Goal: Task Accomplishment & Management: Use online tool/utility

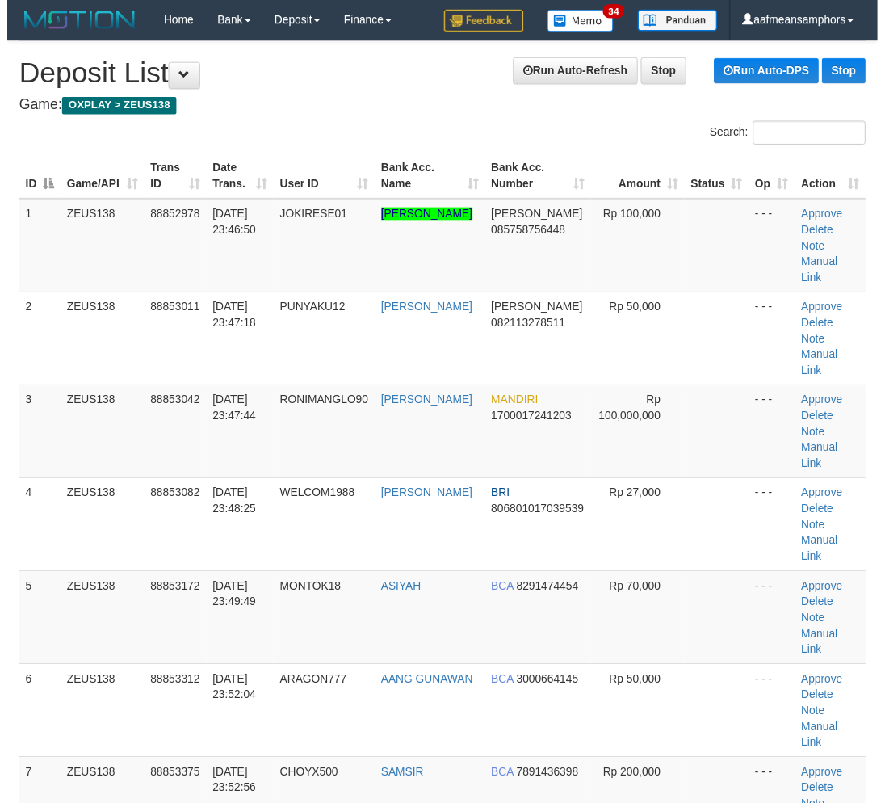
scroll to position [562, 0]
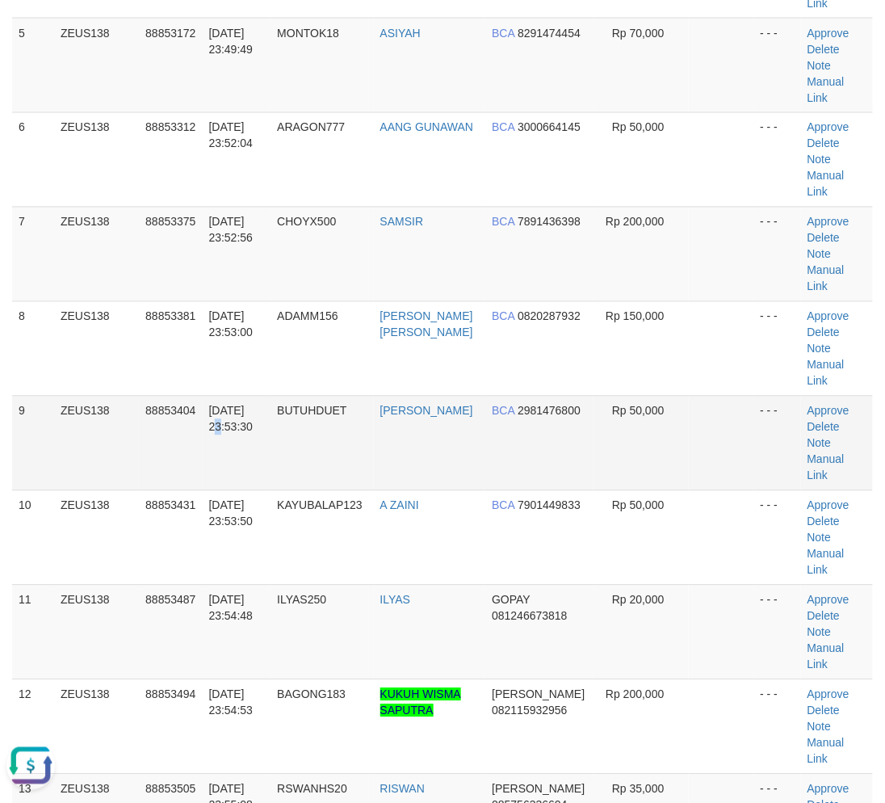
drag, startPoint x: 253, startPoint y: 278, endPoint x: 262, endPoint y: 279, distance: 9.8
click at [254, 405] on span "30/09/2025 23:53:30" at bounding box center [231, 419] width 44 height 29
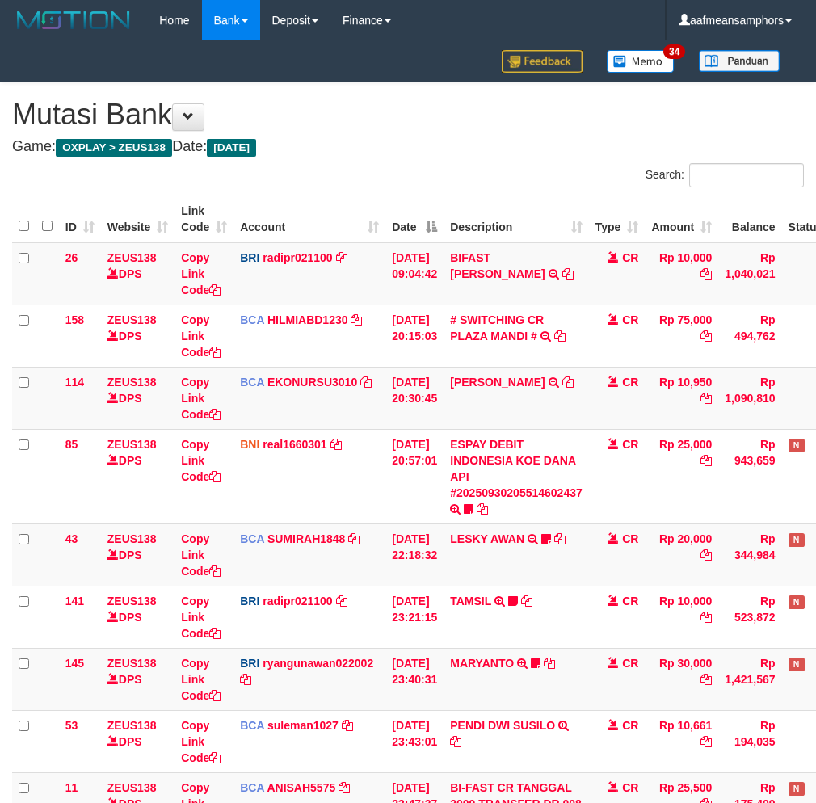
scroll to position [181, 0]
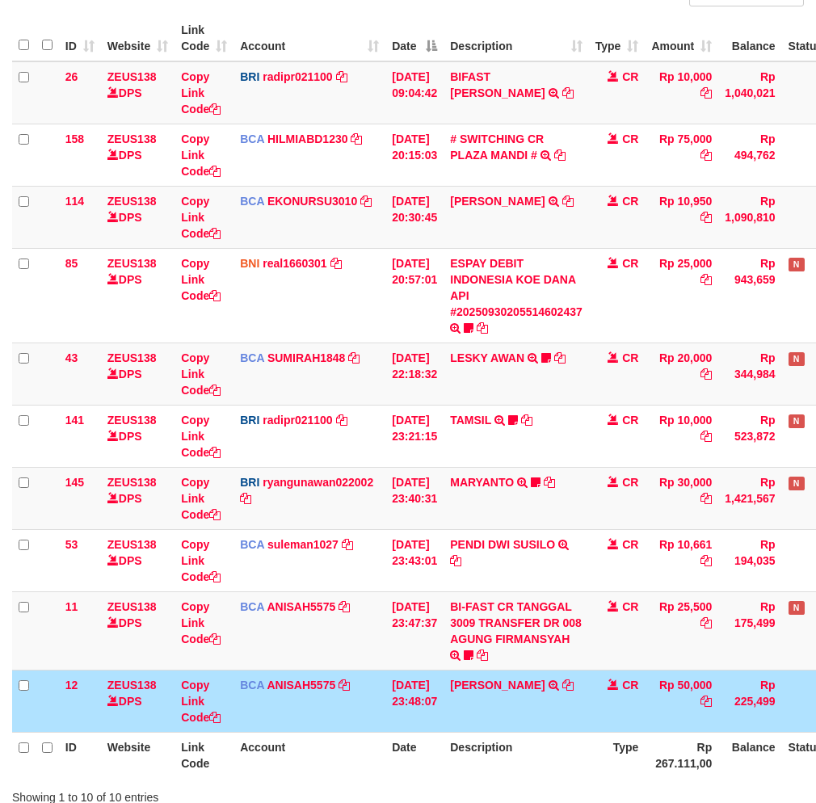
click at [422, 680] on td "[DATE] 23:48:07" at bounding box center [414, 700] width 58 height 62
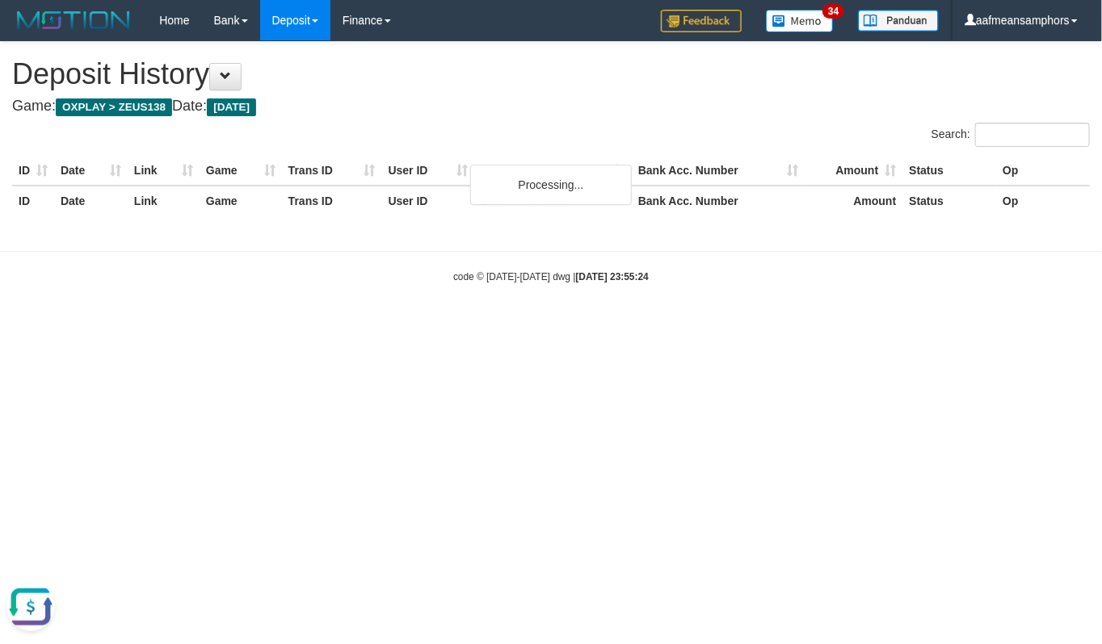
click at [560, 113] on h4 "Game: OXPLAY > ZEUS138 Date: [DATE]" at bounding box center [550, 107] width 1077 height 16
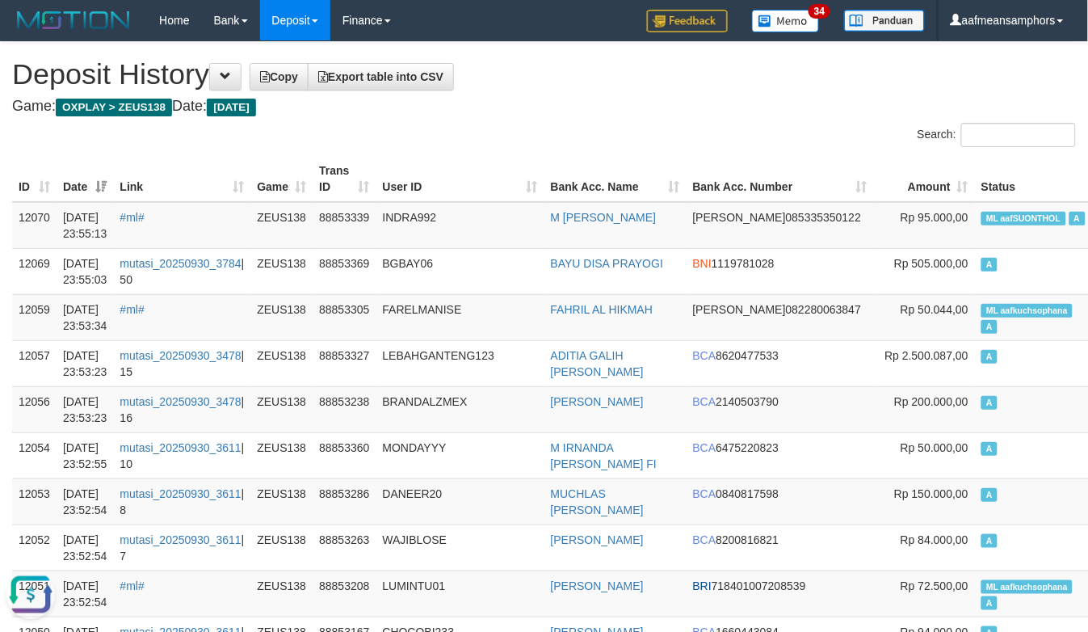
click at [457, 126] on div "Search:" at bounding box center [544, 137] width 1088 height 28
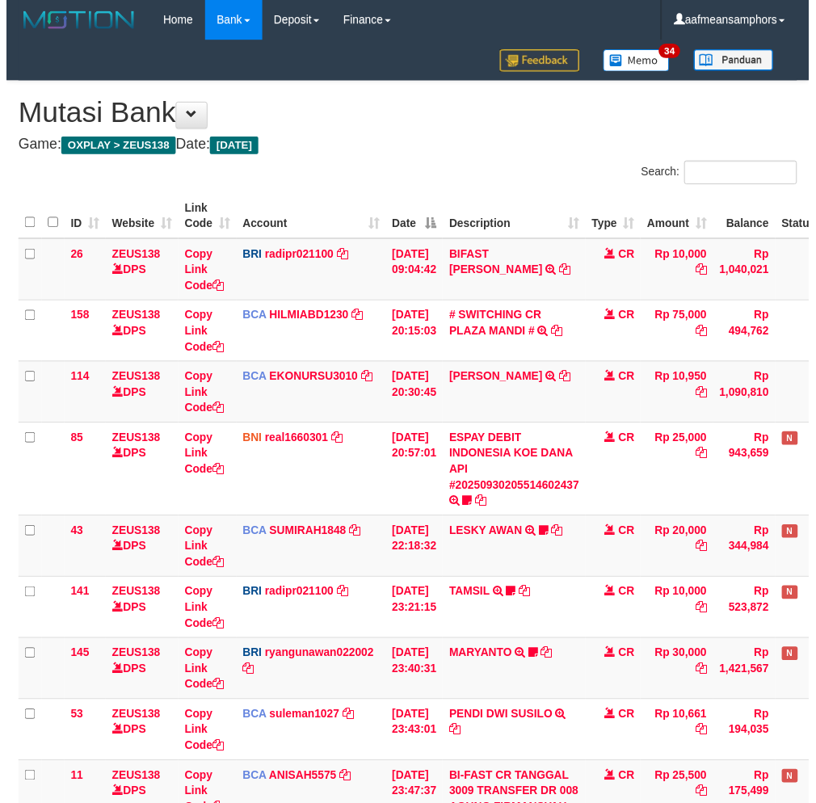
scroll to position [300, 0]
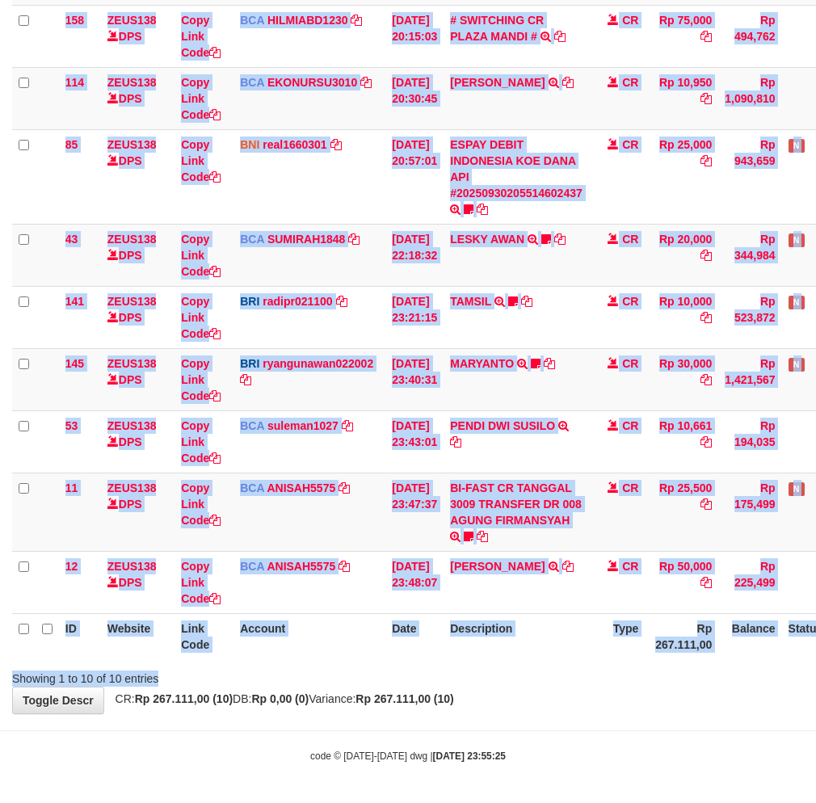
click at [382, 665] on div "Search: ID Website Link Code Account Date Description Type Amount Balance Statu…" at bounding box center [407, 275] width 791 height 823
click at [502, 664] on div "Showing 1 to 10 of 10 entries" at bounding box center [408, 675] width 816 height 23
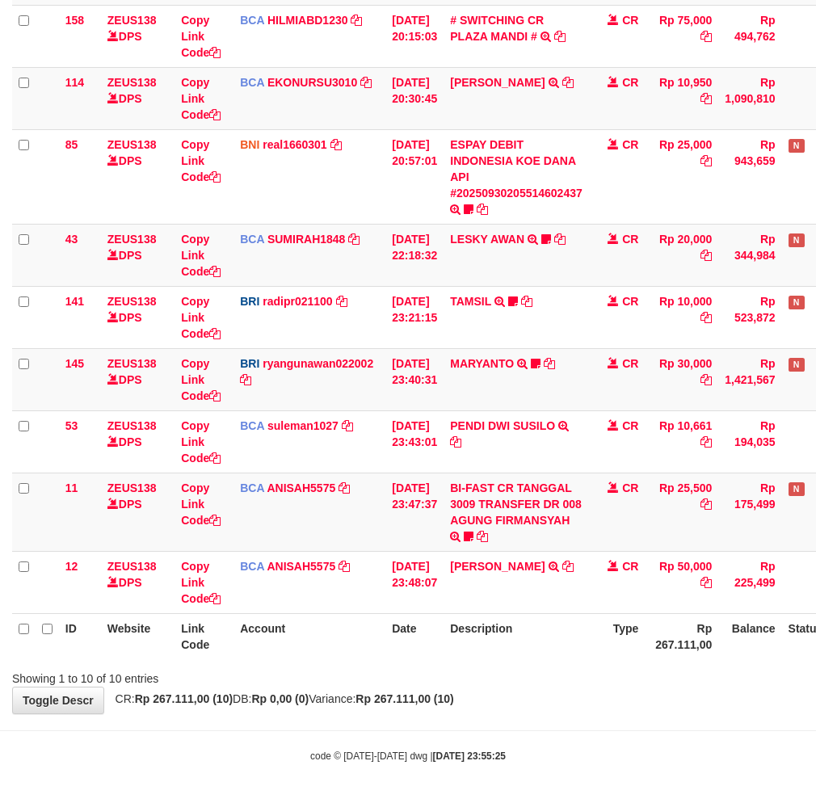
click at [499, 666] on div "Showing 1 to 10 of 10 entries" at bounding box center [408, 675] width 816 height 23
click at [490, 666] on div "Showing 1 to 10 of 10 entries" at bounding box center [408, 675] width 816 height 23
click at [453, 698] on strong "Rp 267.111,00 (10)" at bounding box center [404, 698] width 98 height 13
drag, startPoint x: 526, startPoint y: 666, endPoint x: 505, endPoint y: 675, distance: 22.8
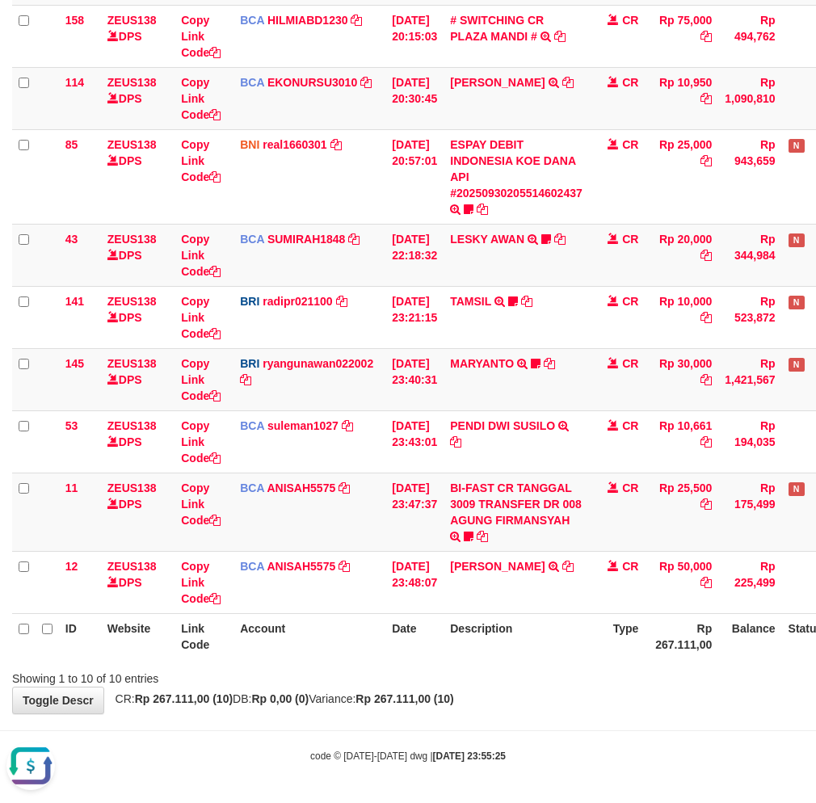
click at [505, 675] on div "Showing 1 to 10 of 10 entries" at bounding box center [408, 675] width 816 height 23
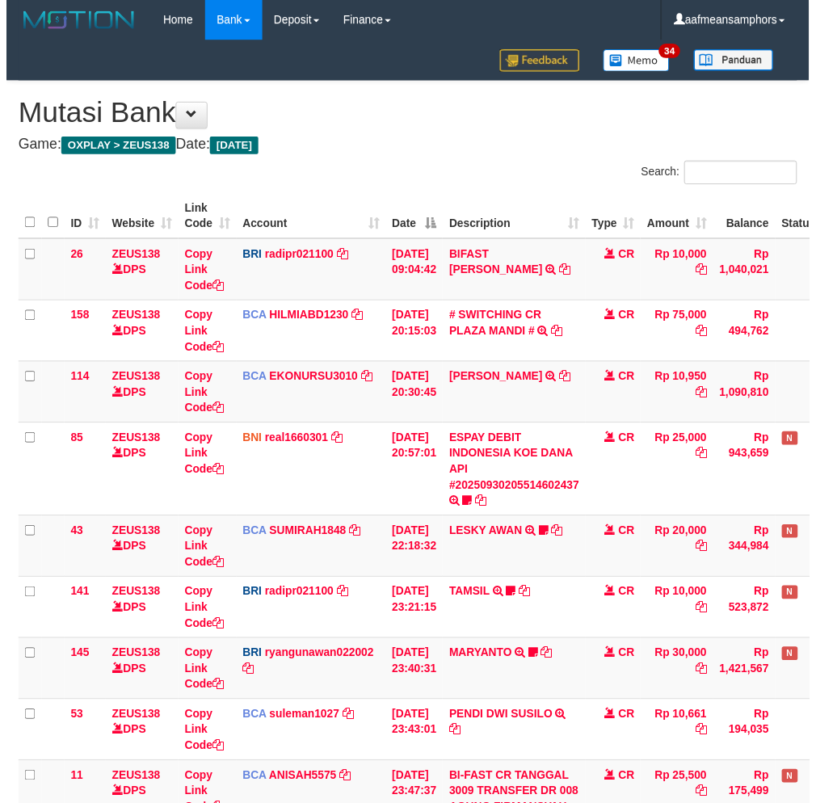
scroll to position [181, 0]
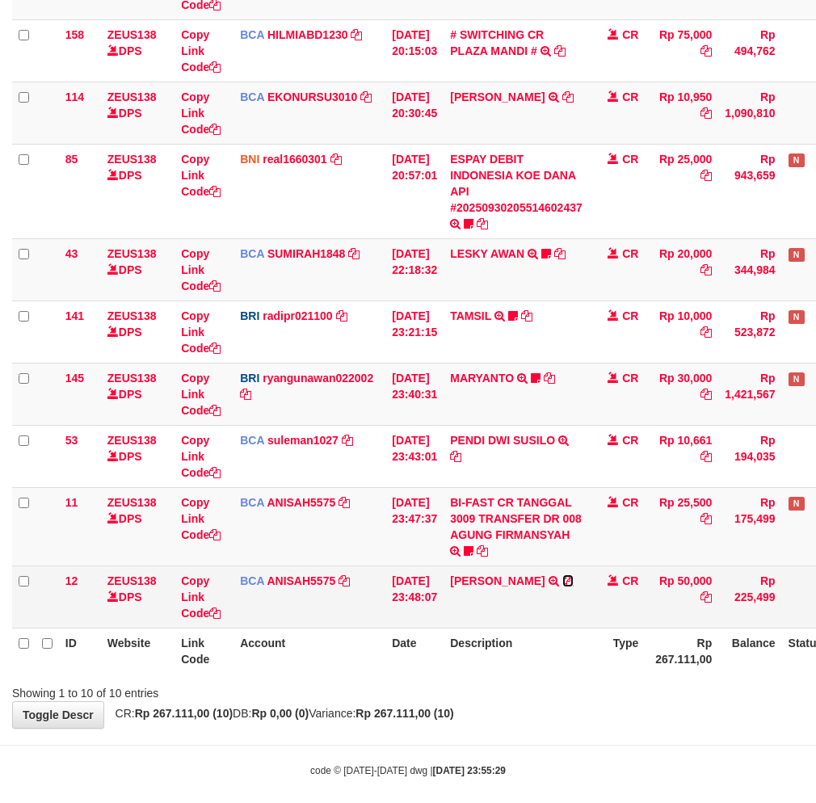
click at [572, 576] on icon at bounding box center [567, 580] width 11 height 11
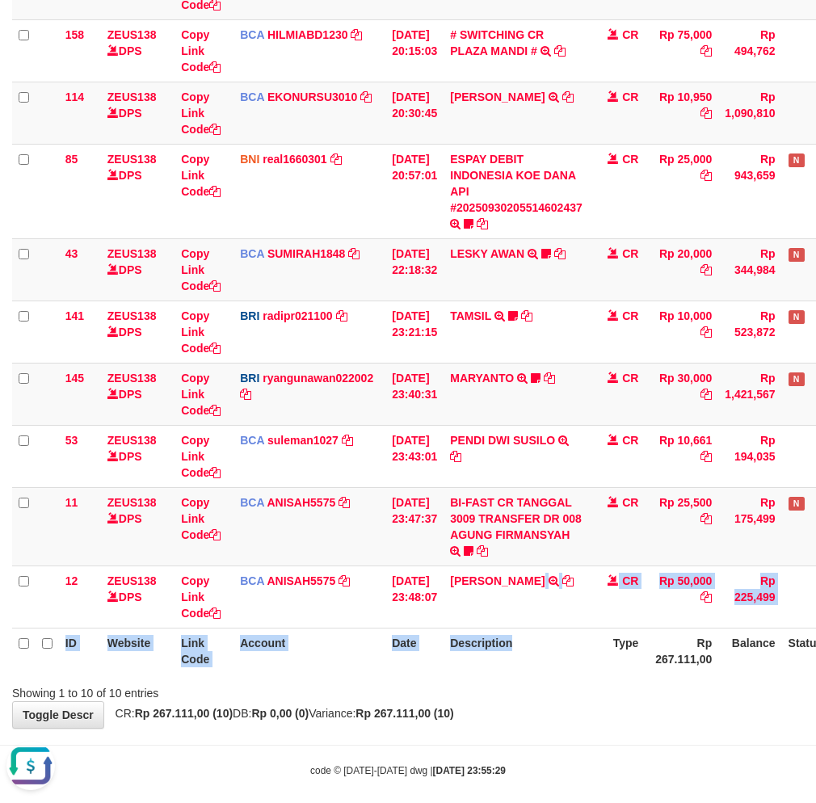
drag, startPoint x: 551, startPoint y: 625, endPoint x: 537, endPoint y: 644, distance: 23.8
click at [539, 643] on table "ID Website Link Code Account Date Description Type Amount Balance Status Action…" at bounding box center [453, 292] width 883 height 762
click at [558, 646] on th "Description" at bounding box center [515, 650] width 145 height 46
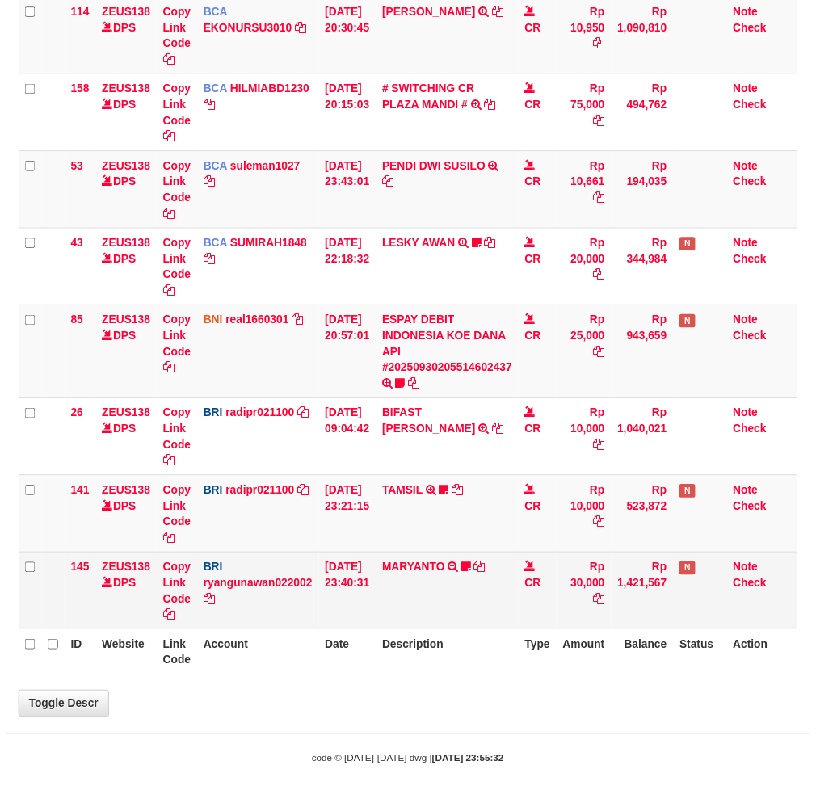
scroll to position [286, 0]
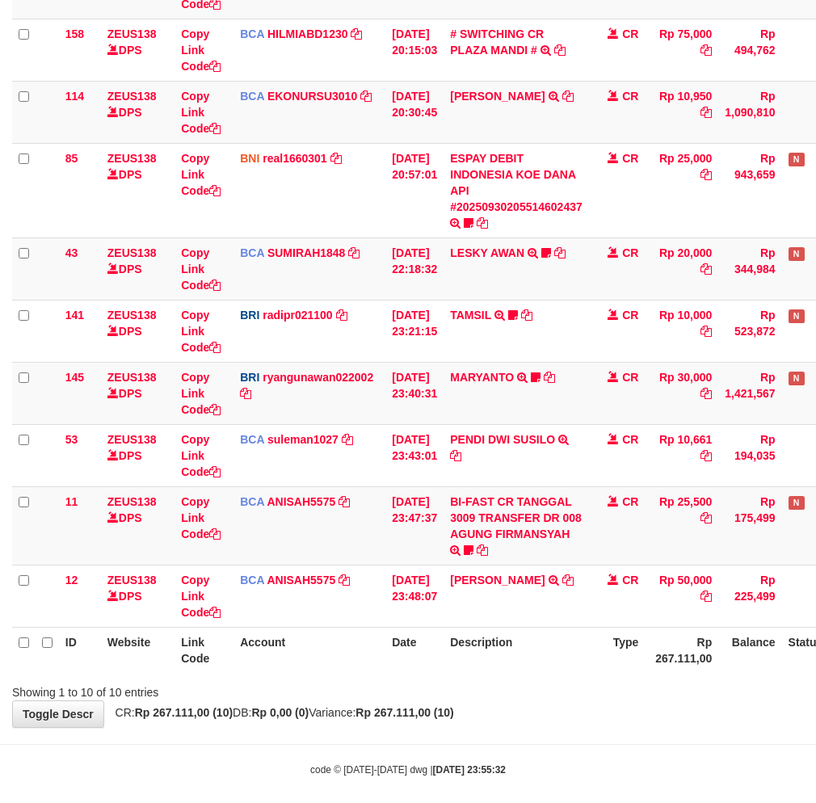
click at [514, 685] on div "Showing 1 to 10 of 10 entries" at bounding box center [408, 689] width 816 height 23
click at [531, 664] on th "Description" at bounding box center [515, 650] width 145 height 46
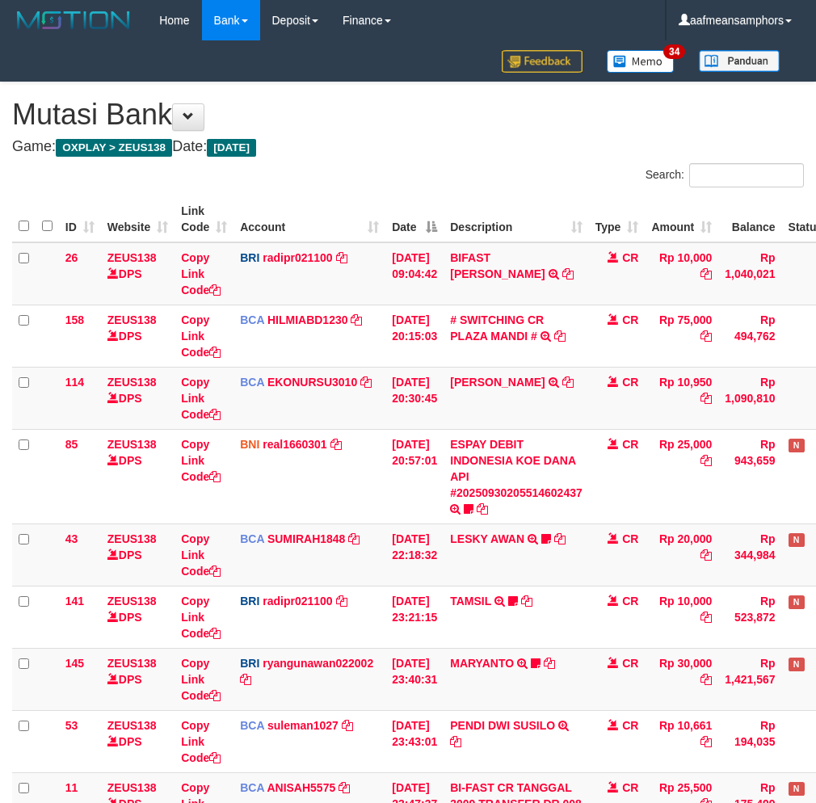
scroll to position [286, 0]
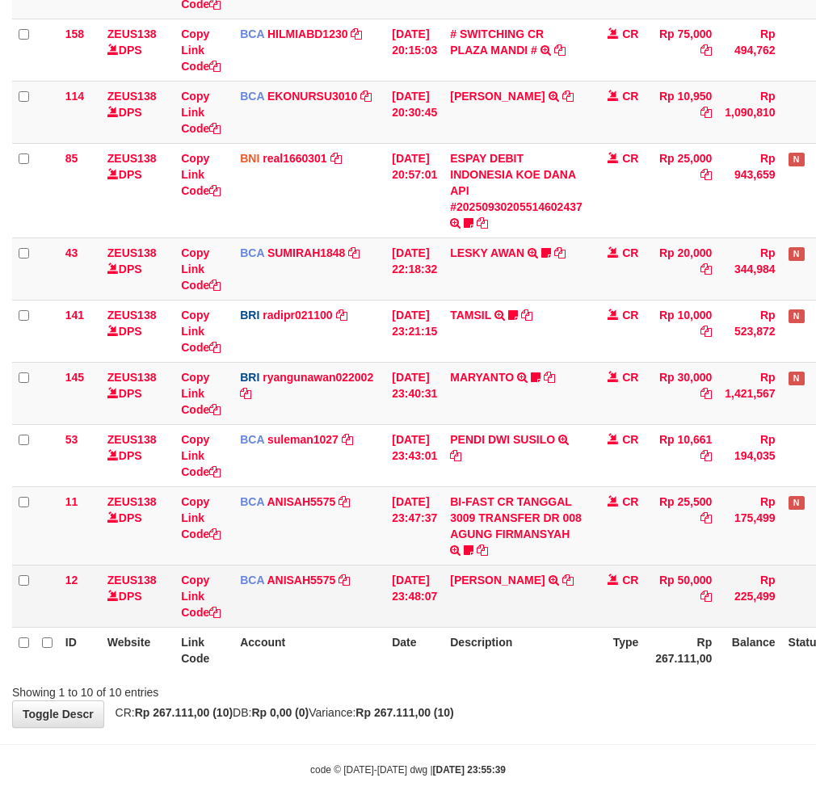
click at [324, 601] on td "BCA ANISAH5575 DPS ANISAH mutasi_20250930_3827 | 12 mutasi_20250930_3827 | 12" at bounding box center [309, 595] width 152 height 62
click at [293, 594] on td "BCA ANISAH5575 DPS ANISAH mutasi_20250930_3827 | 12 mutasi_20250930_3827 | 12" at bounding box center [309, 595] width 152 height 62
click at [388, 595] on td "[DATE] 23:48:07" at bounding box center [414, 595] width 58 height 62
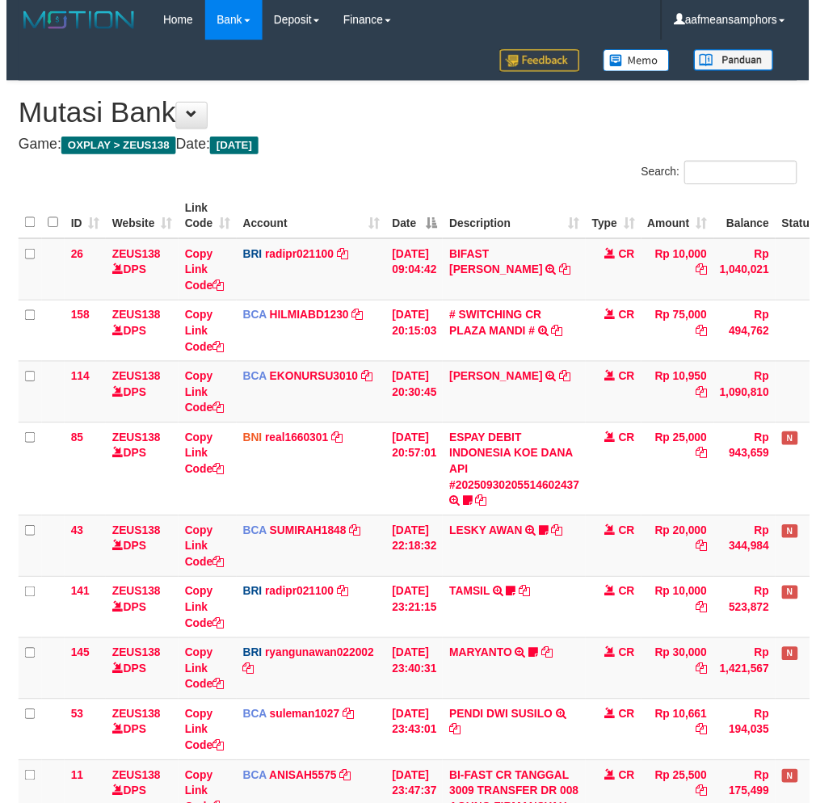
scroll to position [286, 0]
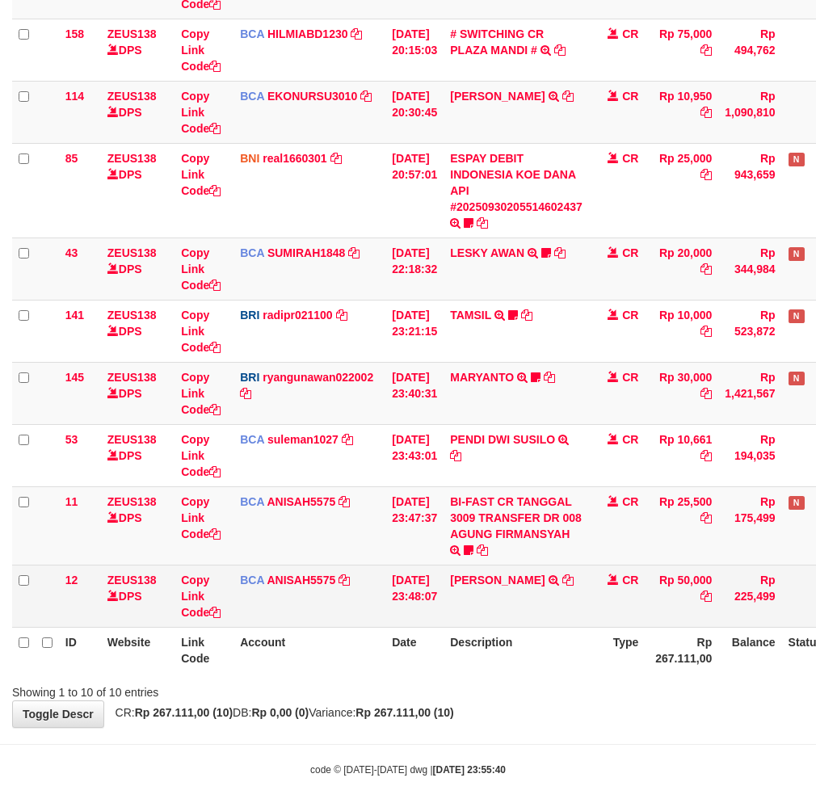
click at [533, 616] on td "[PERSON_NAME] TRSF E-BANKING CR 3009/FTSCY/WS95051 50000.002025093088959346 TRF…" at bounding box center [515, 595] width 145 height 62
drag, startPoint x: 541, startPoint y: 588, endPoint x: 564, endPoint y: 575, distance: 26.0
click at [539, 588] on td "[PERSON_NAME] TRSF E-BANKING CR 3009/FTSCY/WS95051 50000.002025093088959346 TRF…" at bounding box center [515, 595] width 145 height 62
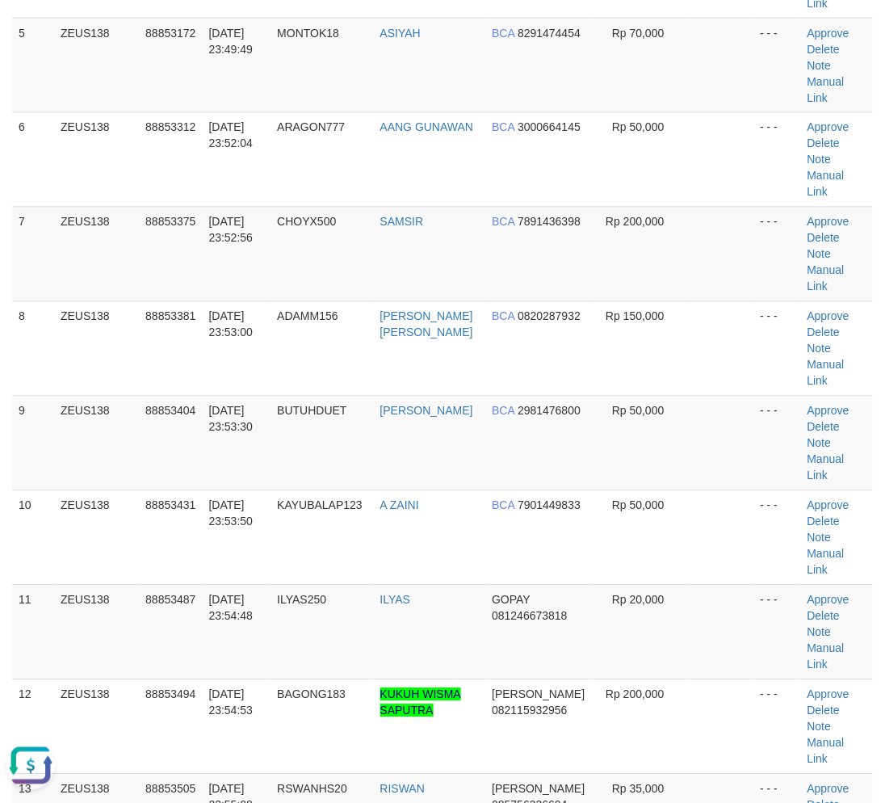
drag, startPoint x: 339, startPoint y: 695, endPoint x: 296, endPoint y: 714, distance: 46.7
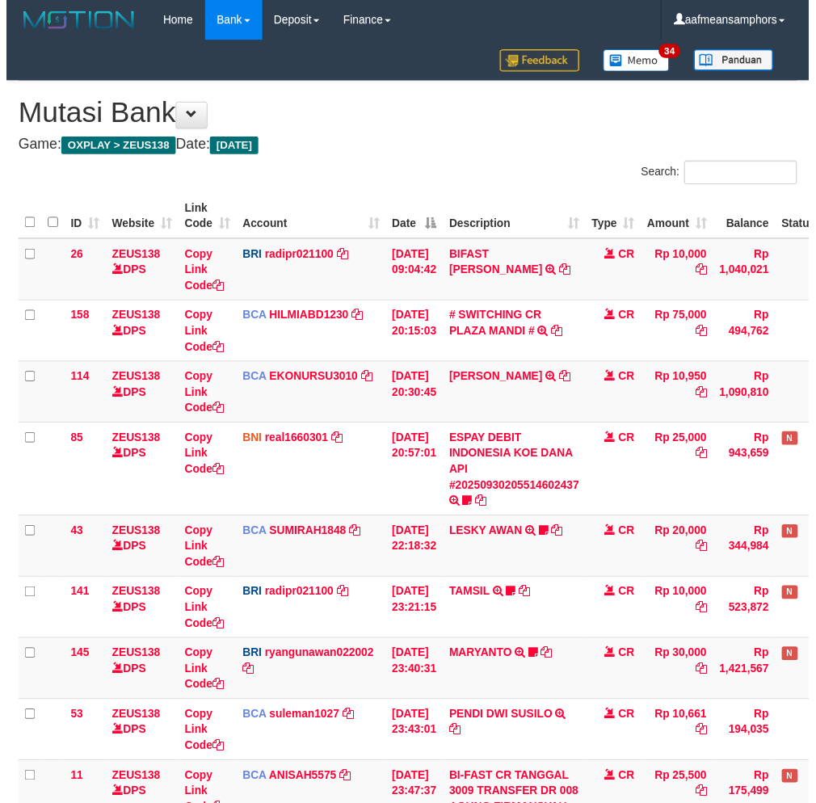
scroll to position [286, 0]
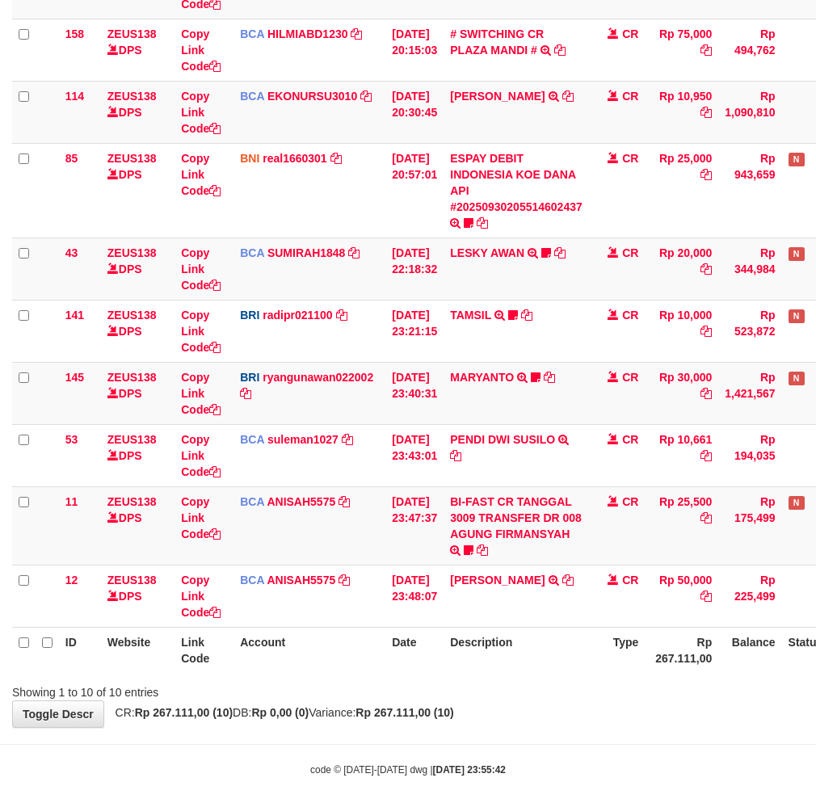
click at [574, 674] on div "ID Website Link Code Account Date Description Type Amount Balance Status Action…" at bounding box center [408, 292] width 816 height 772
click at [541, 660] on th "Description" at bounding box center [515, 650] width 145 height 46
click at [495, 722] on div "**********" at bounding box center [408, 261] width 816 height 930
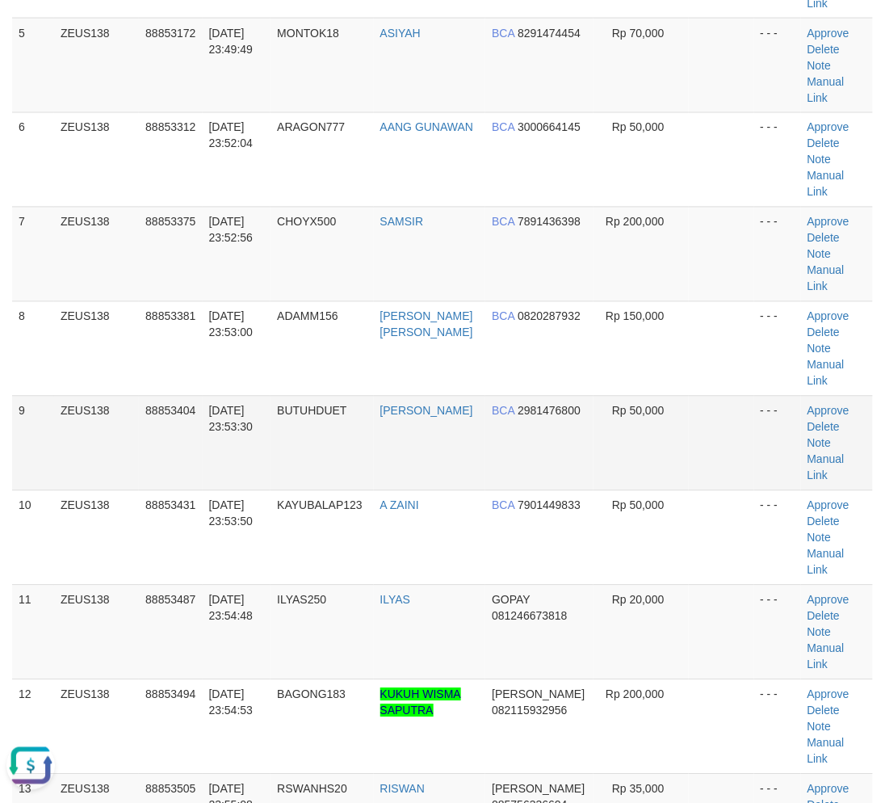
drag, startPoint x: 233, startPoint y: 254, endPoint x: 195, endPoint y: 279, distance: 44.8
click at [230, 301] on td "[DATE] 23:53:00" at bounding box center [237, 348] width 69 height 94
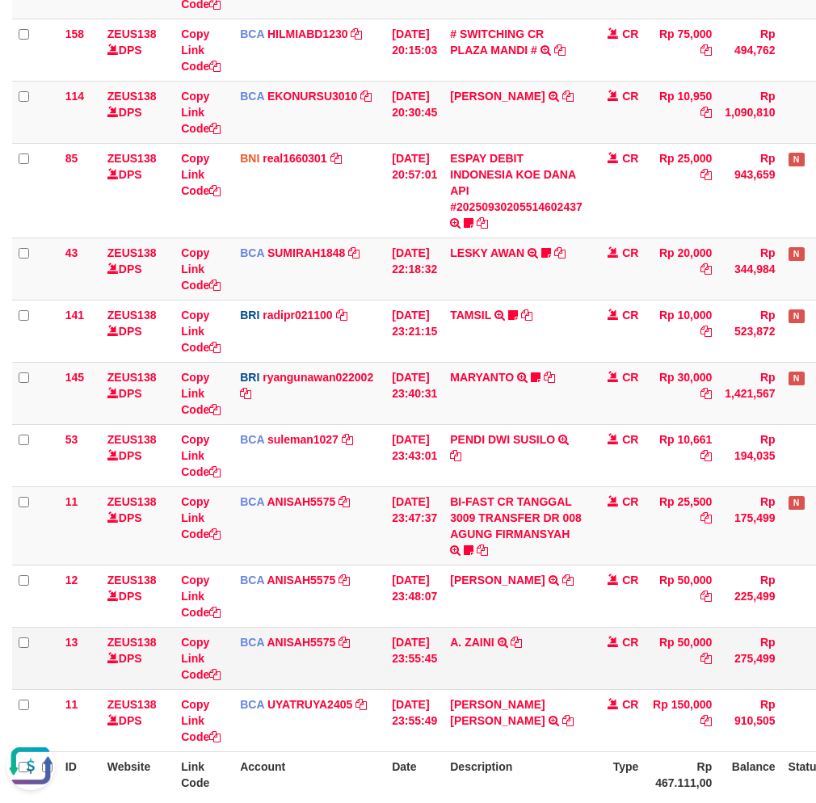
click at [493, 628] on td "A. ZAINI TRSF E-BANKING CR 3009/FTSCY/WS95031 50000.00A. ZAINI" at bounding box center [515, 658] width 145 height 62
click at [491, 628] on td "A. ZAINI TRSF E-BANKING CR 3009/FTSCY/WS95031 50000.00A. ZAINI" at bounding box center [515, 658] width 145 height 62
copy td "ZAINI"
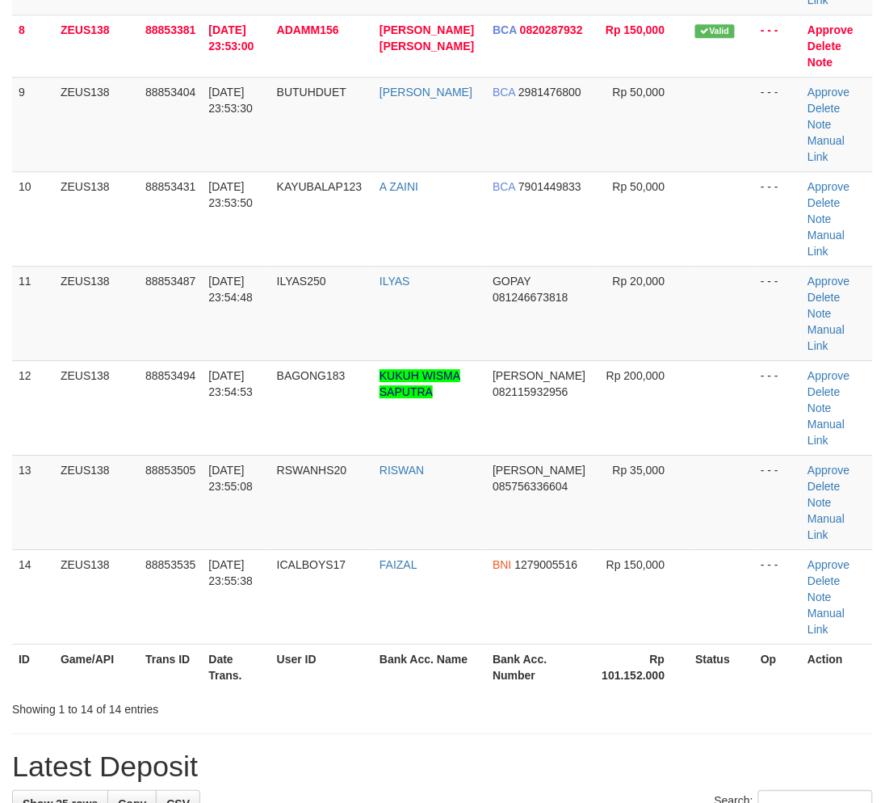
scroll to position [562, 0]
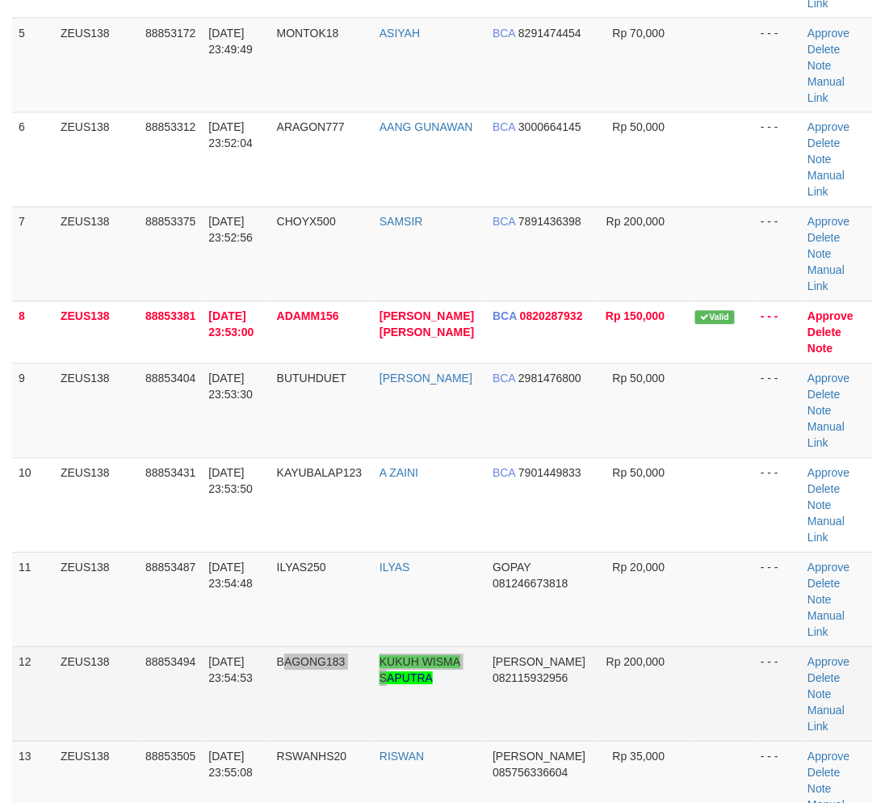
drag, startPoint x: 398, startPoint y: 552, endPoint x: 409, endPoint y: 531, distance: 23.5
click at [401, 647] on tr "12 ZEUS138 88853494 30/09/2025 23:54:53 BAGONG183 KUKUH WISMA SAPUTRA DANA 0821…" at bounding box center [442, 694] width 861 height 94
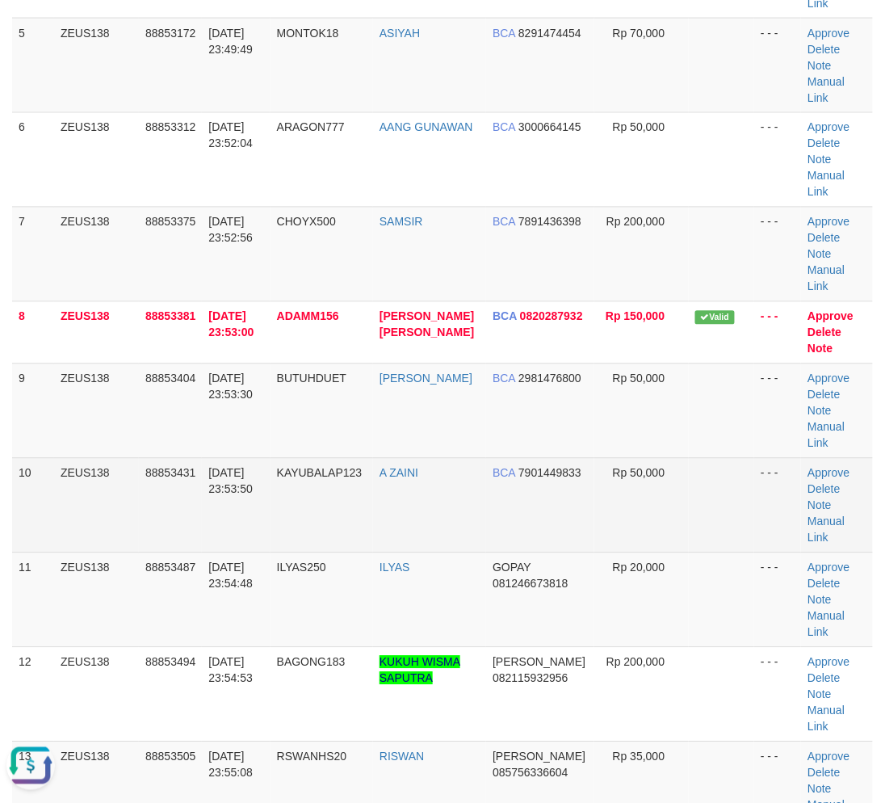
scroll to position [0, 0]
click at [837, 515] on link "Manual Link" at bounding box center [826, 529] width 37 height 29
click at [808, 515] on link "Manual Link" at bounding box center [826, 529] width 37 height 29
click at [845, 515] on link "Manual Link" at bounding box center [826, 529] width 37 height 29
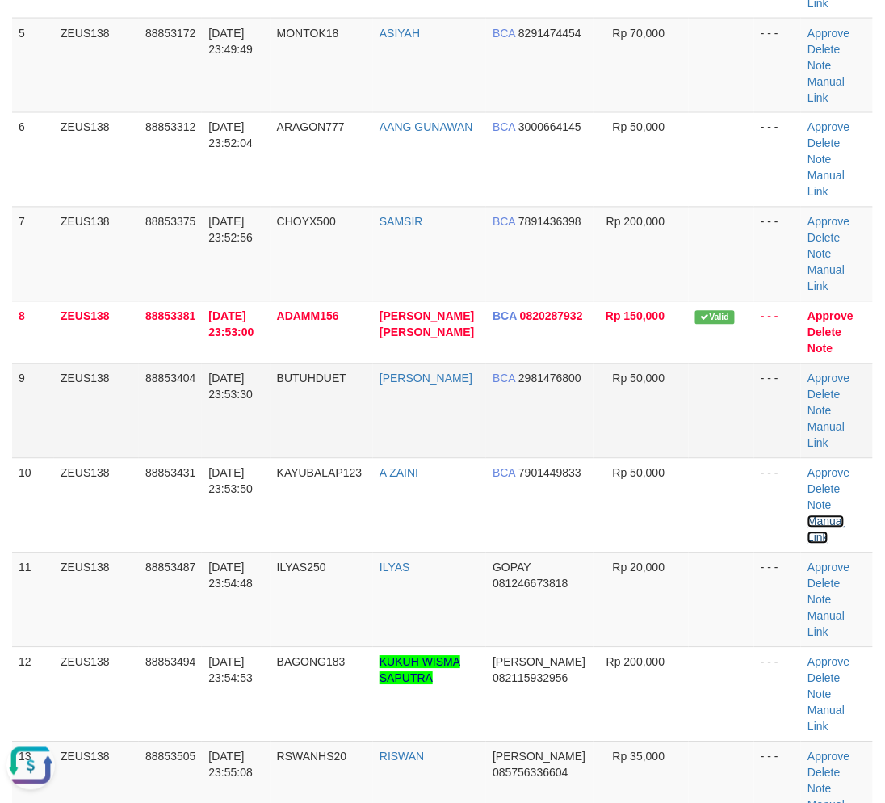
click at [808, 515] on link "Manual Link" at bounding box center [826, 529] width 37 height 29
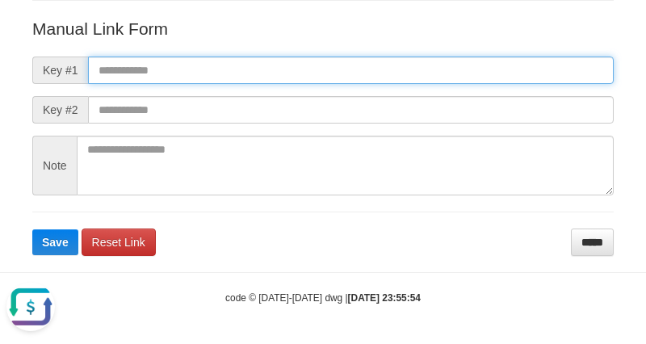
paste input "**********"
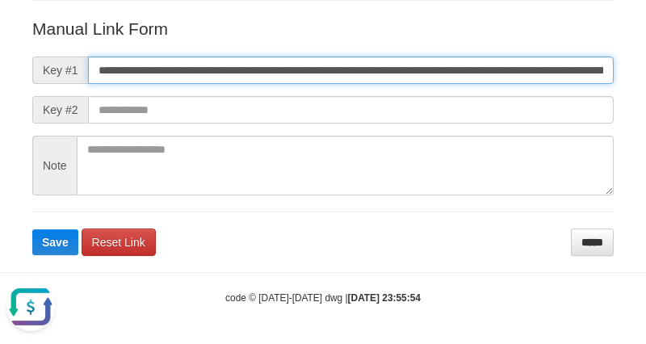
click at [469, 65] on input "**********" at bounding box center [351, 70] width 526 height 27
type input "**********"
click at [32, 229] on button "Save" at bounding box center [55, 242] width 46 height 26
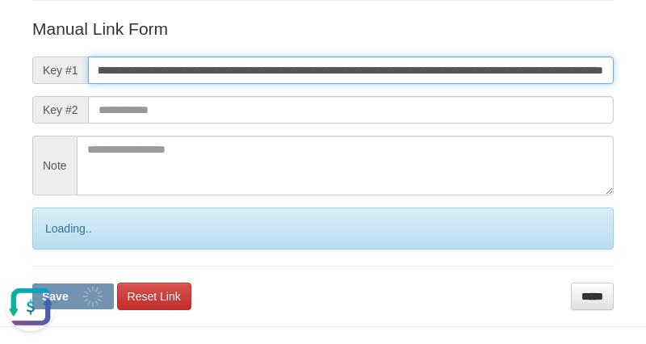
click at [32, 283] on button "Save" at bounding box center [73, 296] width 82 height 26
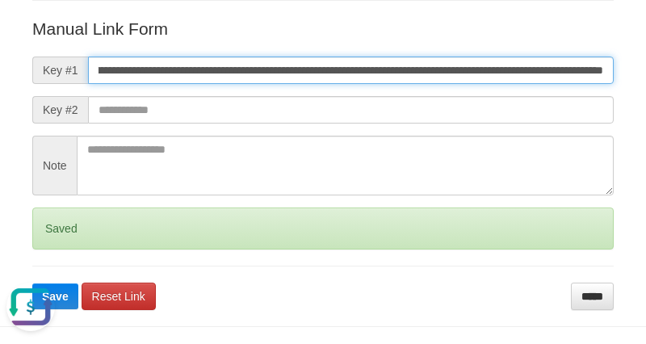
click at [32, 283] on button "Save" at bounding box center [55, 296] width 46 height 26
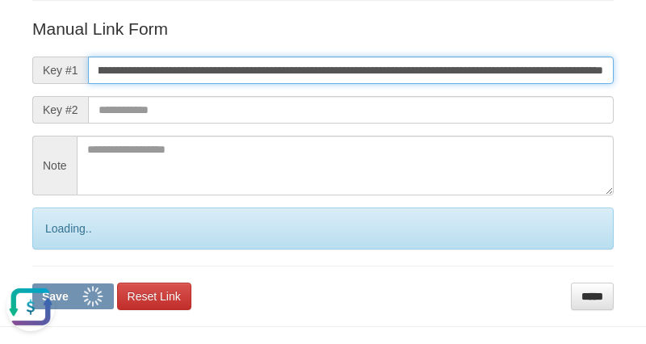
click at [32, 283] on button "Save" at bounding box center [73, 296] width 82 height 26
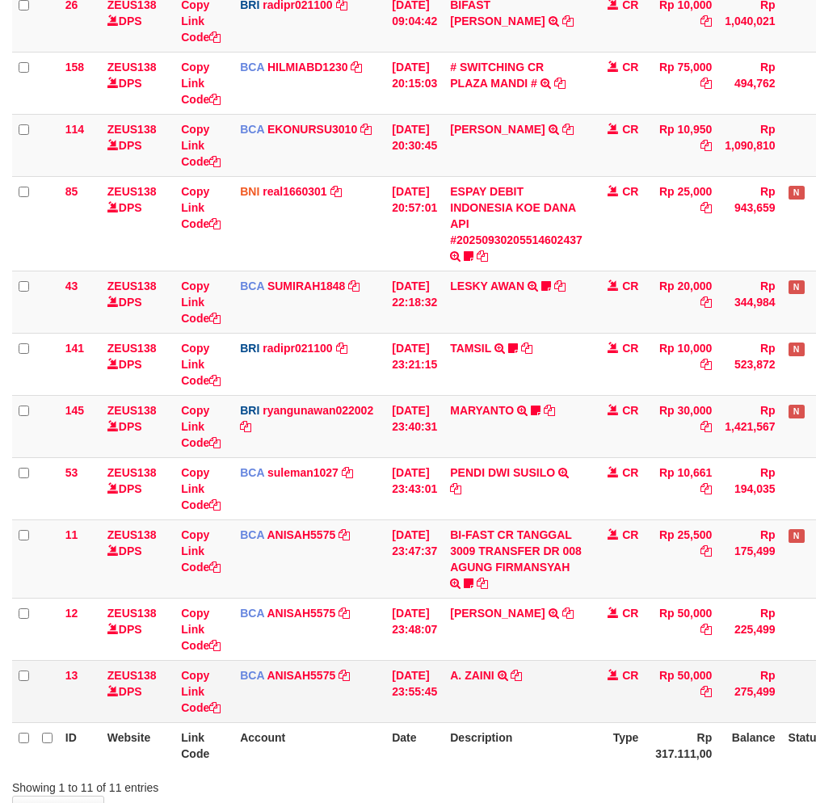
scroll to position [286, 0]
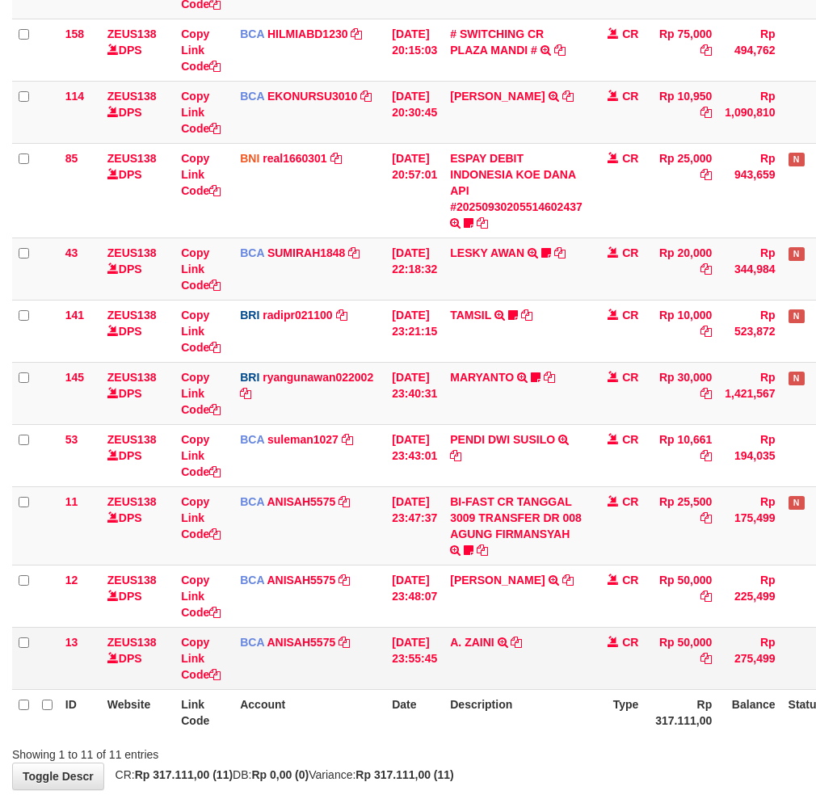
click at [198, 678] on td "Copy Link Code" at bounding box center [203, 658] width 59 height 62
click at [181, 650] on link "Copy Link Code" at bounding box center [201, 658] width 40 height 45
click at [183, 653] on link "Copy Link Code" at bounding box center [201, 658] width 40 height 45
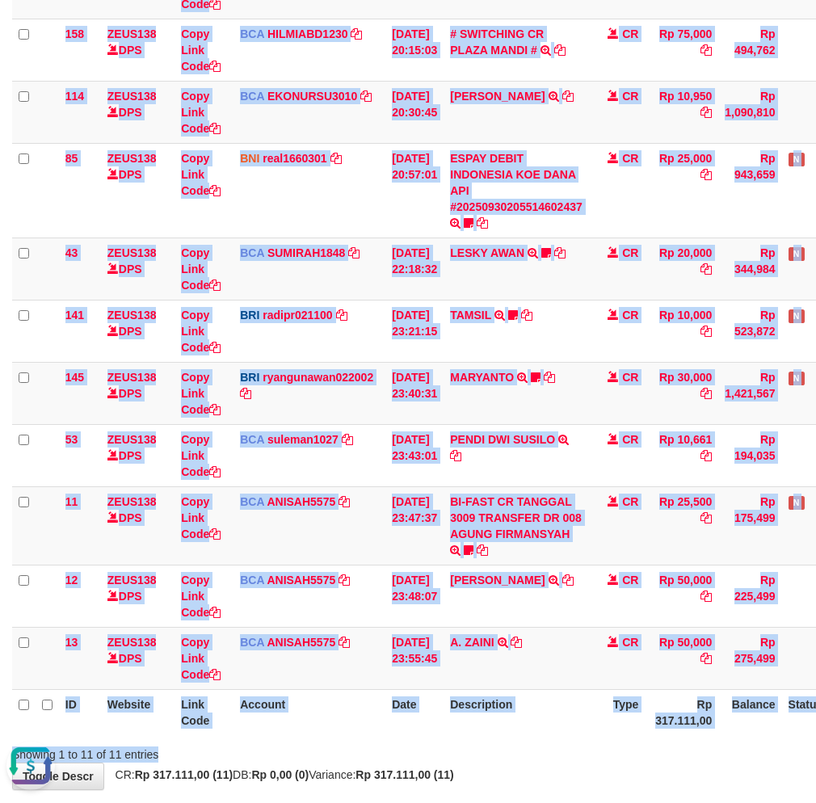
click at [554, 738] on div "Search: ID Website Link Code Account Date Description Type Amount Balance Statu…" at bounding box center [407, 319] width 791 height 885
click at [550, 740] on div at bounding box center [578, 740] width 476 height 1
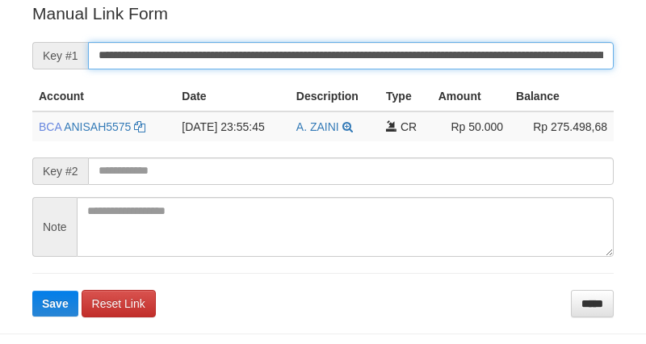
click at [421, 58] on input "**********" at bounding box center [351, 55] width 526 height 27
click at [32, 291] on button "Save" at bounding box center [55, 304] width 46 height 26
click at [421, 58] on input "**********" at bounding box center [351, 55] width 526 height 27
click at [32, 291] on button "Save" at bounding box center [55, 304] width 46 height 26
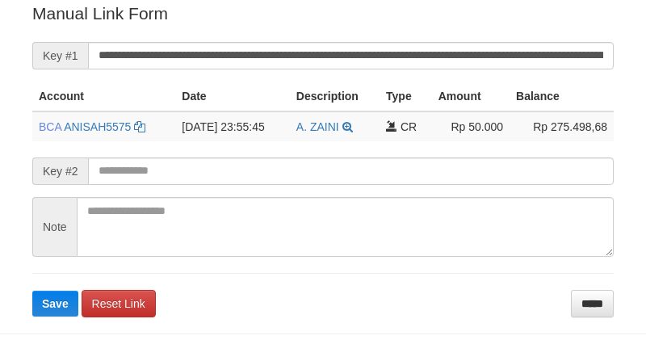
click at [414, 71] on form "**********" at bounding box center [322, 159] width 581 height 315
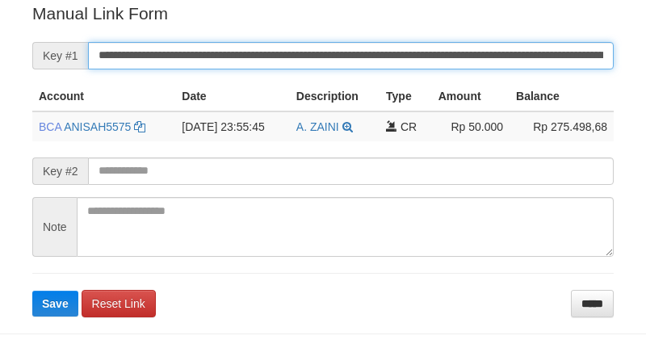
click at [32, 291] on button "Save" at bounding box center [55, 304] width 46 height 26
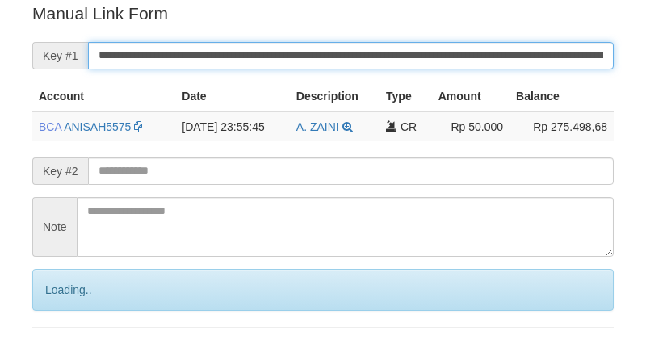
click at [416, 53] on input "**********" at bounding box center [351, 55] width 526 height 27
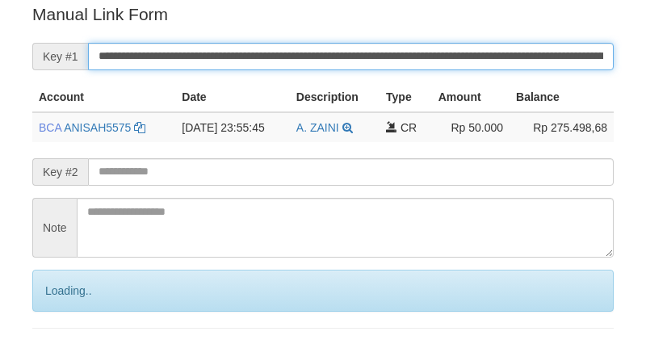
click at [416, 53] on input "**********" at bounding box center [351, 56] width 526 height 27
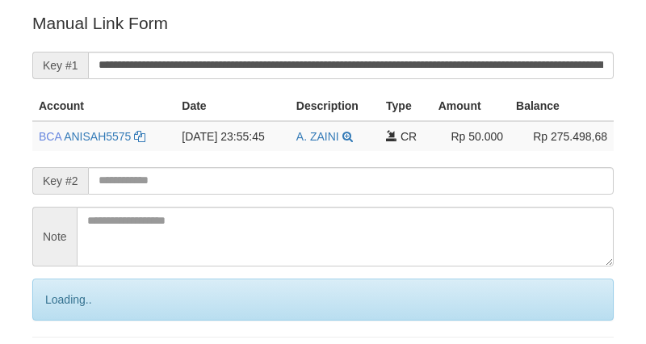
click at [405, 60] on input "**********" at bounding box center [351, 65] width 526 height 27
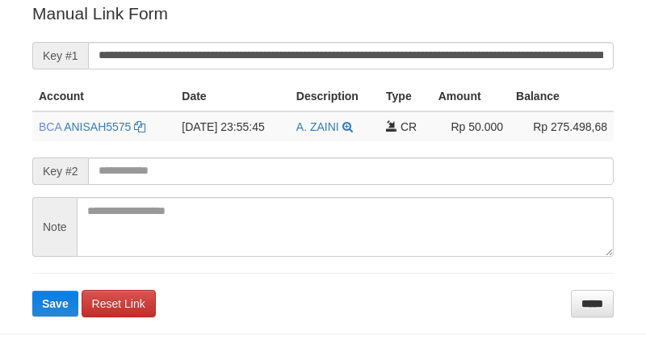
scroll to position [326, 0]
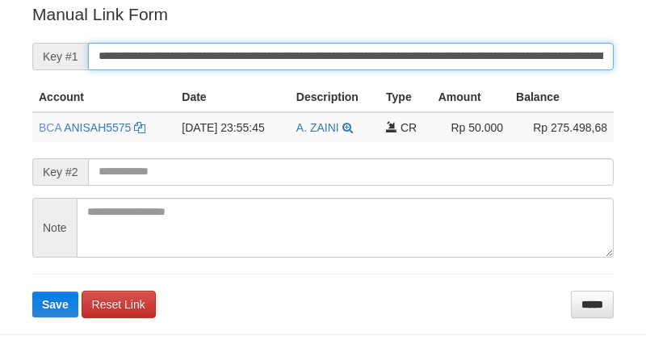
click at [291, 54] on input "**********" at bounding box center [351, 56] width 526 height 27
click at [32, 292] on button "Save" at bounding box center [55, 305] width 46 height 26
click at [291, 54] on input "**********" at bounding box center [351, 56] width 526 height 27
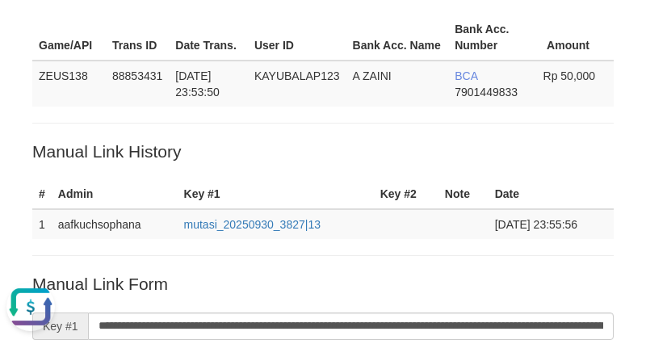
click at [444, 123] on hr at bounding box center [322, 123] width 581 height 1
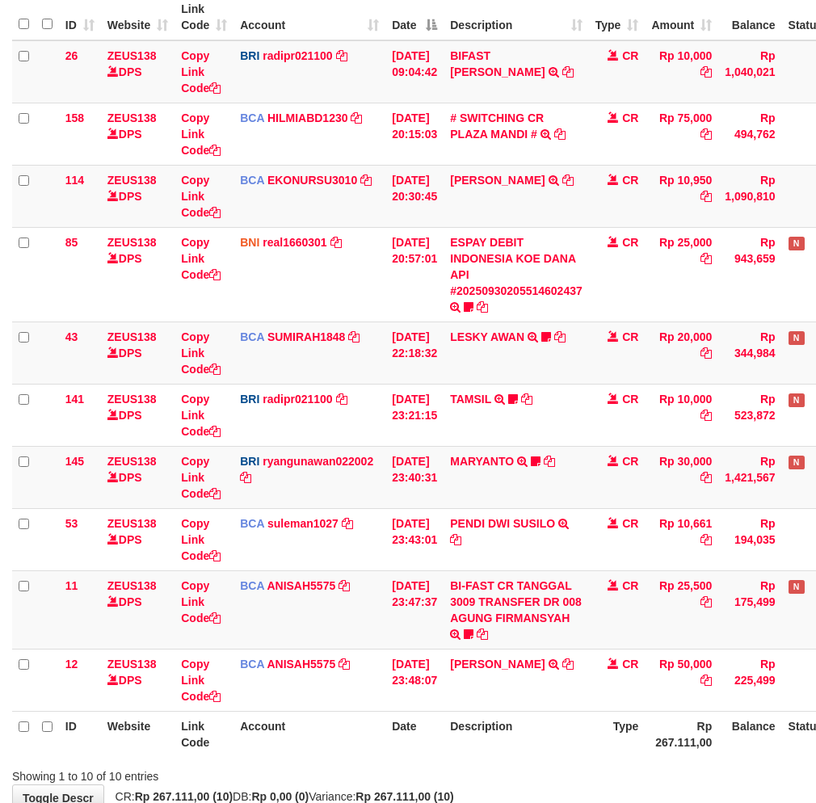
scroll to position [286, 0]
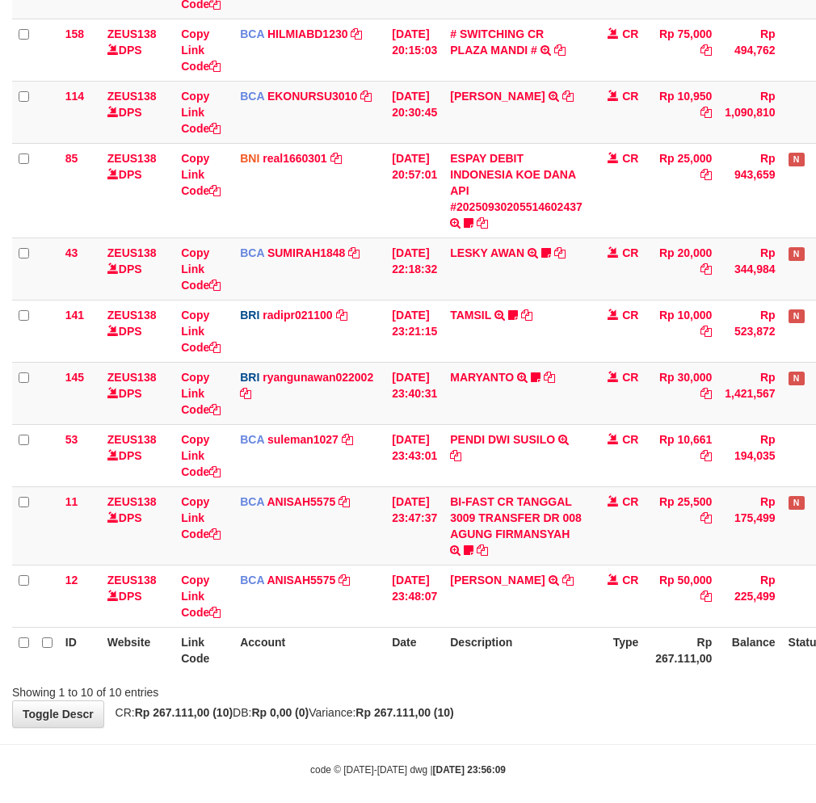
click at [566, 745] on body "Toggle navigation Home Bank Account List Load By Website Group [OXPLAY] ZEUS138…" at bounding box center [408, 265] width 816 height 1103
click at [544, 730] on body "Toggle navigation Home Bank Account List Load By Website Group [OXPLAY] ZEUS138…" at bounding box center [408, 265] width 816 height 1103
click at [388, 678] on div "Showing 1 to 10 of 10 entries" at bounding box center [408, 689] width 816 height 23
click at [418, 673] on div "ID Website Link Code Account Date Description Type Amount Balance Status Action…" at bounding box center [408, 292] width 816 height 772
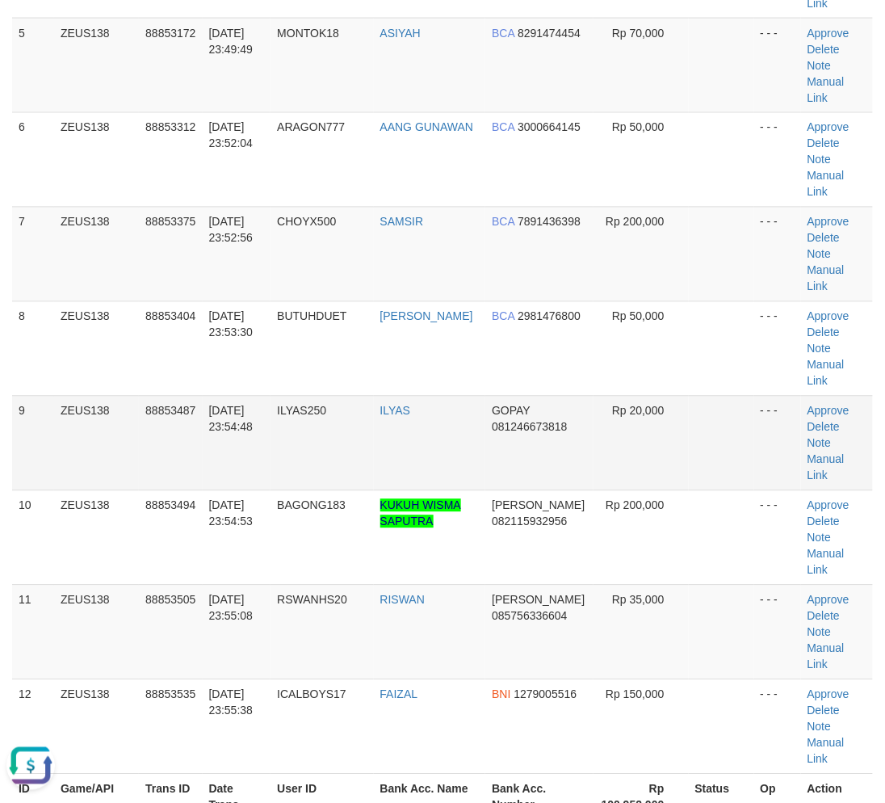
click at [267, 396] on td "30/09/2025 23:54:48" at bounding box center [237, 443] width 69 height 94
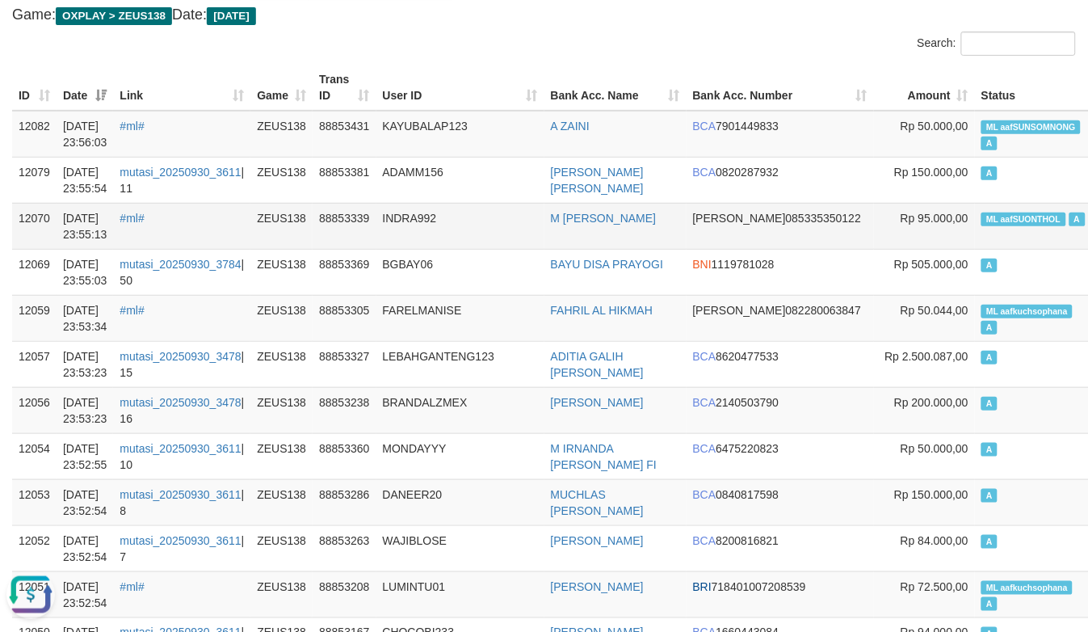
scroll to position [179, 0]
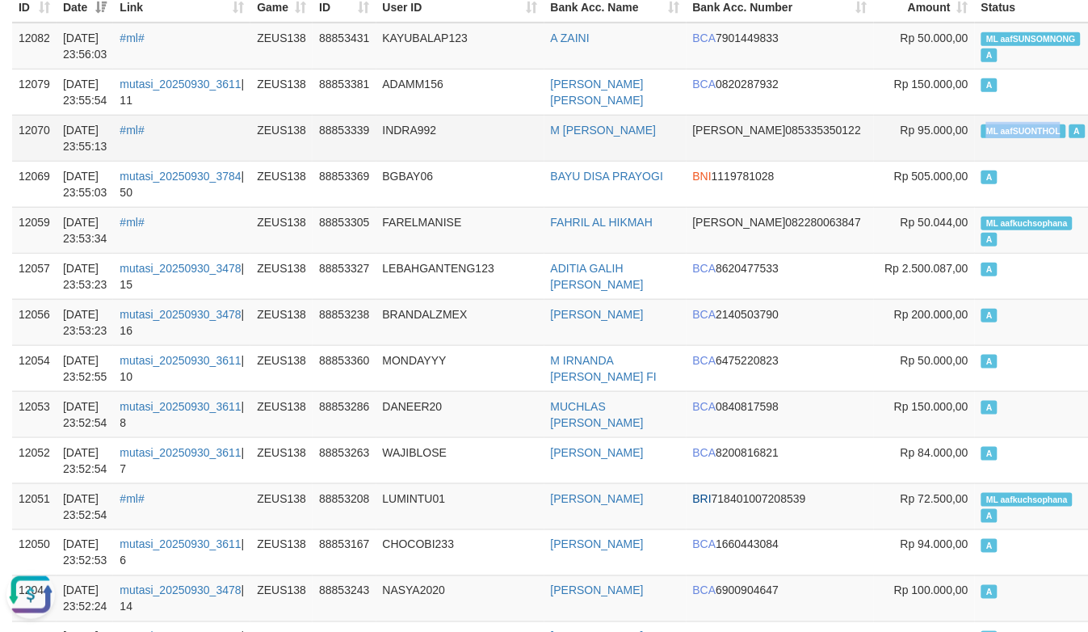
copy span "ML aafSUONTHOL"
drag, startPoint x: 911, startPoint y: 130, endPoint x: 995, endPoint y: 136, distance: 84.2
click at [995, 136] on td "ML aafSUONTHOL A" at bounding box center [1034, 138] width 119 height 46
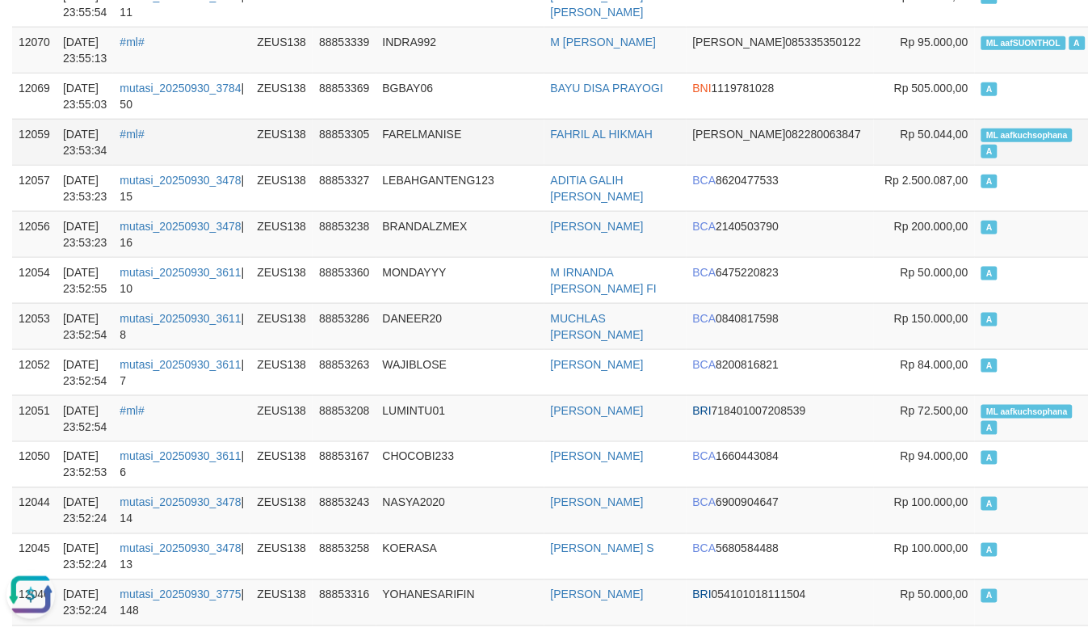
scroll to position [269, 0]
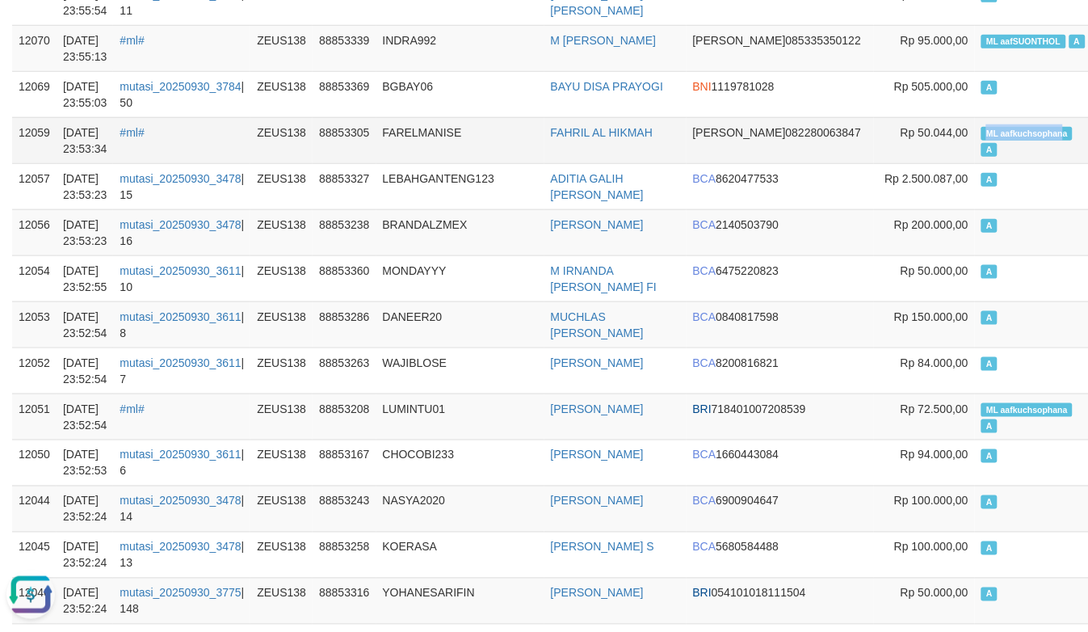
copy span "ML aafkuchsophan"
drag, startPoint x: 915, startPoint y: 128, endPoint x: 991, endPoint y: 132, distance: 76.0
click at [991, 132] on span "ML aafkuchsophana" at bounding box center [1026, 134] width 91 height 14
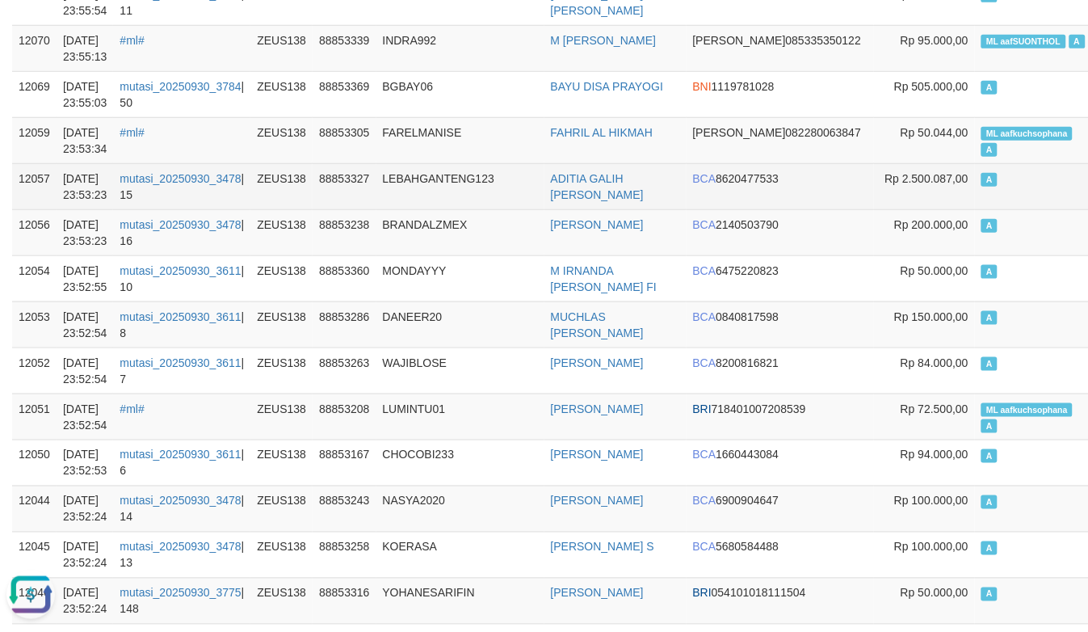
click at [459, 180] on td "LEBAHGANTENG123" at bounding box center [460, 186] width 168 height 46
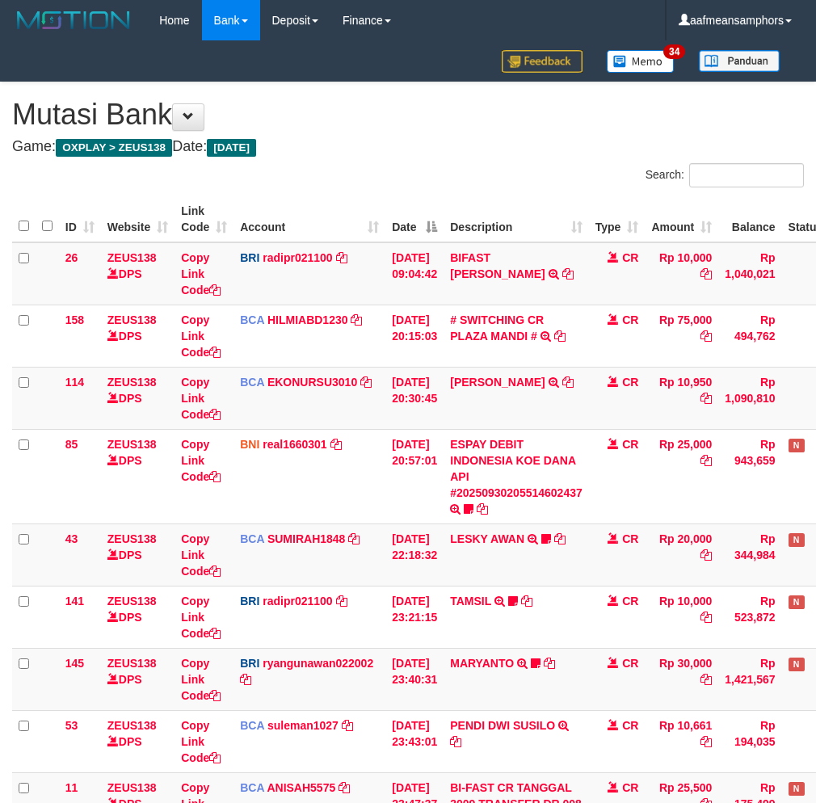
scroll to position [253, 0]
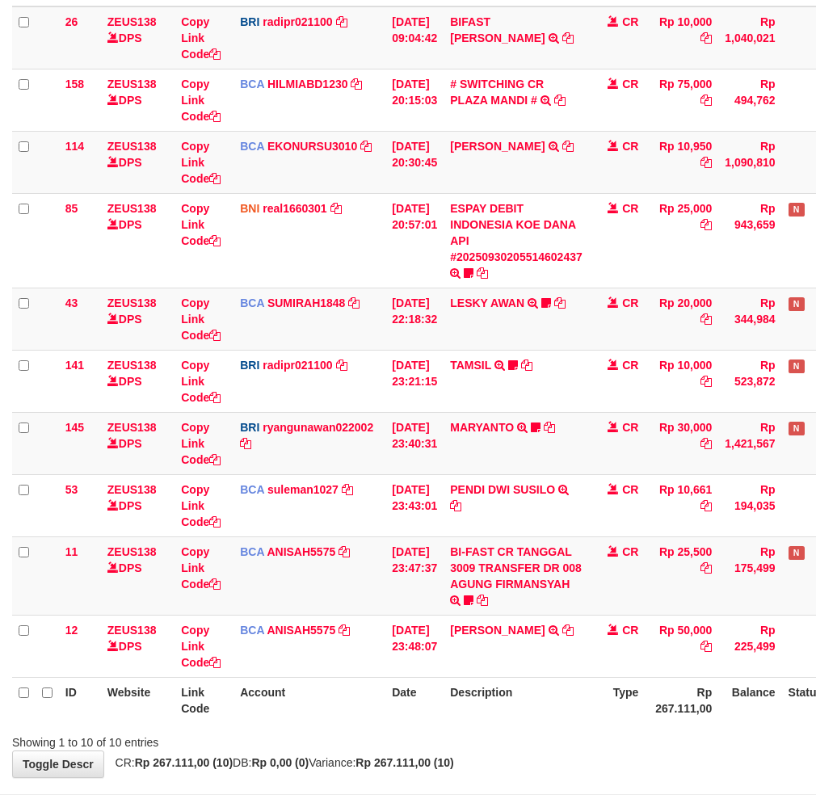
drag, startPoint x: 0, startPoint y: 0, endPoint x: 569, endPoint y: 685, distance: 890.6
click at [569, 685] on th "Description" at bounding box center [515, 700] width 145 height 46
click at [568, 686] on th "Description" at bounding box center [515, 700] width 145 height 46
click at [575, 695] on th "Description" at bounding box center [515, 700] width 145 height 46
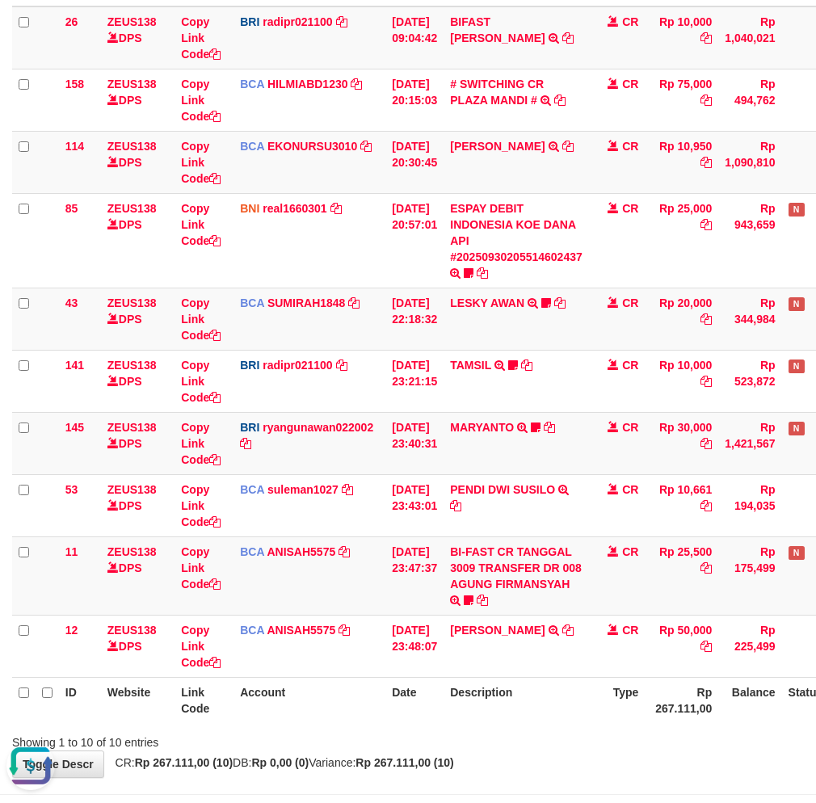
click at [378, 767] on span "CR: Rp 267.111,00 (10) DB: Rp 0,00 (0) Variance: Rp 267.111,00 (10)" at bounding box center [280, 762] width 346 height 13
click at [376, 767] on span "CR: Rp 267.111,00 (10) DB: Rp 0,00 (0) Variance: Rp 267.111,00 (10)" at bounding box center [280, 762] width 346 height 13
click at [405, 754] on div "**********" at bounding box center [408, 312] width 816 height 930
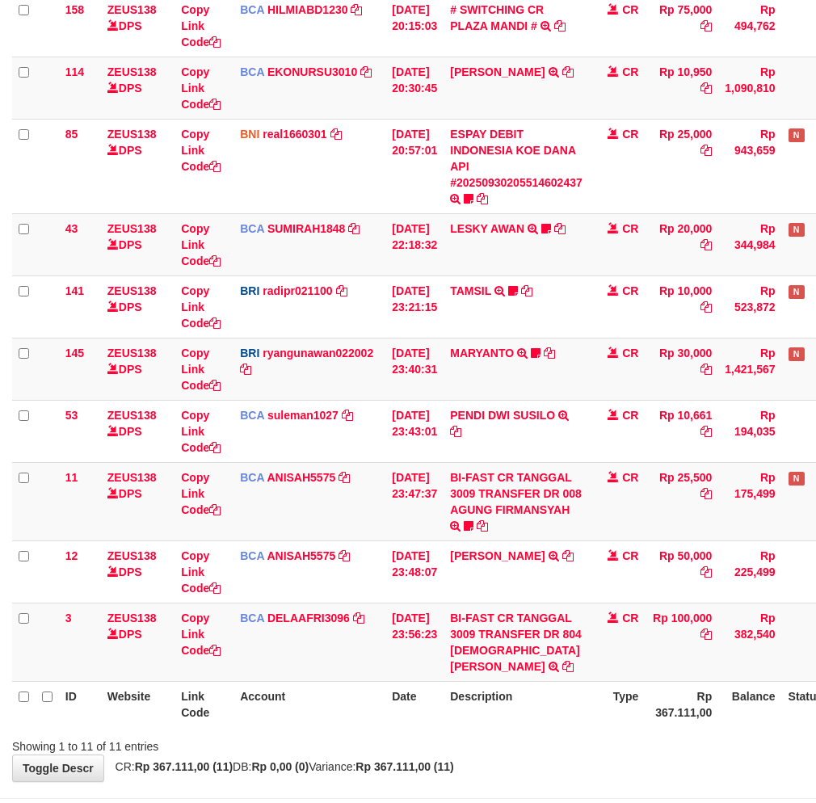
scroll to position [377, 0]
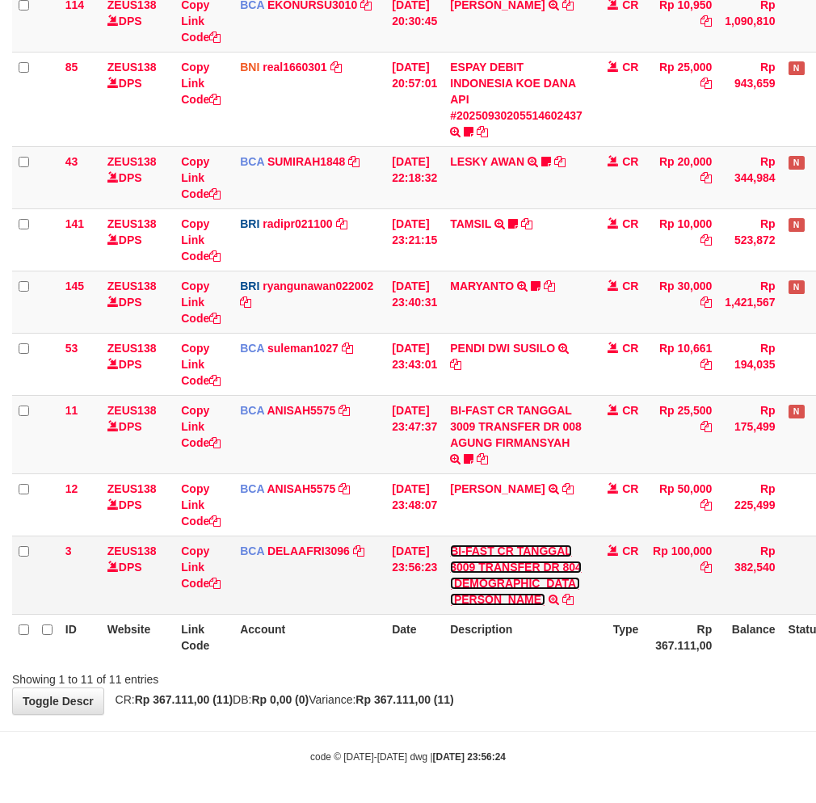
click at [461, 575] on link "BI-FAST CR TANGGAL 3009 TRANSFER DR 804 MUHAMMAD NUR FAUZA" at bounding box center [516, 574] width 132 height 61
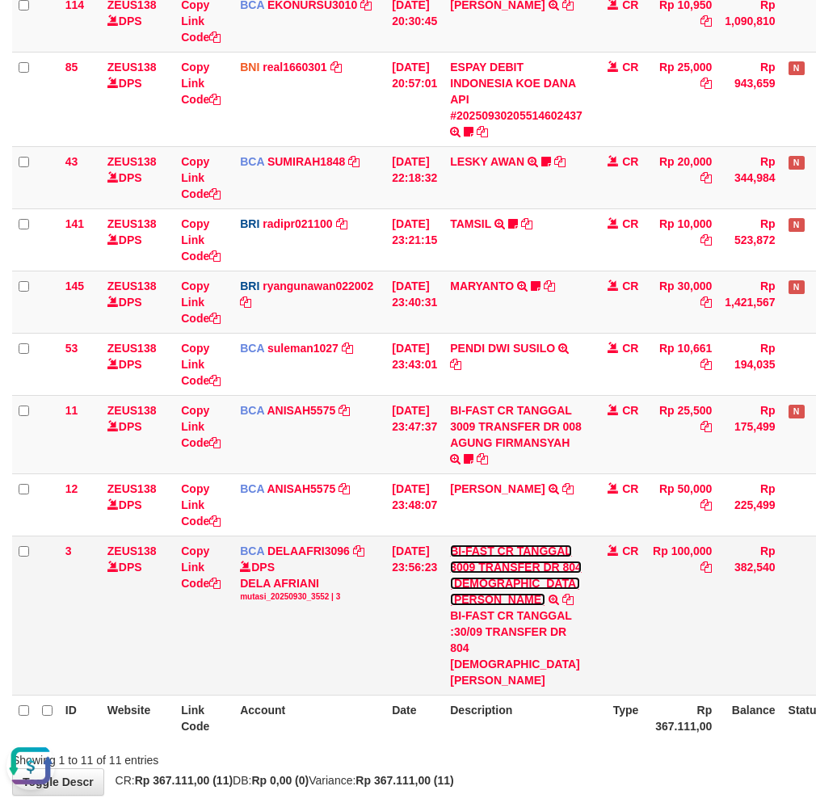
scroll to position [0, 0]
drag, startPoint x: 458, startPoint y: 577, endPoint x: 478, endPoint y: 596, distance: 27.4
click at [478, 596] on td "BI-FAST CR TANGGAL 3009 TRANSFER DR 804 MUHAMMAD NUR FAUZA BI-FAST CR TANGGAL :…" at bounding box center [515, 614] width 145 height 159
copy link "MUHAMMAD NUR FA"
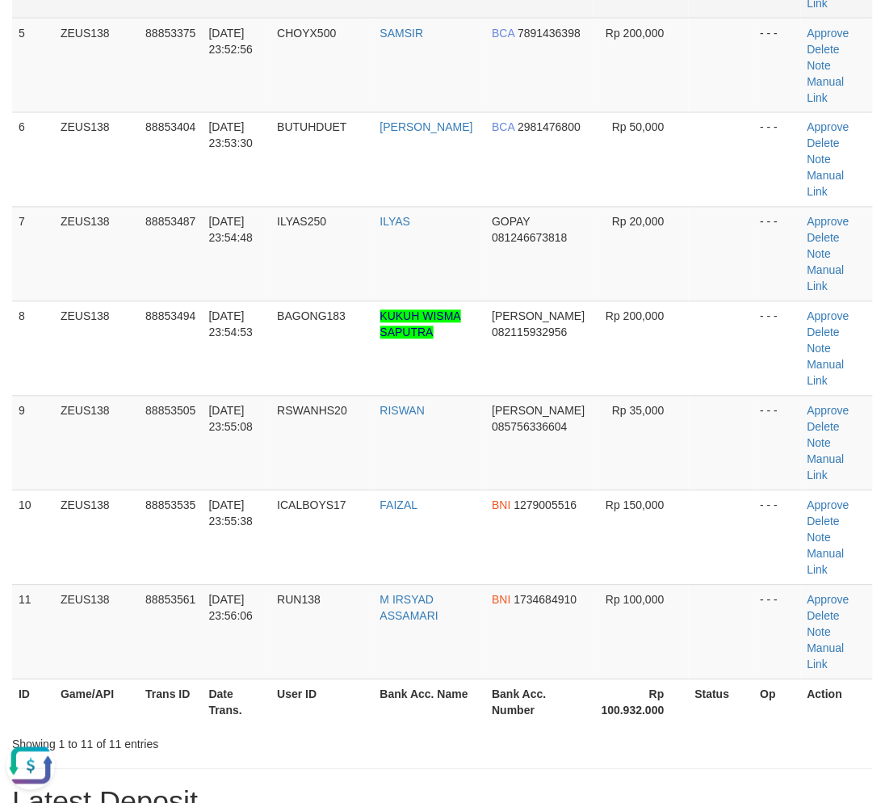
drag, startPoint x: 497, startPoint y: 649, endPoint x: 577, endPoint y: 486, distance: 181.7
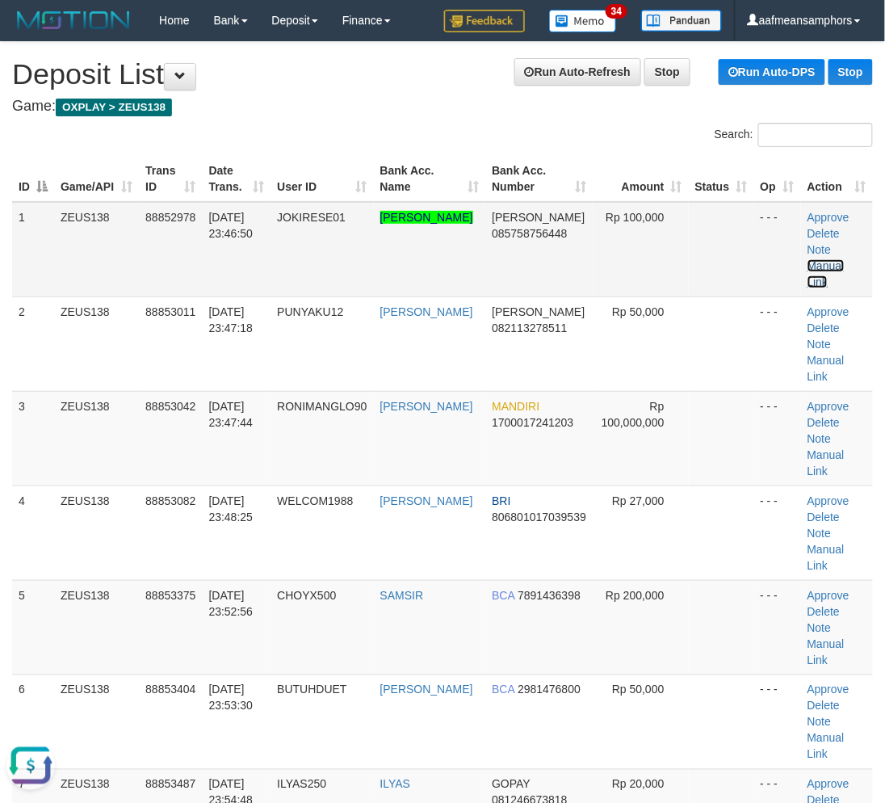
click at [838, 259] on link "Manual Link" at bounding box center [826, 273] width 37 height 29
click at [808, 259] on link "Manual Link" at bounding box center [826, 273] width 37 height 29
drag, startPoint x: 837, startPoint y: 245, endPoint x: 787, endPoint y: 263, distance: 53.4
click at [837, 259] on link "Manual Link" at bounding box center [826, 273] width 37 height 29
drag, startPoint x: 238, startPoint y: 696, endPoint x: 9, endPoint y: 677, distance: 230.2
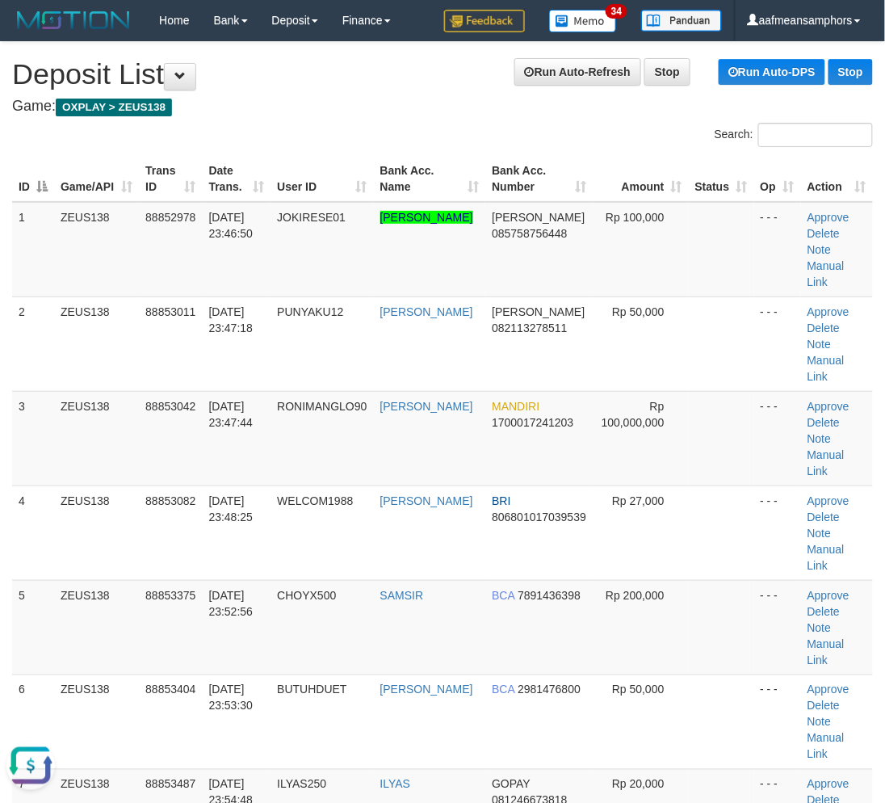
click at [216, 769] on tr "7 ZEUS138 88853487 30/09/2025 23:54:48 ILYAS250 ILYAS GOPAY 081246673818 Rp 20,…" at bounding box center [442, 816] width 861 height 94
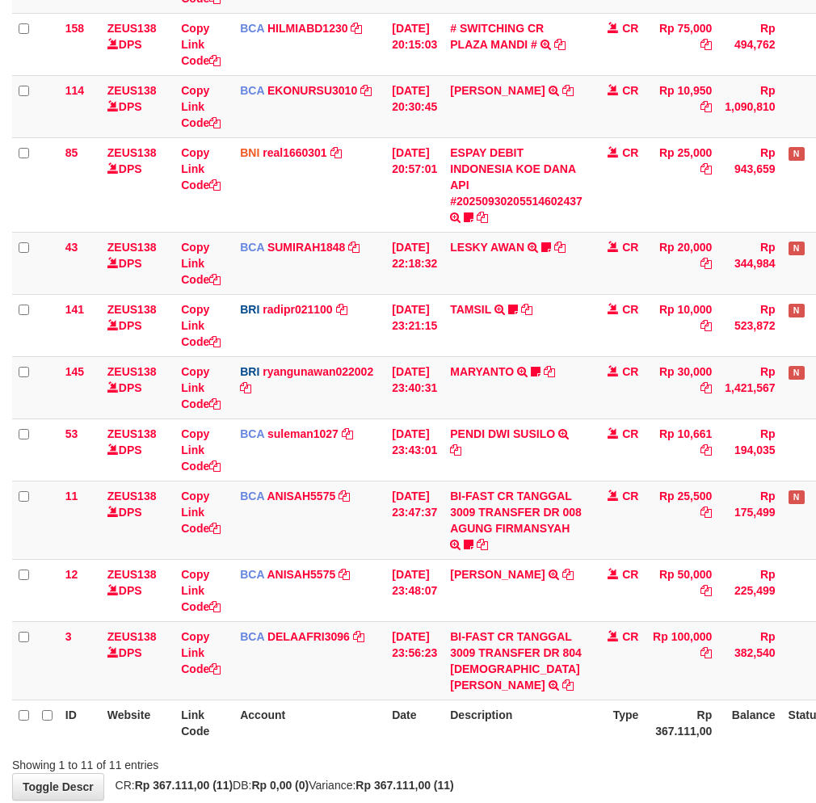
scroll to position [377, 0]
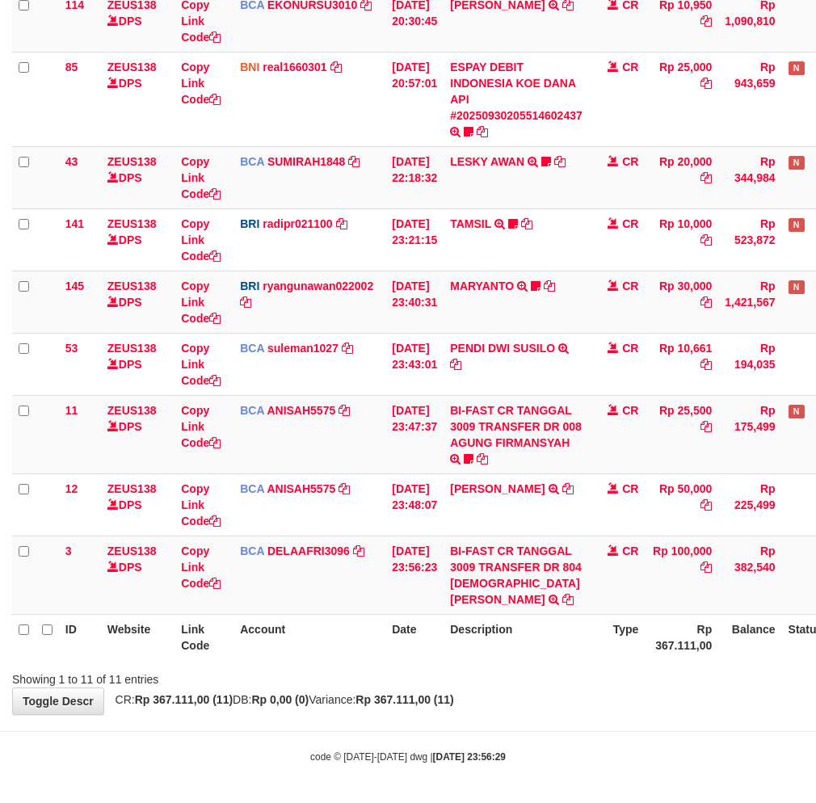
click at [546, 728] on body "Toggle navigation Home Bank Account List Load By Website Group [OXPLAY] ZEUS138…" at bounding box center [408, 213] width 816 height 1181
click at [194, 561] on link "Copy Link Code" at bounding box center [201, 566] width 40 height 45
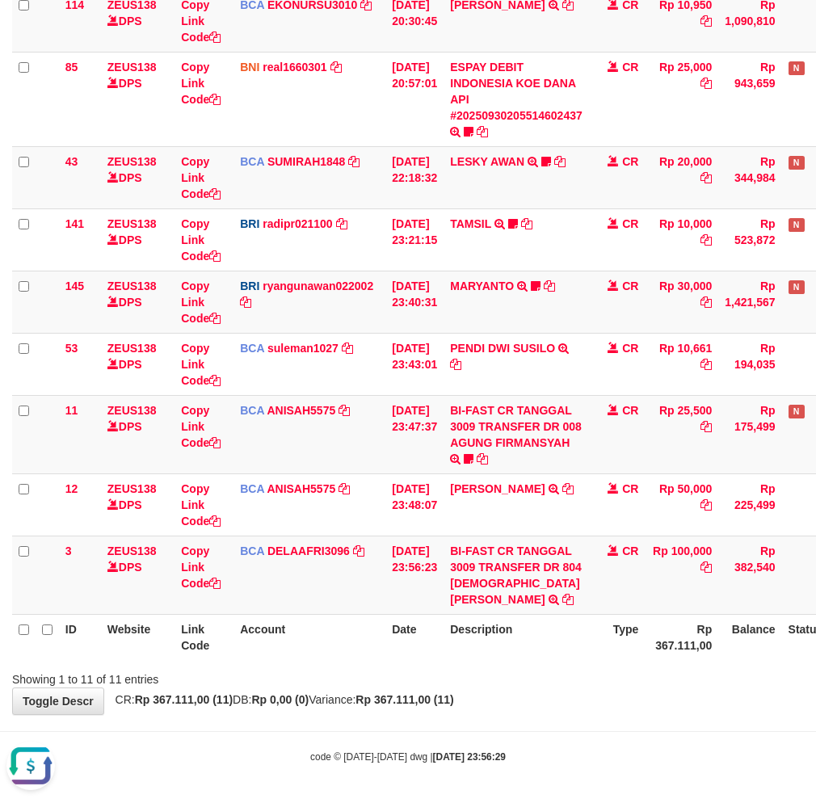
click at [638, 691] on div "**********" at bounding box center [408, 209] width 816 height 1009
click at [632, 692] on div "**********" at bounding box center [408, 209] width 816 height 1009
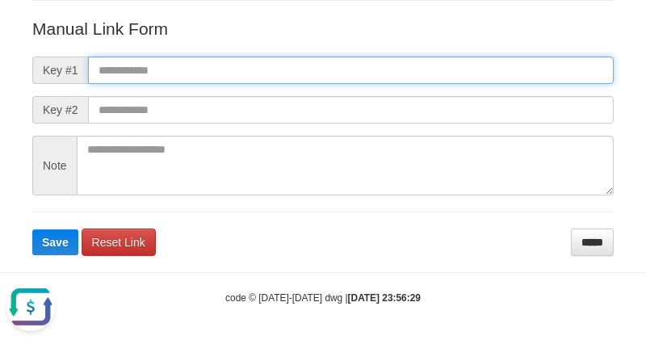
paste input "**********"
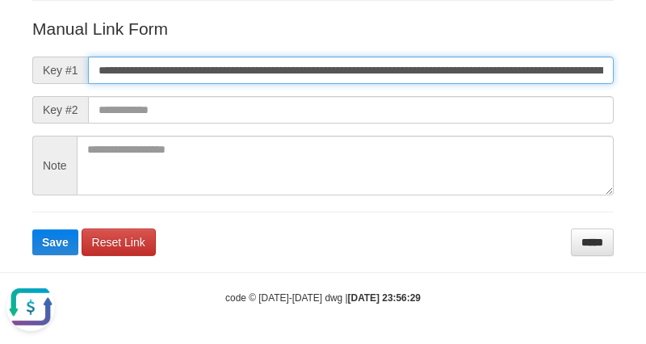
click at [436, 65] on input "**********" at bounding box center [351, 70] width 526 height 27
type input "**********"
click at [32, 229] on button "Save" at bounding box center [55, 242] width 46 height 26
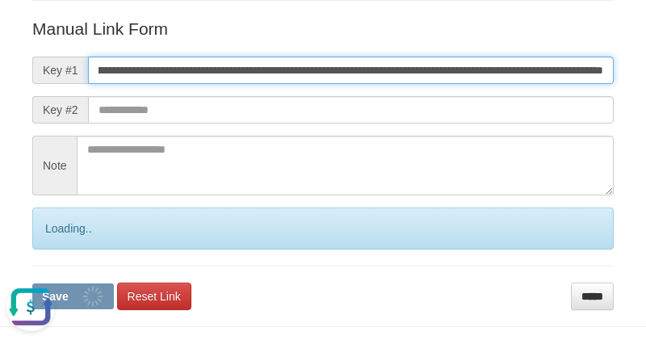
click at [32, 283] on button "Save" at bounding box center [73, 296] width 82 height 26
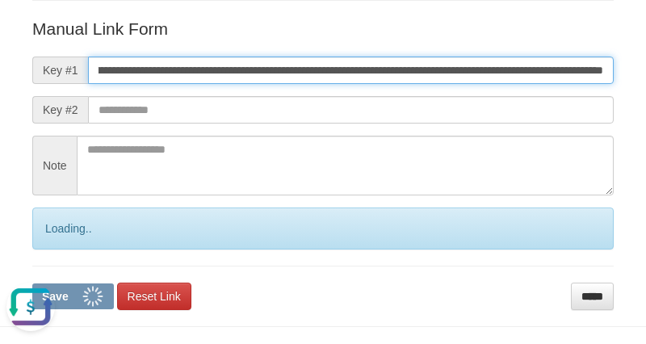
click at [32, 283] on button "Save" at bounding box center [73, 296] width 82 height 26
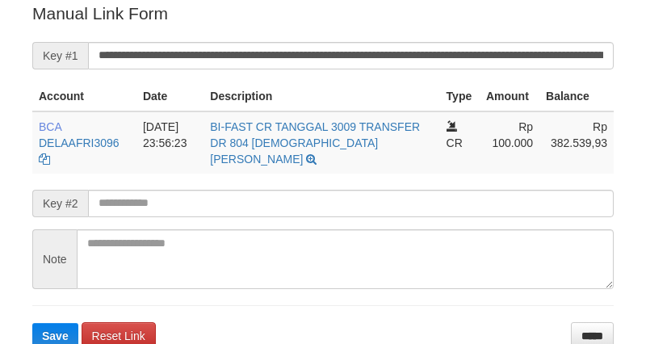
click at [400, 42] on input "**********" at bounding box center [351, 55] width 526 height 27
click at [32, 323] on button "Save" at bounding box center [55, 336] width 46 height 26
click at [400, 42] on input "**********" at bounding box center [351, 55] width 526 height 27
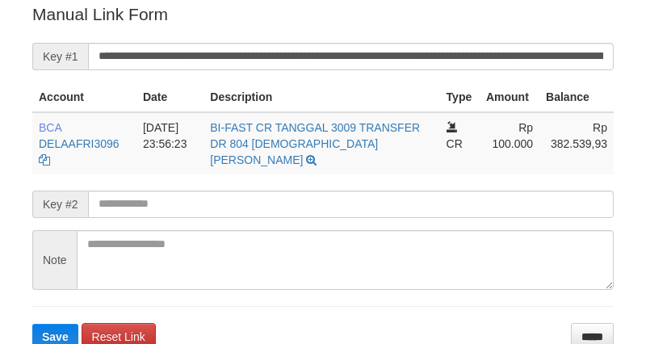
click at [32, 324] on button "Save" at bounding box center [55, 337] width 46 height 26
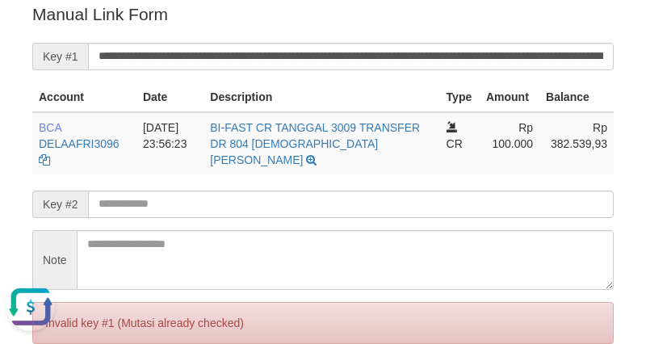
scroll to position [0, 0]
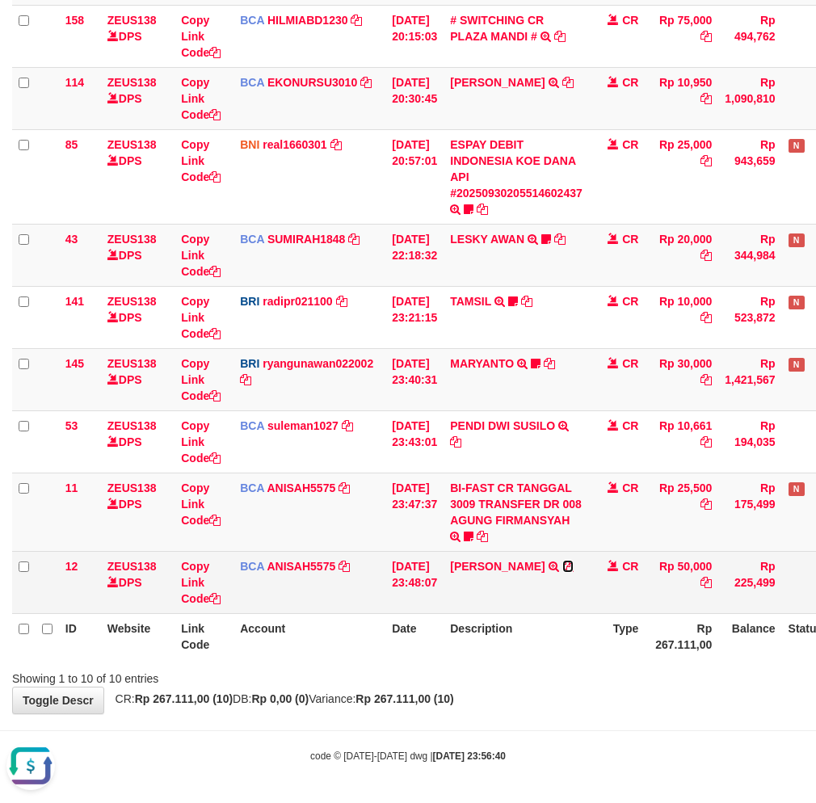
click at [570, 561] on icon at bounding box center [567, 565] width 11 height 11
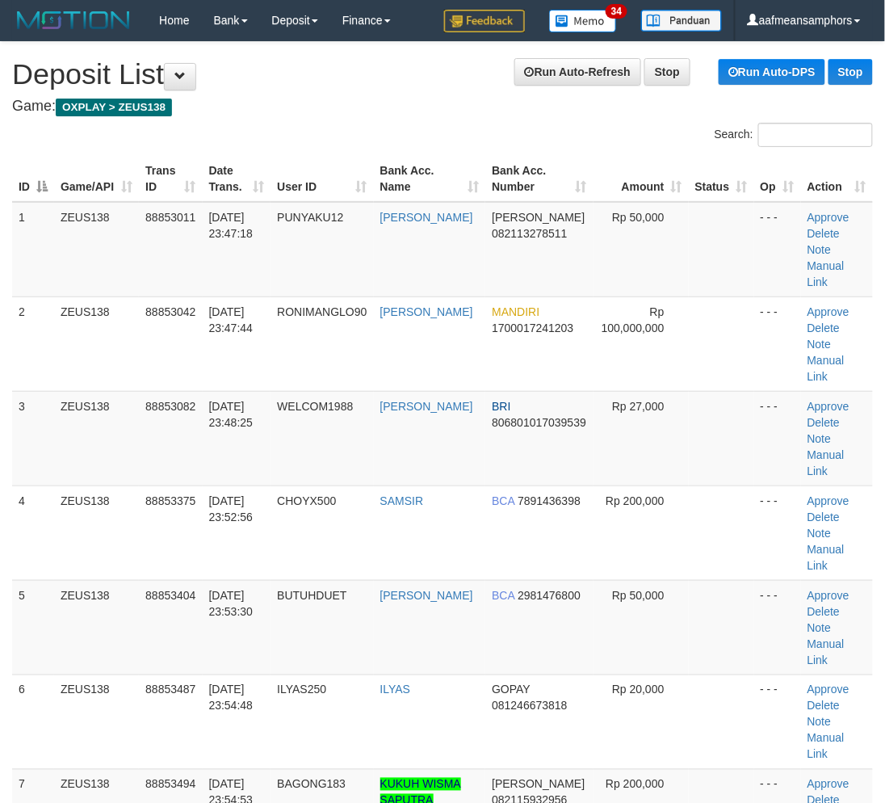
scroll to position [0, 1]
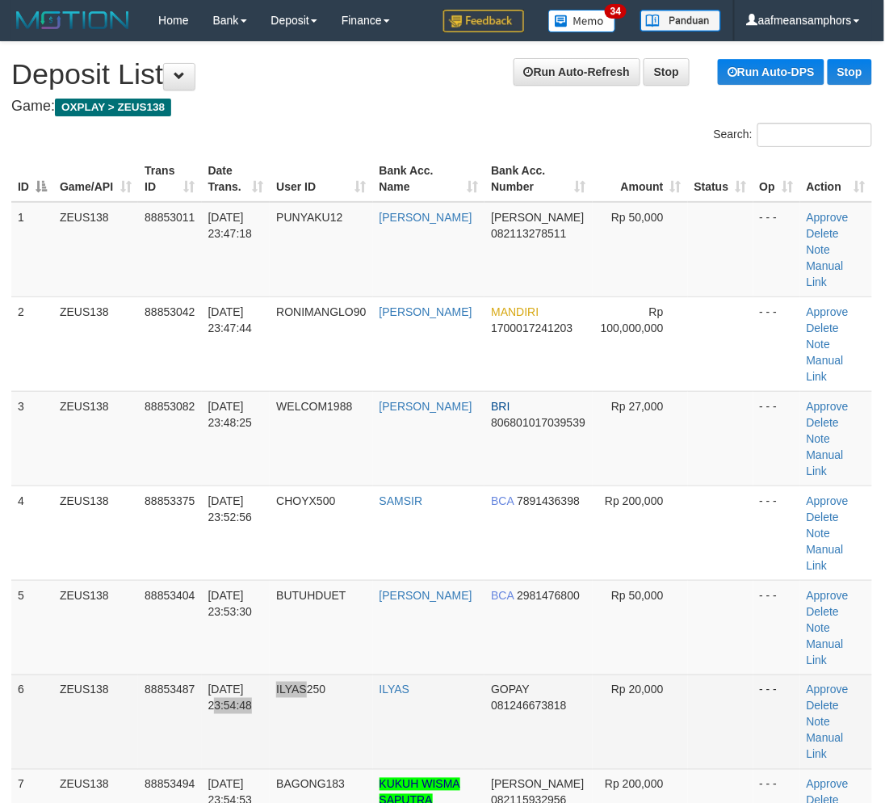
click at [315, 674] on tr "6 ZEUS138 88853487 30/09/2025 23:54:48 ILYAS250 ILYAS GOPAY 081246673818 Rp 20,…" at bounding box center [441, 721] width 861 height 94
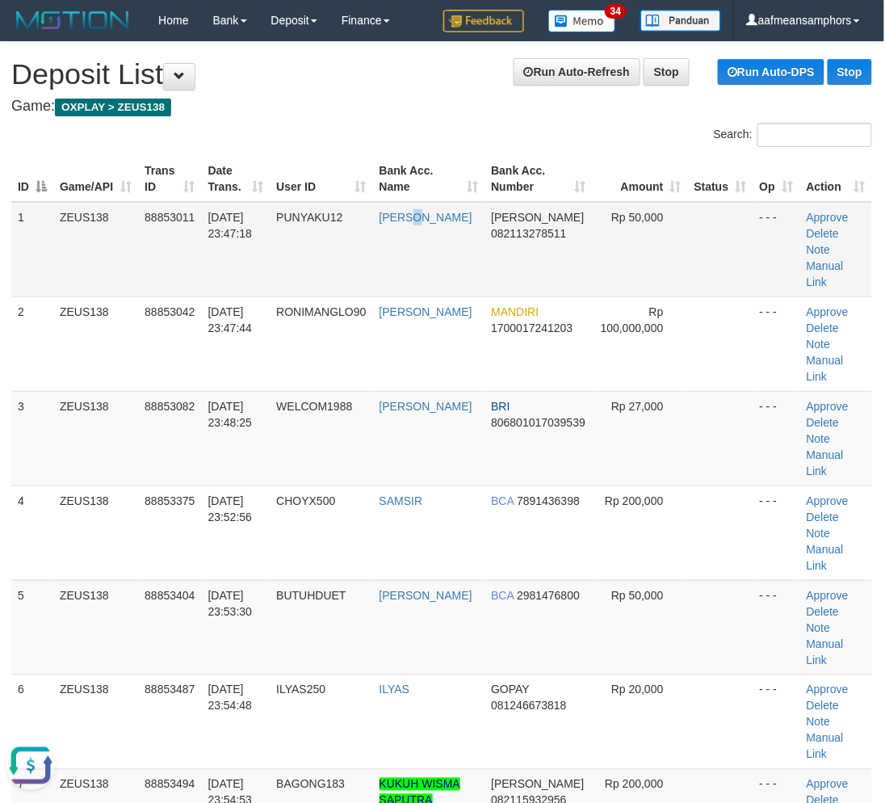
click at [394, 252] on td "REZA FAHRILLAH" at bounding box center [429, 249] width 112 height 95
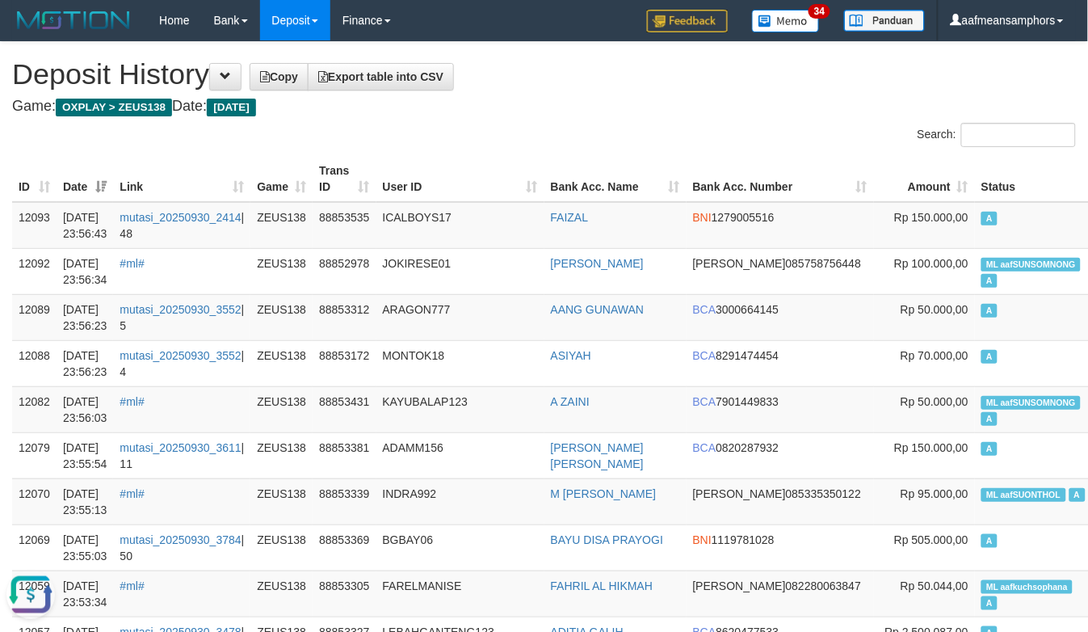
click at [587, 103] on h4 "Game: OXPLAY > ZEUS138 Date: Today" at bounding box center [544, 107] width 1064 height 16
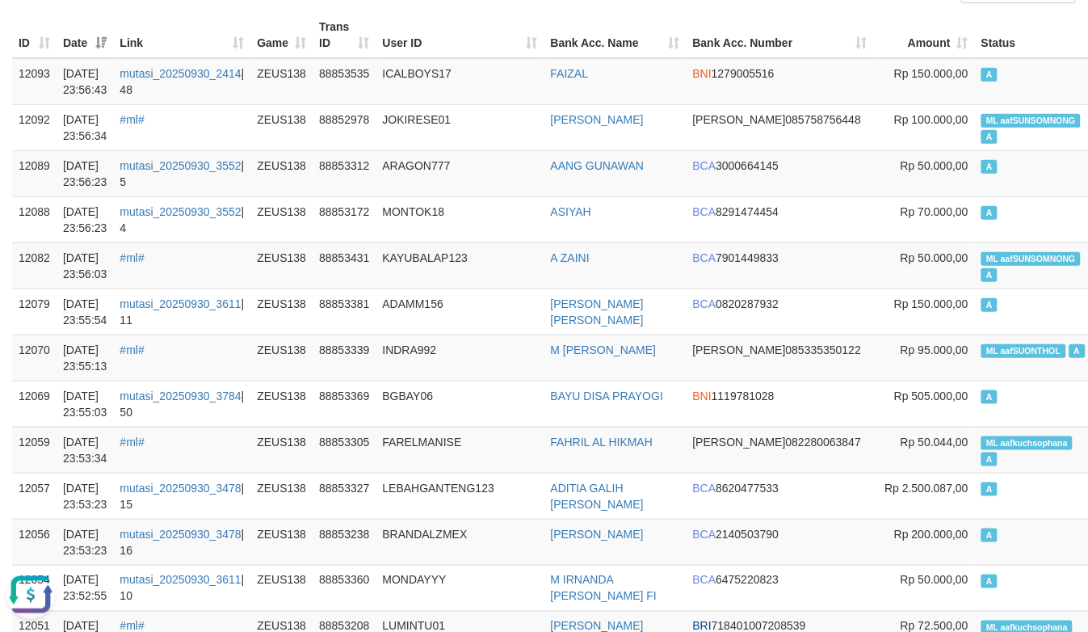
scroll to position [179, 0]
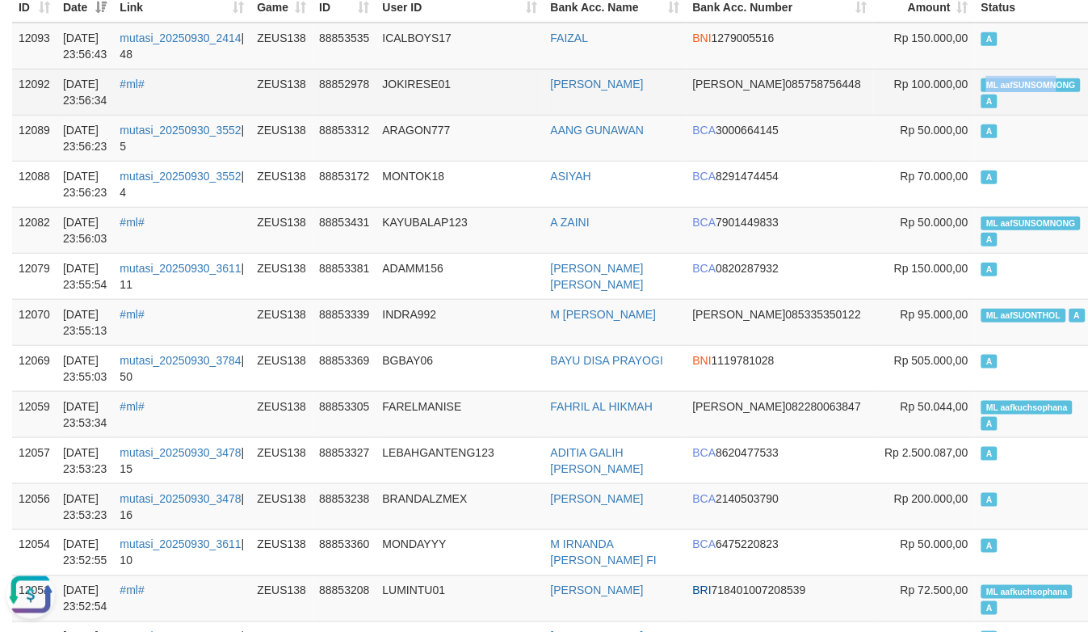
copy span "ML aafSUNSOMN"
drag, startPoint x: 910, startPoint y: 79, endPoint x: 987, endPoint y: 84, distance: 76.9
click at [987, 84] on span "ML aafSUNSOMNONG" at bounding box center [1030, 85] width 99 height 14
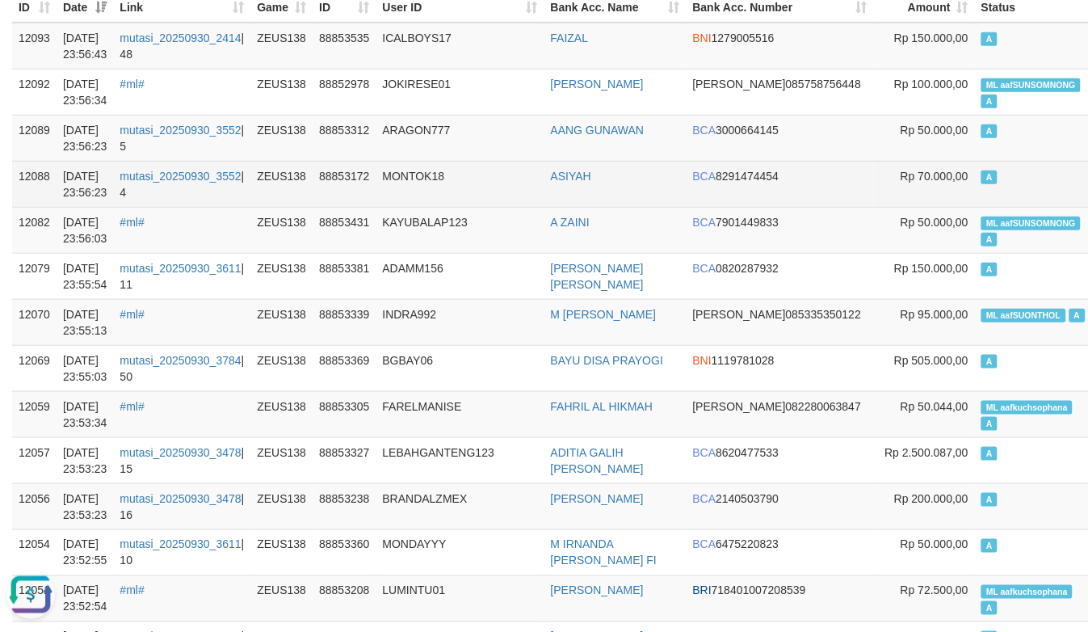
click at [450, 180] on td "MONTOK18" at bounding box center [460, 184] width 168 height 46
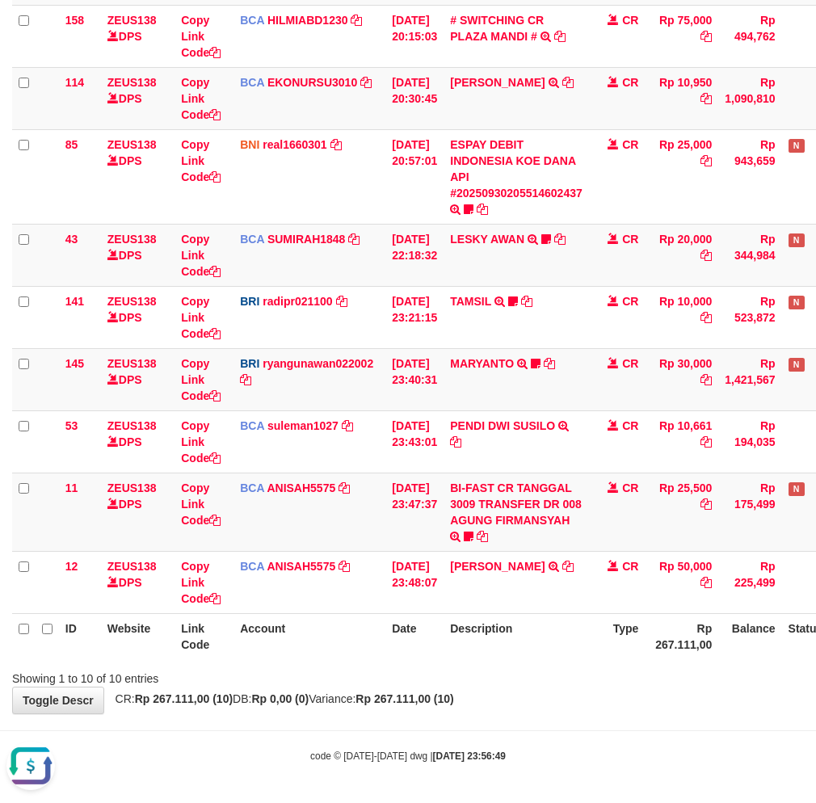
drag, startPoint x: 426, startPoint y: 672, endPoint x: 439, endPoint y: 674, distance: 13.1
click at [426, 673] on div "Showing 1 to 10 of 10 entries" at bounding box center [408, 675] width 816 height 23
click at [451, 674] on div "Showing 1 to 10 of 10 entries" at bounding box center [408, 675] width 816 height 23
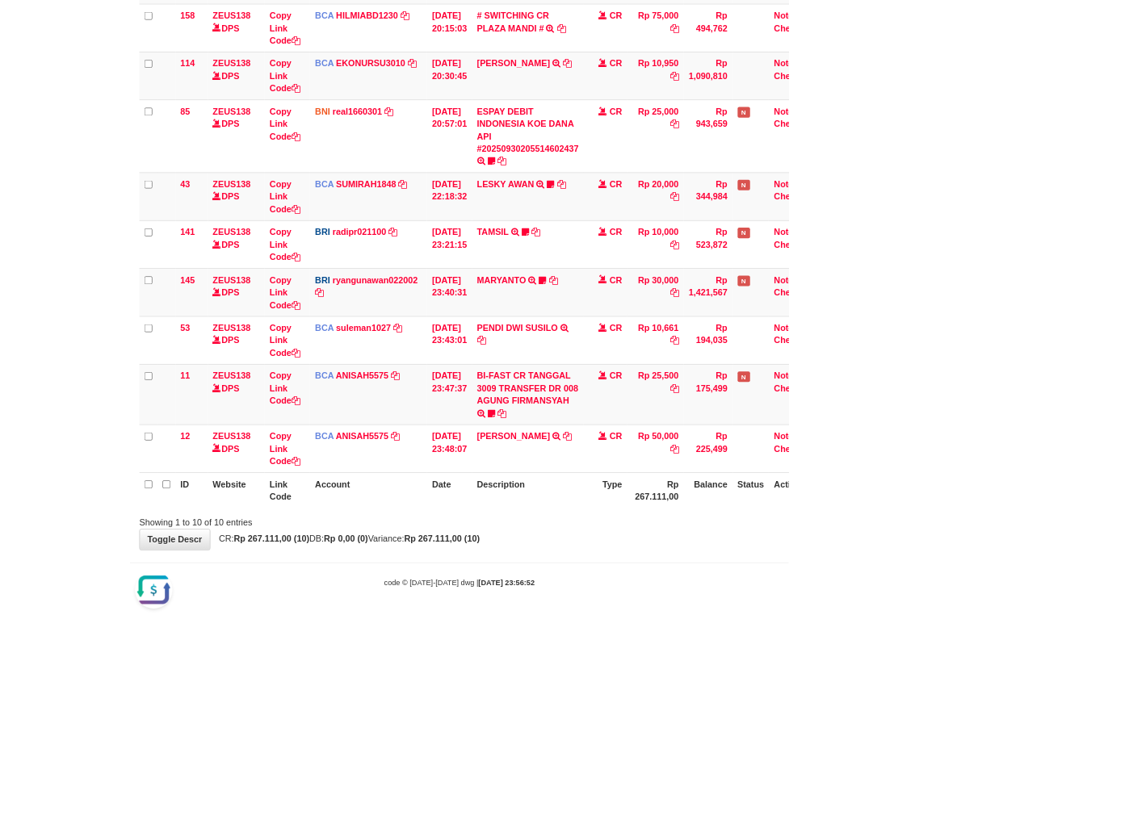
scroll to position [229, 0]
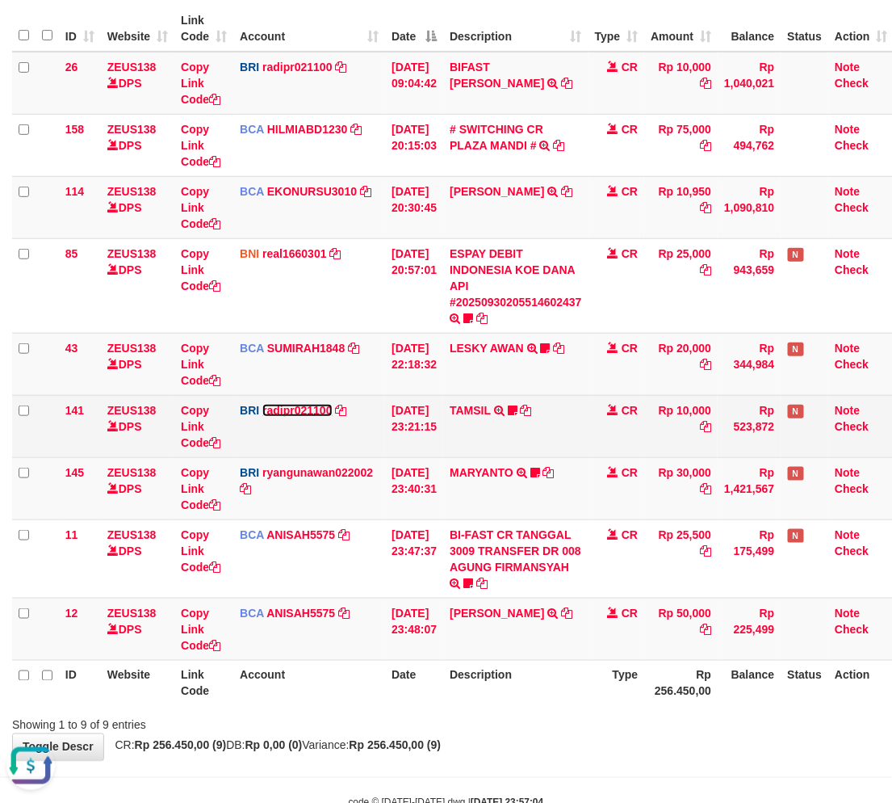
click at [325, 409] on link "radipr021100" at bounding box center [296, 410] width 69 height 13
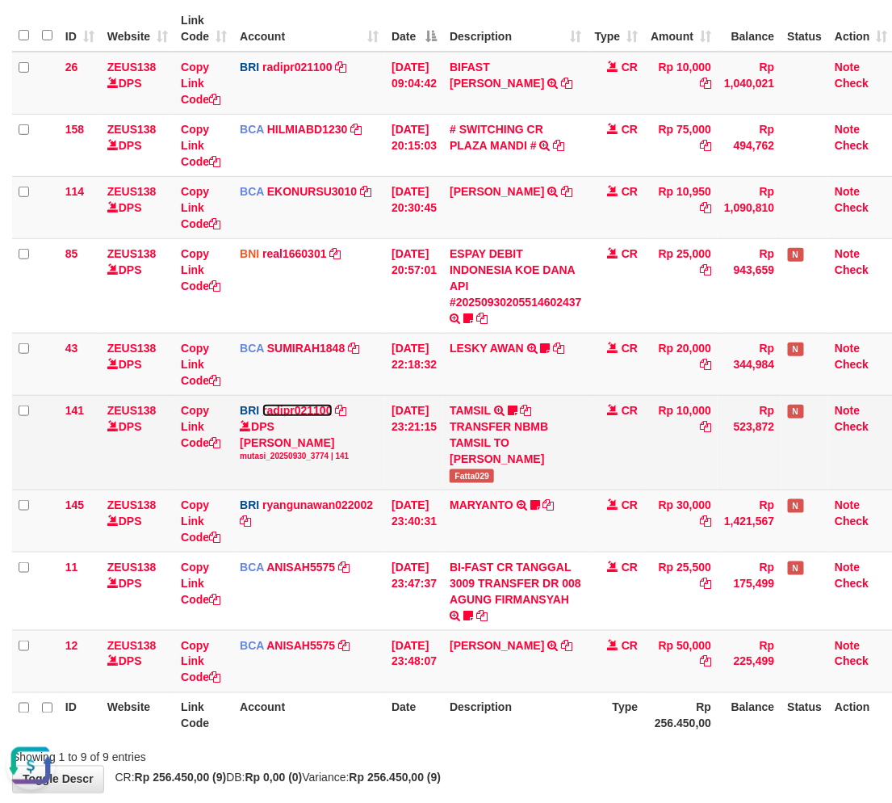
click at [325, 405] on link "radipr021100" at bounding box center [296, 410] width 69 height 13
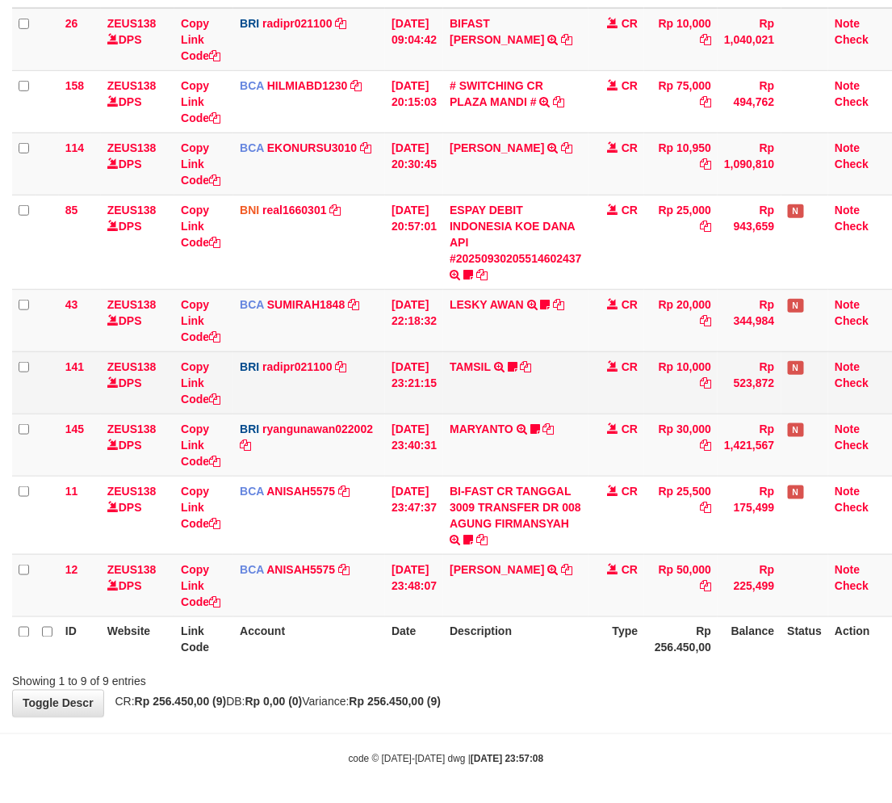
scroll to position [196, 0]
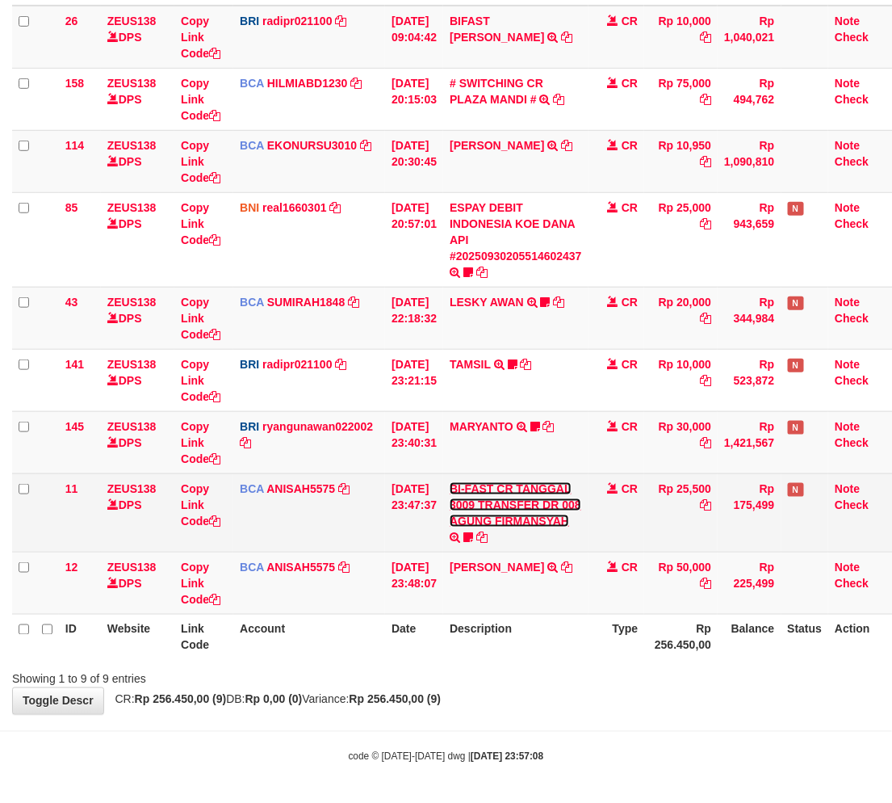
click at [506, 489] on link "BI-FAST CR TANGGAL 3009 TRANSFER DR 008 AGUNG FIRMANSYAH" at bounding box center [516, 504] width 132 height 45
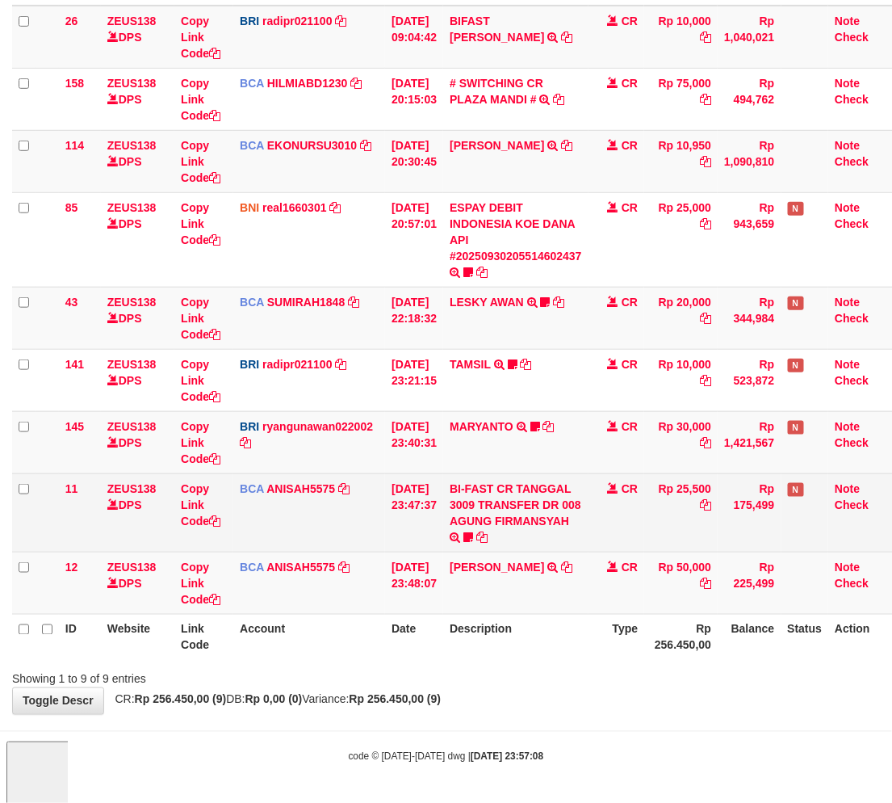
click at [531, 475] on td "BI-FAST CR TANGGAL 3009 TRANSFER DR 008 AGUNG FIRMANSYAH BI-FAST CR TANGGAL :30…" at bounding box center [515, 512] width 145 height 78
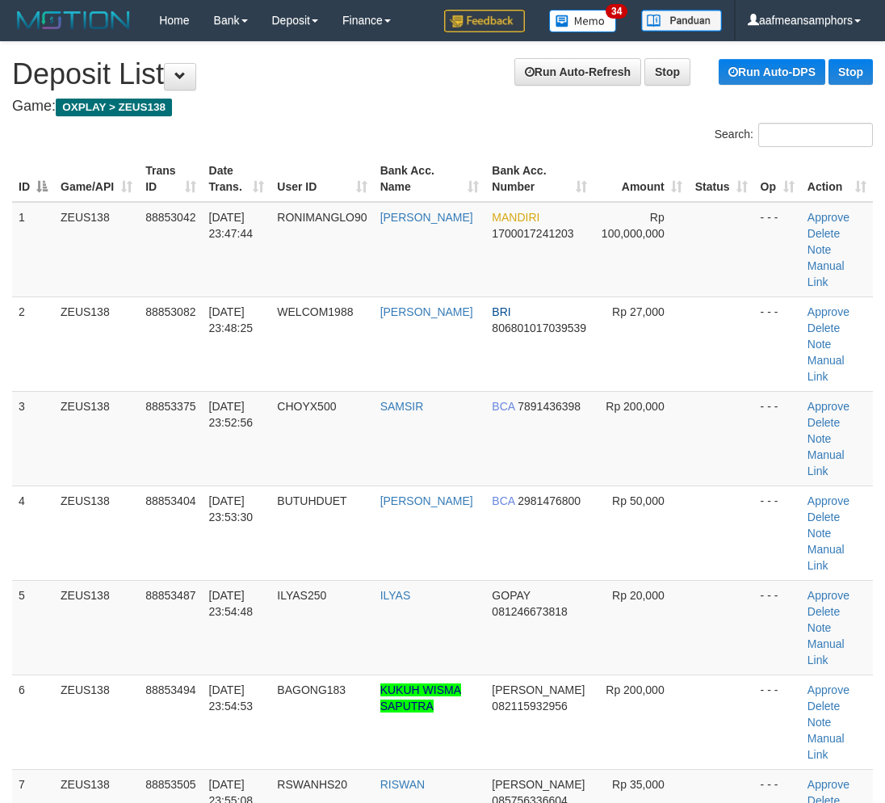
scroll to position [0, 1]
click at [245, 580] on td "[DATE] 23:54:48" at bounding box center [236, 627] width 69 height 94
click at [262, 580] on td "[DATE] 23:54:48" at bounding box center [236, 627] width 69 height 94
click at [253, 589] on span "30/09/2025 23:54:48" at bounding box center [230, 603] width 44 height 29
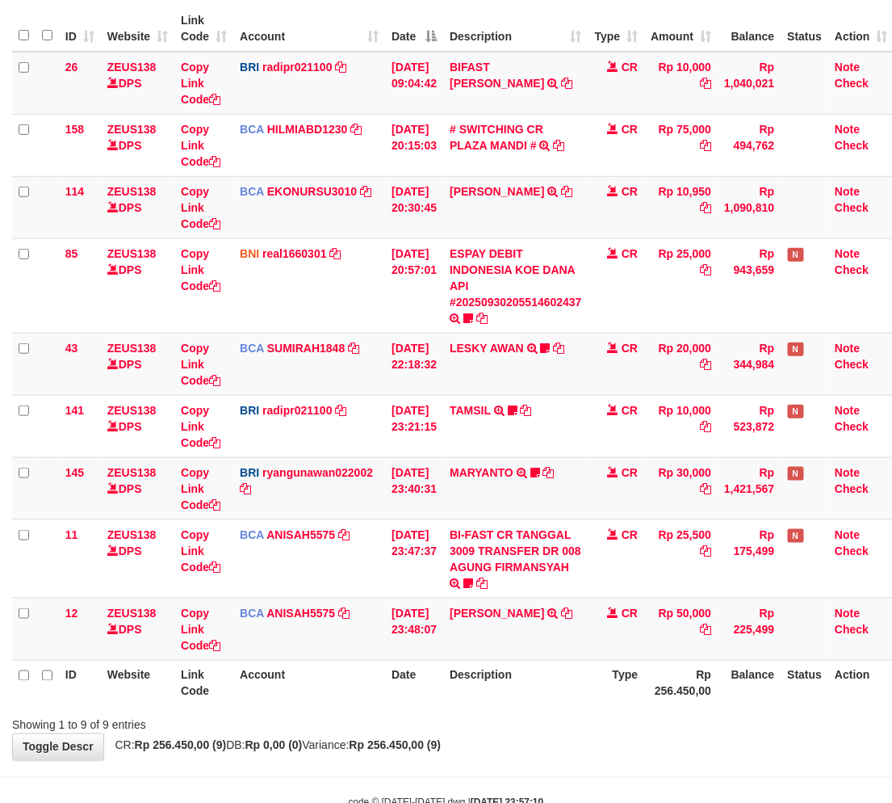
scroll to position [196, 0]
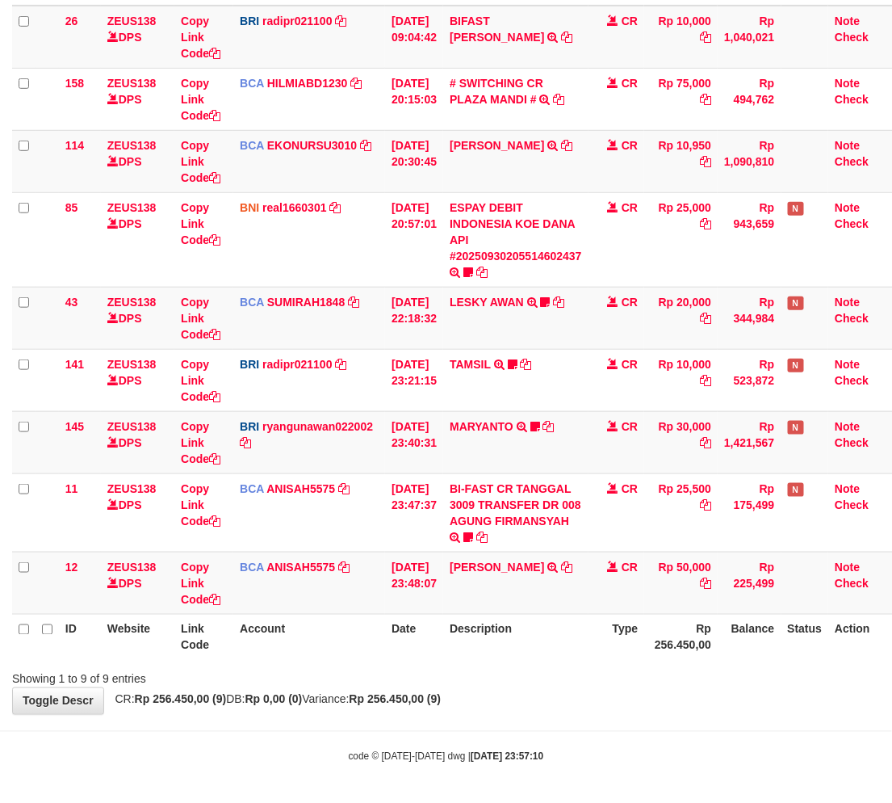
drag, startPoint x: 543, startPoint y: 650, endPoint x: 552, endPoint y: 649, distance: 8.9
click at [543, 650] on th "Description" at bounding box center [515, 637] width 145 height 46
click at [548, 642] on th "Description" at bounding box center [515, 637] width 145 height 46
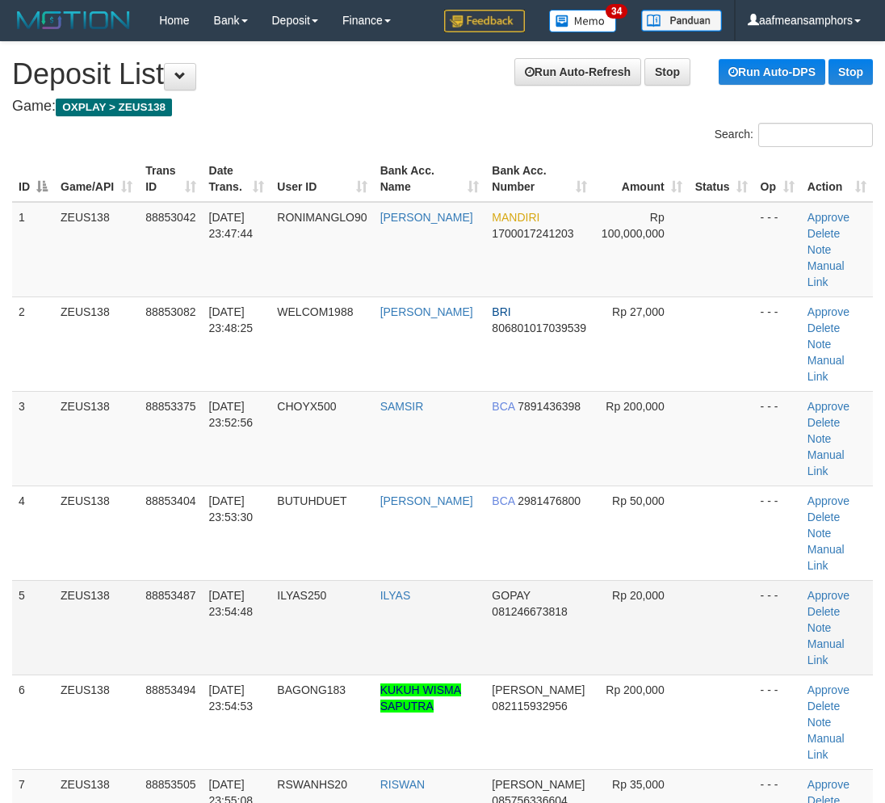
scroll to position [0, 1]
drag, startPoint x: 301, startPoint y: 584, endPoint x: 256, endPoint y: 579, distance: 45.5
click at [302, 584] on td "ILYAS250" at bounding box center [321, 627] width 103 height 94
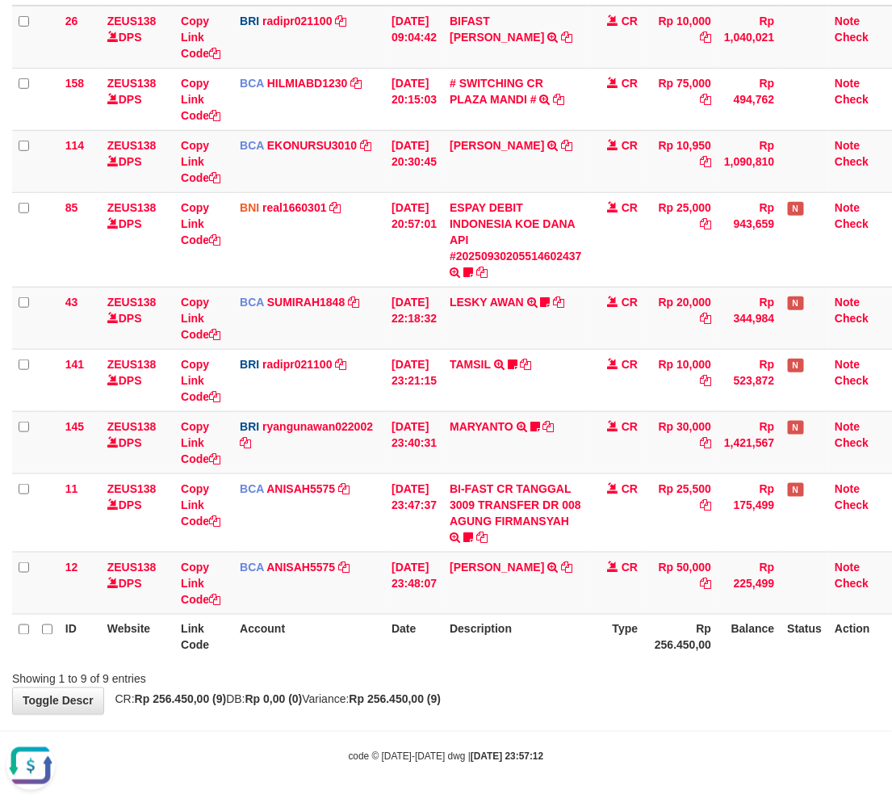
click at [366, 684] on div "Showing 1 to 9 of 9 entries" at bounding box center [185, 676] width 371 height 23
click at [426, 677] on div "Showing 1 to 9 of 9 entries" at bounding box center [446, 676] width 892 height 23
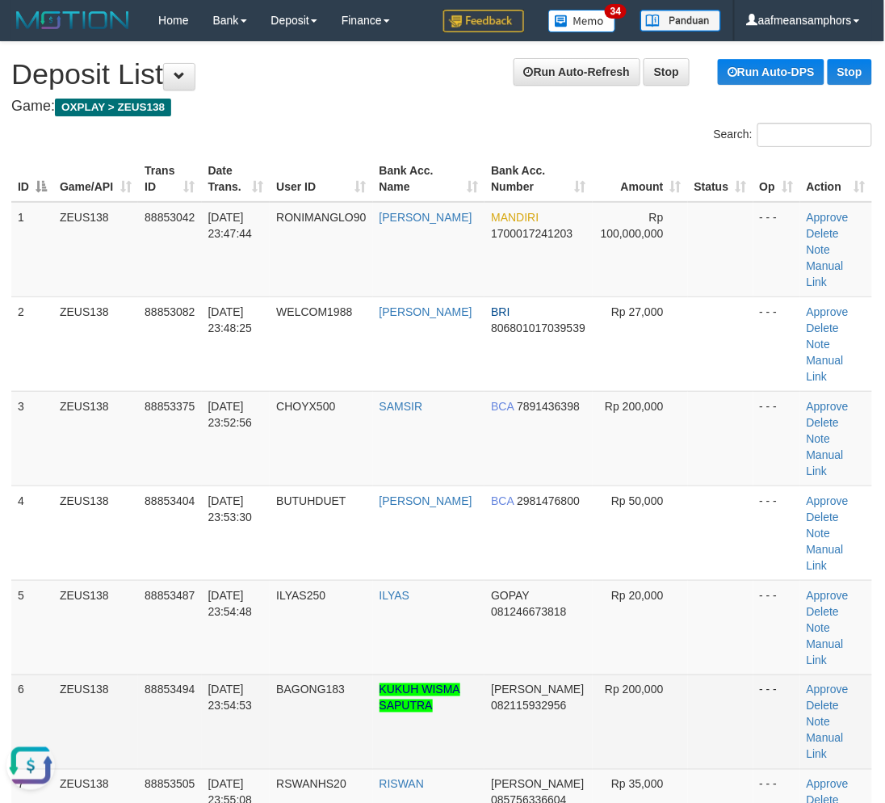
click at [310, 683] on span "BAGONG183" at bounding box center [310, 689] width 69 height 13
click at [281, 674] on td "BAGONG183" at bounding box center [321, 721] width 103 height 94
click at [279, 674] on td "BAGONG183" at bounding box center [321, 721] width 103 height 94
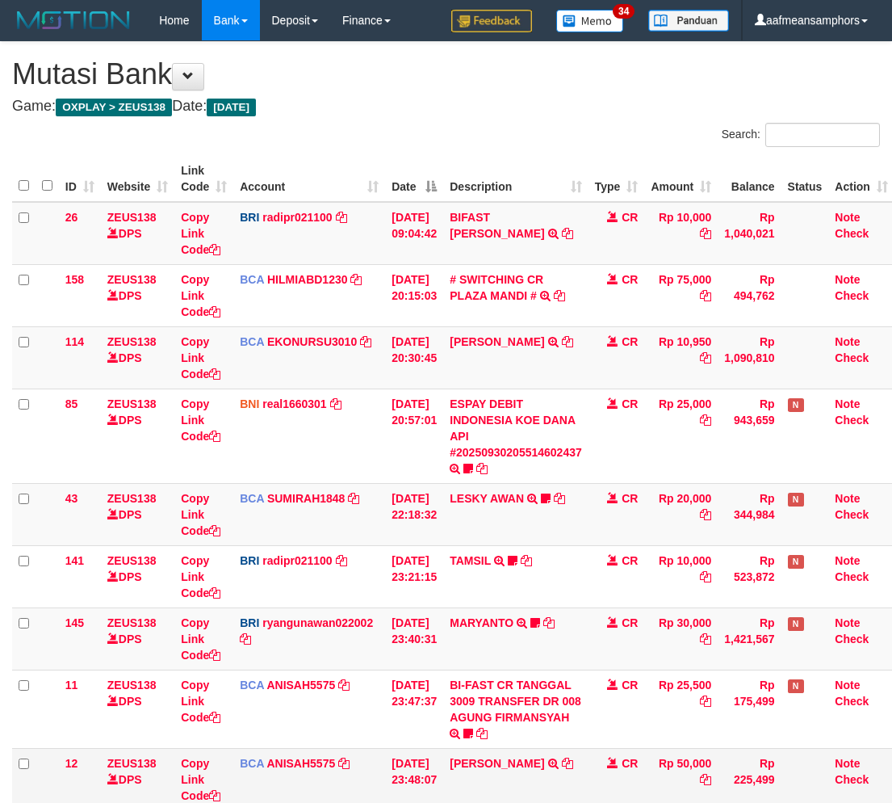
scroll to position [94, 0]
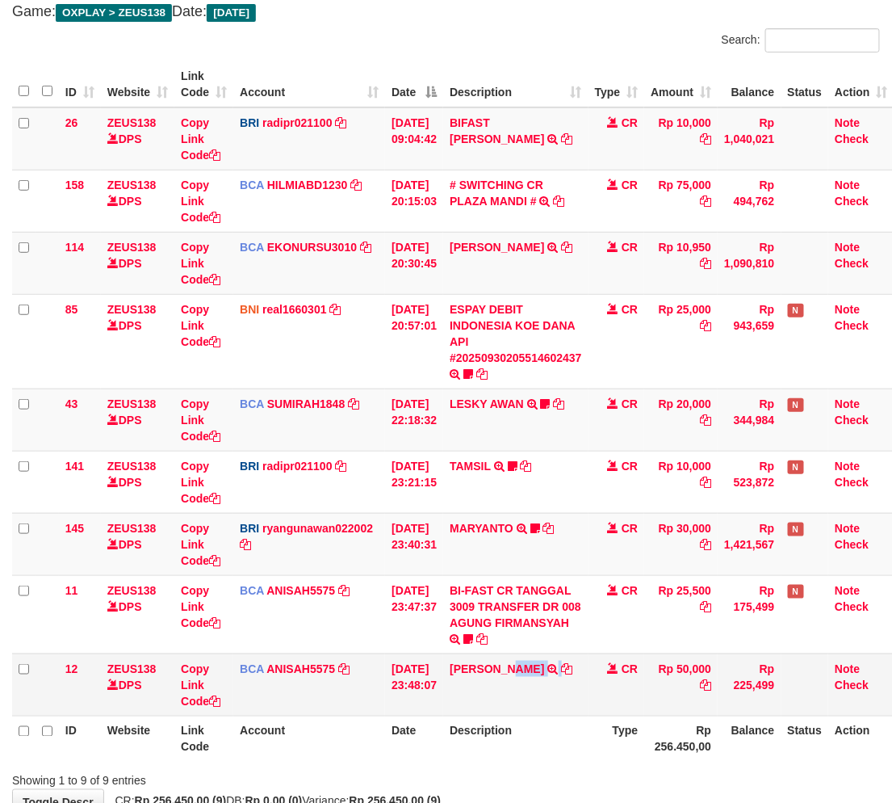
click at [556, 699] on td "FAHMI RAMADH TRSF E-BANKING CR 3009/FTSCY/WS95051 50000.002025093088959346 TRFD…" at bounding box center [515, 684] width 145 height 62
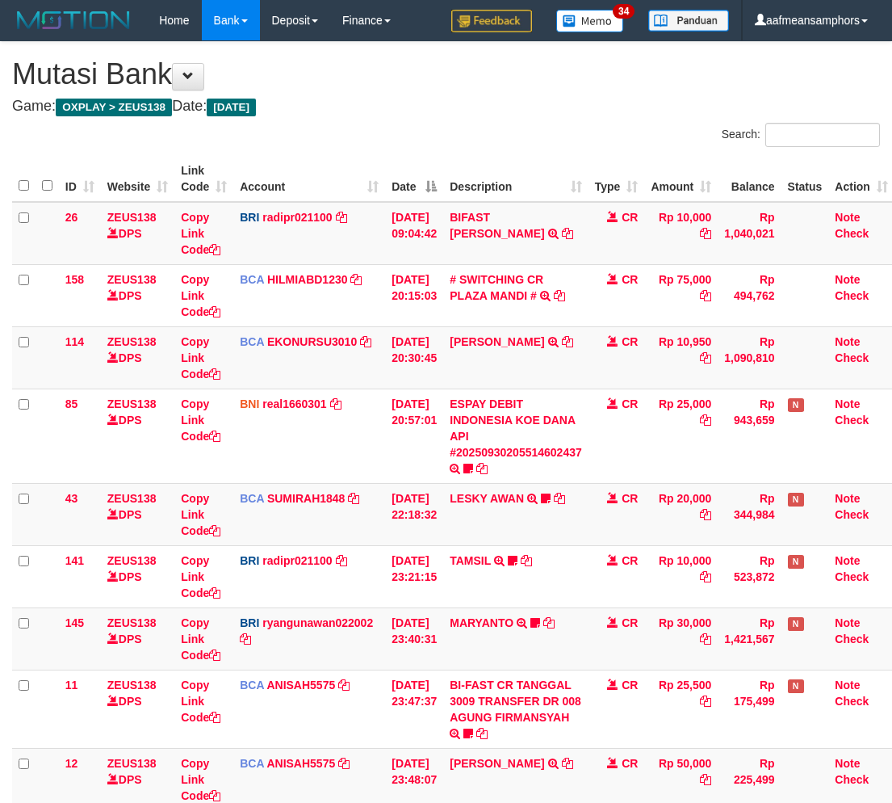
scroll to position [94, 0]
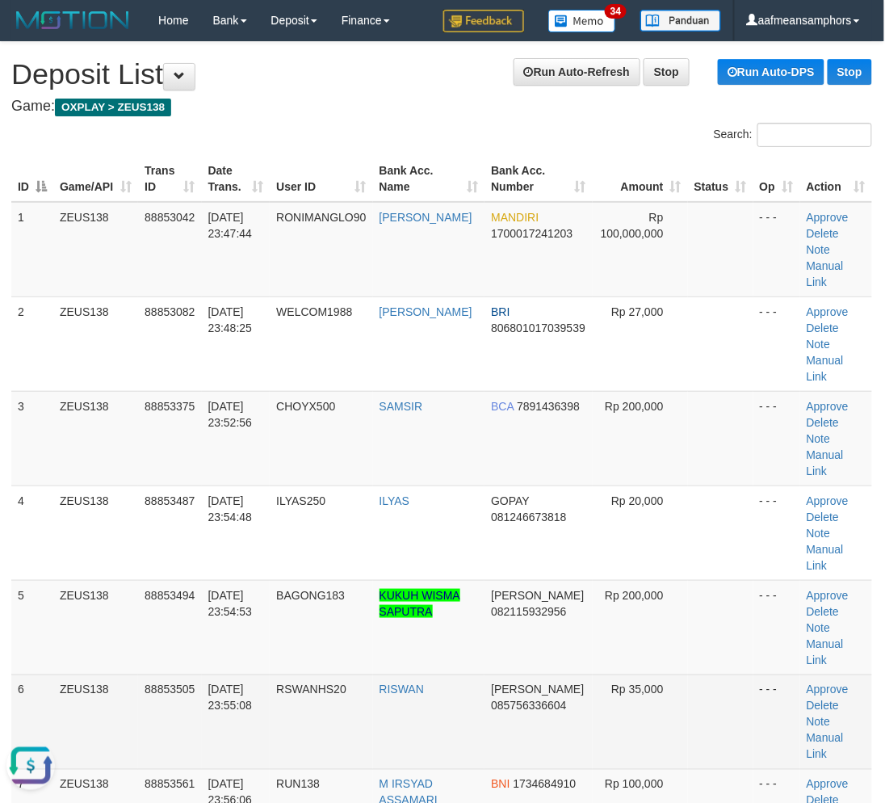
drag, startPoint x: 416, startPoint y: 659, endPoint x: 339, endPoint y: 652, distance: 77.1
click at [414, 674] on td "RISWAN" at bounding box center [429, 721] width 112 height 94
click at [335, 674] on td "RSWANHS20" at bounding box center [321, 721] width 103 height 94
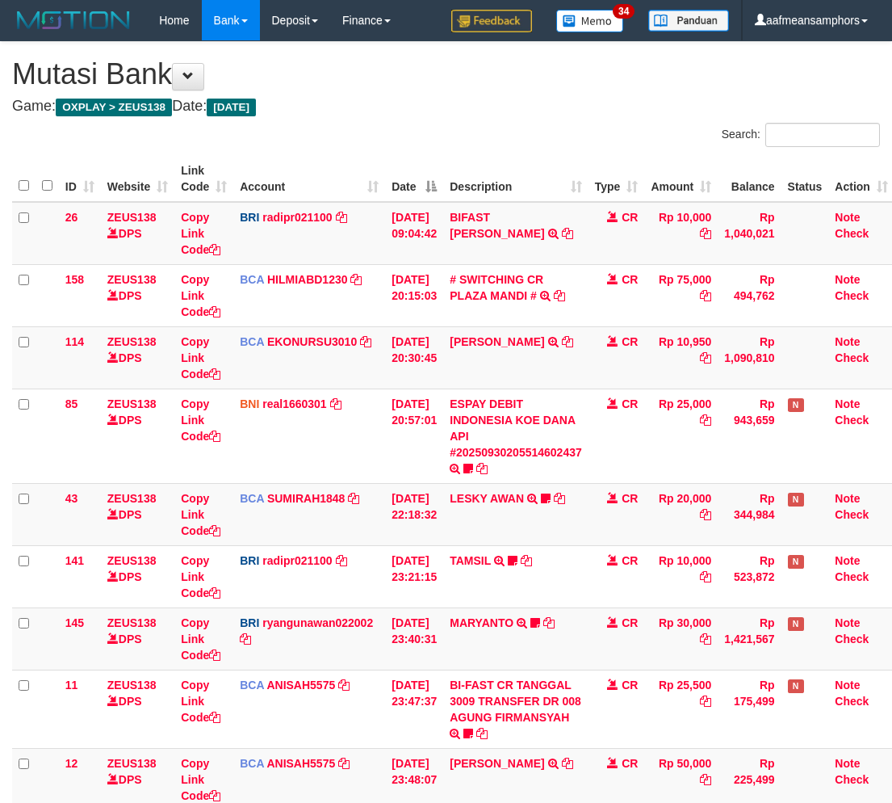
scroll to position [94, 0]
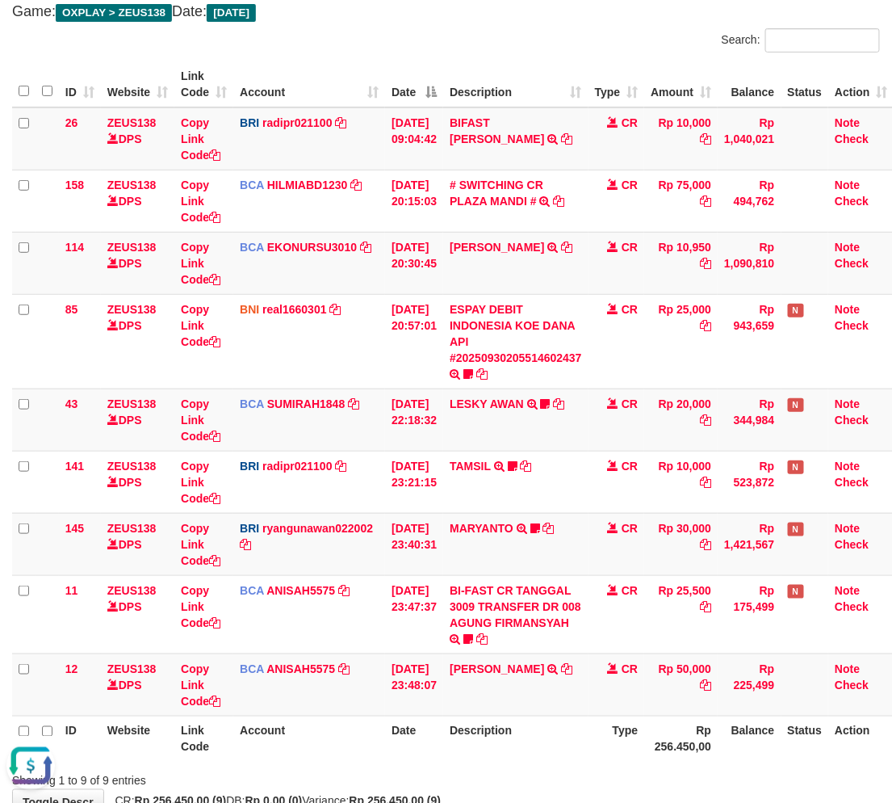
click at [424, 721] on th "Date" at bounding box center [414, 739] width 58 height 46
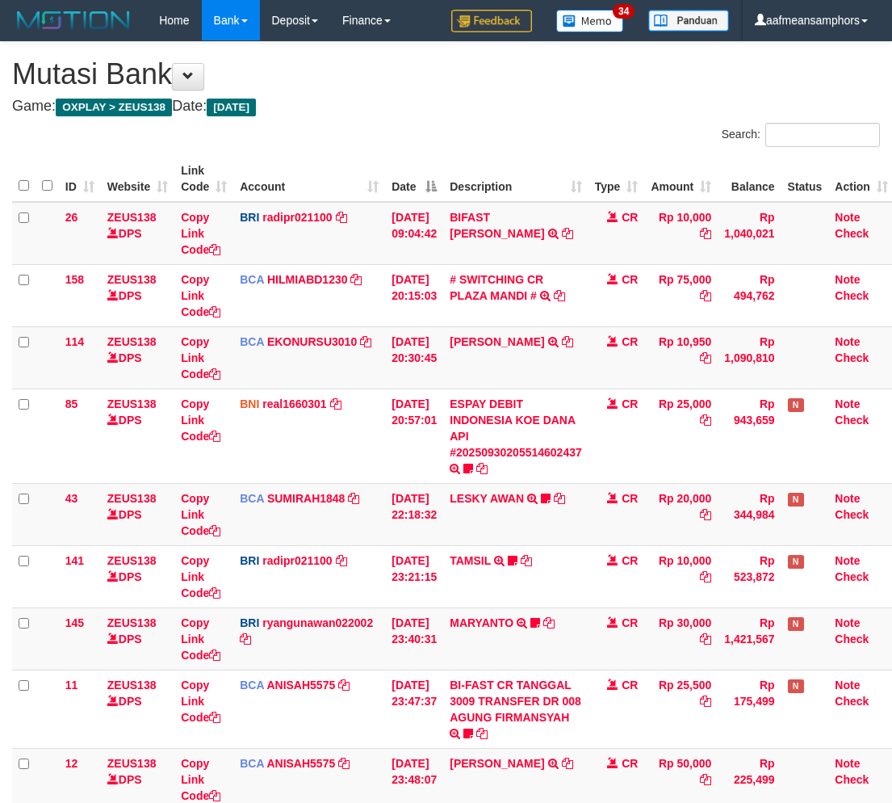
scroll to position [94, 0]
click at [552, 748] on td "[PERSON_NAME] TRSF E-BANKING CR 3009/FTSCY/WS95051 50000.002025093088959346 TRF…" at bounding box center [515, 779] width 145 height 62
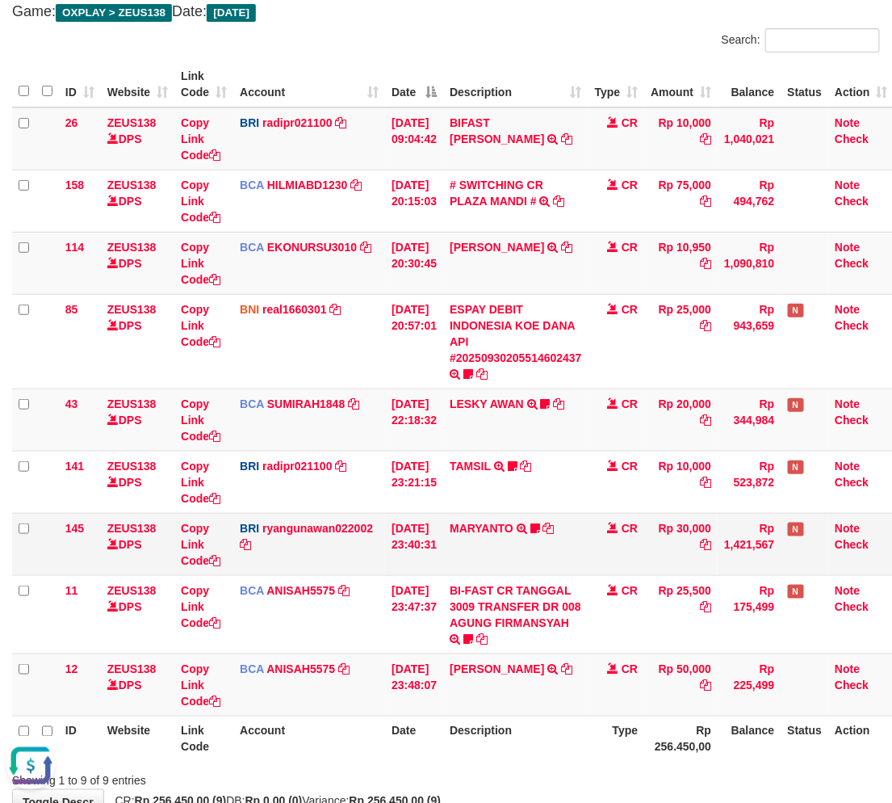
drag, startPoint x: 528, startPoint y: 559, endPoint x: 539, endPoint y: 556, distance: 11.8
click at [528, 559] on td "MARYANTO TRANSFER NBMB MARYANTO TO RYAN GUNAWAN TENGOL" at bounding box center [515, 544] width 145 height 62
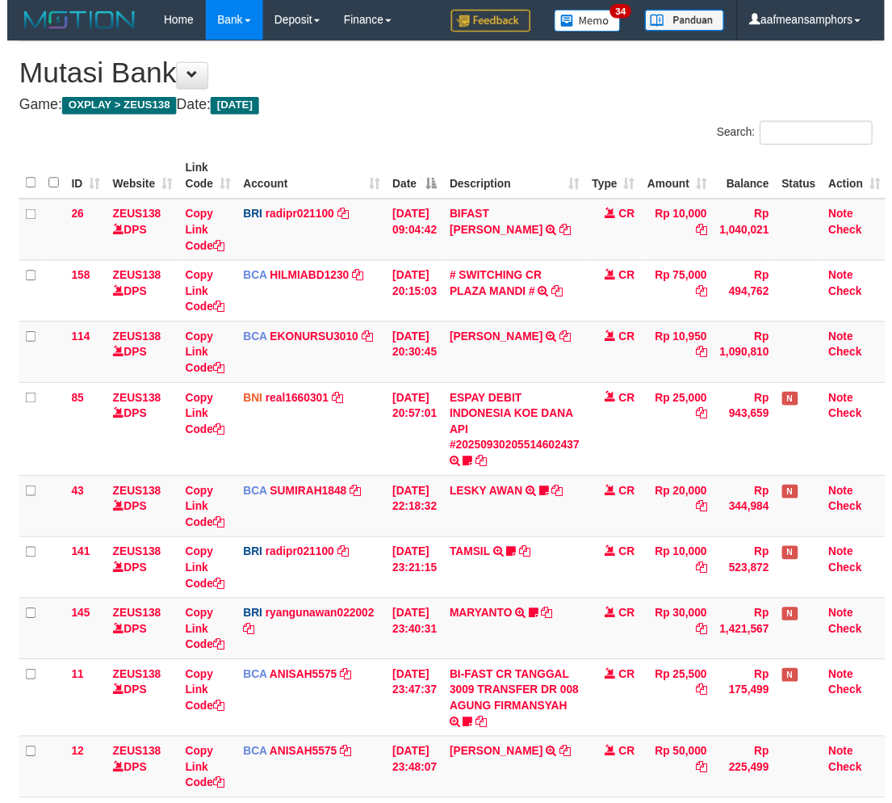
scroll to position [94, 0]
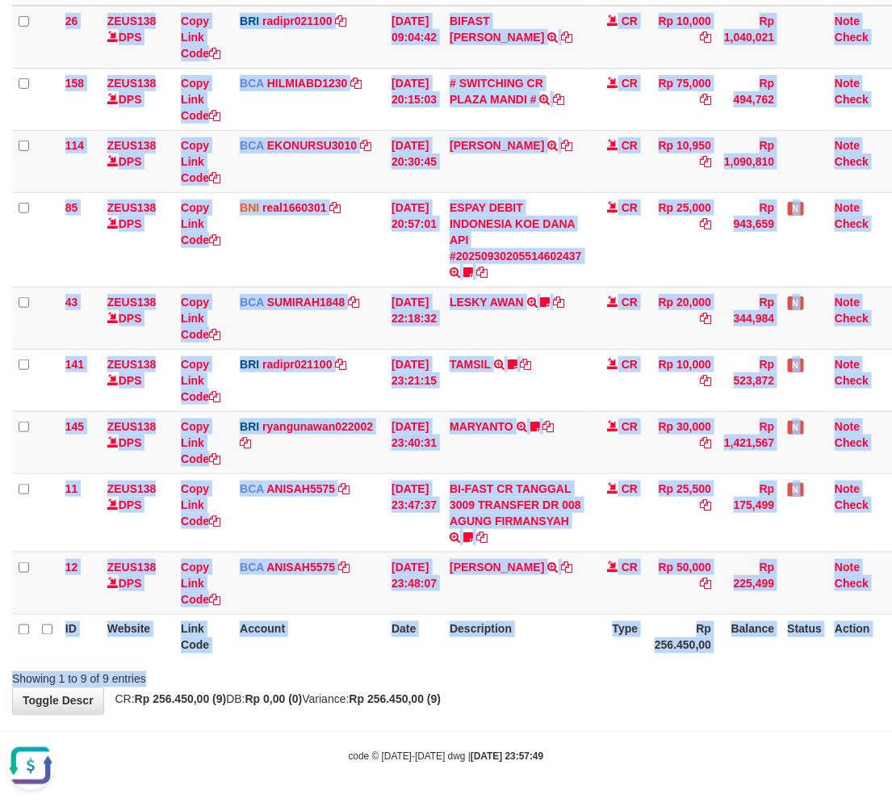
click at [544, 666] on div "Search: ID Website Link Code Account Date Description Type Amount Balance Statu…" at bounding box center [446, 307] width 868 height 761
click at [582, 665] on div at bounding box center [631, 665] width 521 height 1
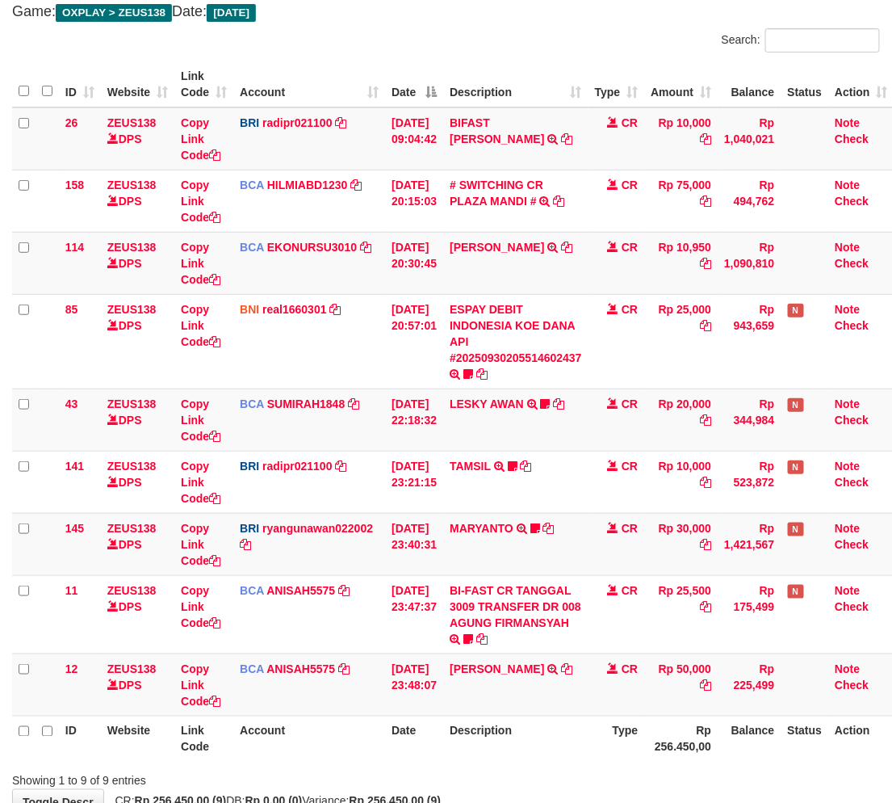
scroll to position [196, 0]
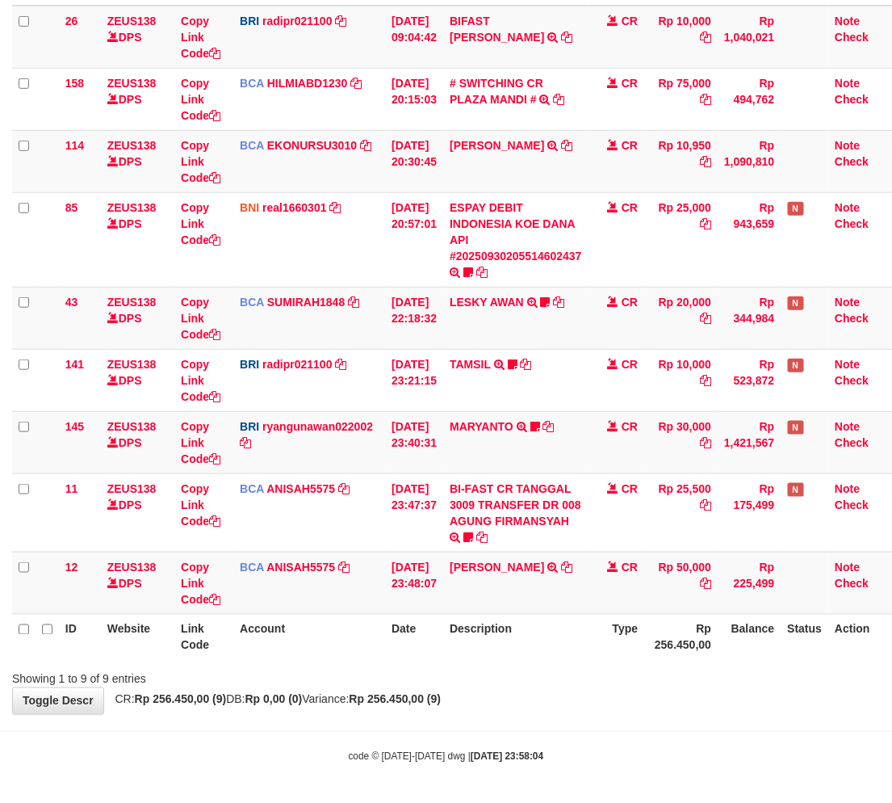
drag, startPoint x: 543, startPoint y: 633, endPoint x: 538, endPoint y: 623, distance: 10.8
click at [542, 630] on th "Description" at bounding box center [515, 637] width 145 height 46
click at [548, 603] on td "FAHMI RAMADH TRSF E-BANKING CR 3009/FTSCY/WS95051 50000.002025093088959346 TRFD…" at bounding box center [515, 583] width 145 height 62
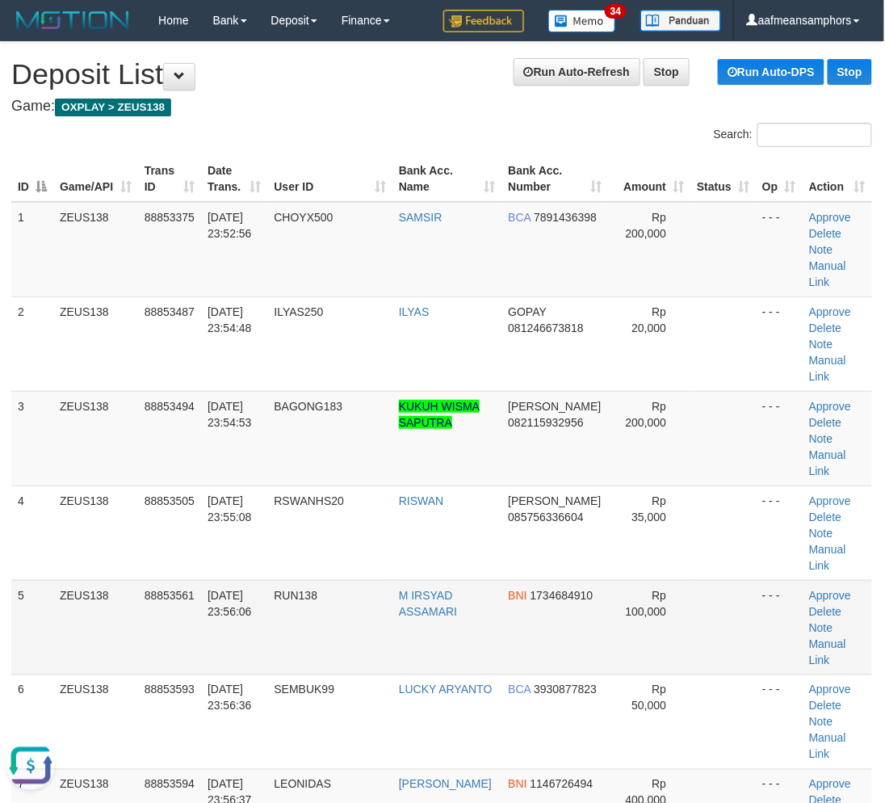
click at [351, 580] on td "RUN138" at bounding box center [329, 627] width 125 height 94
click at [350, 580] on td "RUN138" at bounding box center [329, 627] width 125 height 94
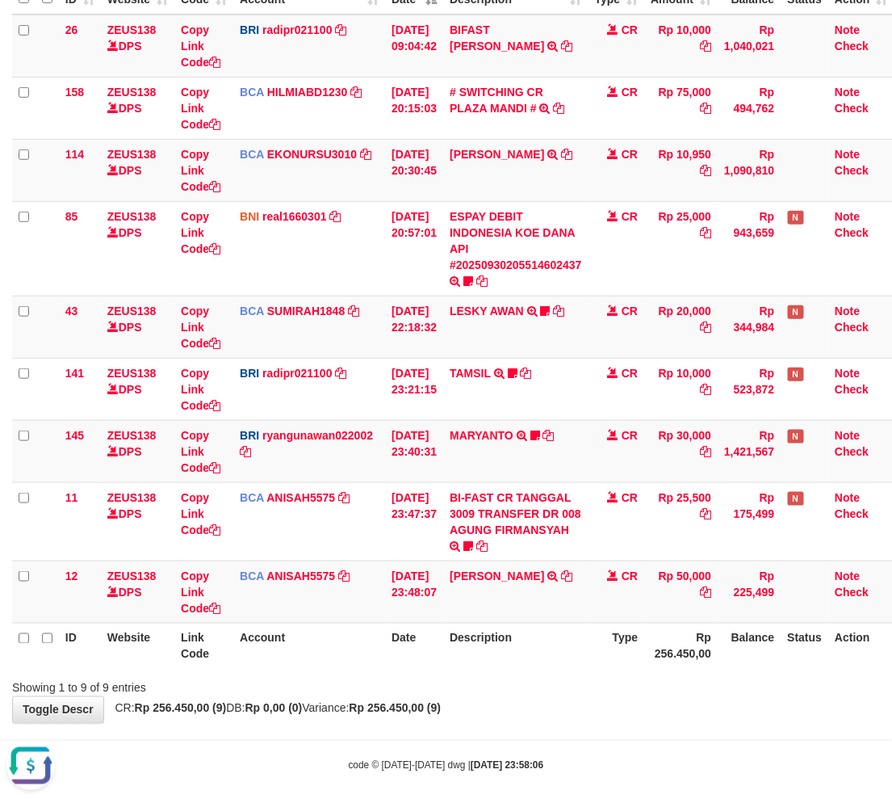
click at [541, 722] on div "**********" at bounding box center [446, 289] width 892 height 868
click at [561, 714] on div "**********" at bounding box center [446, 289] width 892 height 868
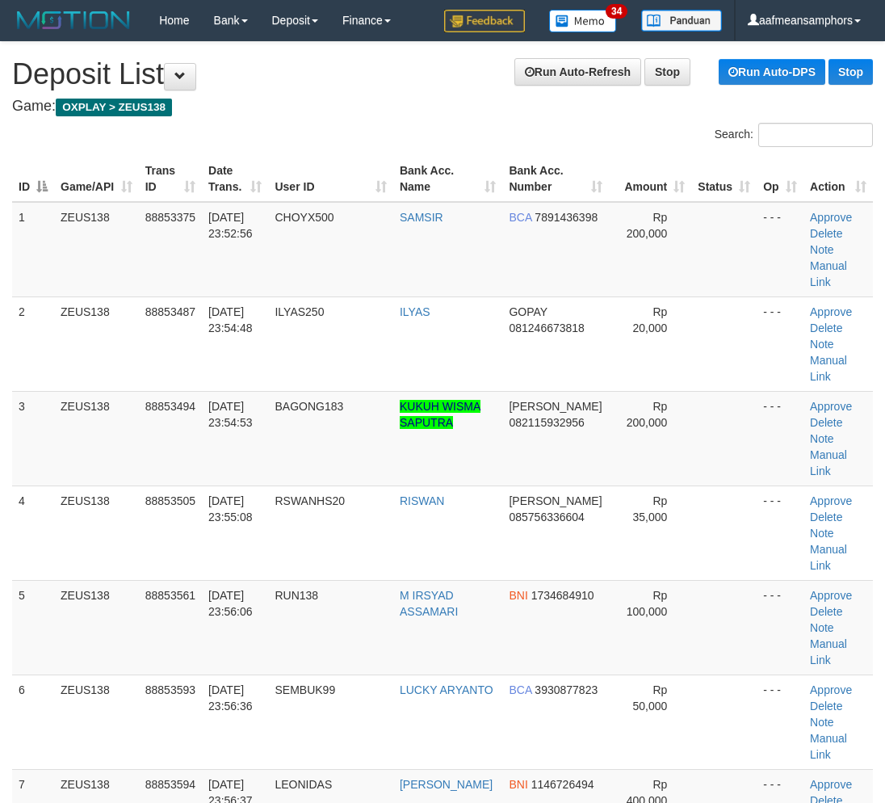
scroll to position [0, 1]
click at [324, 580] on td "RUN138" at bounding box center [329, 627] width 125 height 94
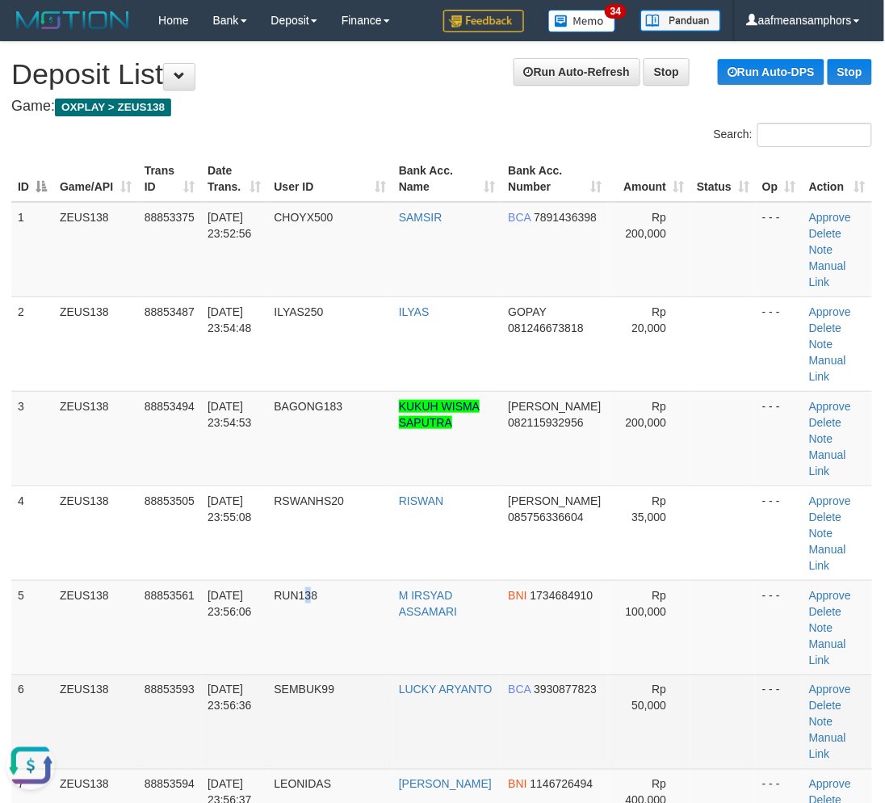
drag, startPoint x: 323, startPoint y: 577, endPoint x: 90, endPoint y: 606, distance: 234.5
click at [305, 580] on td "RUN138" at bounding box center [329, 627] width 125 height 94
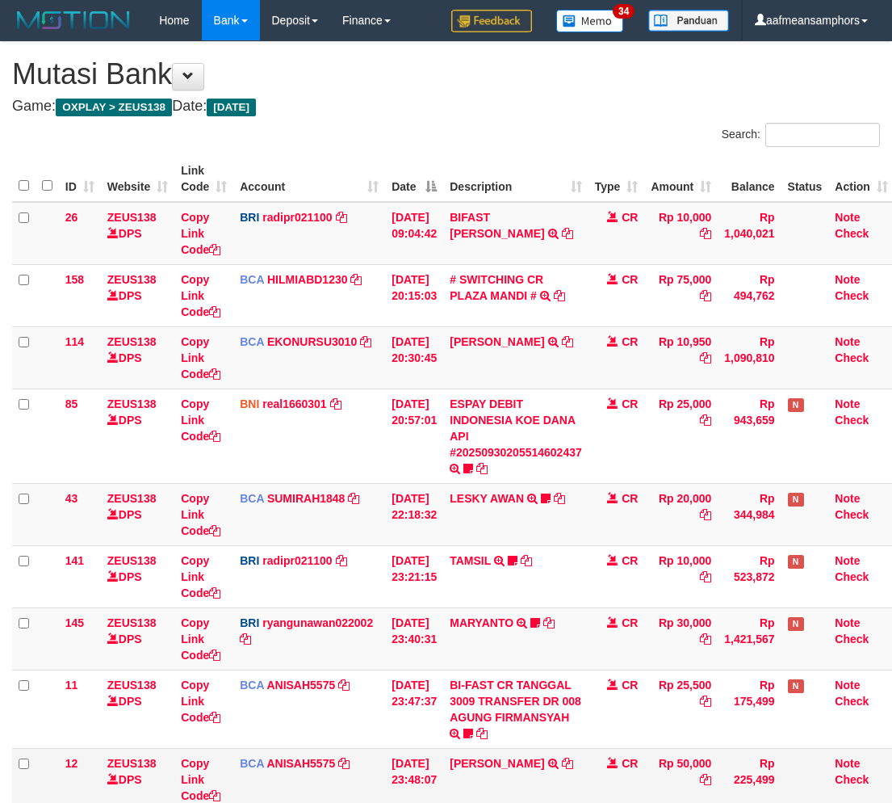
scroll to position [85, 0]
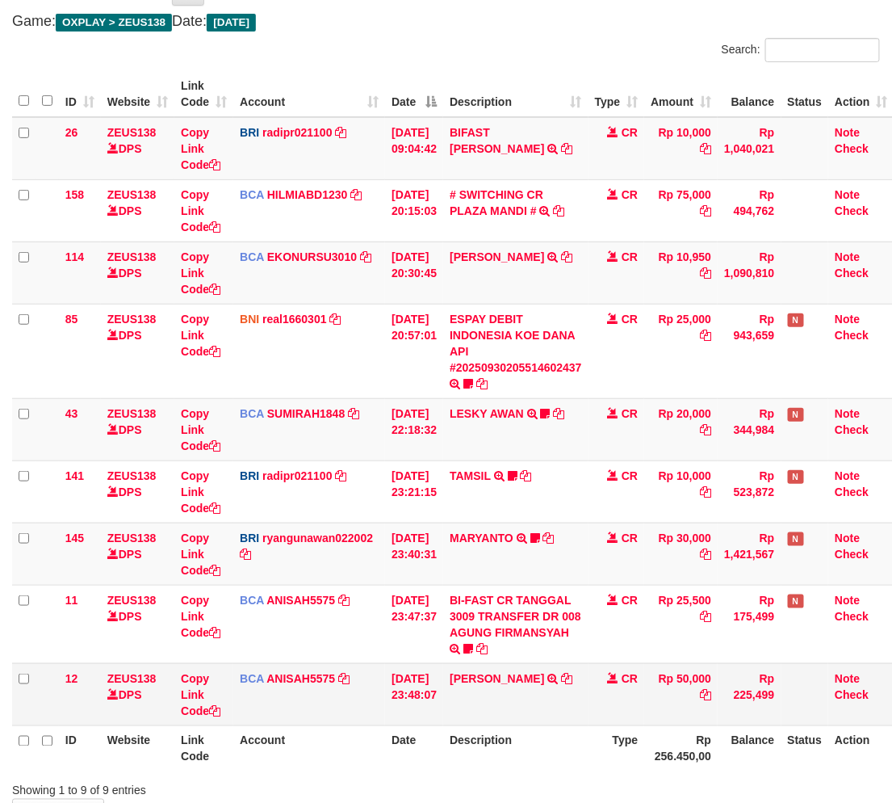
click at [557, 717] on td "[PERSON_NAME] TRSF E-BANKING CR 3009/FTSCY/WS95051 50000.002025093088959346 TRF…" at bounding box center [515, 694] width 145 height 62
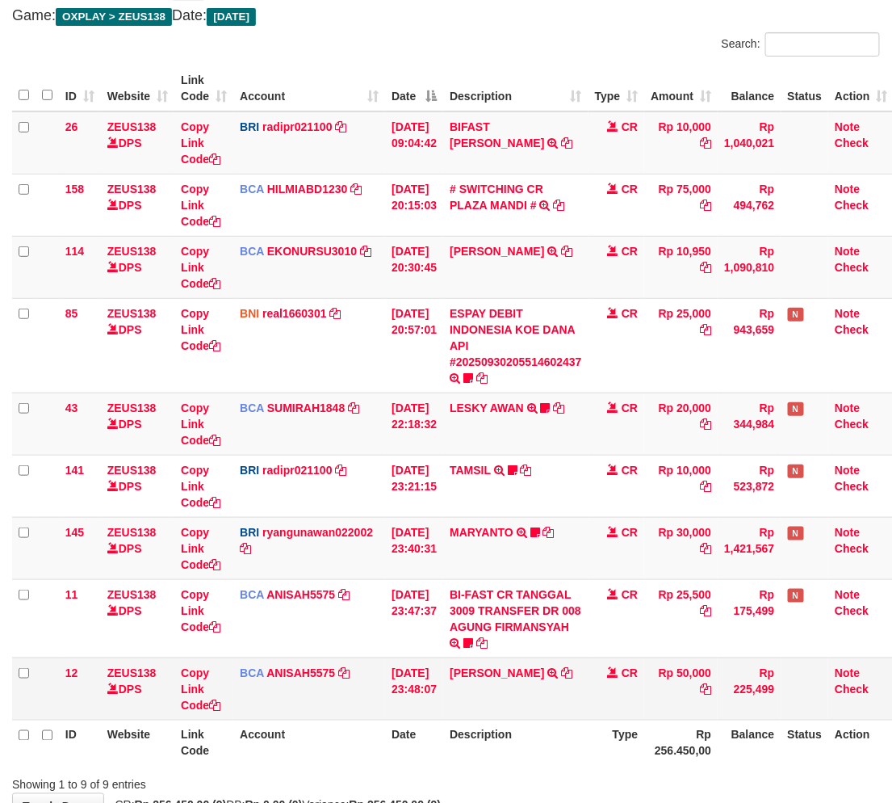
scroll to position [196, 0]
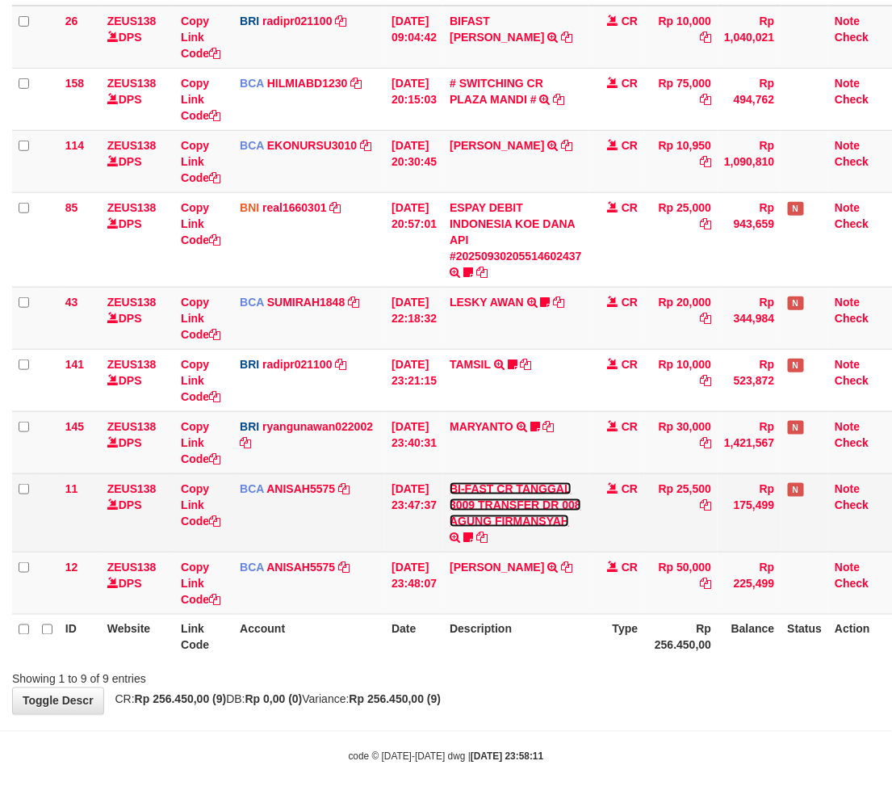
click at [535, 523] on link "BI-FAST CR TANGGAL 3009 TRANSFER DR 008 AGUNG FIRMANSYAH" at bounding box center [516, 504] width 132 height 45
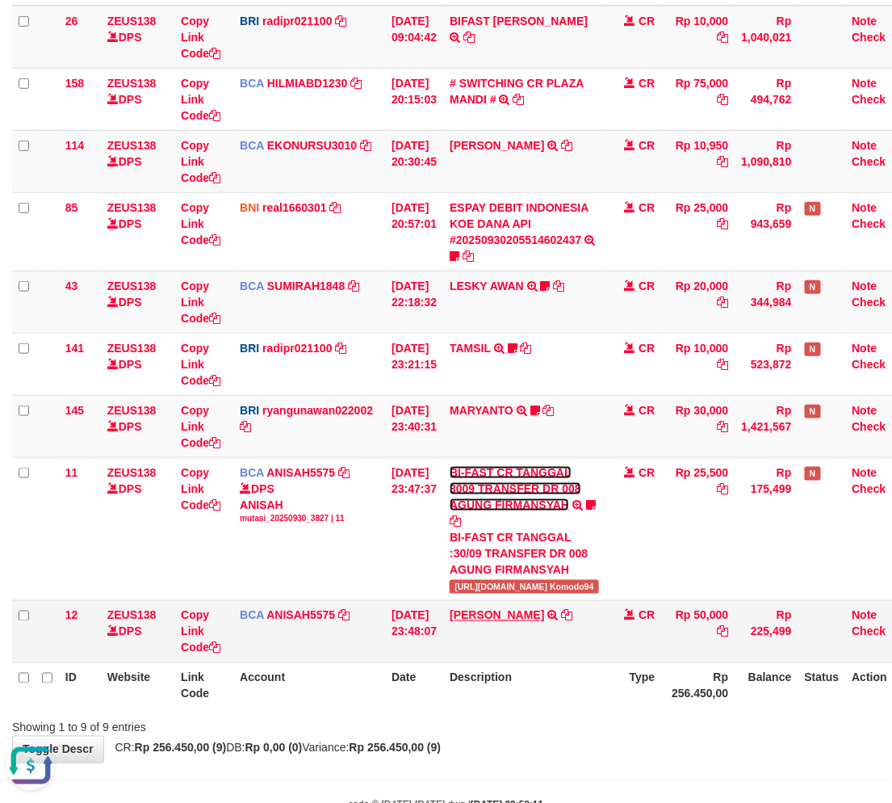
scroll to position [0, 0]
click at [570, 610] on icon at bounding box center [567, 615] width 11 height 11
click at [556, 713] on div "Showing 1 to 9 of 9 entries" at bounding box center [446, 724] width 892 height 23
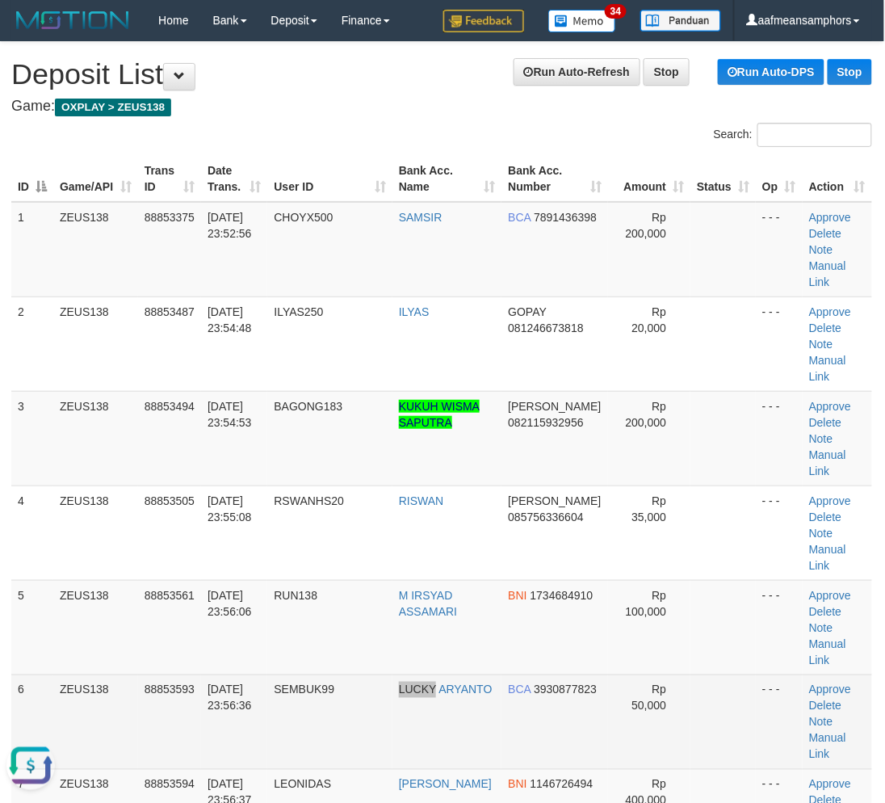
drag, startPoint x: 443, startPoint y: 599, endPoint x: 493, endPoint y: 599, distance: 50.1
click at [493, 674] on td "LUCKY ARYANTO" at bounding box center [446, 721] width 109 height 94
click at [317, 674] on td "SEMBUK99" at bounding box center [329, 721] width 125 height 94
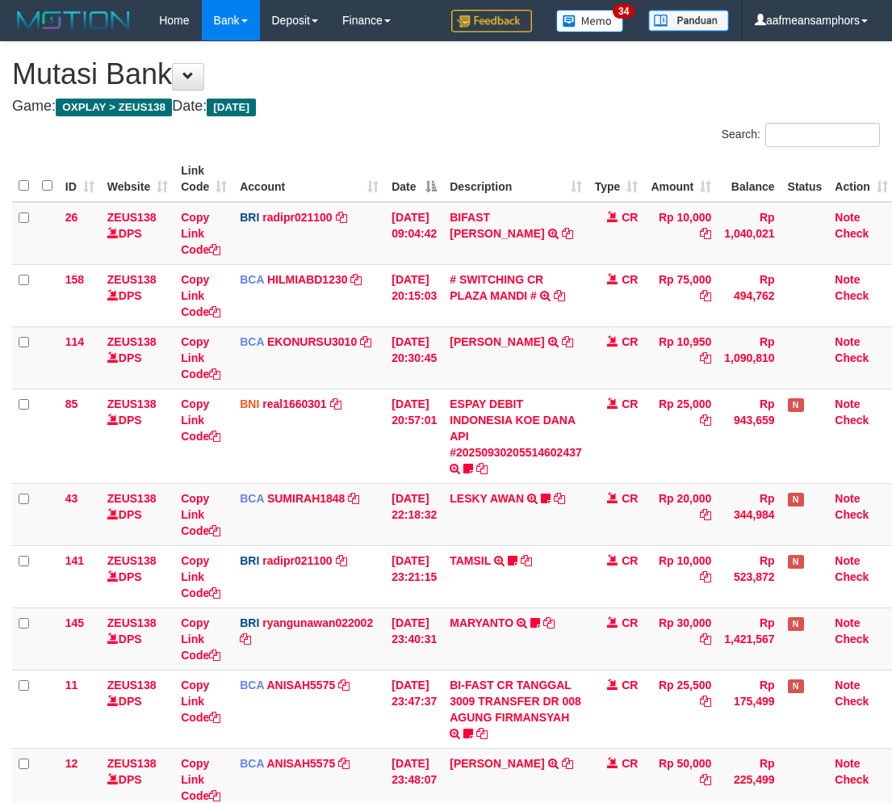
scroll to position [163, 0]
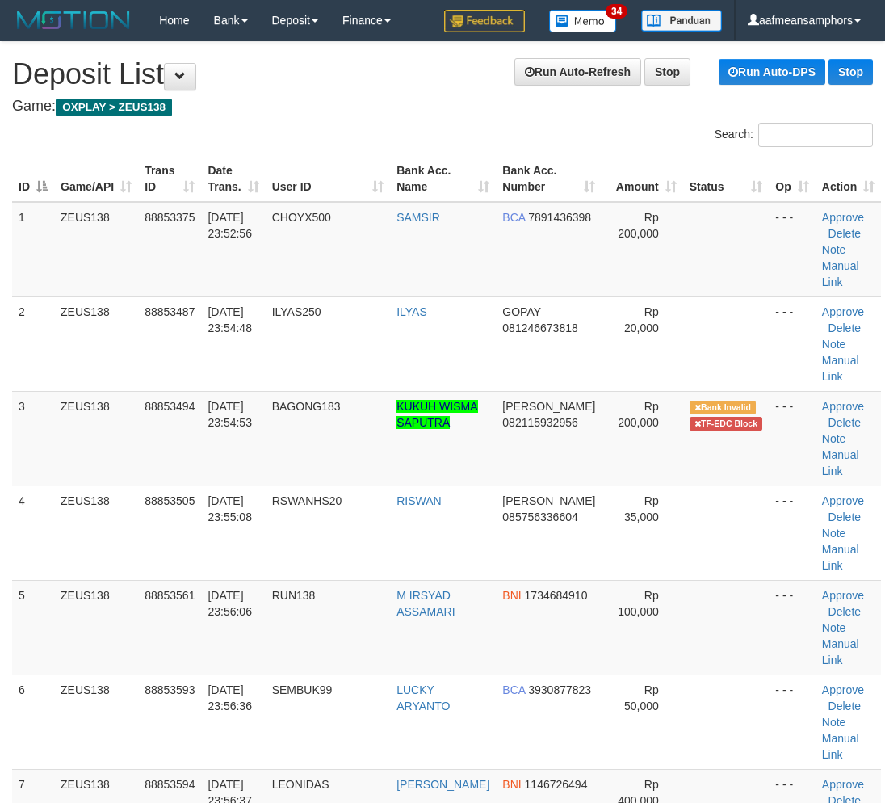
scroll to position [0, 1]
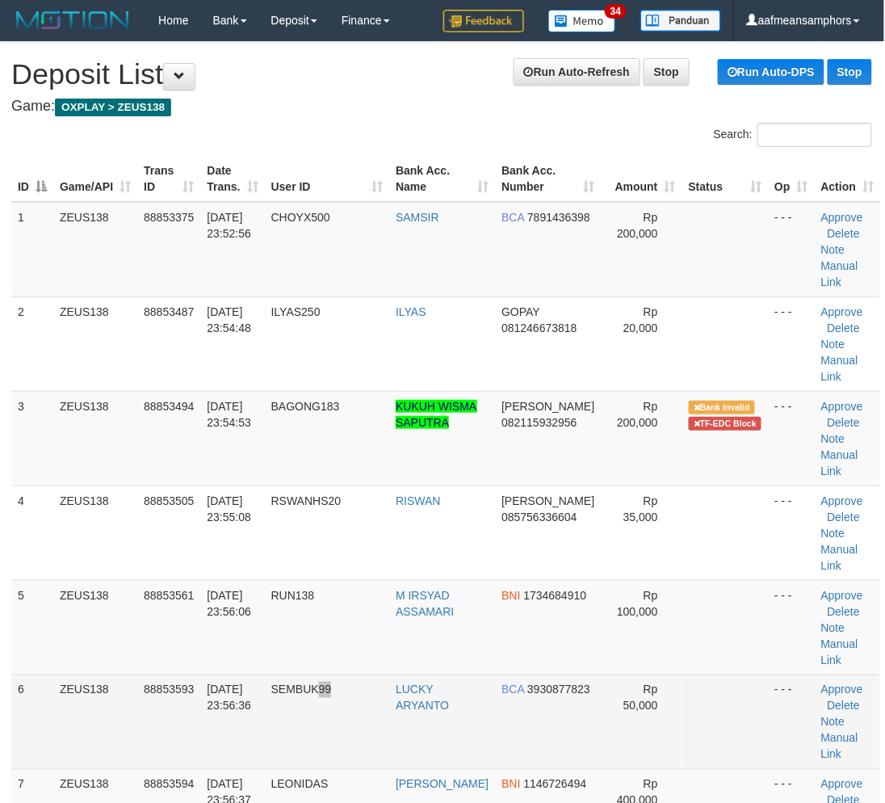
drag, startPoint x: 376, startPoint y: 711, endPoint x: 412, endPoint y: 564, distance: 152.2
click at [376, 711] on td "SEMBUK99" at bounding box center [327, 721] width 125 height 94
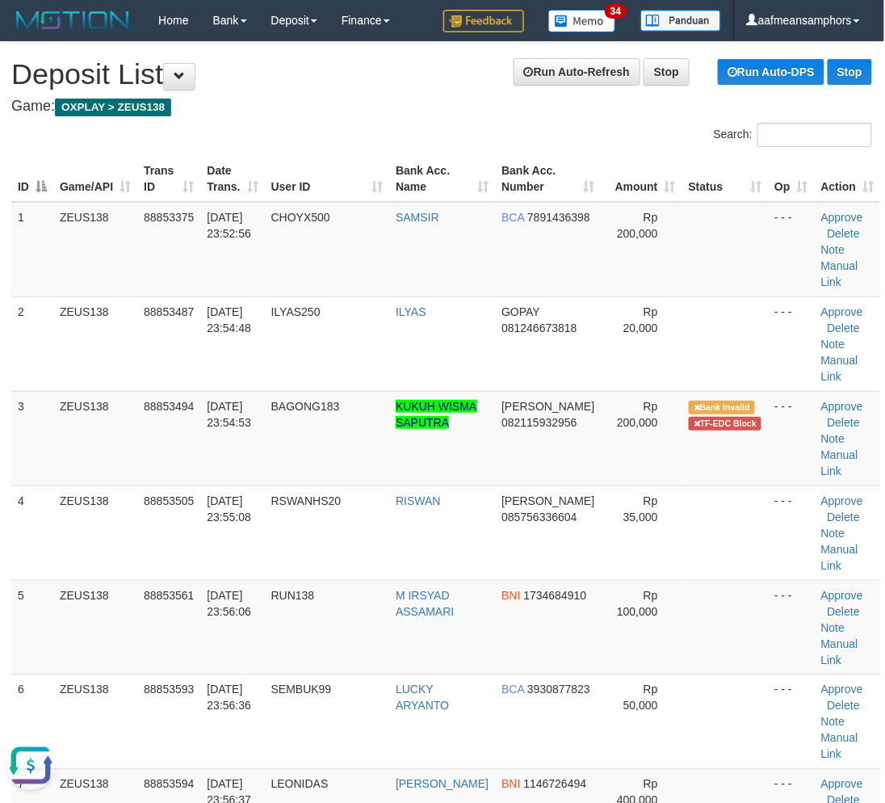
scroll to position [0, 0]
drag, startPoint x: 240, startPoint y: 657, endPoint x: 230, endPoint y: 657, distance: 9.7
click at [240, 657] on td "30/09/2025 23:56:06" at bounding box center [232, 627] width 64 height 94
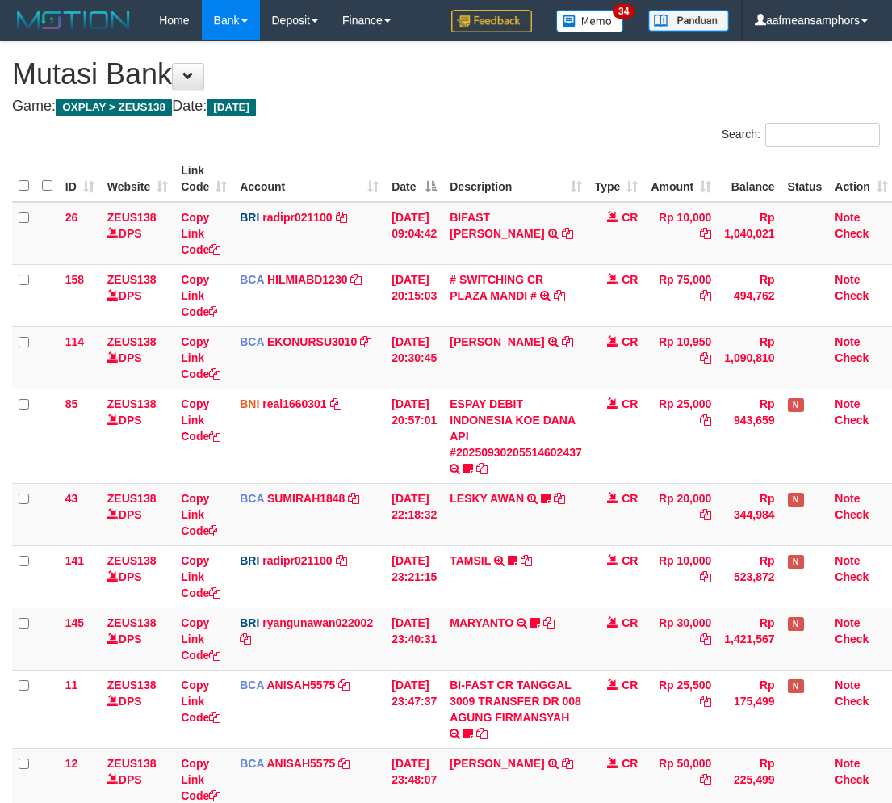
scroll to position [204, 0]
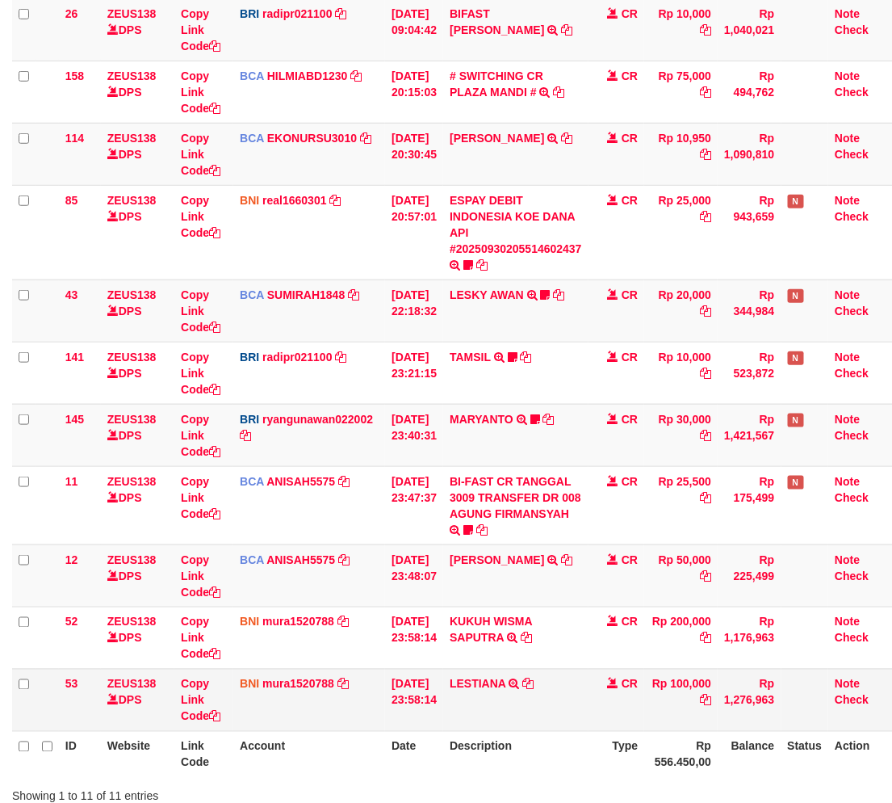
click at [566, 669] on td "LESTIANA TRANSFER DARI SDRI LESTIANA" at bounding box center [515, 700] width 145 height 62
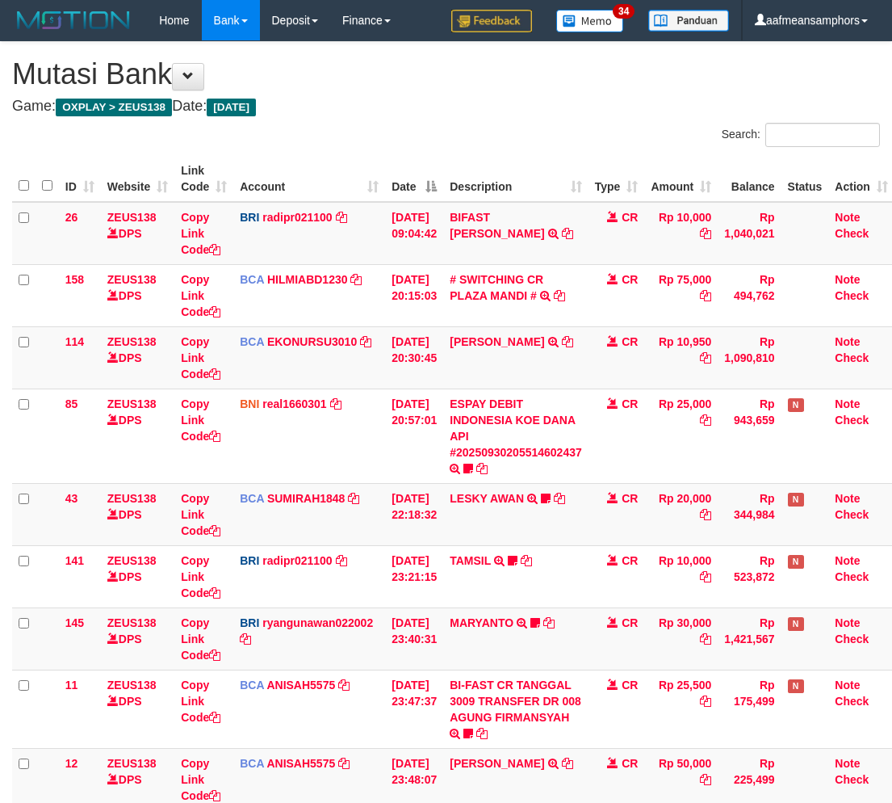
scroll to position [321, 0]
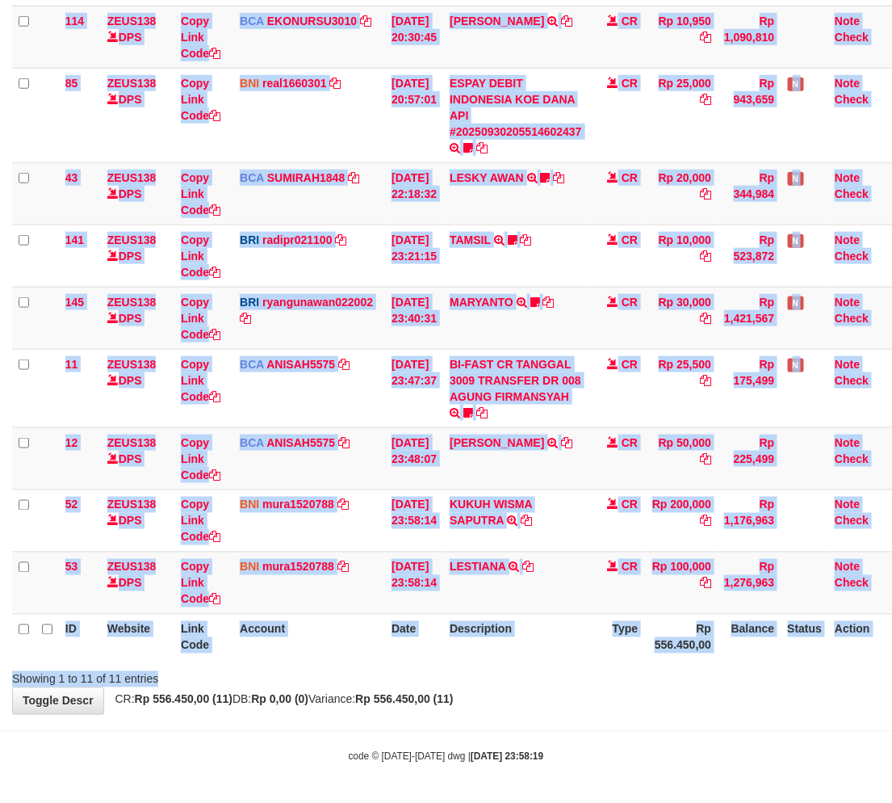
click at [526, 665] on div "Search: ID Website Link Code Account Date Description Type Amount Balance Statu…" at bounding box center [446, 244] width 868 height 885
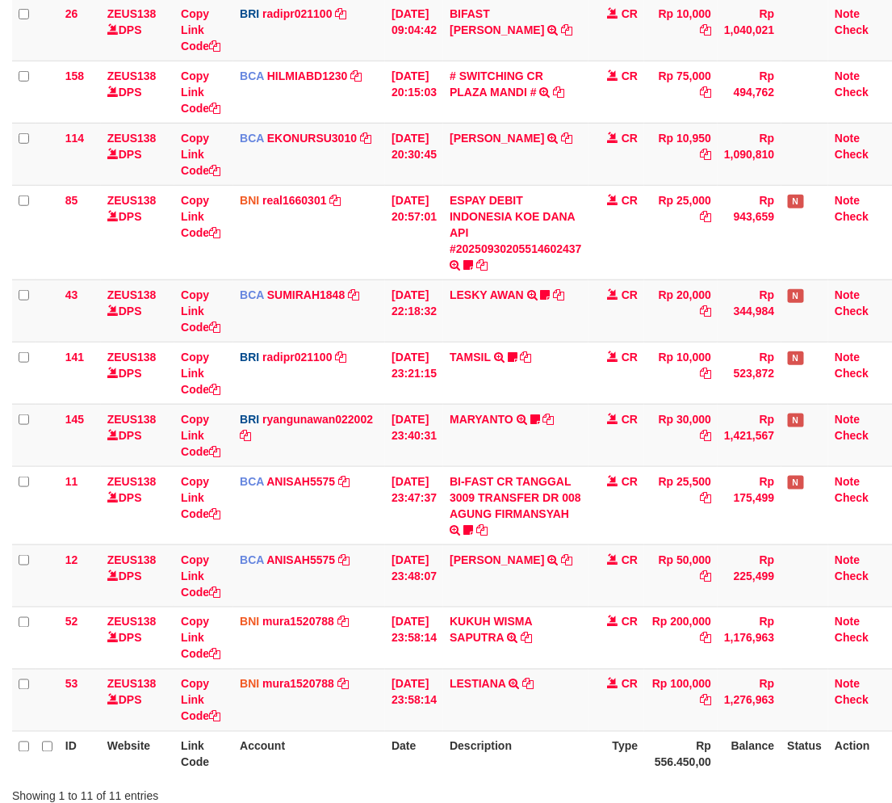
scroll to position [321, 0]
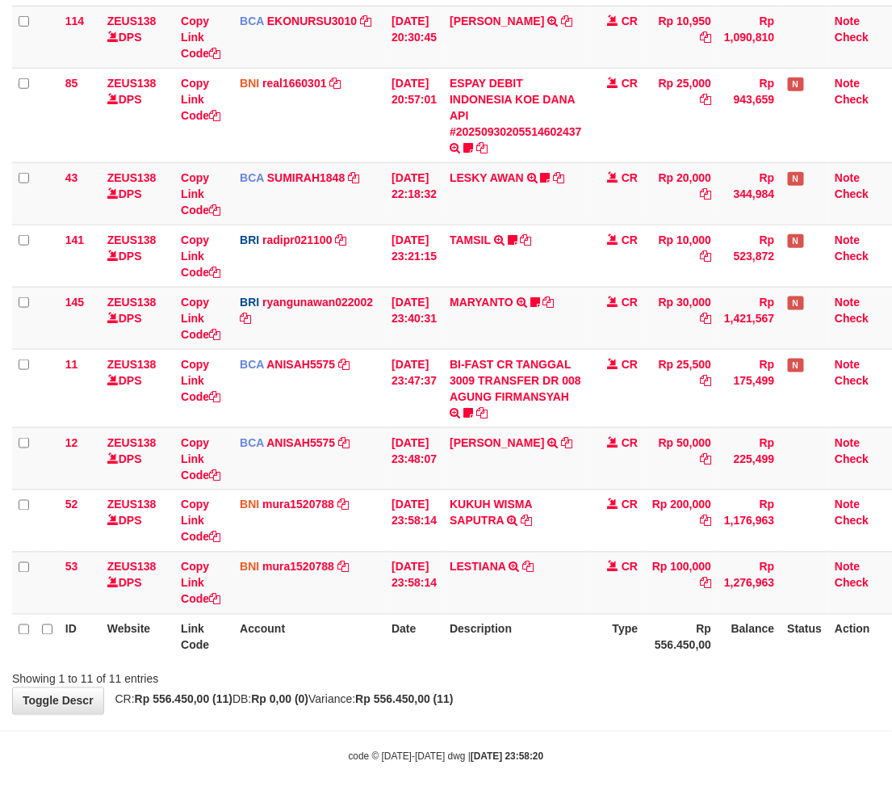
click at [493, 700] on div "**********" at bounding box center [446, 217] width 892 height 993
click at [502, 691] on div "**********" at bounding box center [446, 217] width 892 height 993
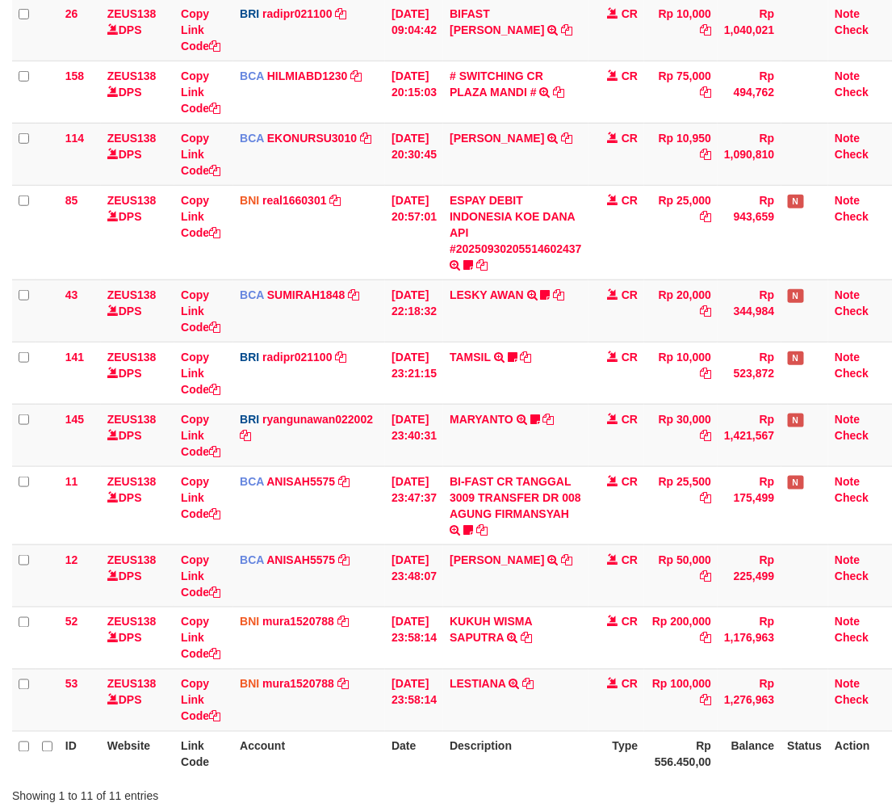
scroll to position [321, 0]
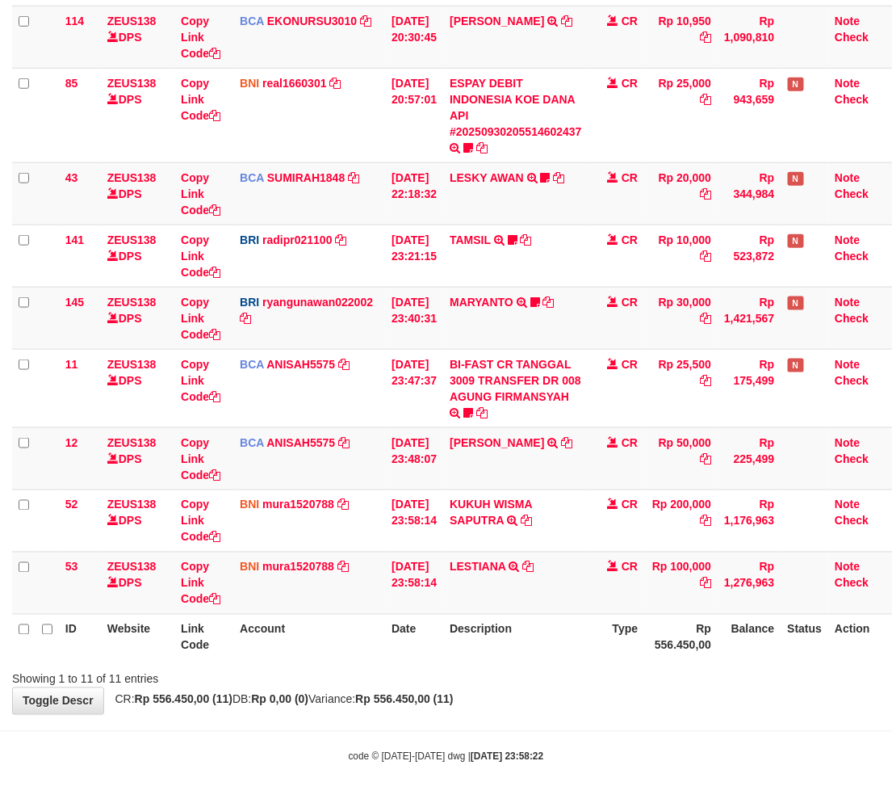
click at [518, 724] on body "Toggle navigation Home Bank Account List Load By Website Group [OXPLAY] ZEUS138…" at bounding box center [446, 241] width 892 height 1125
click at [521, 713] on div "**********" at bounding box center [446, 217] width 892 height 993
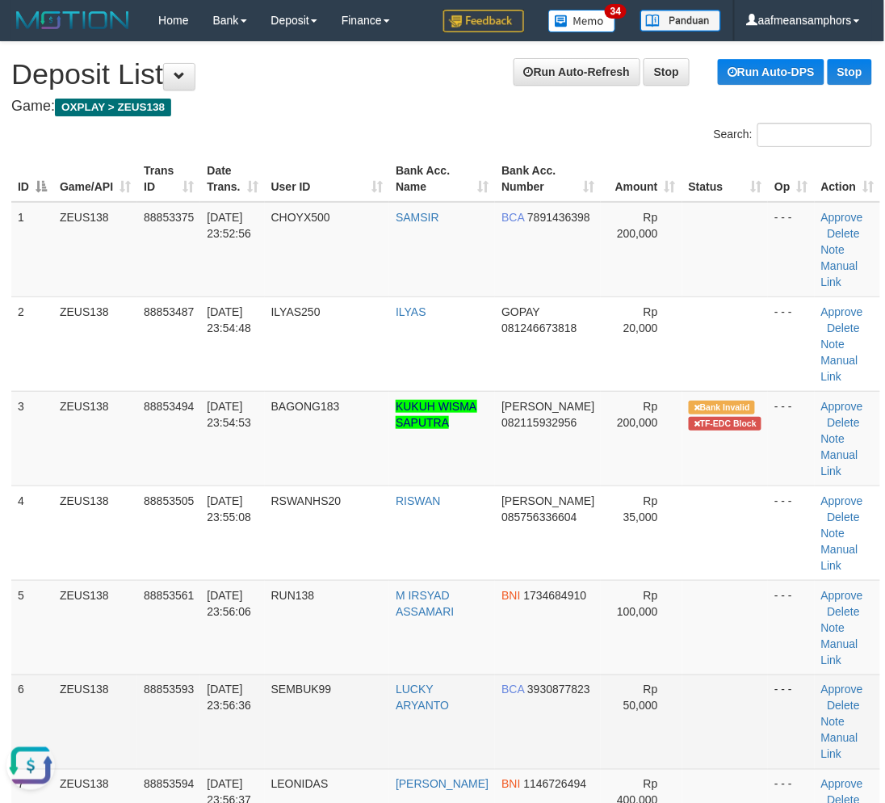
click at [292, 683] on span "SEMBUK99" at bounding box center [301, 689] width 61 height 13
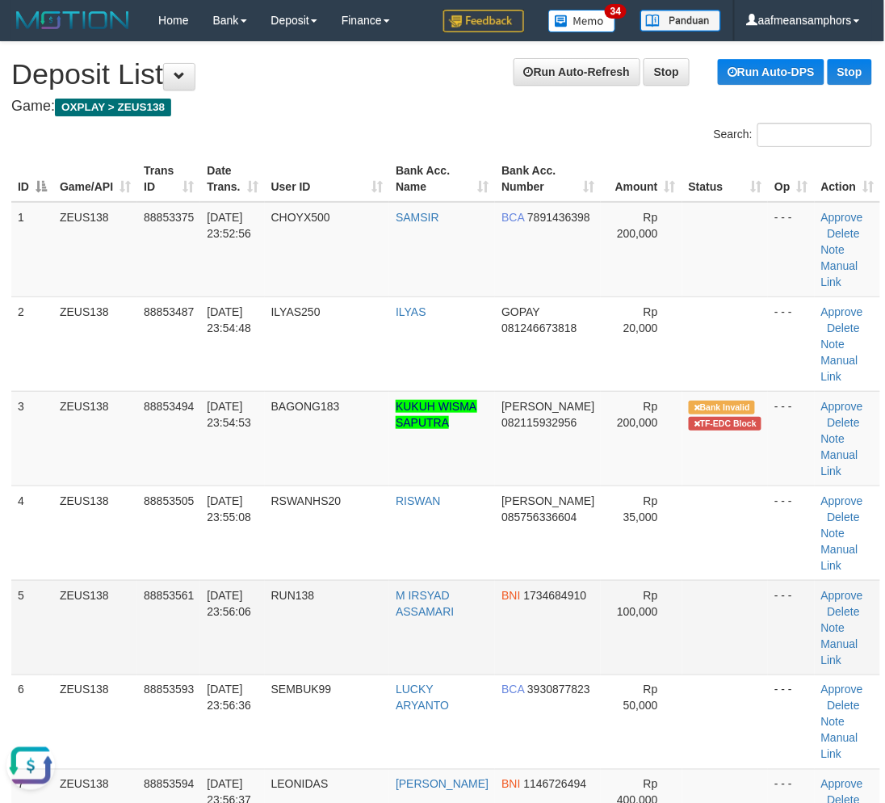
drag, startPoint x: 308, startPoint y: 658, endPoint x: 106, endPoint y: 658, distance: 201.9
click at [291, 660] on tr "5 ZEUS138 88853561 30/09/2025 23:56:06 RUN138 M IRSYAD ASSAMARI BNI 1734684910 …" at bounding box center [445, 627] width 869 height 94
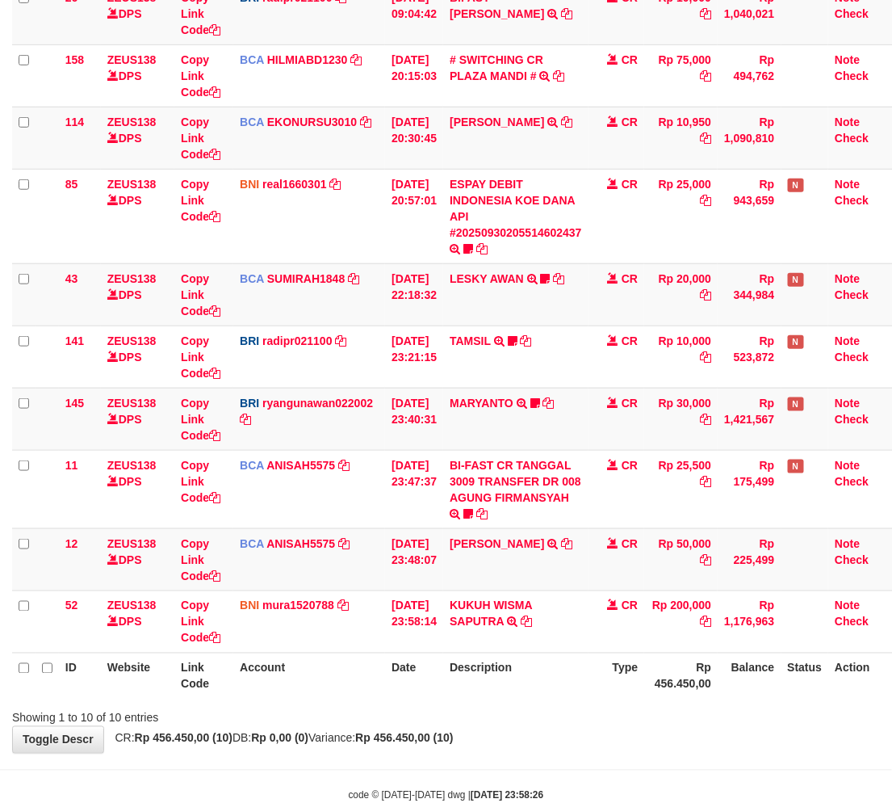
scroll to position [259, 0]
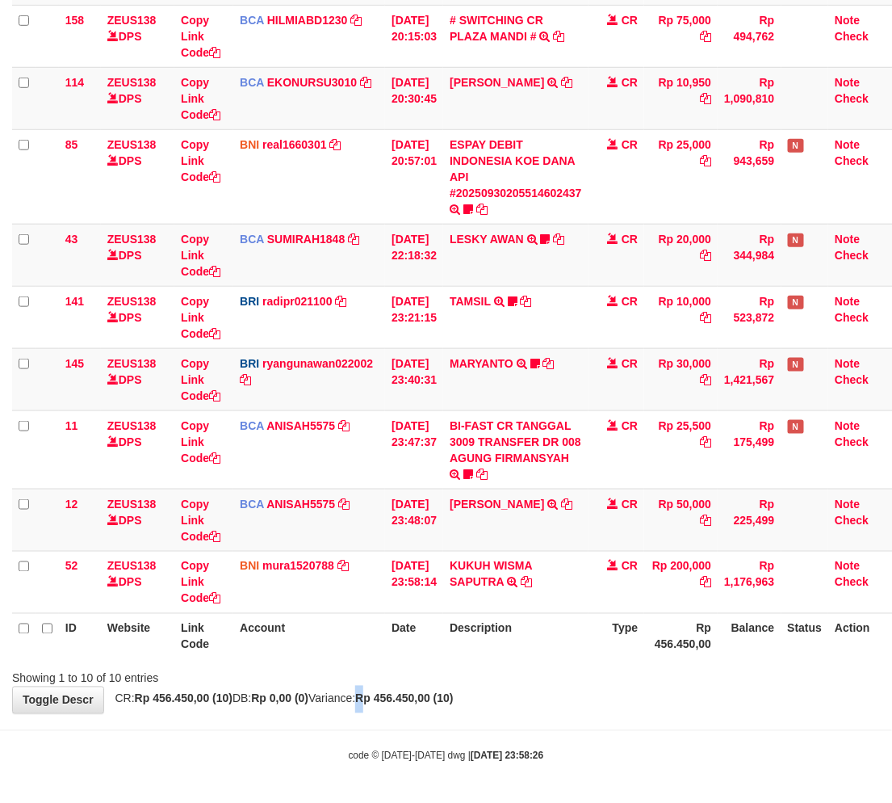
click at [405, 689] on div "**********" at bounding box center [446, 248] width 892 height 930
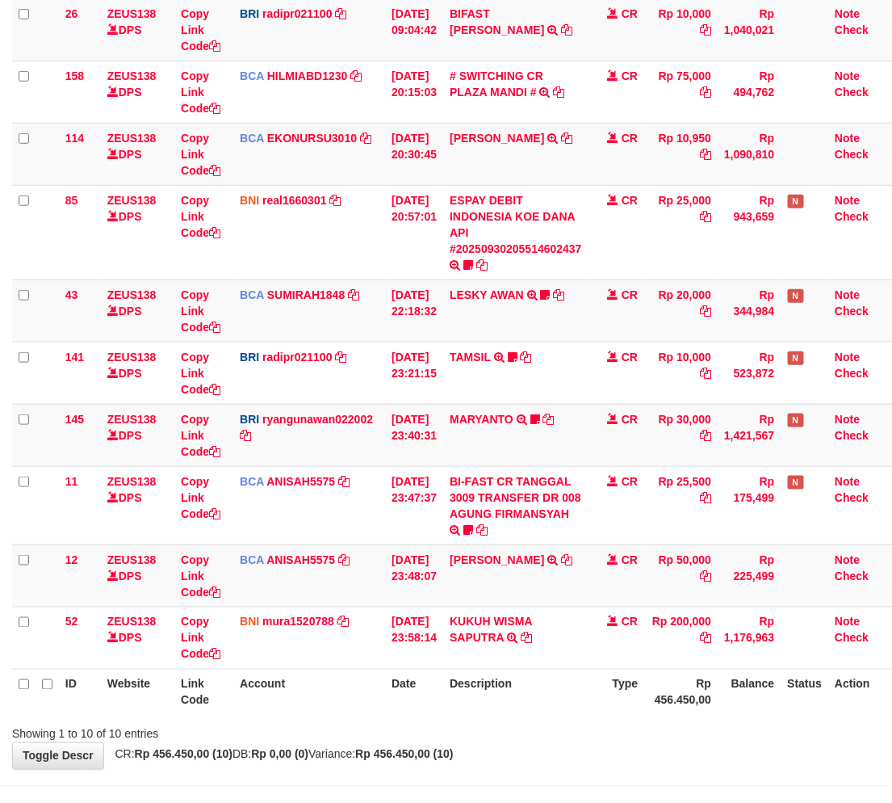
scroll to position [259, 0]
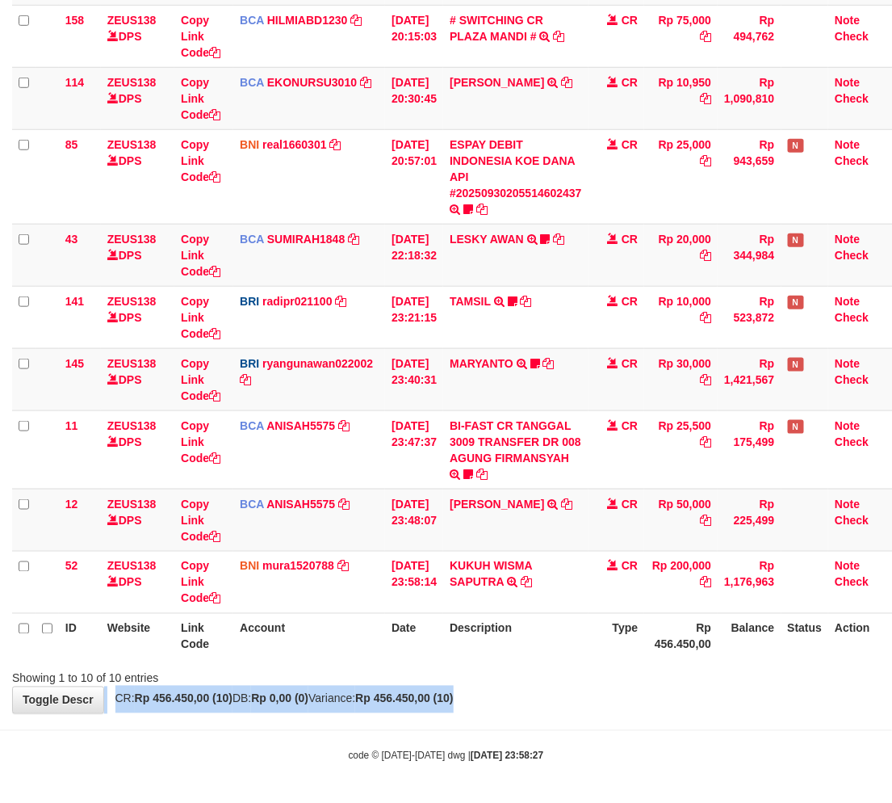
click at [547, 697] on div "**********" at bounding box center [446, 248] width 892 height 930
click at [572, 674] on div "Showing 1 to 10 of 10 entries" at bounding box center [446, 675] width 892 height 23
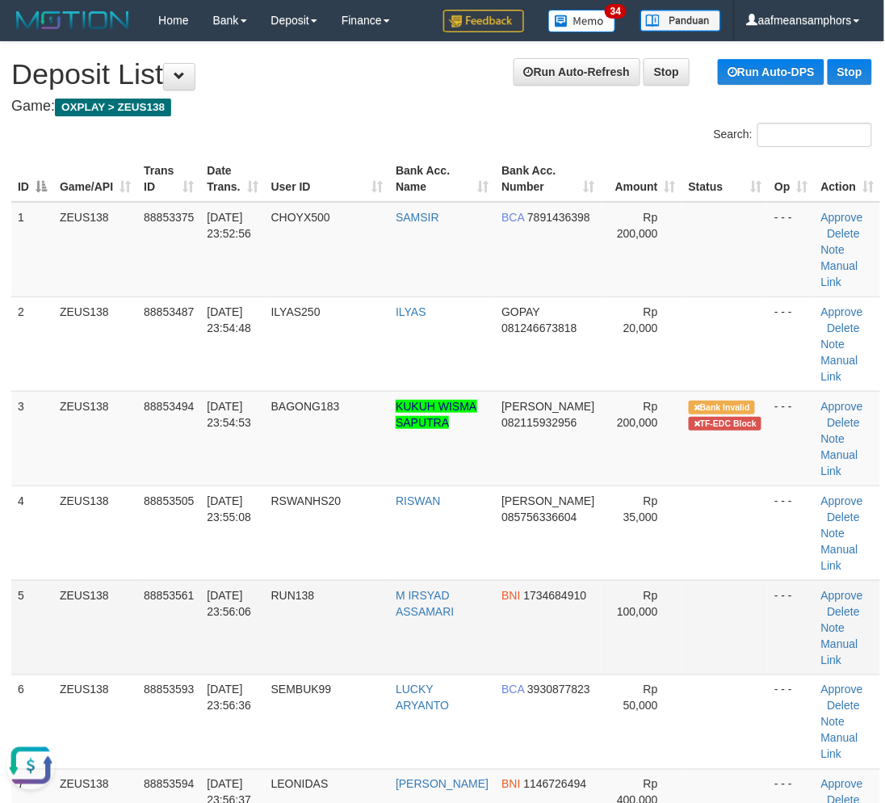
click at [301, 598] on span "RUN138" at bounding box center [293, 595] width 44 height 13
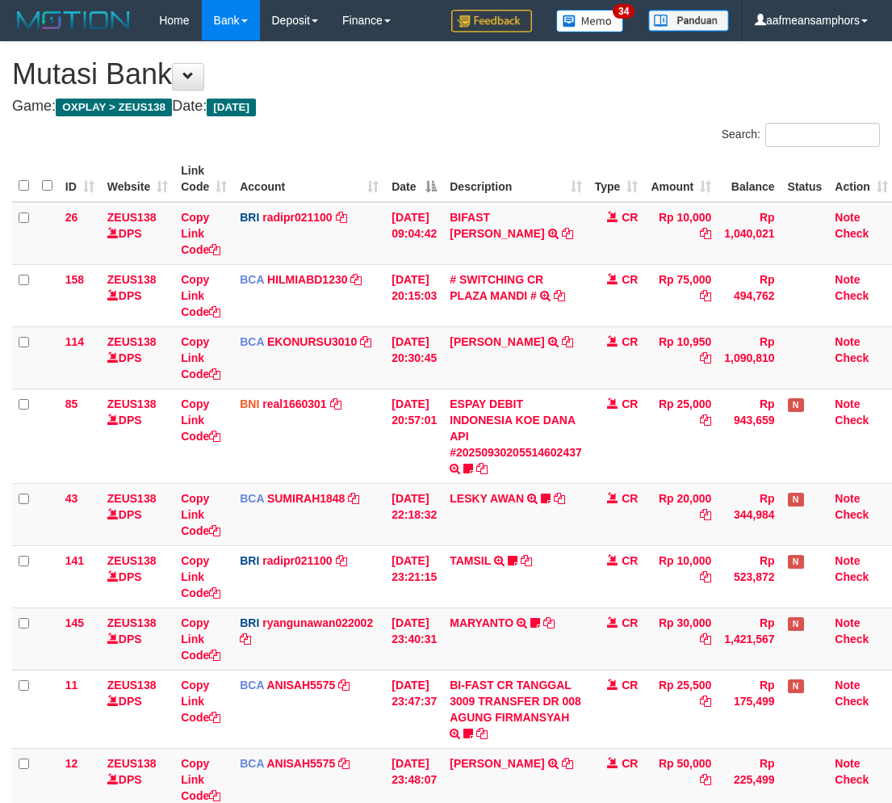
scroll to position [141, 0]
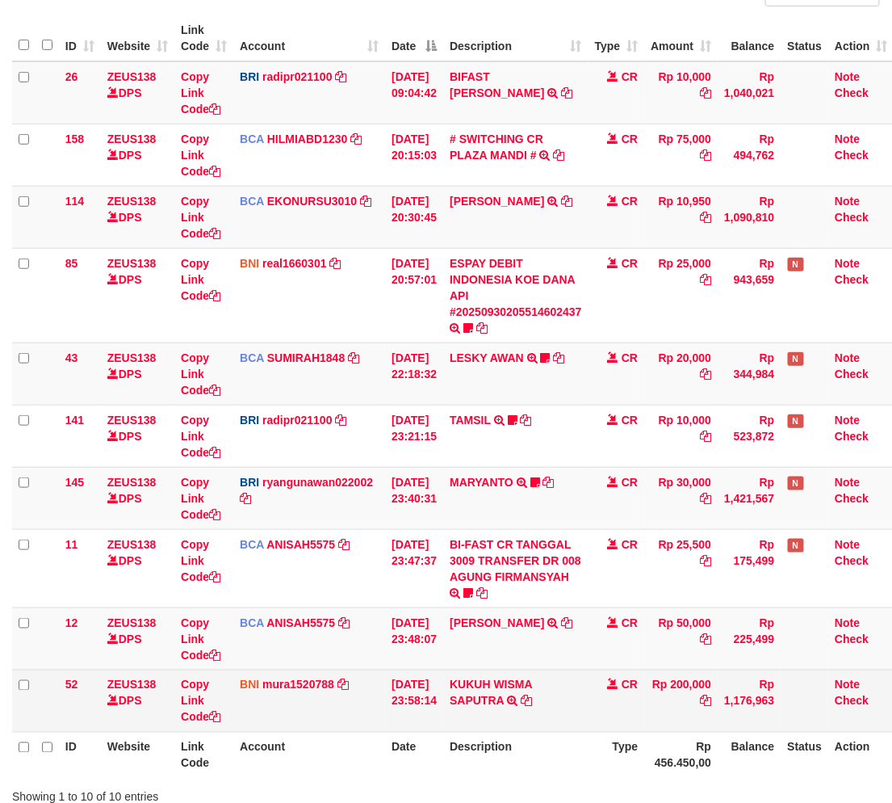
click at [589, 684] on td "KUKUH WISMA SAPUTRA TRF/PAY/TOP-UP ECHANNEL KUKUH WISMA SAPUTRA" at bounding box center [515, 700] width 145 height 62
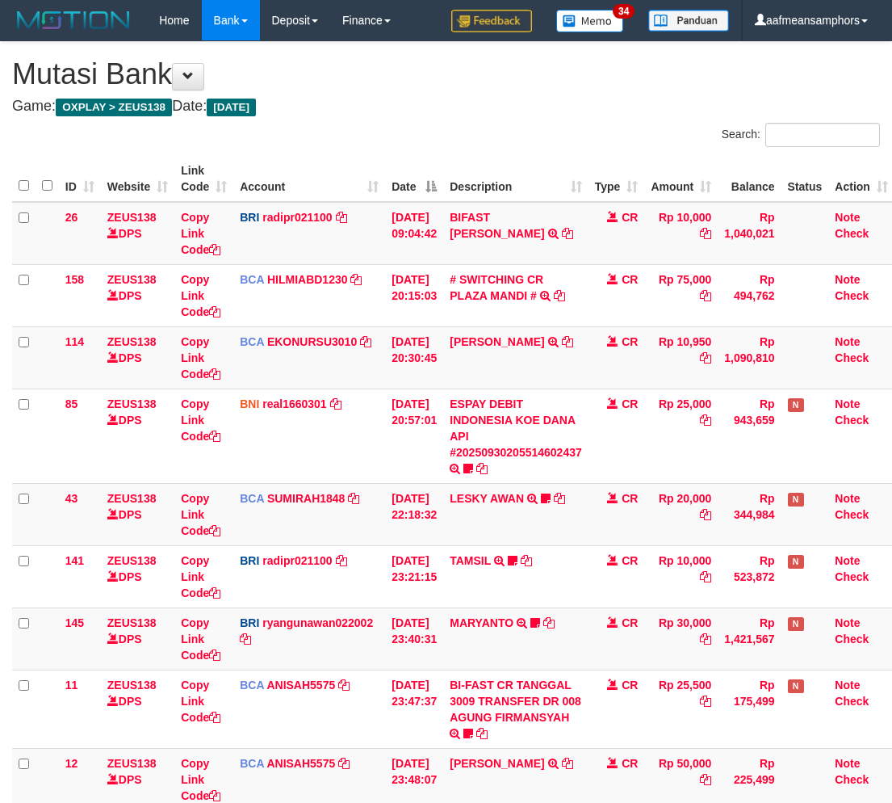
scroll to position [134, 0]
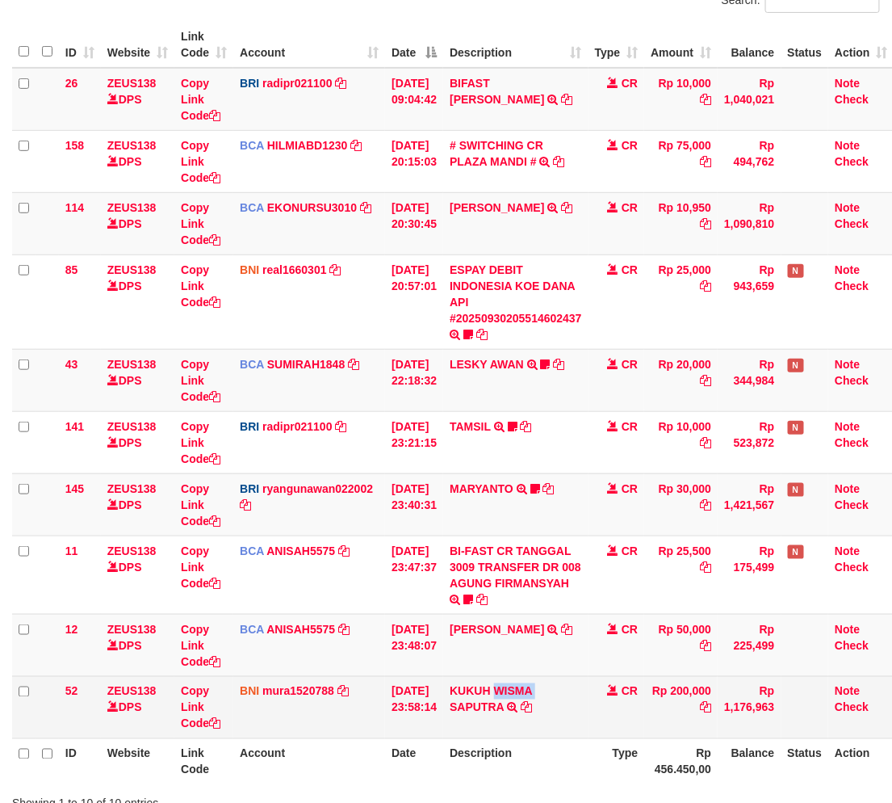
click at [589, 688] on td "KUKUH WISMA SAPUTRA TRF/PAY/TOP-UP ECHANNEL KUKUH WISMA SAPUTRA" at bounding box center [515, 707] width 145 height 62
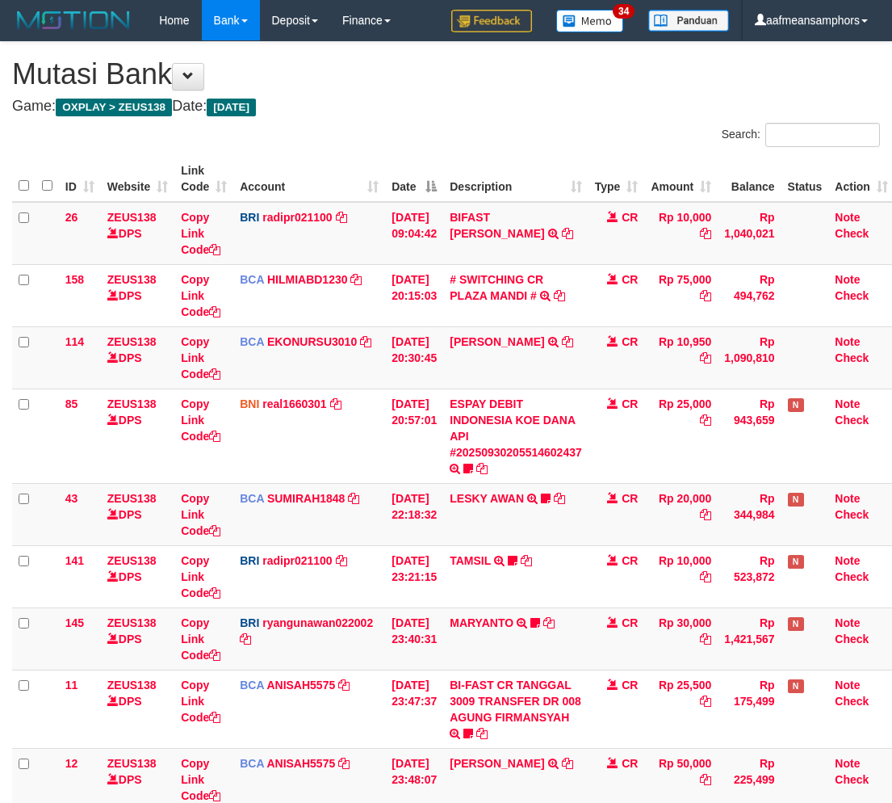
scroll to position [134, 0]
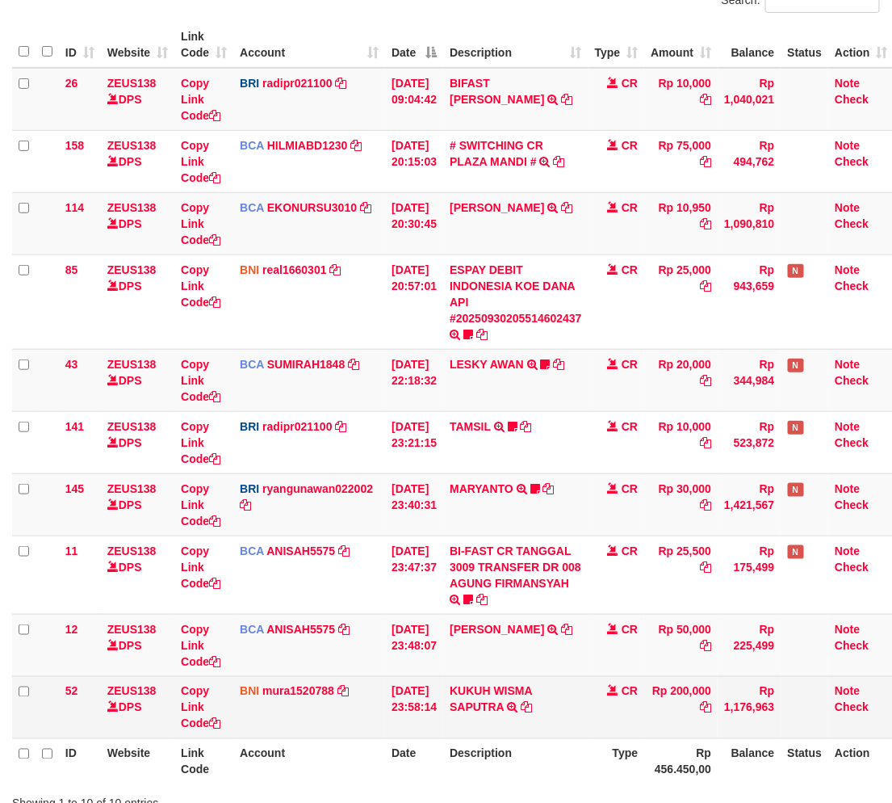
click at [601, 687] on td "CR" at bounding box center [617, 707] width 57 height 62
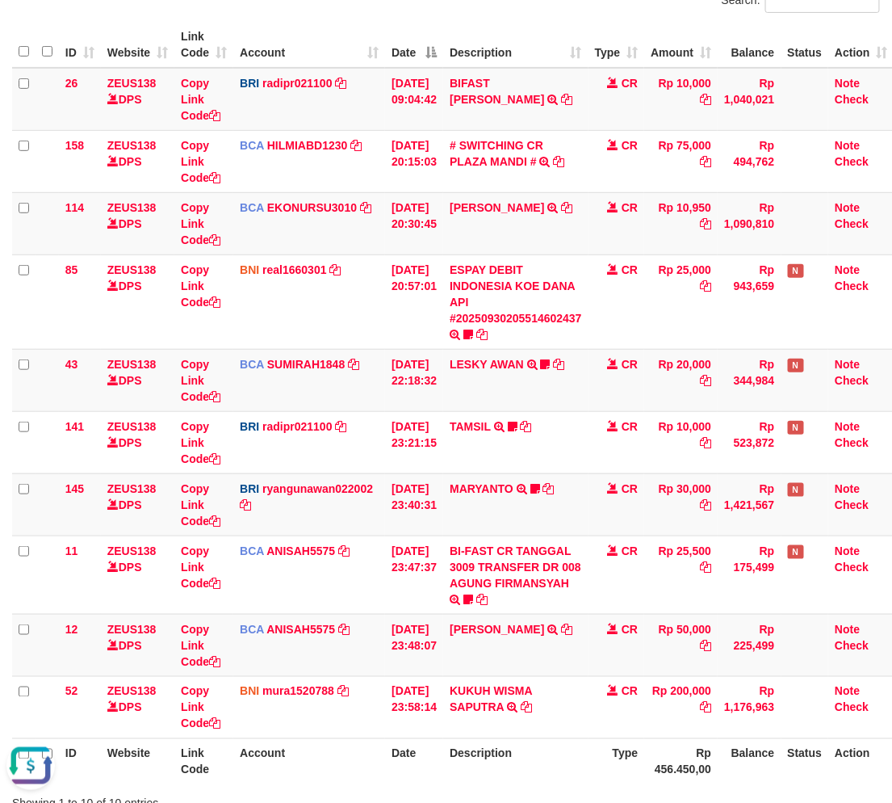
drag, startPoint x: 622, startPoint y: 754, endPoint x: 610, endPoint y: 747, distance: 14.1
click at [619, 754] on th "Type" at bounding box center [617, 761] width 57 height 46
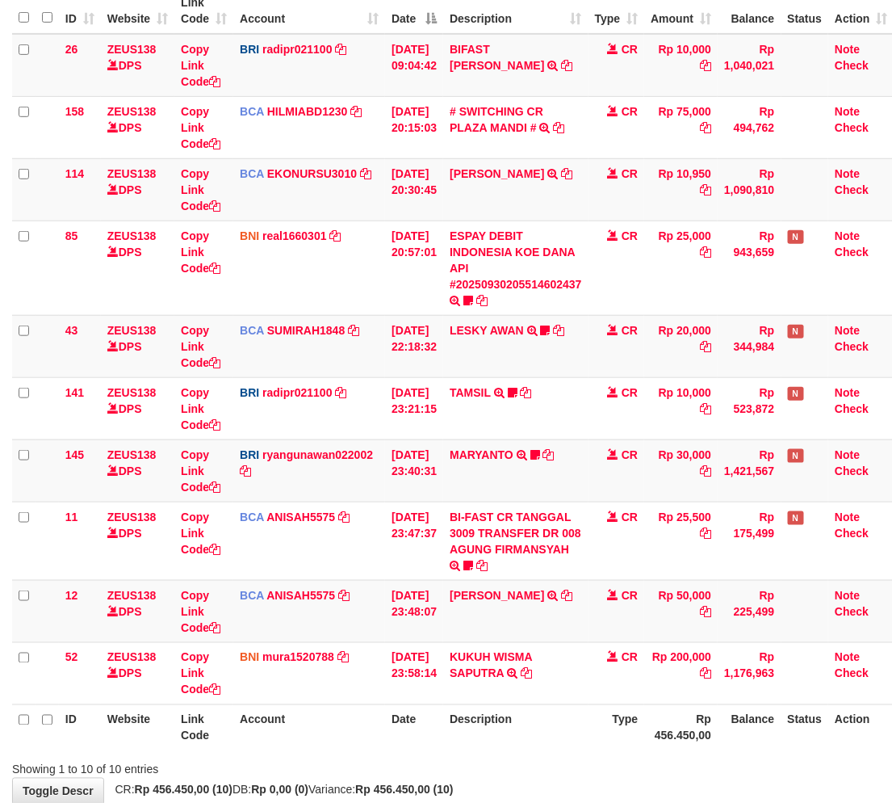
scroll to position [259, 0]
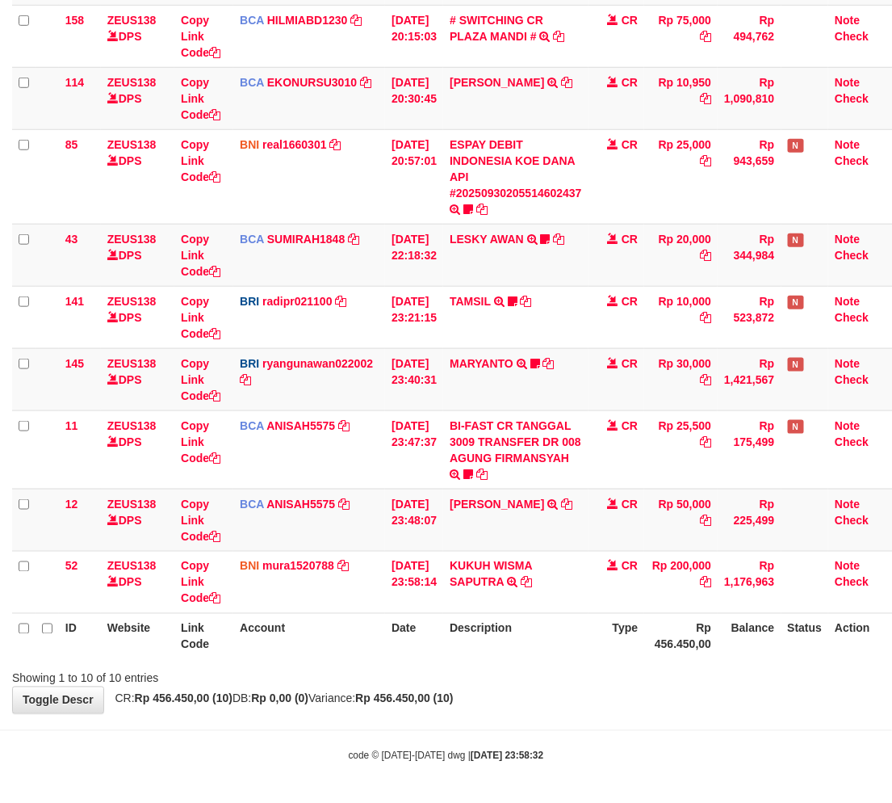
click at [583, 636] on th "Description" at bounding box center [515, 636] width 145 height 46
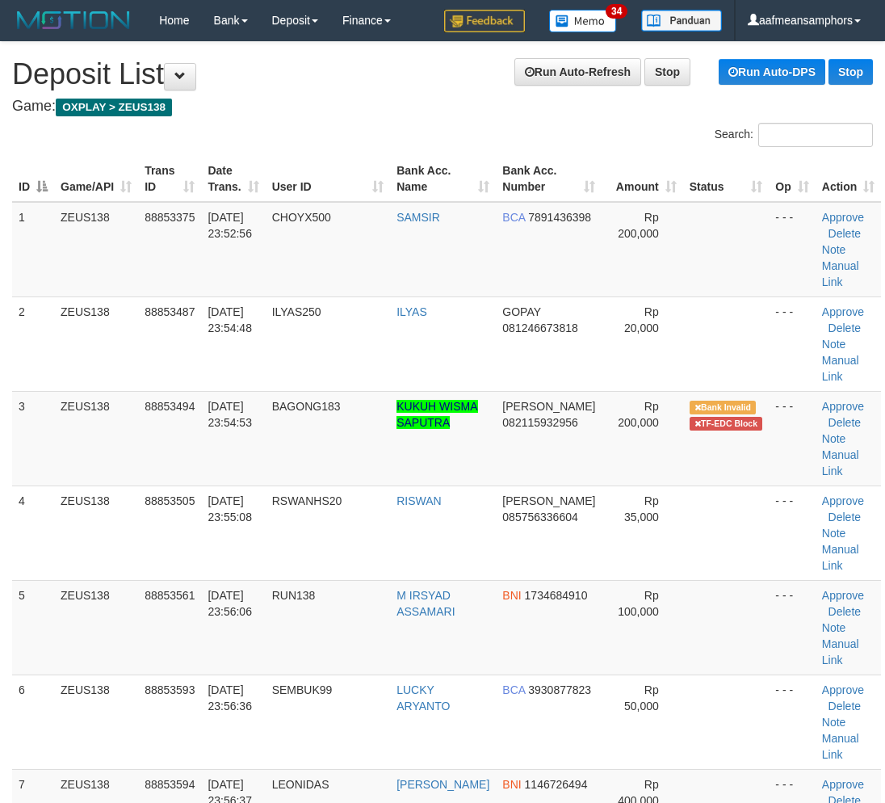
scroll to position [0, 1]
click at [295, 615] on td "RUN138" at bounding box center [327, 627] width 125 height 94
click at [325, 582] on td "RUN138" at bounding box center [327, 627] width 125 height 94
click at [67, 600] on tr "5 ZEUS138 88853561 30/09/2025 23:56:06 RUN138 M IRSYAD ASSAMARI BNI 1734684910 …" at bounding box center [445, 627] width 869 height 94
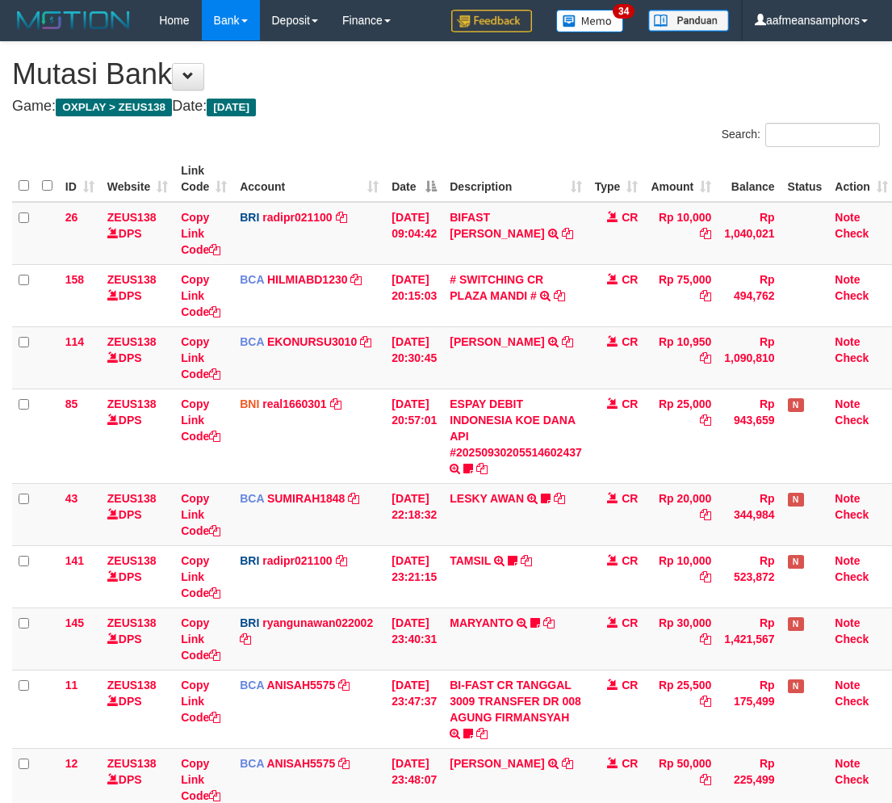
scroll to position [259, 0]
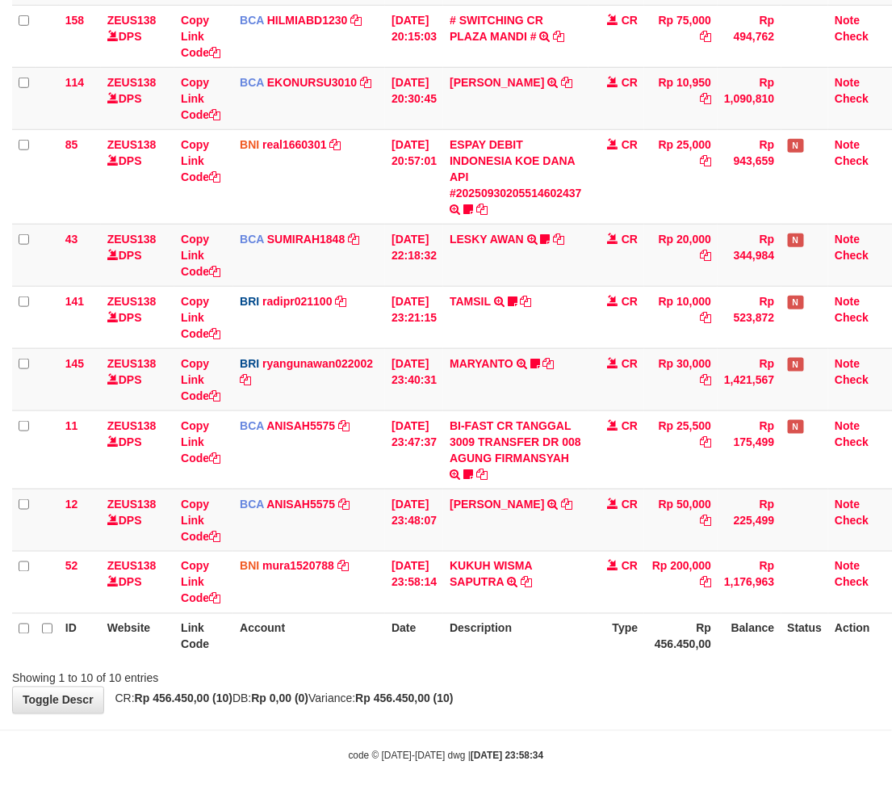
click at [552, 659] on div "ID Website Link Code Account Date Description Type Amount Balance Status Action…" at bounding box center [446, 278] width 892 height 772
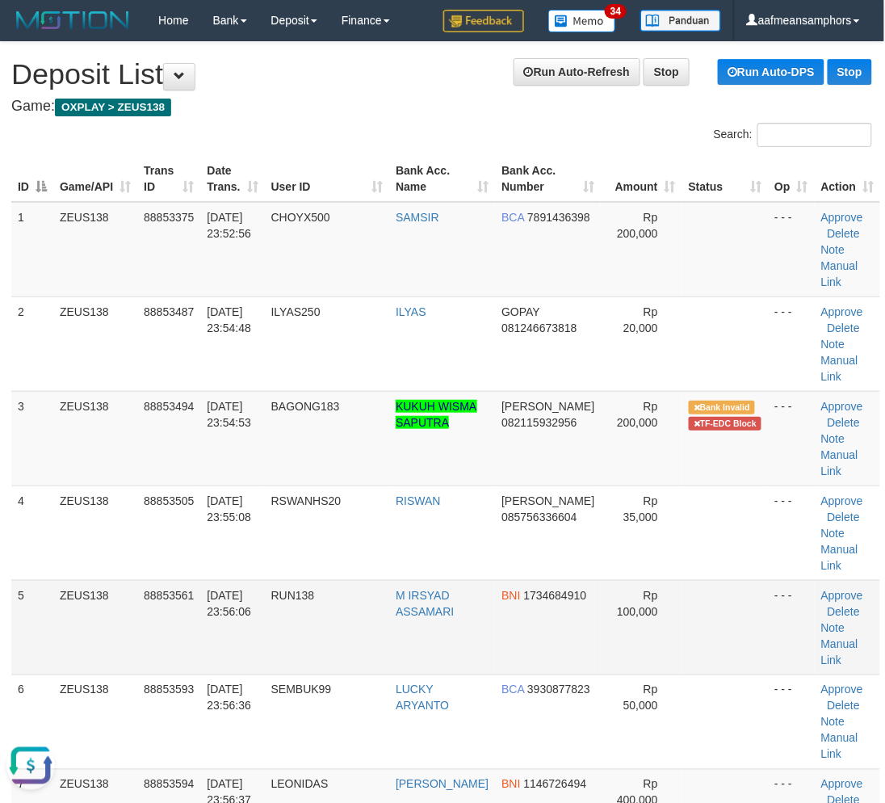
click at [388, 659] on tr "5 ZEUS138 88853561 [DATE] 23:56:06 RUN138 M IRSYAD ASSAMARI BNI 1734684910 Rp 1…" at bounding box center [445, 627] width 869 height 94
click at [293, 626] on td "RUN138" at bounding box center [327, 627] width 125 height 94
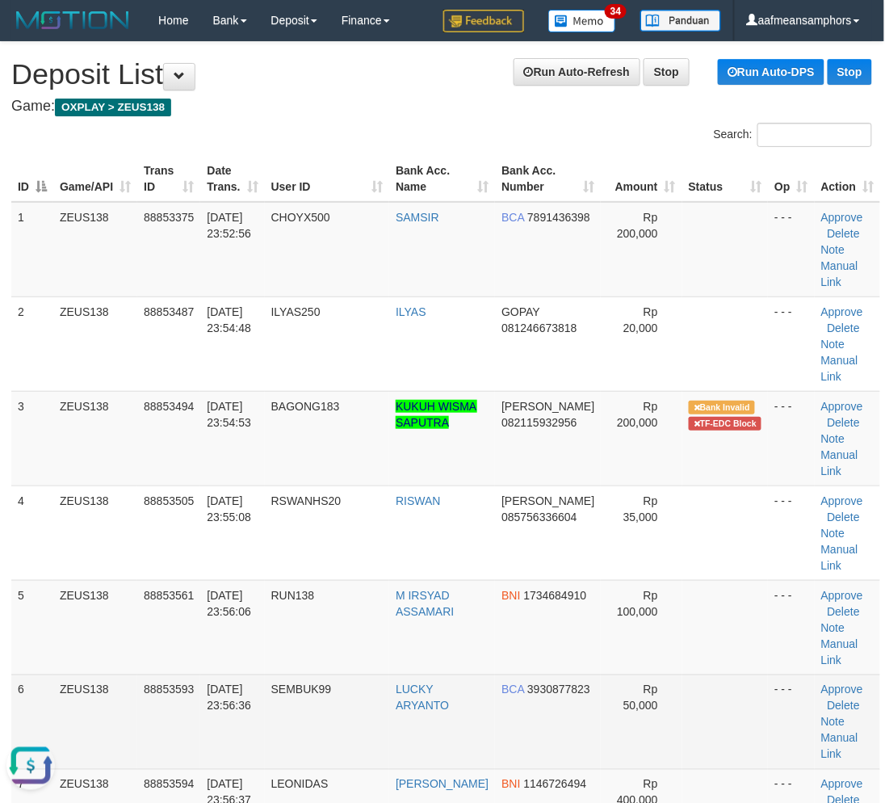
click at [286, 700] on td "SEMBUK99" at bounding box center [327, 721] width 125 height 94
click at [279, 697] on td "SEMBUK99" at bounding box center [327, 721] width 125 height 94
drag, startPoint x: 278, startPoint y: 689, endPoint x: 227, endPoint y: 698, distance: 51.6
click at [273, 689] on tr "6 ZEUS138 88853593 30/09/2025 23:56:36 SEMBUK99 LUCKY ARYANTO BCA 3930877823 Rp…" at bounding box center [445, 721] width 869 height 94
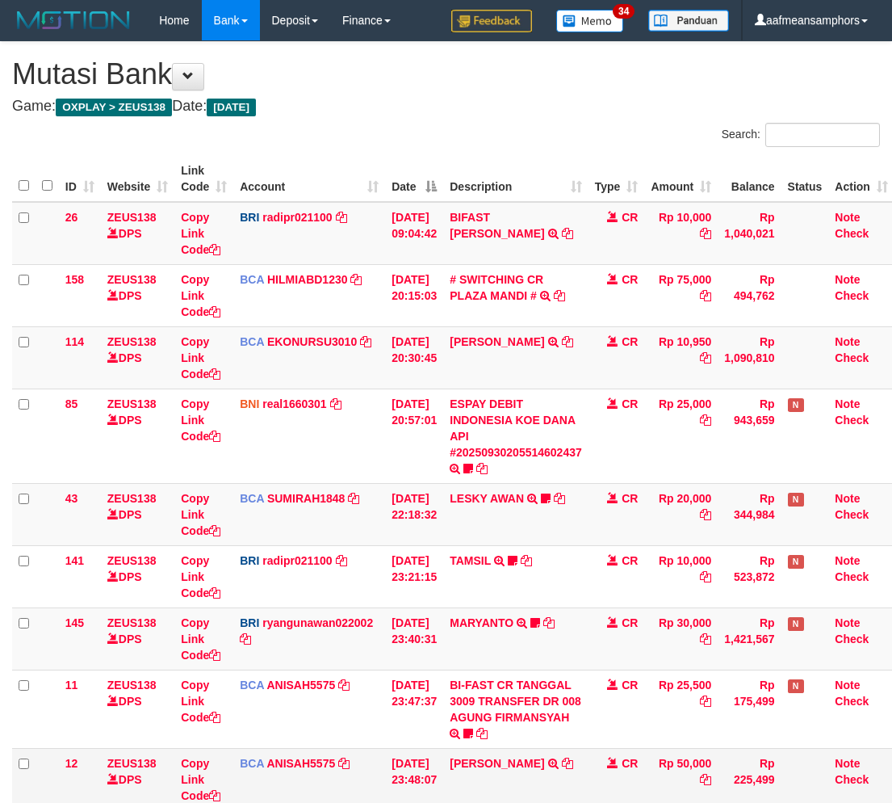
click at [535, 668] on tbody "26 ZEUS138 DPS Copy Link Code BRI radipr021100 DPS REYNALDI ADI PRATAMA mutasi_…" at bounding box center [453, 537] width 883 height 671
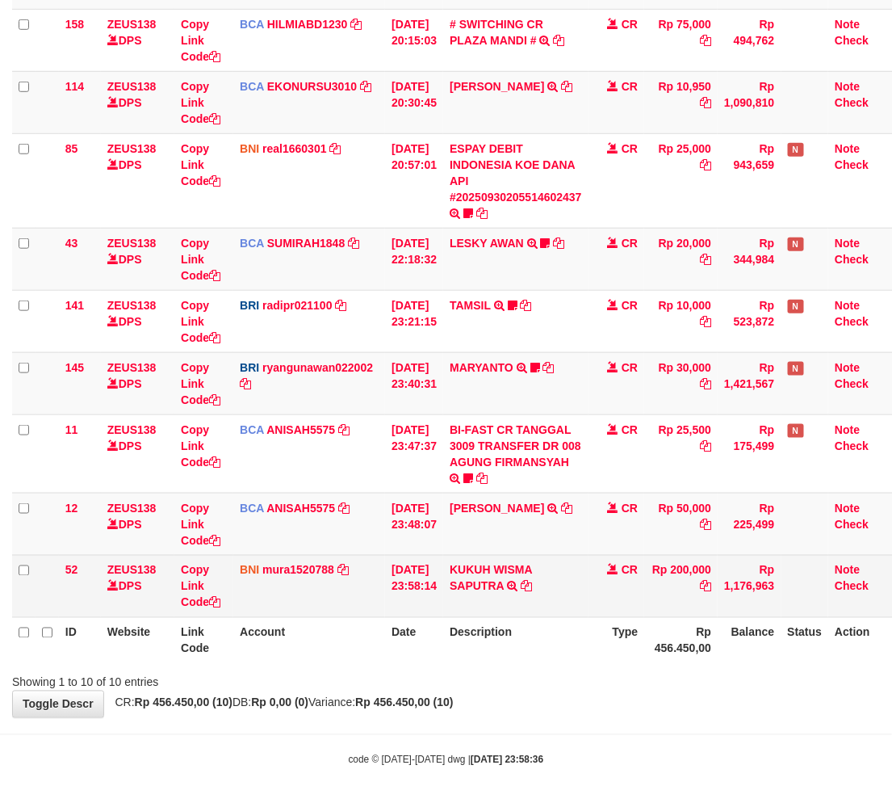
scroll to position [259, 0]
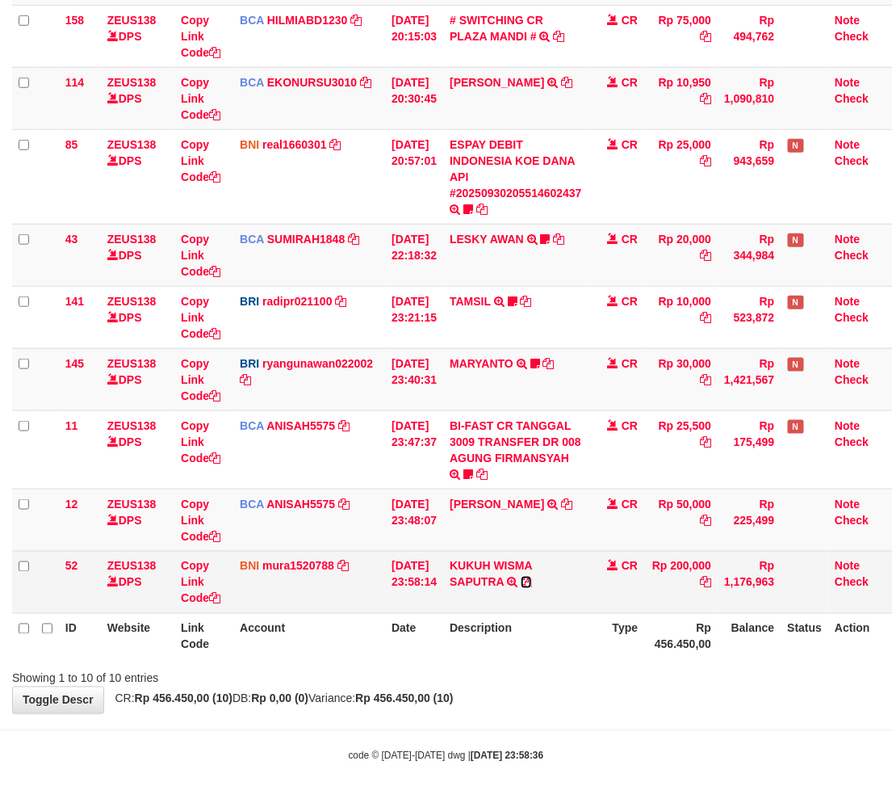
click at [532, 578] on icon at bounding box center [526, 582] width 11 height 11
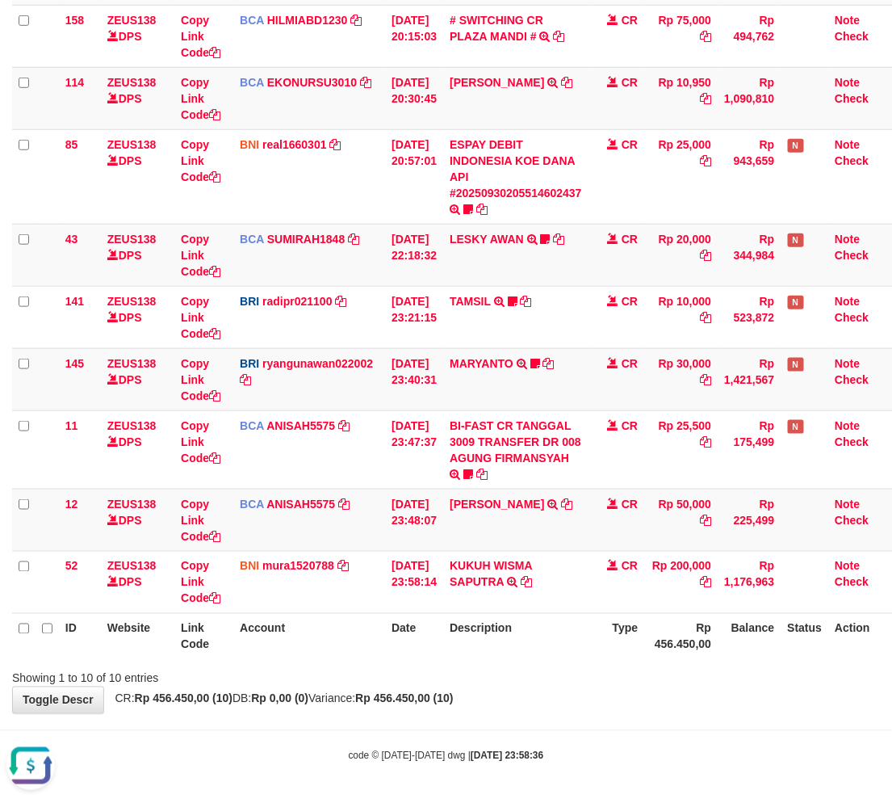
scroll to position [0, 0]
click at [489, 674] on div "Showing 1 to 10 of 10 entries" at bounding box center [446, 675] width 892 height 23
click at [527, 660] on div "ID Website Link Code Account Date Description Type Amount Balance Status Action…" at bounding box center [446, 278] width 892 height 772
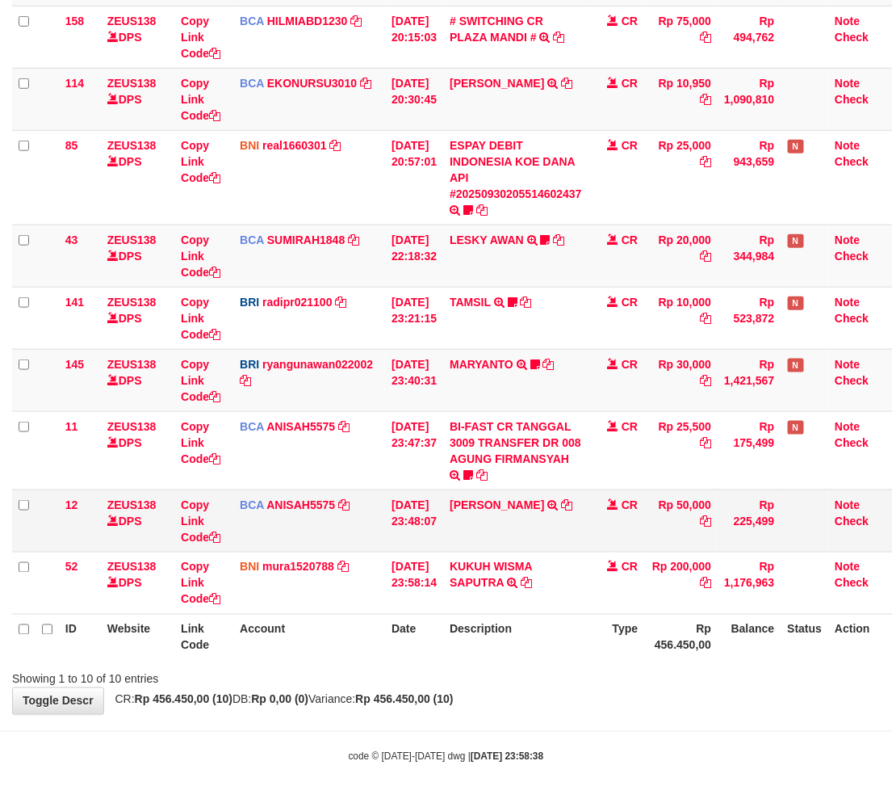
scroll to position [259, 0]
click at [571, 502] on icon at bounding box center [567, 503] width 11 height 11
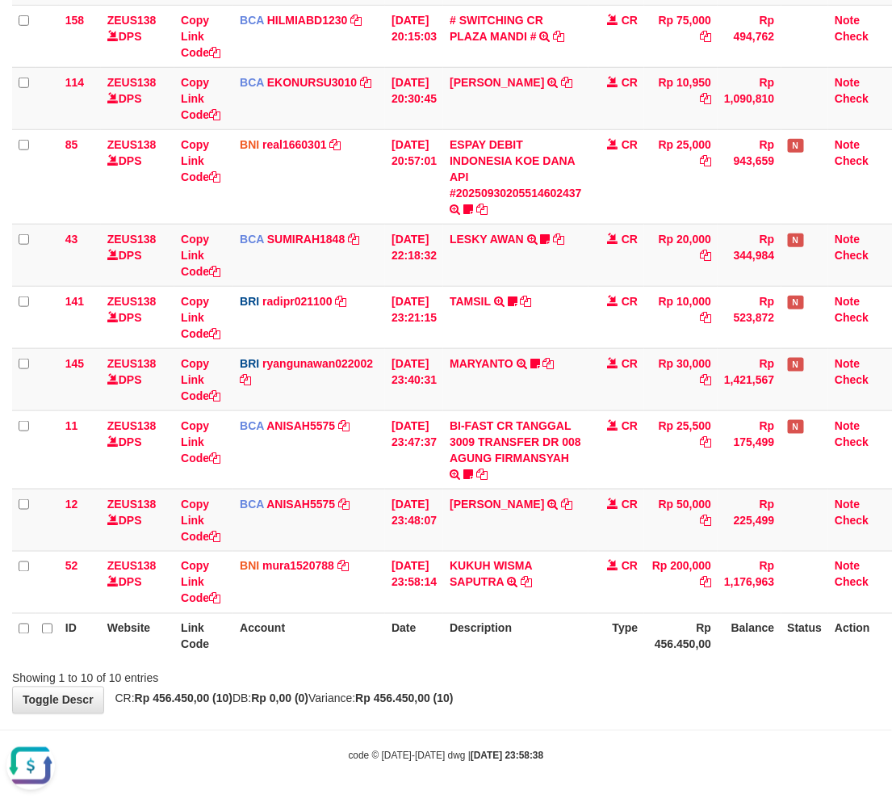
scroll to position [0, 0]
click at [625, 656] on th "Type" at bounding box center [617, 636] width 57 height 46
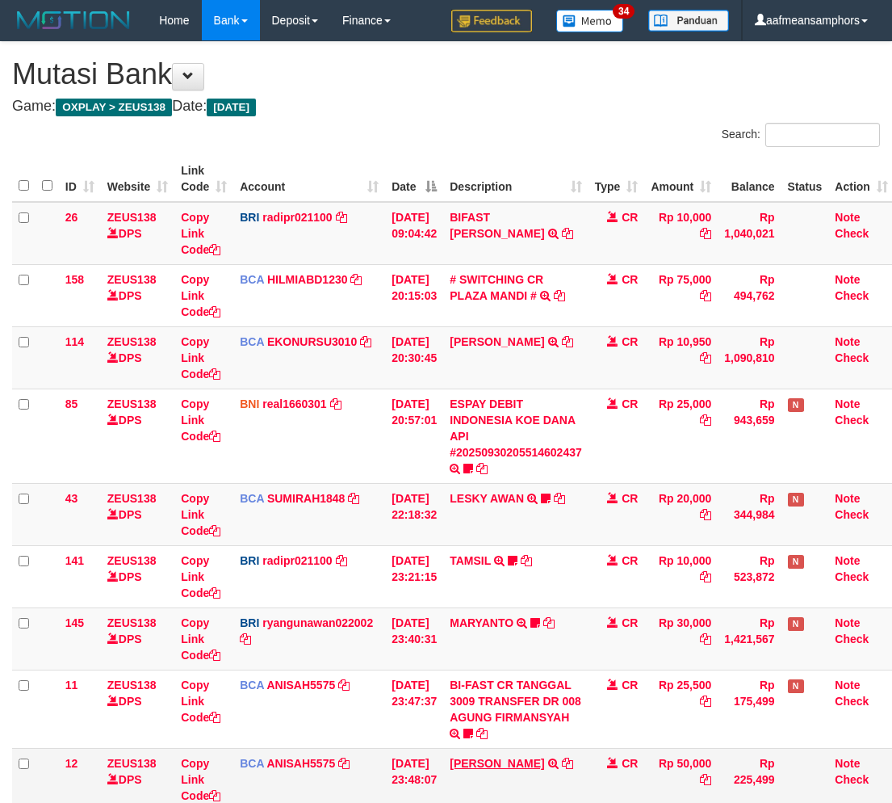
scroll to position [94, 0]
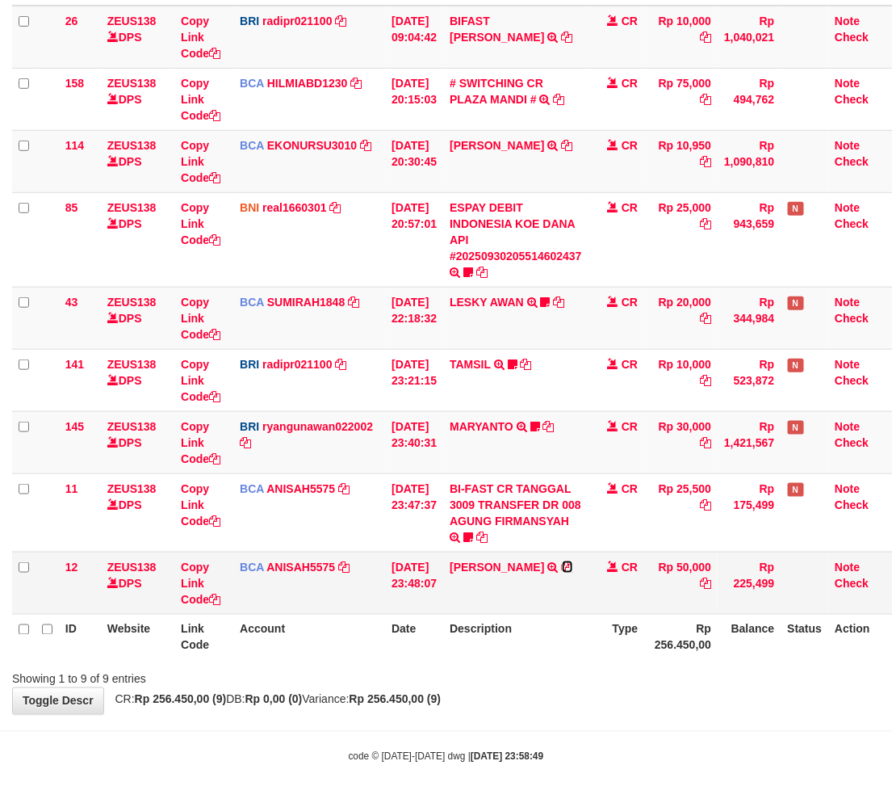
click at [573, 563] on icon at bounding box center [567, 566] width 11 height 11
click at [571, 656] on th "Description" at bounding box center [515, 637] width 145 height 46
click at [556, 648] on th "Description" at bounding box center [515, 637] width 145 height 46
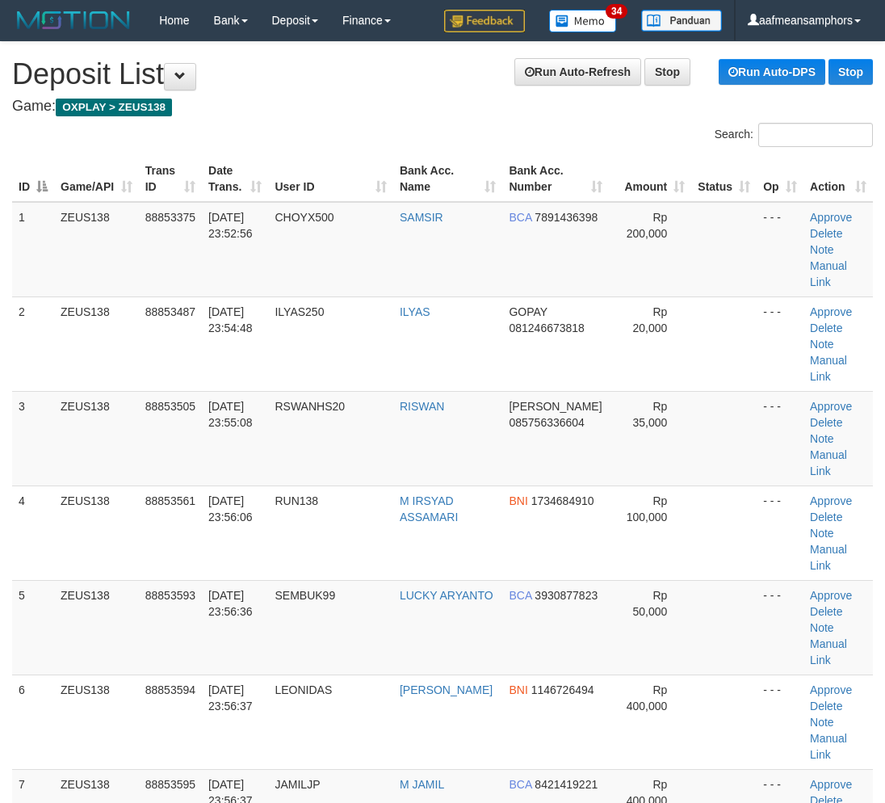
scroll to position [0, 5]
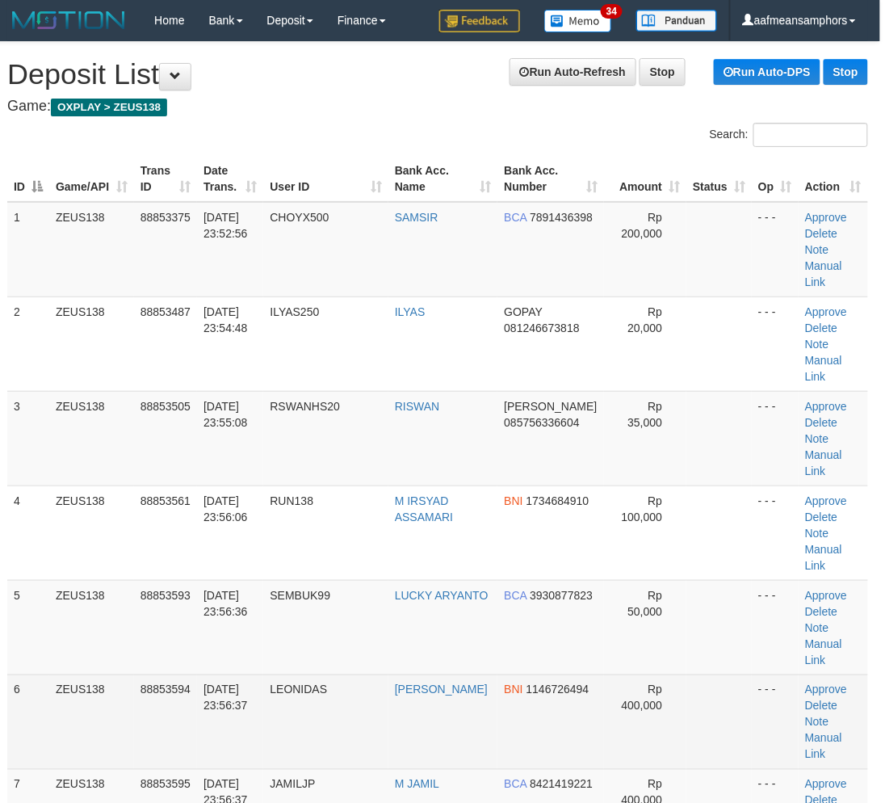
click at [400, 674] on tr "6 ZEUS138 88853594 [DATE] 23:56:37 LEONIDAS ADHI KURNIAWAN BNI 1146726494 Rp 40…" at bounding box center [437, 721] width 861 height 94
drag, startPoint x: 248, startPoint y: 642, endPoint x: 297, endPoint y: 633, distance: 50.1
click at [295, 674] on tr "6 ZEUS138 88853594 [DATE] 23:56:37 LEONIDAS ADHI KURNIAWAN BNI 1146726494 Rp 40…" at bounding box center [437, 721] width 861 height 94
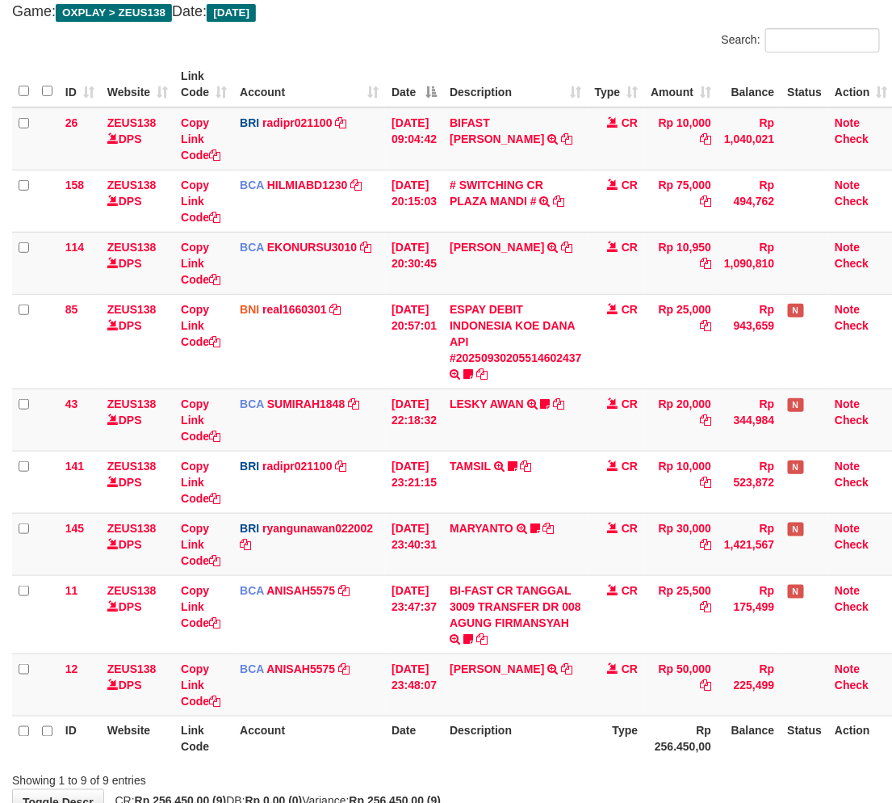
click at [556, 648] on td "BI-FAST CR TANGGAL 3009 TRANSFER DR 008 [PERSON_NAME] BI-FAST CR TANGGAL :30/09…" at bounding box center [515, 614] width 145 height 78
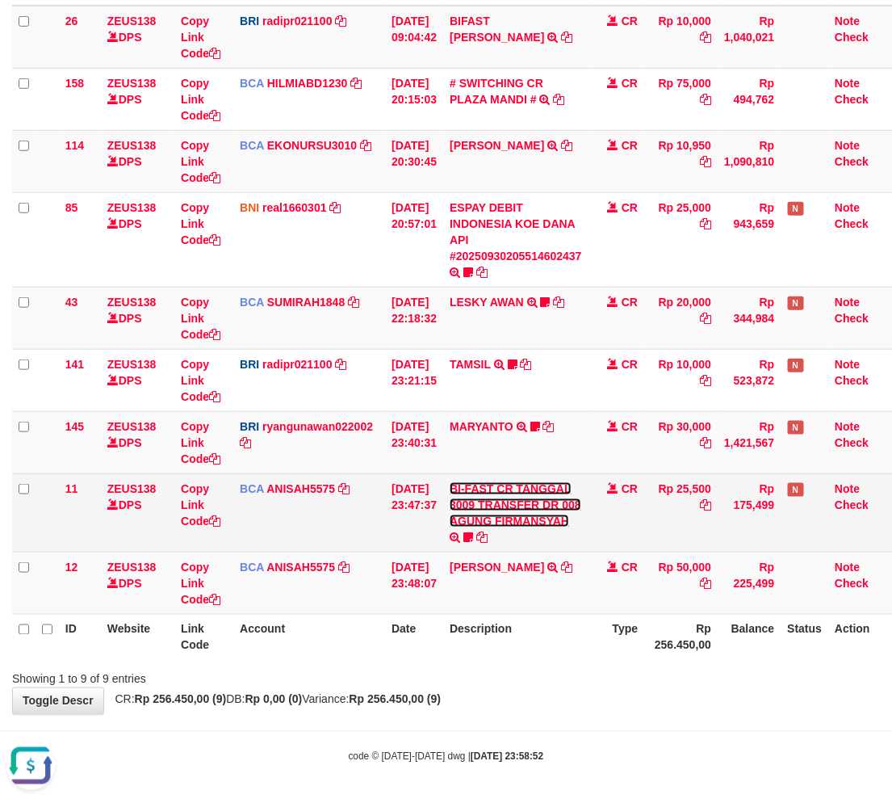
click at [522, 521] on link "BI-FAST CR TANGGAL 3009 TRANSFER DR 008 AGUNG FIRMANSYAH" at bounding box center [516, 504] width 132 height 45
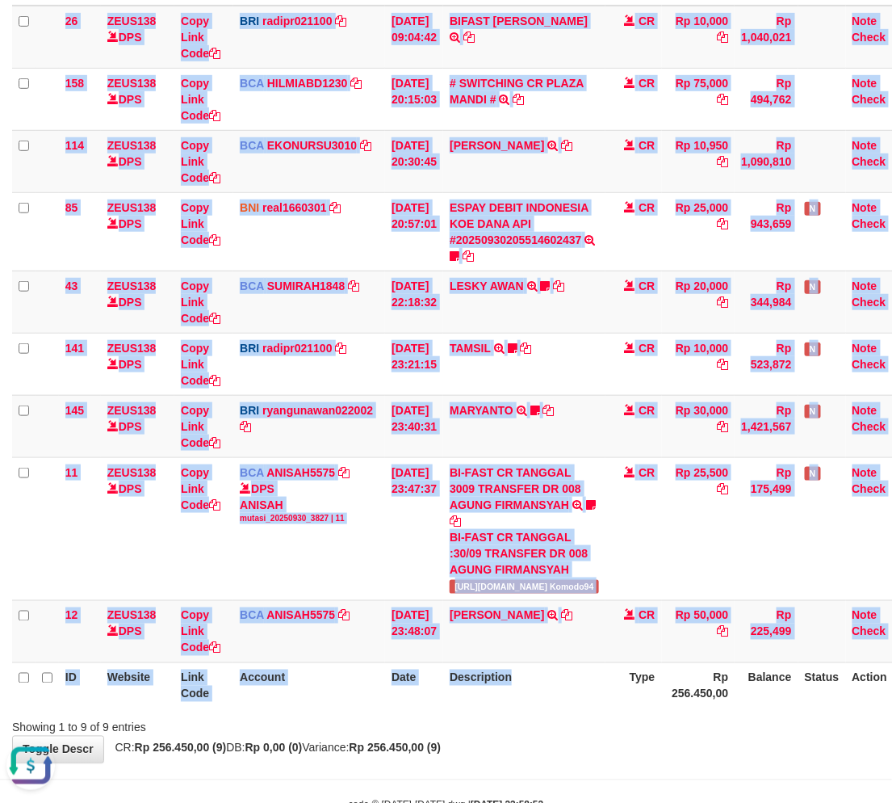
click at [549, 677] on div "ID Website Link Code Account Date Description Type Amount Balance Status Action…" at bounding box center [446, 334] width 892 height 758
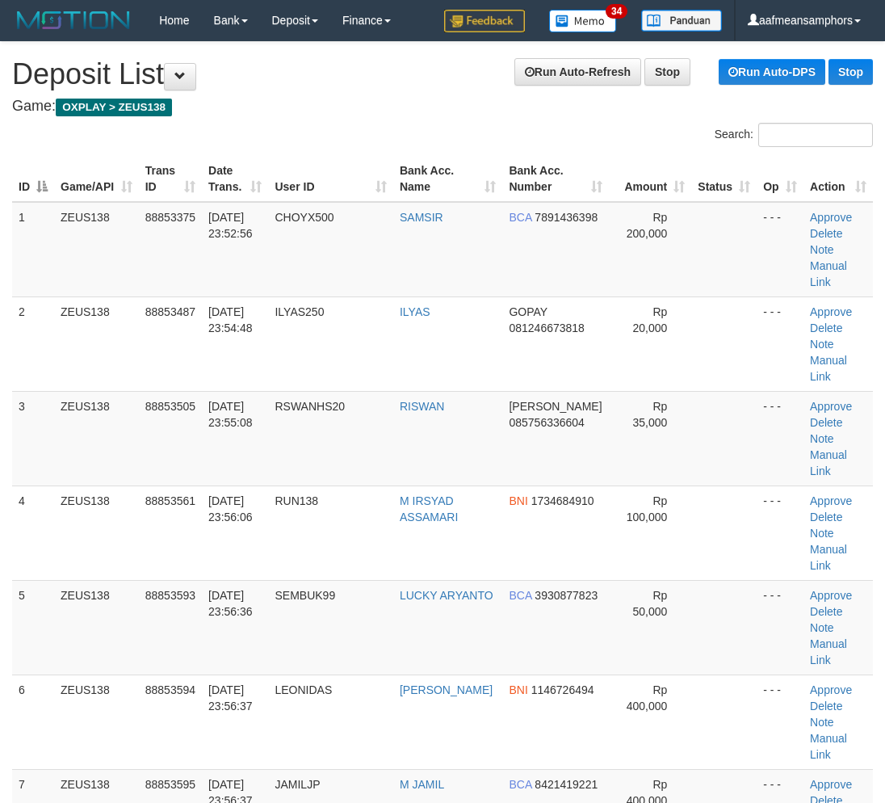
scroll to position [0, 5]
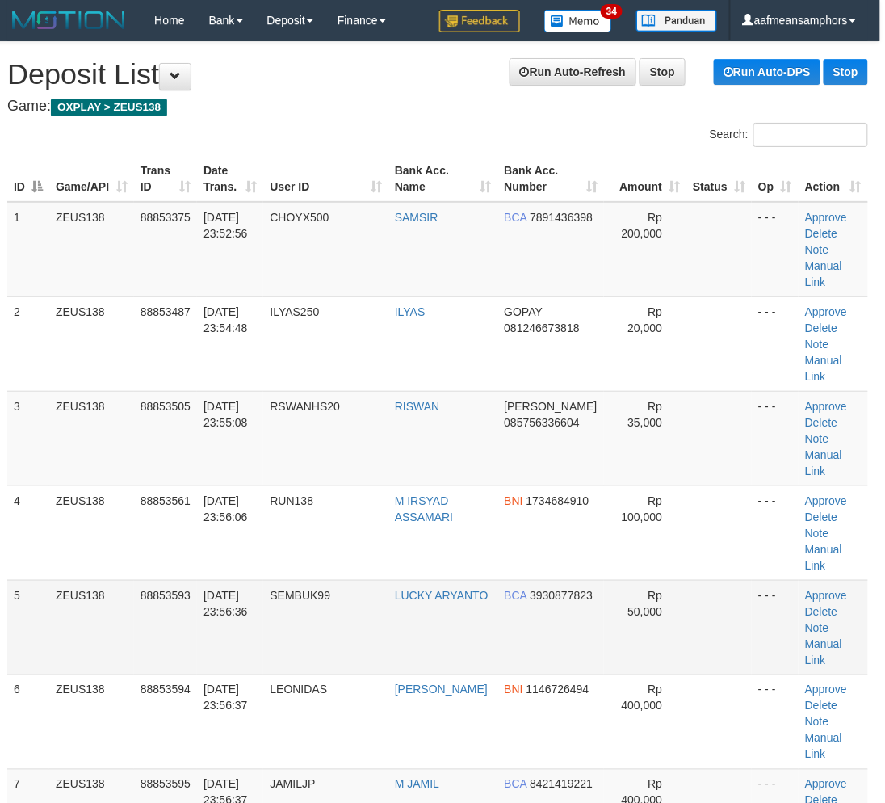
click at [295, 580] on td "SEMBUK99" at bounding box center [325, 627] width 125 height 94
click at [299, 580] on td "SEMBUK99" at bounding box center [325, 627] width 125 height 94
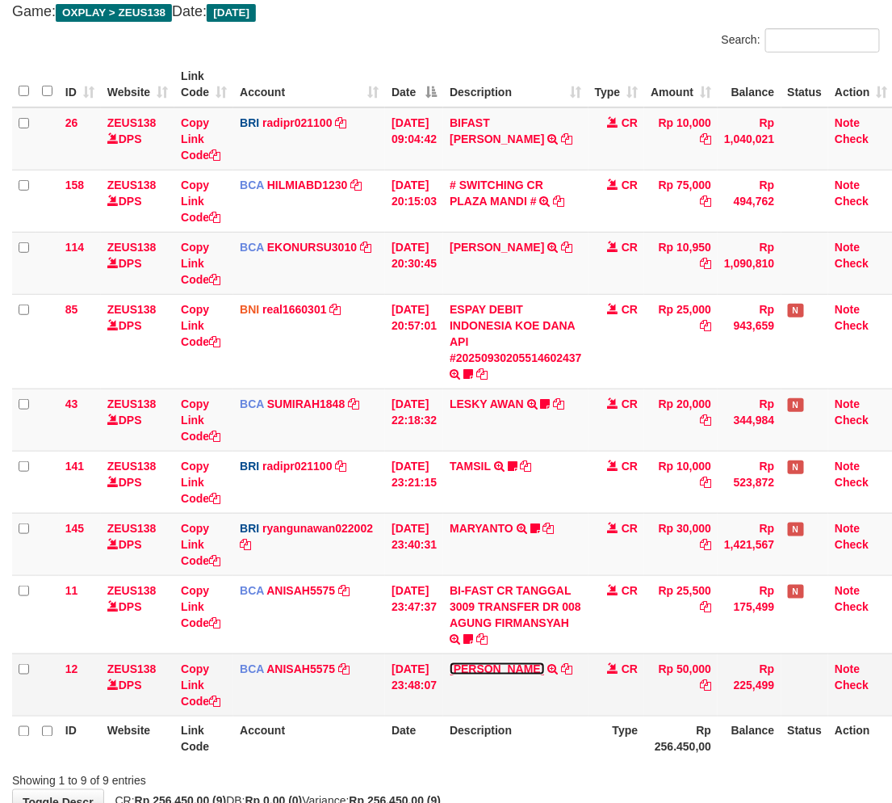
click at [510, 672] on link "[PERSON_NAME]" at bounding box center [497, 668] width 94 height 13
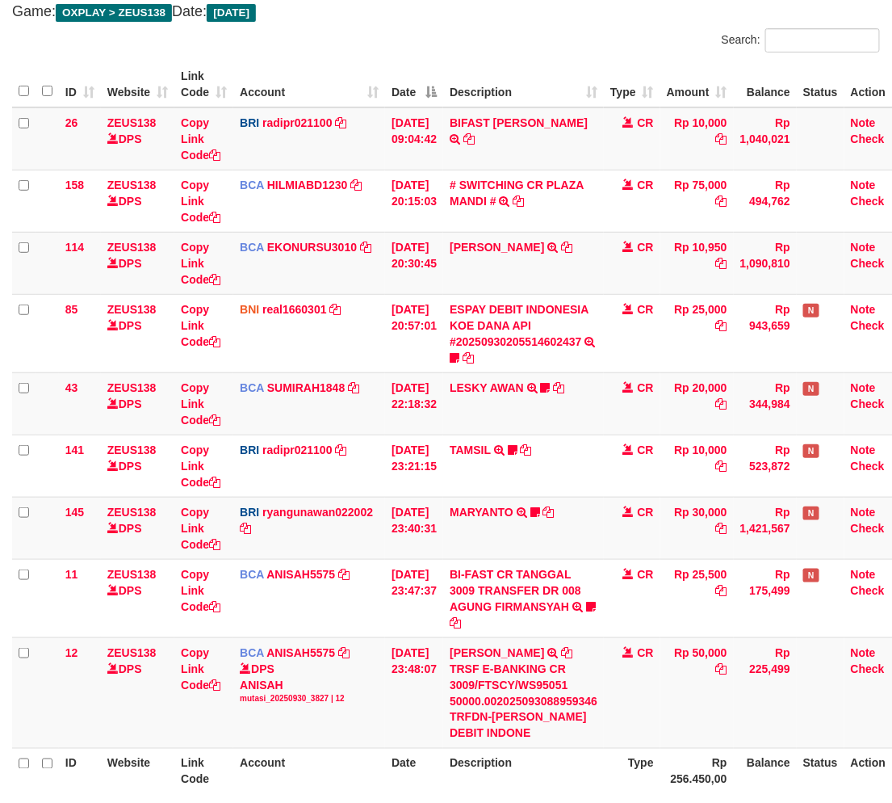
click at [550, 665] on div "TRSF E-BANKING CR 3009/FTSCY/WS95051 50000.002025093088959346 TRFDN-[PERSON_NAM…" at bounding box center [524, 701] width 148 height 81
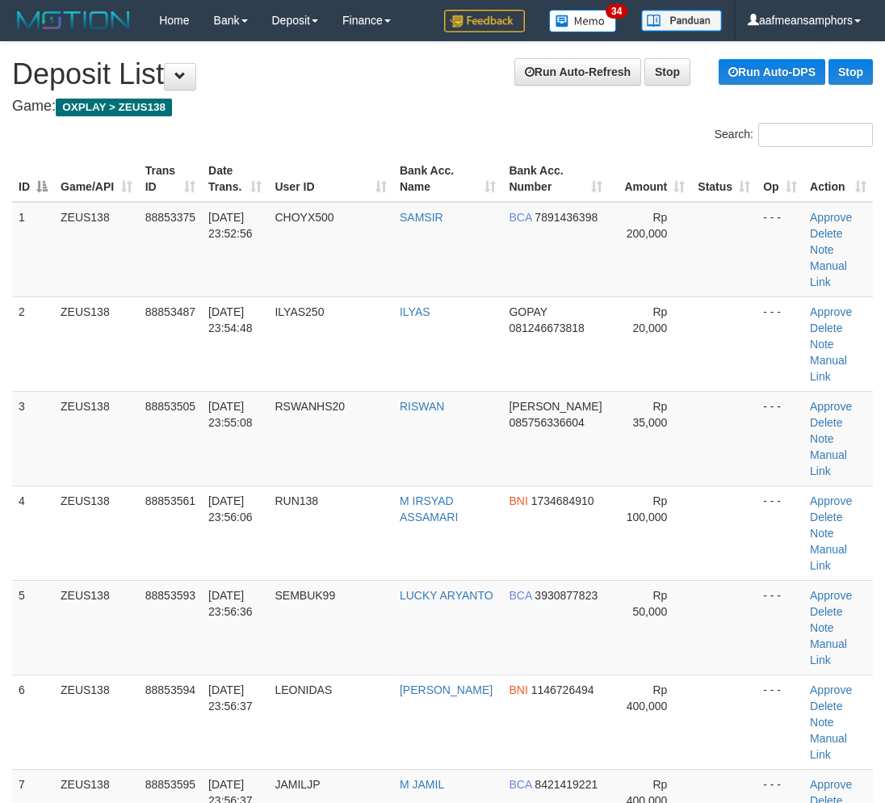
scroll to position [0, 5]
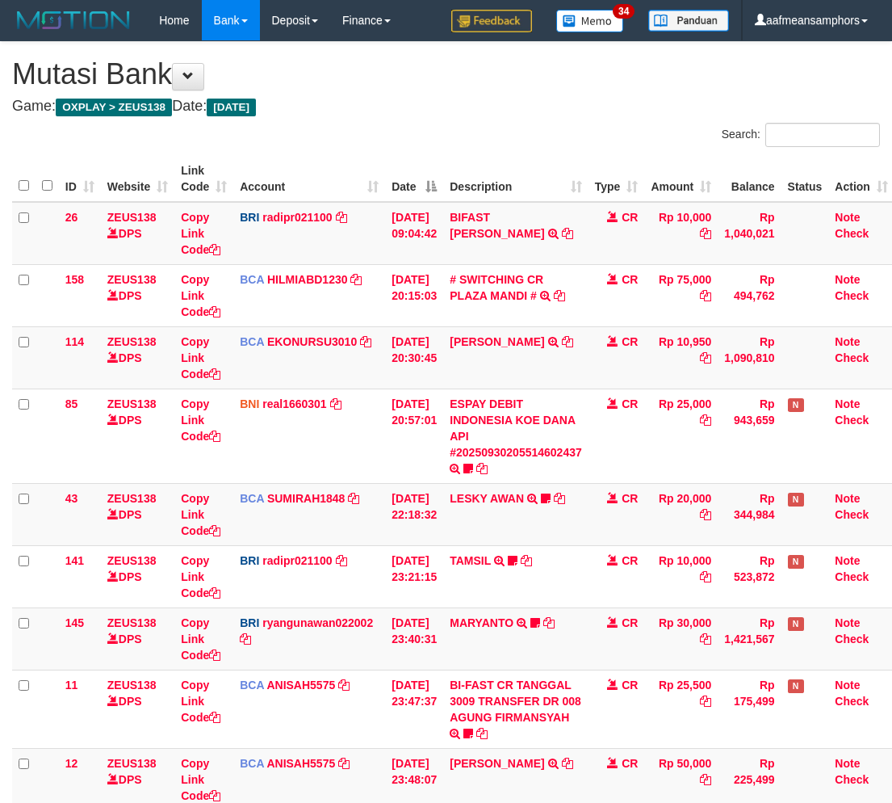
scroll to position [196, 0]
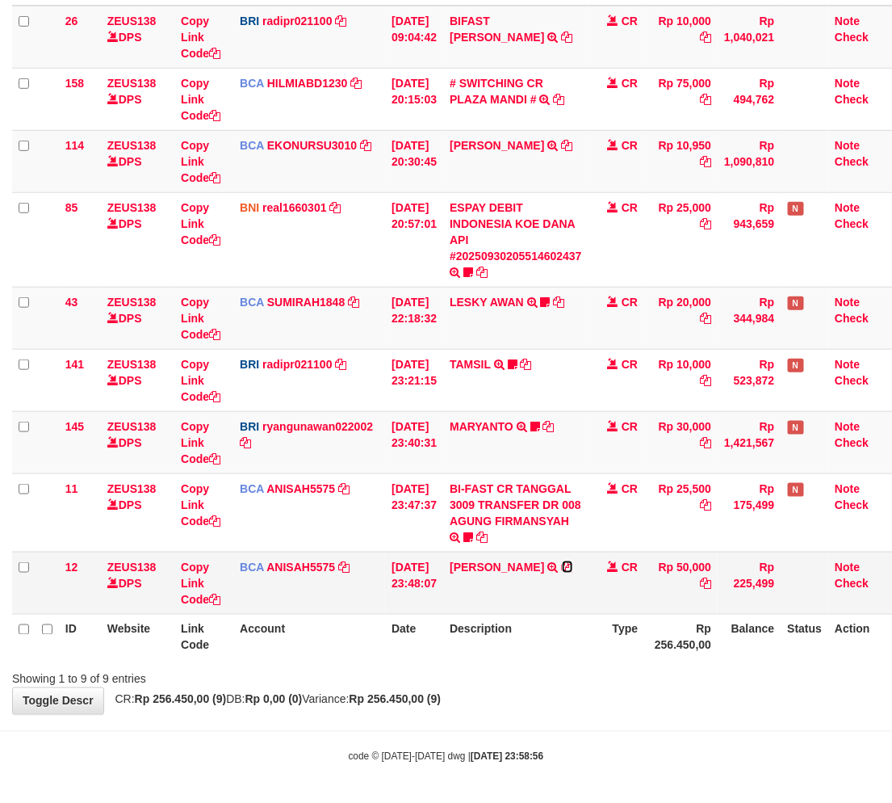
click at [569, 561] on icon at bounding box center [567, 566] width 11 height 11
click at [525, 693] on div "**********" at bounding box center [446, 280] width 892 height 868
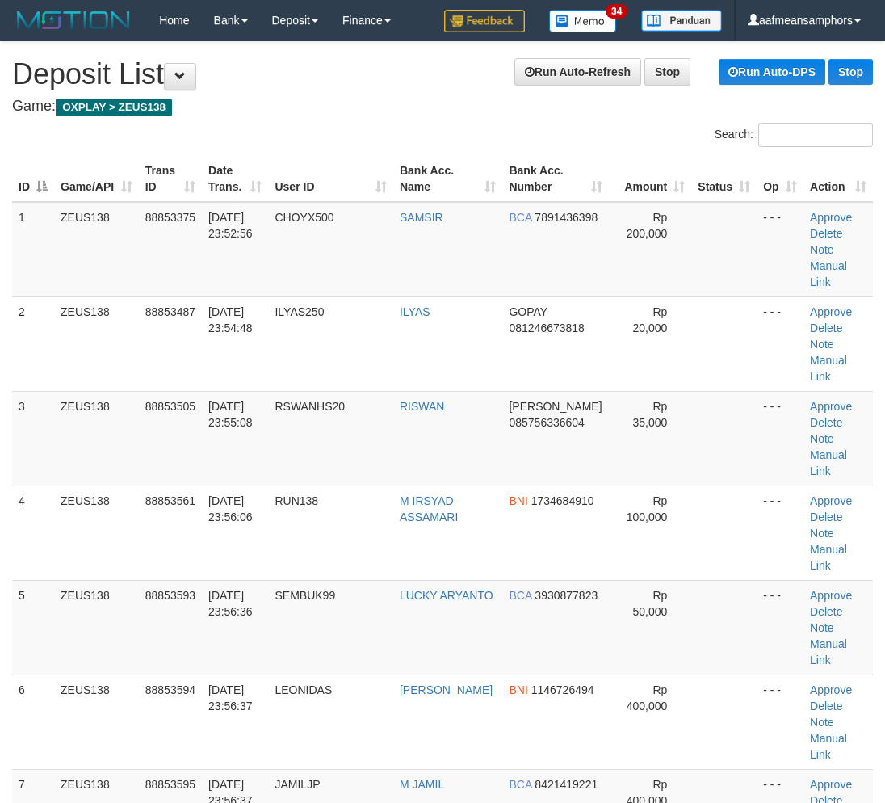
scroll to position [0, 5]
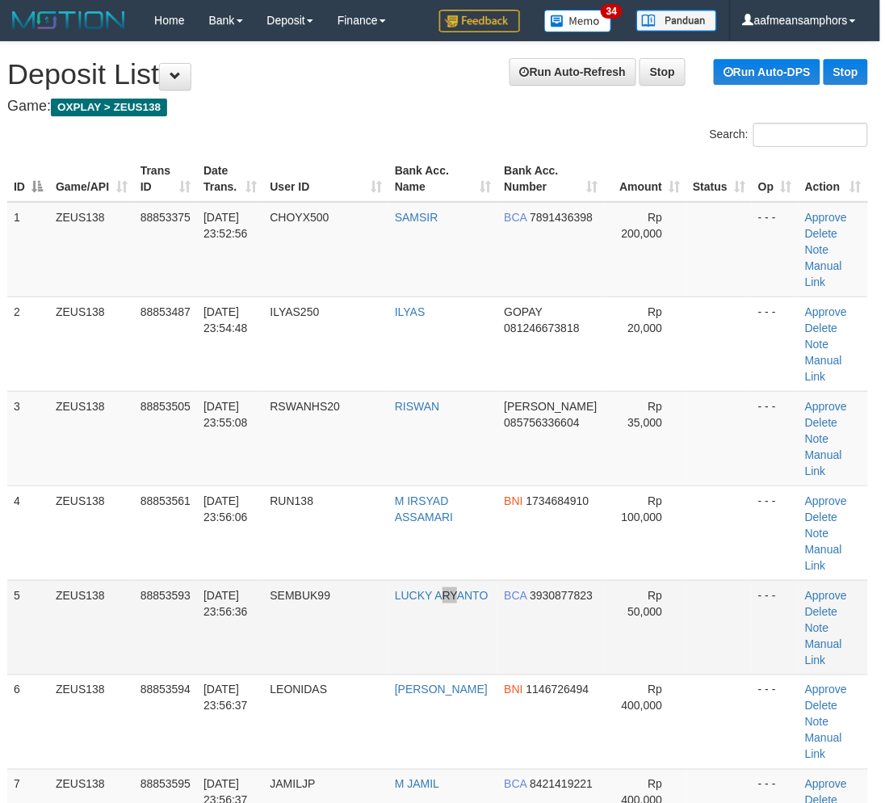
click at [431, 580] on td "LUCKY ARYANTO" at bounding box center [442, 627] width 109 height 94
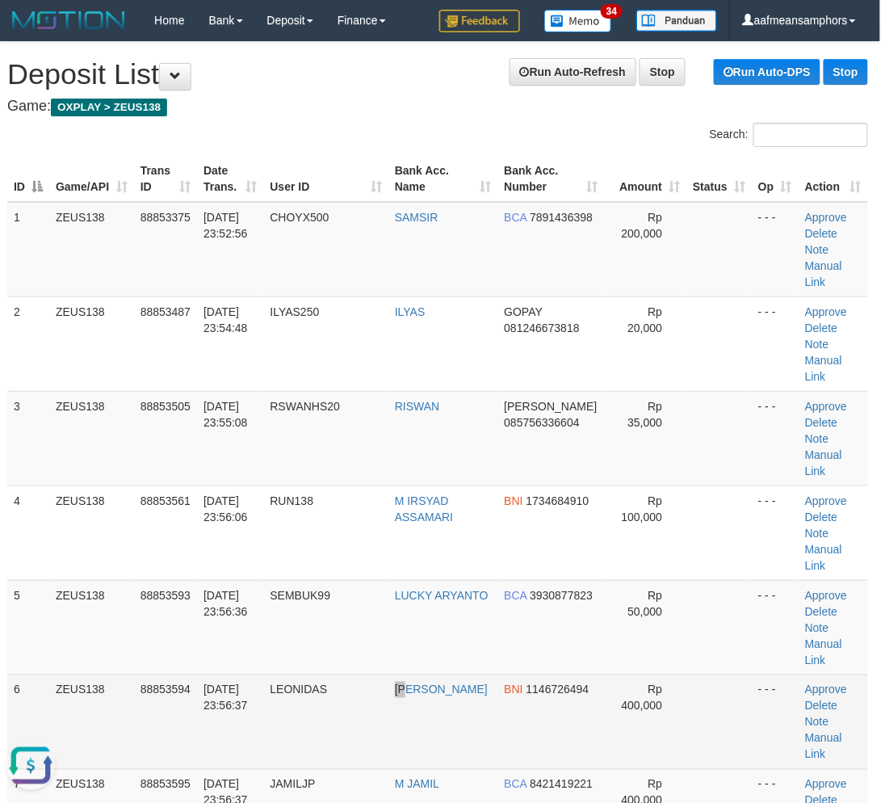
click at [425, 674] on tr "6 ZEUS138 88853594 30/09/2025 23:56:37 LEONIDAS ADHI KURNIAWAN BNI 1146726494 R…" at bounding box center [437, 721] width 861 height 94
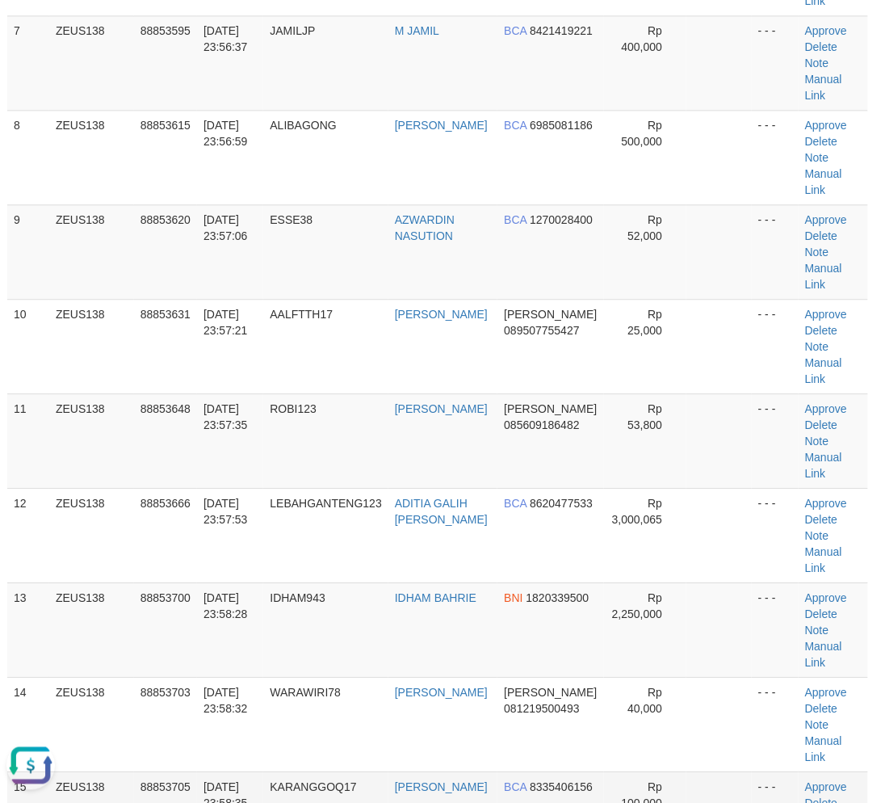
click at [313, 780] on span "KARANGGOQ17" at bounding box center [313, 786] width 86 height 13
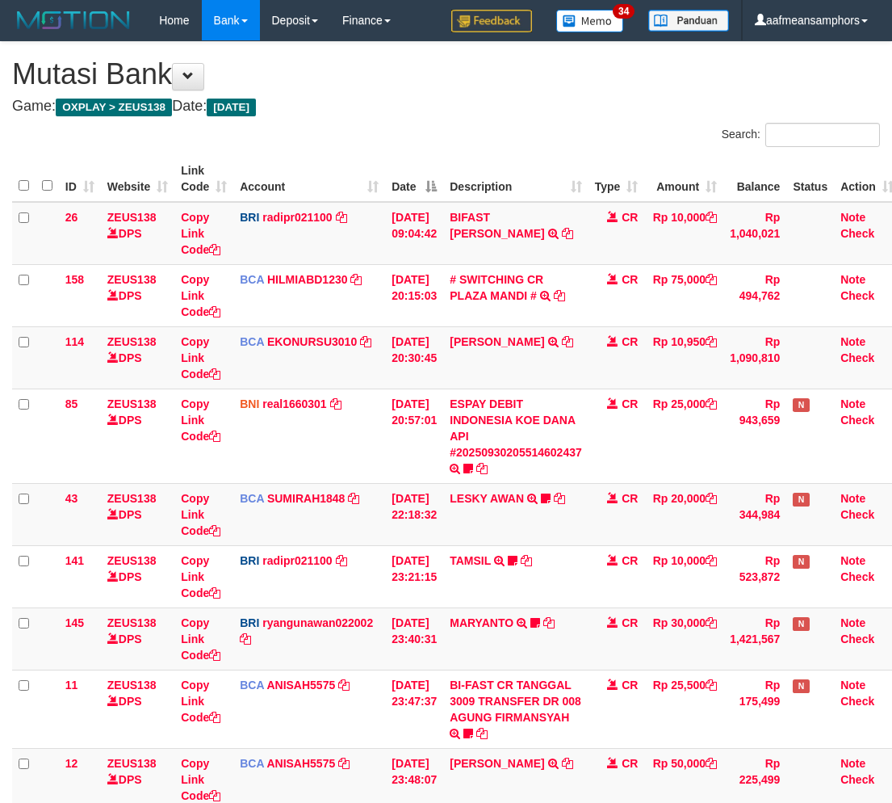
scroll to position [163, 0]
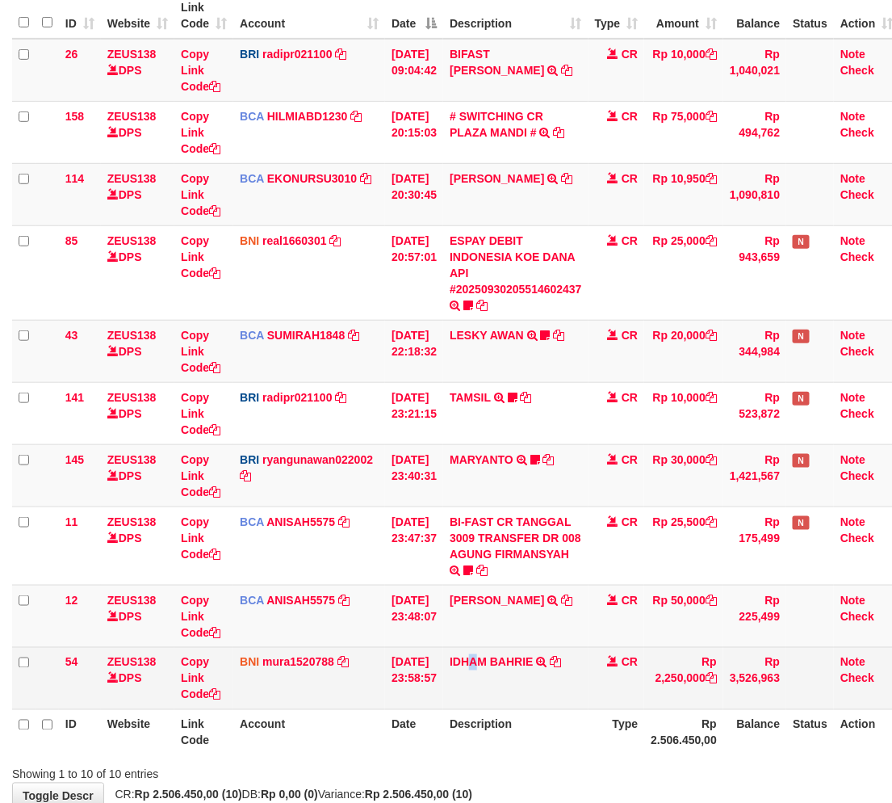
click at [481, 678] on td "IDHAM BAHRIE TRANSFER DARI BPK IDHAM BAHRIE" at bounding box center [515, 678] width 145 height 62
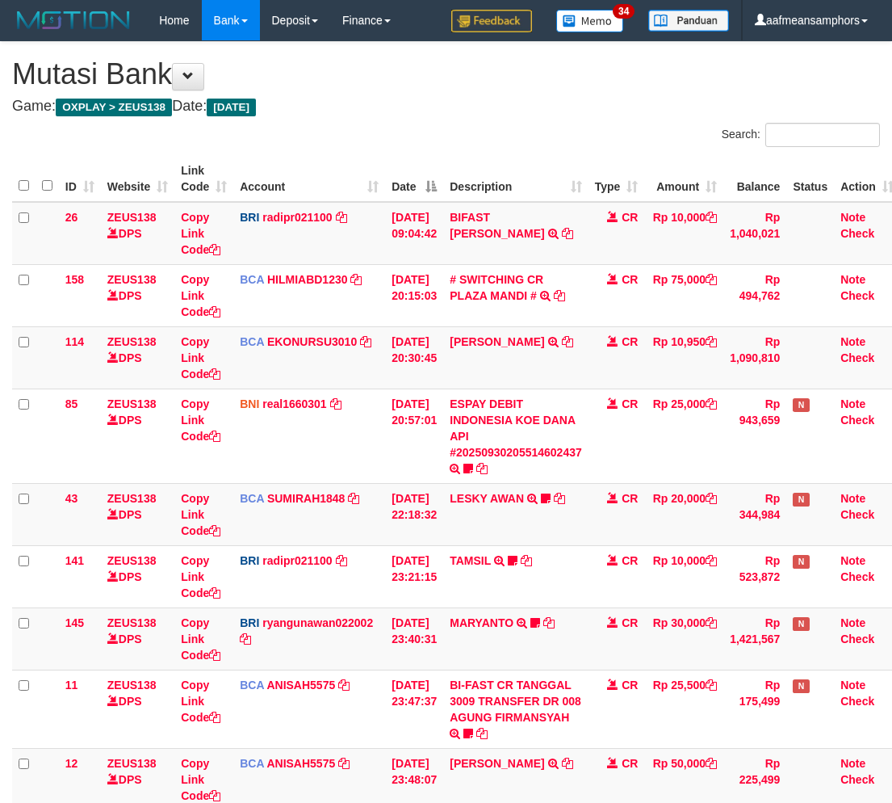
scroll to position [163, 0]
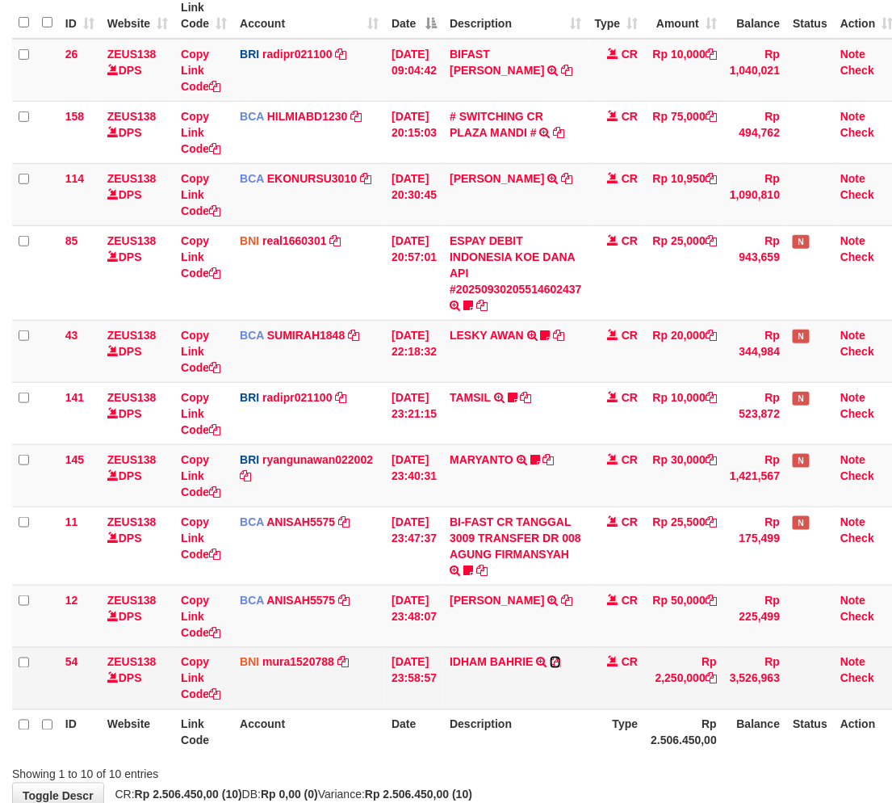
click at [561, 662] on icon at bounding box center [555, 662] width 11 height 11
click at [498, 671] on td "IDHAM BAHRIE TRANSFER DARI BPK IDHAM BAHRIE" at bounding box center [515, 678] width 145 height 62
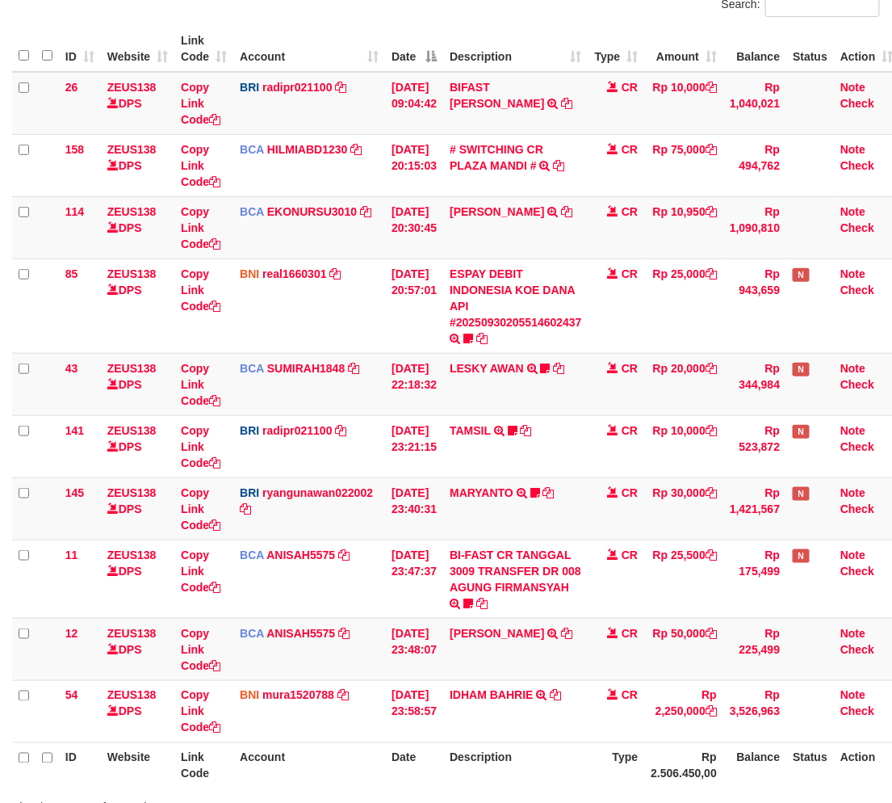
scroll to position [163, 0]
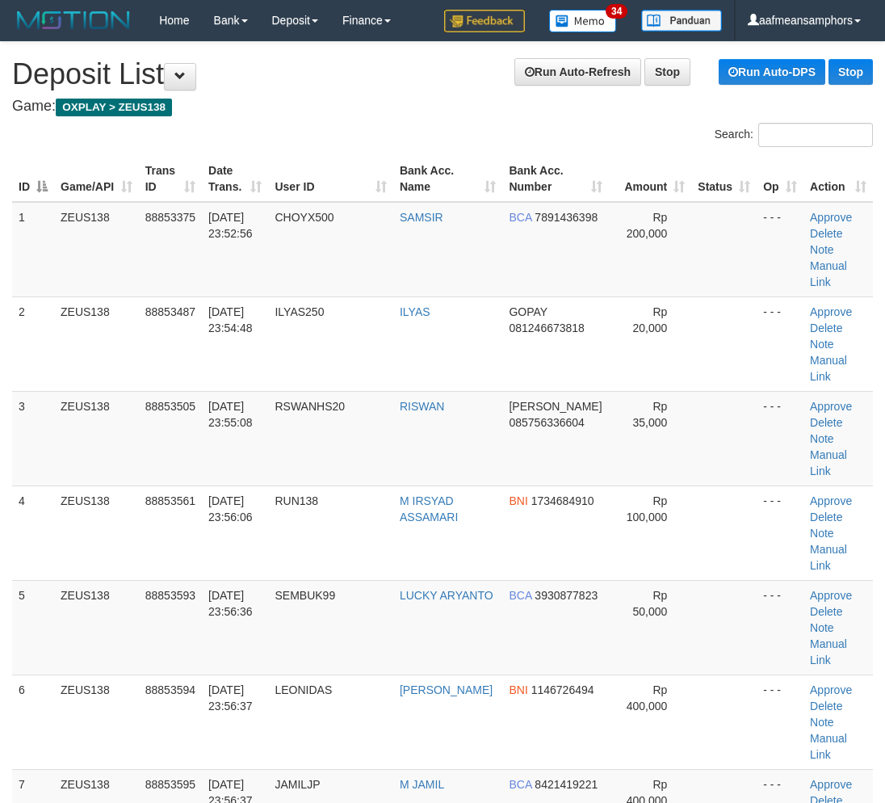
scroll to position [753, 5]
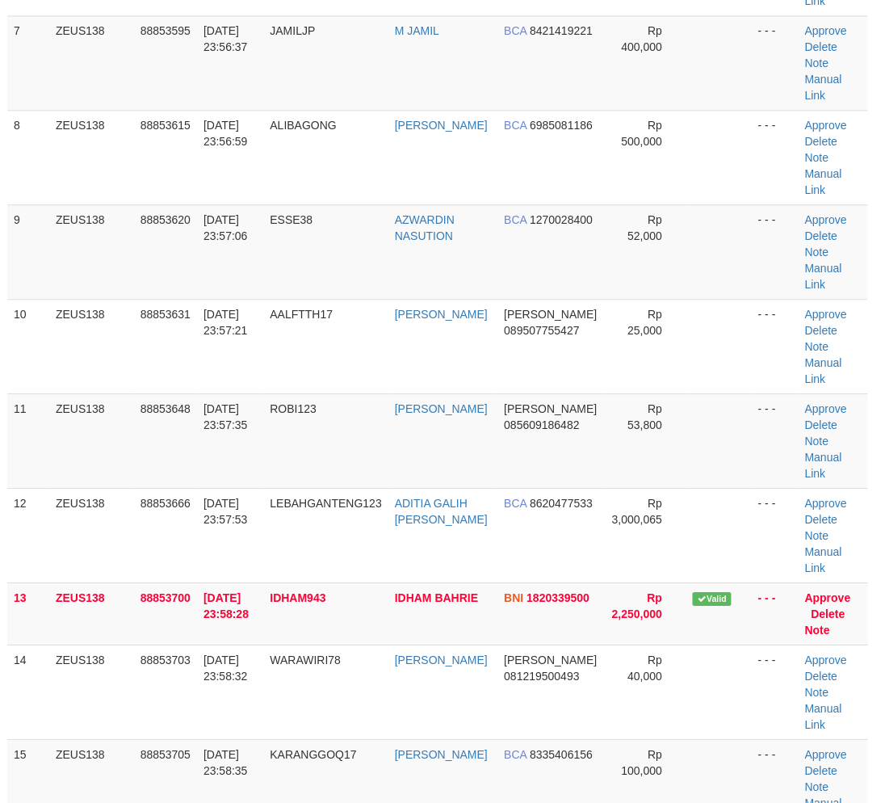
drag, startPoint x: 325, startPoint y: 659, endPoint x: 300, endPoint y: 667, distance: 25.5
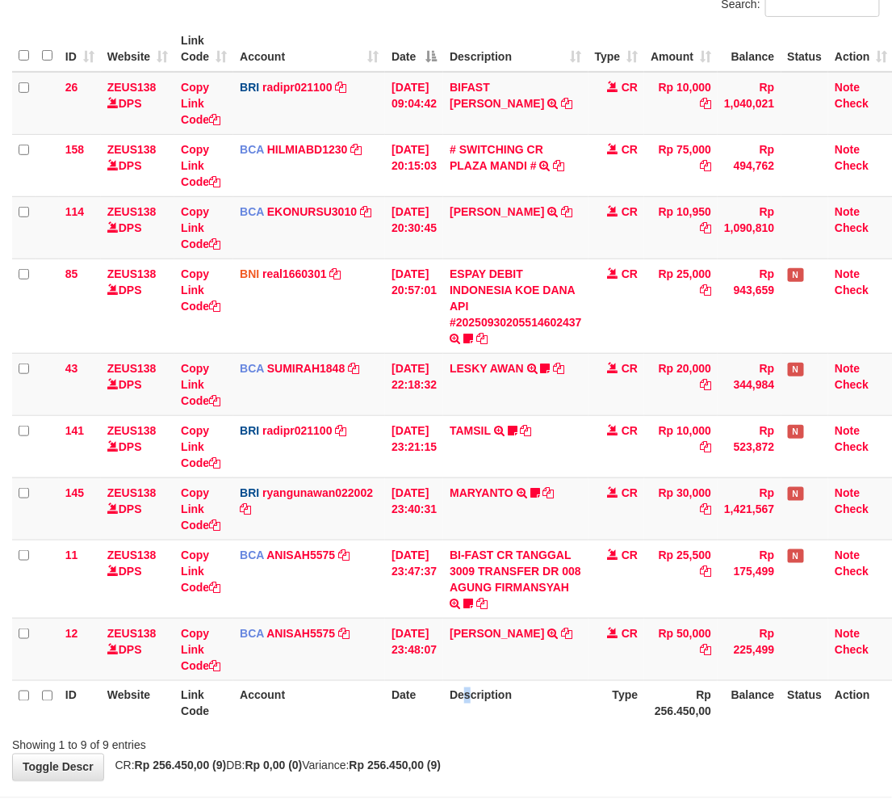
click at [474, 708] on th "Description" at bounding box center [515, 703] width 145 height 46
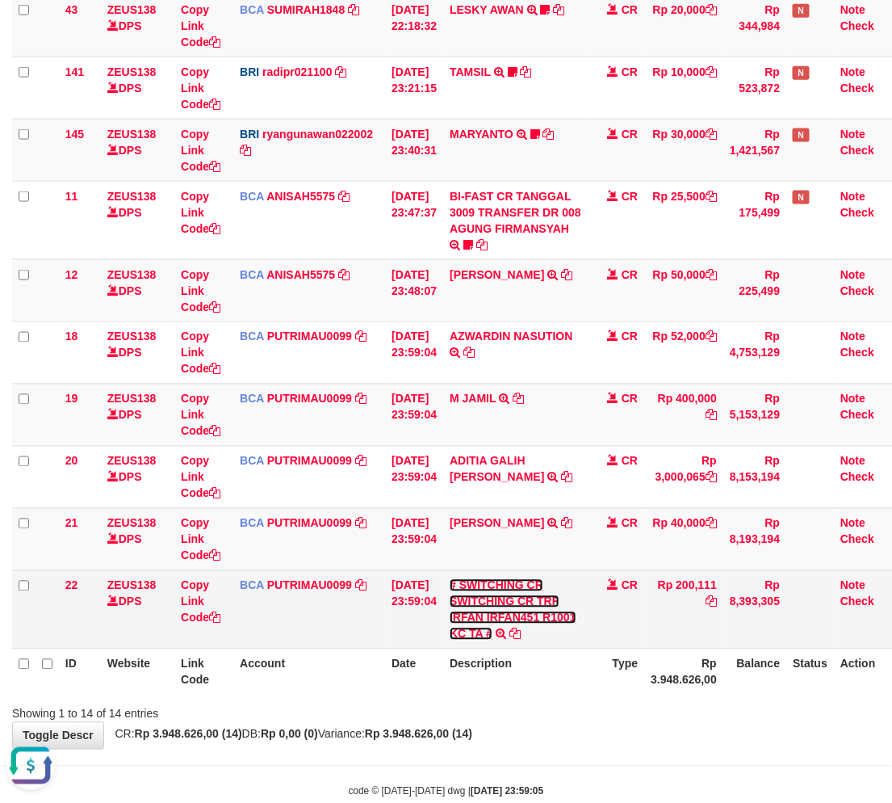
click at [497, 615] on link "# SWITCHING CR SWITCHING CR TRF IRFAN IRFAN451 R1001 KC TA #" at bounding box center [513, 609] width 126 height 61
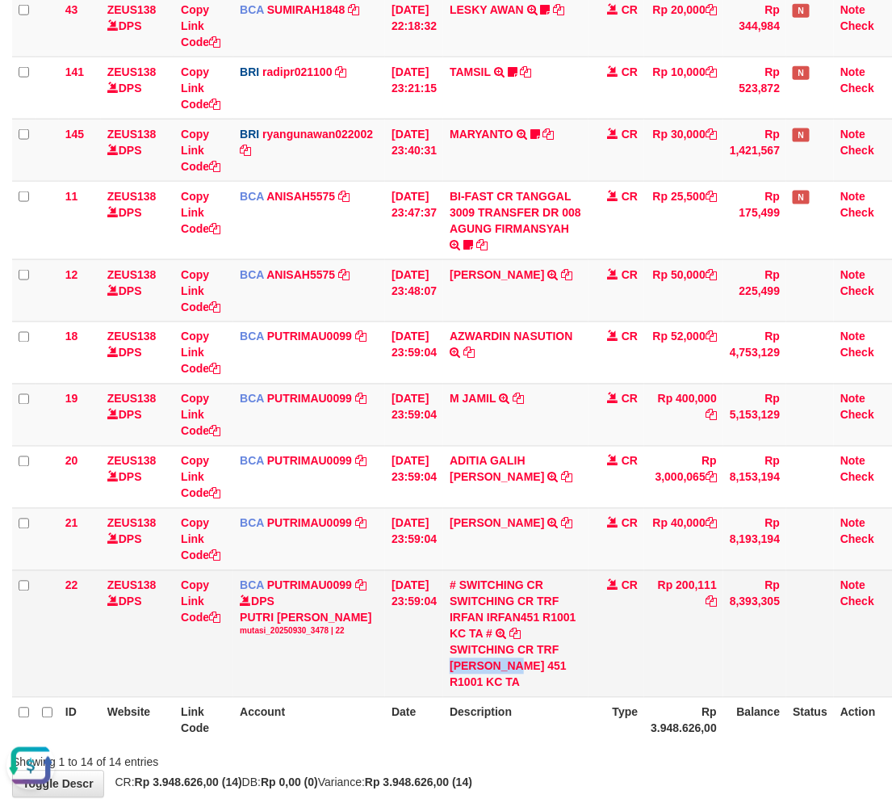
drag, startPoint x: 462, startPoint y: 667, endPoint x: 523, endPoint y: 665, distance: 61.4
click at [523, 665] on div "SWITCHING CR TRF IRFAN IRFAN 451 R1001 KC TA" at bounding box center [516, 666] width 132 height 48
copy div "IRFAN IRFA"
click at [470, 667] on div "SWITCHING CR TRF IRFAN IRFAN 451 R1001 KC TA" at bounding box center [516, 666] width 132 height 48
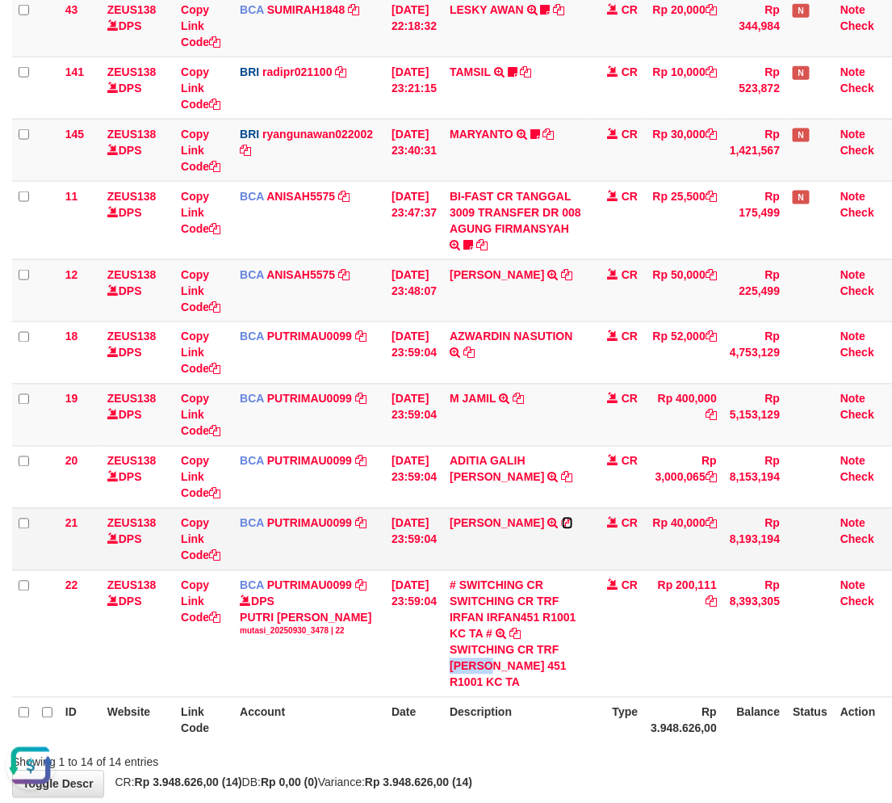
click at [573, 521] on icon at bounding box center [567, 523] width 11 height 11
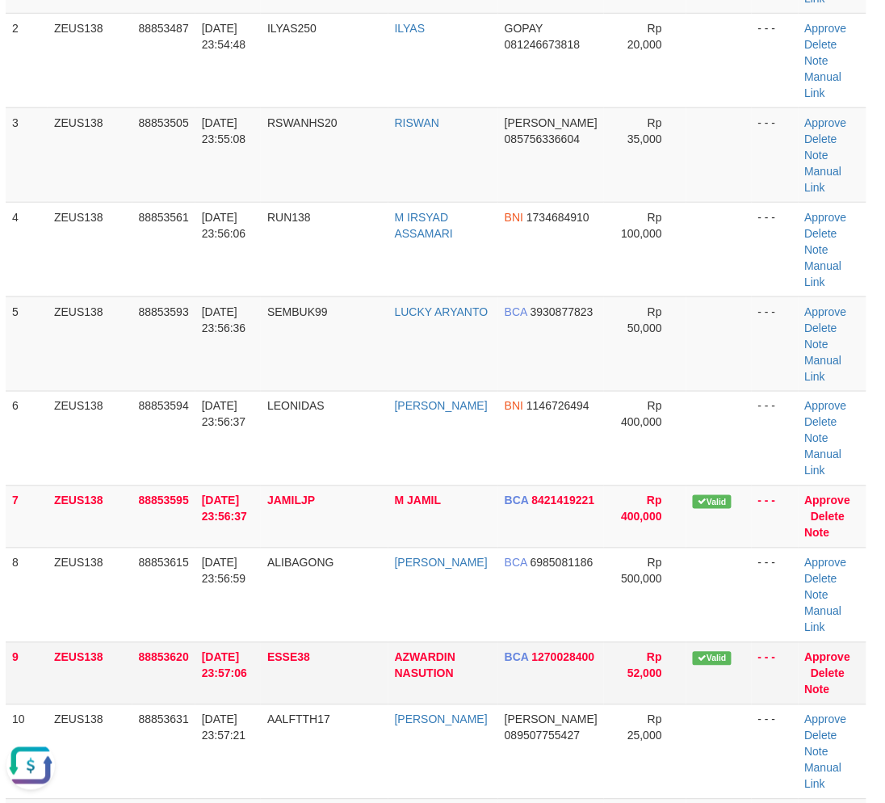
drag, startPoint x: 334, startPoint y: 722, endPoint x: 449, endPoint y: 533, distance: 221.5
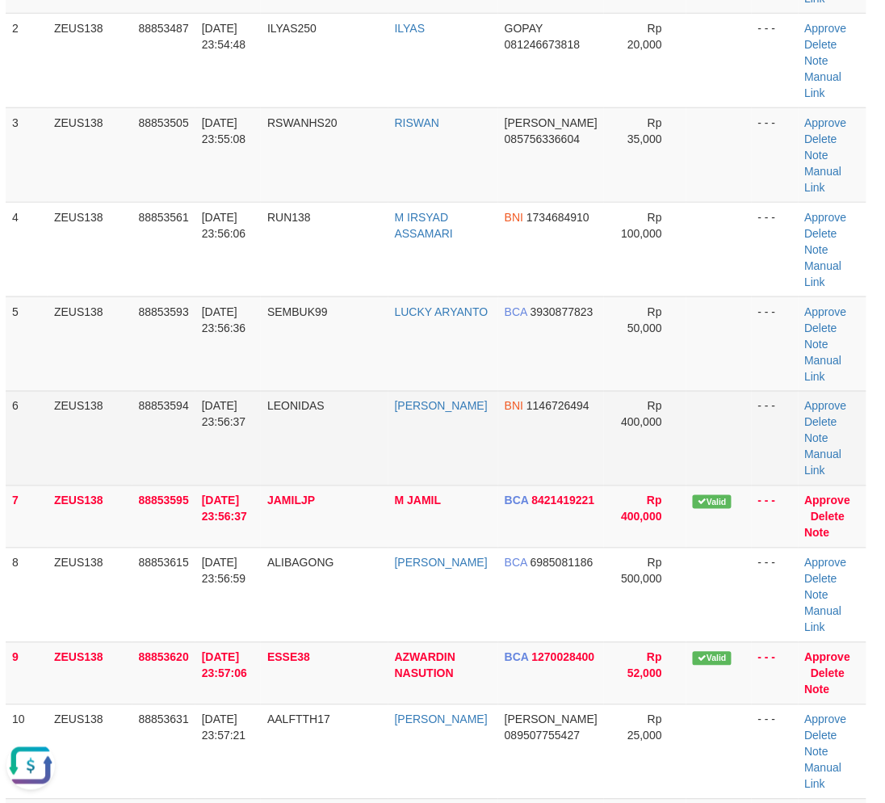
drag, startPoint x: 407, startPoint y: 737, endPoint x: 515, endPoint y: 382, distance: 371.4
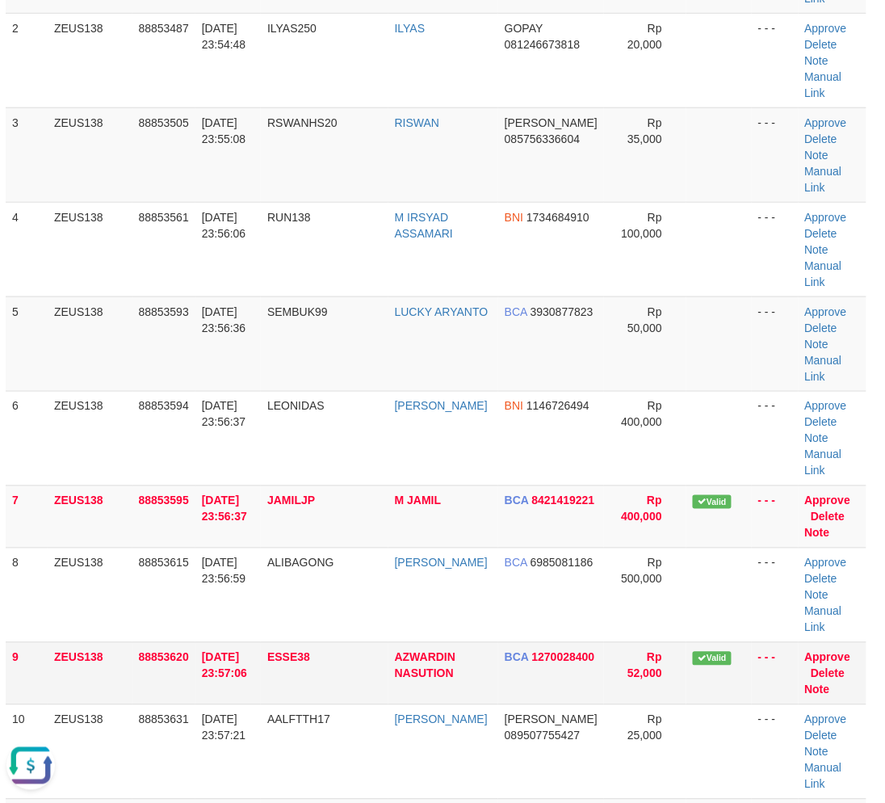
click at [128, 642] on td "ZEUS138" at bounding box center [90, 673] width 85 height 62
click at [158, 642] on td "88853620" at bounding box center [163, 673] width 63 height 62
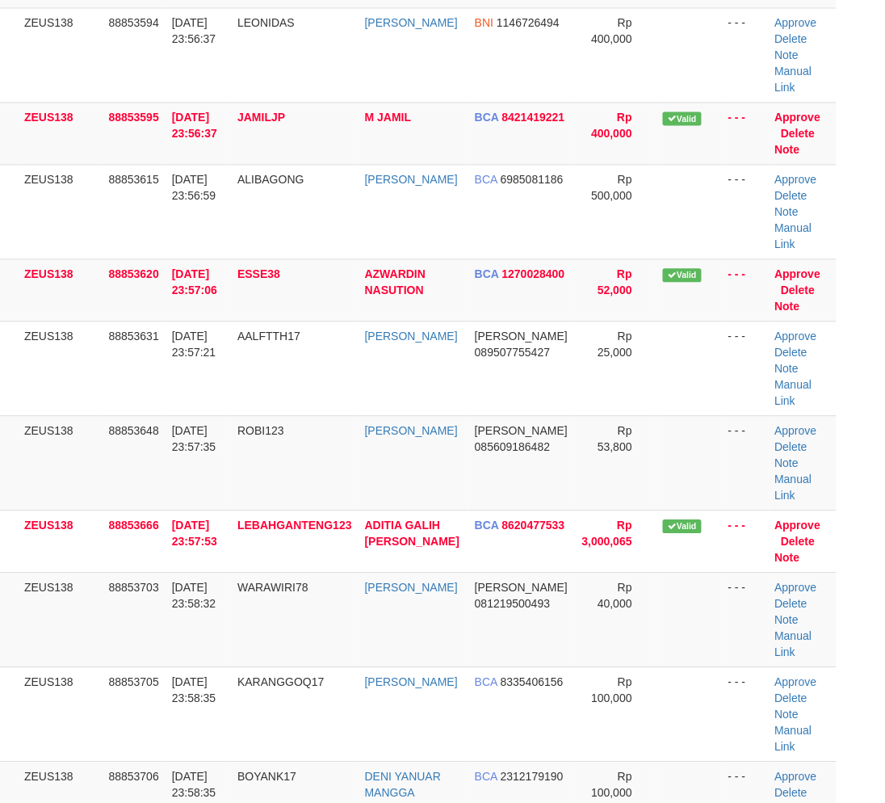
scroll to position [667, 23]
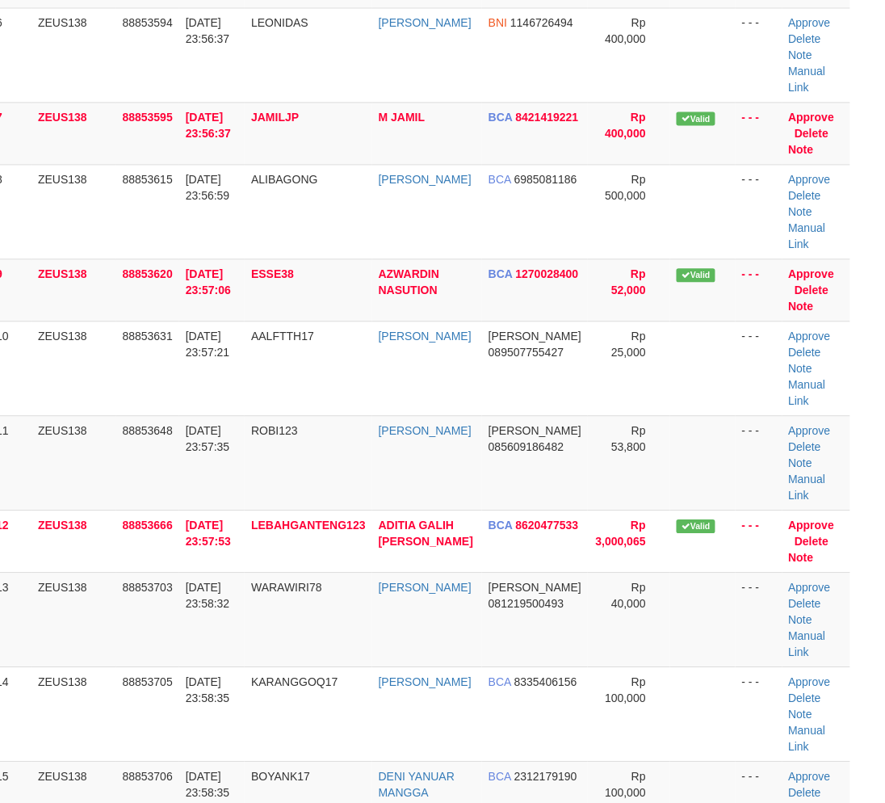
click at [158, 666] on td "88853705" at bounding box center [147, 713] width 63 height 94
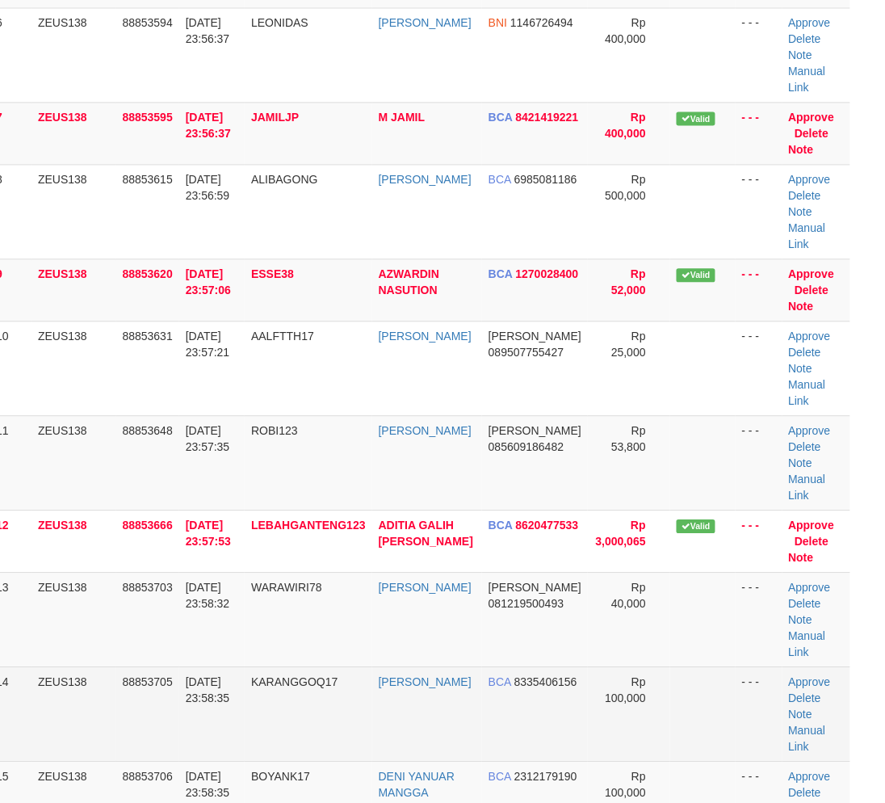
click at [170, 666] on td "88853705" at bounding box center [147, 713] width 63 height 94
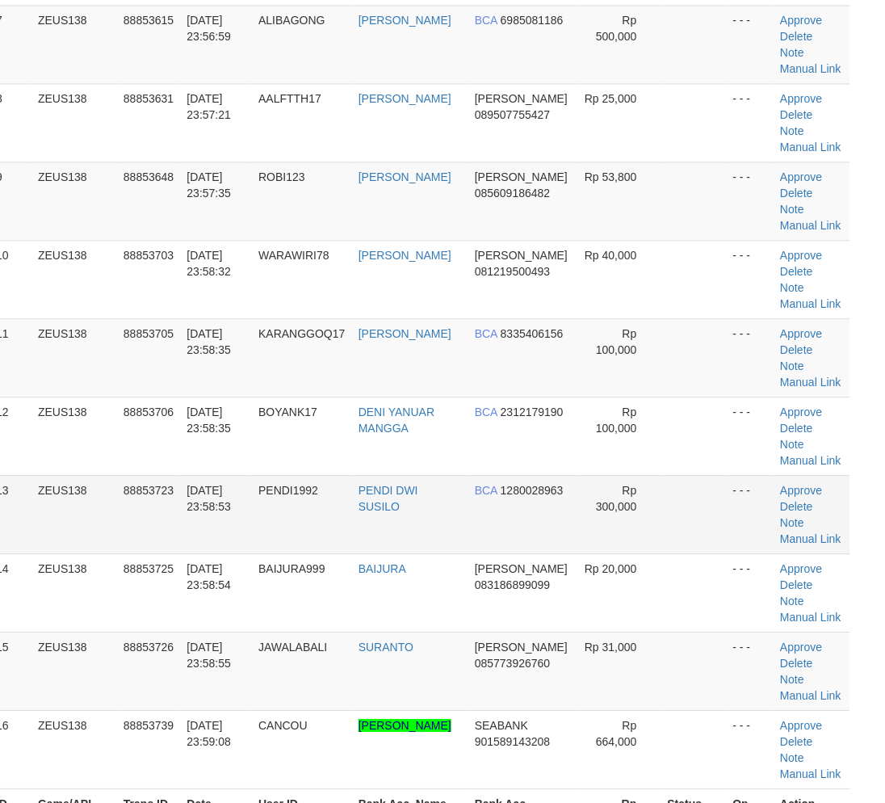
scroll to position [780, 23]
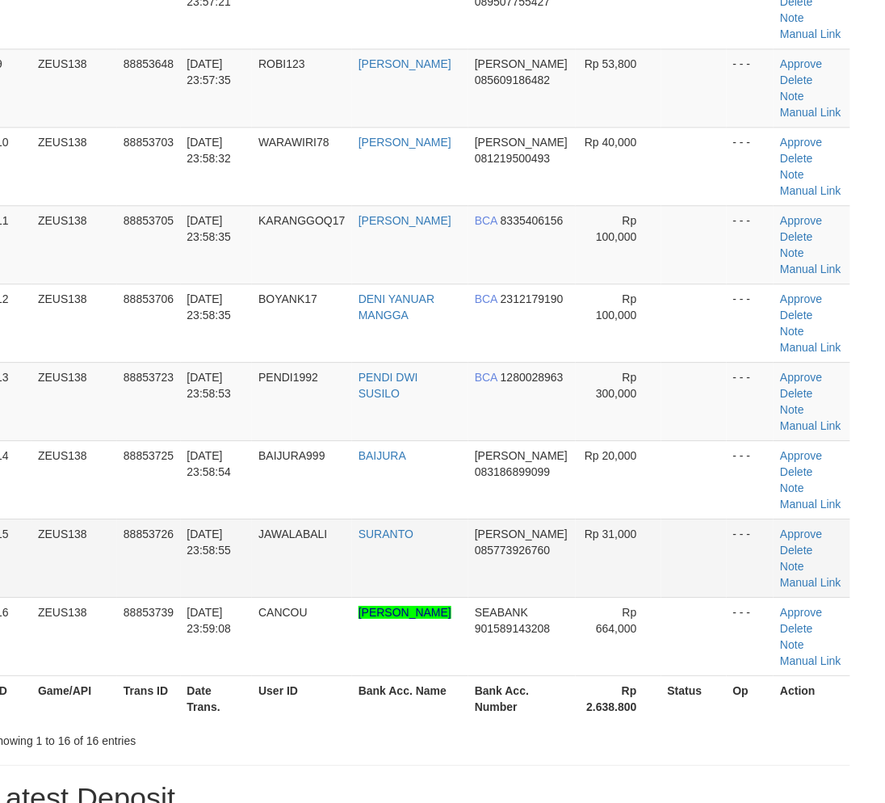
click at [170, 538] on tbody "1 ZEUS138 88853375 [DATE] 23:52:56 CHOYX500 [GEOGRAPHIC_DATA] BCA 7891436398 Rp…" at bounding box center [420, 49] width 861 height 1254
click at [172, 531] on td "88853726" at bounding box center [149, 557] width 64 height 78
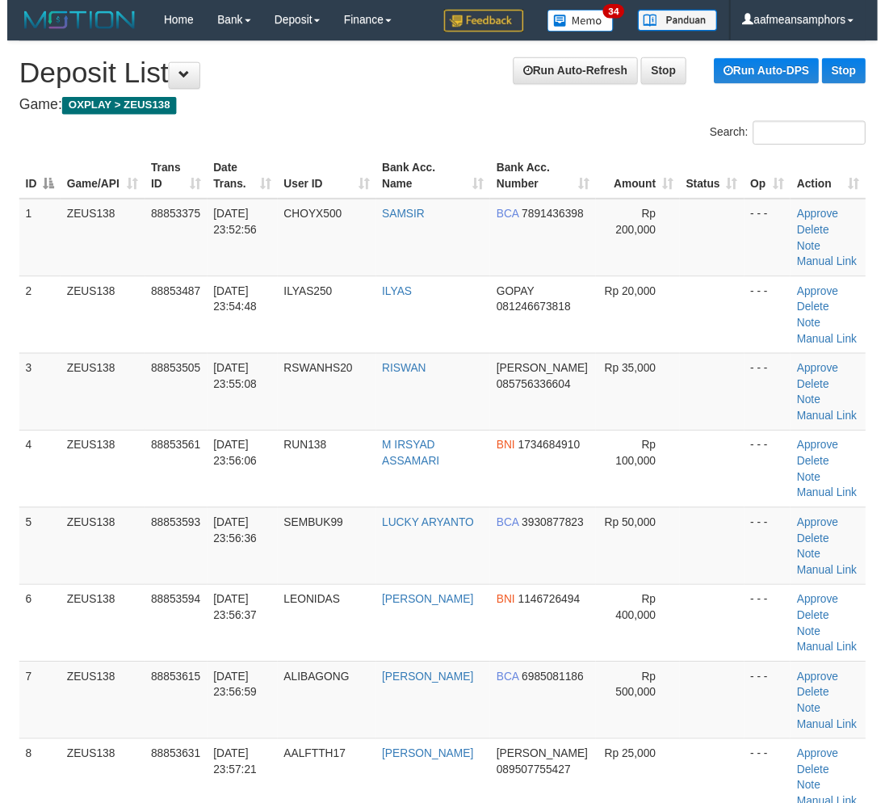
scroll to position [780, 23]
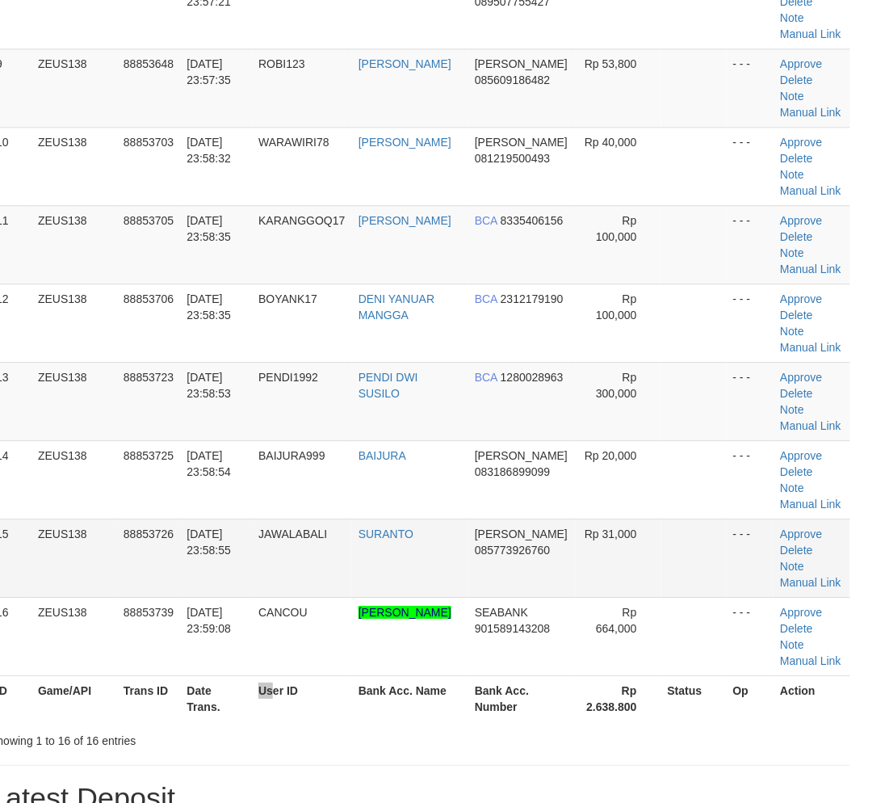
drag, startPoint x: 285, startPoint y: 685, endPoint x: 361, endPoint y: 586, distance: 124.4
click at [292, 682] on th "User ID" at bounding box center [302, 698] width 100 height 46
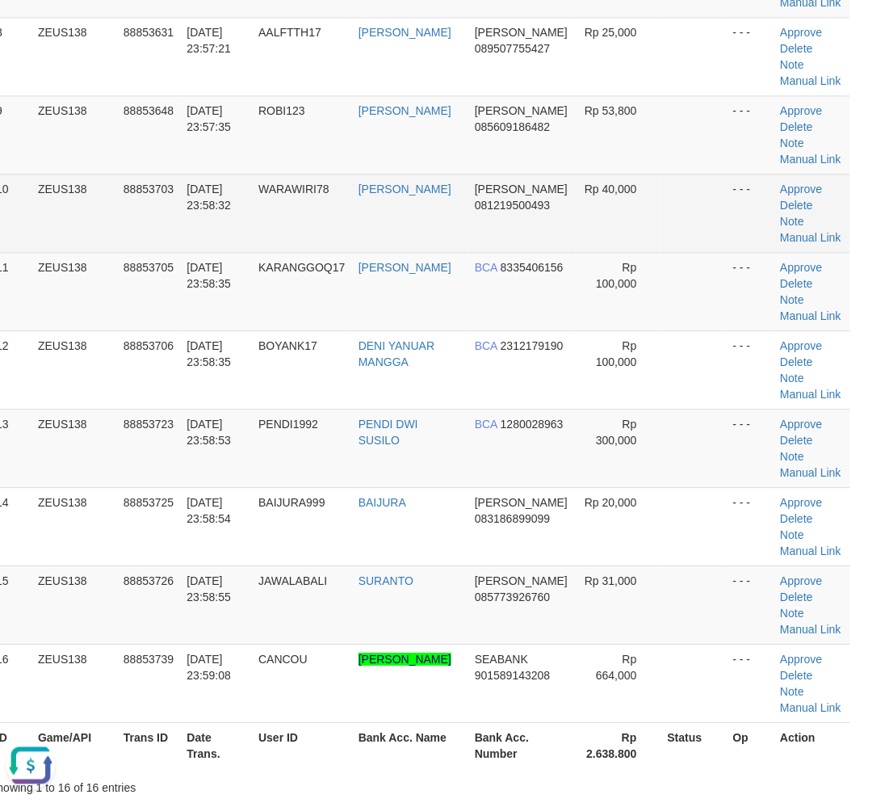
scroll to position [0, 0]
click at [821, 231] on link "Manual Link" at bounding box center [810, 237] width 61 height 13
click at [780, 231] on link "Manual Link" at bounding box center [810, 237] width 61 height 13
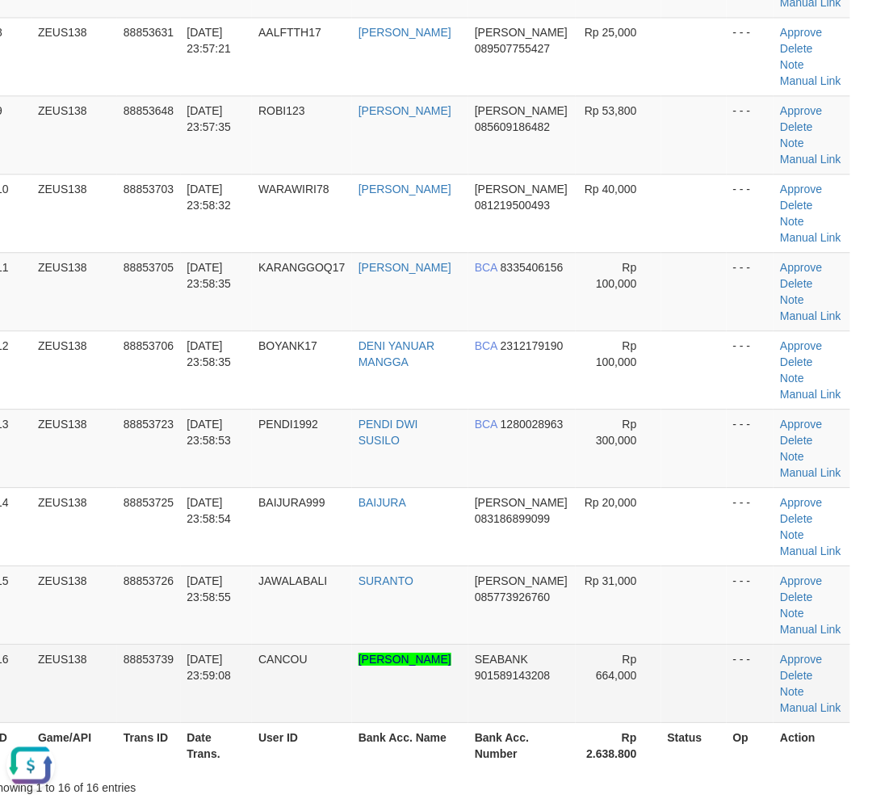
click at [239, 703] on td "[DATE] 23:59:08" at bounding box center [217, 683] width 72 height 78
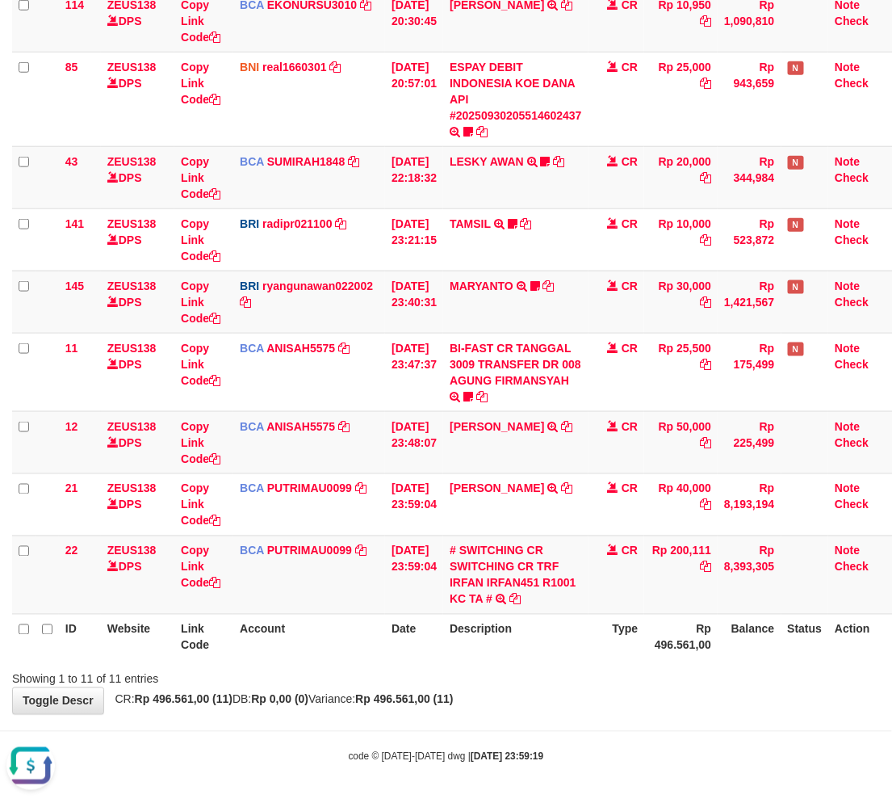
click at [489, 738] on body "Toggle navigation Home Bank Account List Load By Website Group [OXPLAY] ZEUS138…" at bounding box center [446, 233] width 892 height 1141
drag, startPoint x: 489, startPoint y: 728, endPoint x: 531, endPoint y: 707, distance: 45.9
click at [493, 724] on body "Toggle navigation Home Bank Account List Load By Website Group [OXPLAY] ZEUS138…" at bounding box center [446, 233] width 892 height 1141
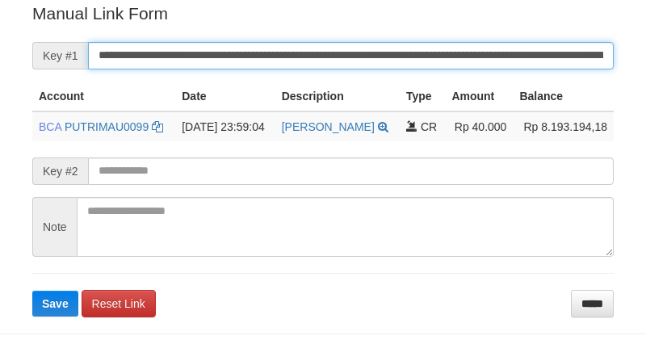
click at [414, 48] on input "**********" at bounding box center [351, 55] width 526 height 27
click at [414, 47] on input "**********" at bounding box center [351, 55] width 526 height 27
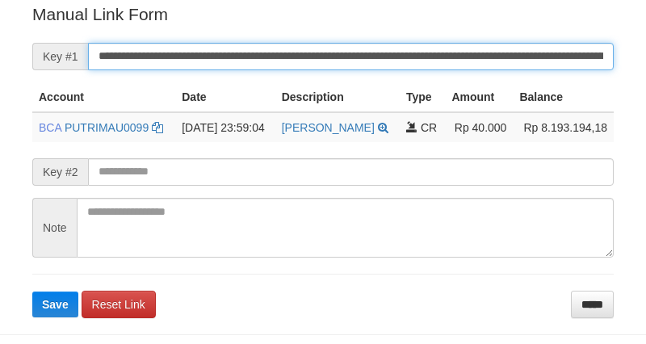
click at [32, 292] on button "Save" at bounding box center [55, 305] width 46 height 26
click at [414, 47] on input "**********" at bounding box center [351, 56] width 526 height 27
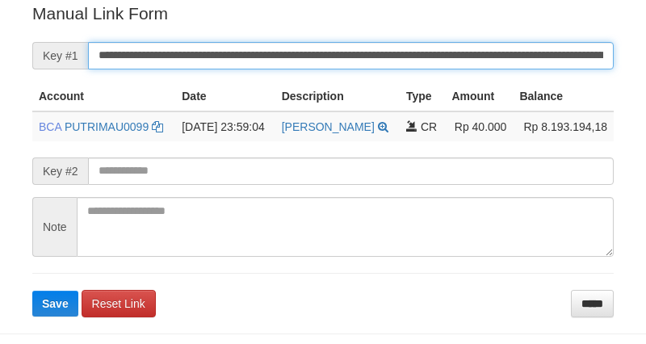
click at [371, 60] on input "**********" at bounding box center [351, 55] width 526 height 27
click at [32, 291] on button "Save" at bounding box center [55, 304] width 46 height 26
click at [371, 60] on input "**********" at bounding box center [351, 55] width 526 height 27
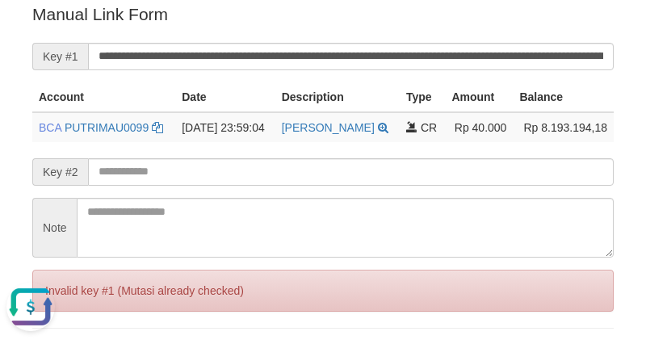
scroll to position [0, 0]
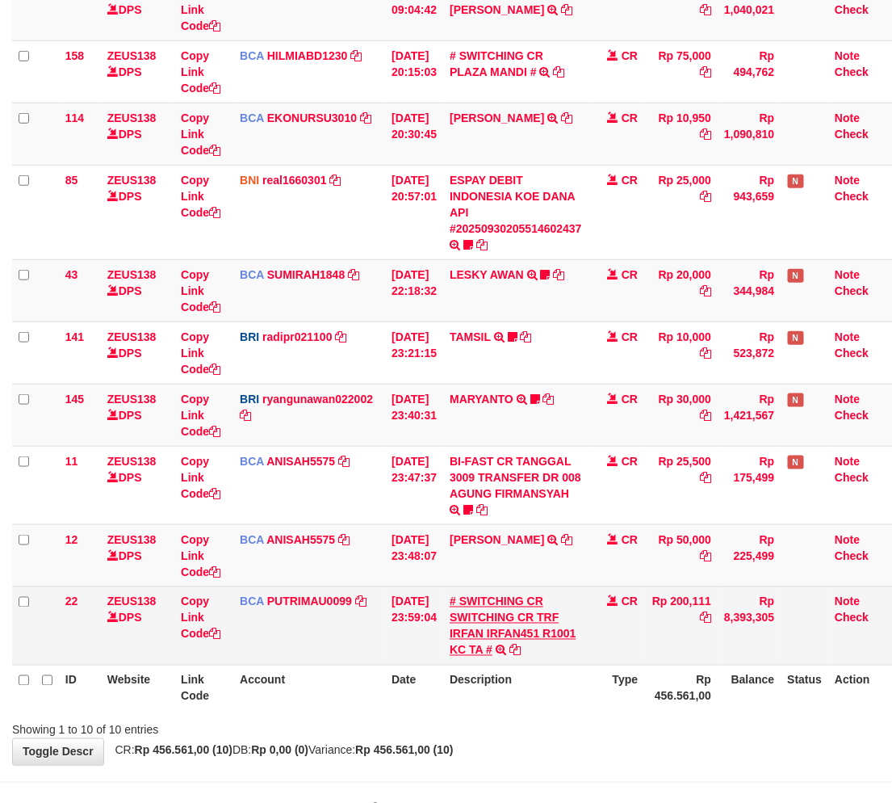
scroll to position [275, 0]
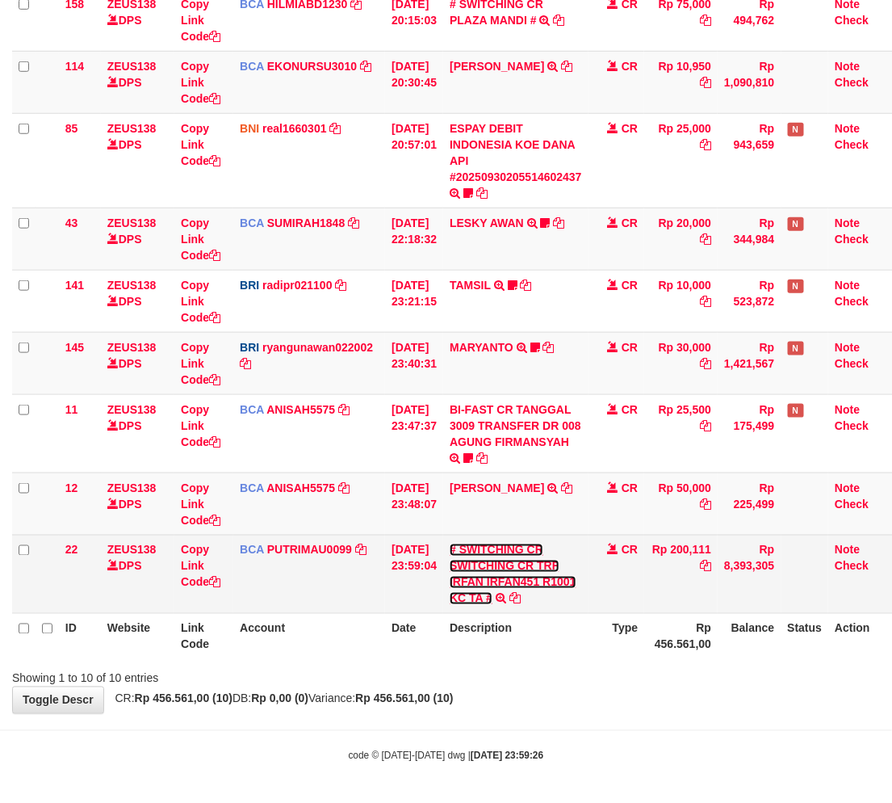
click at [527, 565] on link "# SWITCHING CR SWITCHING CR TRF IRFAN IRFAN451 R1001 KC TA #" at bounding box center [513, 573] width 126 height 61
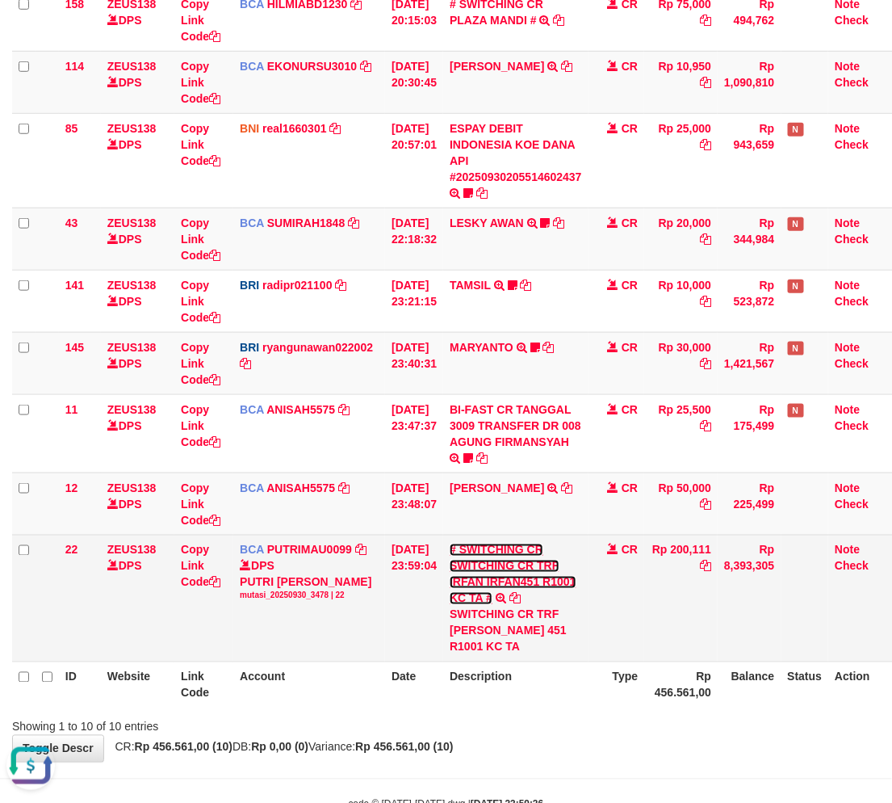
scroll to position [0, 0]
click at [477, 632] on div "SWITCHING CR TRF [PERSON_NAME] 451 R1001 KC TA" at bounding box center [516, 630] width 132 height 48
click at [477, 632] on div "SWITCHING CR TRF IRFAN IRFAN 451 R1001 KC TA" at bounding box center [516, 630] width 132 height 48
copy div "IRFAN"
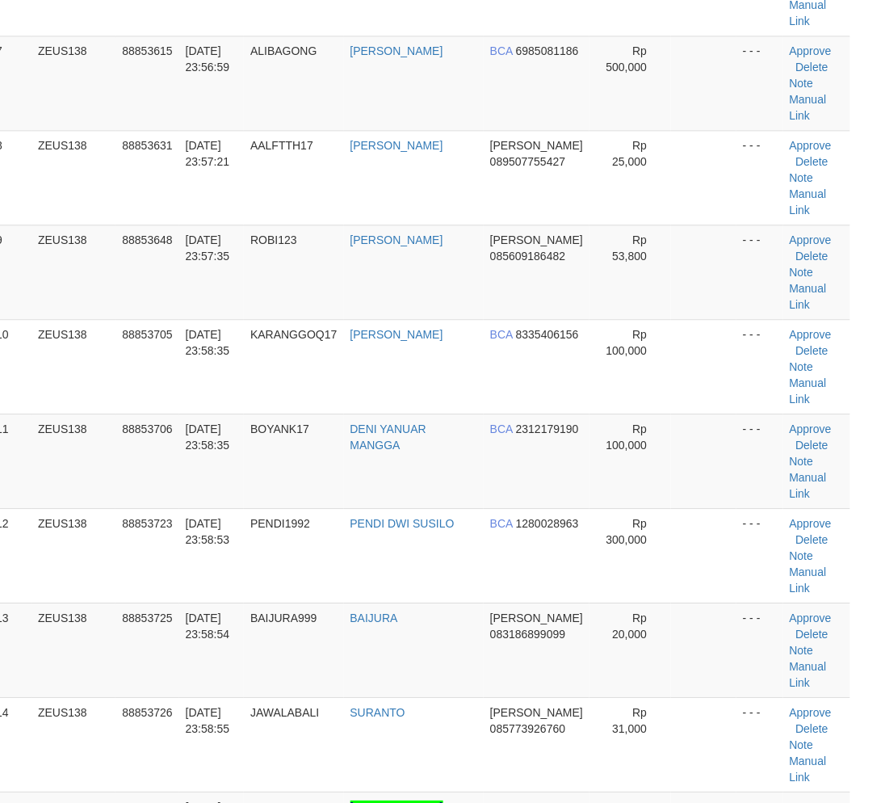
scroll to position [862, 23]
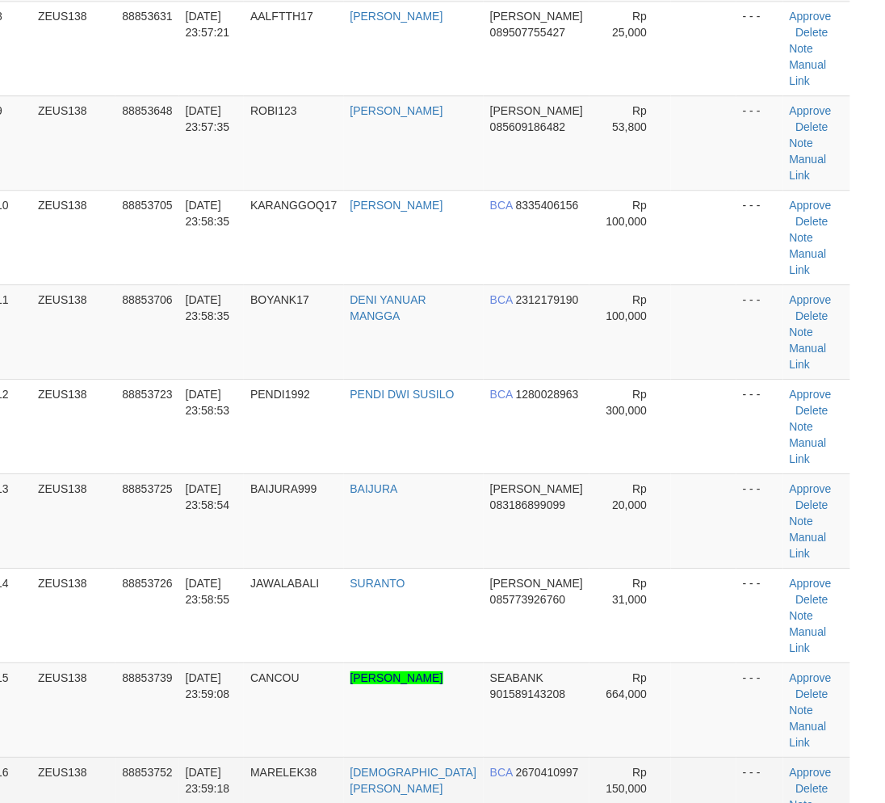
drag, startPoint x: 394, startPoint y: 733, endPoint x: 472, endPoint y: 535, distance: 213.3
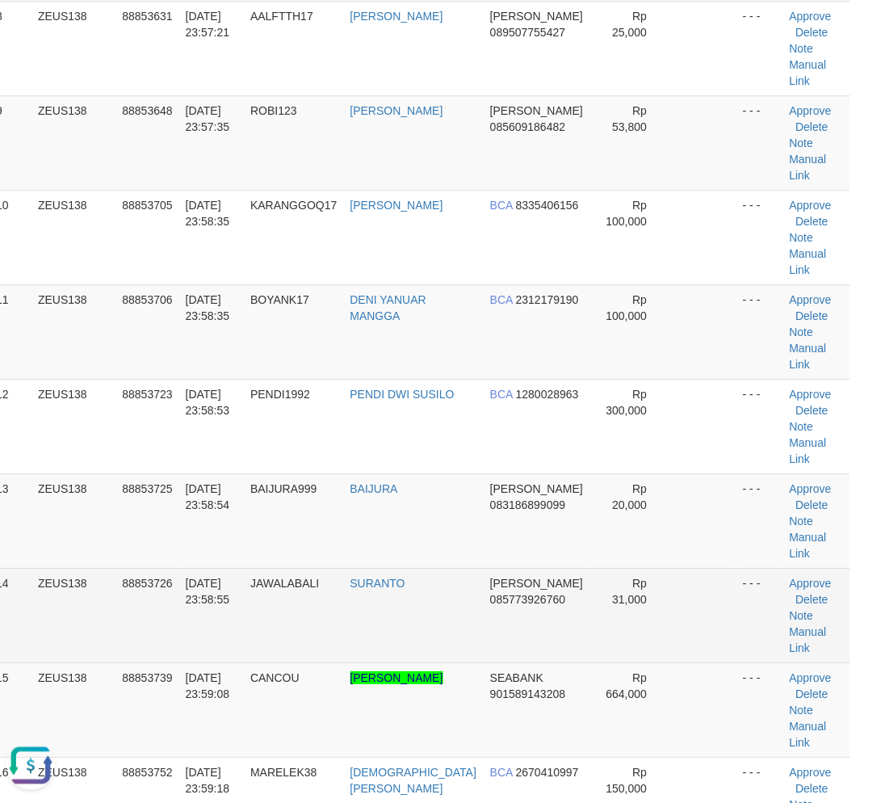
scroll to position [0, 0]
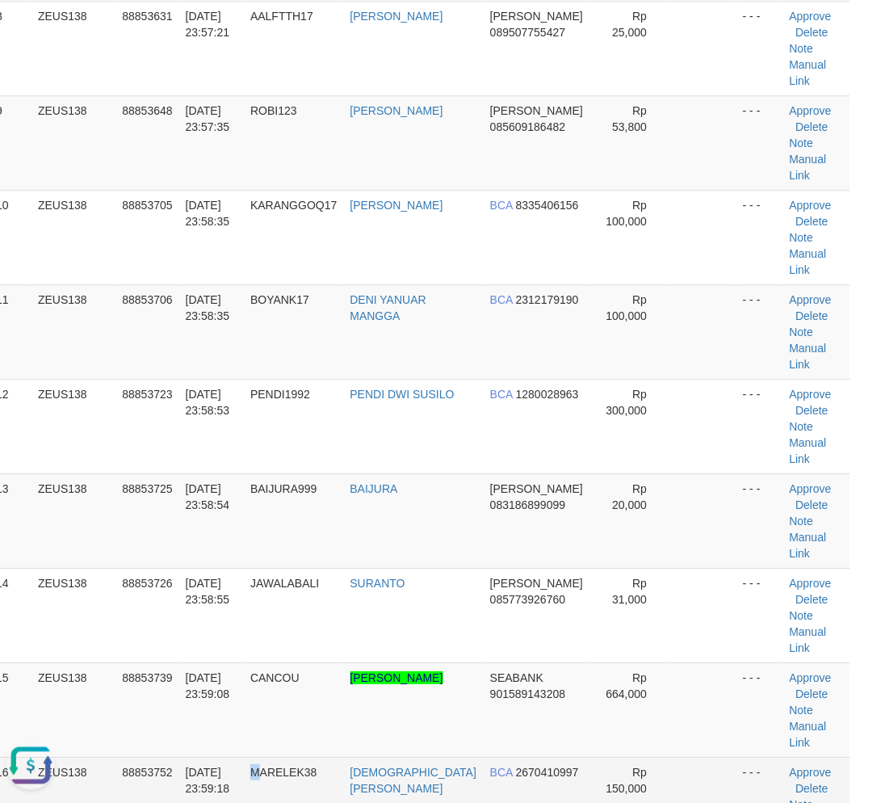
click at [269, 757] on td "MARELEK38" at bounding box center [293, 804] width 99 height 94
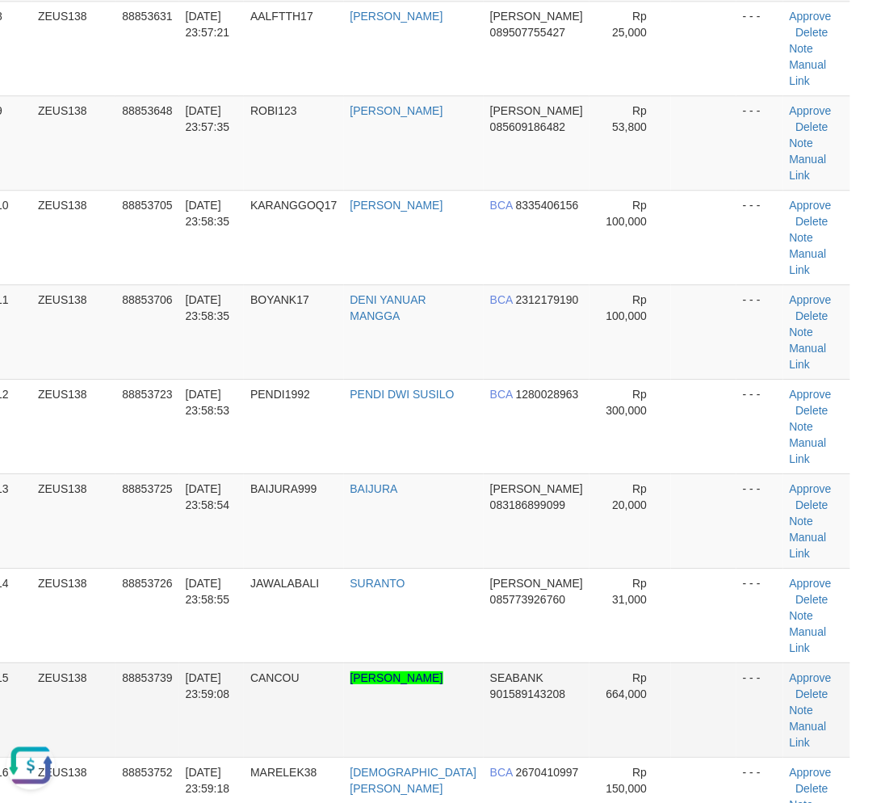
click at [279, 662] on td "CANCOU" at bounding box center [293, 709] width 99 height 94
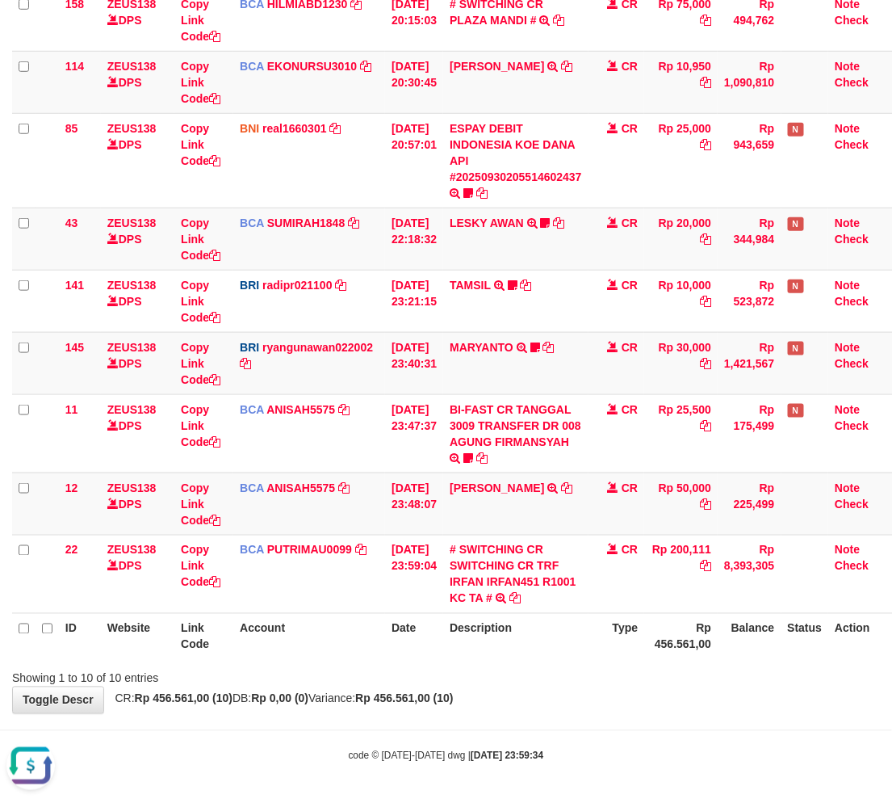
click at [514, 684] on div "Showing 1 to 10 of 10 entries" at bounding box center [446, 675] width 892 height 23
click at [523, 674] on div "Showing 1 to 10 of 10 entries" at bounding box center [446, 675] width 892 height 23
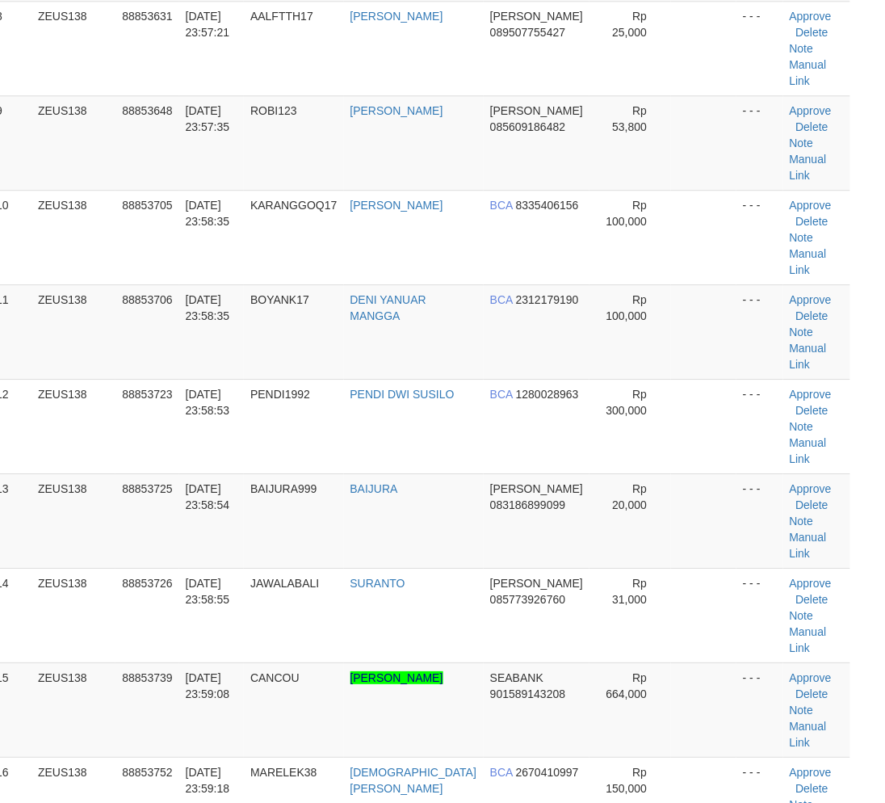
scroll to position [1024, 23]
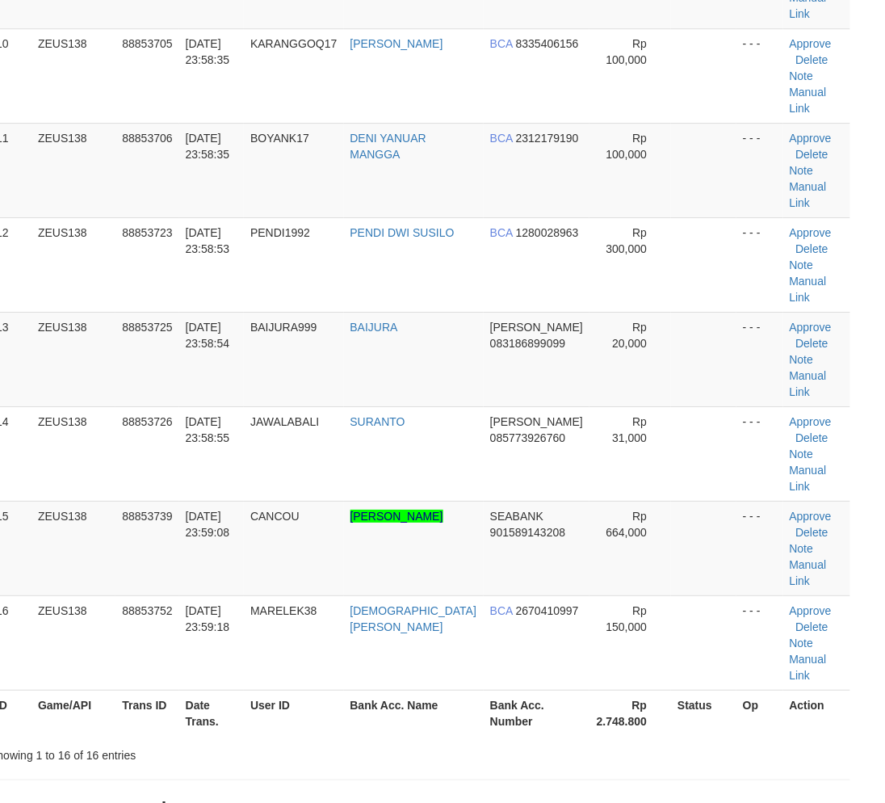
drag, startPoint x: 408, startPoint y: 497, endPoint x: 418, endPoint y: 501, distance: 10.2
click at [409, 741] on div "Showing 1 to 16 of 16 entries" at bounding box center [419, 752] width 885 height 23
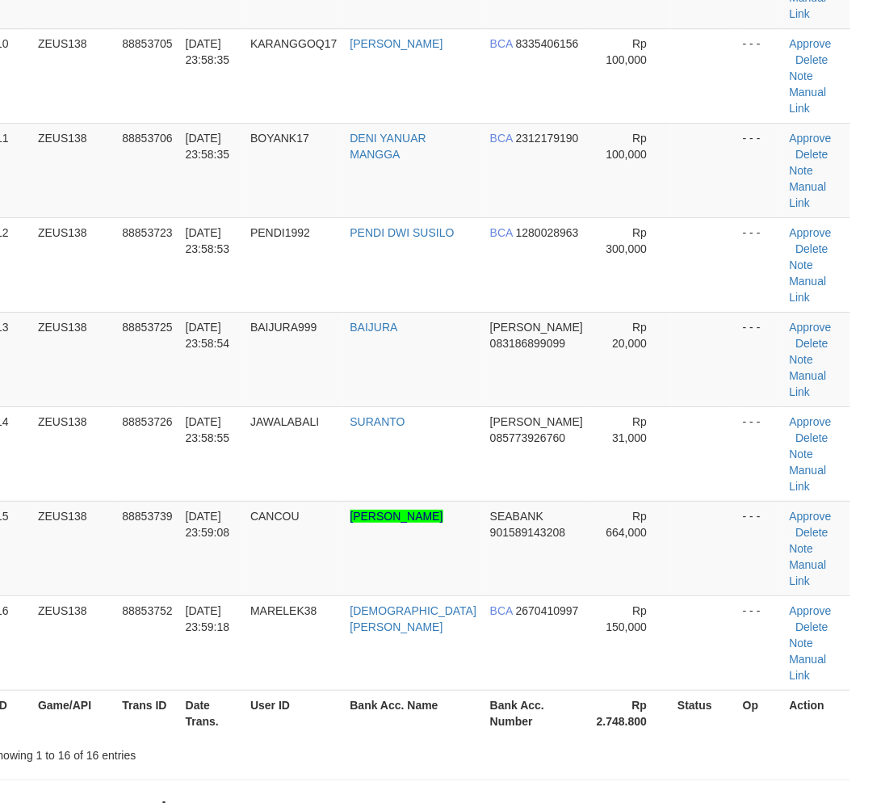
drag, startPoint x: 386, startPoint y: 501, endPoint x: 889, endPoint y: 426, distance: 508.7
click at [384, 501] on div "**********" at bounding box center [419, 604] width 885 height 3172
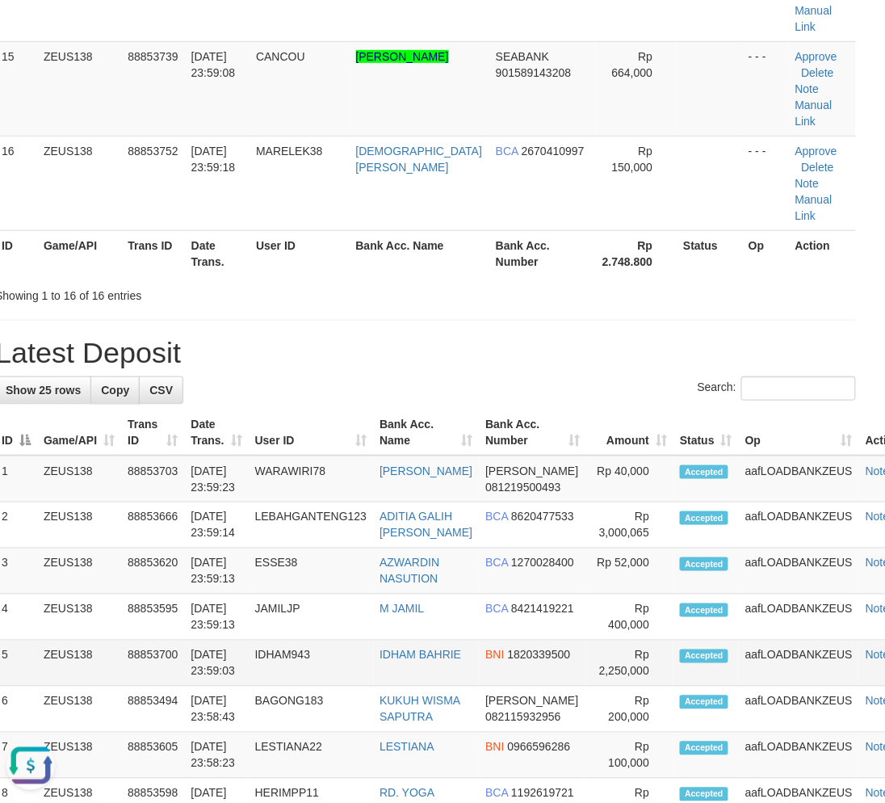
click at [343, 640] on td "IDHAM943" at bounding box center [311, 663] width 125 height 46
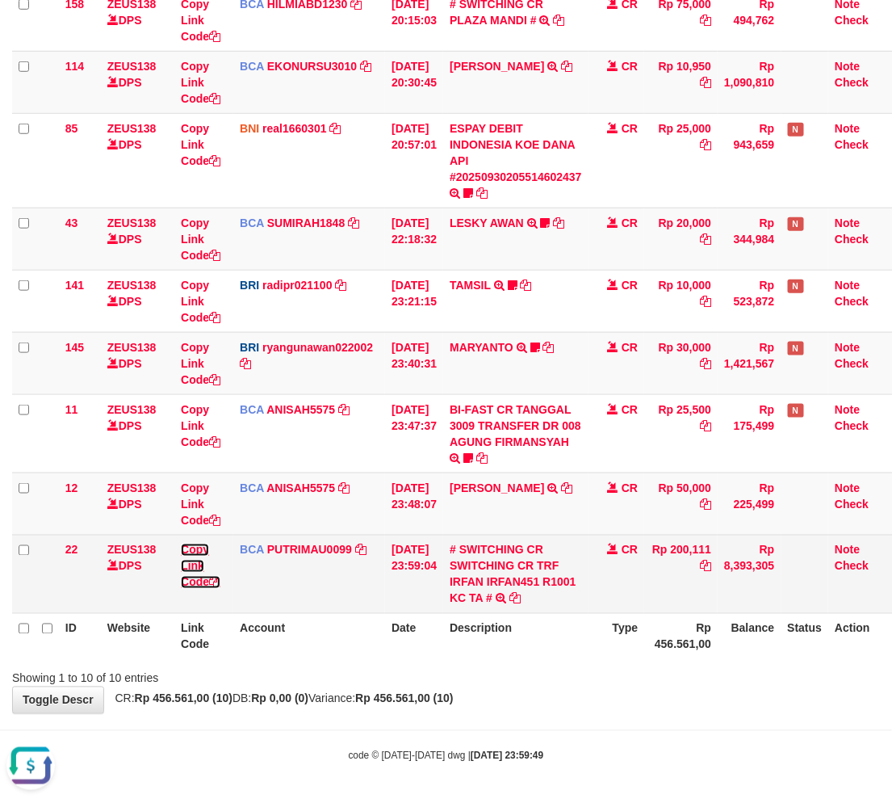
click at [194, 564] on link "Copy Link Code" at bounding box center [201, 565] width 40 height 45
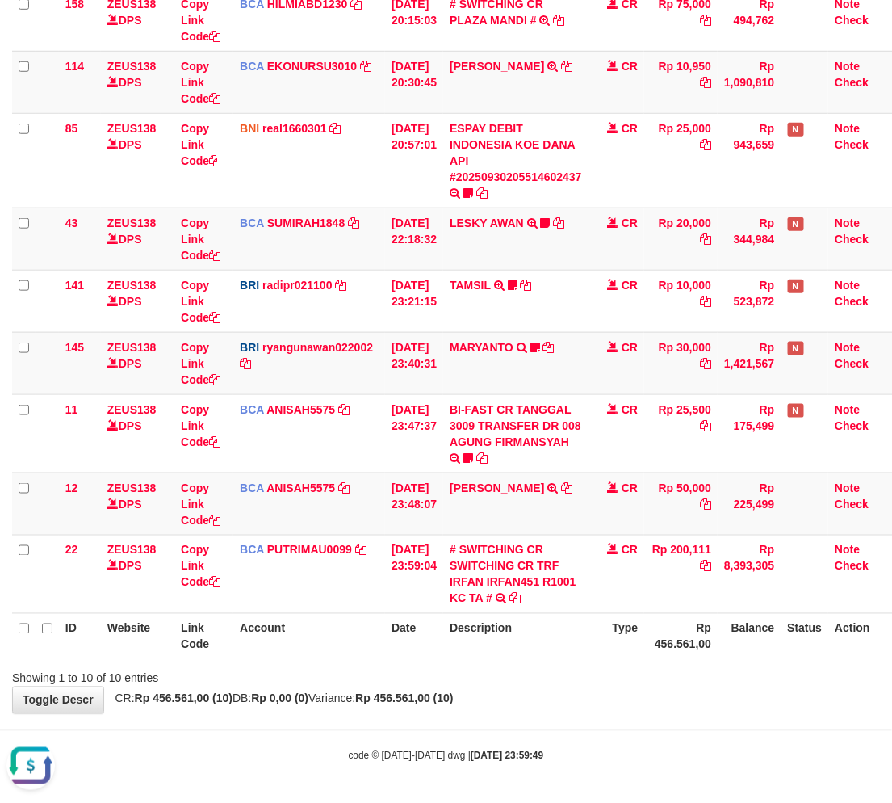
scroll to position [204, 0]
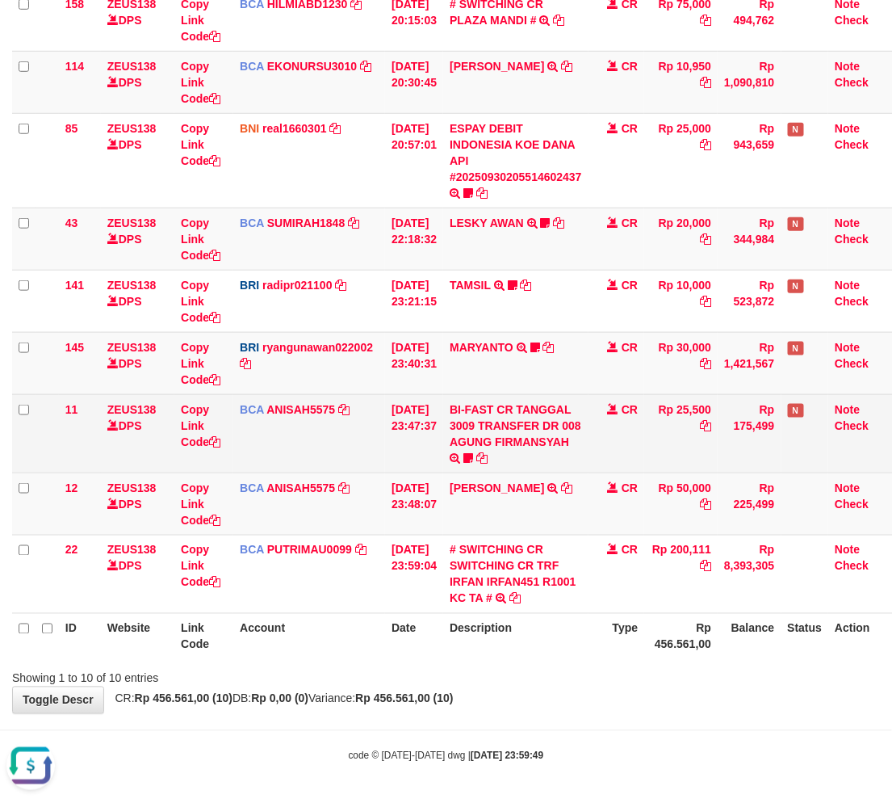
drag, startPoint x: 430, startPoint y: 453, endPoint x: 437, endPoint y: 440, distance: 14.4
click at [432, 452] on td "30/09/2025 23:47:37" at bounding box center [414, 433] width 58 height 78
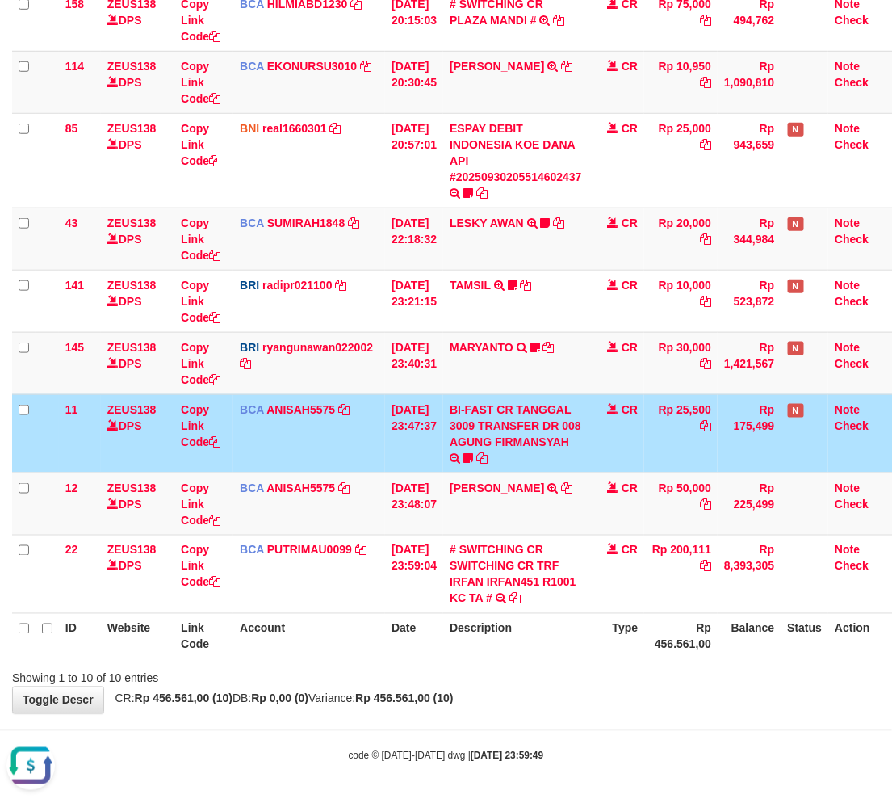
click at [437, 440] on td "30/09/2025 23:47:37" at bounding box center [414, 433] width 58 height 78
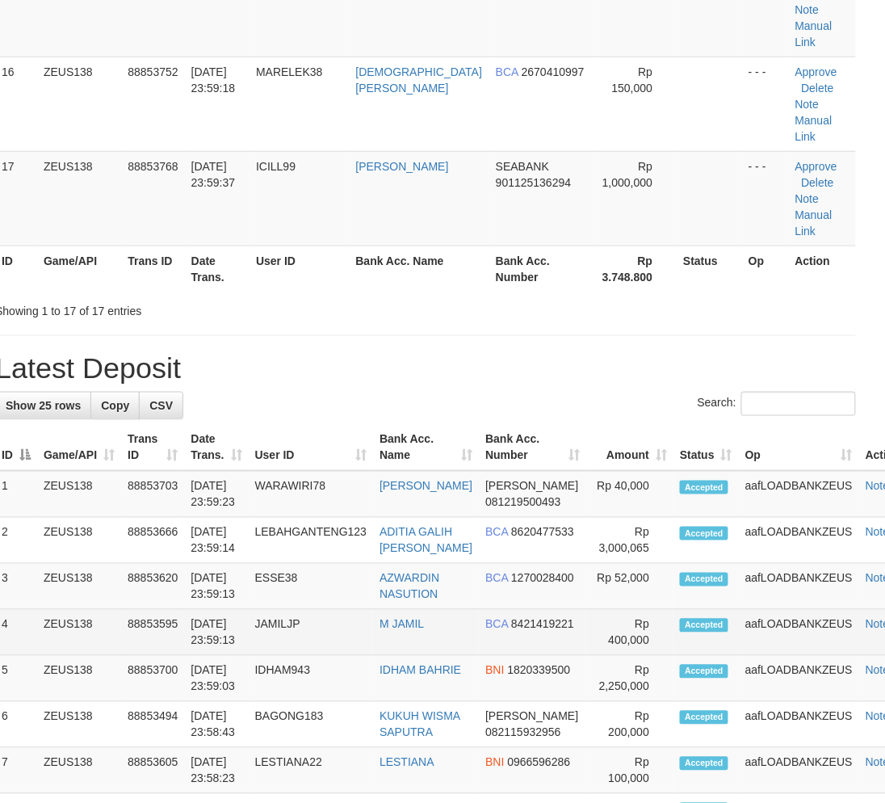
click at [335, 610] on td "JAMILJP" at bounding box center [311, 633] width 125 height 46
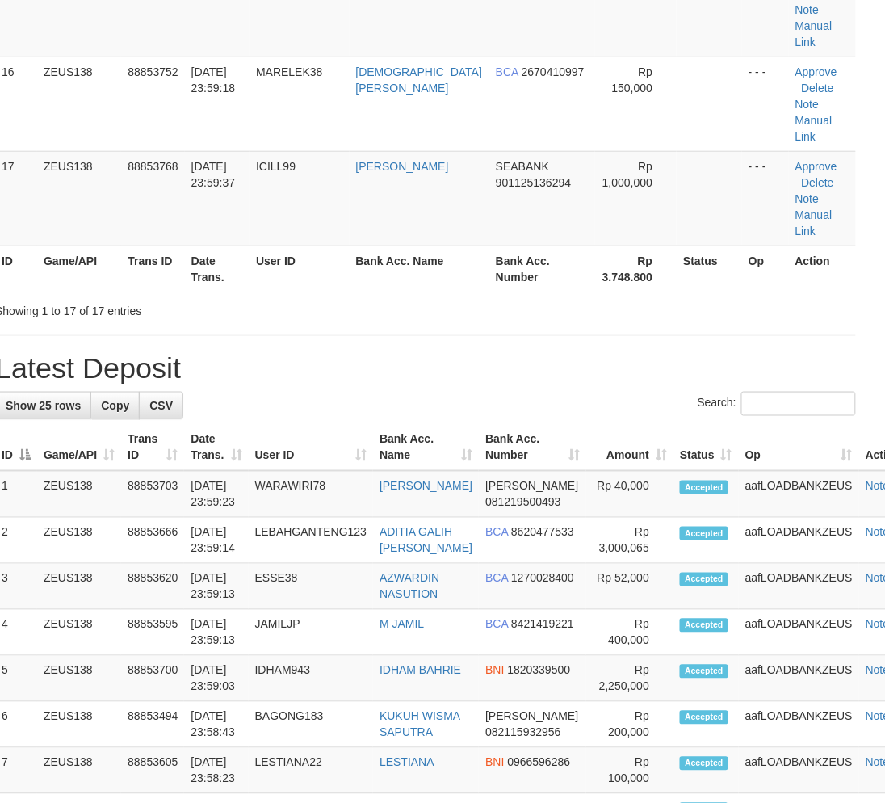
click at [341, 610] on td "JAMILJP" at bounding box center [311, 633] width 125 height 46
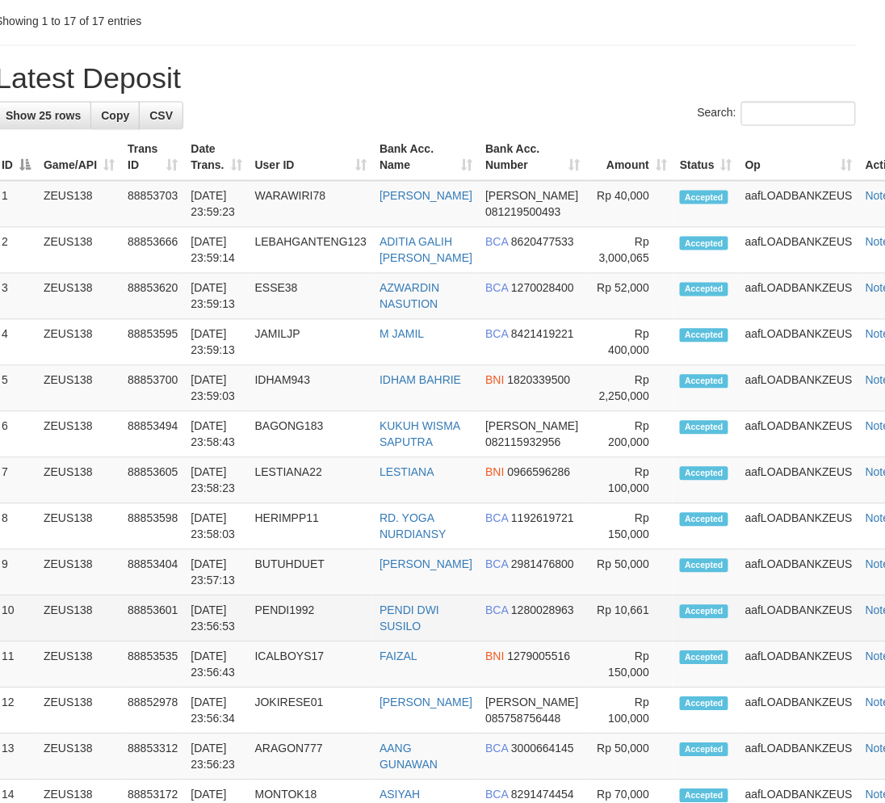
click at [216, 596] on td "[DATE] 23:56:53" at bounding box center [216, 619] width 64 height 46
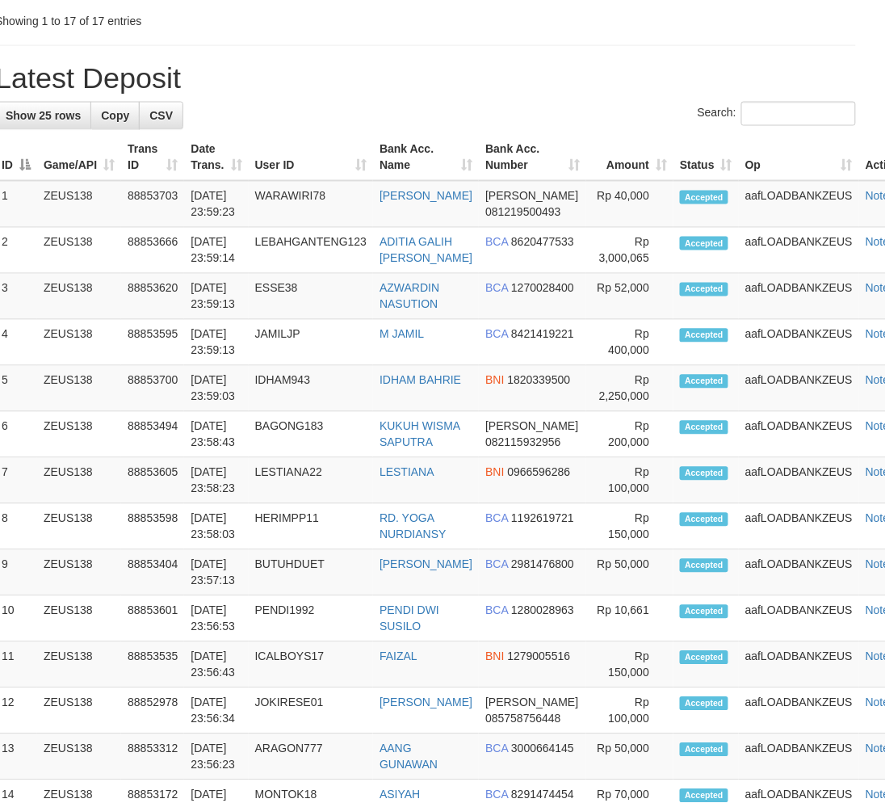
scroll to position [2110, 17]
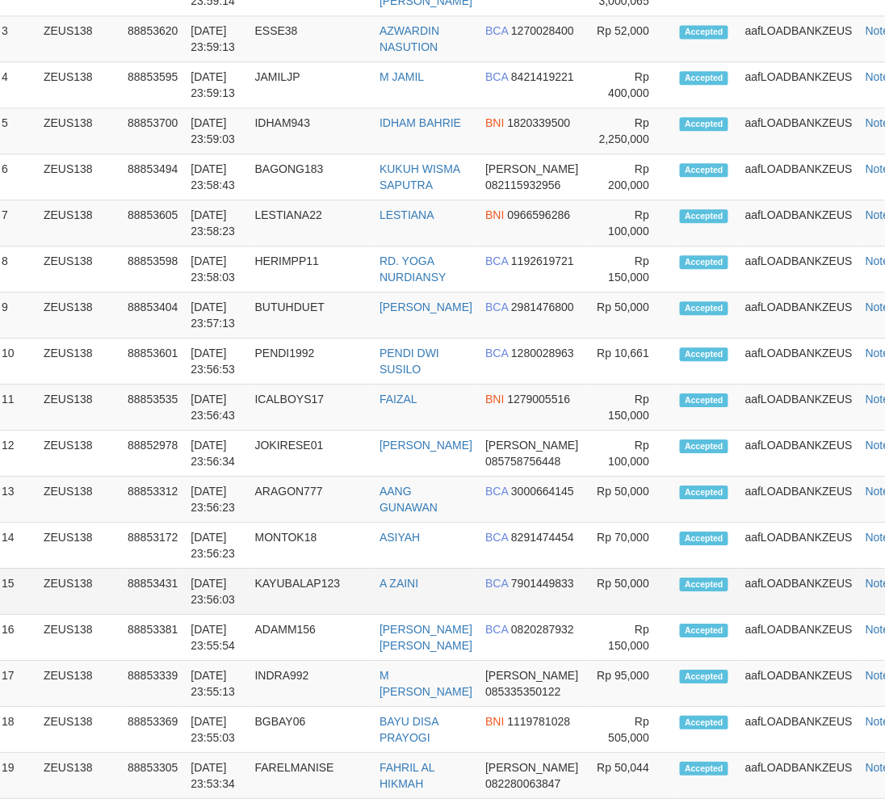
click at [227, 569] on td "[DATE] 23:56:03" at bounding box center [216, 592] width 64 height 46
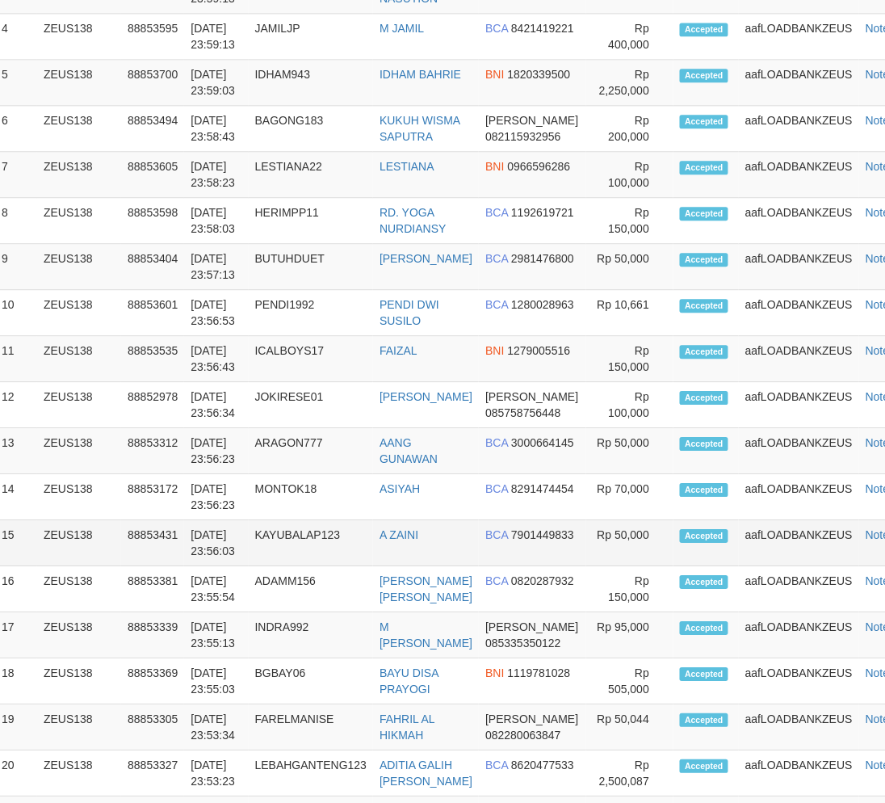
scroll to position [2369, 17]
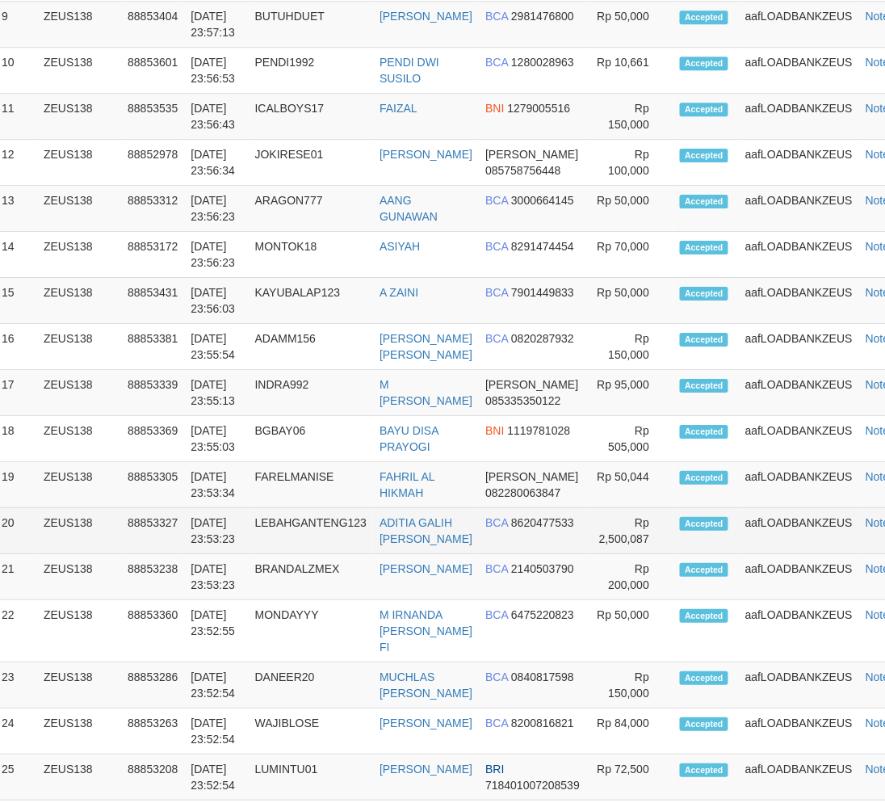
drag, startPoint x: 257, startPoint y: 356, endPoint x: 265, endPoint y: 359, distance: 8.7
click at [259, 508] on td "LEBAHGANTENG123" at bounding box center [311, 531] width 125 height 46
click at [257, 508] on td "LEBAHGANTENG123" at bounding box center [311, 531] width 125 height 46
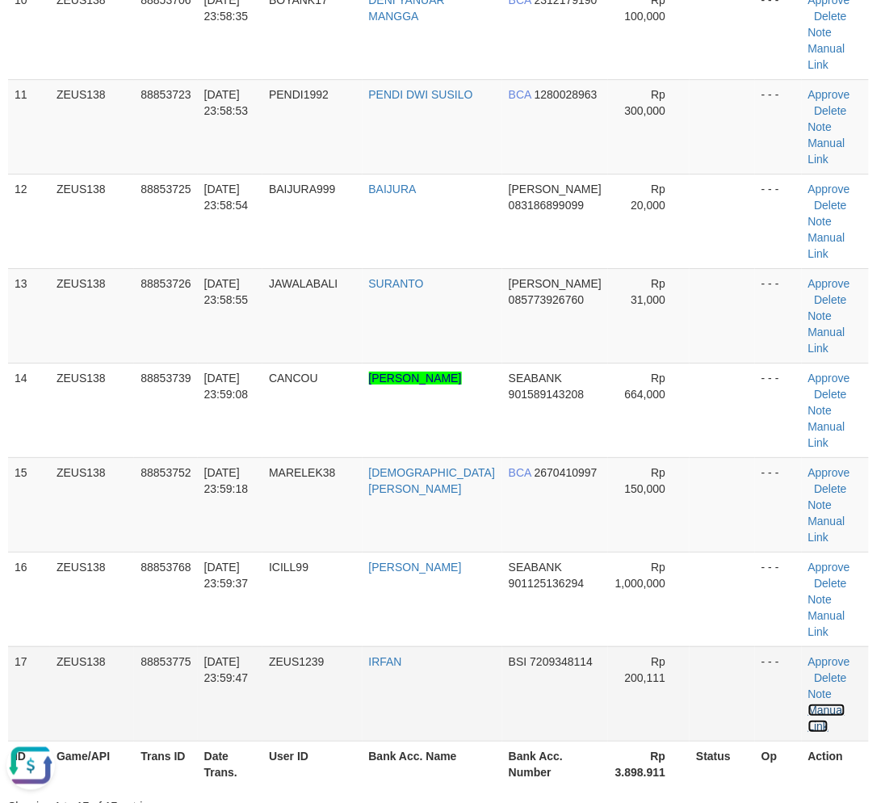
click at [829, 703] on link "Manual Link" at bounding box center [826, 717] width 37 height 29
click at [808, 703] on link "Manual Link" at bounding box center [826, 717] width 37 height 29
drag, startPoint x: 838, startPoint y: 436, endPoint x: 648, endPoint y: 422, distance: 190.3
click at [838, 703] on link "Manual Link" at bounding box center [826, 717] width 37 height 29
click at [808, 703] on link "Manual Link" at bounding box center [826, 717] width 37 height 29
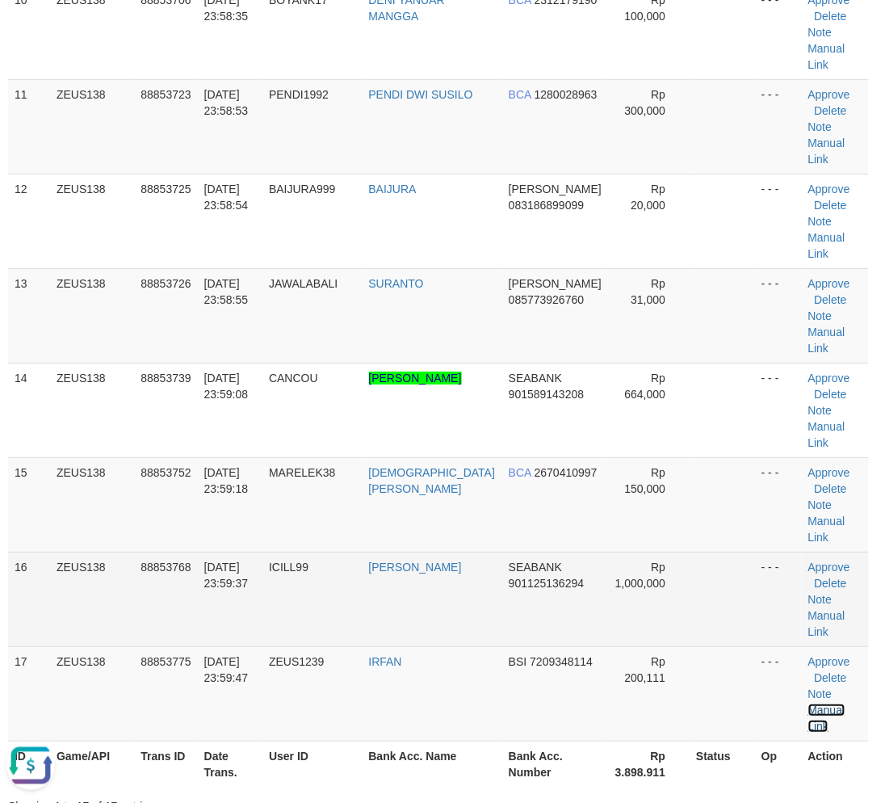
click at [808, 703] on link "Manual Link" at bounding box center [826, 717] width 37 height 29
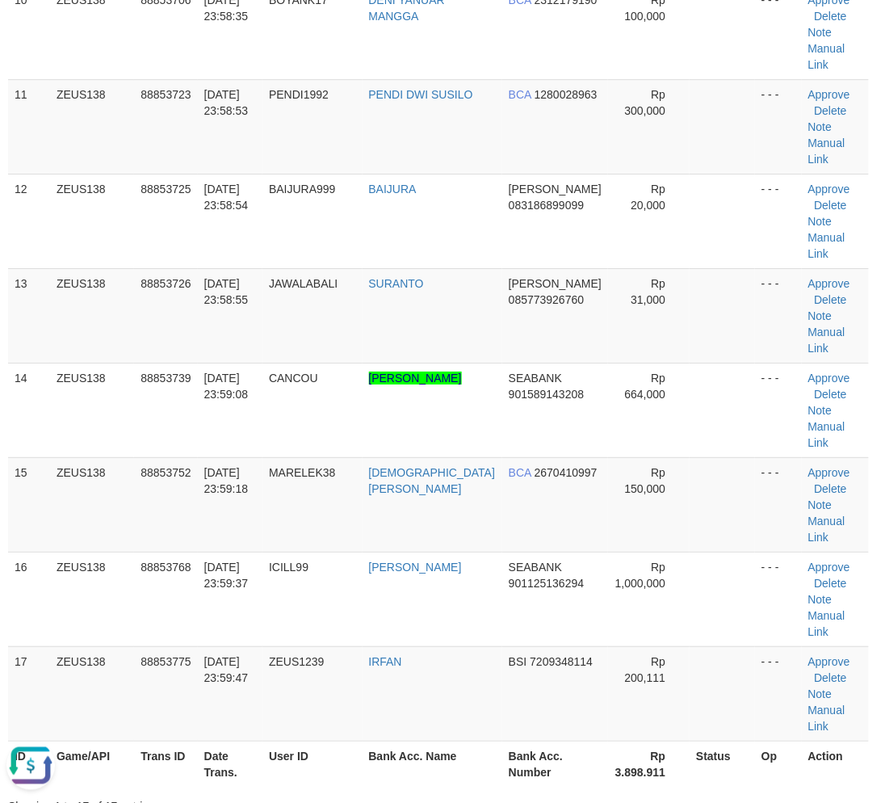
click at [451, 741] on th "Bank Acc. Name" at bounding box center [433, 764] width 140 height 46
drag, startPoint x: 451, startPoint y: 488, endPoint x: 6, endPoint y: 478, distance: 444.3
click at [451, 741] on th "Bank Acc. Name" at bounding box center [433, 764] width 140 height 46
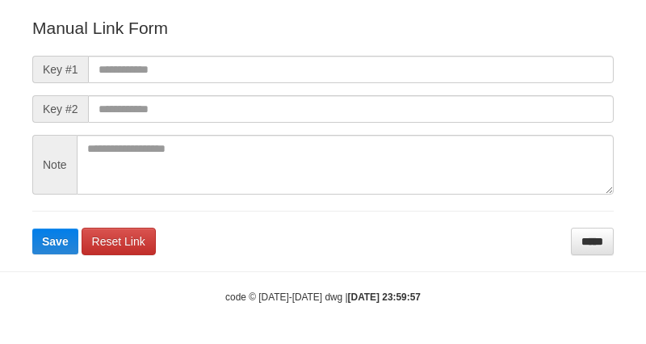
scroll to position [179, 0]
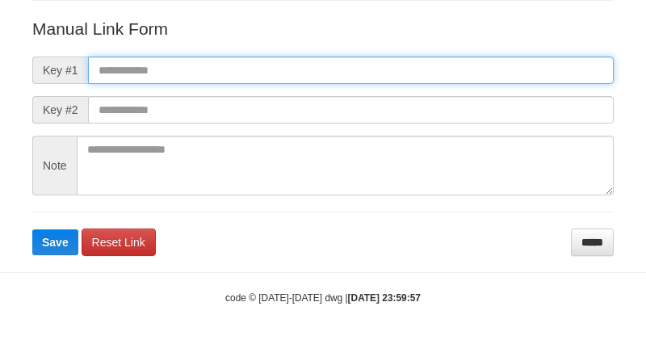
paste input "**********"
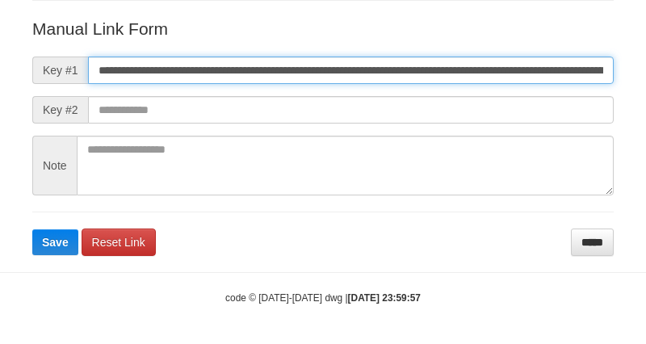
click at [493, 73] on input "**********" at bounding box center [351, 70] width 526 height 27
type input "**********"
click at [32, 229] on button "Save" at bounding box center [55, 242] width 46 height 26
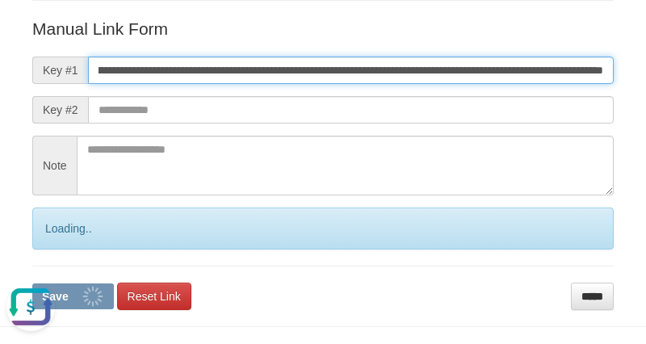
click at [32, 283] on button "Save" at bounding box center [73, 296] width 82 height 26
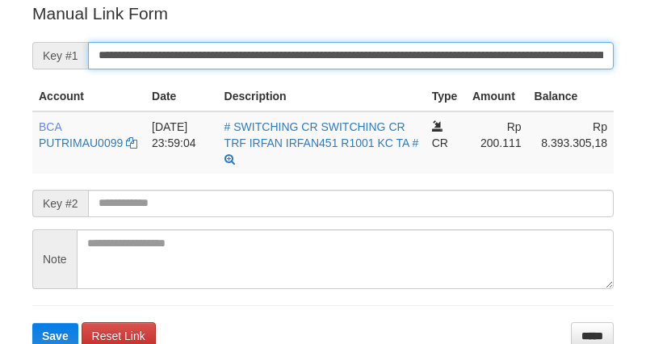
click at [376, 50] on input "**********" at bounding box center [351, 55] width 526 height 27
click at [32, 323] on button "Save" at bounding box center [55, 336] width 46 height 26
click at [376, 50] on input "**********" at bounding box center [351, 55] width 526 height 27
click at [32, 323] on button "Save" at bounding box center [55, 336] width 46 height 26
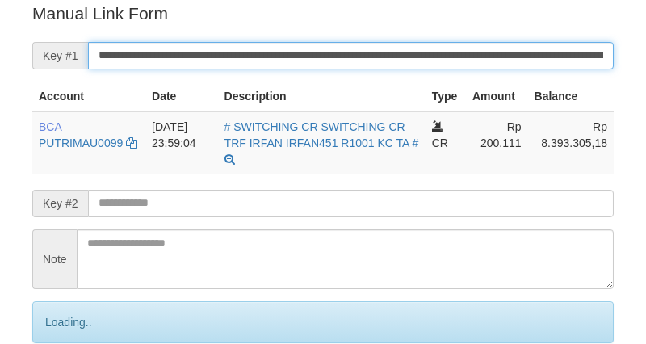
scroll to position [326, 0]
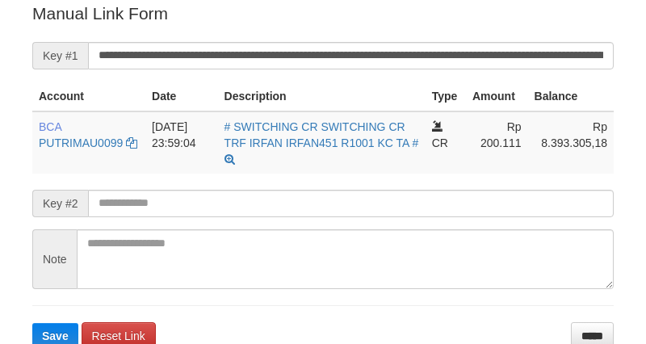
click at [391, 52] on input "**********" at bounding box center [351, 55] width 526 height 27
click at [32, 323] on button "Save" at bounding box center [55, 336] width 46 height 26
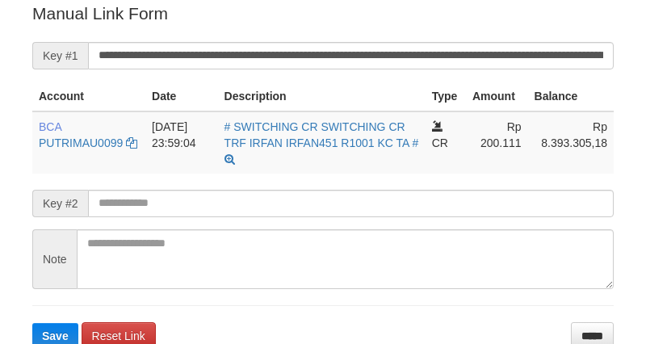
click at [32, 323] on button "Save" at bounding box center [55, 336] width 46 height 26
click at [383, 50] on input "**********" at bounding box center [351, 55] width 526 height 27
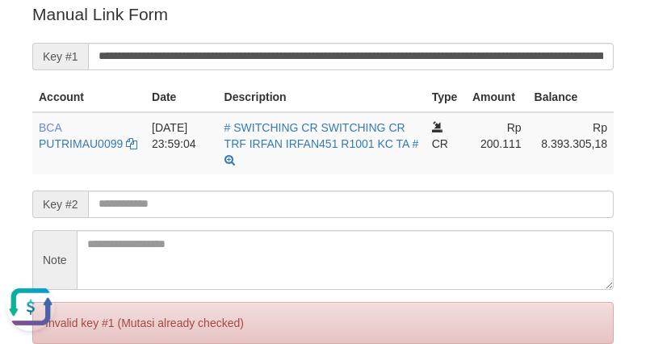
scroll to position [0, 0]
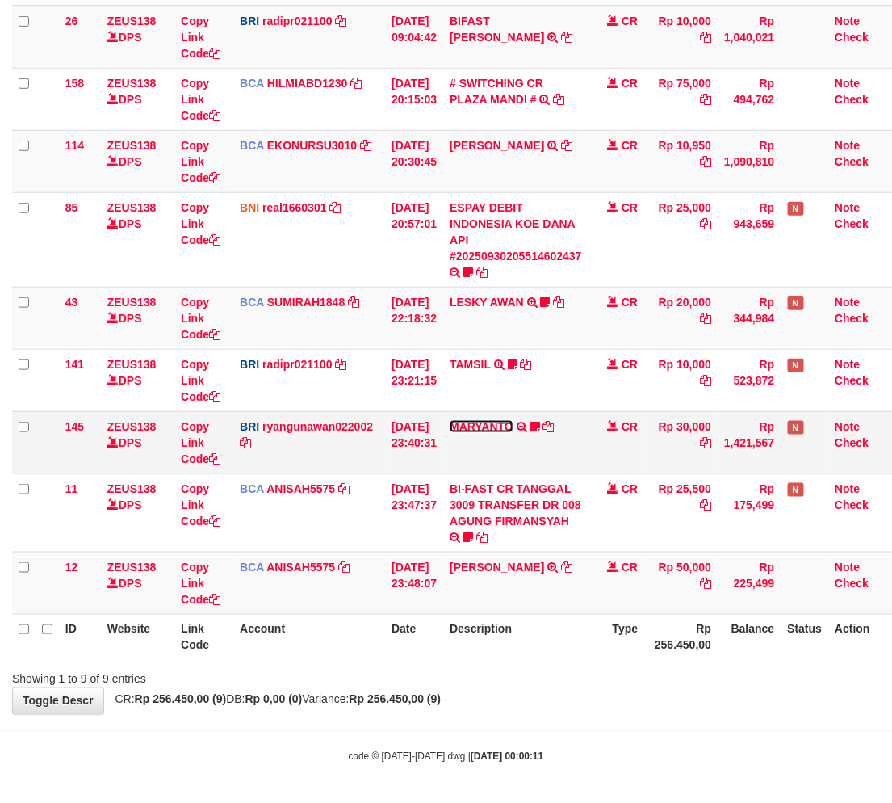
click at [481, 426] on link "MARYANTO" at bounding box center [482, 426] width 64 height 13
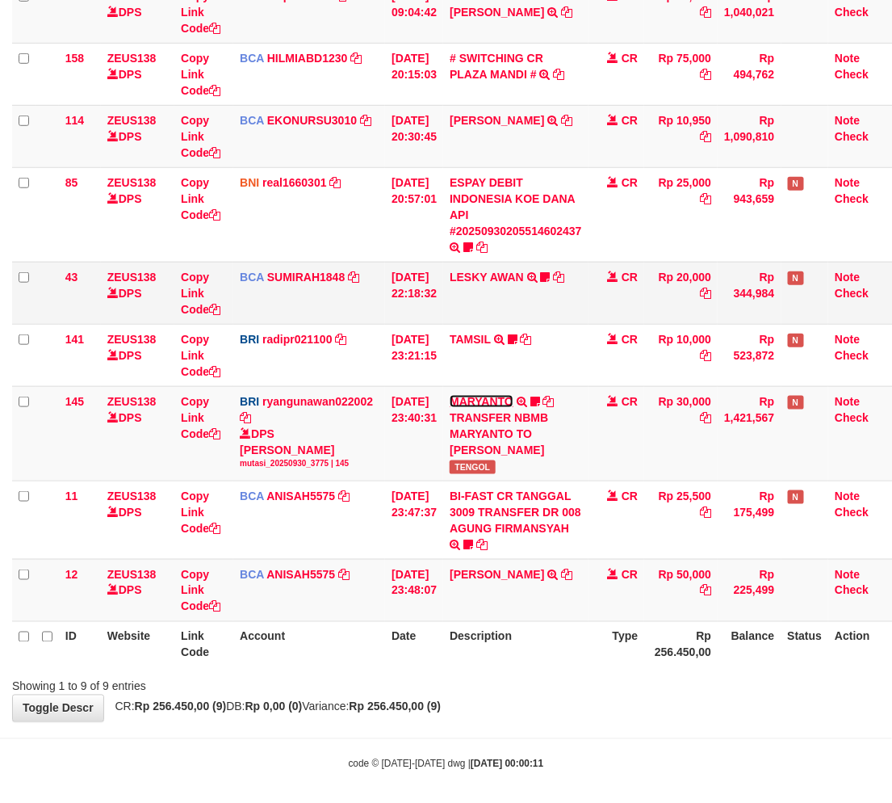
scroll to position [229, 0]
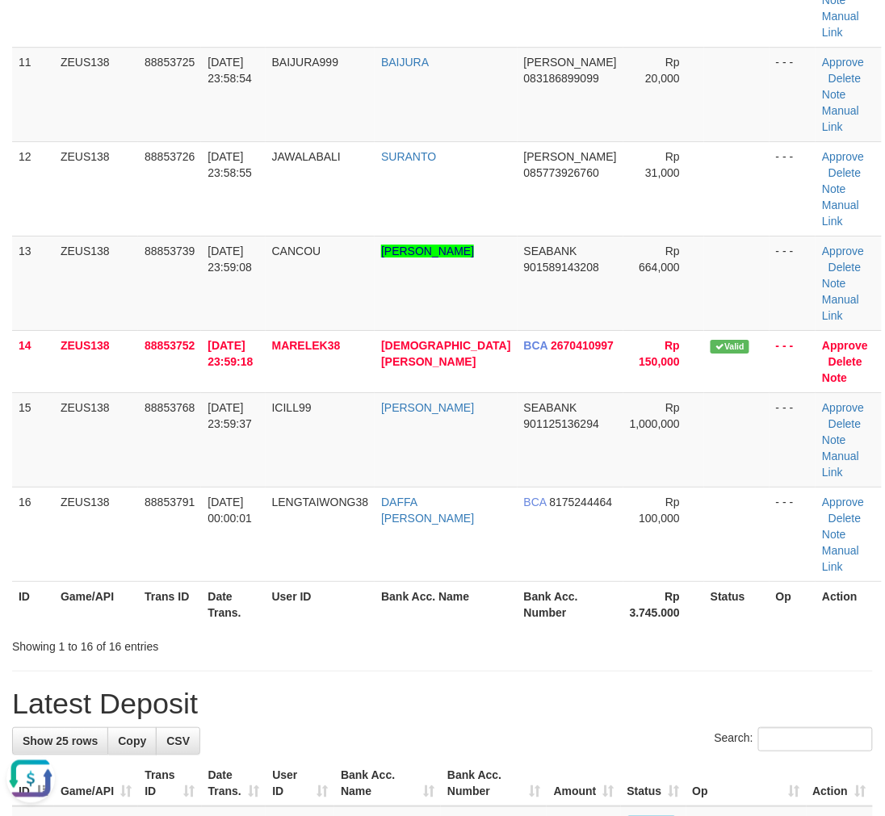
drag, startPoint x: 380, startPoint y: 494, endPoint x: 1, endPoint y: 501, distance: 378.8
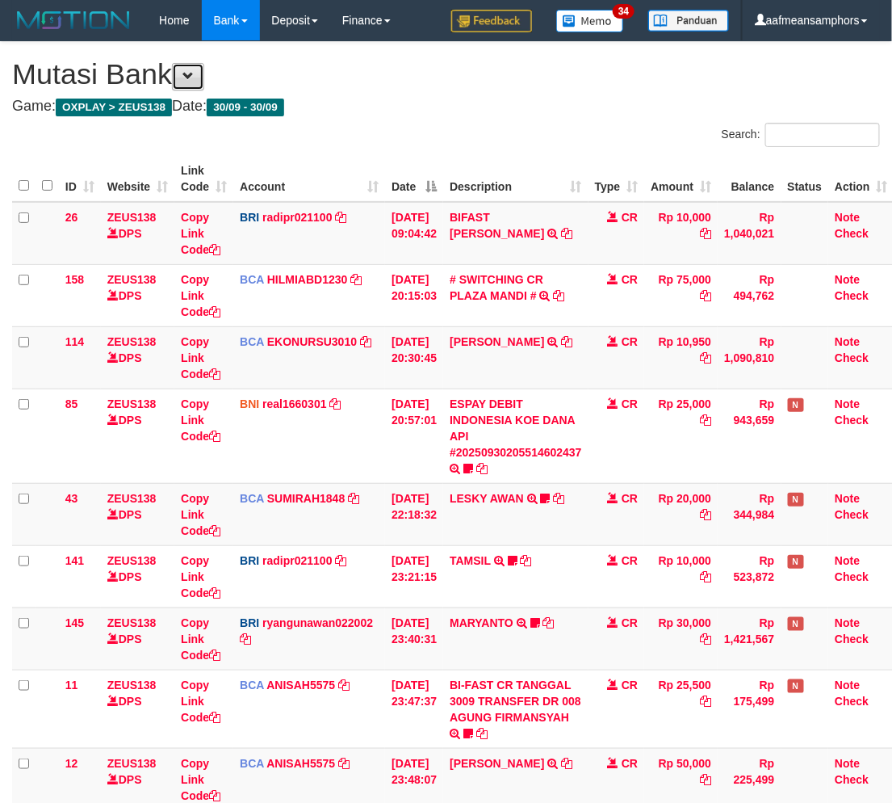
click at [194, 77] on span at bounding box center [188, 75] width 11 height 11
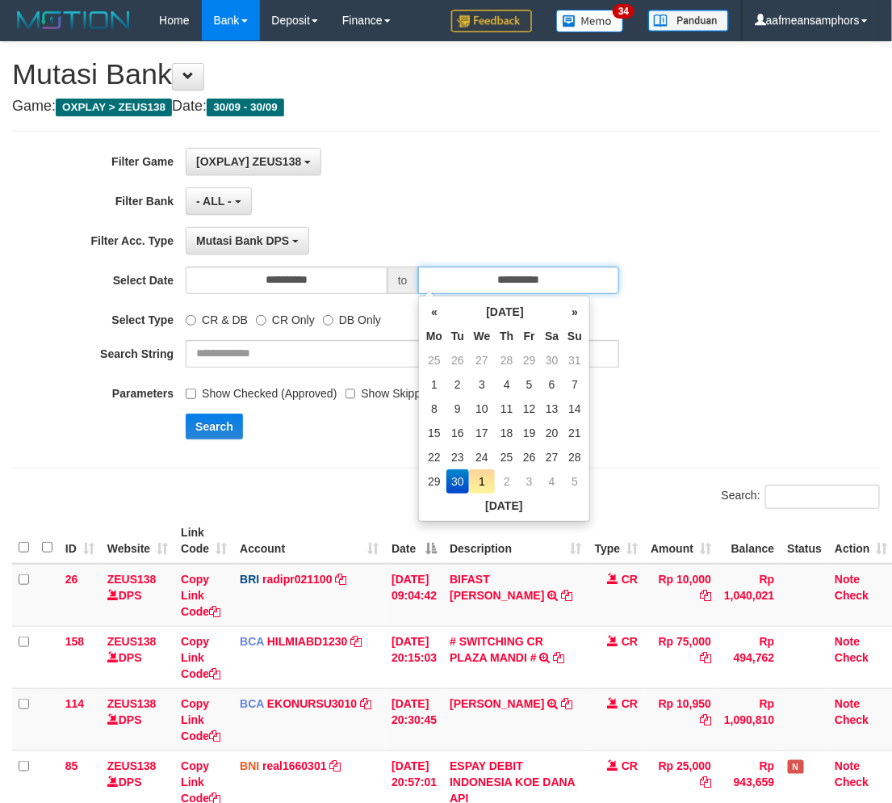
click at [577, 285] on input "**********" at bounding box center [519, 279] width 202 height 27
click at [485, 482] on td "1" at bounding box center [482, 481] width 27 height 24
type input "**********"
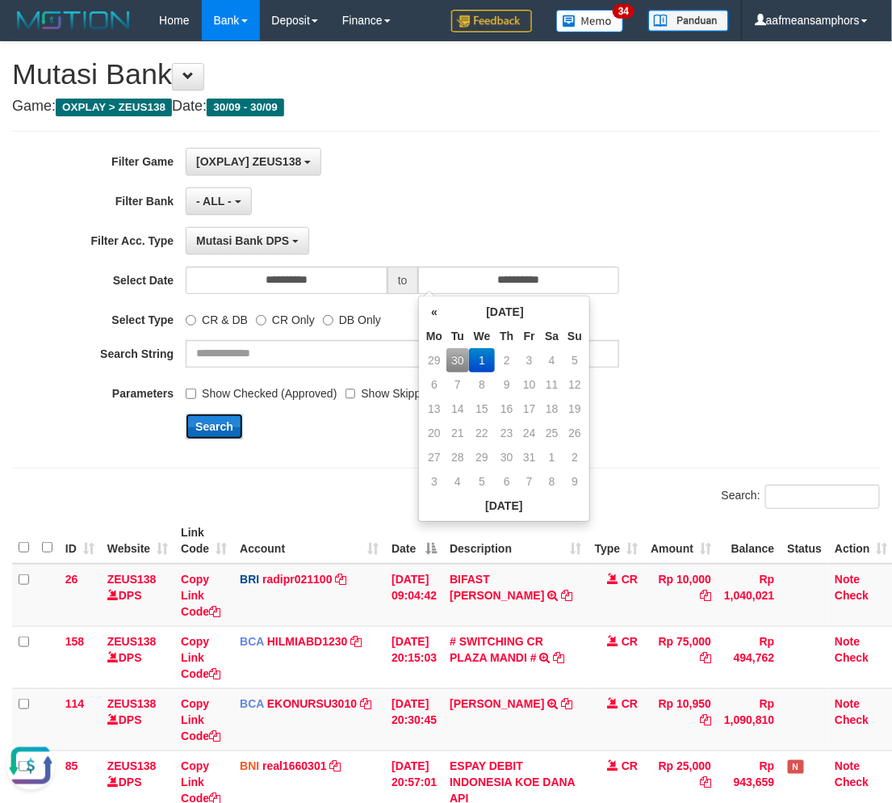
click at [214, 426] on button "Search" at bounding box center [214, 426] width 57 height 26
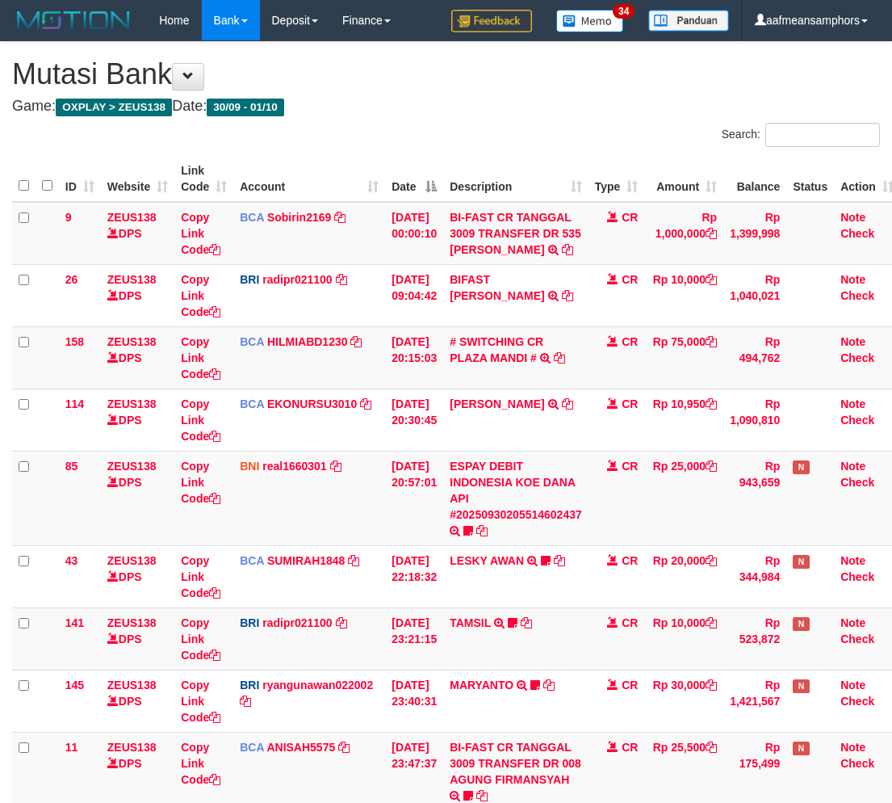
scroll to position [259, 0]
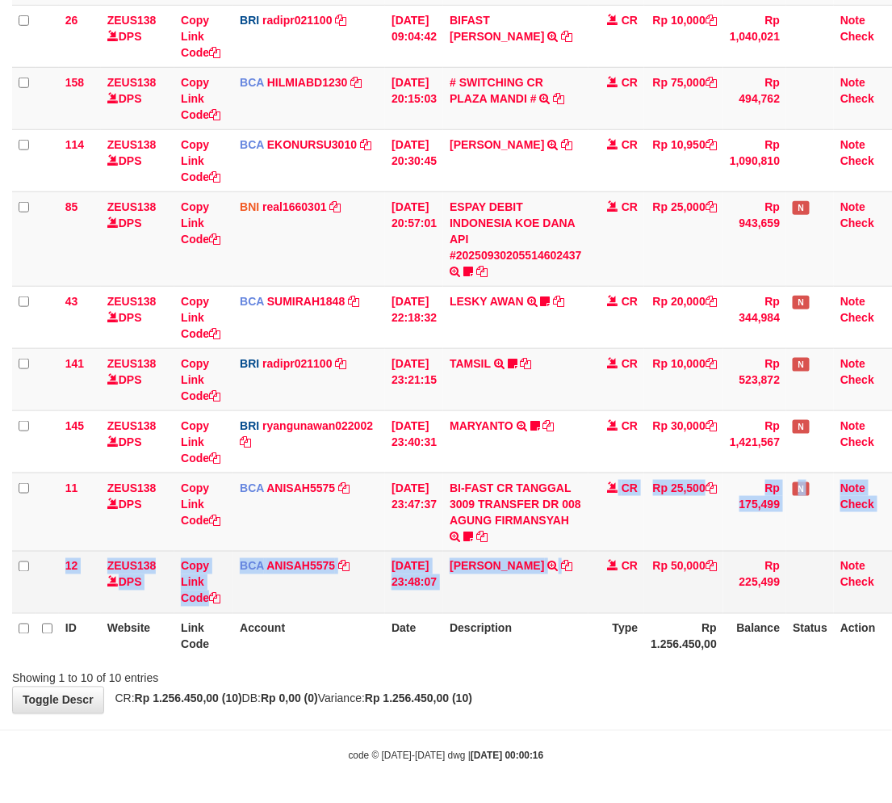
click at [569, 552] on tbody "9 ZEUS138 DPS Copy Link Code BCA Sobirin2169 DPS [PERSON_NAME] mutasi_20251001_…" at bounding box center [456, 278] width 888 height 671
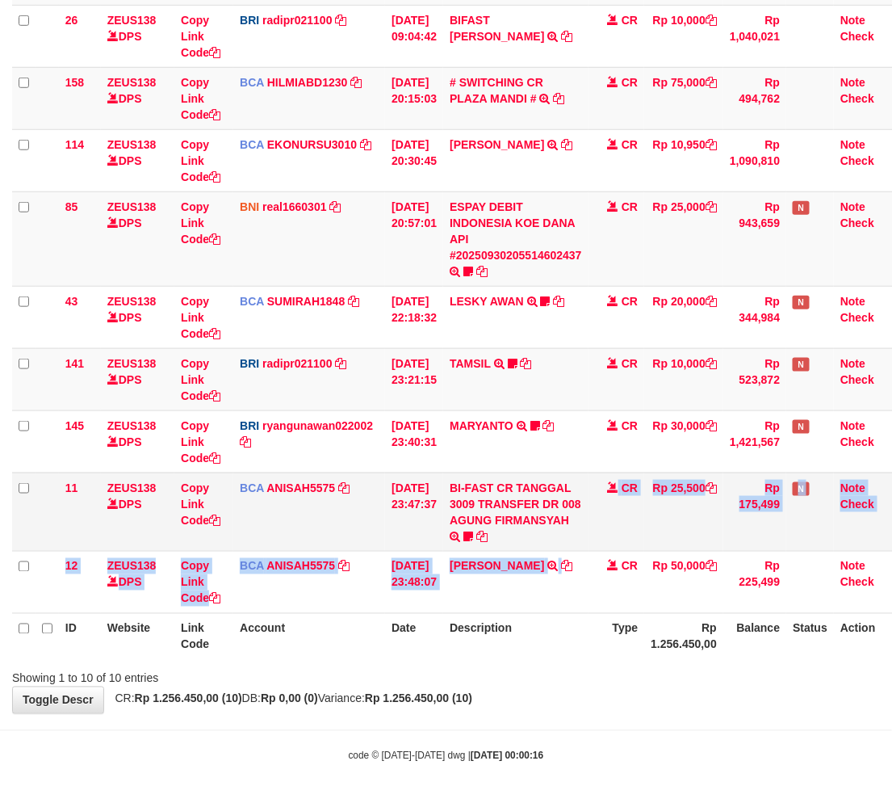
click at [567, 533] on td "BI-FAST CR TANGGAL 3009 TRANSFER DR 008 [PERSON_NAME] BI-FAST CR TANGGAL :30/09…" at bounding box center [515, 511] width 145 height 78
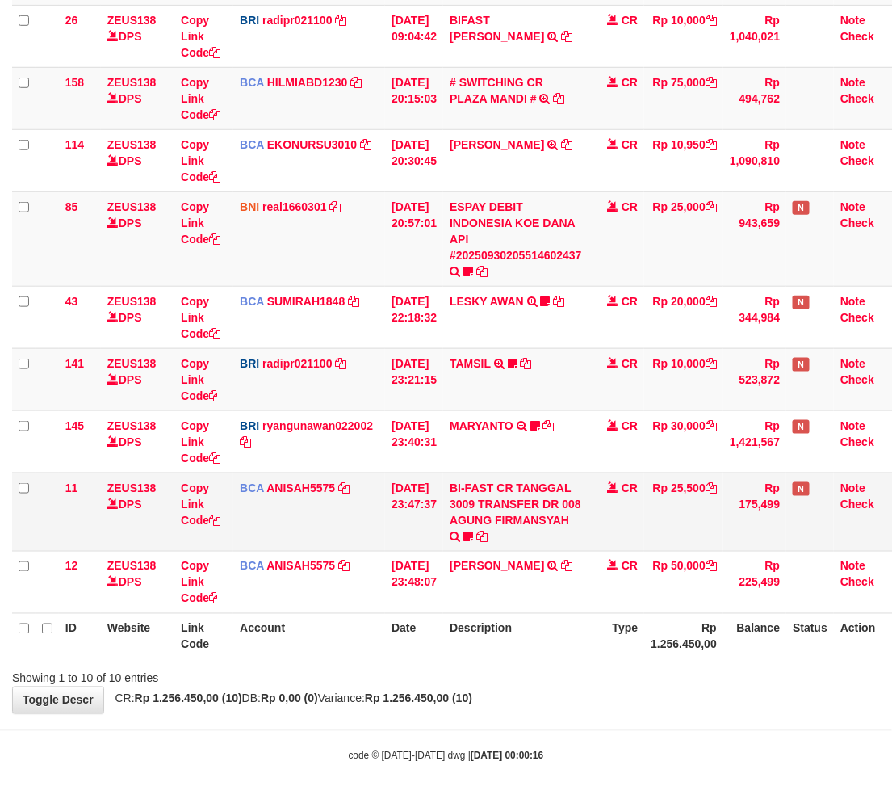
click at [566, 533] on td "BI-FAST CR TANGGAL 3009 TRANSFER DR 008 AGUNG FIRMANSYAH BI-FAST CR TANGGAL :30…" at bounding box center [515, 511] width 145 height 78
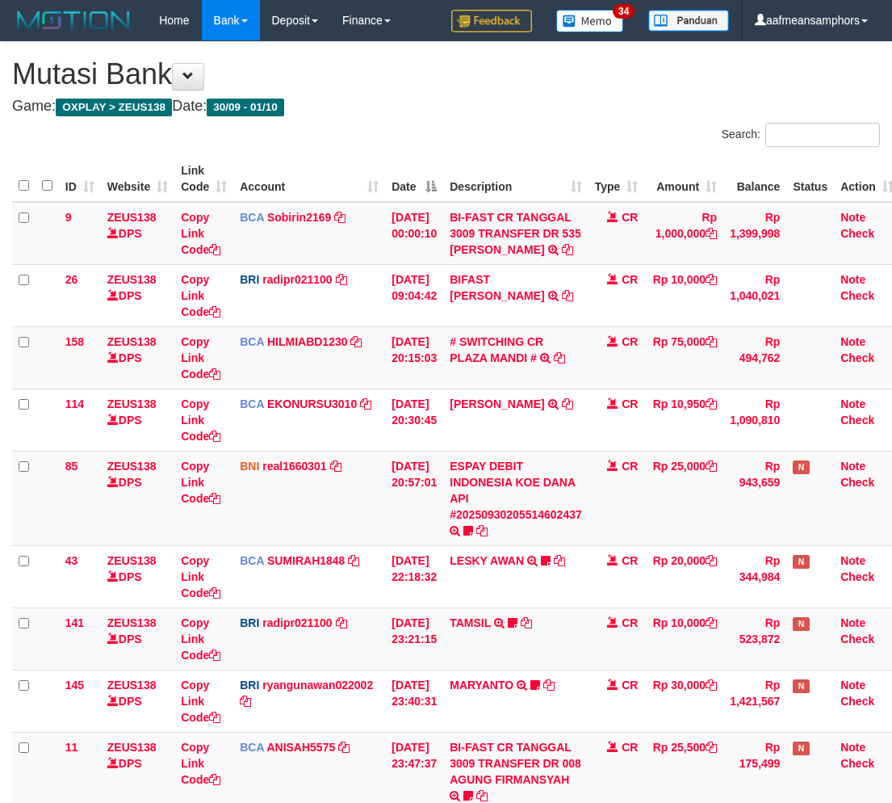
scroll to position [259, 0]
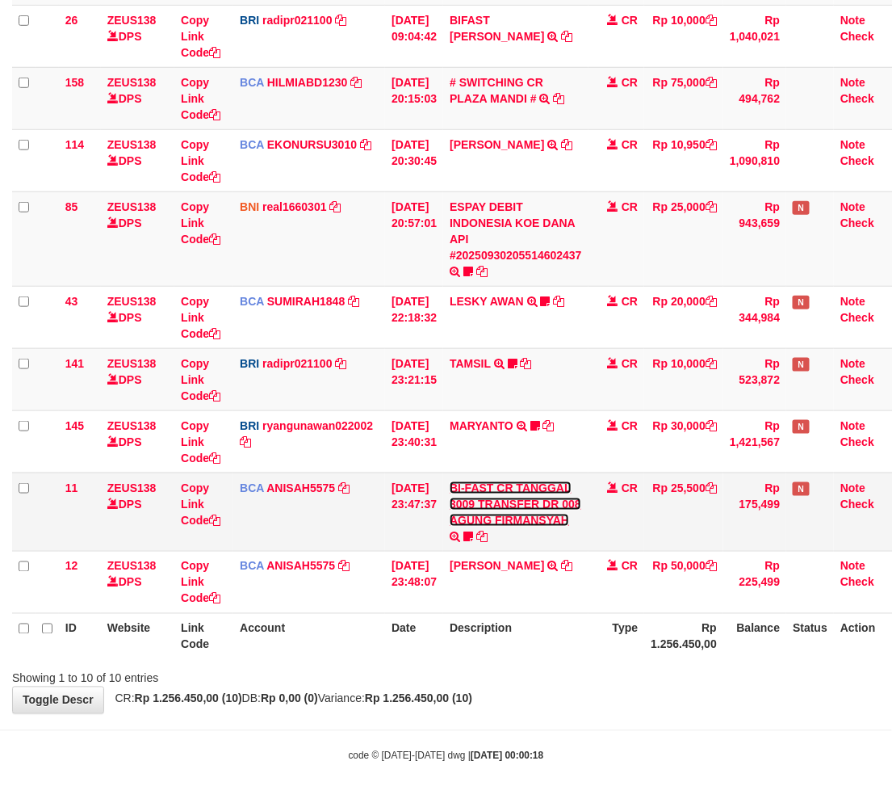
click at [504, 519] on link "BI-FAST CR TANGGAL 3009 TRANSFER DR 008 AGUNG FIRMANSYAH" at bounding box center [516, 503] width 132 height 45
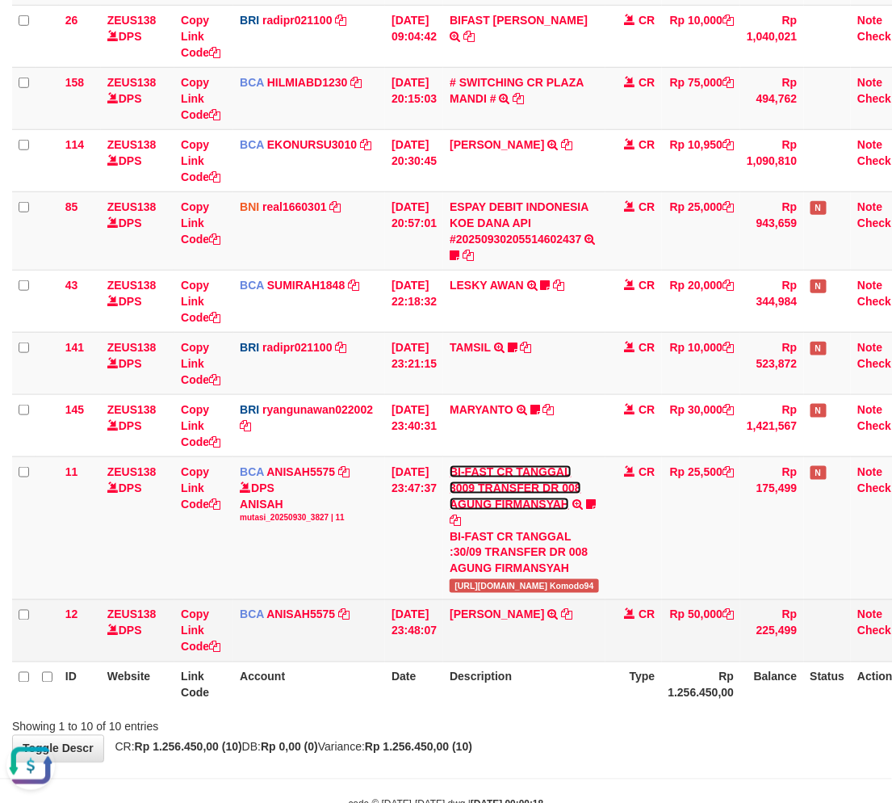
scroll to position [0, 0]
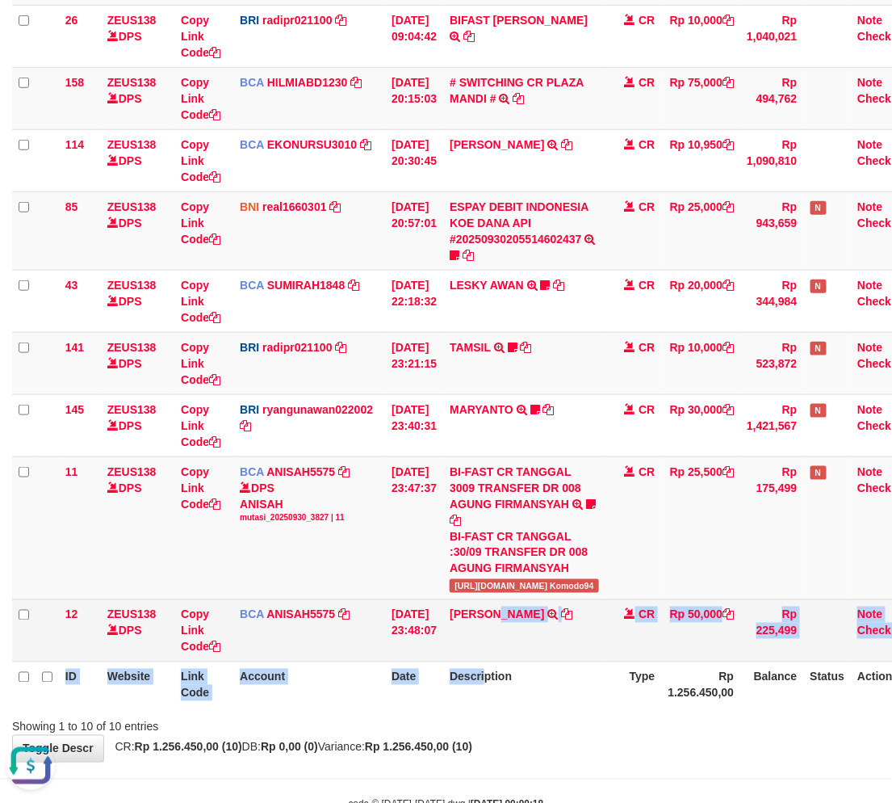
drag, startPoint x: 505, startPoint y: 624, endPoint x: 495, endPoint y: 624, distance: 9.7
click at [498, 627] on table "ID Website Link Code Account Date Description Type Amount Balance Status Action…" at bounding box center [464, 302] width 905 height 811
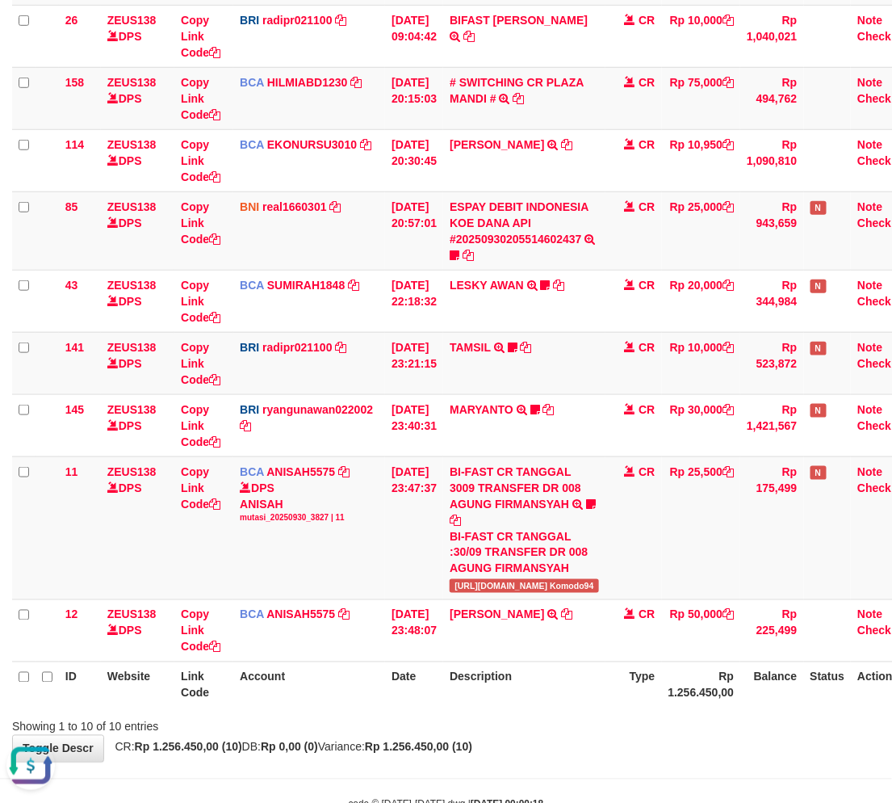
drag, startPoint x: 478, startPoint y: 608, endPoint x: 897, endPoint y: 421, distance: 459.1
click at [476, 609] on td "FAHMI RAMADH TRSF E-BANKING CR 3009/FTSCY/WS95051 50000.002025093088959346 TRFD…" at bounding box center [524, 630] width 162 height 62
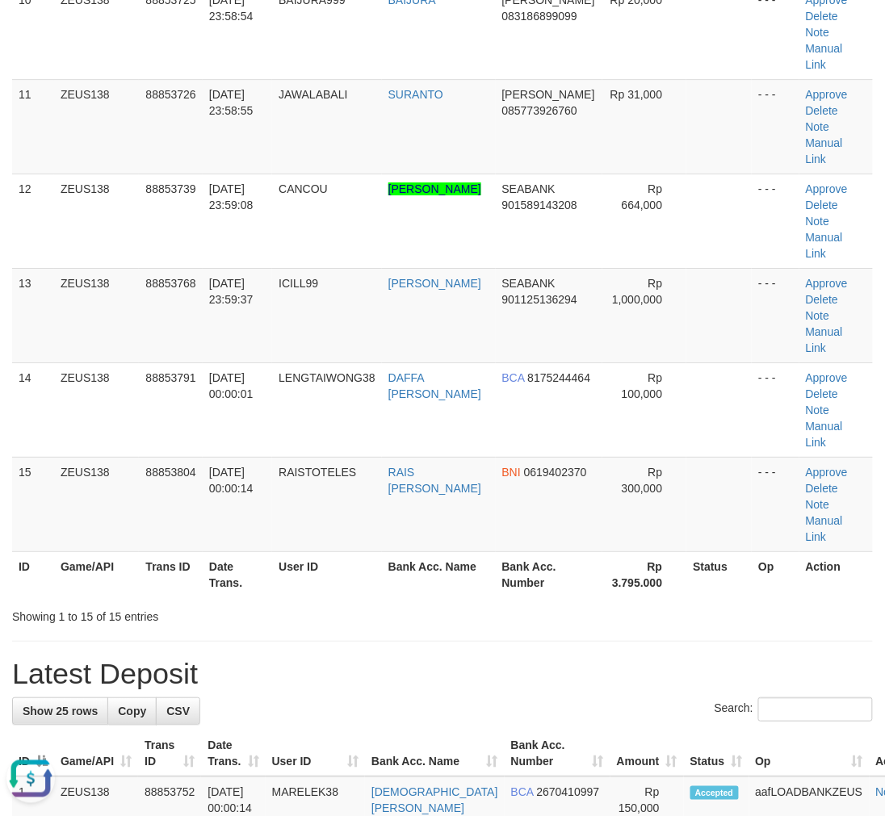
click at [405, 602] on div "Showing 1 to 15 of 15 entries" at bounding box center [442, 613] width 885 height 23
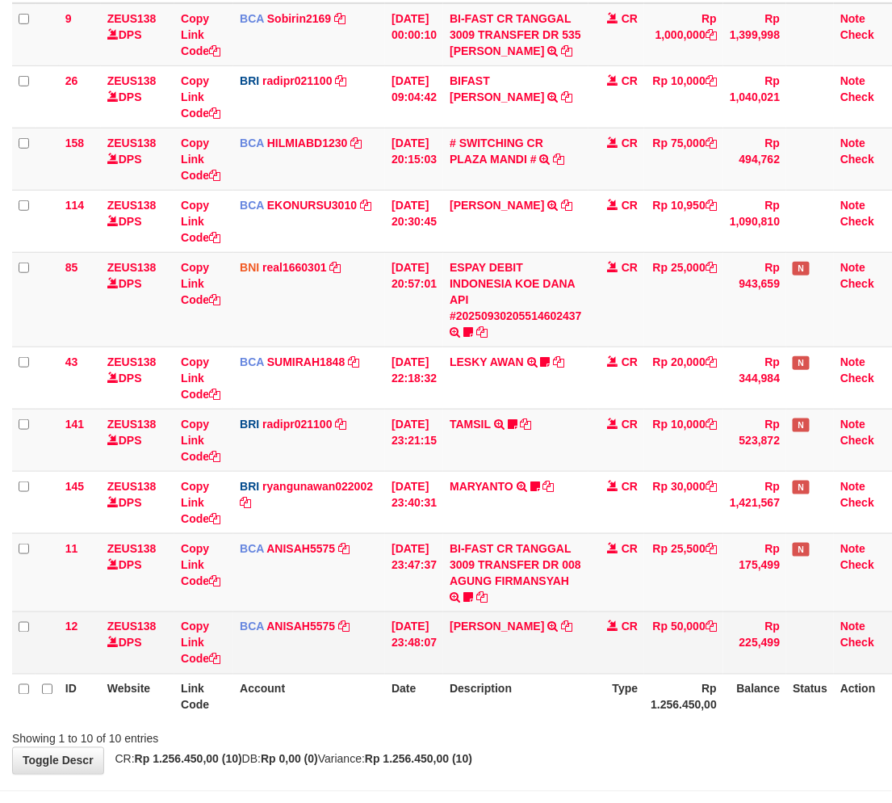
scroll to position [246, 0]
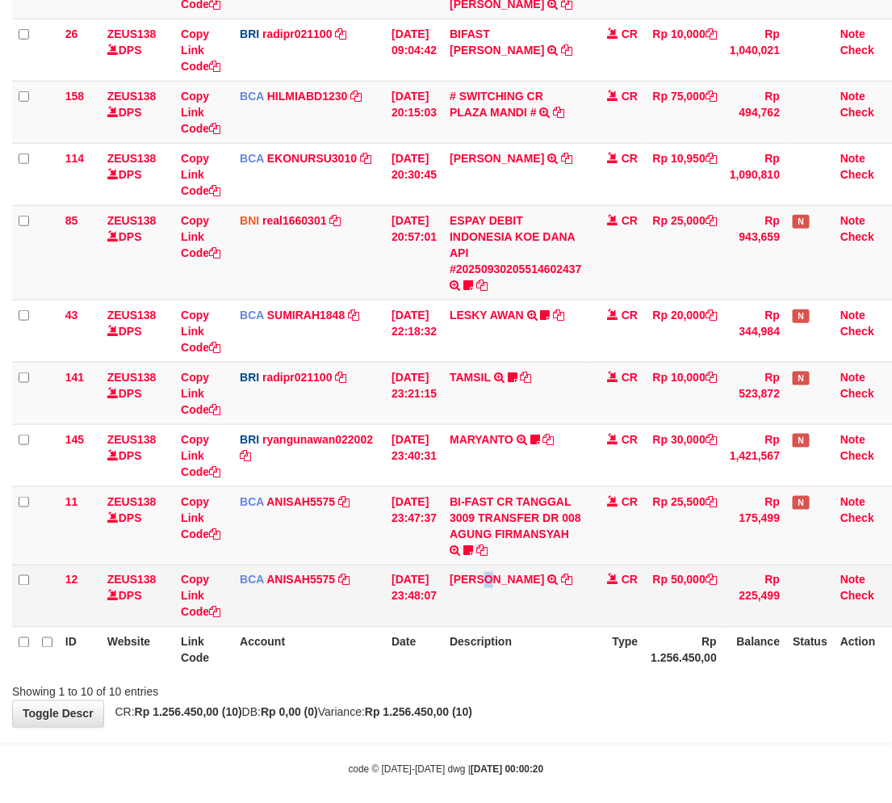
click at [497, 608] on td "[PERSON_NAME] TRSF E-BANKING CR 3009/FTSCY/WS95051 50000.002025093088959346 TRF…" at bounding box center [515, 595] width 145 height 62
click at [495, 598] on td "FAHMI RAMADH TRSF E-BANKING CR 3009/FTSCY/WS95051 50000.002025093088959346 TRFD…" at bounding box center [515, 595] width 145 height 62
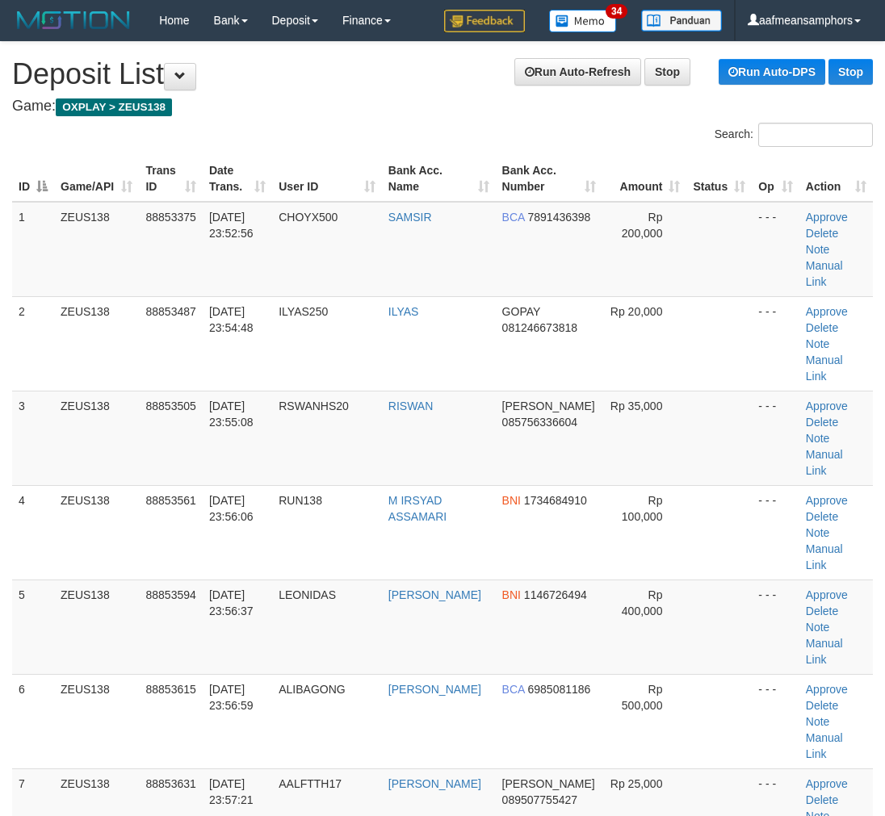
scroll to position [1068, 0]
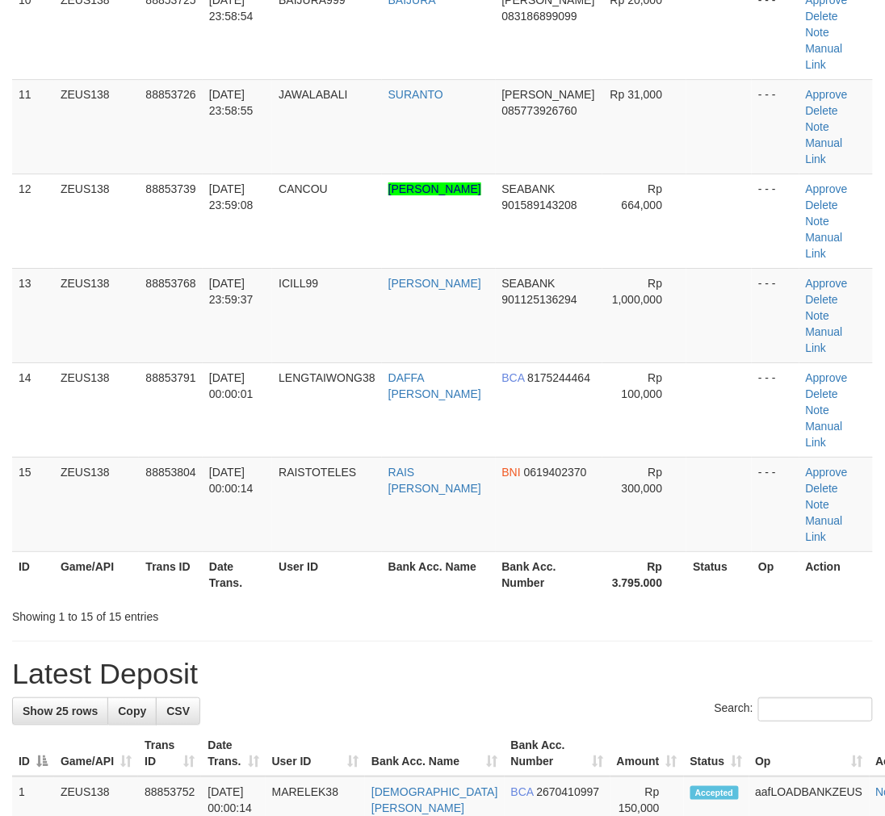
click at [366, 658] on h1 "Latest Deposit" at bounding box center [442, 674] width 861 height 32
drag, startPoint x: 366, startPoint y: 439, endPoint x: 5, endPoint y: 421, distance: 361.4
click at [367, 658] on h1 "Latest Deposit" at bounding box center [442, 674] width 861 height 32
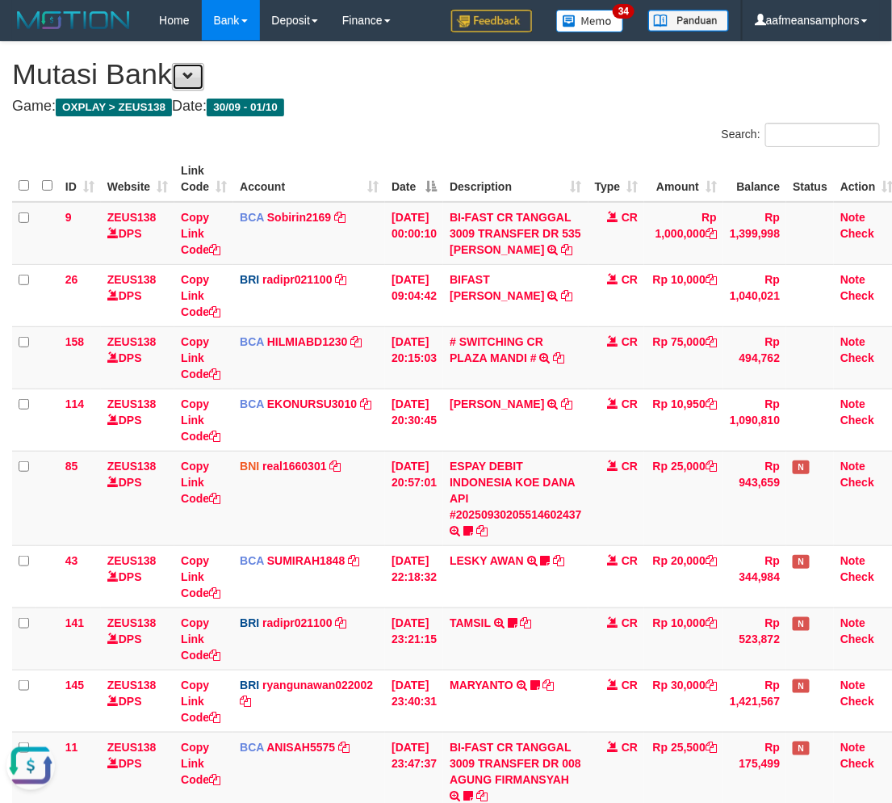
click at [190, 82] on button at bounding box center [188, 76] width 32 height 27
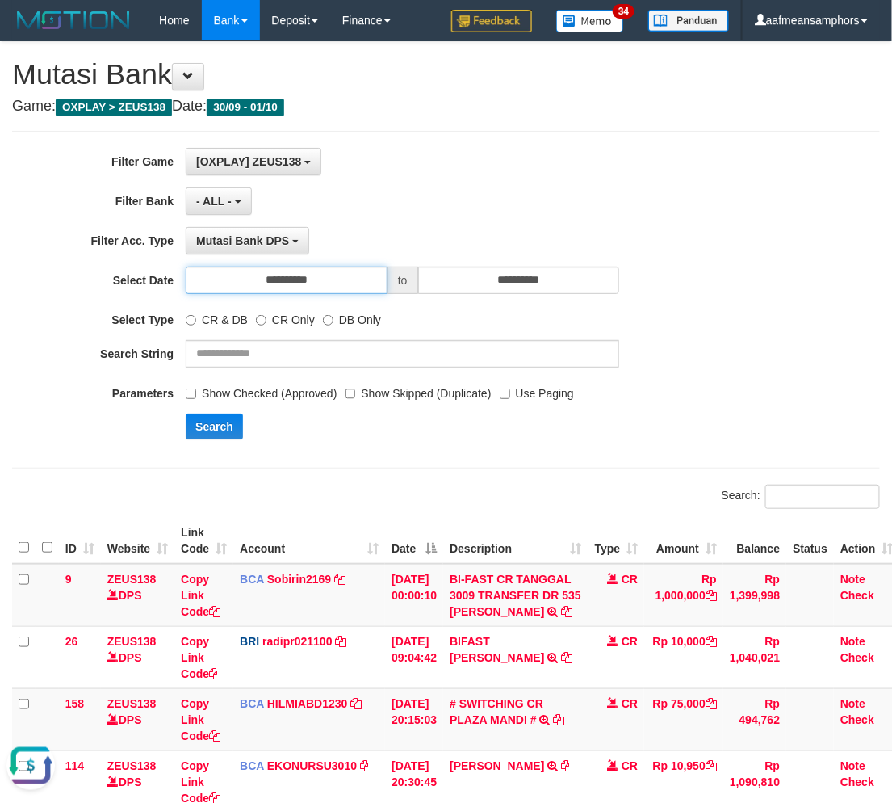
click at [349, 275] on input "**********" at bounding box center [287, 279] width 202 height 27
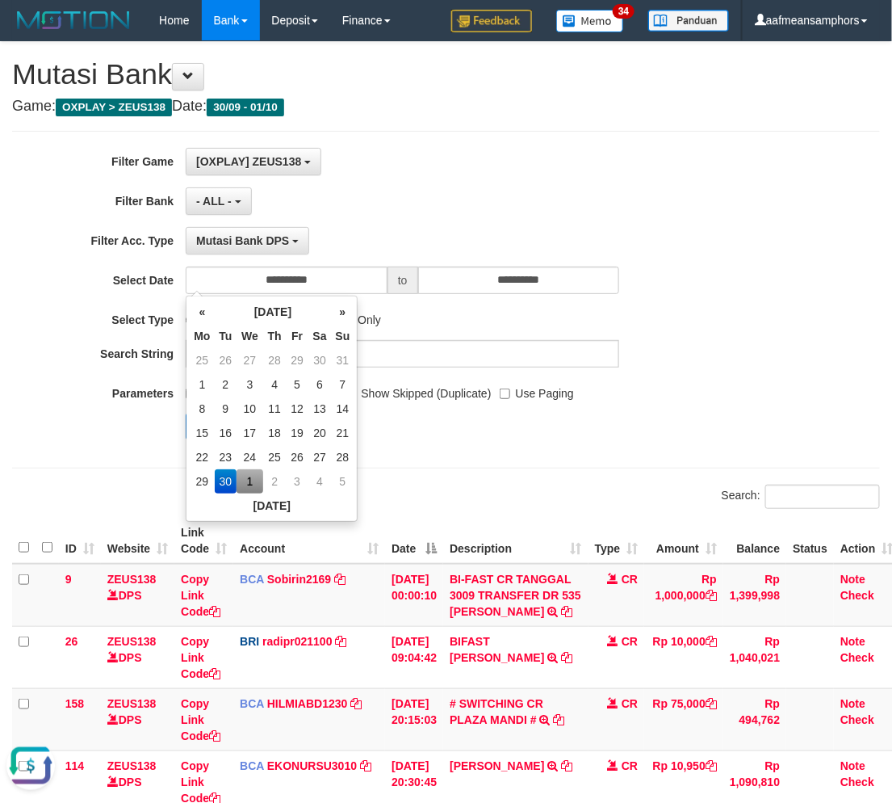
click at [246, 489] on td "1" at bounding box center [250, 481] width 27 height 24
type input "**********"
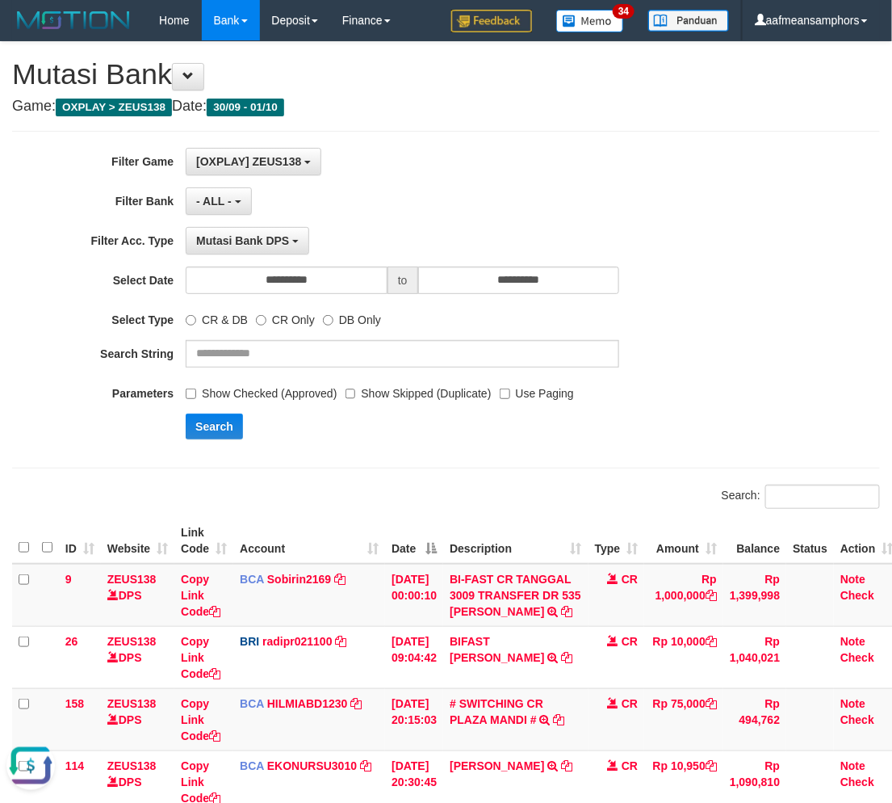
drag, startPoint x: 519, startPoint y: 464, endPoint x: 486, endPoint y: 466, distance: 33.1
click at [514, 465] on div "**********" at bounding box center [446, 300] width 868 height 338
click at [212, 426] on button "Search" at bounding box center [214, 426] width 57 height 26
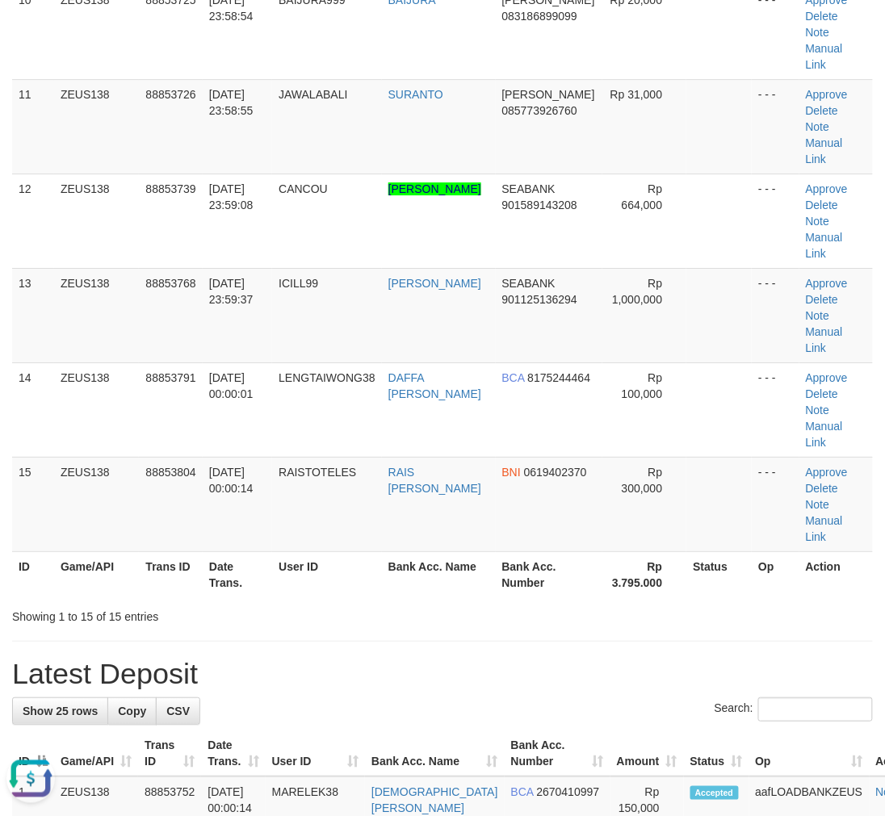
click at [364, 602] on div "Showing 1 to 15 of 15 entries" at bounding box center [184, 613] width 369 height 23
drag, startPoint x: 364, startPoint y: 380, endPoint x: 232, endPoint y: 388, distance: 132.6
click at [370, 602] on div "Showing 1 to 15 of 15 entries" at bounding box center [442, 613] width 885 height 23
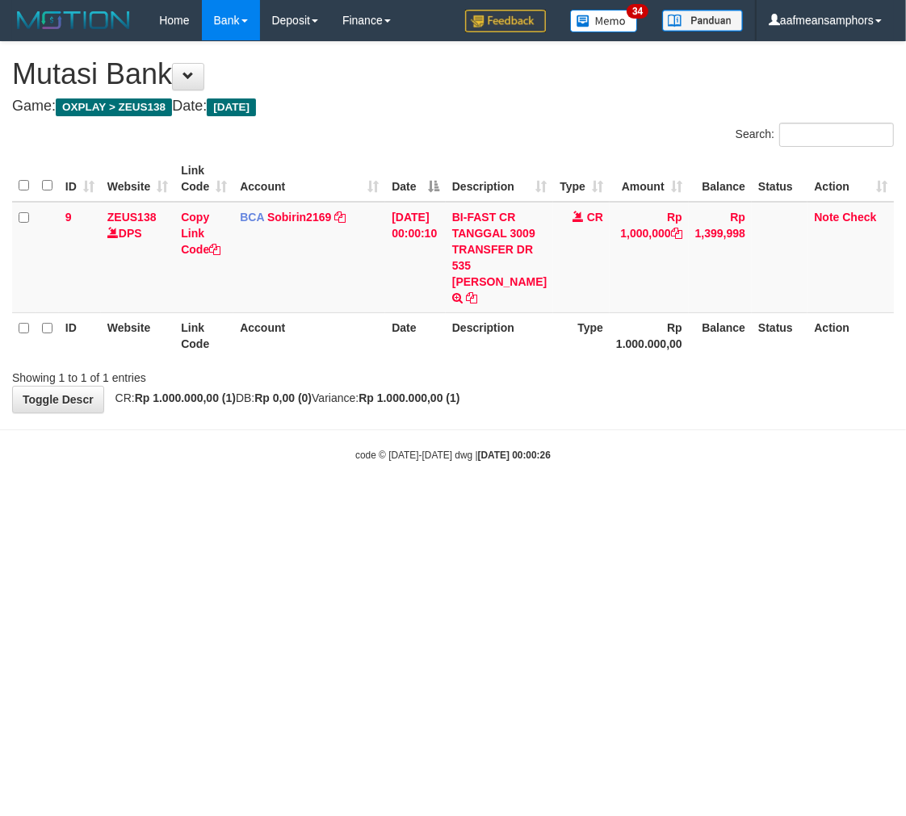
click at [567, 493] on body "Toggle navigation Home Bank Account List Load By Website Group [OXPLAY] ZEUS138…" at bounding box center [453, 251] width 906 height 503
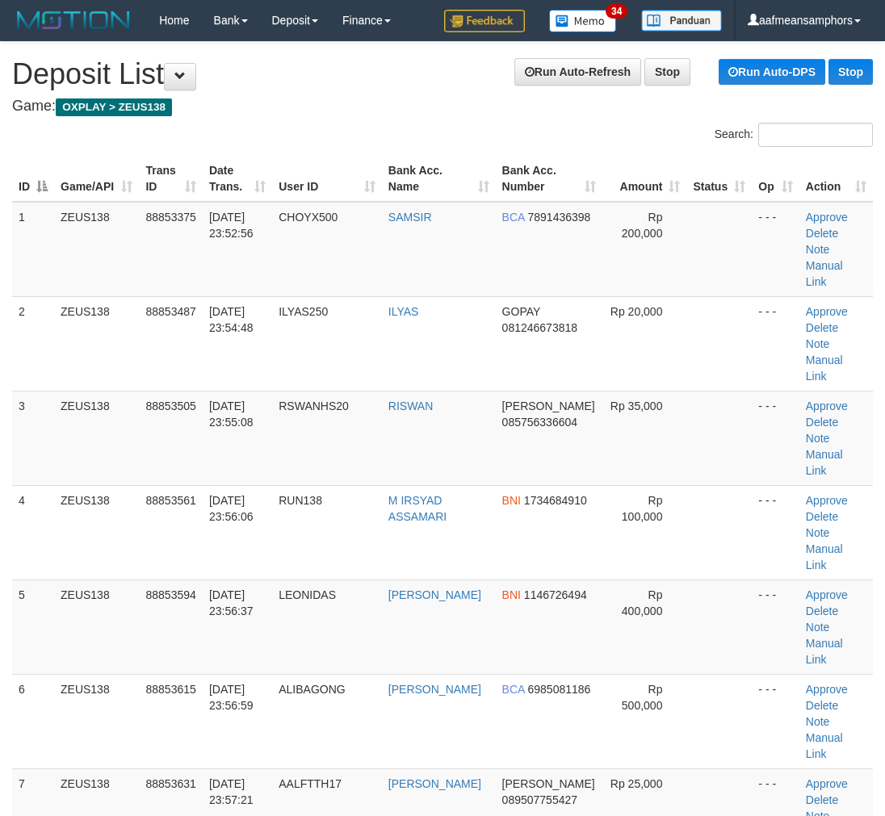
scroll to position [1068, 0]
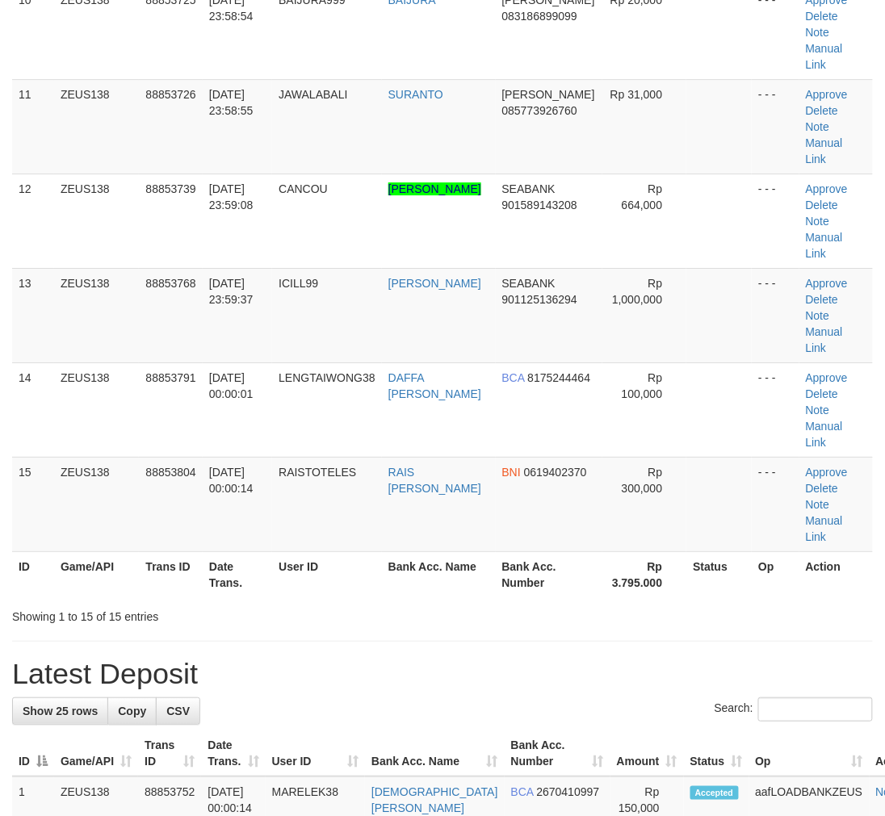
drag, startPoint x: 578, startPoint y: 503, endPoint x: 633, endPoint y: 389, distance: 126.4
click at [606, 698] on div "Search:" at bounding box center [442, 712] width 861 height 28
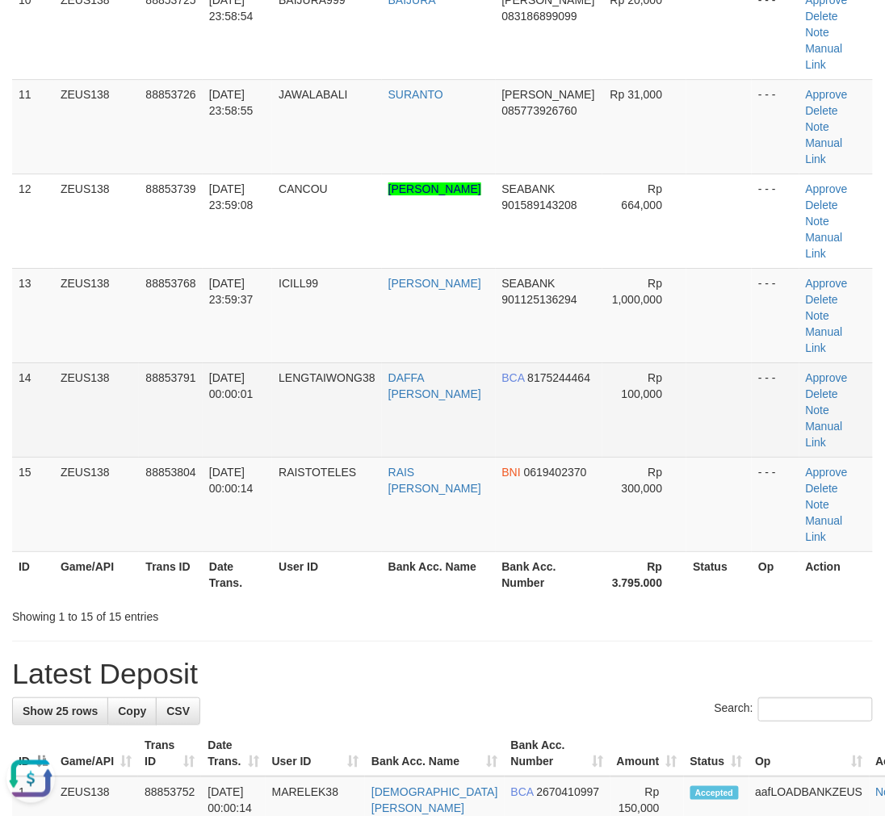
scroll to position [0, 0]
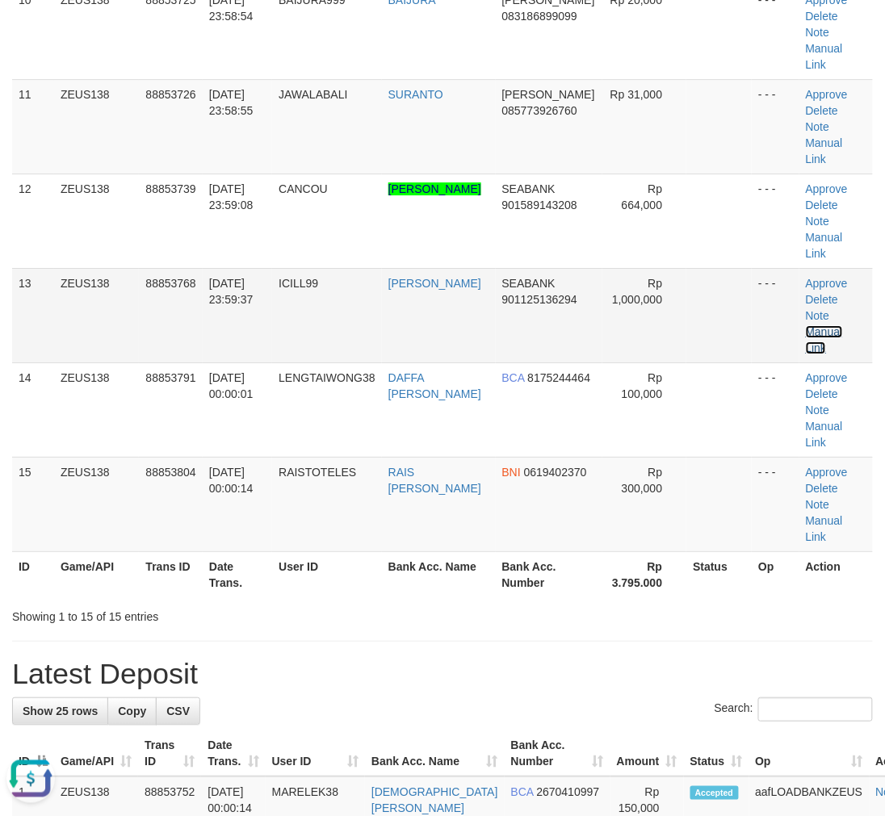
click at [833, 325] on link "Manual Link" at bounding box center [824, 339] width 37 height 29
click at [806, 325] on link "Manual Link" at bounding box center [824, 339] width 37 height 29
click at [843, 325] on link "Manual Link" at bounding box center [824, 339] width 37 height 29
click at [325, 457] on td "RAISTOTELES" at bounding box center [327, 504] width 110 height 94
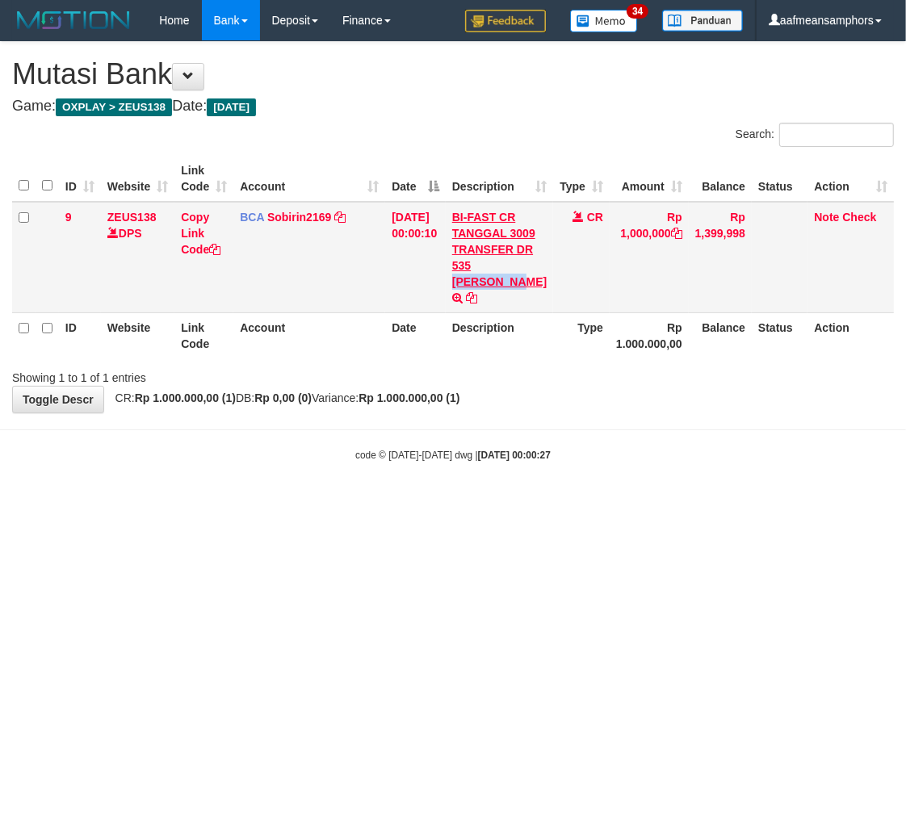
click at [483, 310] on td "BI-FAST CR TANGGAL 3009 TRANSFER DR 535 ROGERT BAWOEL BI-FAST CR TANGGAL :30/09…" at bounding box center [499, 257] width 107 height 111
copy link "ROGERT BAW"
click at [187, 231] on link "Copy Link Code" at bounding box center [201, 233] width 40 height 45
copy link "ROGERT BAW"
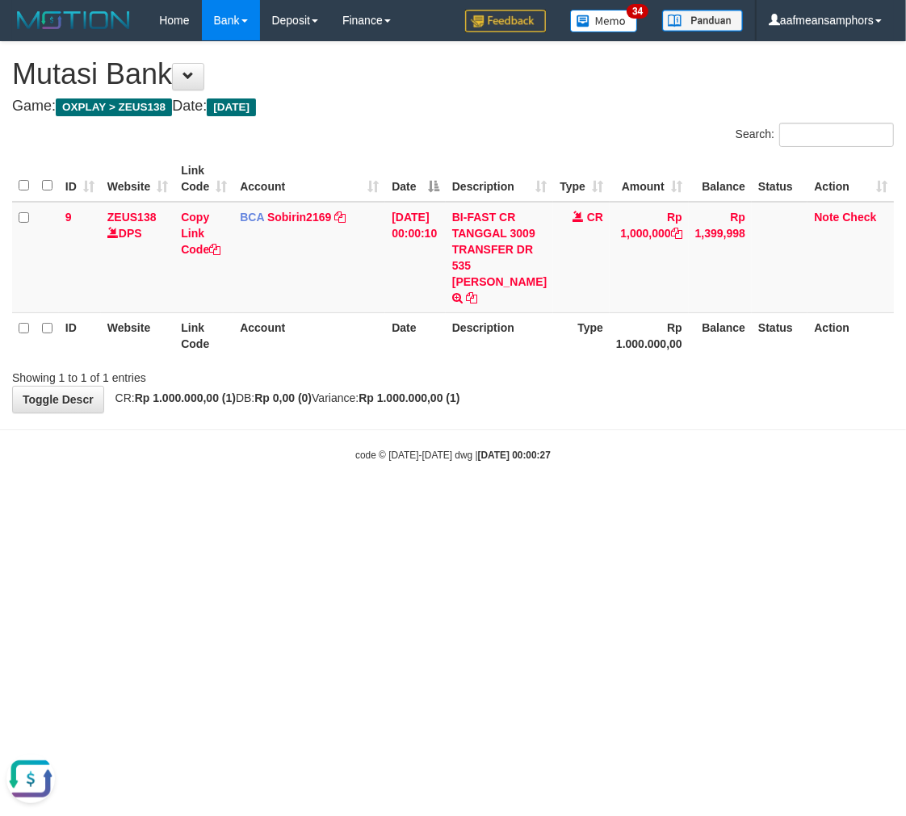
click at [608, 503] on html "Toggle navigation Home Bank Account List Load By Website Group [OXPLAY] ZEUS138…" at bounding box center [453, 251] width 906 height 503
click at [606, 503] on html "Toggle navigation Home Bank Account List Load By Website Group [OXPLAY] ZEUS138…" at bounding box center [453, 251] width 906 height 503
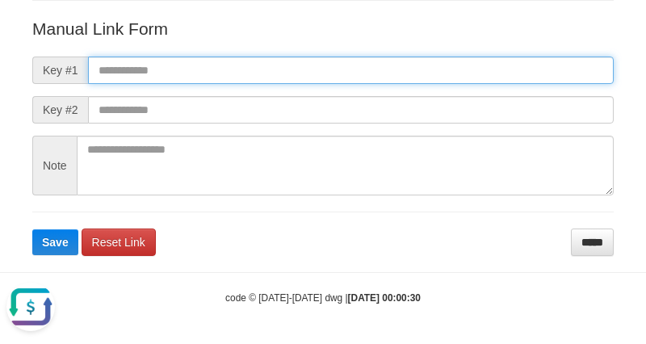
paste input "**********"
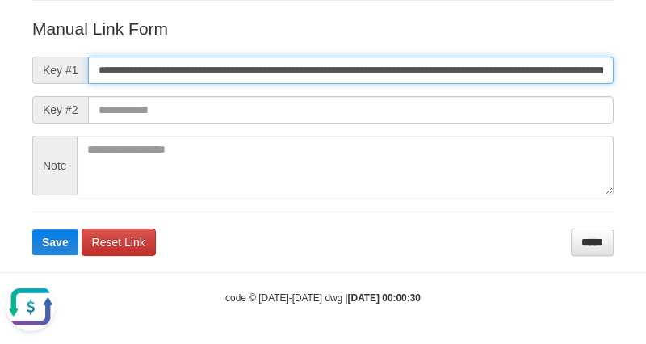
click at [512, 69] on input "**********" at bounding box center [351, 70] width 526 height 27
type input "**********"
click at [32, 229] on button "Save" at bounding box center [55, 242] width 46 height 26
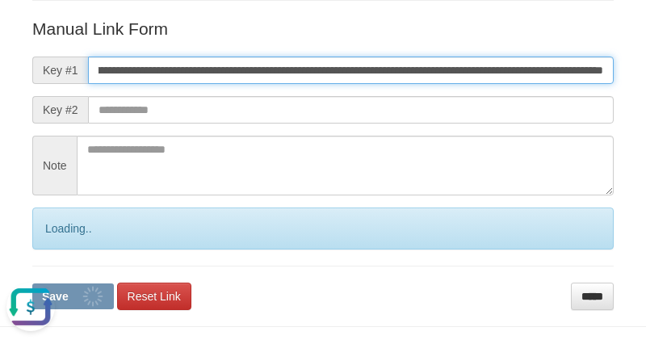
click at [32, 283] on button "Save" at bounding box center [73, 296] width 82 height 26
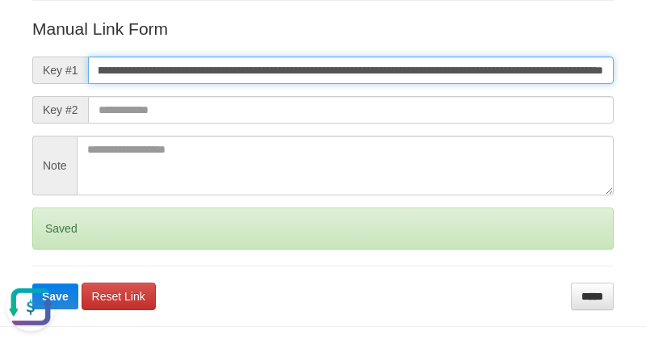
click at [32, 283] on button "Save" at bounding box center [55, 296] width 46 height 26
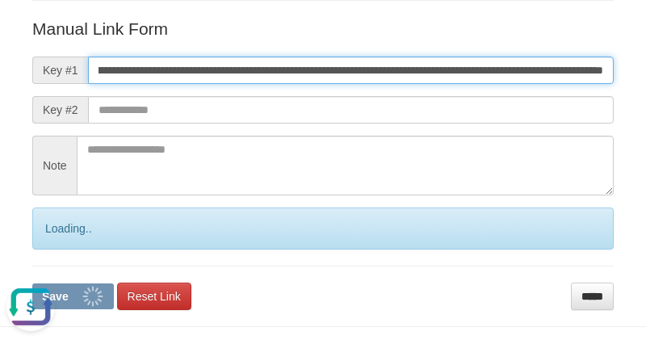
click at [32, 283] on button "Save" at bounding box center [73, 296] width 82 height 26
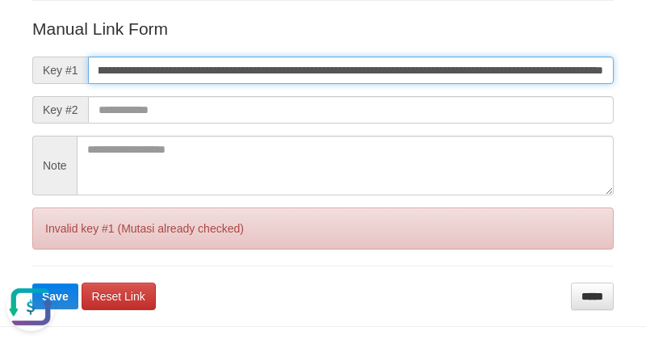
click at [32, 283] on button "Save" at bounding box center [55, 296] width 46 height 26
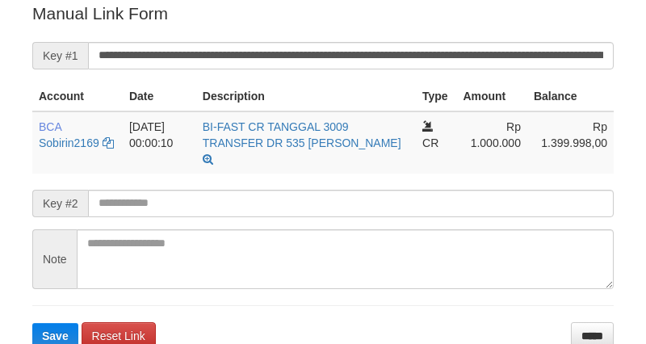
click at [417, 54] on input "**********" at bounding box center [351, 55] width 526 height 27
click at [32, 323] on button "Save" at bounding box center [55, 336] width 46 height 26
click at [417, 54] on input "**********" at bounding box center [351, 55] width 526 height 27
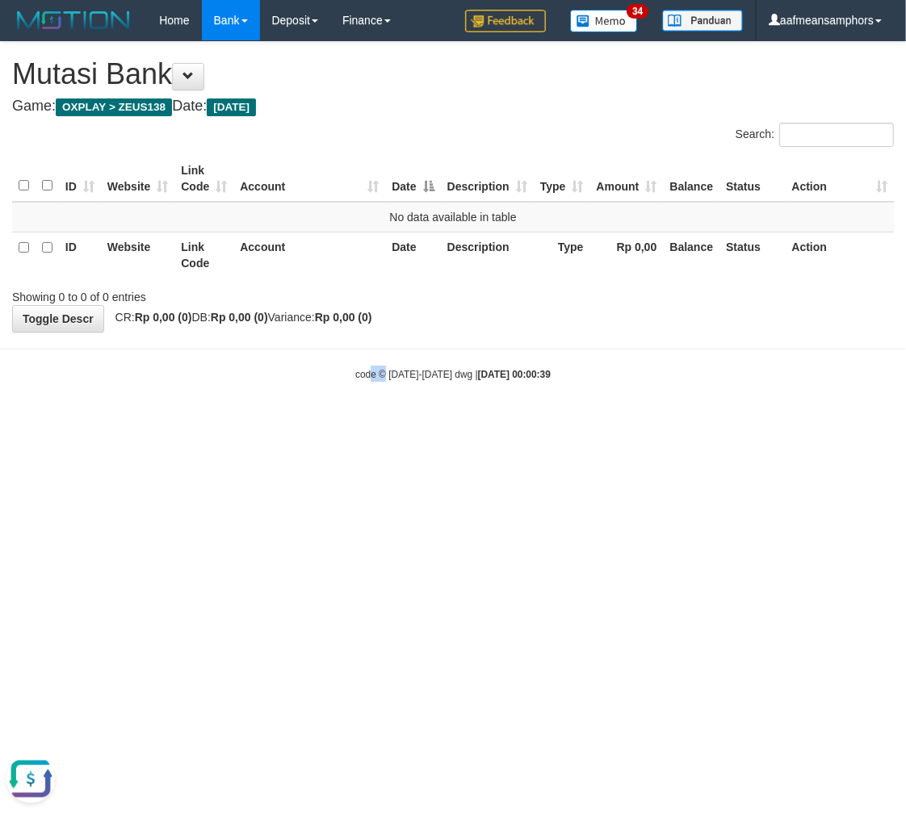
click at [372, 422] on html "Toggle navigation Home Bank Account List Load By Website Group [OXPLAY] ZEUS138…" at bounding box center [453, 211] width 906 height 422
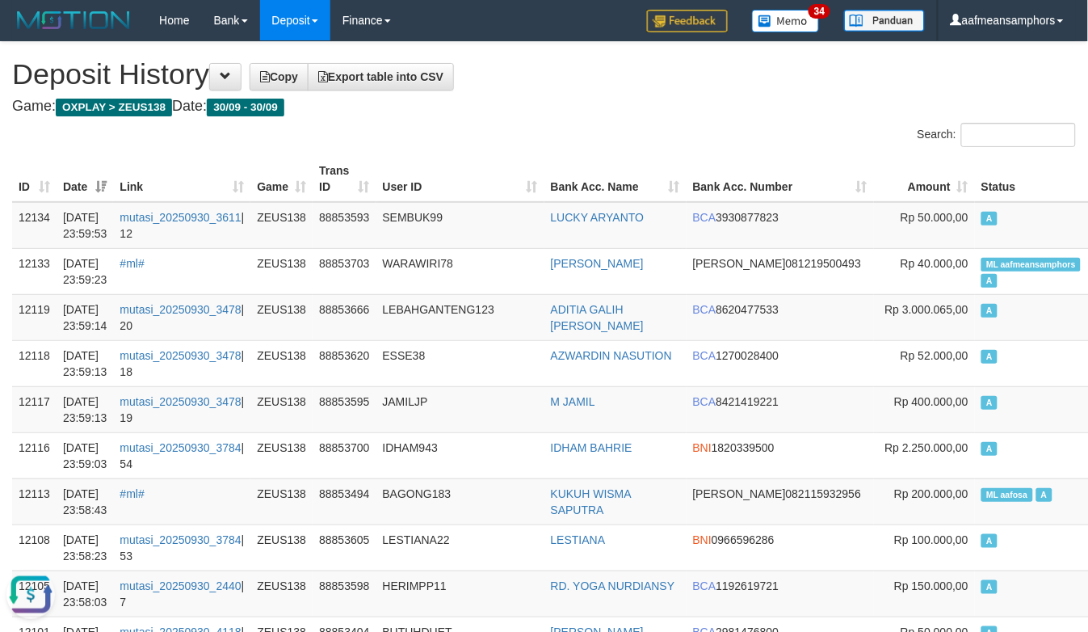
click at [229, 75] on span at bounding box center [225, 75] width 11 height 11
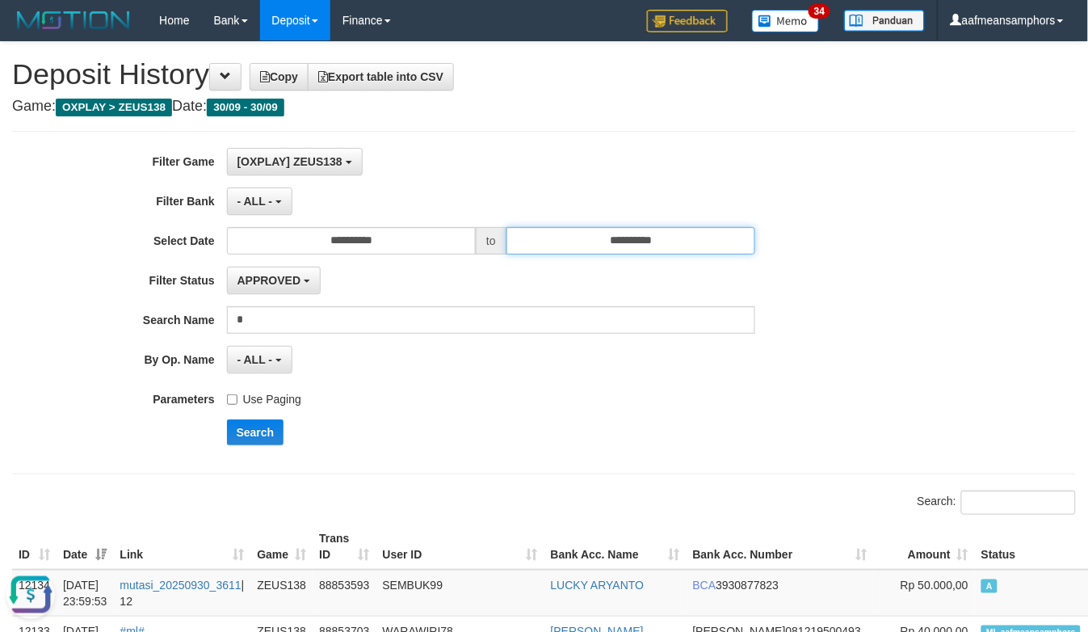
click at [690, 235] on input "**********" at bounding box center [631, 240] width 250 height 27
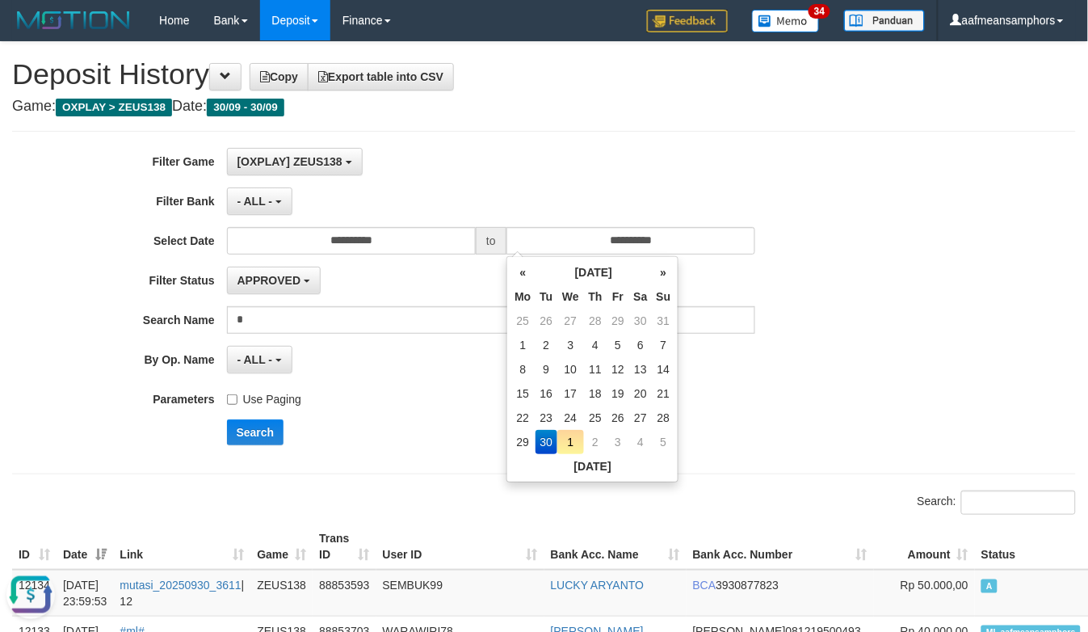
click at [566, 443] on td "1" at bounding box center [570, 442] width 27 height 24
type input "**********"
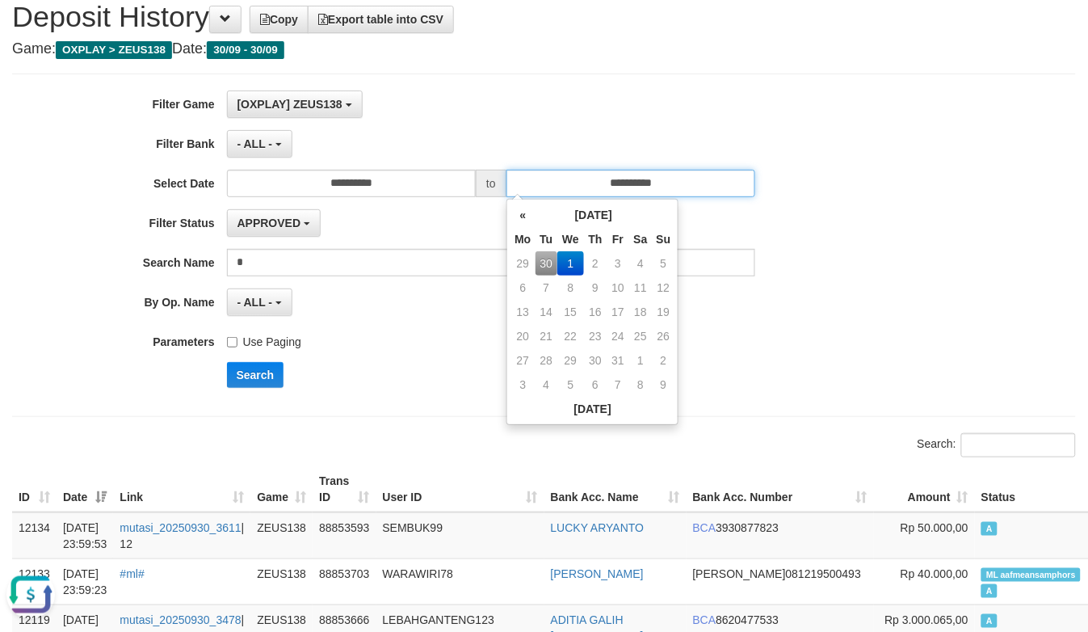
scroll to position [90, 0]
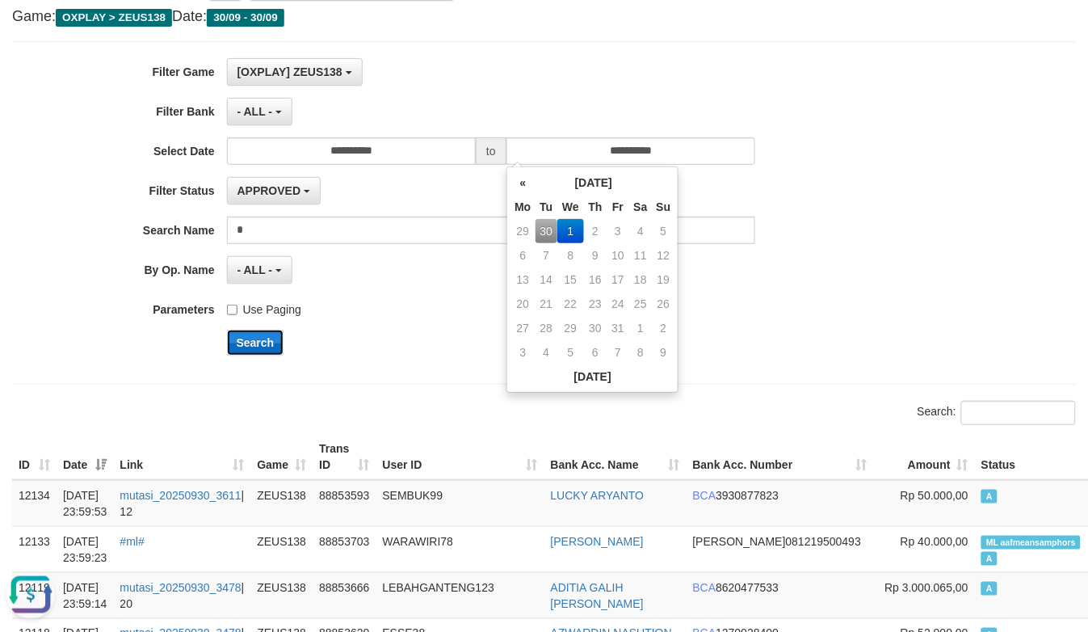
click at [254, 337] on button "Search" at bounding box center [255, 342] width 57 height 26
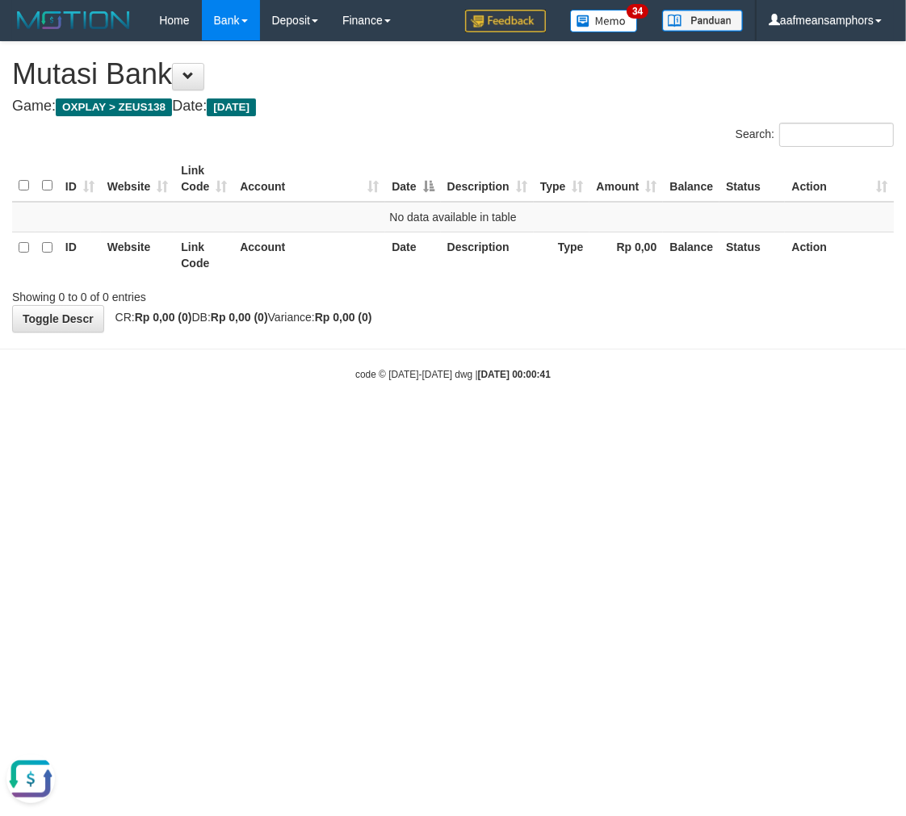
click at [409, 422] on html "Toggle navigation Home Bank Account List Load By Website Group [OXPLAY] ZEUS138…" at bounding box center [453, 211] width 906 height 422
click at [408, 422] on html "Toggle navigation Home Bank Account List Load By Website Group [OXPLAY] ZEUS138…" at bounding box center [453, 211] width 906 height 422
click at [262, 422] on html "Toggle navigation Home Bank Account List Load By Website Group [OXPLAY] ZEUS138…" at bounding box center [453, 211] width 906 height 422
drag, startPoint x: 262, startPoint y: 481, endPoint x: 303, endPoint y: 479, distance: 40.4
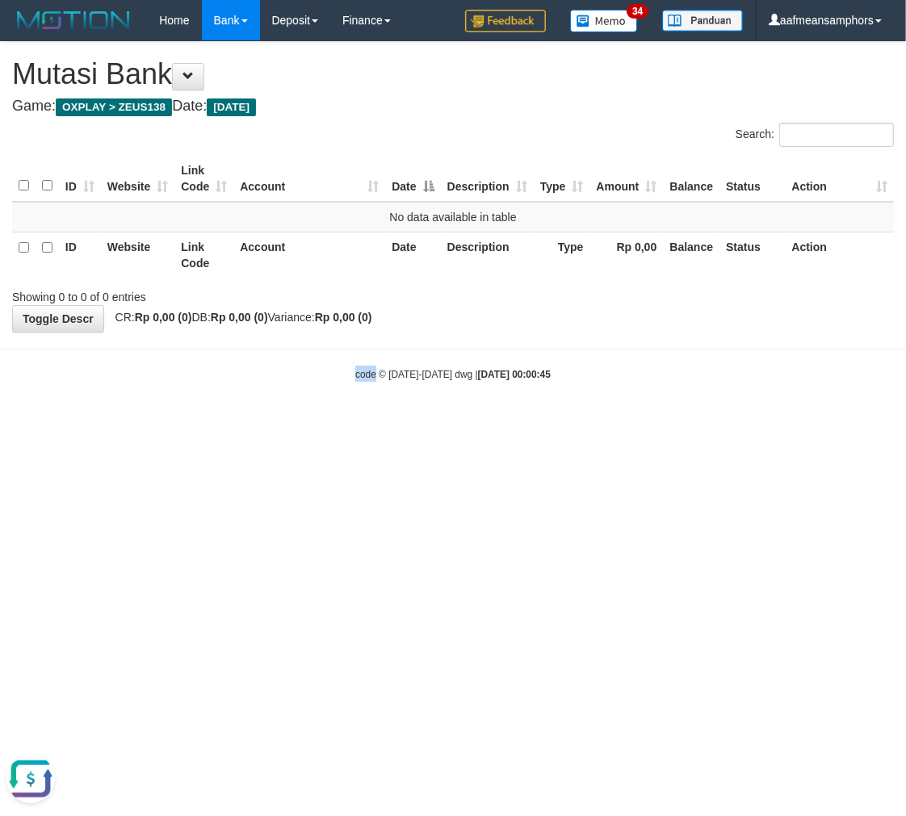
click at [270, 422] on html "Toggle navigation Home Bank Account List Load By Website Group [OXPLAY] ZEUS138…" at bounding box center [453, 211] width 906 height 422
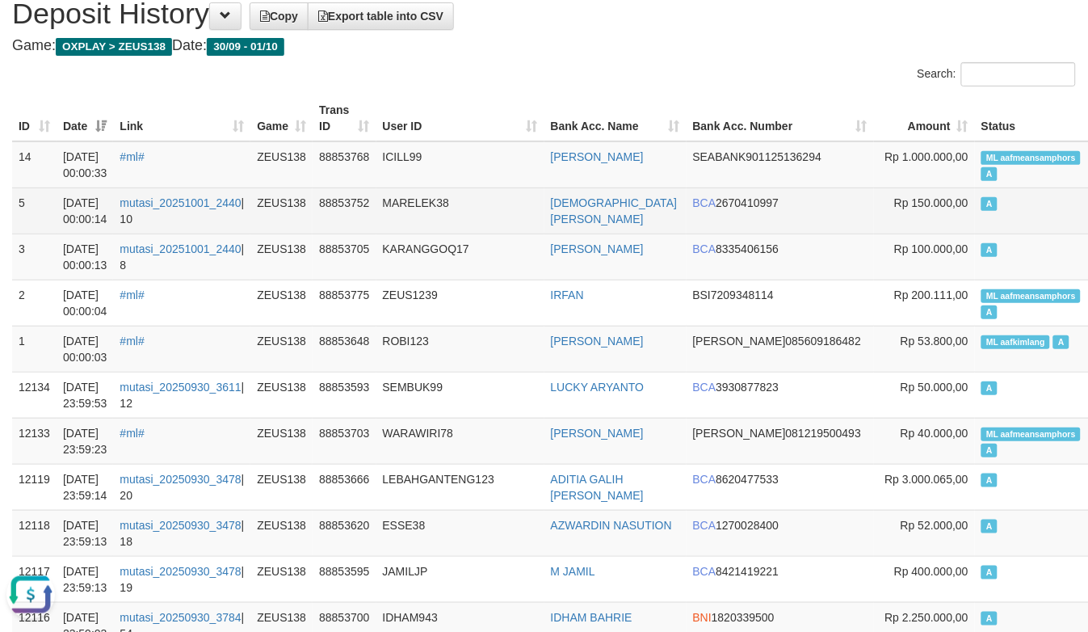
scroll to position [90, 0]
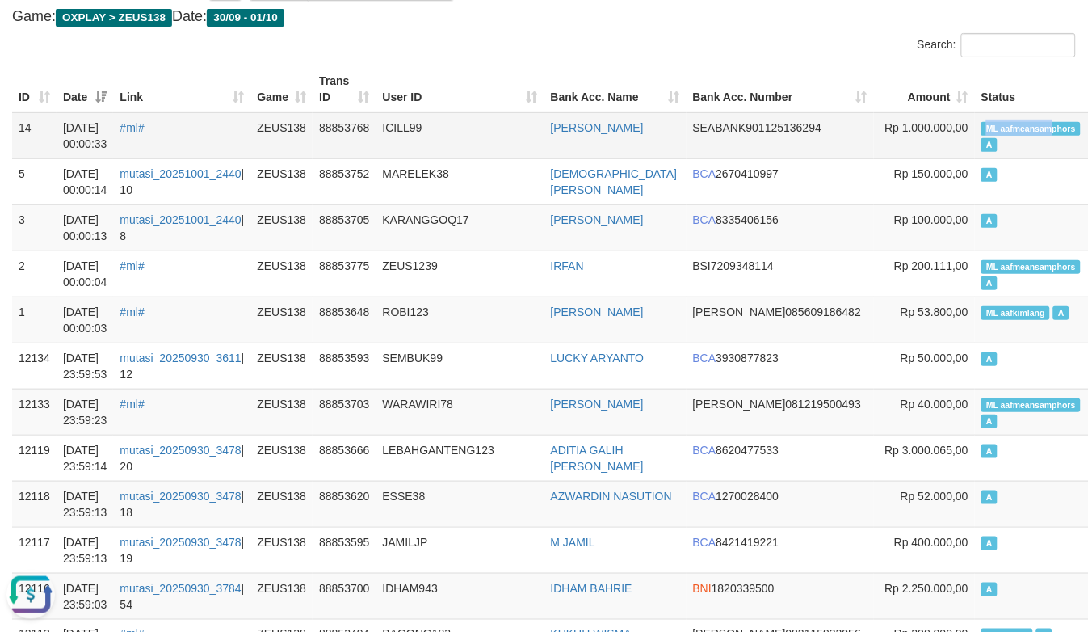
drag, startPoint x: 909, startPoint y: 120, endPoint x: 982, endPoint y: 129, distance: 73.3
click at [982, 129] on span "ML aafmeansamphors" at bounding box center [1030, 129] width 99 height 14
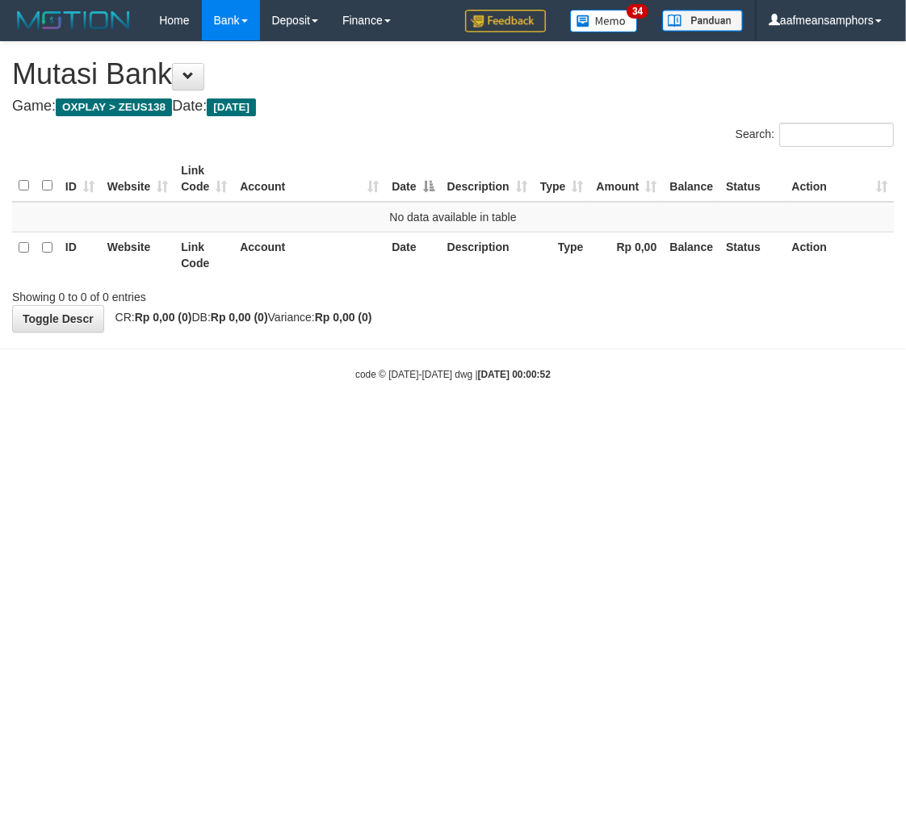
click at [402, 422] on html "Toggle navigation Home Bank Account List Load By Website Group [OXPLAY] ZEUS138…" at bounding box center [453, 211] width 906 height 422
click at [405, 422] on html "Toggle navigation Home Bank Account List Load By Website Group [OXPLAY] ZEUS138…" at bounding box center [453, 211] width 906 height 422
click at [598, 422] on html "Toggle navigation Home Bank Account List Load By Website Group [OXPLAY] ZEUS138…" at bounding box center [453, 211] width 906 height 422
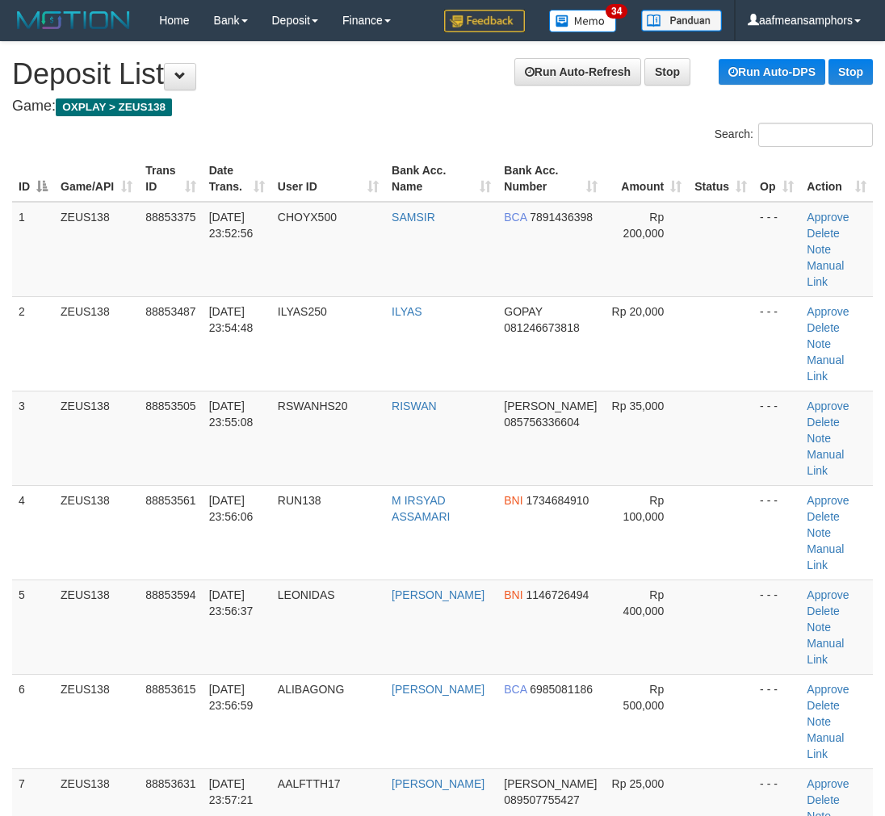
scroll to position [1068, 0]
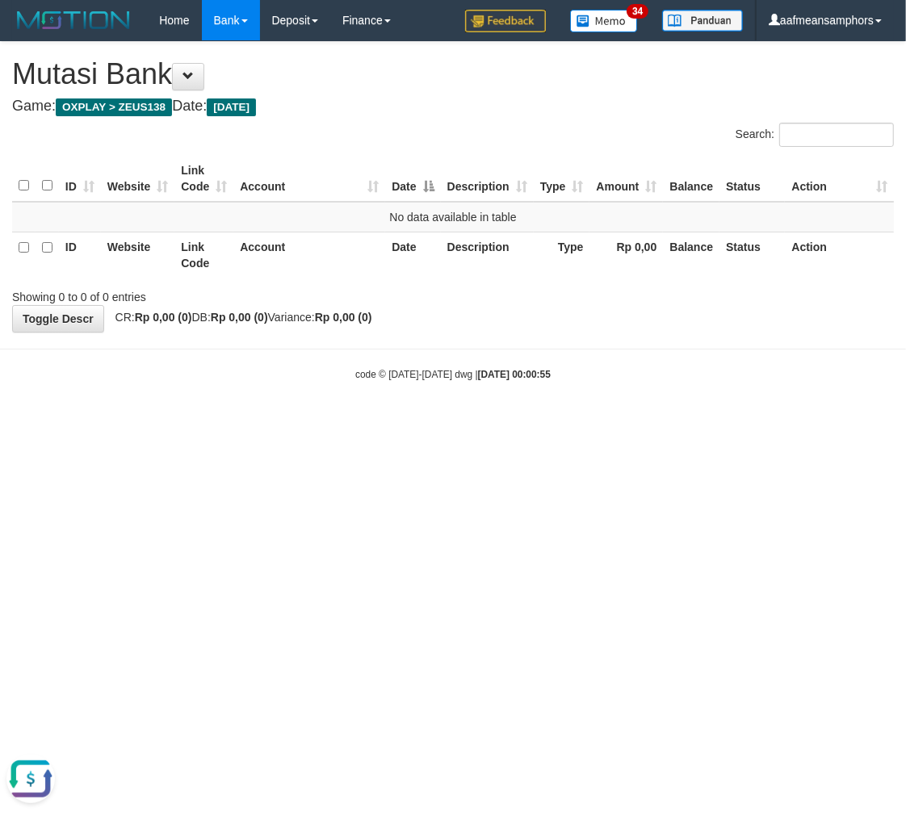
click at [711, 422] on html "Toggle navigation Home Bank Account List Load By Website Group [OXPLAY] ZEUS138…" at bounding box center [453, 211] width 906 height 422
drag, startPoint x: 706, startPoint y: 525, endPoint x: 900, endPoint y: 466, distance: 202.6
click at [706, 422] on html "Toggle navigation Home Bank Account List Load By Website Group [OXPLAY] ZEUS138…" at bounding box center [453, 211] width 906 height 422
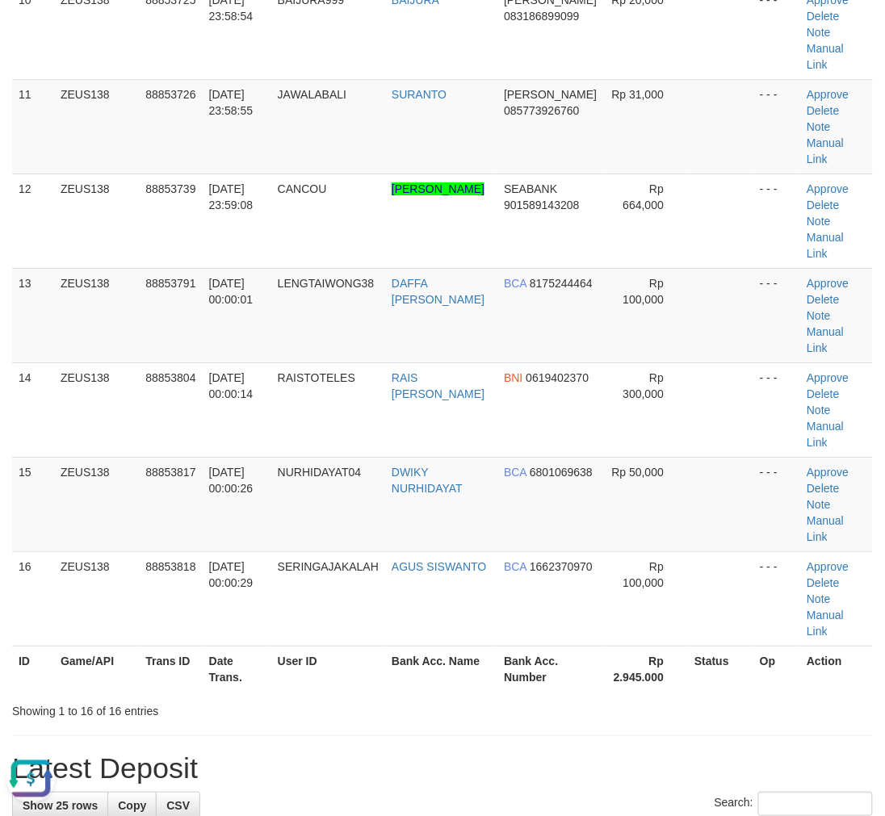
click at [487, 697] on div "Showing 1 to 16 of 16 entries" at bounding box center [442, 708] width 885 height 23
click at [453, 697] on div at bounding box center [627, 697] width 516 height 1
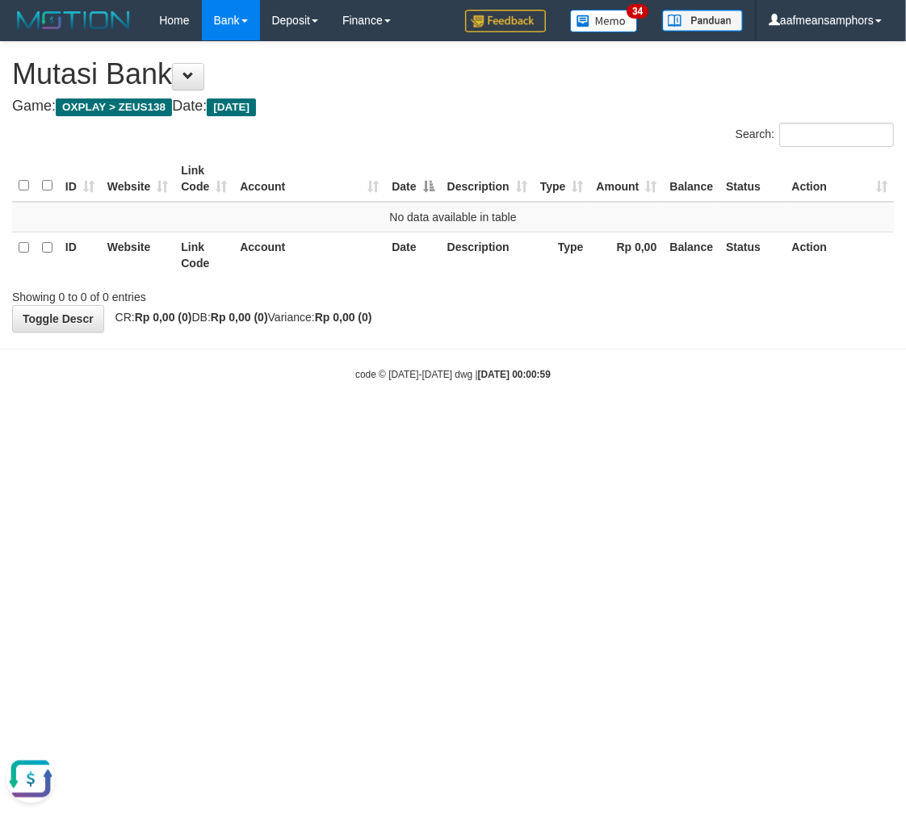
click at [191, 422] on html "Toggle navigation Home Bank Account List Load By Website Group [OXPLAY] ZEUS138…" at bounding box center [453, 211] width 906 height 422
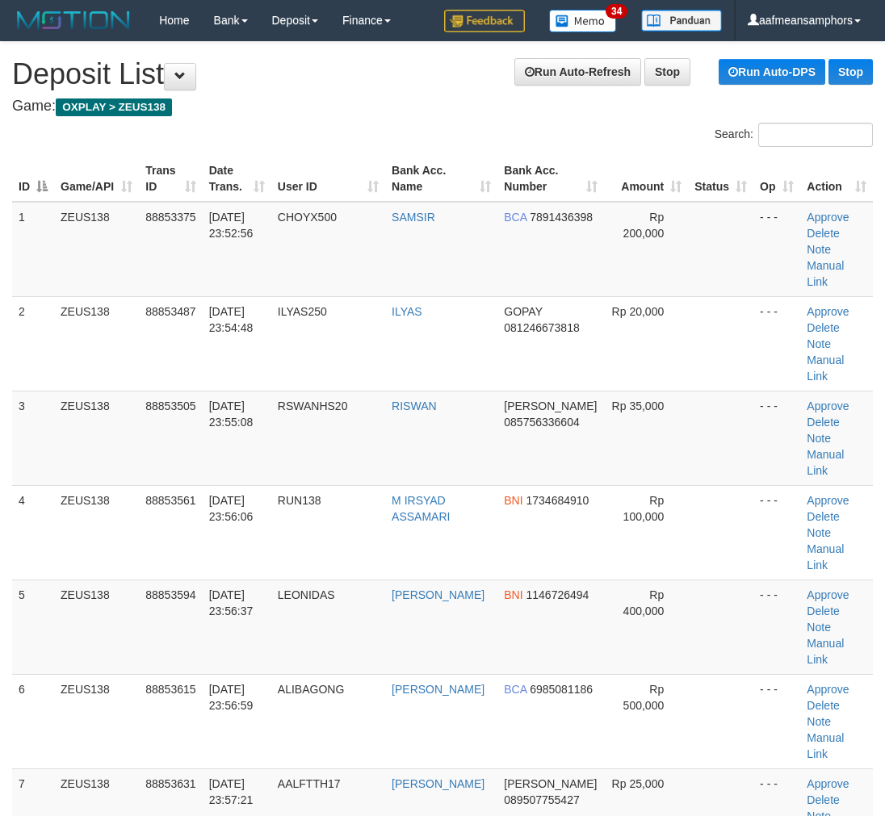
scroll to position [1068, 0]
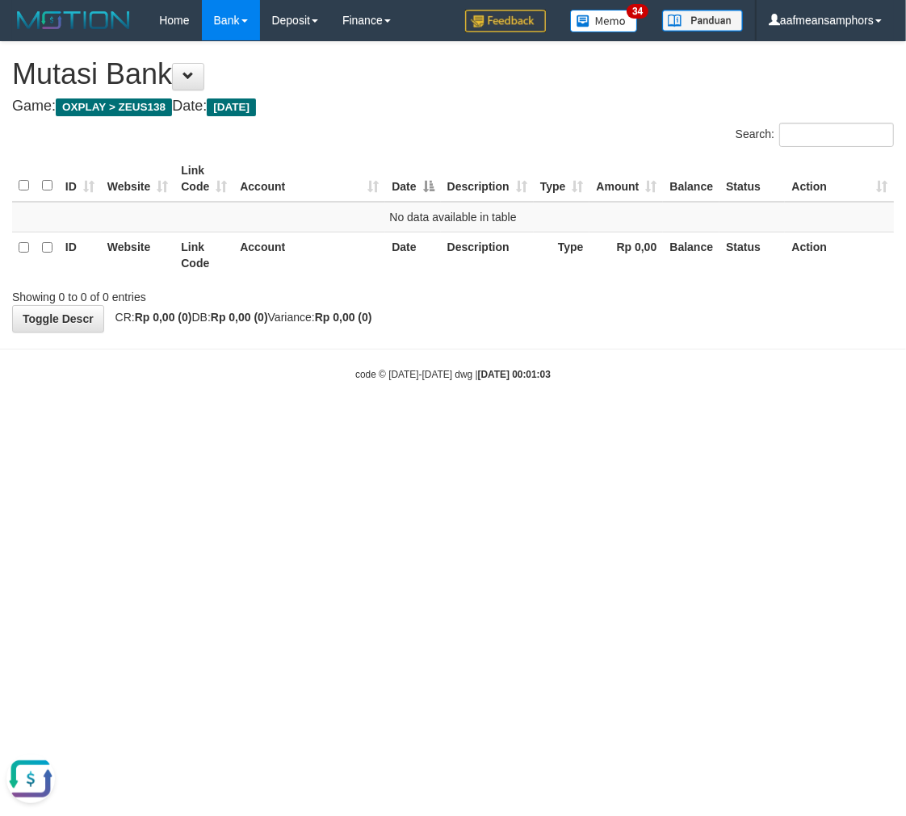
click at [641, 422] on html "Toggle navigation Home Bank Account List Load By Website Group [OXPLAY] ZEUS138…" at bounding box center [453, 211] width 906 height 422
click at [633, 420] on body "Toggle navigation Home Bank Account List Load By Website Group [OXPLAY] ZEUS138…" at bounding box center [453, 211] width 906 height 422
click at [615, 422] on html "Toggle navigation Home Bank Account List Load By Website Group [OXPLAY] ZEUS138…" at bounding box center [453, 211] width 906 height 422
click at [607, 422] on html "Toggle navigation Home Bank Account List Load By Website Group [OXPLAY] ZEUS138…" at bounding box center [453, 211] width 906 height 422
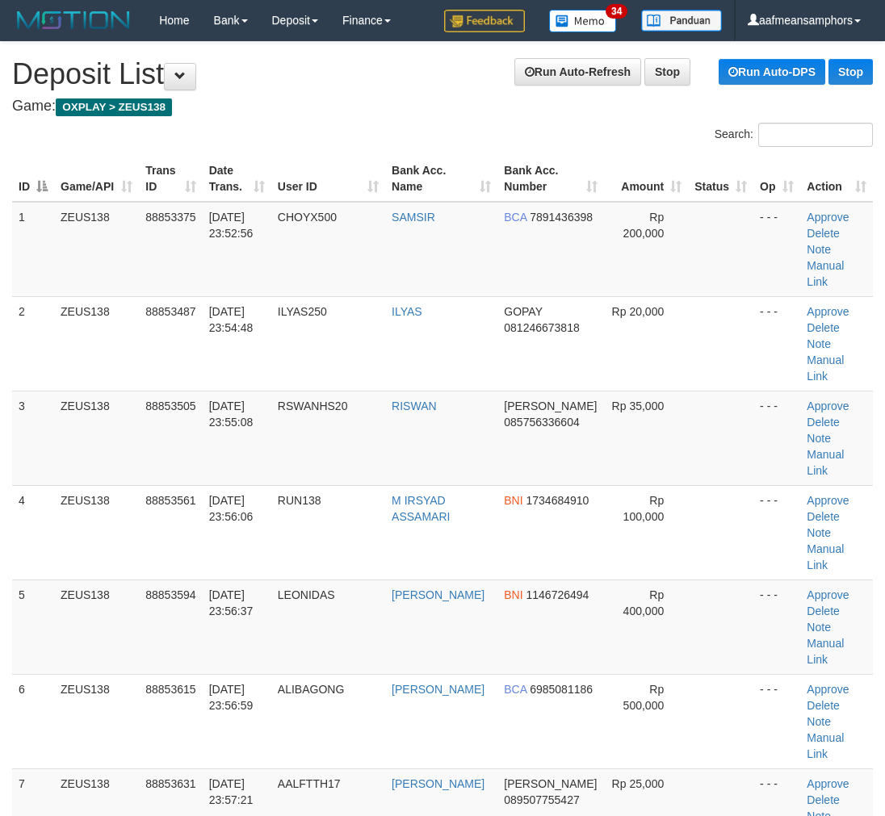
scroll to position [1068, 0]
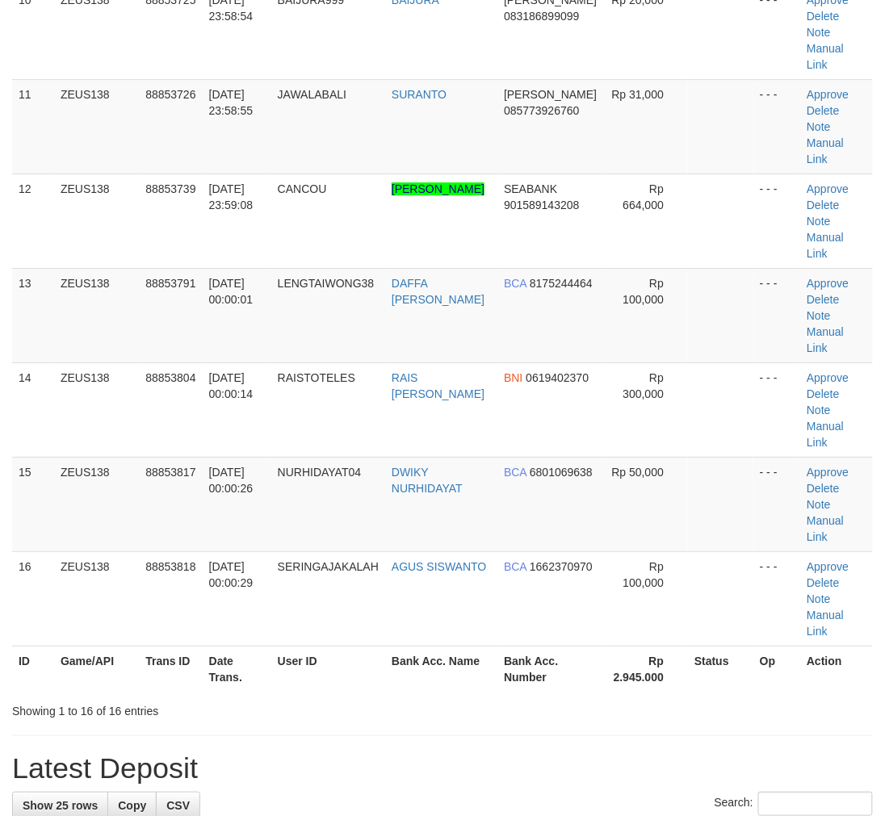
click at [497, 753] on h1 "Latest Deposit" at bounding box center [442, 769] width 861 height 32
drag, startPoint x: 497, startPoint y: 499, endPoint x: 477, endPoint y: 493, distance: 20.4
click at [501, 753] on h1 "Latest Deposit" at bounding box center [442, 769] width 861 height 32
click at [0, 550] on html "Toggle navigation Home Bank Account List Load By Website Group [OXPLAY] ZEUS138…" at bounding box center [442, 115] width 885 height 2367
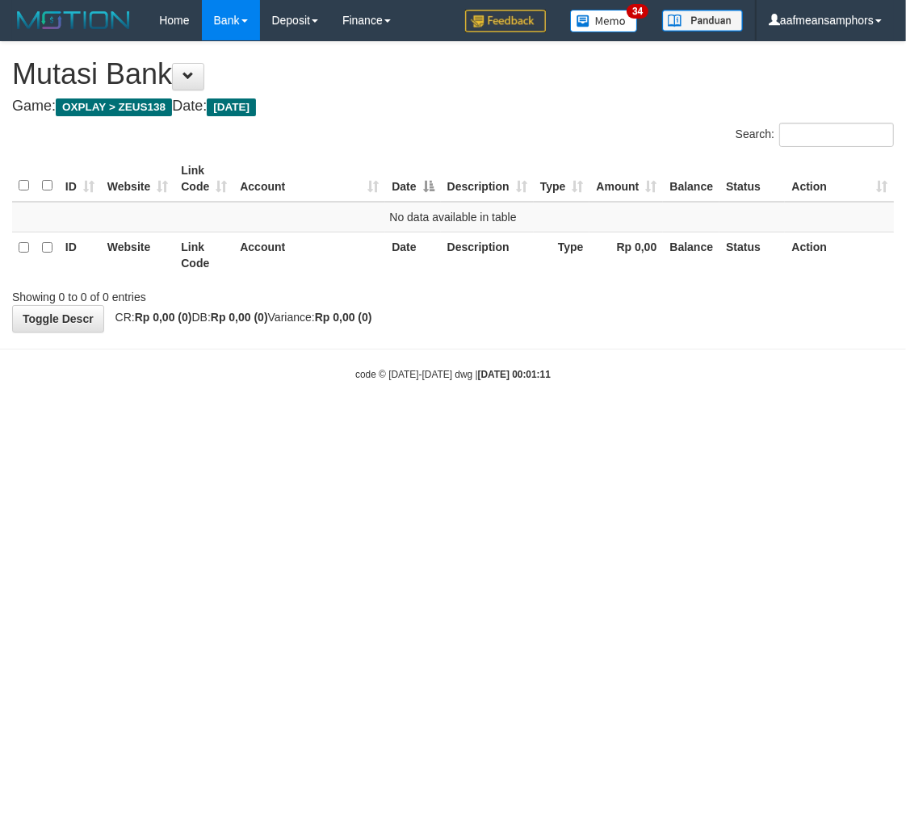
click at [690, 422] on html "Toggle navigation Home Bank Account List Load By Website Group [OXPLAY] ZEUS138…" at bounding box center [453, 211] width 906 height 422
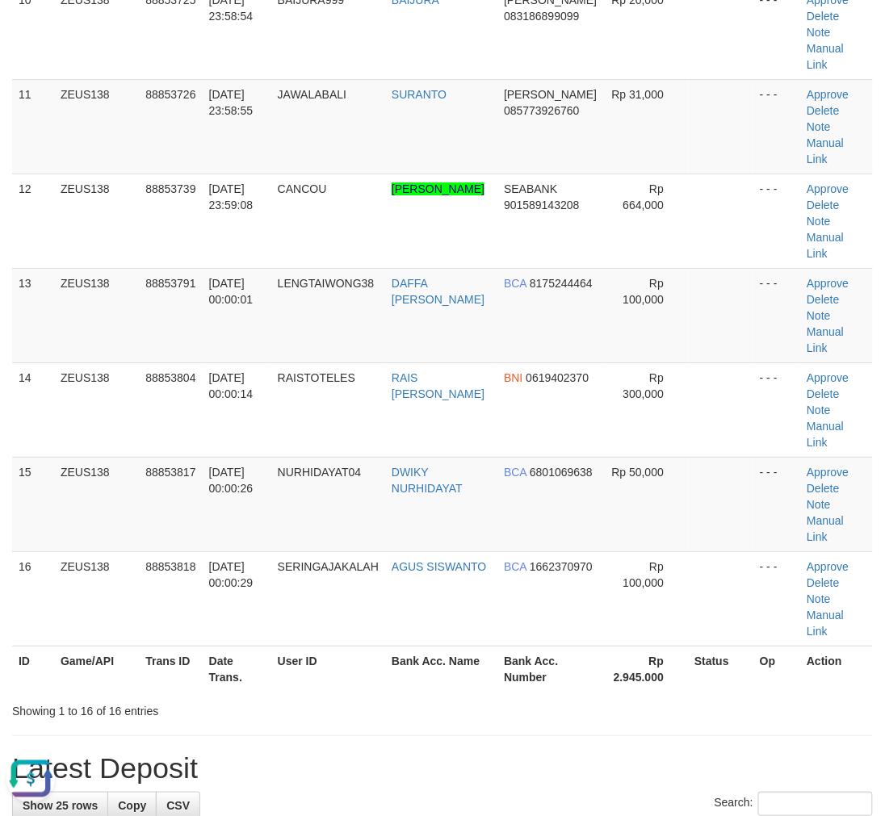
click at [525, 753] on h1 "Latest Deposit" at bounding box center [442, 769] width 861 height 32
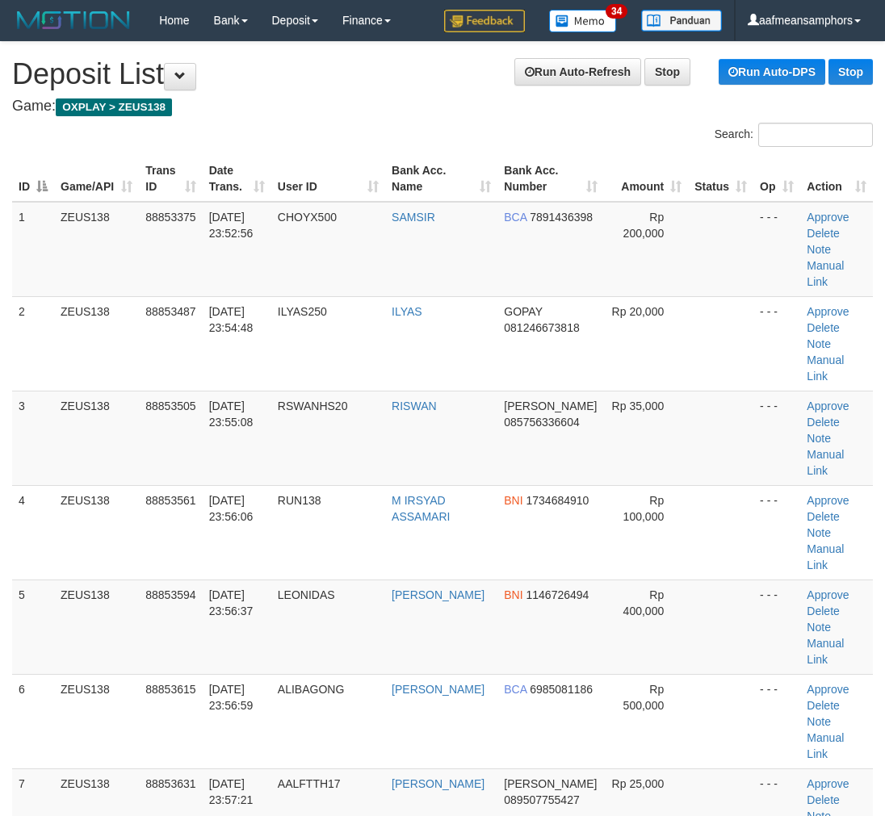
scroll to position [1068, 0]
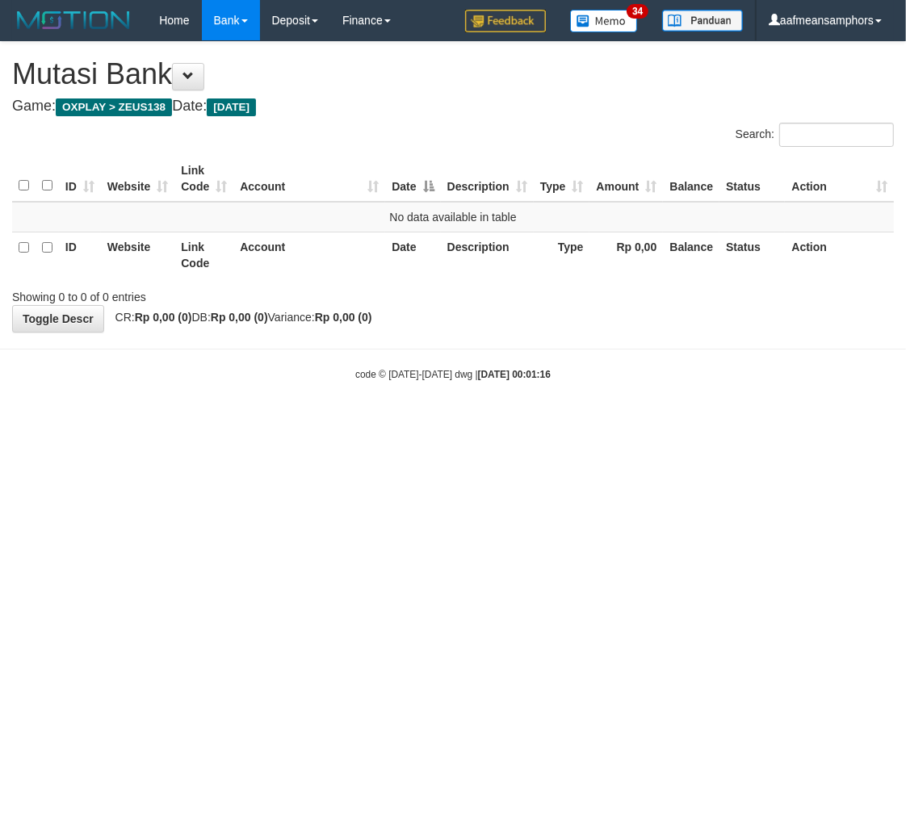
drag, startPoint x: 556, startPoint y: 529, endPoint x: 594, endPoint y: 513, distance: 41.2
click at [549, 422] on html "Toggle navigation Home Bank Account List Load By Website Group [OXPLAY] ZEUS138…" at bounding box center [453, 211] width 906 height 422
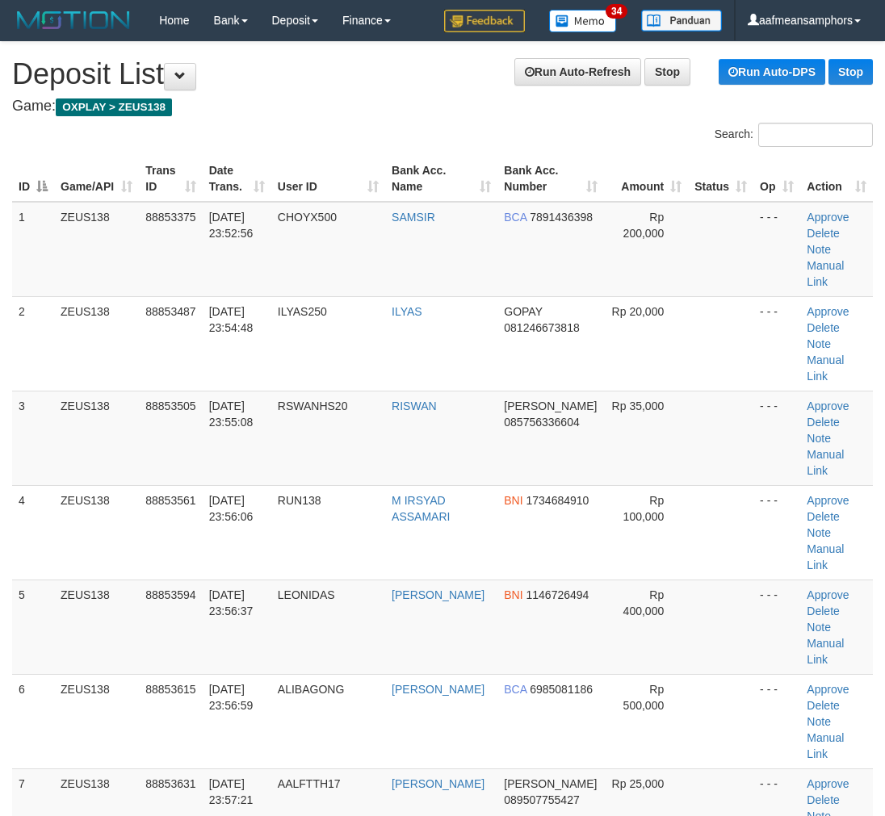
scroll to position [1068, 0]
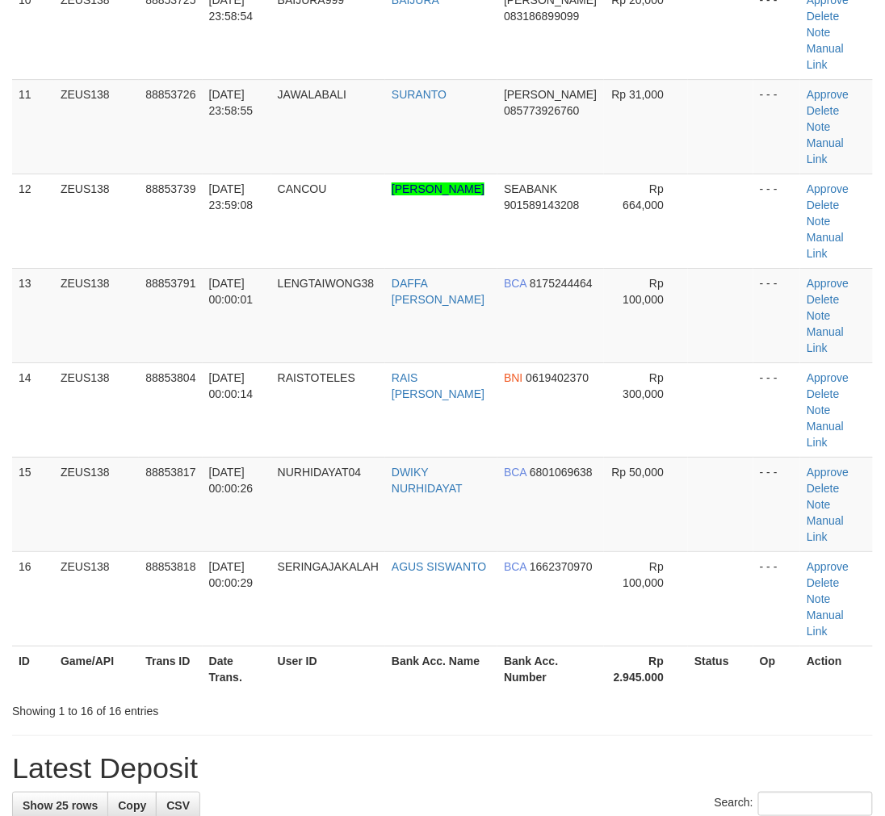
drag, startPoint x: 467, startPoint y: 474, endPoint x: 319, endPoint y: 480, distance: 147.9
click at [467, 474] on div "**********" at bounding box center [442, 91] width 885 height 2235
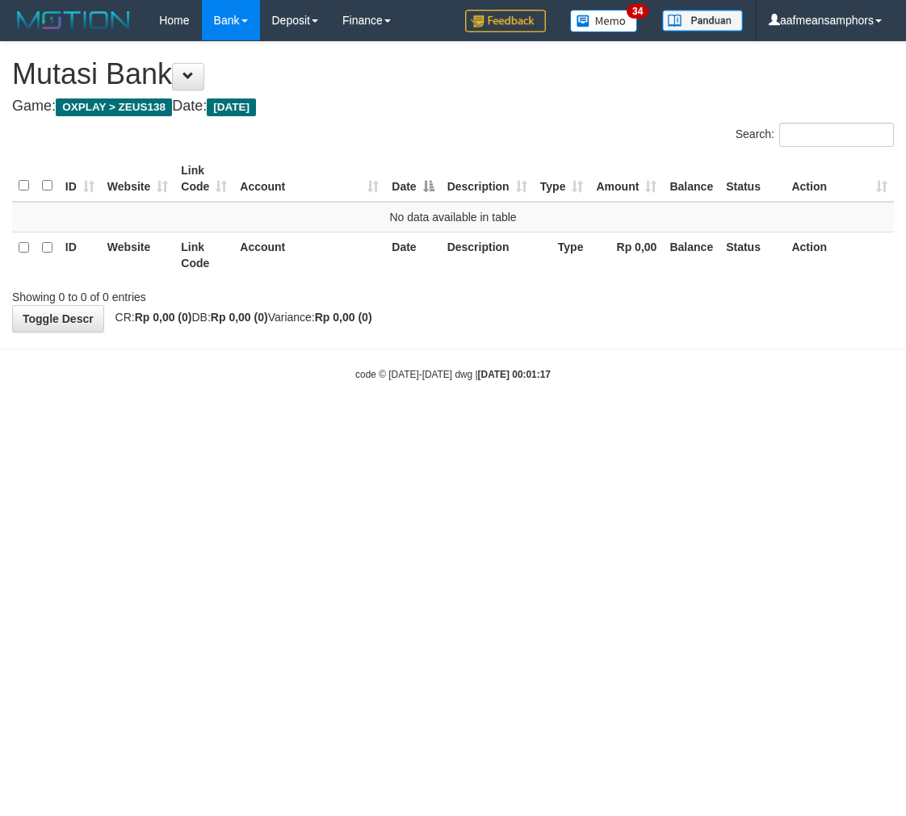
click at [537, 422] on html "Toggle navigation Home Bank Account List Load By Website Group [OXPLAY] ZEUS138…" at bounding box center [453, 211] width 906 height 422
click at [527, 422] on html "Toggle navigation Home Bank Account List Load By Website Group [OXPLAY] ZEUS138…" at bounding box center [453, 211] width 906 height 422
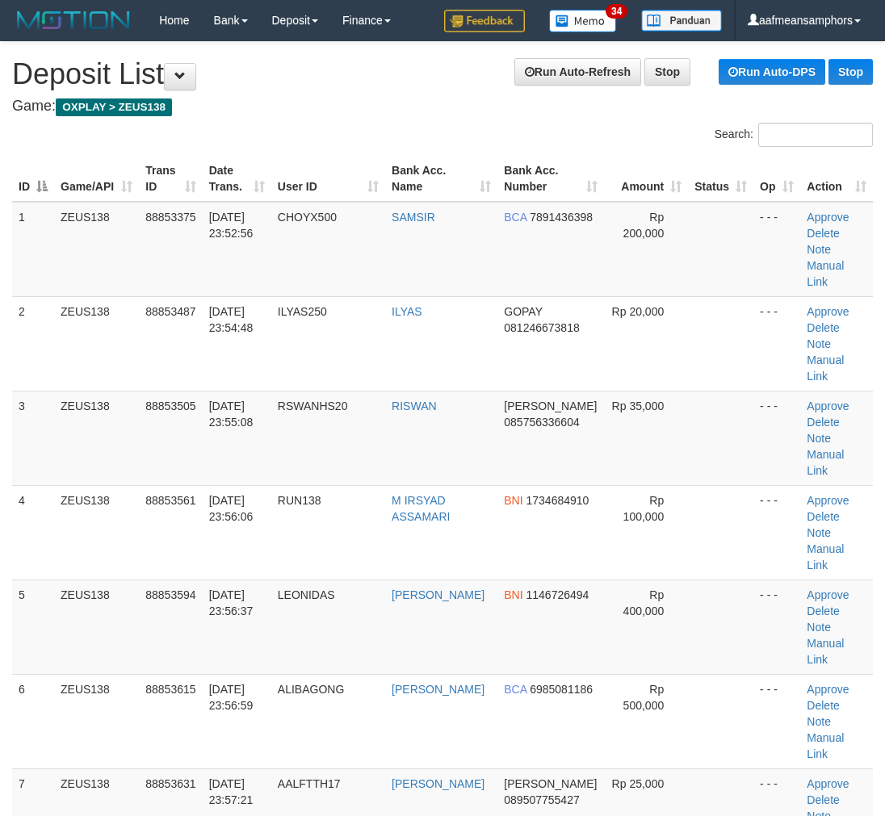
scroll to position [1068, 0]
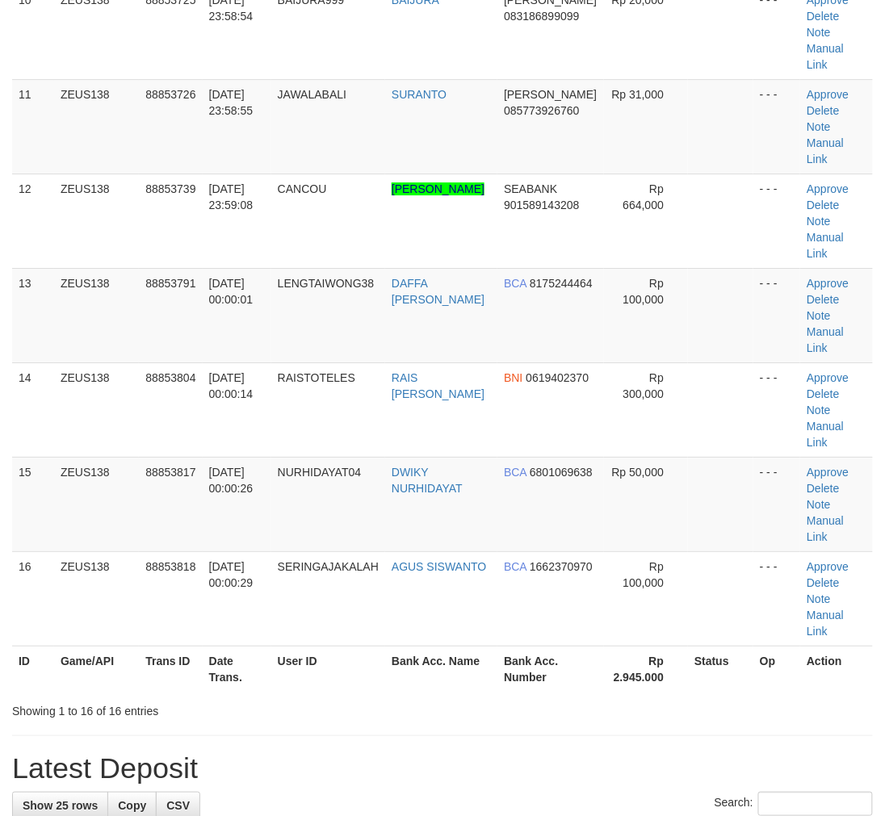
drag, startPoint x: 455, startPoint y: 464, endPoint x: 465, endPoint y: 465, distance: 10.5
click at [464, 465] on div "**********" at bounding box center [442, 91] width 885 height 2235
click at [455, 472] on div "**********" at bounding box center [442, 91] width 885 height 2235
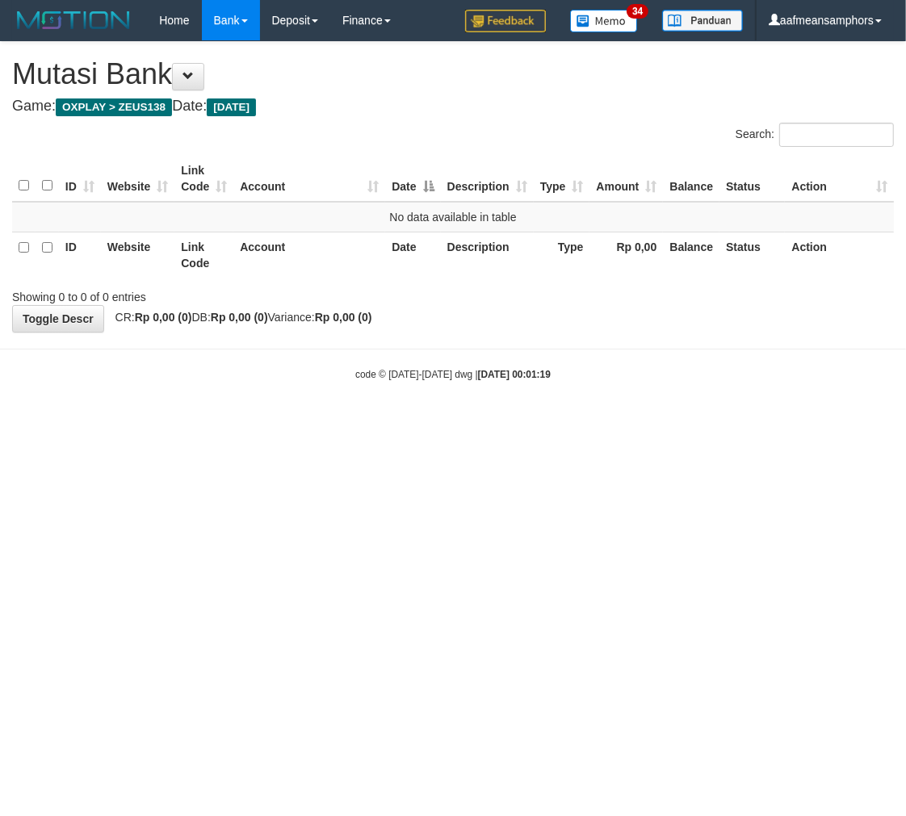
click at [636, 422] on html "Toggle navigation Home Bank Account List Load By Website Group [OXPLAY] ZEUS138…" at bounding box center [453, 211] width 906 height 422
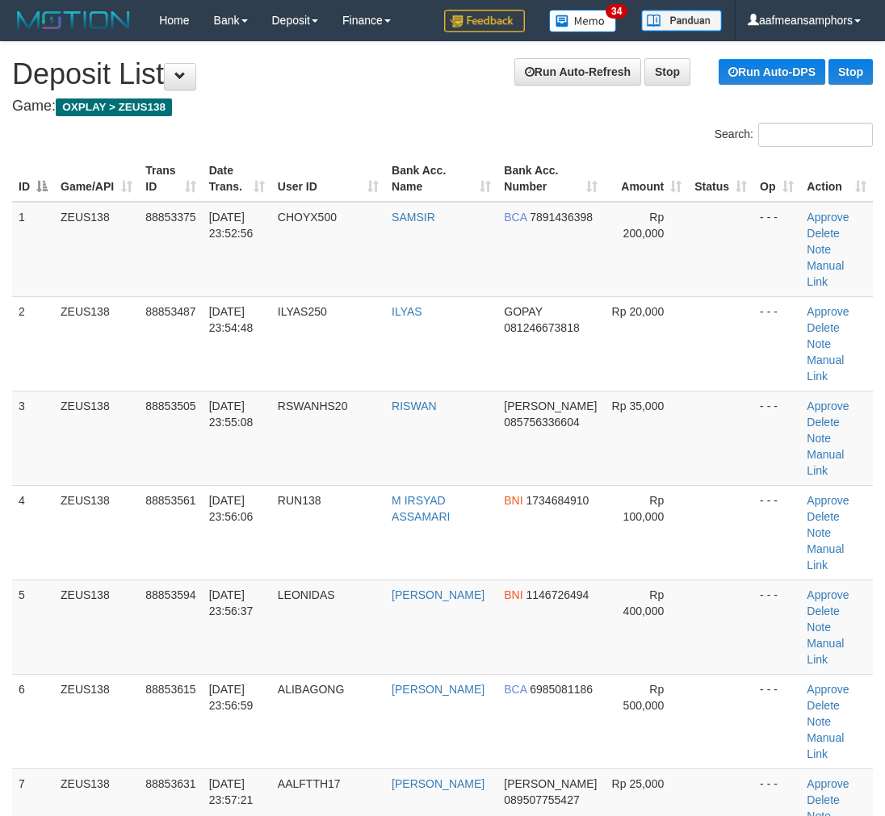
scroll to position [1068, 0]
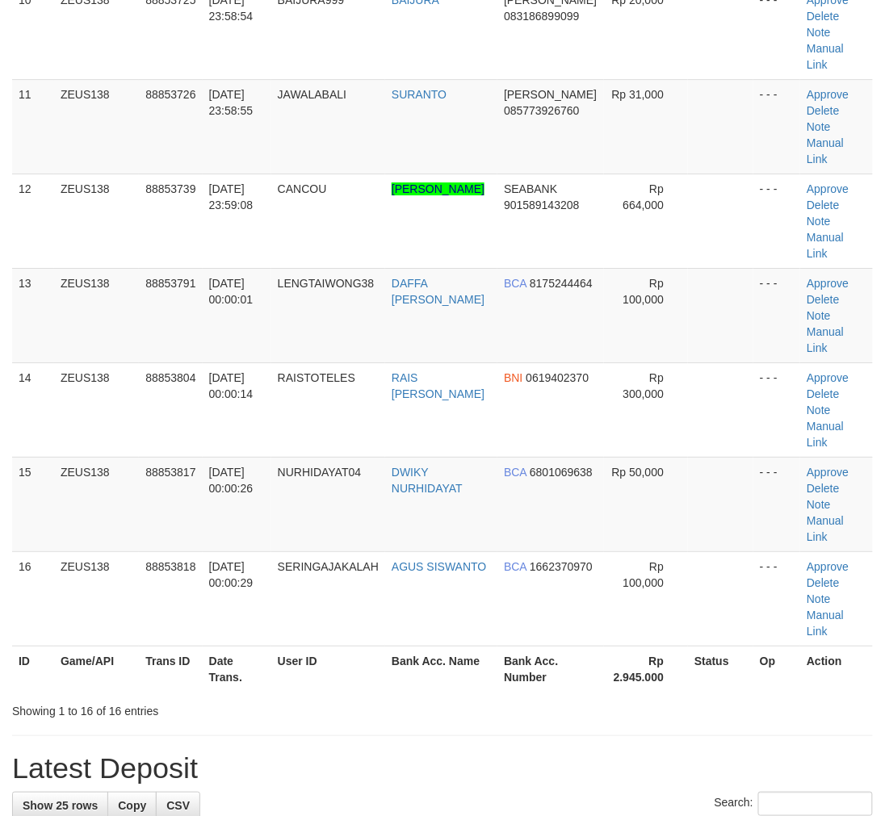
click at [467, 485] on div "**********" at bounding box center [442, 91] width 885 height 2235
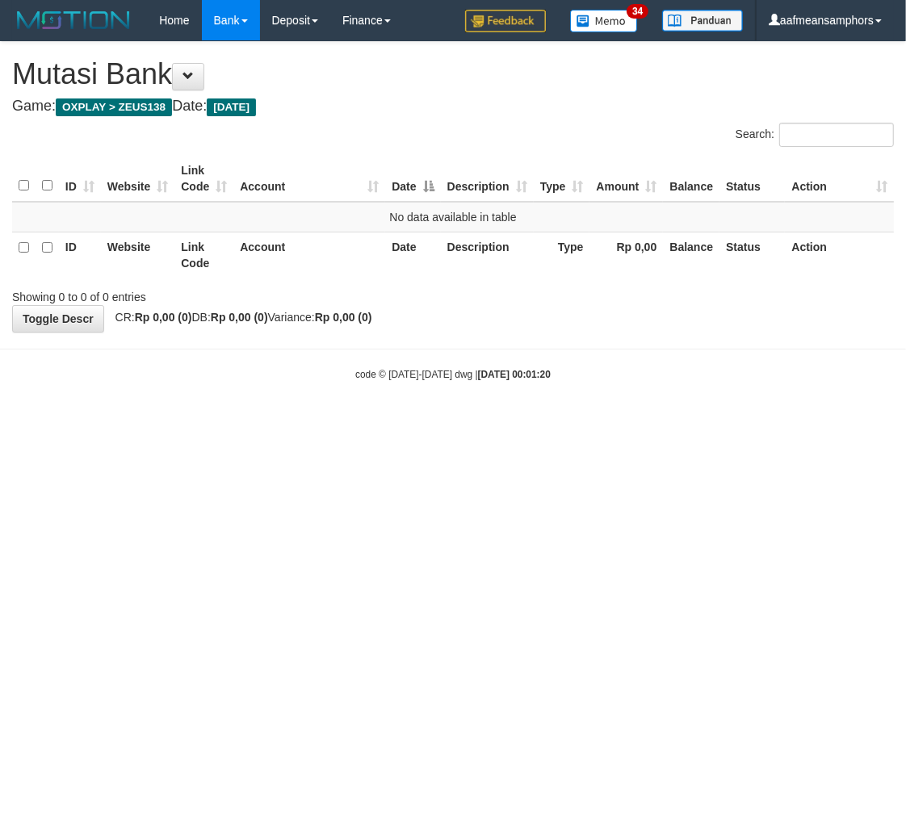
click at [640, 422] on html "Toggle navigation Home Bank Account List Load By Website Group [OXPLAY] ZEUS138…" at bounding box center [453, 211] width 906 height 422
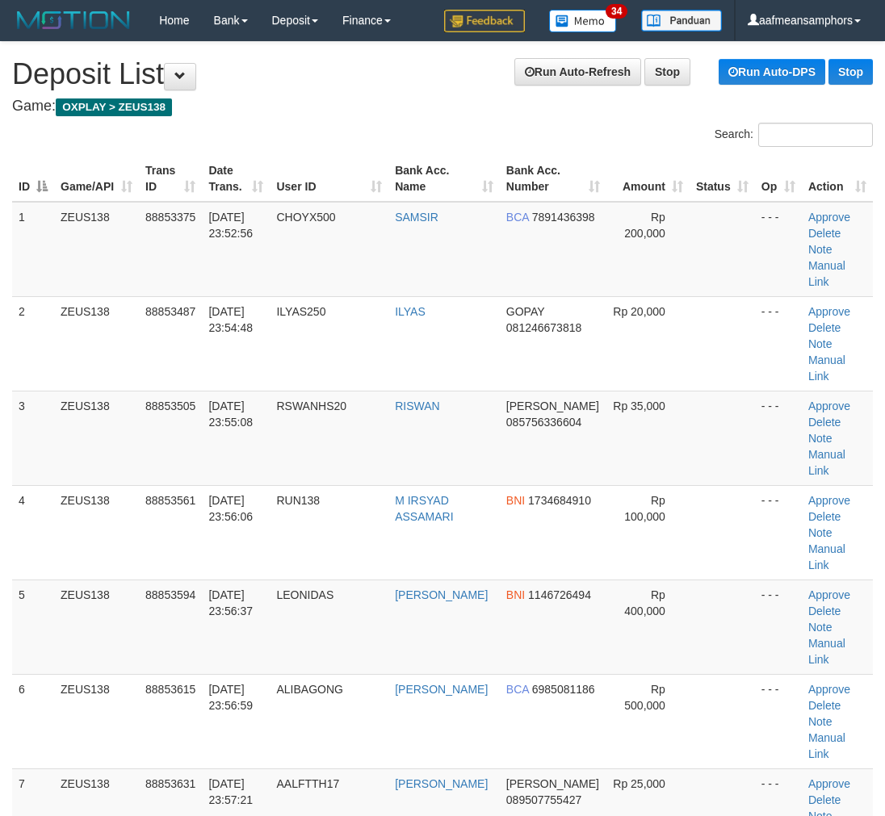
scroll to position [1068, 0]
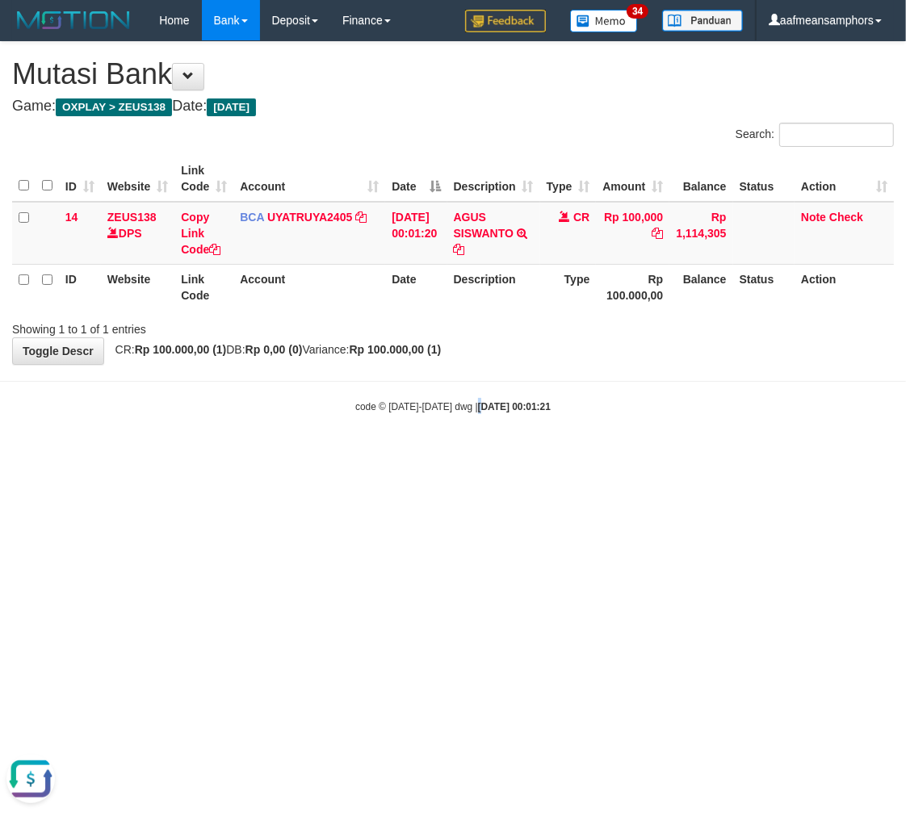
click at [462, 455] on html "Toggle navigation Home Bank Account List Load By Website Group [OXPLAY] ZEUS138…" at bounding box center [453, 227] width 906 height 455
click at [493, 455] on html "Toggle navigation Home Bank Account List Load By Website Group [OXPLAY] ZEUS138…" at bounding box center [453, 227] width 906 height 455
click at [510, 455] on html "Toggle navigation Home Bank Account List Load By Website Group [OXPLAY] ZEUS138…" at bounding box center [453, 227] width 906 height 455
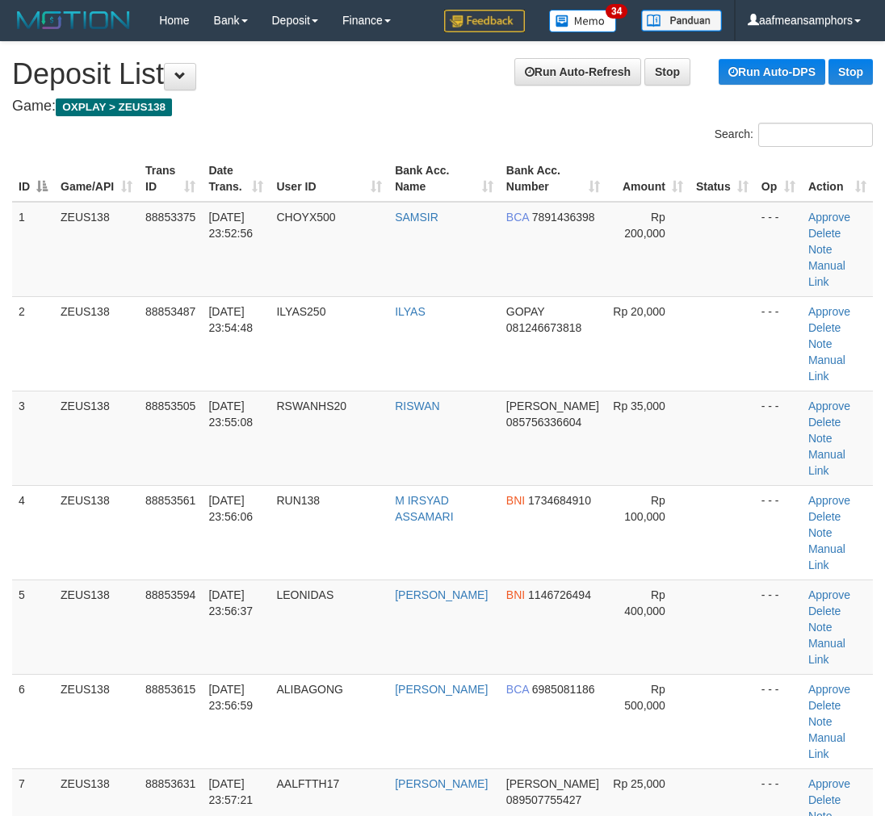
scroll to position [1068, 0]
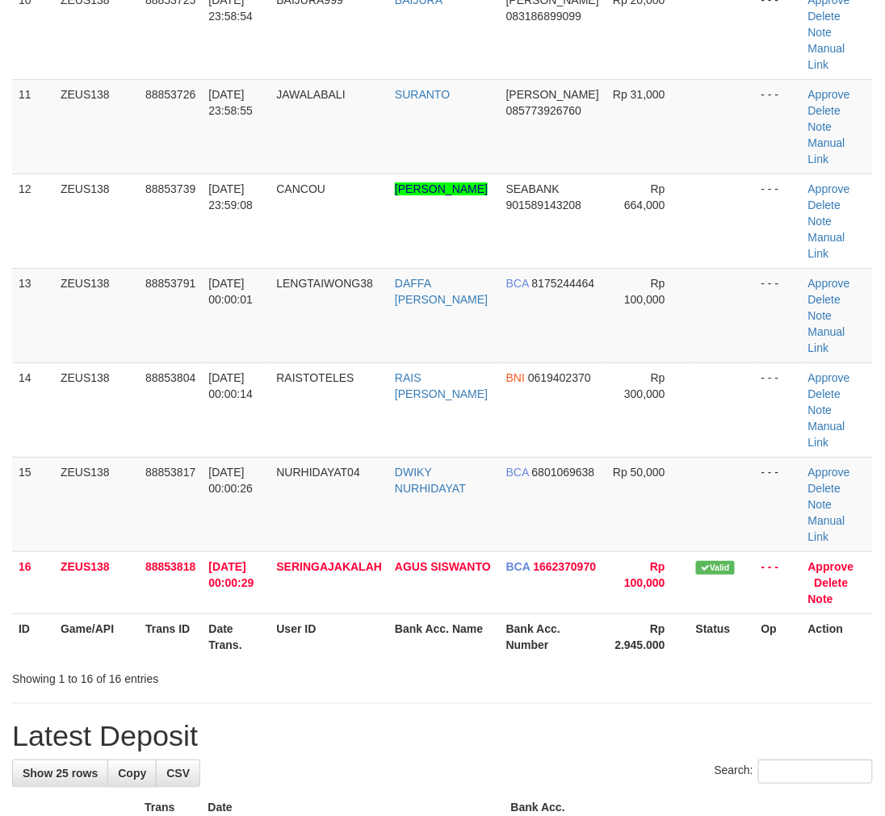
click at [285, 665] on div "Showing 1 to 16 of 16 entries" at bounding box center [184, 676] width 345 height 23
drag, startPoint x: 293, startPoint y: 434, endPoint x: 1, endPoint y: 471, distance: 294.7
click at [292, 665] on div "Showing 1 to 16 of 16 entries" at bounding box center [184, 676] width 345 height 23
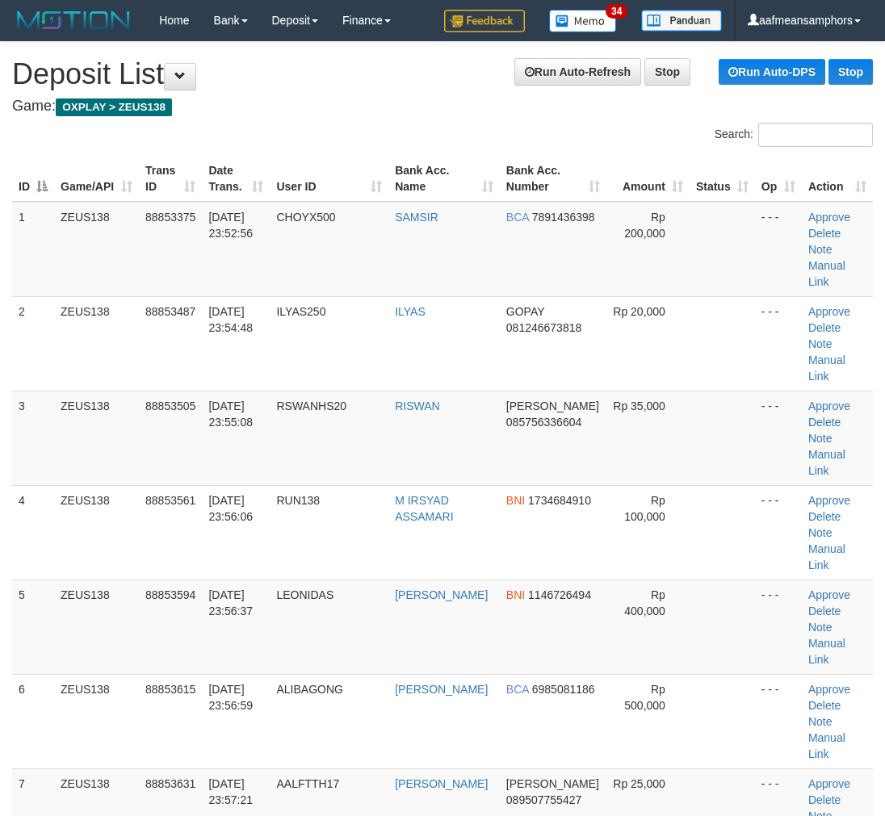
scroll to position [619, 0]
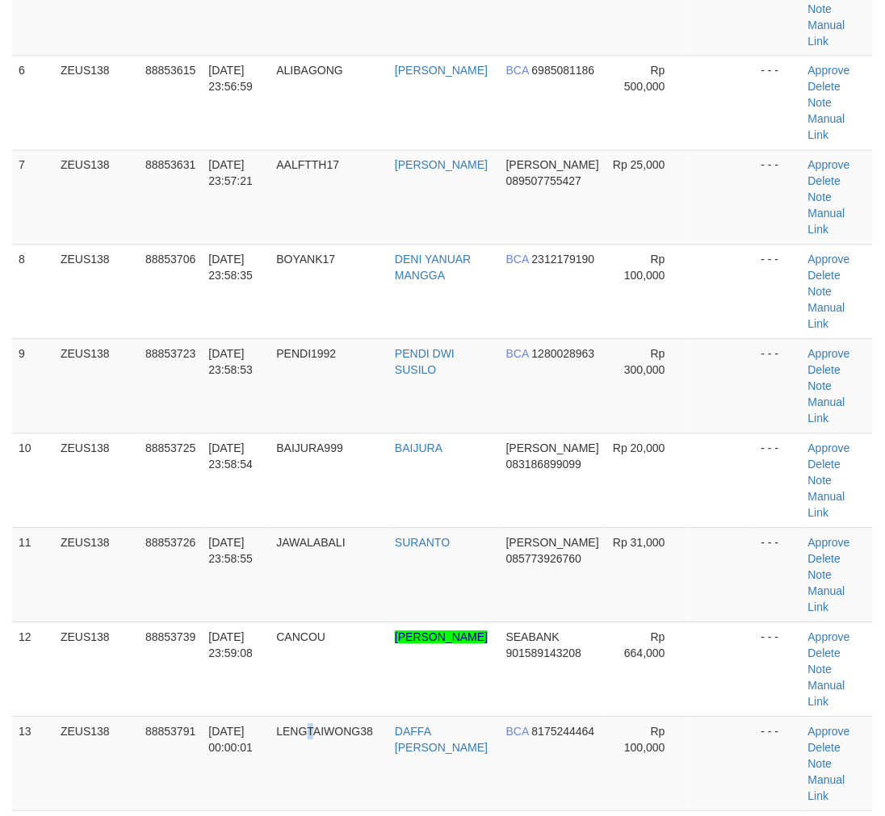
drag, startPoint x: 321, startPoint y: 539, endPoint x: 0, endPoint y: 518, distance: 321.3
click at [321, 726] on span "LENGTAIWONG38" at bounding box center [324, 732] width 97 height 13
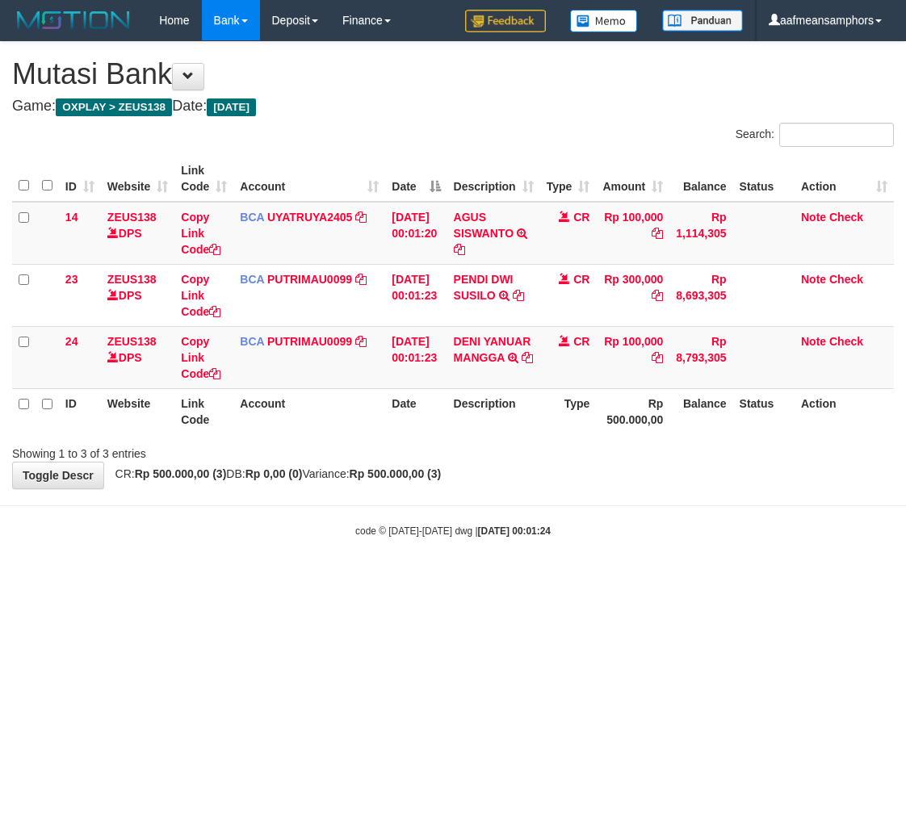
click at [585, 531] on div "code © [DATE]-[DATE] dwg | [DATE] 00:01:24" at bounding box center [453, 531] width 906 height 16
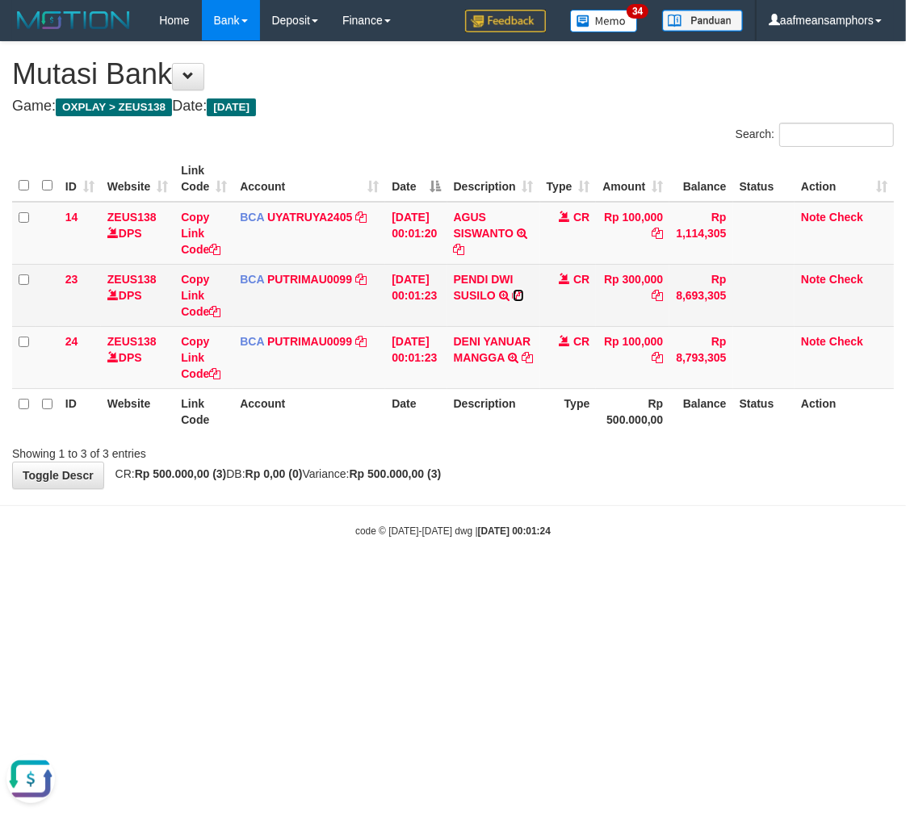
click at [524, 293] on icon at bounding box center [518, 295] width 11 height 11
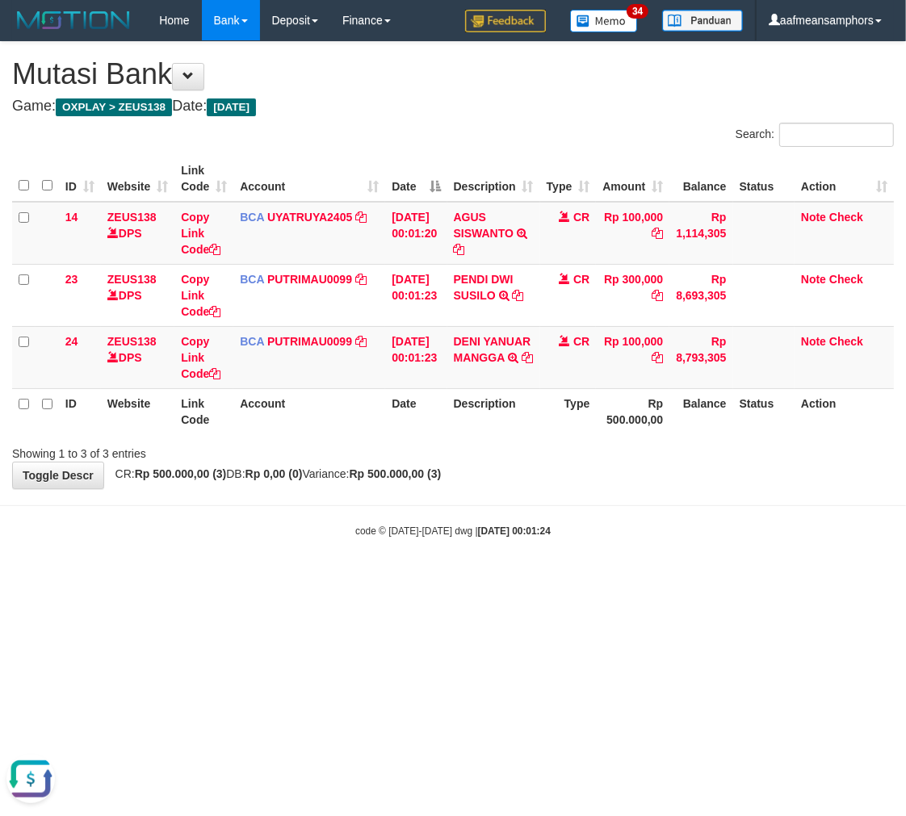
click at [518, 489] on body "Toggle navigation Home Bank Account List Load By Website Group [OXPLAY] ZEUS138…" at bounding box center [453, 289] width 906 height 579
click at [562, 498] on body "Toggle navigation Home Bank Account List Load By Website Group [OXPLAY] ZEUS138…" at bounding box center [453, 289] width 906 height 579
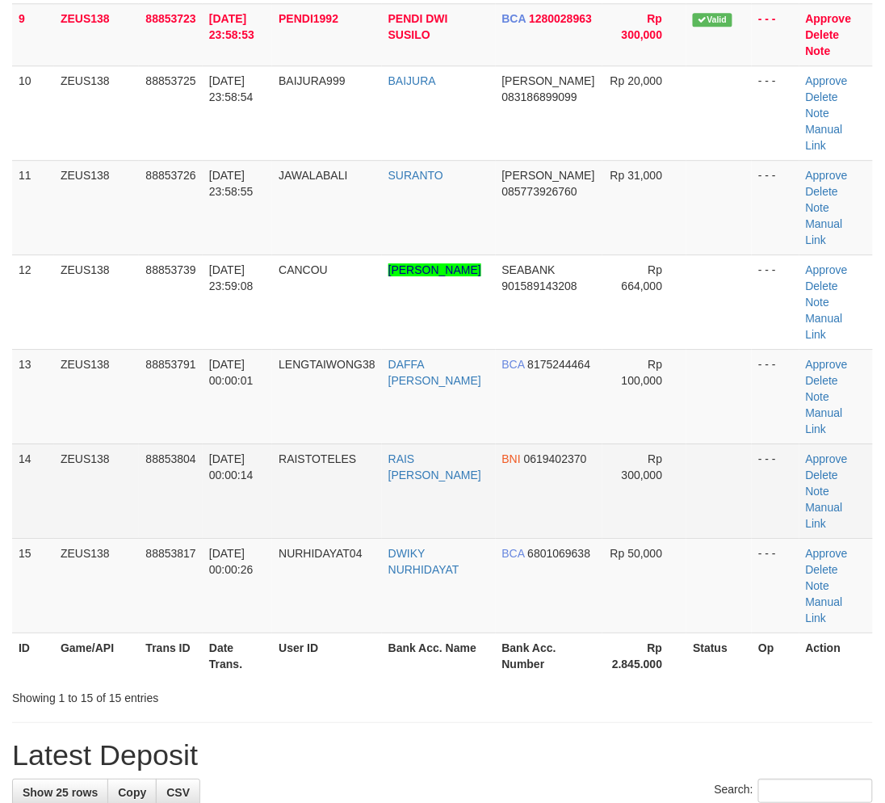
scroll to position [619, 0]
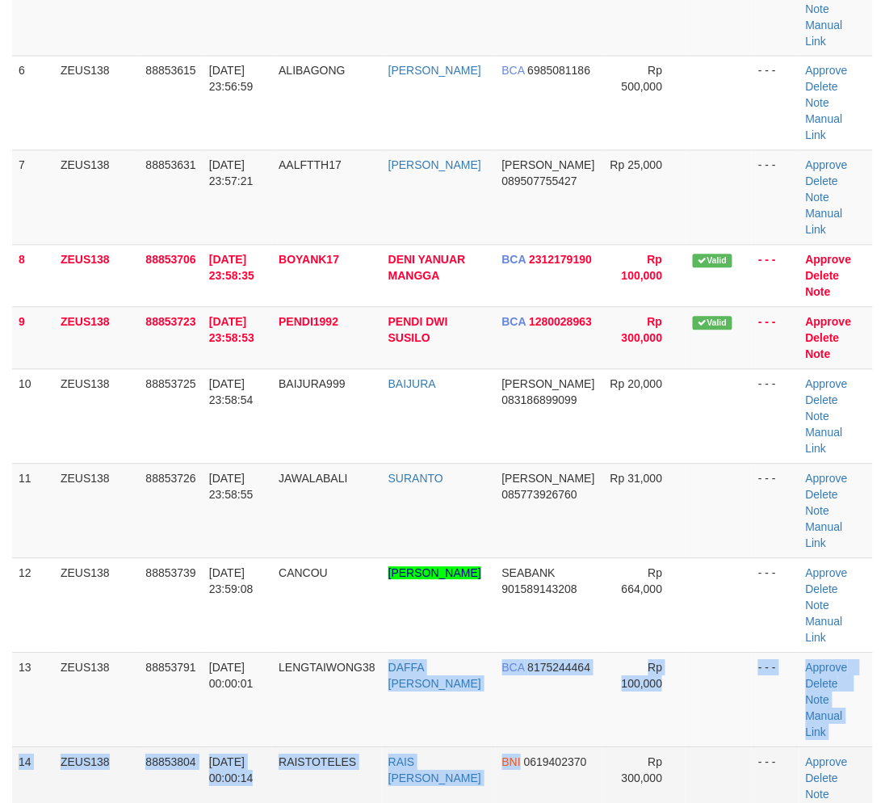
click at [553, 582] on tbody "1 ZEUS138 88853375 30/09/2025 23:52:56 CHOYX500 SAMSIR BCA 7891436398 Rp 200,00…" at bounding box center [442, 259] width 861 height 1353
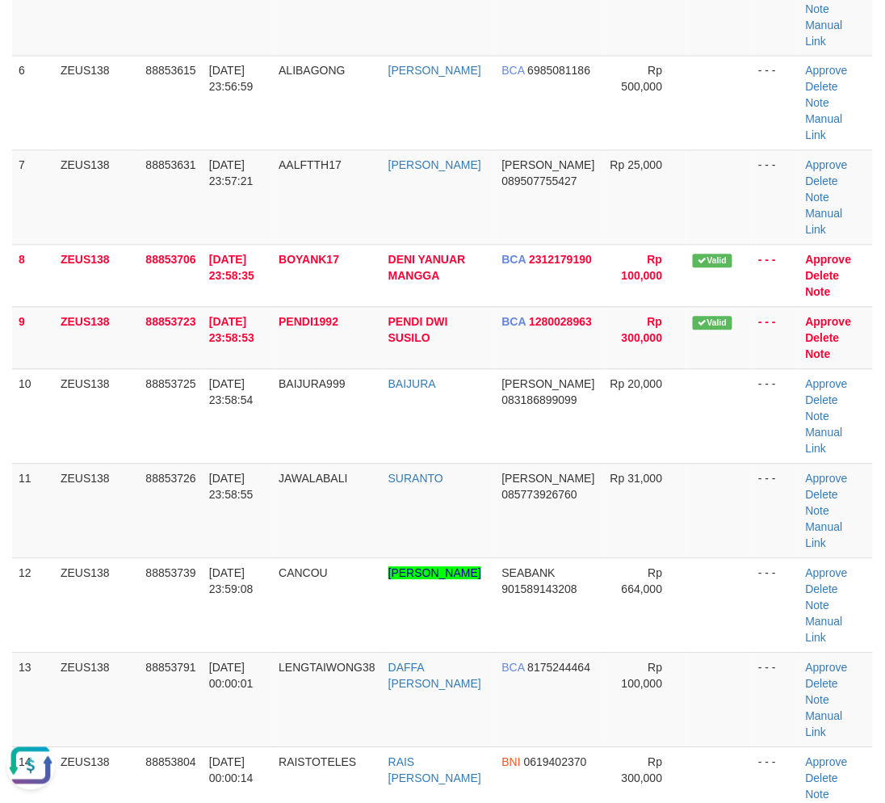
scroll to position [0, 0]
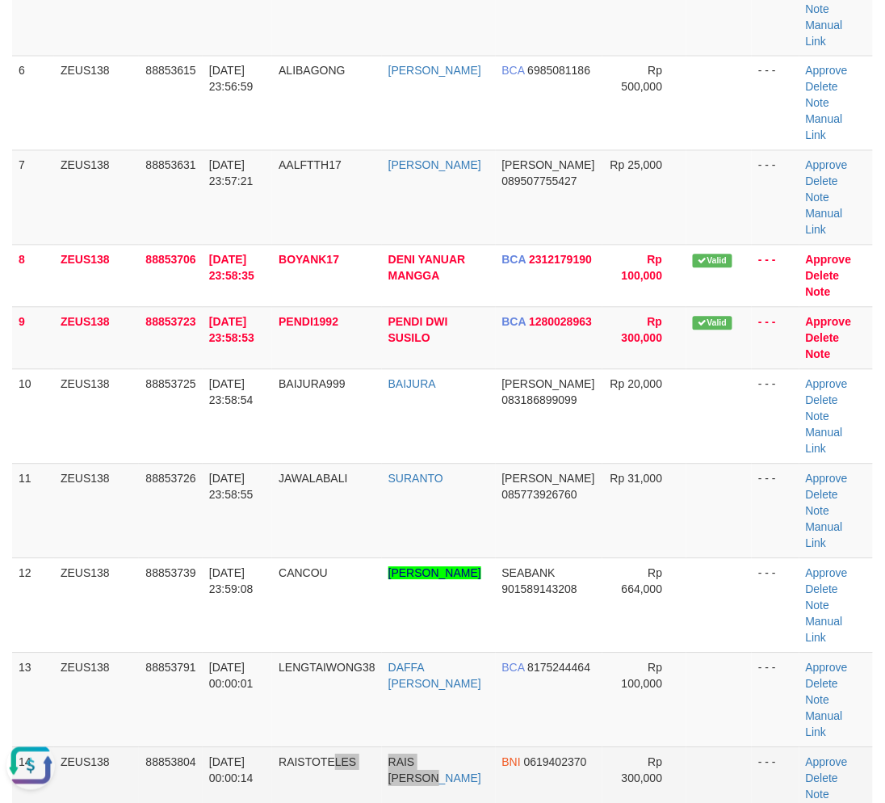
click at [418, 747] on tr "14 ZEUS138 88853804 01/10/2025 00:00:14 RAISTOTELES RAIS AZKA GHAFARA BNI 06194…" at bounding box center [442, 794] width 861 height 94
click at [328, 747] on td "RAISTOTELES" at bounding box center [327, 794] width 110 height 94
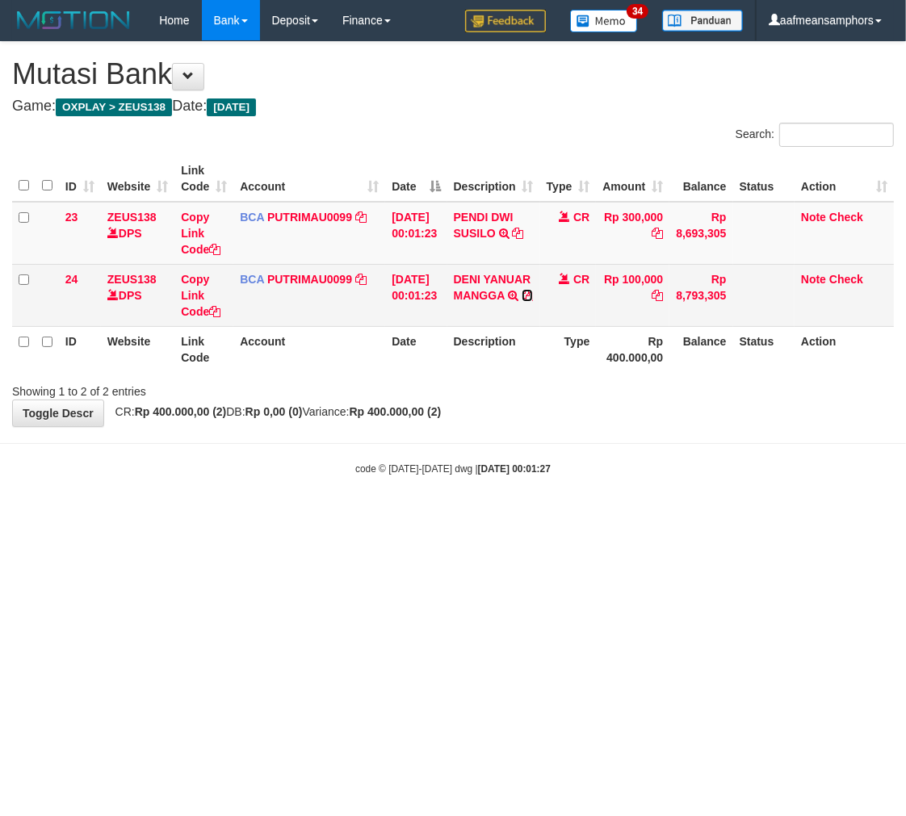
click at [533, 293] on icon at bounding box center [527, 295] width 11 height 11
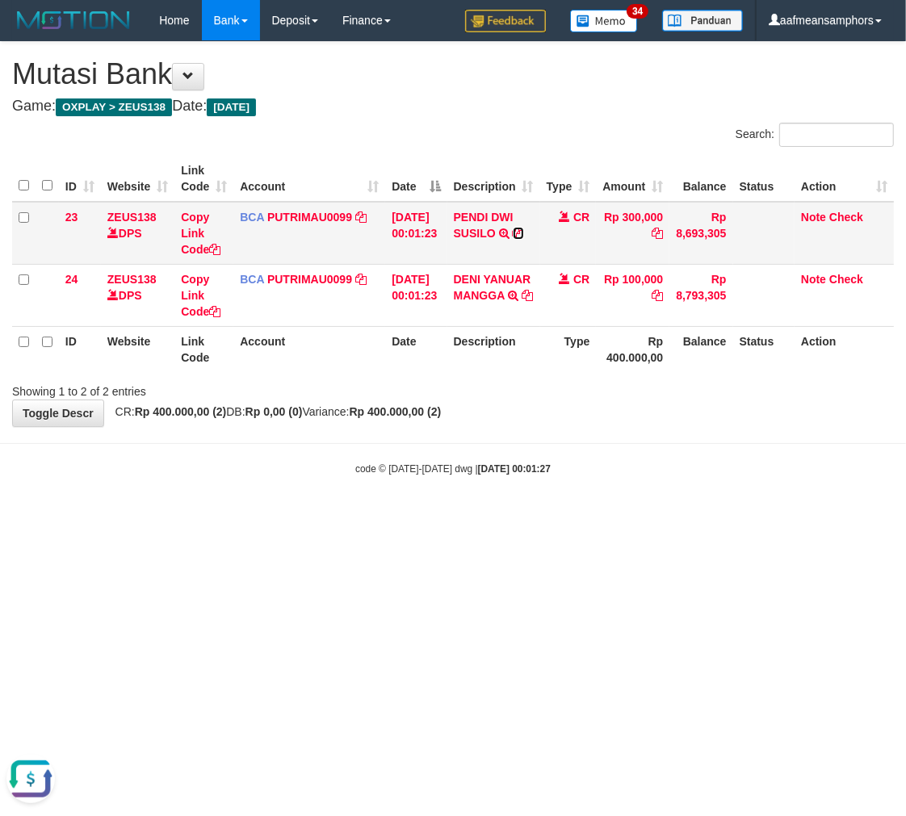
click at [524, 230] on icon at bounding box center [518, 233] width 11 height 11
click at [556, 517] on html "Toggle navigation Home Bank Account List Load By Website Group [OXPLAY] ZEUS138…" at bounding box center [453, 258] width 906 height 517
click at [566, 517] on html "Toggle navigation Home Bank Account List Load By Website Group [OXPLAY] ZEUS138…" at bounding box center [453, 258] width 906 height 517
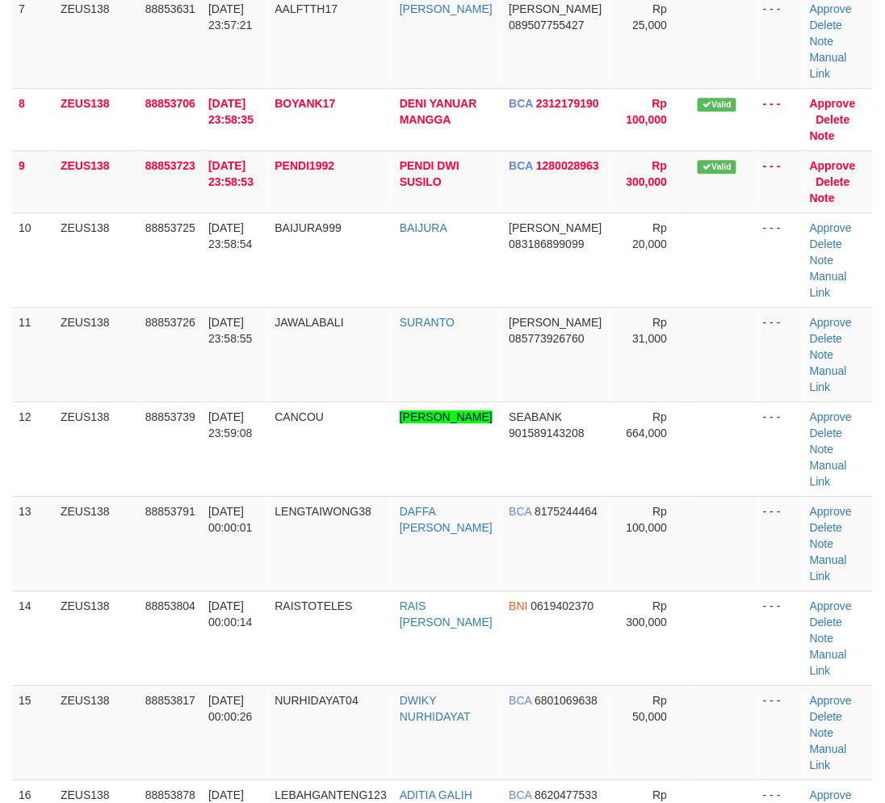
scroll to position [619, 0]
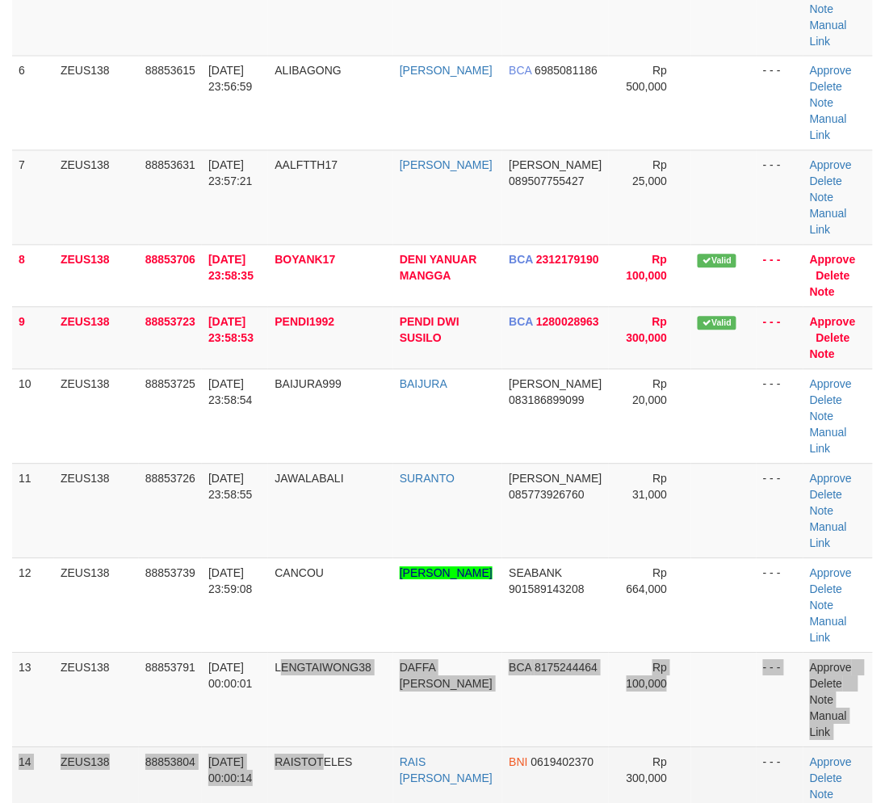
click at [332, 581] on tbody "1 ZEUS138 88853375 [DATE] 23:52:56 CHOYX500 [GEOGRAPHIC_DATA] BCA 7891436398 Rp…" at bounding box center [442, 307] width 861 height 1448
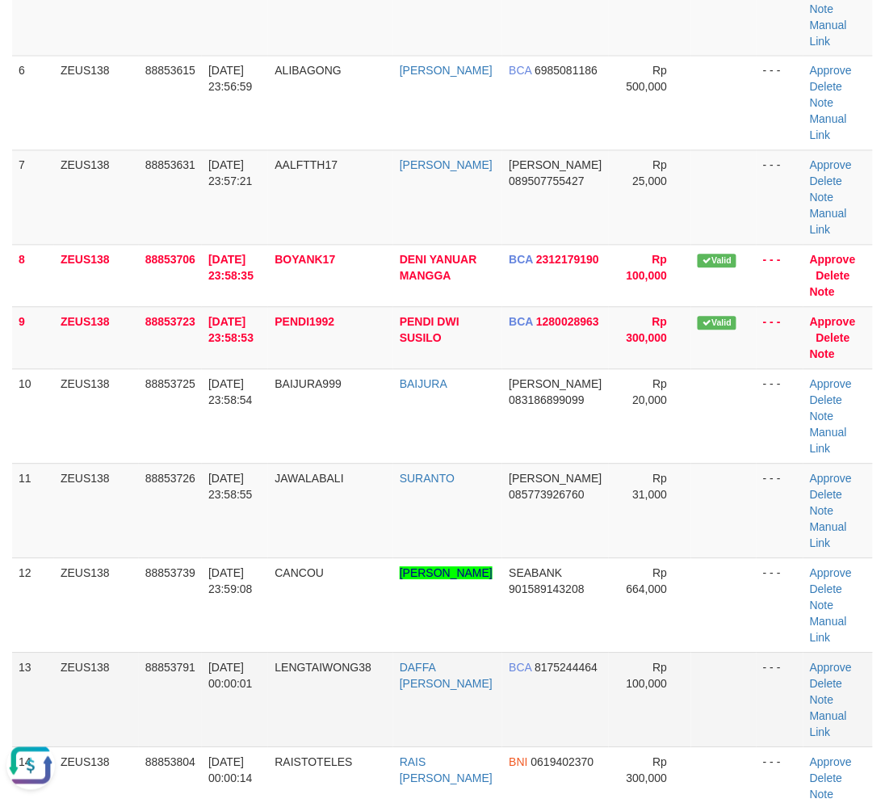
scroll to position [0, 0]
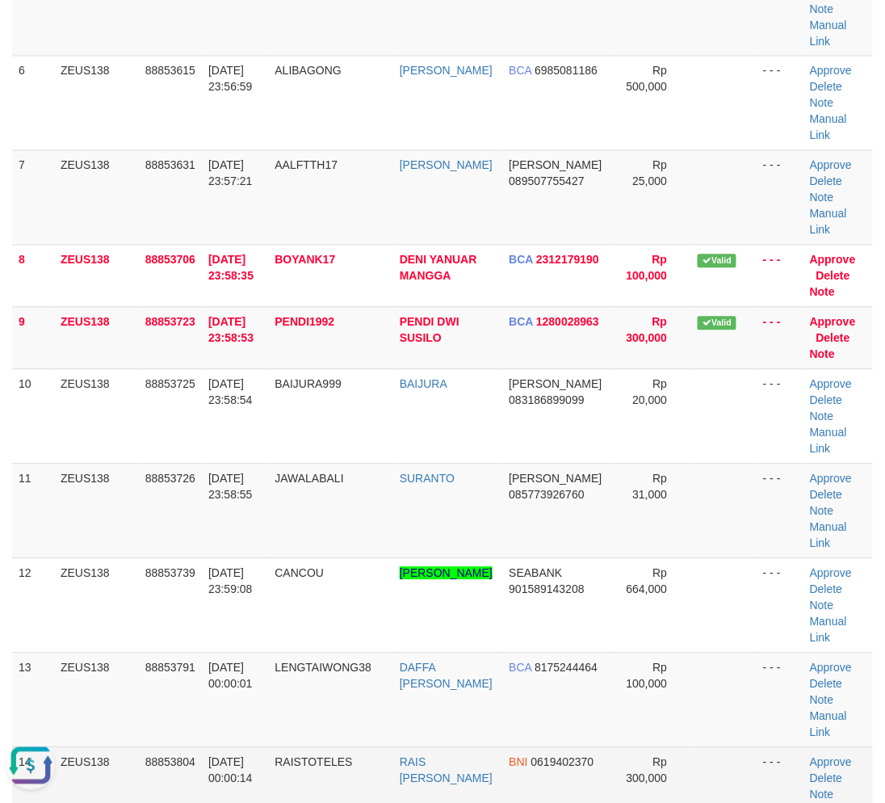
drag, startPoint x: 270, startPoint y: 590, endPoint x: 291, endPoint y: 590, distance: 21.0
click at [268, 747] on td "[DATE] 00:00:14" at bounding box center [235, 794] width 66 height 94
click at [289, 747] on td "RAISTOTELES" at bounding box center [330, 794] width 125 height 94
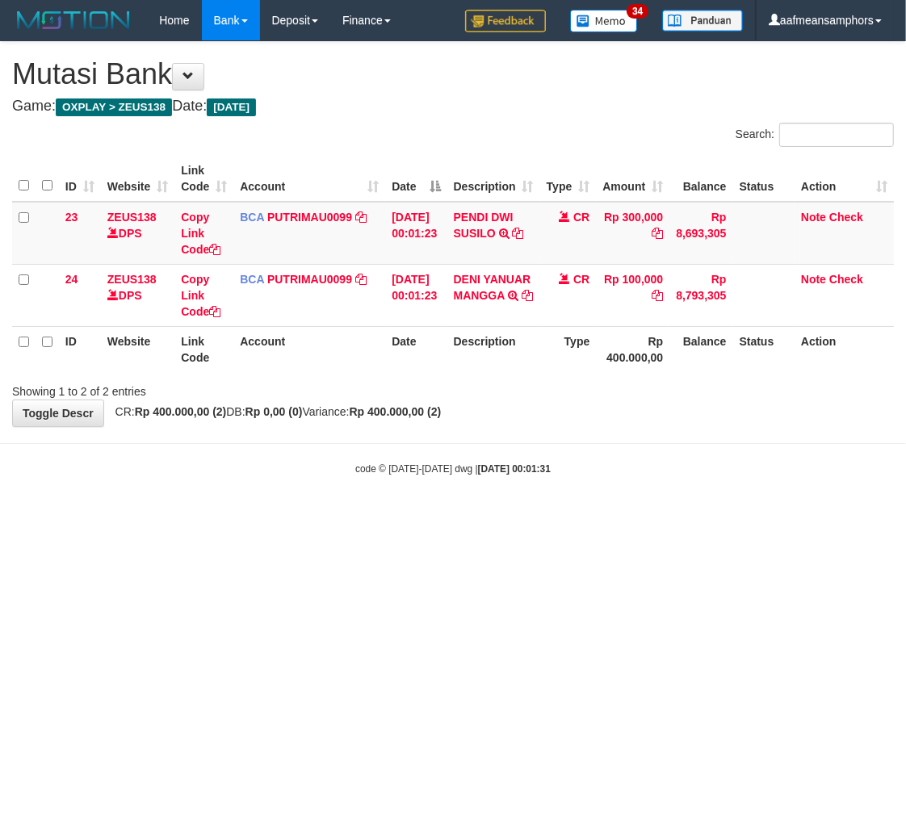
click at [566, 517] on html "Toggle navigation Home Bank Account List Load By Website Group [OXPLAY] ZEUS138…" at bounding box center [453, 258] width 906 height 517
click at [639, 517] on html "Toggle navigation Home Bank Account List Load By Website Group [OXPLAY] ZEUS138…" at bounding box center [453, 258] width 906 height 517
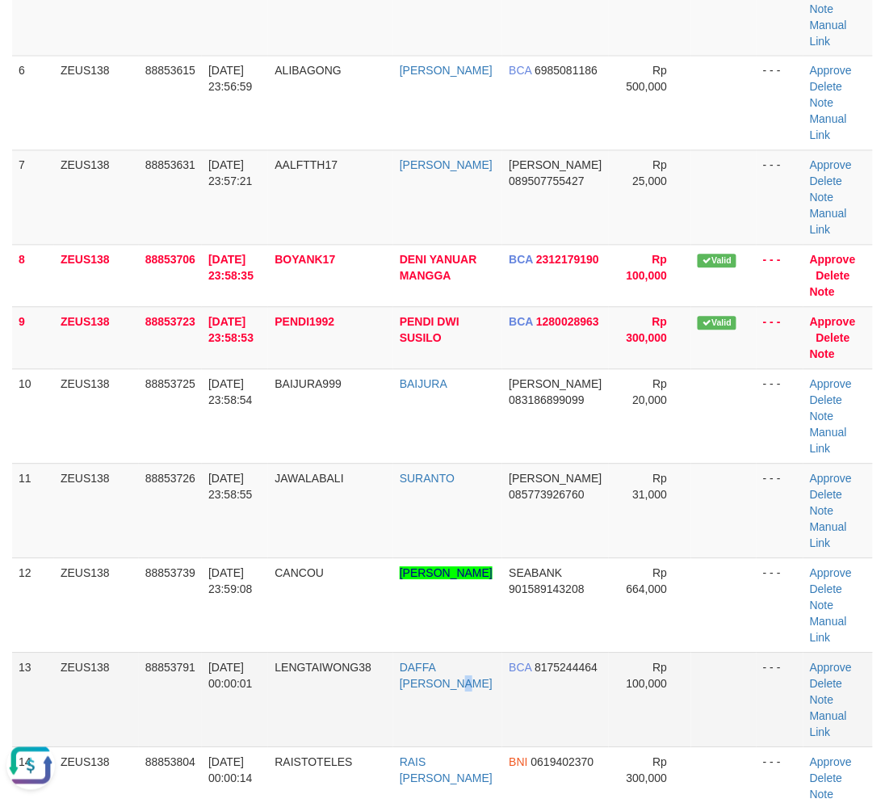
click at [446, 653] on td "DAFFA NABIL FAIQ" at bounding box center [447, 700] width 109 height 94
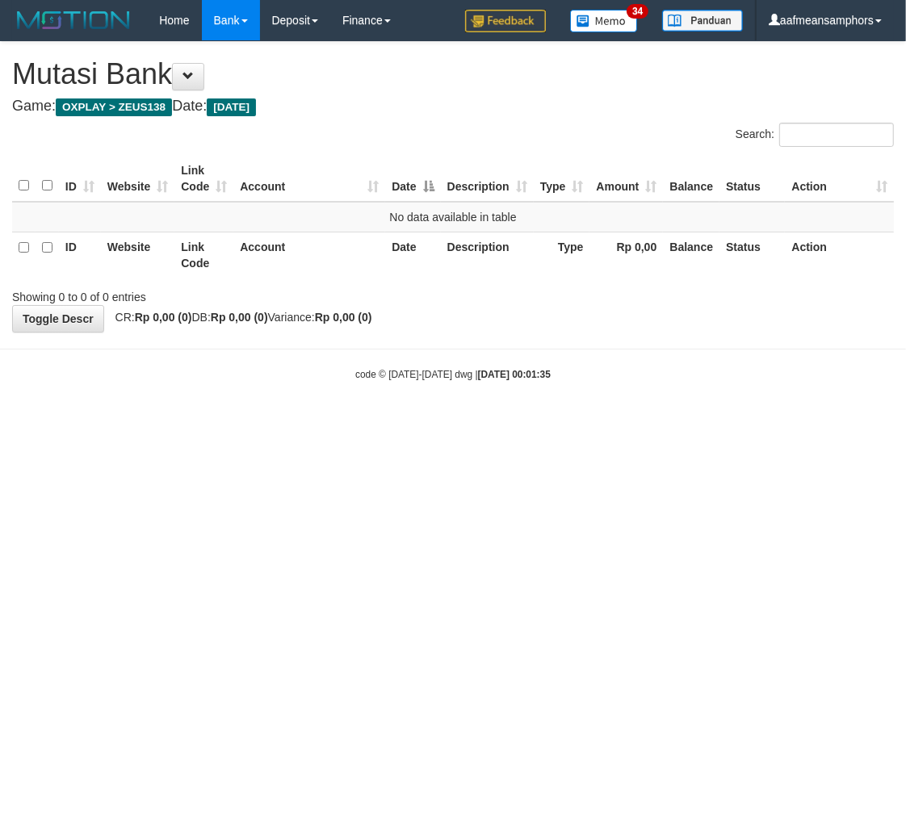
click at [577, 422] on html "Toggle navigation Home Bank Account List Load By Website Group [OXPLAY] ZEUS138…" at bounding box center [453, 211] width 906 height 422
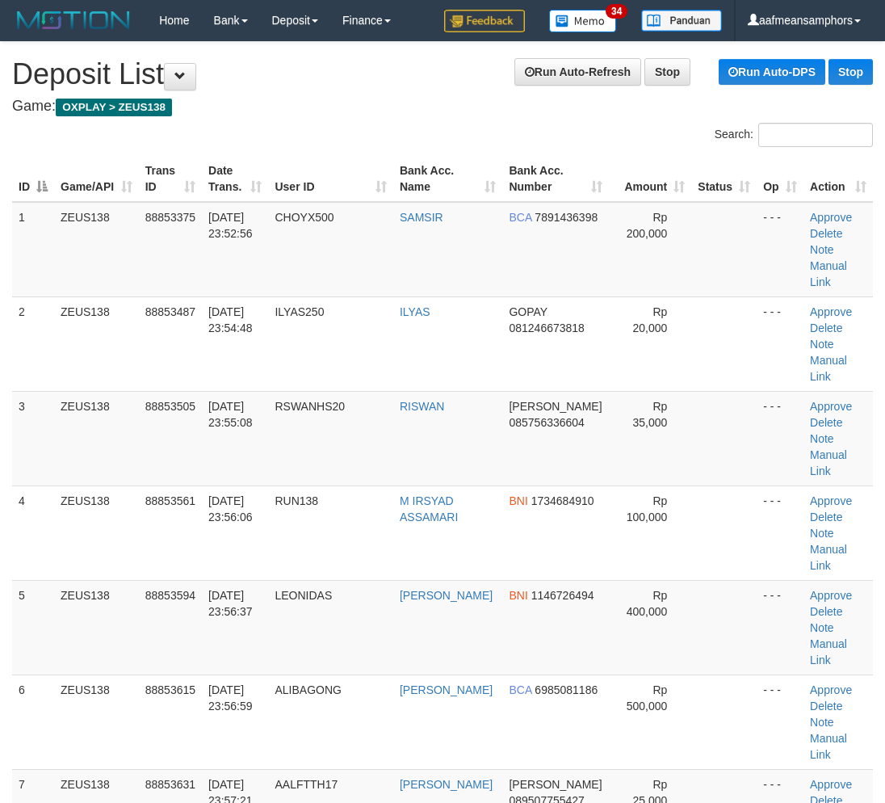
scroll to position [905, 0]
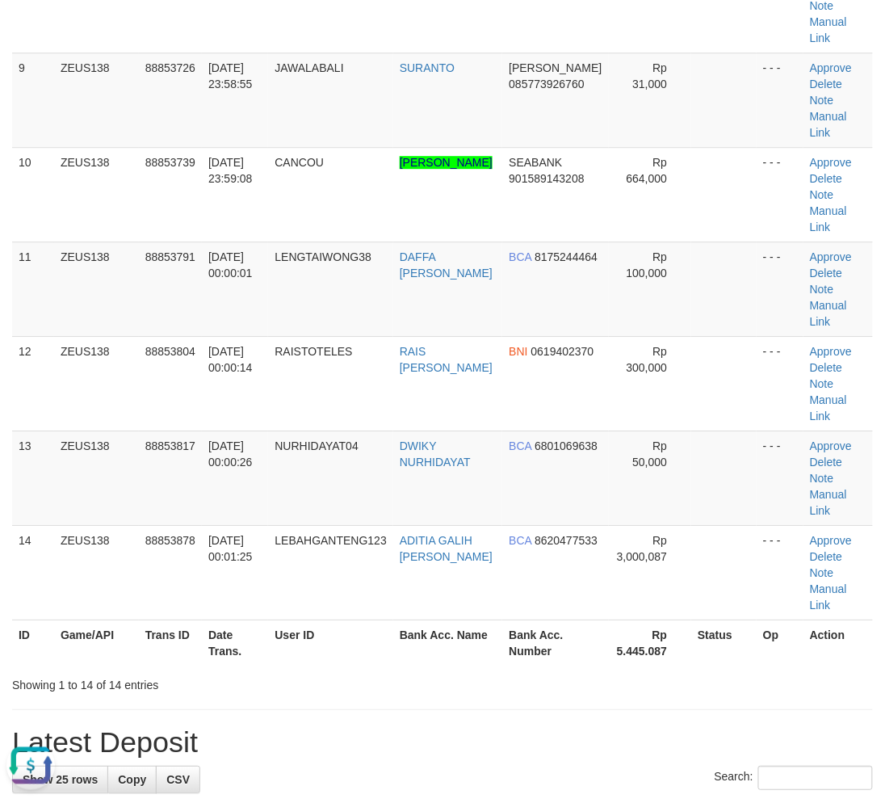
drag, startPoint x: 485, startPoint y: 556, endPoint x: 0, endPoint y: 472, distance: 492.4
click at [457, 766] on div "Search:" at bounding box center [442, 780] width 861 height 28
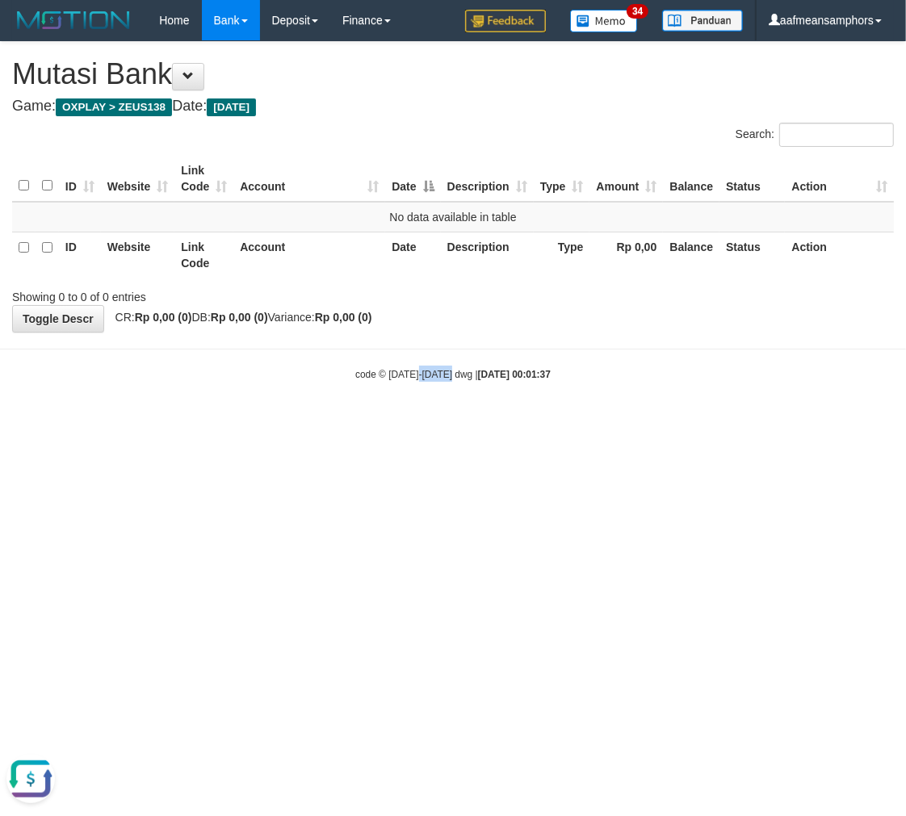
click at [415, 422] on html "Toggle navigation Home Bank Account List Load By Website Group [OXPLAY] ZEUS138…" at bounding box center [453, 211] width 906 height 422
click at [433, 422] on html "Toggle navigation Home Bank Account List Load By Website Group [OXPLAY] ZEUS138…" at bounding box center [453, 211] width 906 height 422
click at [546, 422] on html "Toggle navigation Home Bank Account List Load By Website Group [OXPLAY] ZEUS138…" at bounding box center [453, 211] width 906 height 422
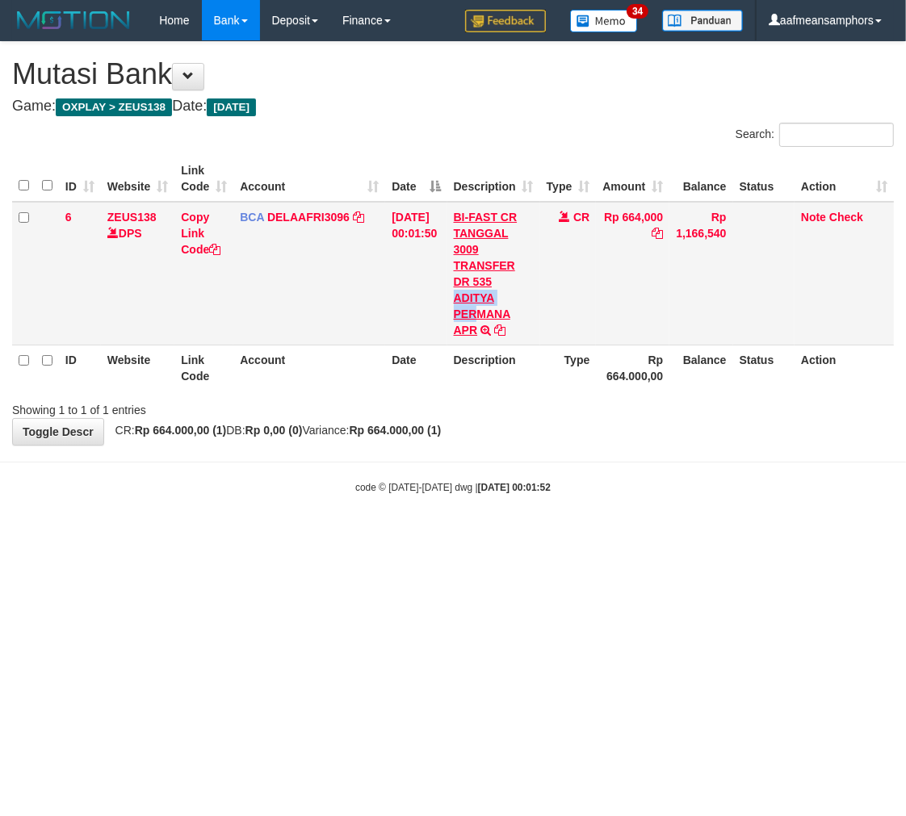
drag, startPoint x: 468, startPoint y: 299, endPoint x: 488, endPoint y: 317, distance: 26.3
click at [488, 317] on td "BI-FAST CR TANGGAL 3009 TRANSFER DR 535 ADITYA PERMANA APR BI-FAST CR TANGGAL :…" at bounding box center [493, 274] width 93 height 144
copy link "ADITYA PER"
click at [188, 235] on link "Copy Link Code" at bounding box center [201, 233] width 40 height 45
copy link "ADITYA PER"
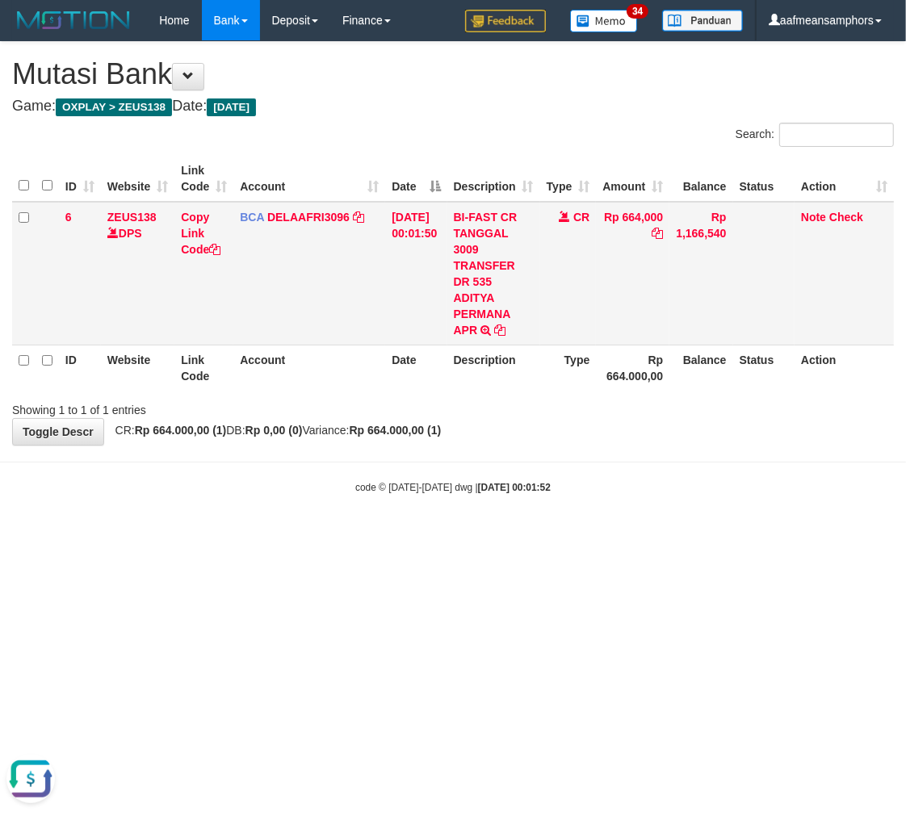
scroll to position [221, 0]
click at [623, 535] on html "Toggle navigation Home Bank Account List Load By Website Group [OXPLAY] ZEUS138…" at bounding box center [453, 267] width 906 height 535
drag, startPoint x: 623, startPoint y: 681, endPoint x: 721, endPoint y: 677, distance: 97.8
click at [623, 535] on html "Toggle navigation Home Bank Account List Load By Website Group [OXPLAY] ZEUS138…" at bounding box center [453, 267] width 906 height 535
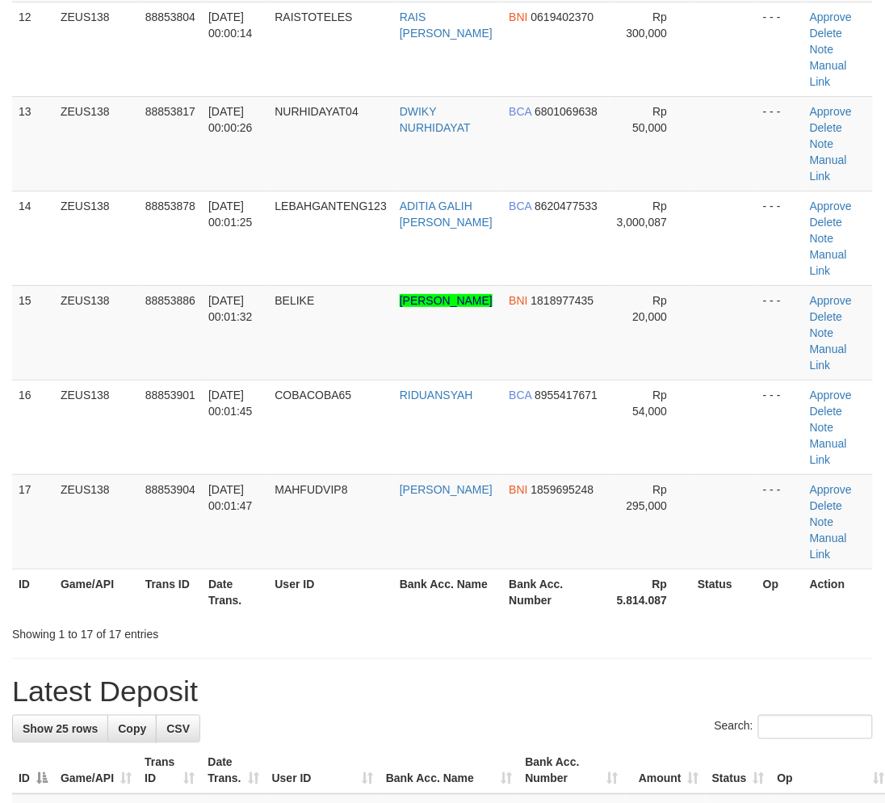
scroll to position [905, 0]
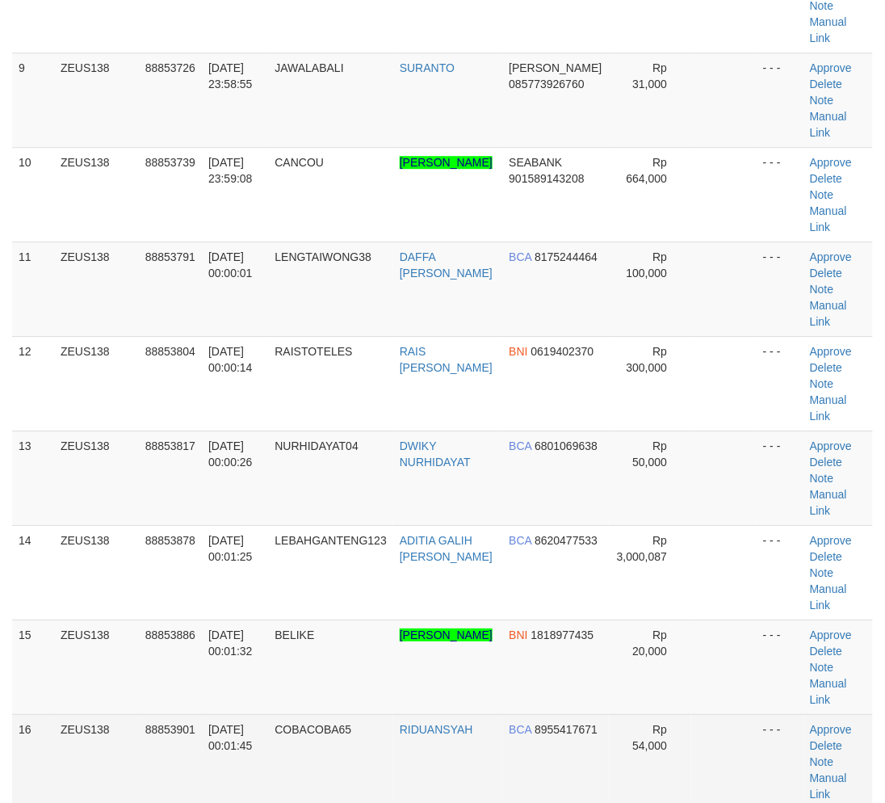
drag, startPoint x: 518, startPoint y: 616, endPoint x: 552, endPoint y: 525, distance: 97.6
click at [545, 602] on tbody "1 ZEUS138 88853375 30/09/2025 23:52:56 CHOYX500 SAMSIR BCA 7891436398 Rp 200,00…" at bounding box center [442, 100] width 861 height 1607
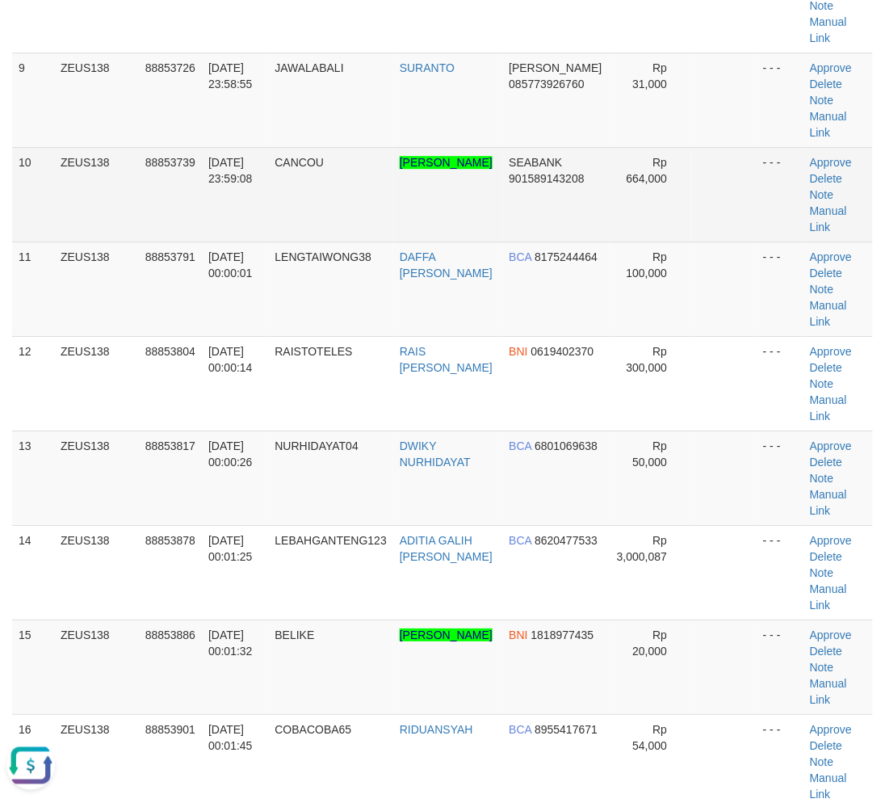
scroll to position [0, 0]
click at [810, 204] on link "Manual Link" at bounding box center [828, 218] width 37 height 29
click at [821, 147] on td "Approve Delete Note Manual Link" at bounding box center [838, 194] width 69 height 94
click at [821, 204] on link "Manual Link" at bounding box center [828, 218] width 37 height 29
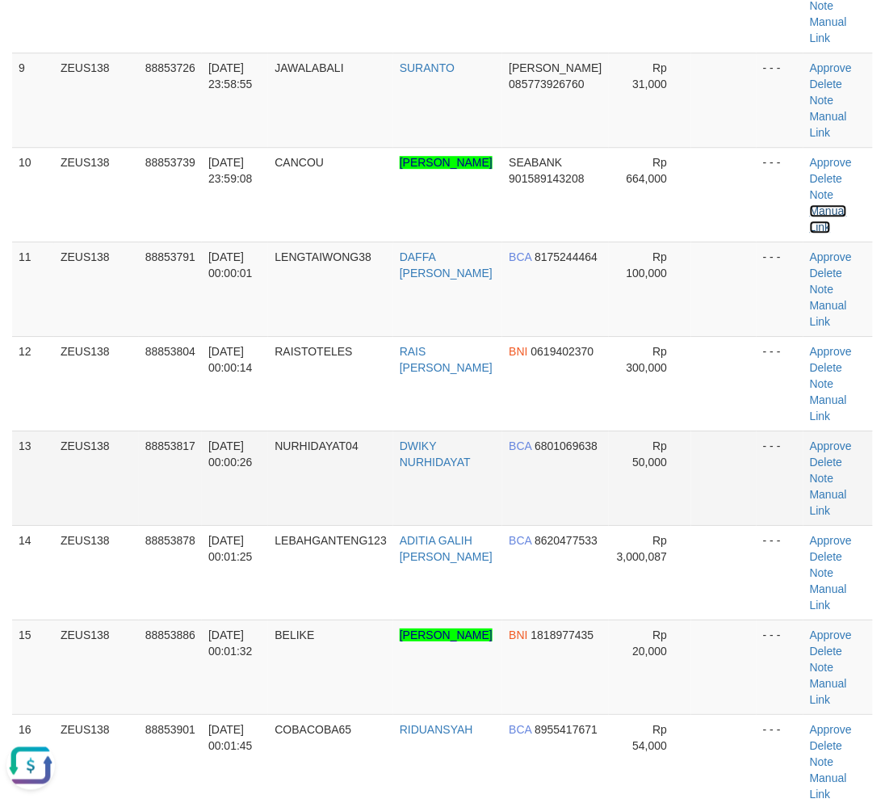
click at [810, 204] on link "Manual Link" at bounding box center [828, 218] width 37 height 29
drag, startPoint x: 367, startPoint y: 704, endPoint x: 5, endPoint y: 628, distance: 370.5
click at [370, 704] on div "**********" at bounding box center [442, 371] width 885 height 2468
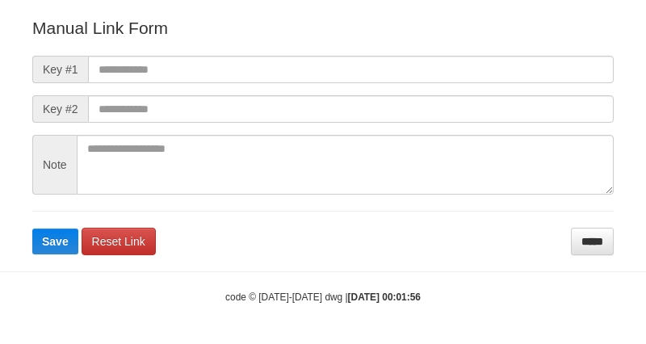
scroll to position [179, 0]
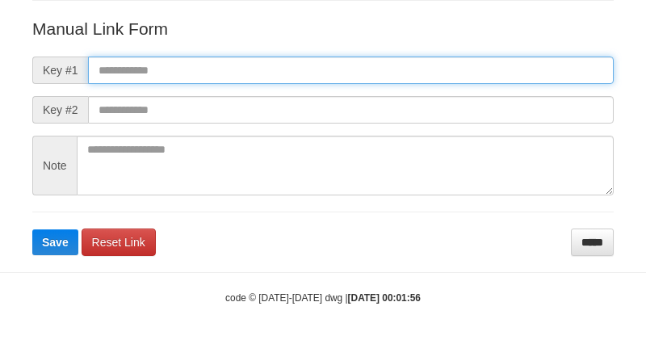
paste input "**********"
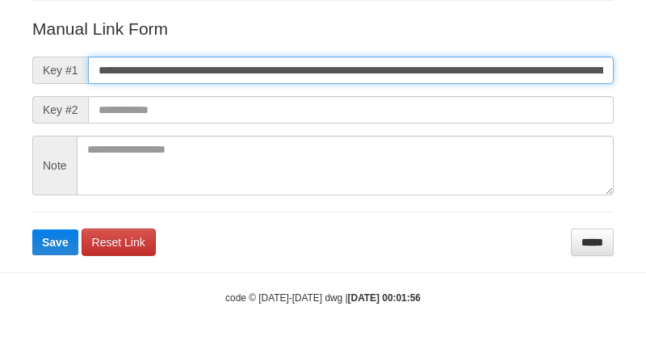
click at [455, 61] on input "**********" at bounding box center [351, 70] width 526 height 27
type input "**********"
click at [32, 229] on button "Save" at bounding box center [55, 242] width 46 height 26
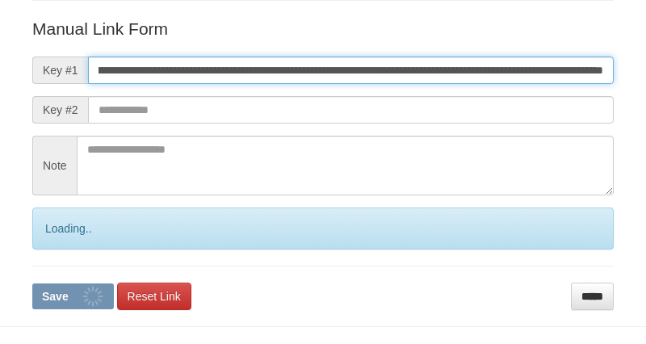
click at [32, 283] on button "Save" at bounding box center [73, 296] width 82 height 26
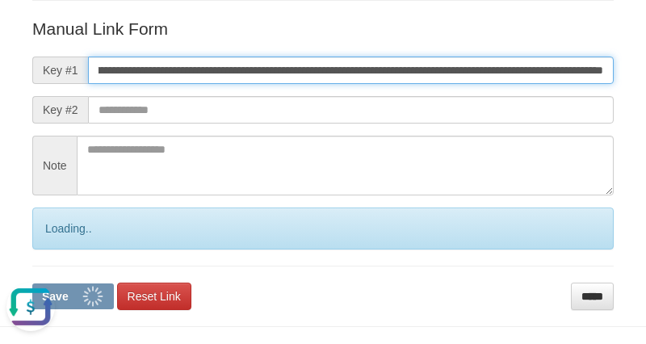
click at [32, 283] on button "Save" at bounding box center [73, 296] width 82 height 26
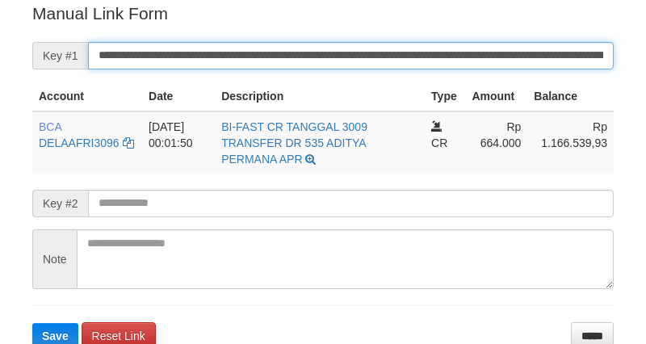
click at [453, 54] on input "**********" at bounding box center [351, 55] width 526 height 27
click at [32, 323] on button "Save" at bounding box center [55, 336] width 46 height 26
click at [453, 54] on input "**********" at bounding box center [351, 55] width 526 height 27
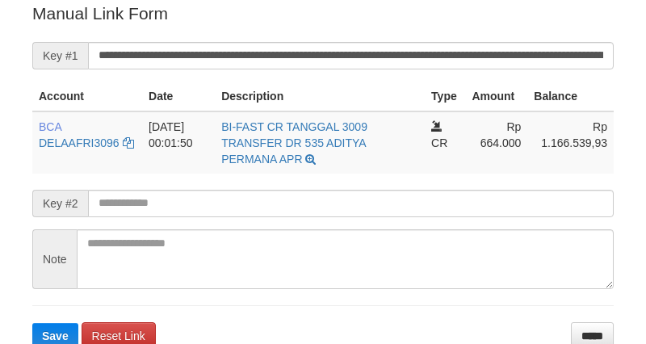
click at [32, 323] on button "Save" at bounding box center [55, 336] width 46 height 26
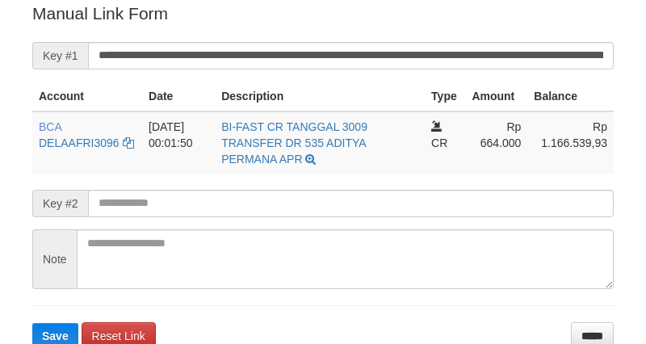
click at [405, 50] on input "**********" at bounding box center [351, 55] width 526 height 27
click at [32, 323] on button "Save" at bounding box center [55, 336] width 46 height 26
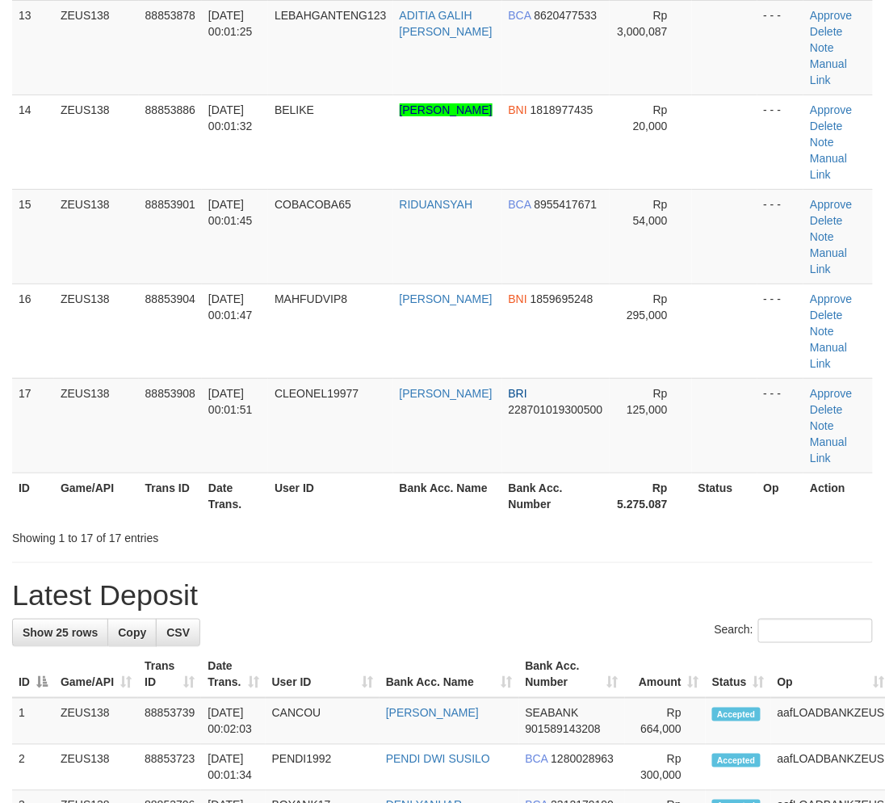
click at [425, 635] on div "Search:" at bounding box center [442, 633] width 861 height 28
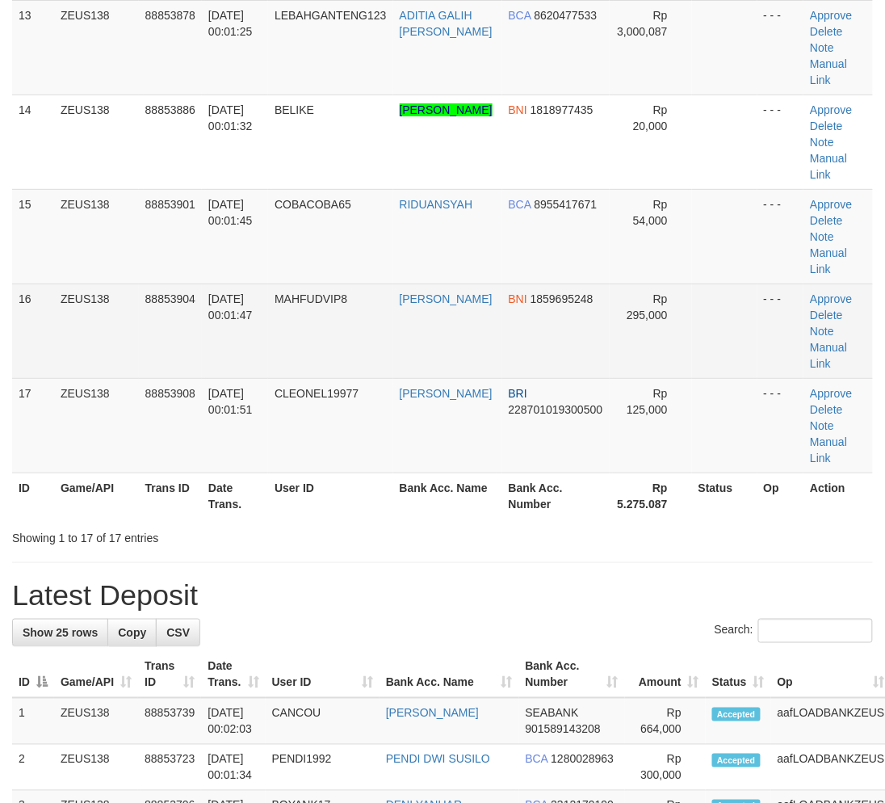
scroll to position [1035, 0]
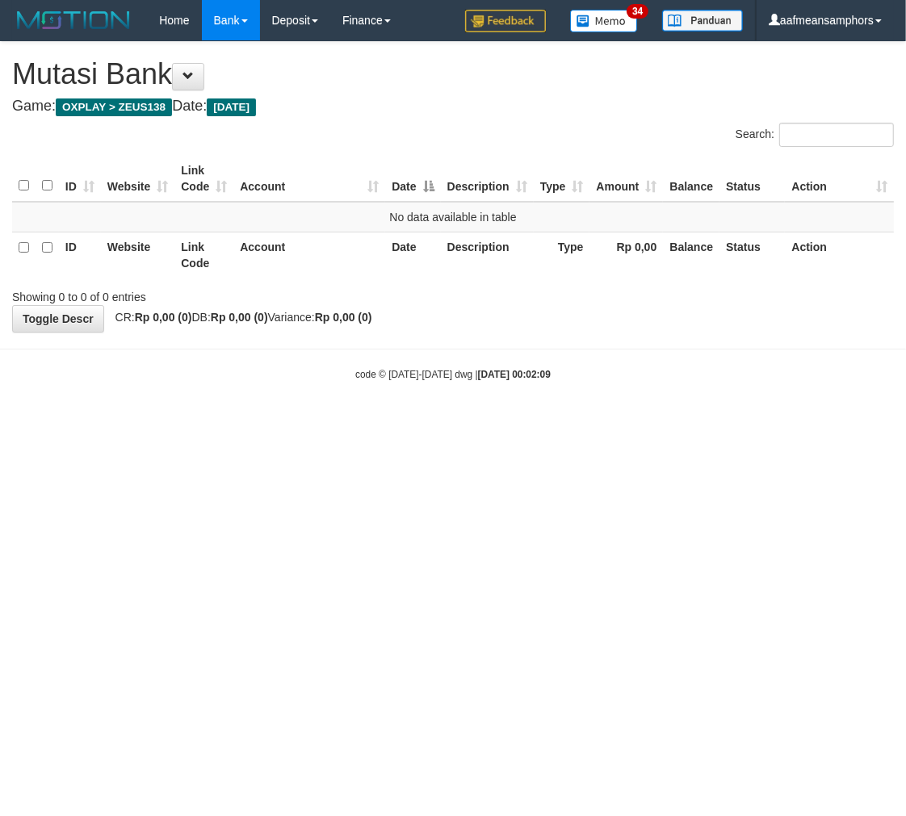
click at [487, 422] on html "Toggle navigation Home Bank Account List Load By Website Group [OXPLAY] ZEUS138…" at bounding box center [453, 211] width 906 height 422
click at [586, 422] on html "Toggle navigation Home Bank Account List Load By Website Group [OXPLAY] ZEUS138…" at bounding box center [453, 211] width 906 height 422
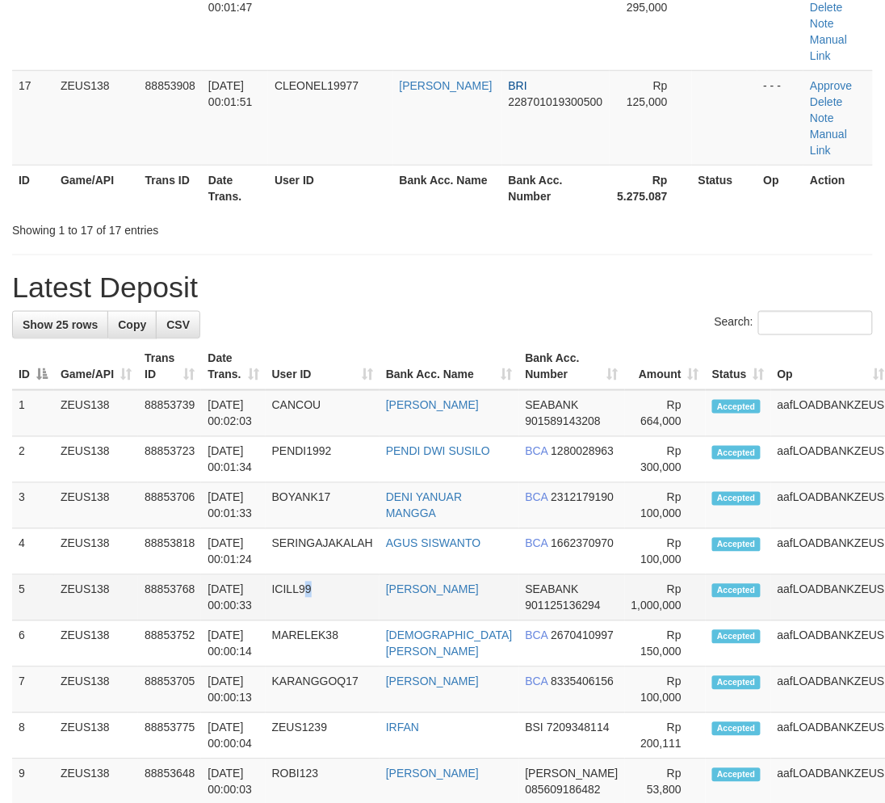
click at [310, 615] on td "ICILL99" at bounding box center [323, 598] width 114 height 46
drag, startPoint x: 328, startPoint y: 615, endPoint x: 206, endPoint y: 624, distance: 122.3
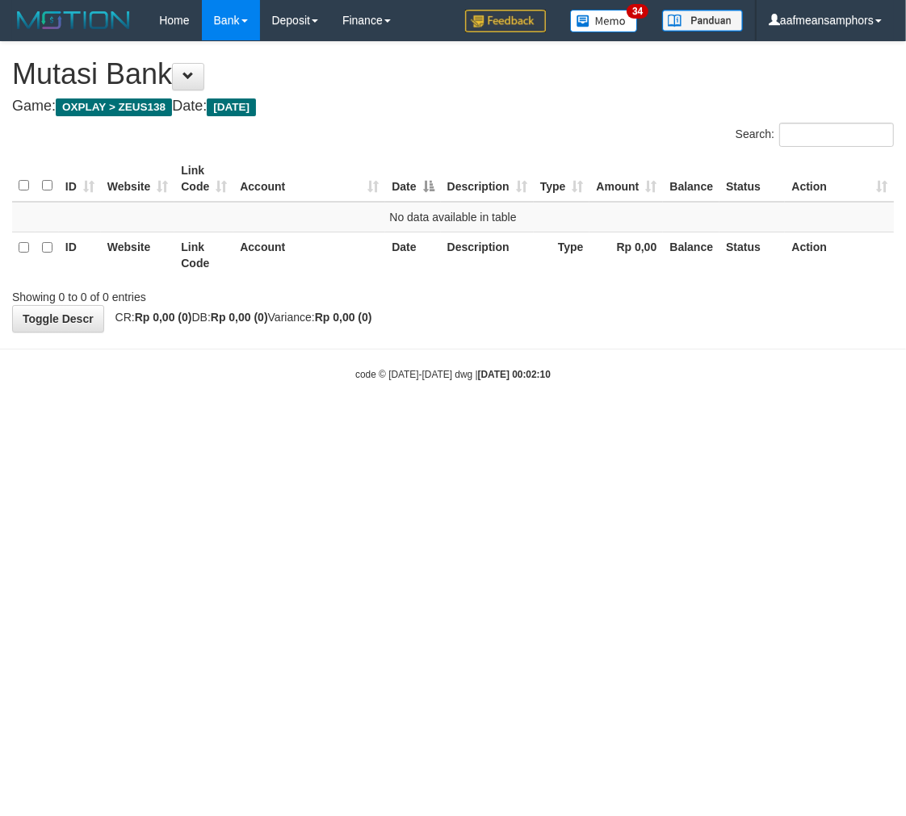
click at [560, 422] on html "Toggle navigation Home Bank Account List Load By Website Group [OXPLAY] ZEUS138…" at bounding box center [453, 211] width 906 height 422
click at [548, 422] on html "Toggle navigation Home Bank Account List Load By Website Group [OXPLAY] ZEUS138…" at bounding box center [453, 211] width 906 height 422
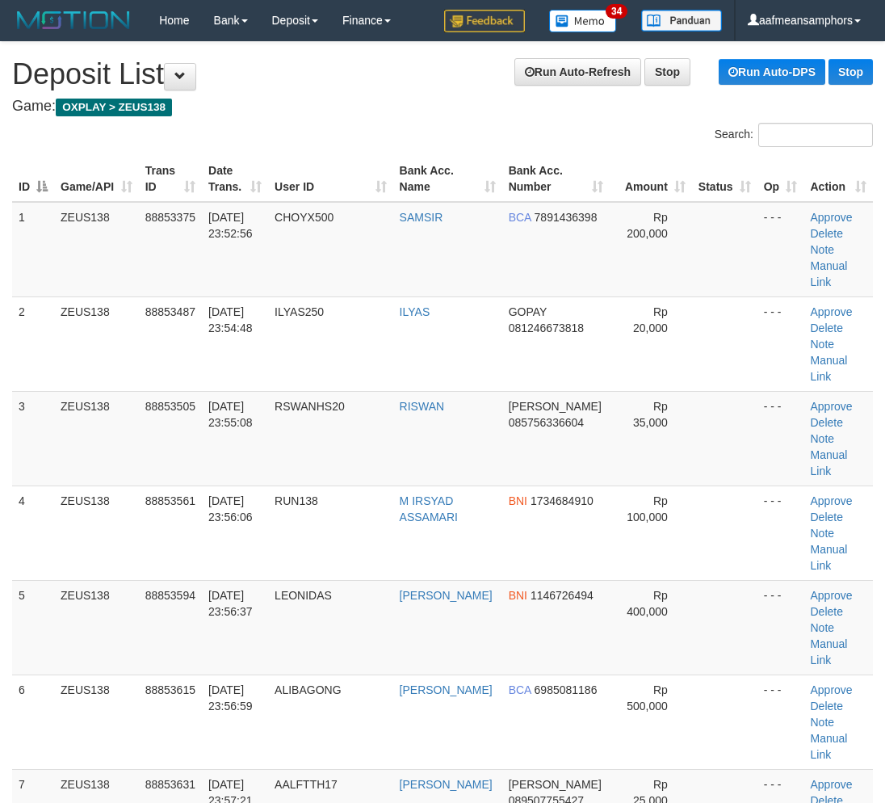
scroll to position [1836, 0]
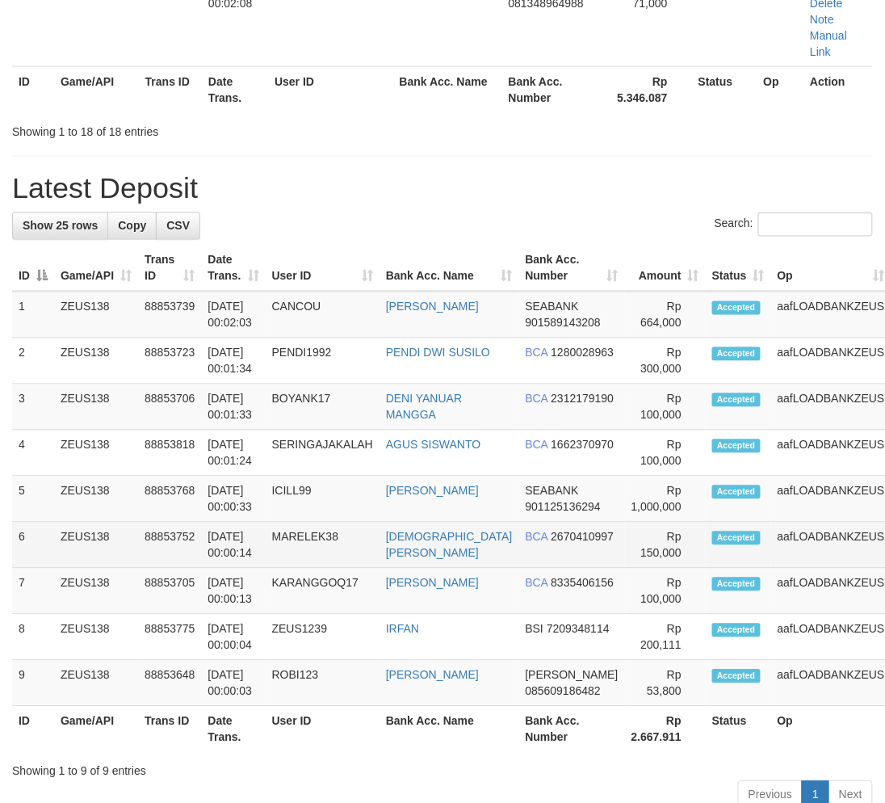
click at [345, 569] on td "MARELEK38" at bounding box center [323, 546] width 114 height 46
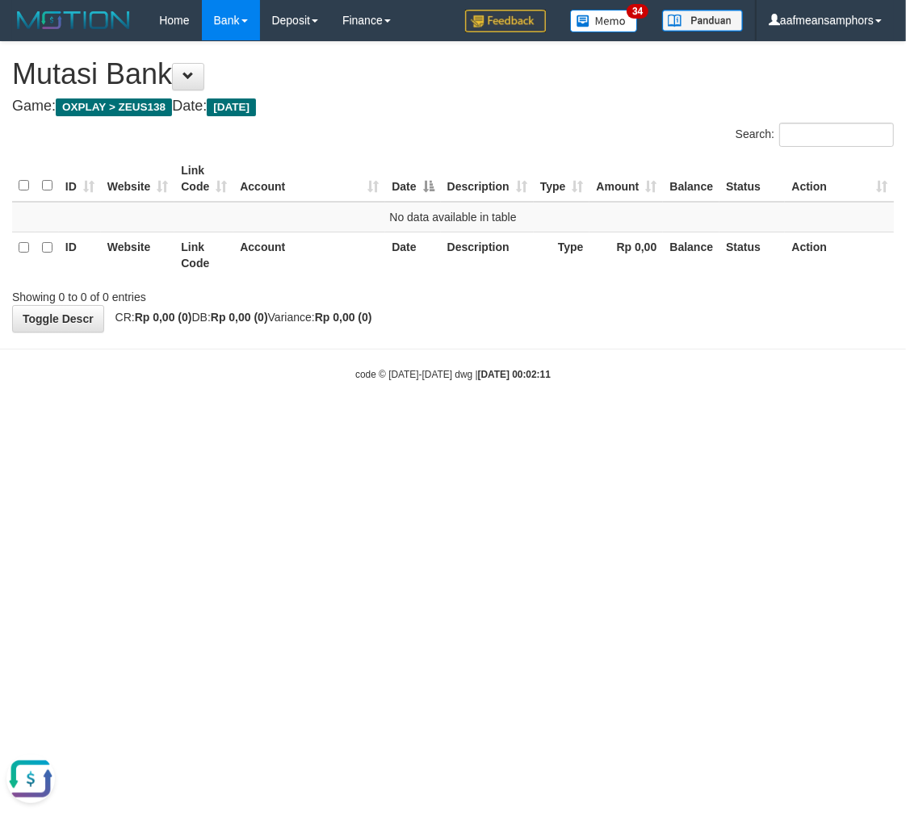
click at [287, 422] on html "Toggle navigation Home Bank Account List Load By Website Group [OXPLAY] ZEUS138…" at bounding box center [453, 211] width 906 height 422
click at [386, 422] on html "Toggle navigation Home Bank Account List Load By Website Group [OXPLAY] ZEUS138…" at bounding box center [453, 211] width 906 height 422
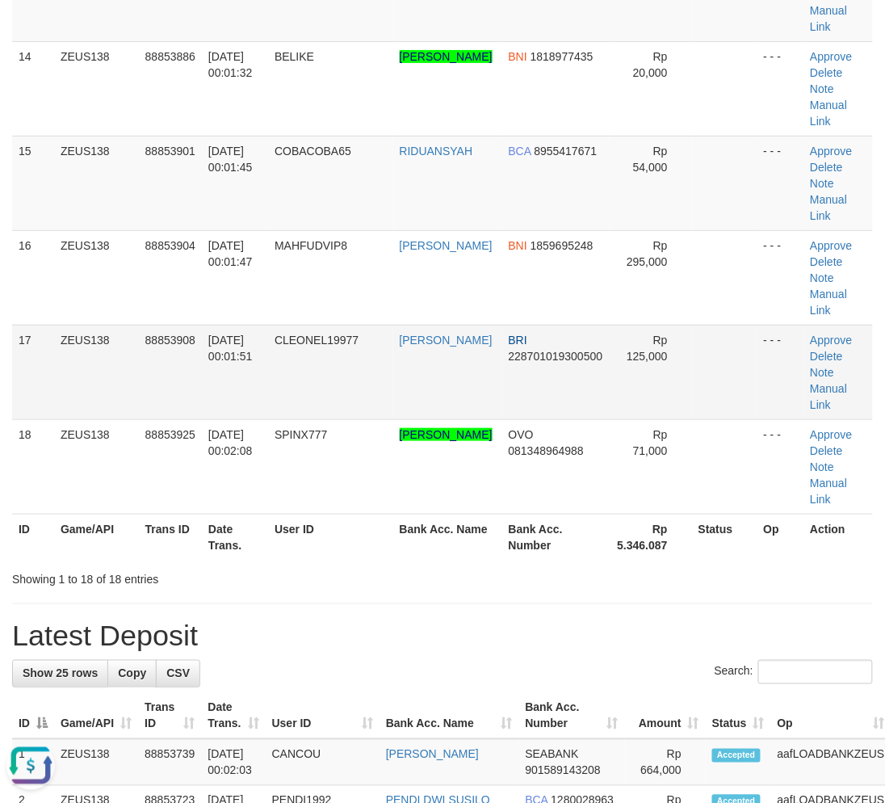
click at [261, 360] on td "01/10/2025 00:01:51" at bounding box center [235, 372] width 66 height 94
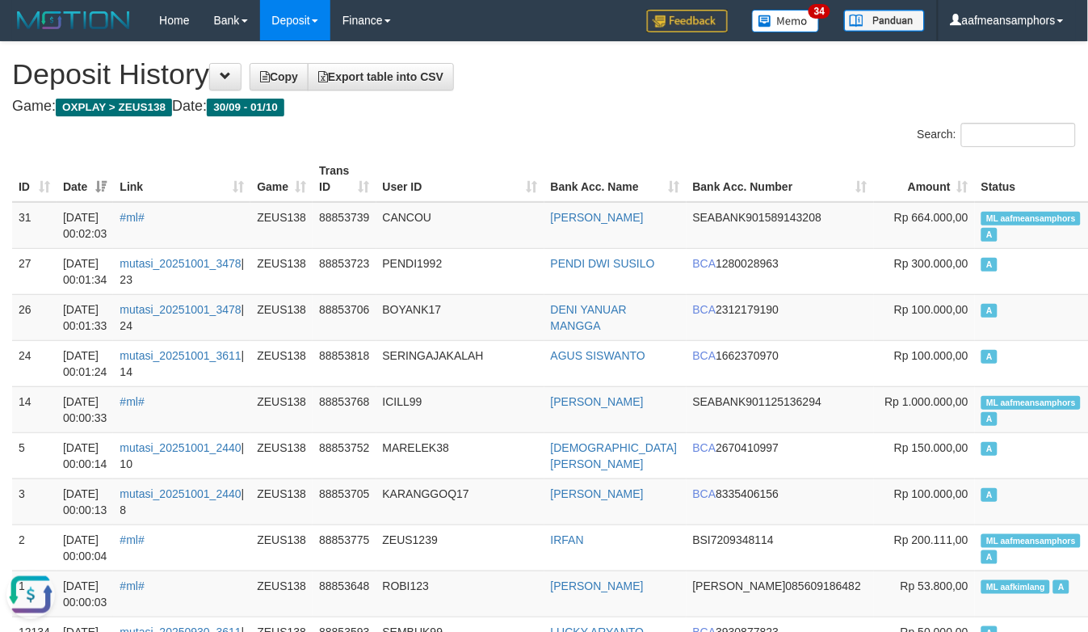
click at [385, 170] on th "User ID" at bounding box center [460, 179] width 168 height 46
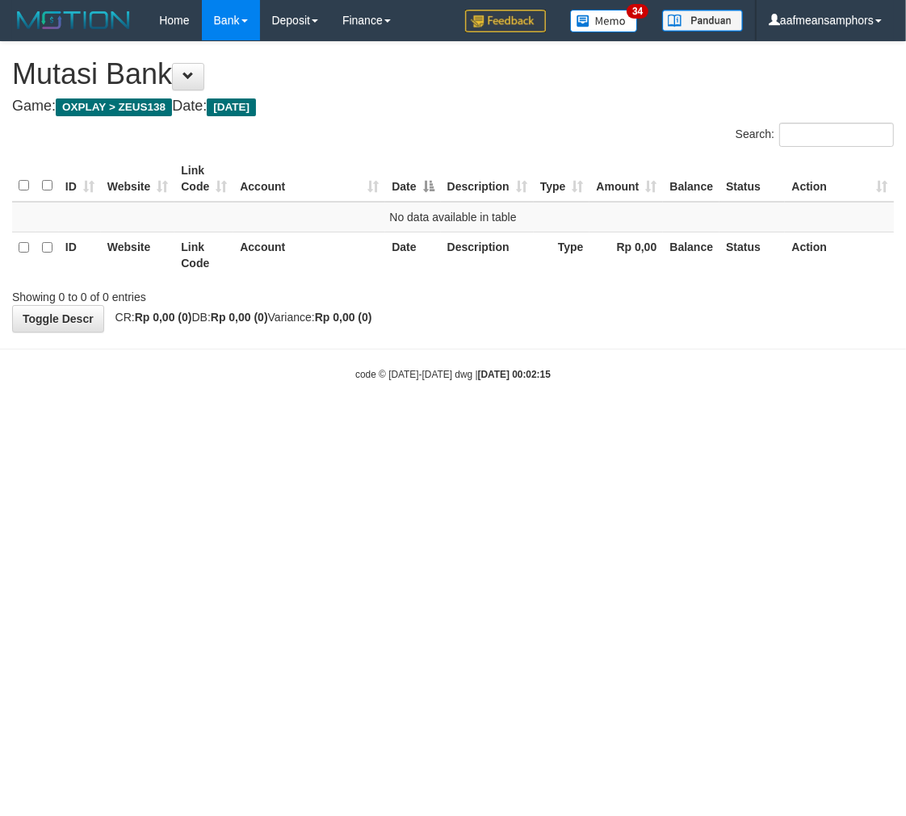
click at [594, 422] on html "Toggle navigation Home Bank Account List Load By Website Group [OXPLAY] ZEUS138…" at bounding box center [453, 211] width 906 height 422
click at [585, 422] on html "Toggle navigation Home Bank Account List Load By Website Group [OXPLAY] ZEUS138…" at bounding box center [453, 211] width 906 height 422
click at [570, 422] on html "Toggle navigation Home Bank Account List Load By Website Group [OXPLAY] ZEUS138…" at bounding box center [453, 211] width 906 height 422
click at [550, 422] on html "Toggle navigation Home Bank Account List Load By Website Group [OXPLAY] ZEUS138…" at bounding box center [453, 211] width 906 height 422
click at [507, 422] on html "Toggle navigation Home Bank Account List Load By Website Group [OXPLAY] ZEUS138…" at bounding box center [453, 211] width 906 height 422
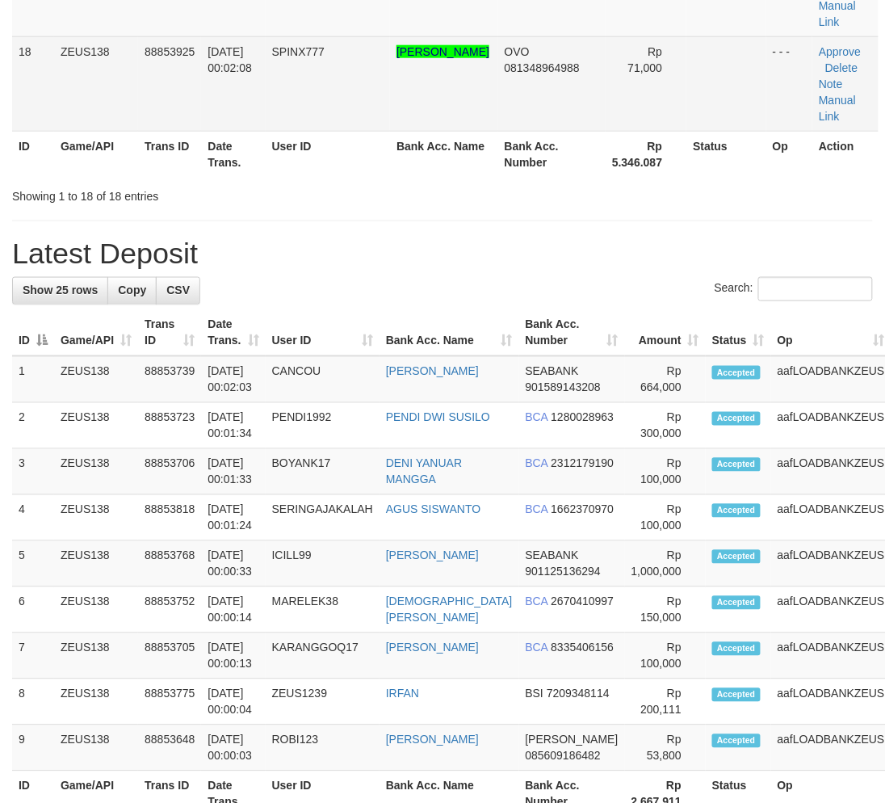
scroll to position [1389, 0]
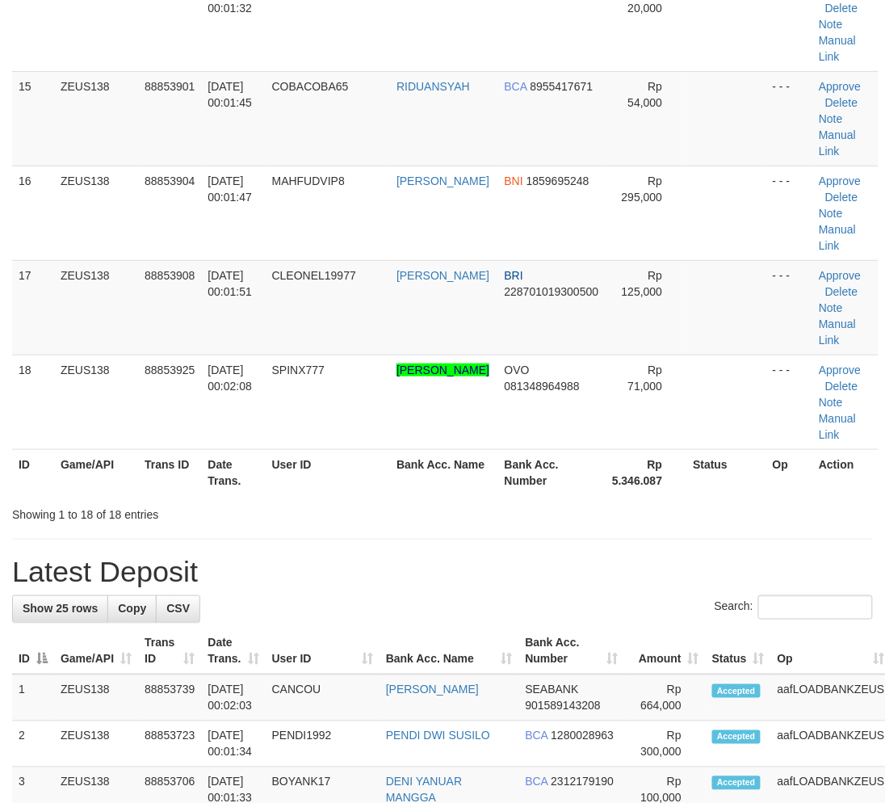
drag, startPoint x: 447, startPoint y: 579, endPoint x: 456, endPoint y: 569, distance: 13.7
click at [455, 575] on h1 "Latest Deposit" at bounding box center [442, 572] width 861 height 32
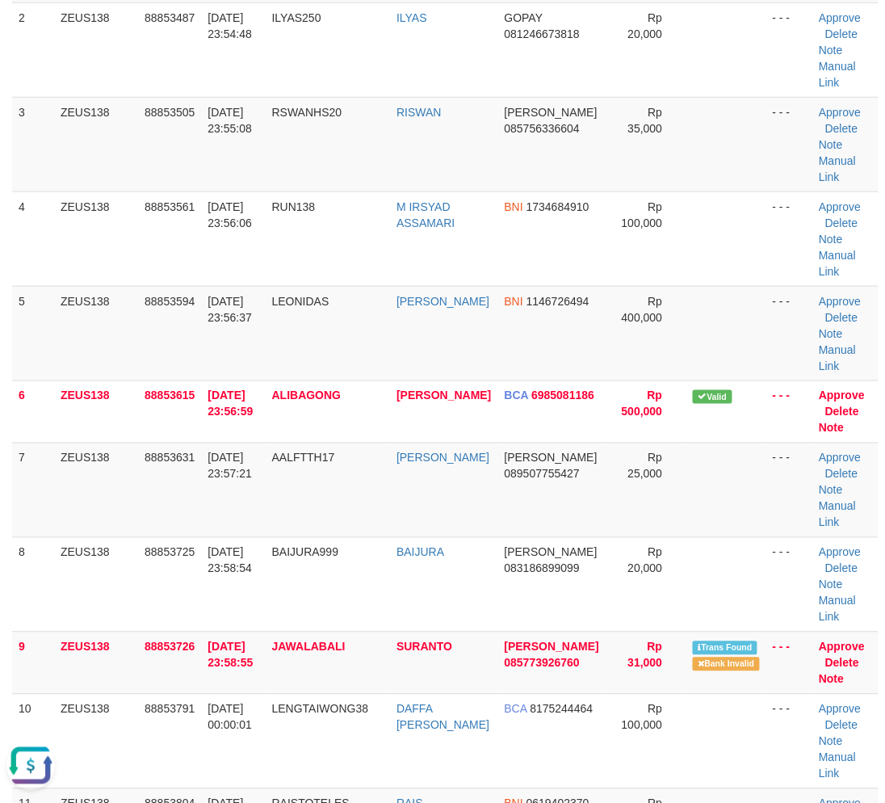
scroll to position [0, 0]
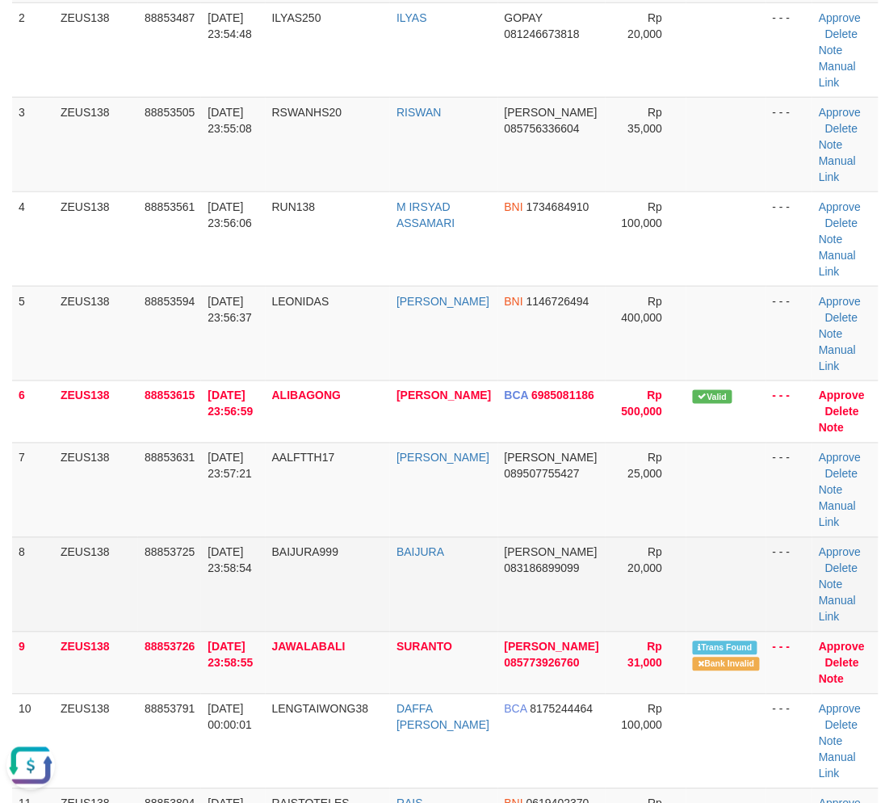
drag, startPoint x: 339, startPoint y: 626, endPoint x: 304, endPoint y: 620, distance: 36.0
click at [341, 626] on td "BAIJURA999" at bounding box center [328, 584] width 125 height 94
drag, startPoint x: 304, startPoint y: 620, endPoint x: 539, endPoint y: 576, distance: 239.2
click at [300, 620] on td "BAIJURA999" at bounding box center [328, 584] width 125 height 94
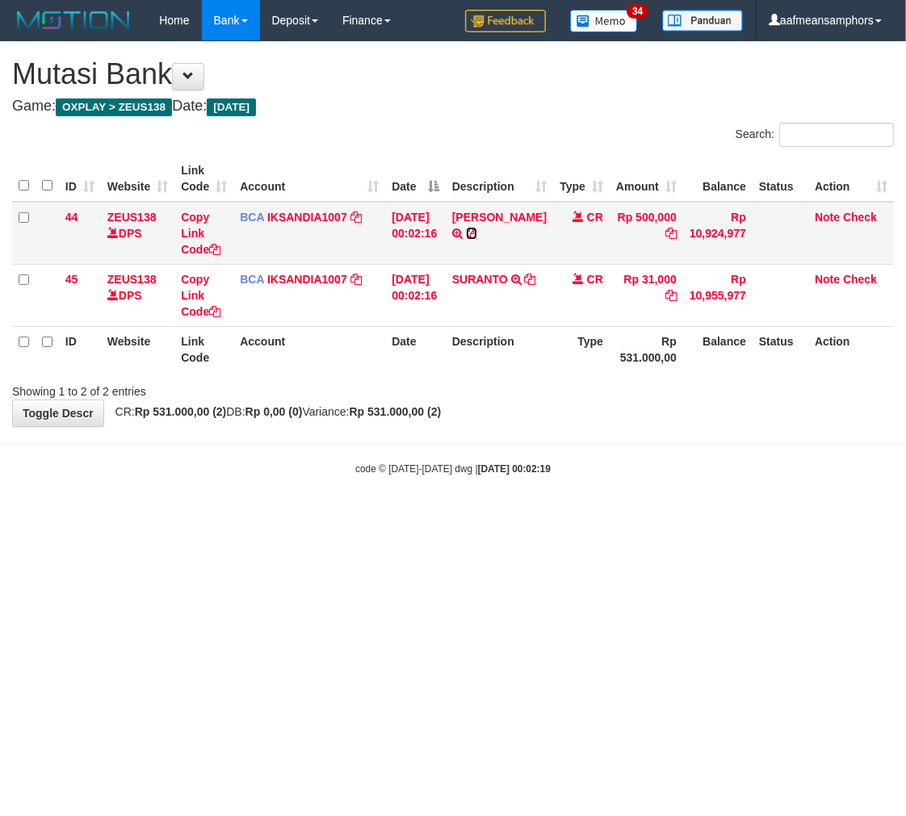
click at [469, 239] on icon at bounding box center [471, 233] width 11 height 11
click at [514, 517] on html "Toggle navigation Home Bank Account List Load By Website Group [OXPLAY] ZEUS138…" at bounding box center [453, 258] width 906 height 517
click at [543, 517] on html "Toggle navigation Home Bank Account List Load By Website Group [OXPLAY] ZEUS138…" at bounding box center [453, 258] width 906 height 517
click at [572, 517] on html "Toggle navigation Home Bank Account List Load By Website Group [OXPLAY] ZEUS138…" at bounding box center [453, 258] width 906 height 517
click at [585, 517] on html "Toggle navigation Home Bank Account List Load By Website Group [OXPLAY] ZEUS138…" at bounding box center [453, 258] width 906 height 517
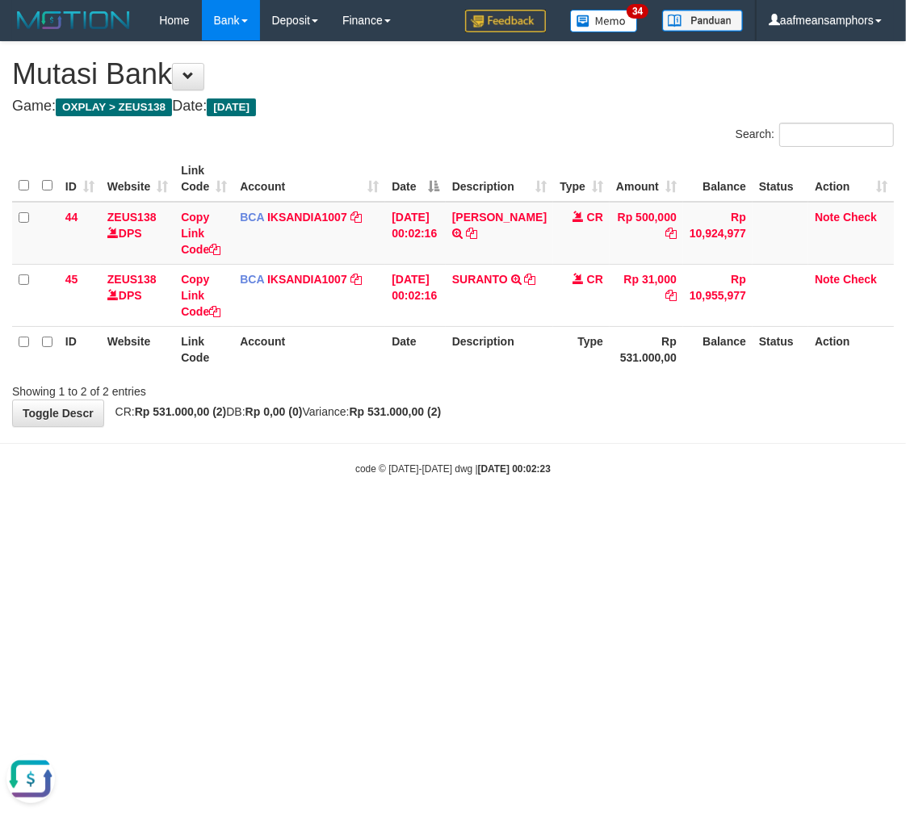
click at [655, 517] on html "Toggle navigation Home Bank Account List Load By Website Group [OXPLAY] ZEUS138…" at bounding box center [453, 258] width 906 height 517
drag, startPoint x: 638, startPoint y: 628, endPoint x: 671, endPoint y: 628, distance: 33.1
click at [633, 517] on html "Toggle navigation Home Bank Account List Load By Website Group [OXPLAY] ZEUS138…" at bounding box center [453, 258] width 906 height 517
click at [599, 517] on html "Toggle navigation Home Bank Account List Load By Website Group [OXPLAY] ZEUS138…" at bounding box center [453, 258] width 906 height 517
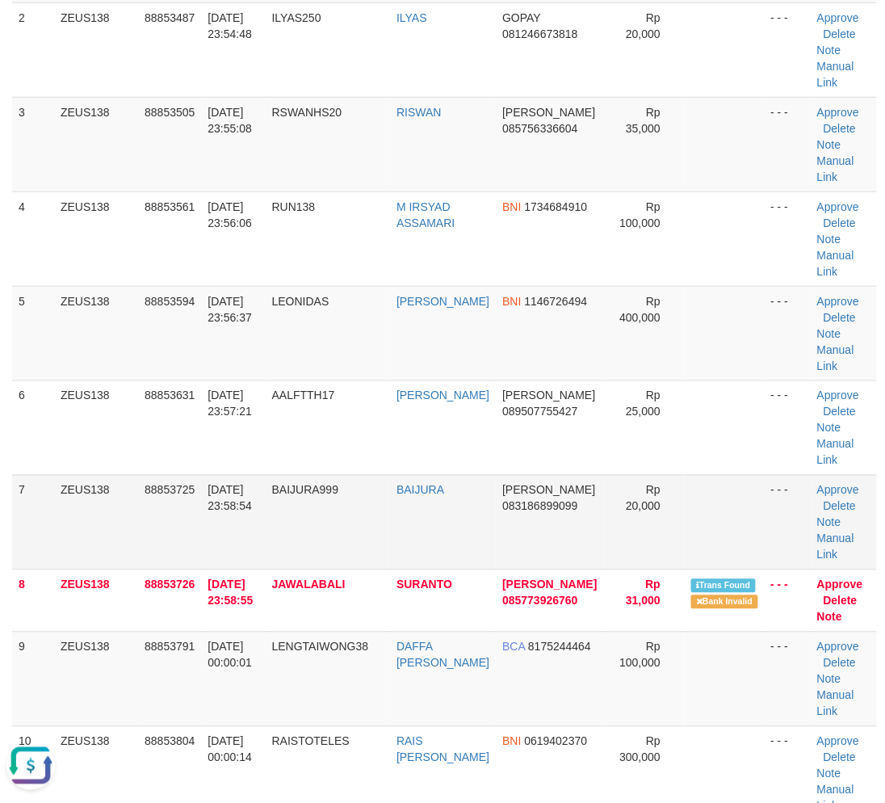
drag, startPoint x: 364, startPoint y: 486, endPoint x: 197, endPoint y: 478, distance: 167.4
click at [369, 488] on td "BAIJURA999" at bounding box center [328, 522] width 125 height 94
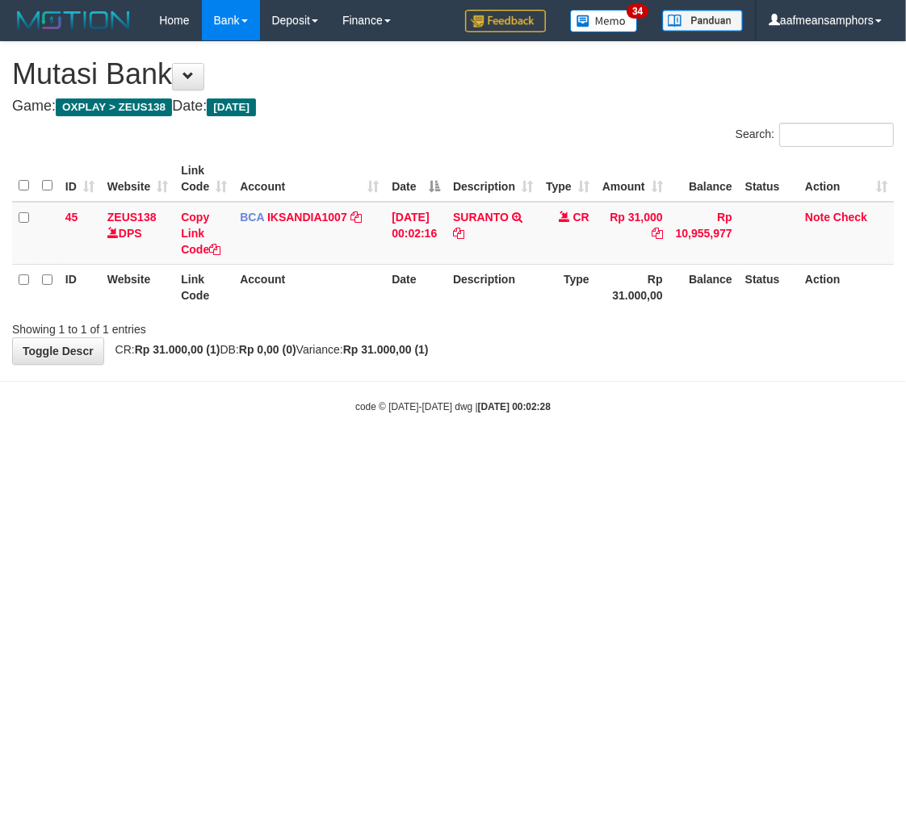
click at [544, 441] on body "Toggle navigation Home Bank Account List Load By Website Group [OXPLAY] ZEUS138…" at bounding box center [453, 227] width 906 height 455
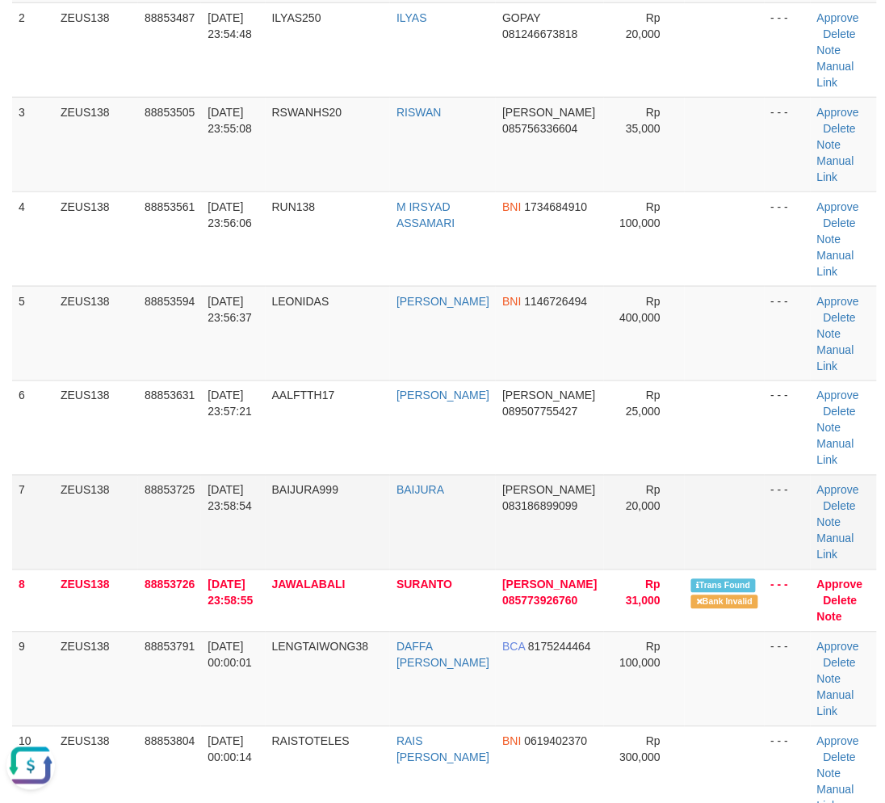
click at [293, 495] on td "BAIJURA999" at bounding box center [328, 522] width 125 height 94
click at [301, 496] on td "BAIJURA999" at bounding box center [328, 522] width 125 height 94
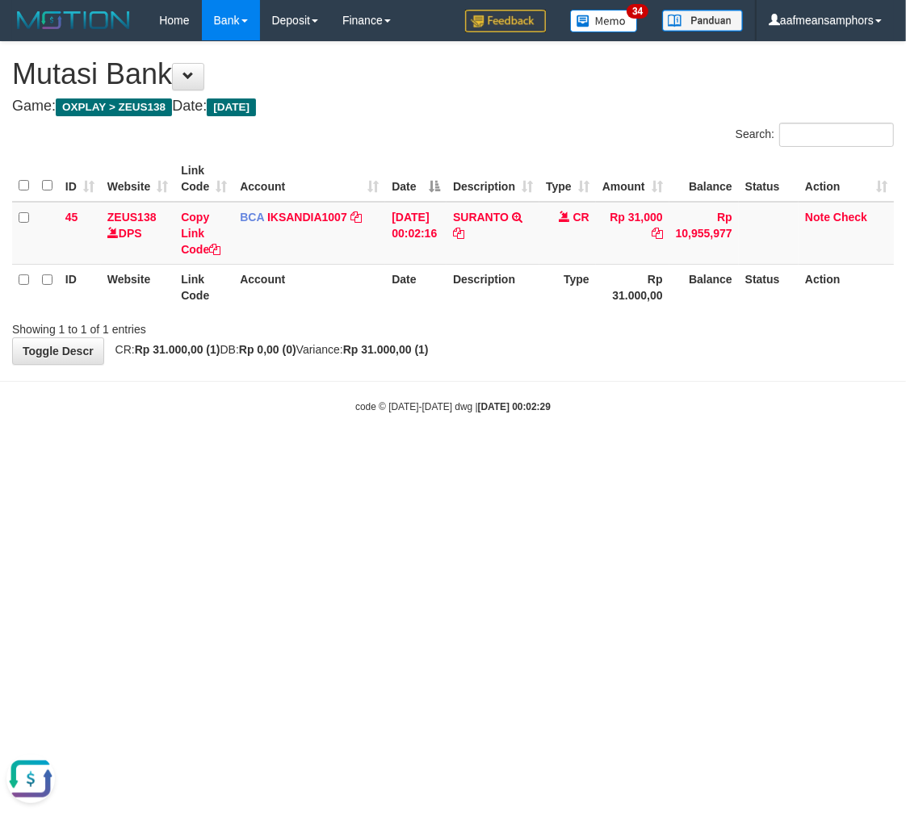
drag, startPoint x: 487, startPoint y: 538, endPoint x: 503, endPoint y: 528, distance: 18.8
click at [487, 455] on html "Toggle navigation Home Bank Account List Load By Website Group [OXPLAY] ZEUS138…" at bounding box center [453, 227] width 906 height 455
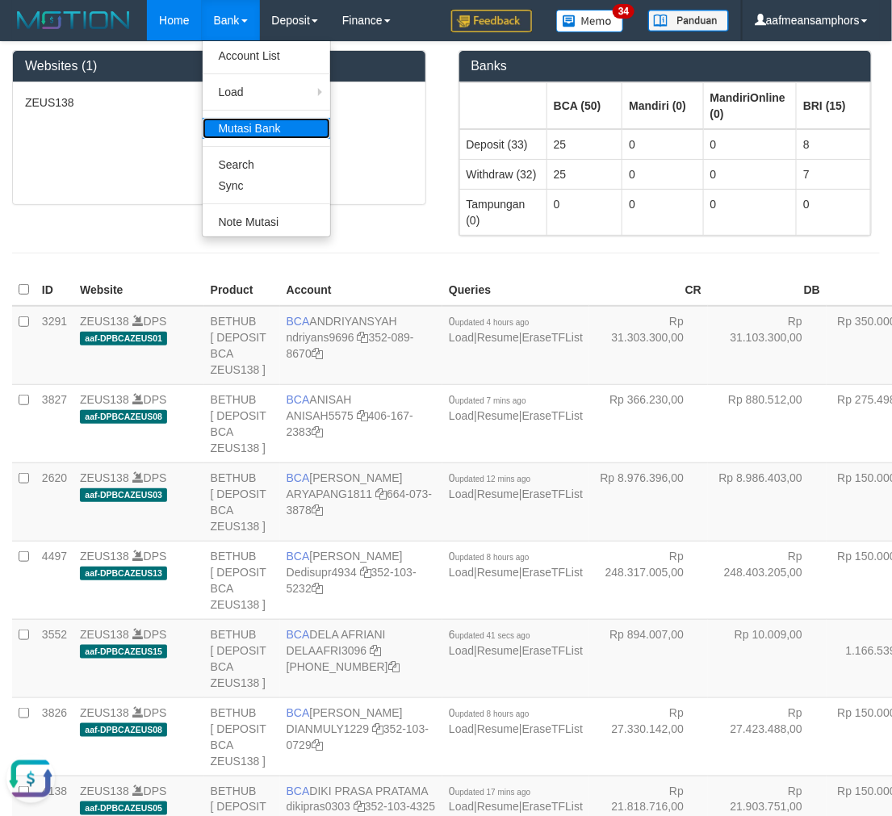
click at [248, 132] on link "Mutasi Bank" at bounding box center [267, 128] width 128 height 21
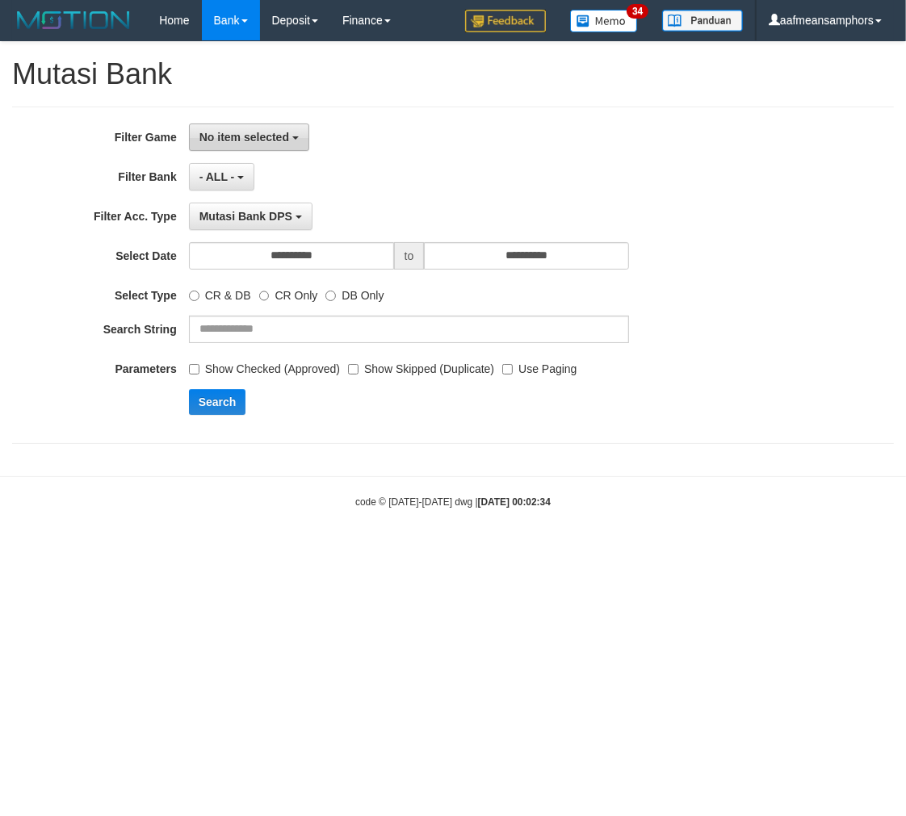
click at [241, 145] on button "No item selected" at bounding box center [249, 137] width 120 height 27
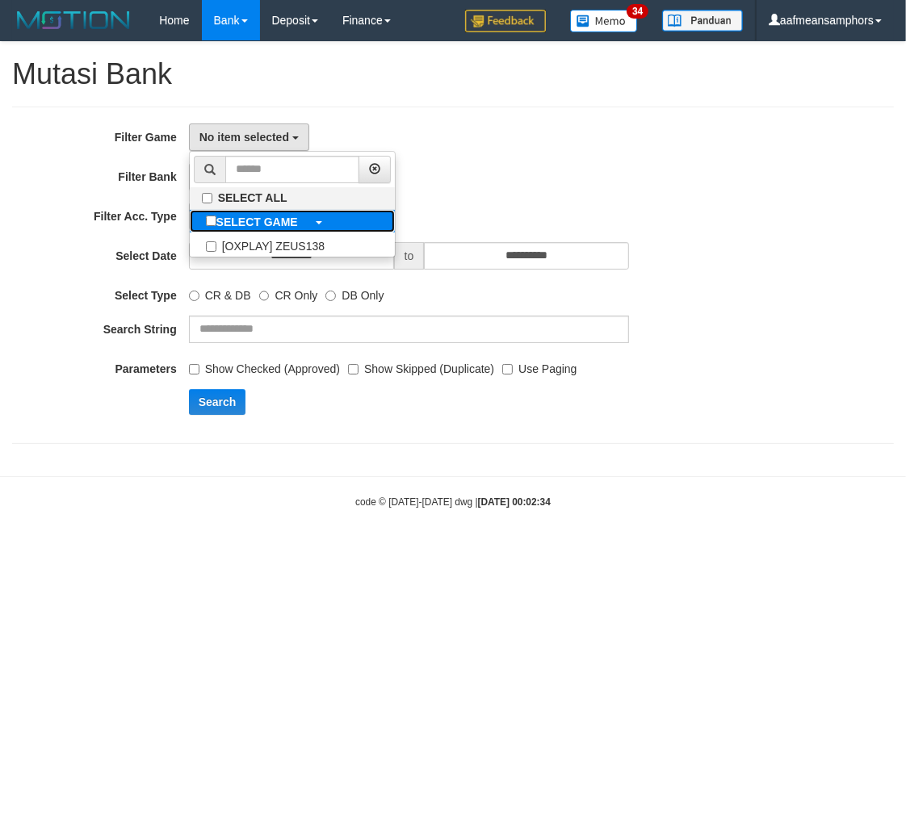
click at [275, 219] on b "SELECT GAME" at bounding box center [257, 222] width 82 height 13
select select "***"
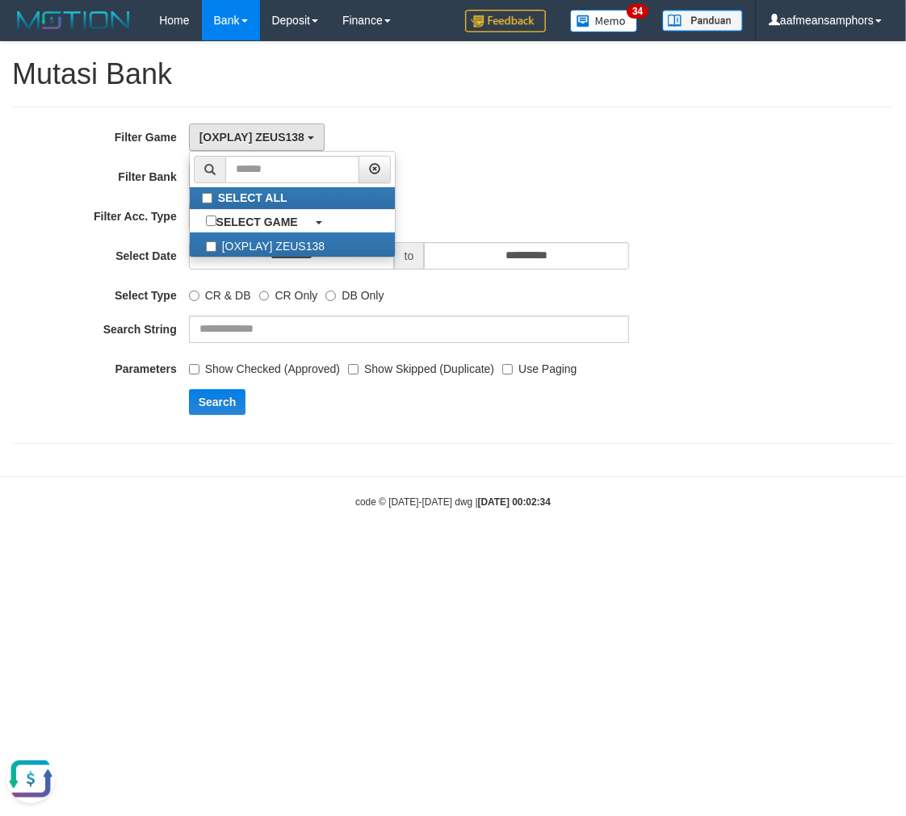
click at [519, 367] on label "Use Paging" at bounding box center [539, 366] width 74 height 22
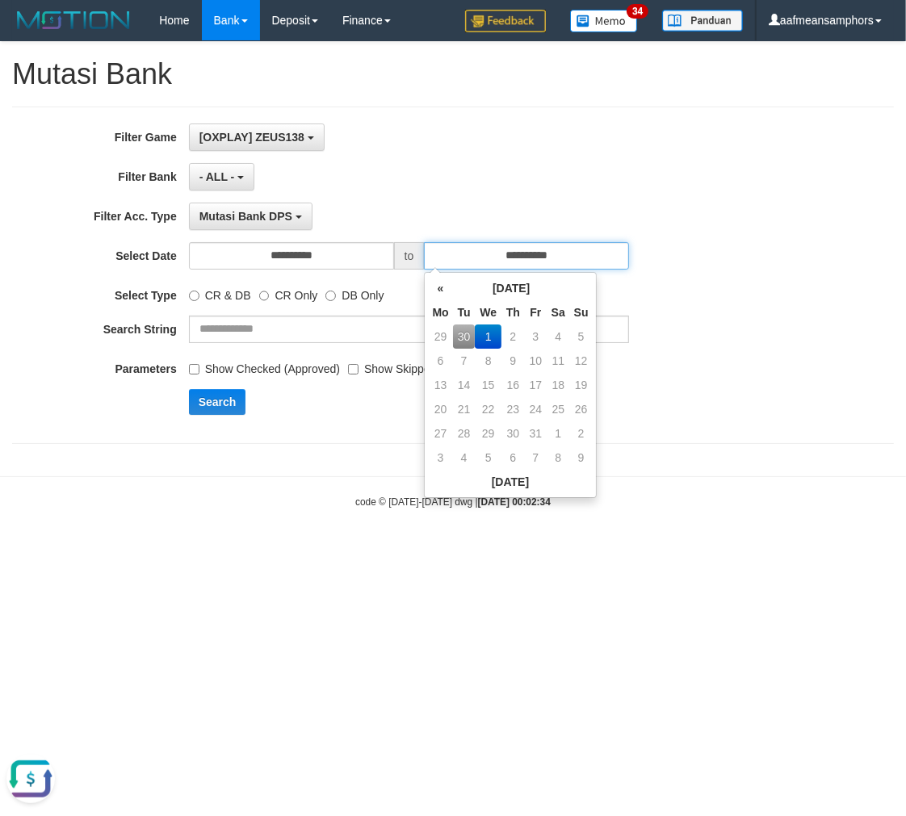
click at [594, 255] on input "**********" at bounding box center [526, 255] width 205 height 27
click at [462, 329] on td "30" at bounding box center [464, 337] width 23 height 24
type input "**********"
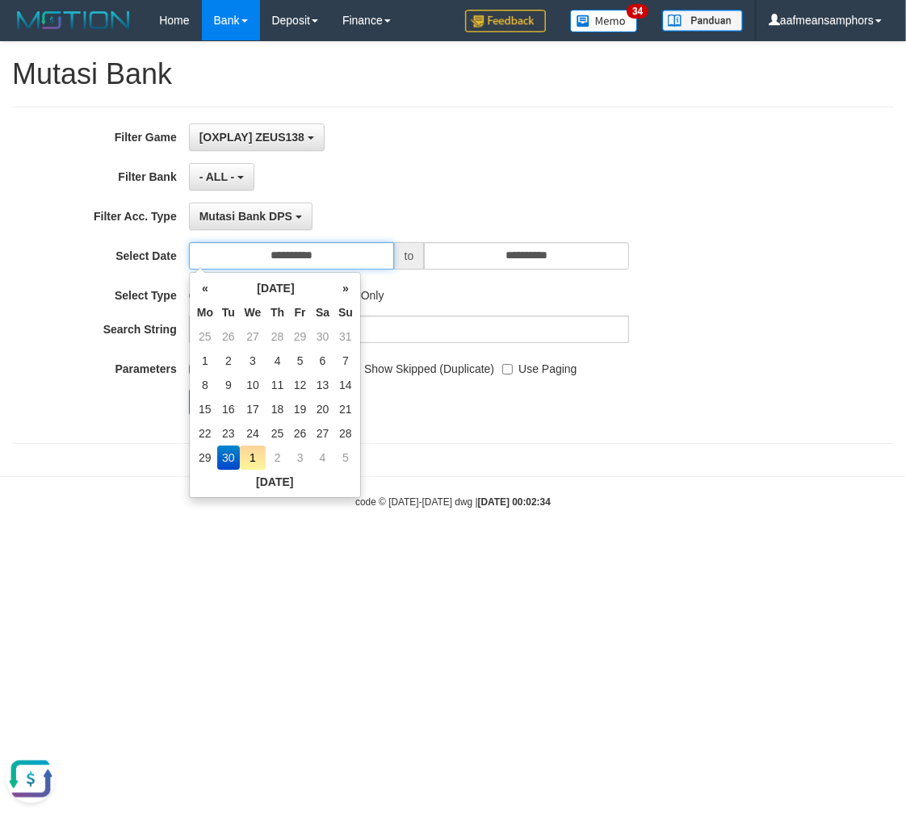
click at [320, 263] on input "**********" at bounding box center [291, 255] width 205 height 27
click at [231, 457] on td "30" at bounding box center [228, 458] width 23 height 24
click at [618, 453] on div "**********" at bounding box center [453, 251] width 906 height 418
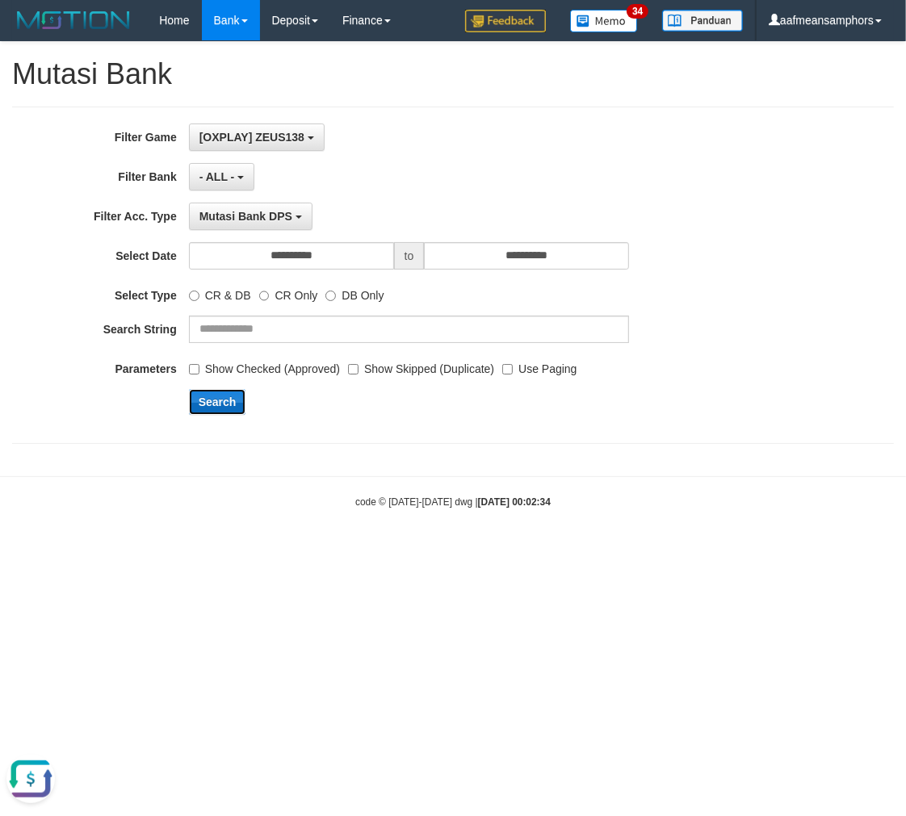
click at [221, 401] on button "Search" at bounding box center [217, 402] width 57 height 26
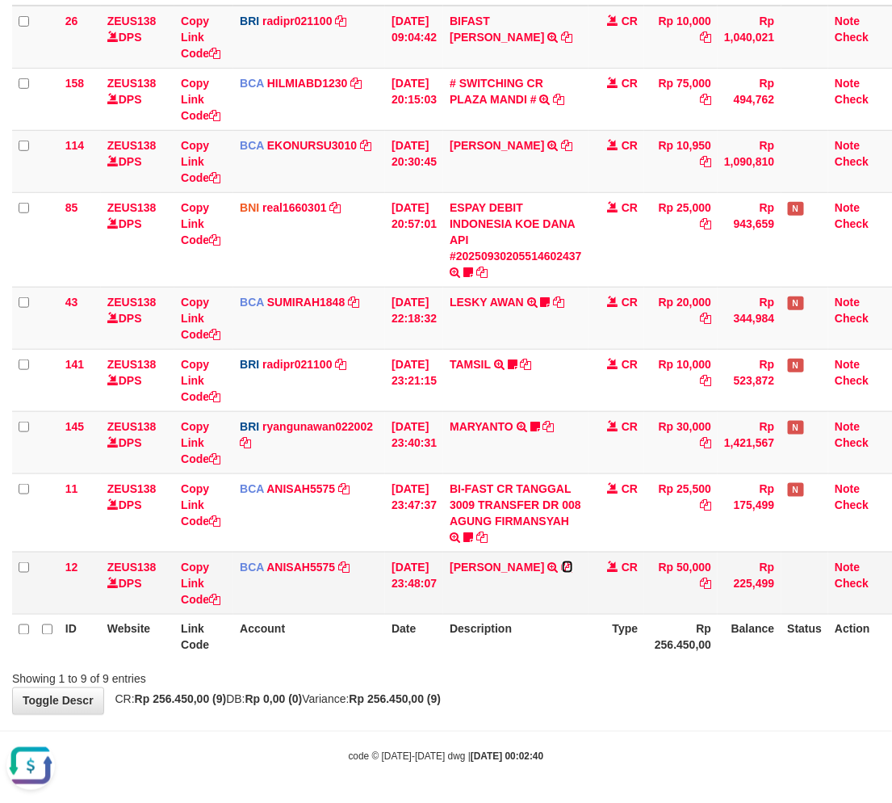
click at [570, 564] on icon at bounding box center [567, 566] width 11 height 11
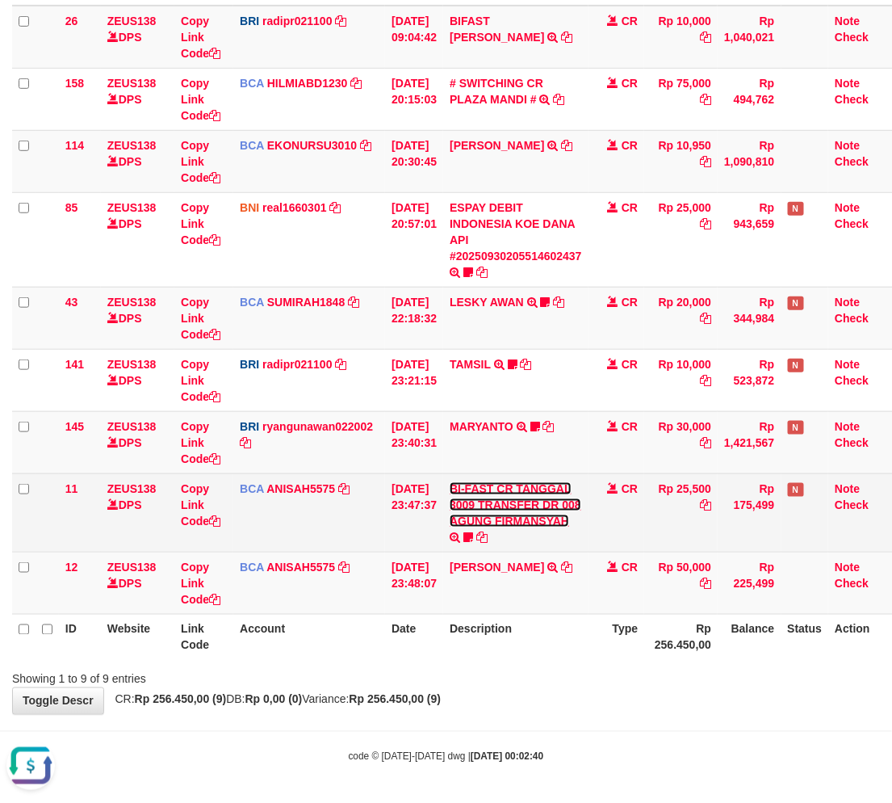
drag, startPoint x: 520, startPoint y: 517, endPoint x: 520, endPoint y: 527, distance: 10.5
click at [520, 517] on link "BI-FAST CR TANGGAL 3009 TRANSFER DR 008 AGUNG FIRMANSYAH" at bounding box center [516, 504] width 132 height 45
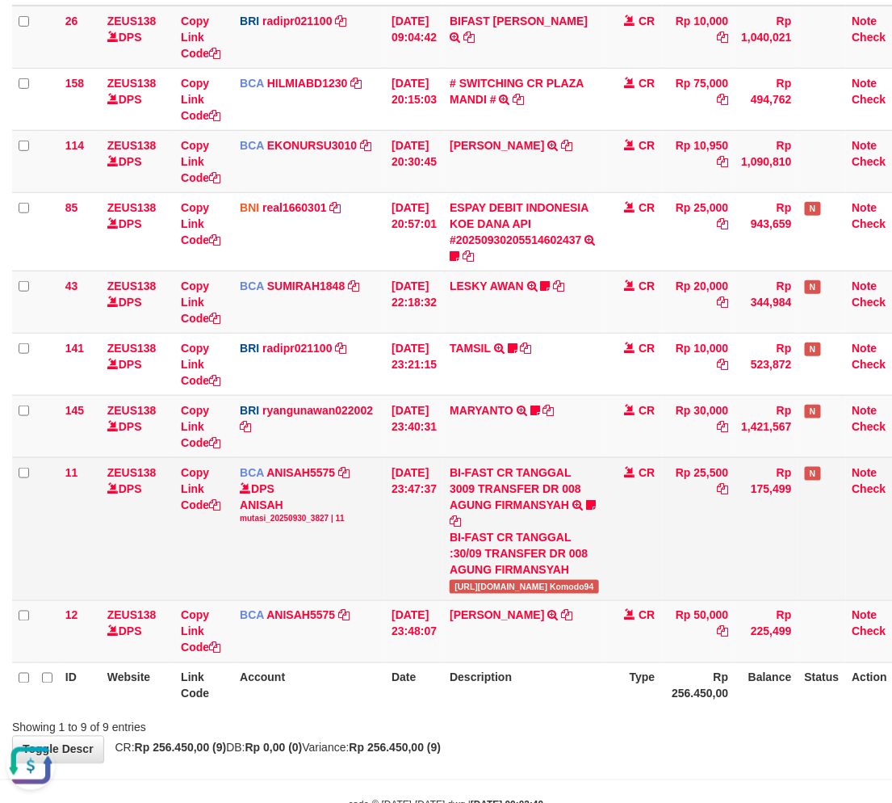
click at [736, 457] on td "Rp 25,500" at bounding box center [698, 528] width 73 height 143
copy td "25,500"
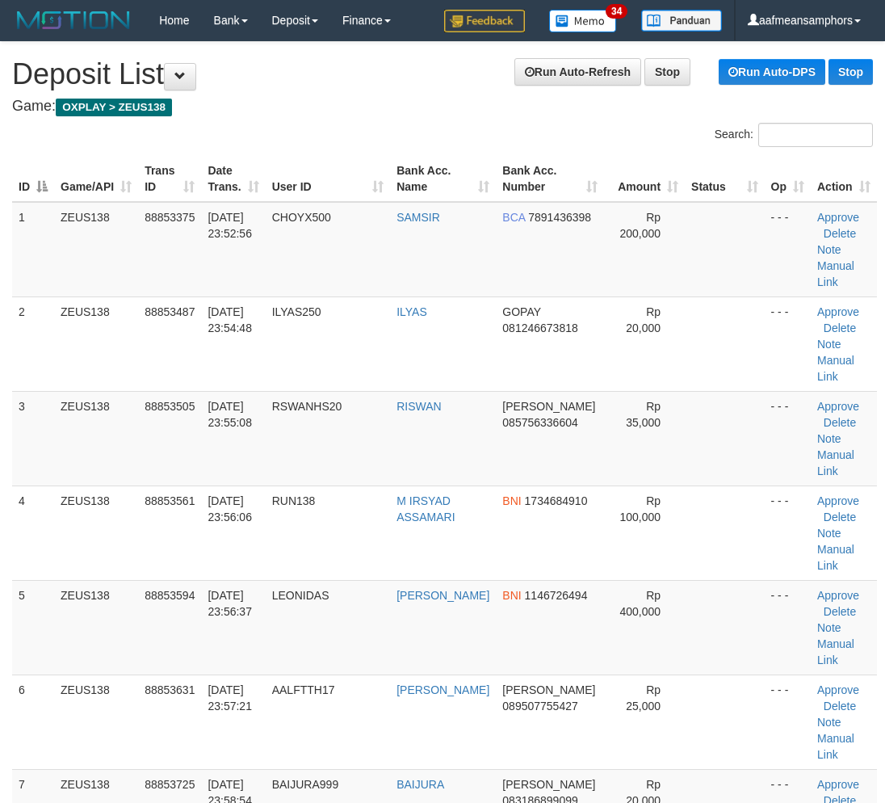
scroll to position [294, 0]
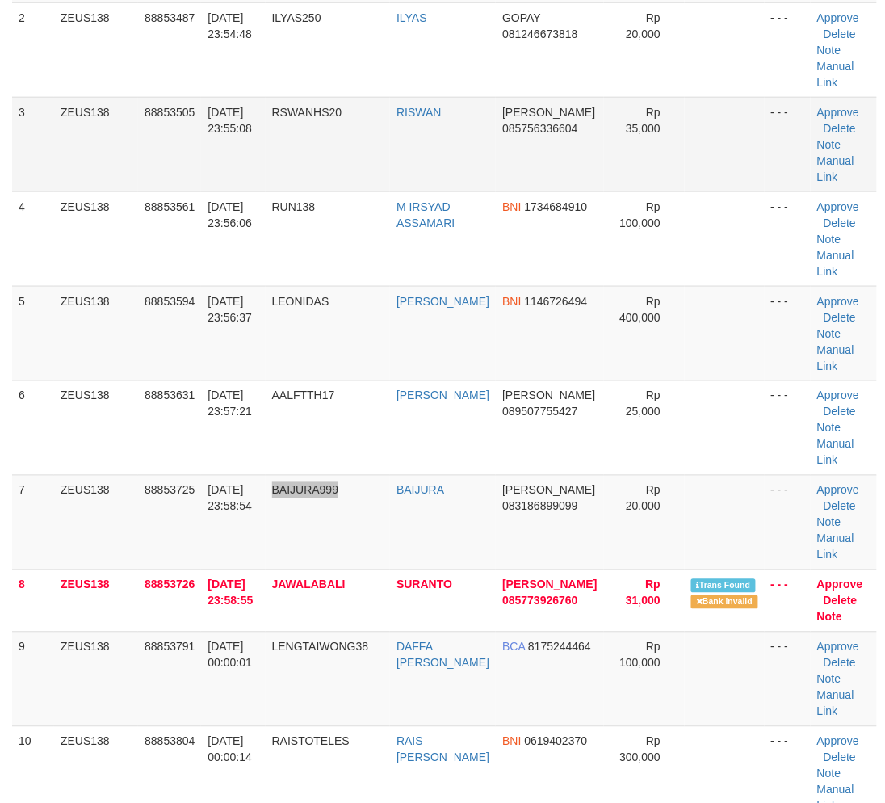
drag, startPoint x: 375, startPoint y: 535, endPoint x: 506, endPoint y: 156, distance: 401.5
click at [376, 533] on td "BAIJURA999" at bounding box center [328, 522] width 125 height 94
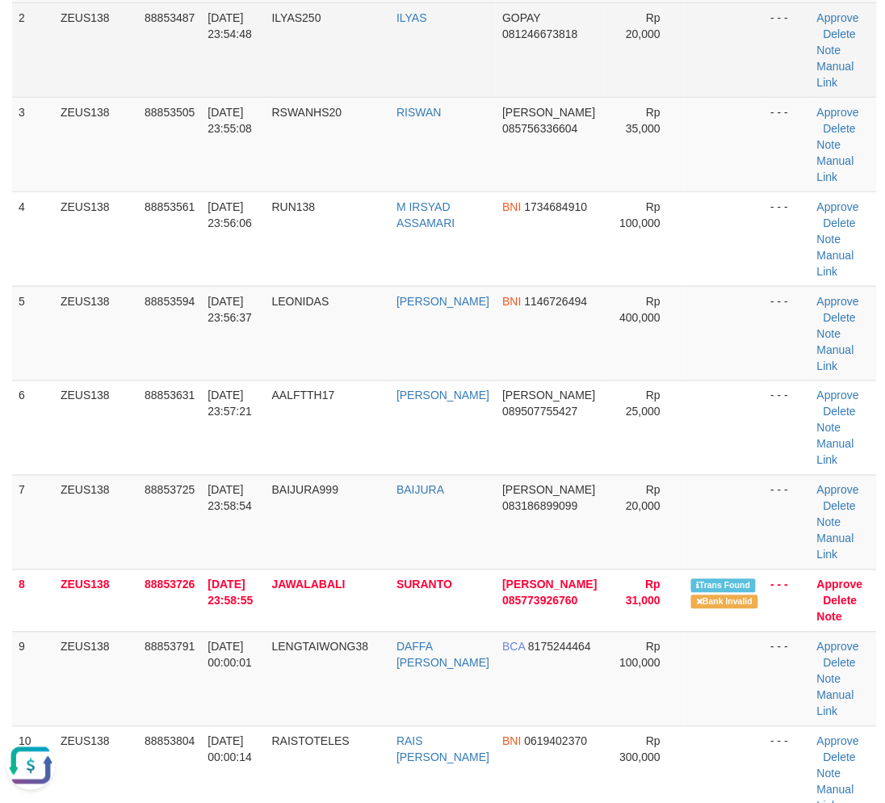
scroll to position [0, 0]
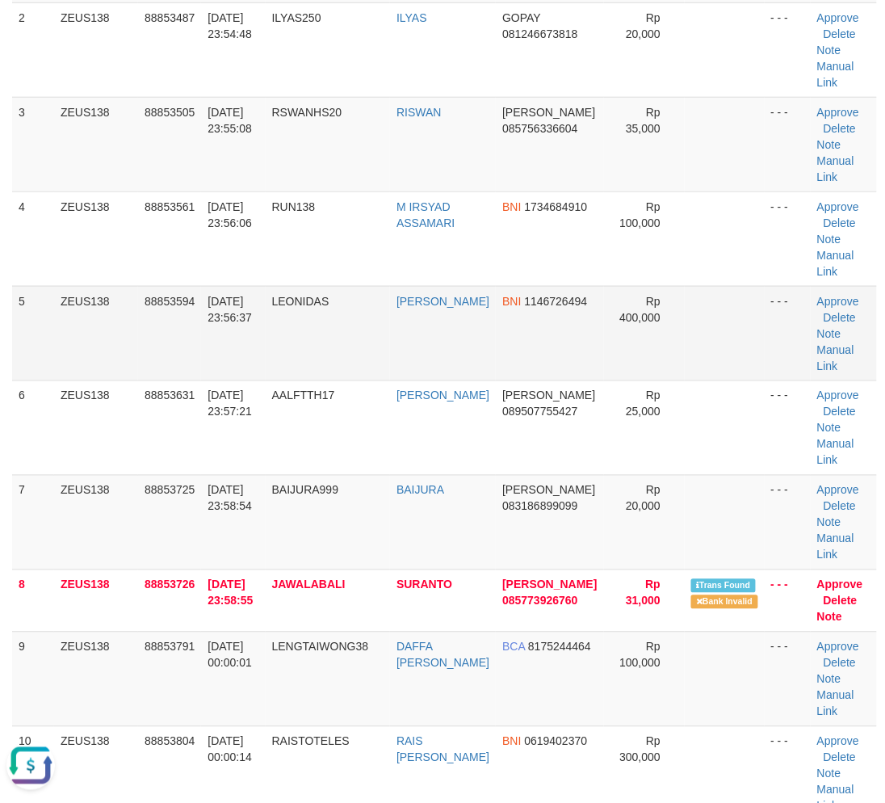
click at [236, 335] on td "[DATE] 23:56:37" at bounding box center [233, 333] width 64 height 94
click at [241, 332] on td "[DATE] 23:56:37" at bounding box center [233, 333] width 64 height 94
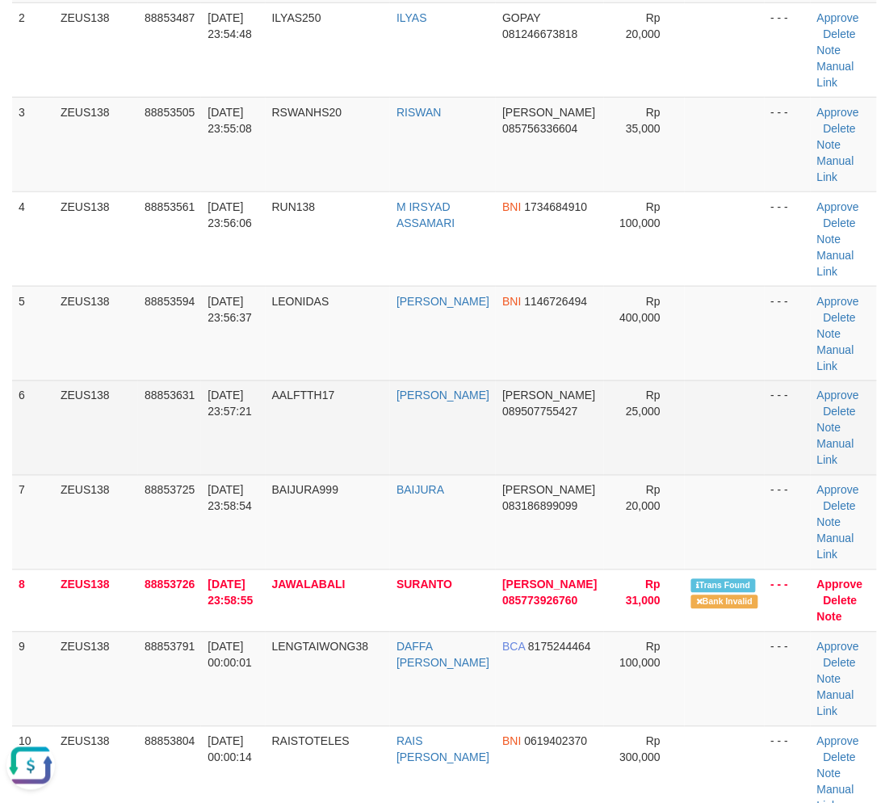
click at [391, 455] on td "AALFTTH17" at bounding box center [328, 427] width 125 height 94
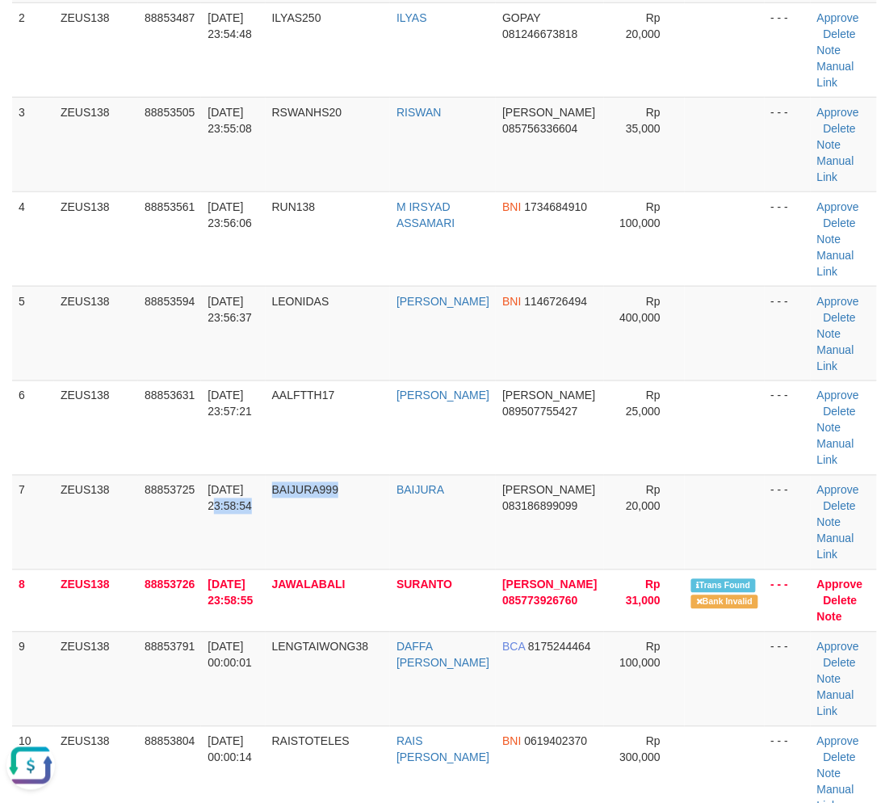
drag, startPoint x: 355, startPoint y: 499, endPoint x: 6, endPoint y: 507, distance: 349.8
click at [352, 499] on tr "7 ZEUS138 88853725 [DATE] 23:58:54 BAIJURA999 [GEOGRAPHIC_DATA] [PERSON_NAME] 0…" at bounding box center [444, 522] width 865 height 94
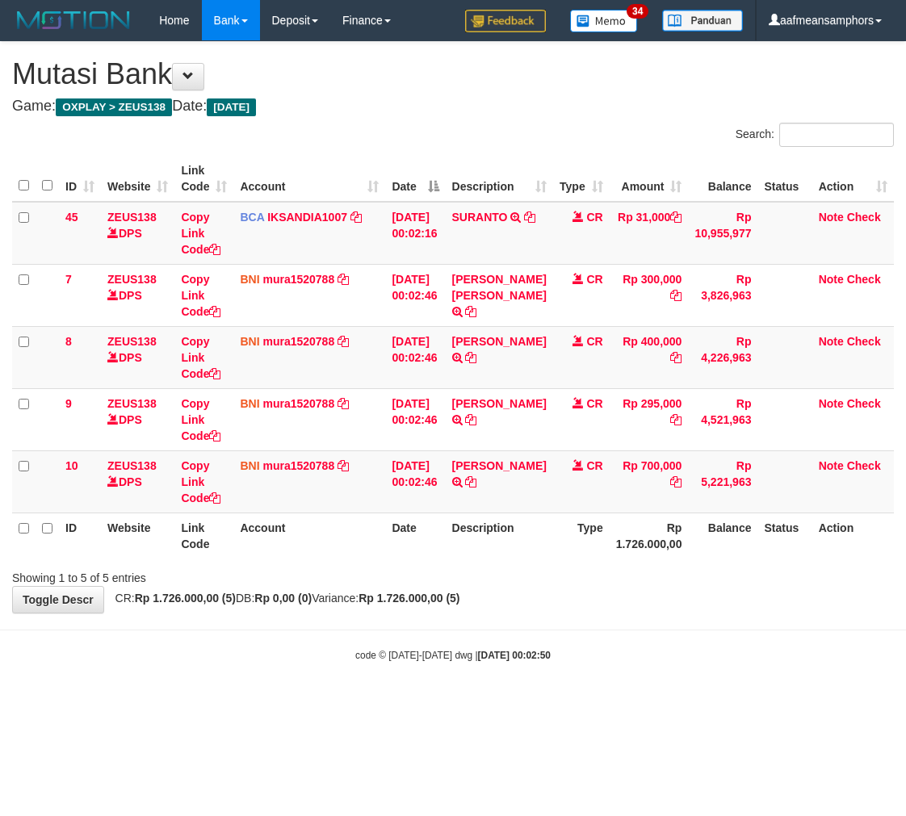
click at [476, 523] on th "Description" at bounding box center [499, 536] width 107 height 46
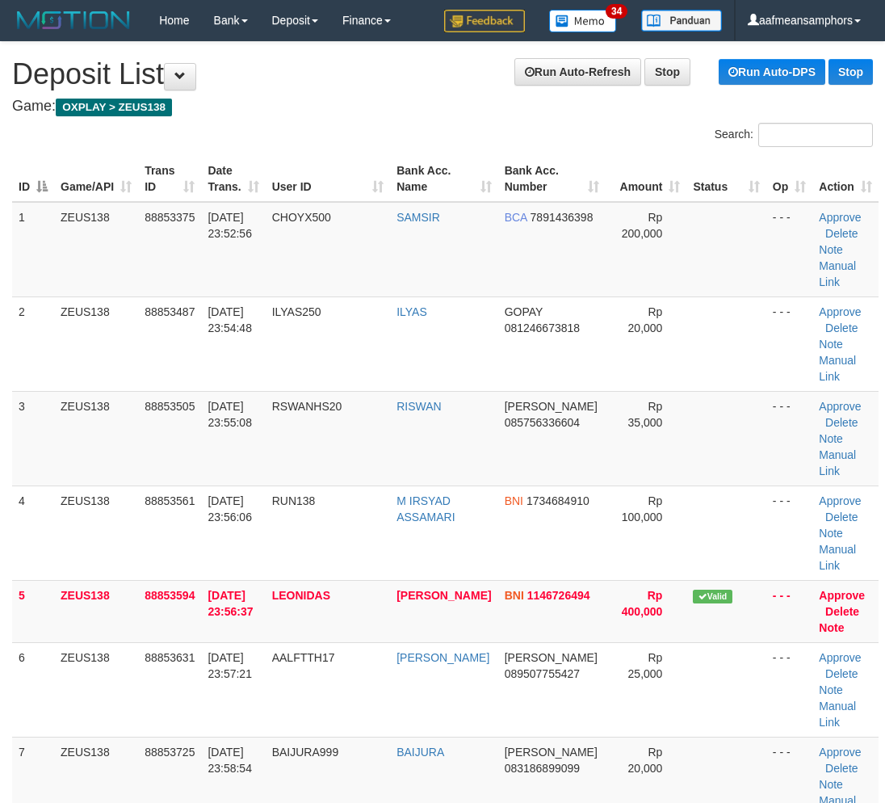
scroll to position [294, 0]
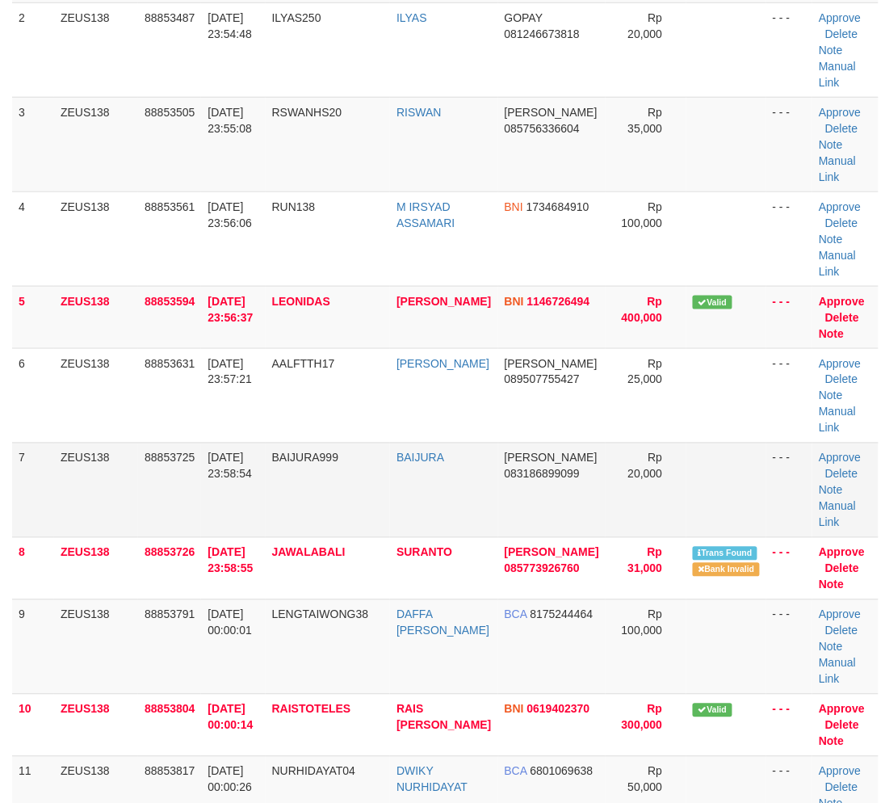
click at [258, 488] on td "30/09/2025 23:58:54" at bounding box center [233, 490] width 64 height 94
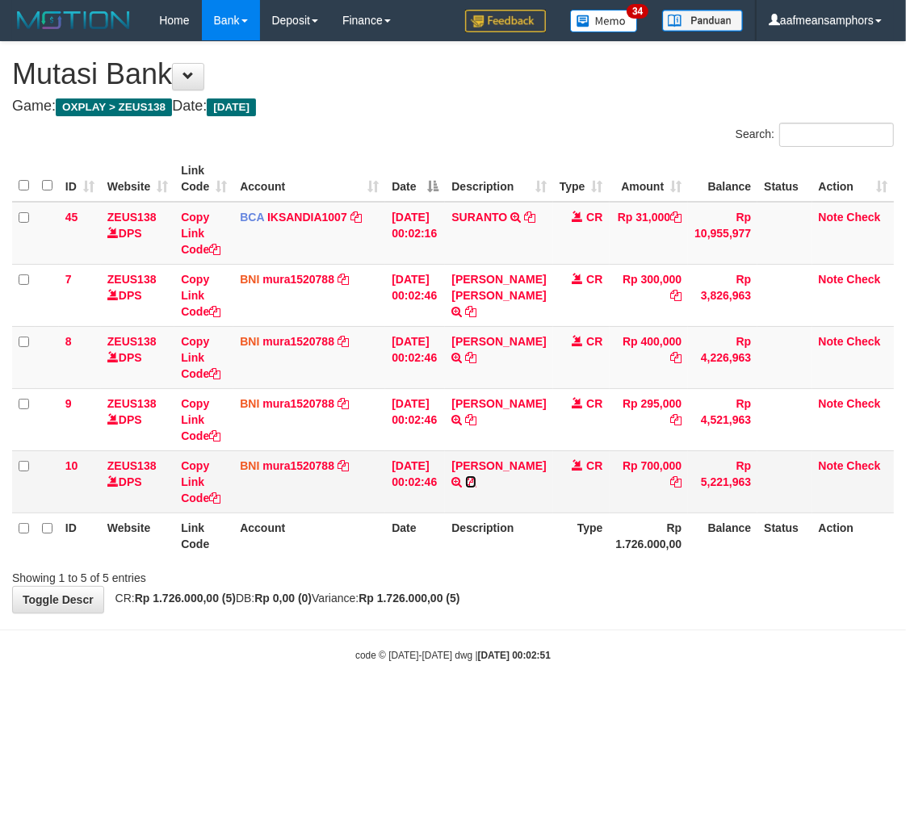
click at [467, 488] on icon at bounding box center [470, 481] width 11 height 11
click at [538, 573] on div "Showing 1 to 5 of 5 entries" at bounding box center [453, 575] width 906 height 23
click at [558, 564] on div "Showing 1 to 5 of 5 entries" at bounding box center [453, 575] width 906 height 23
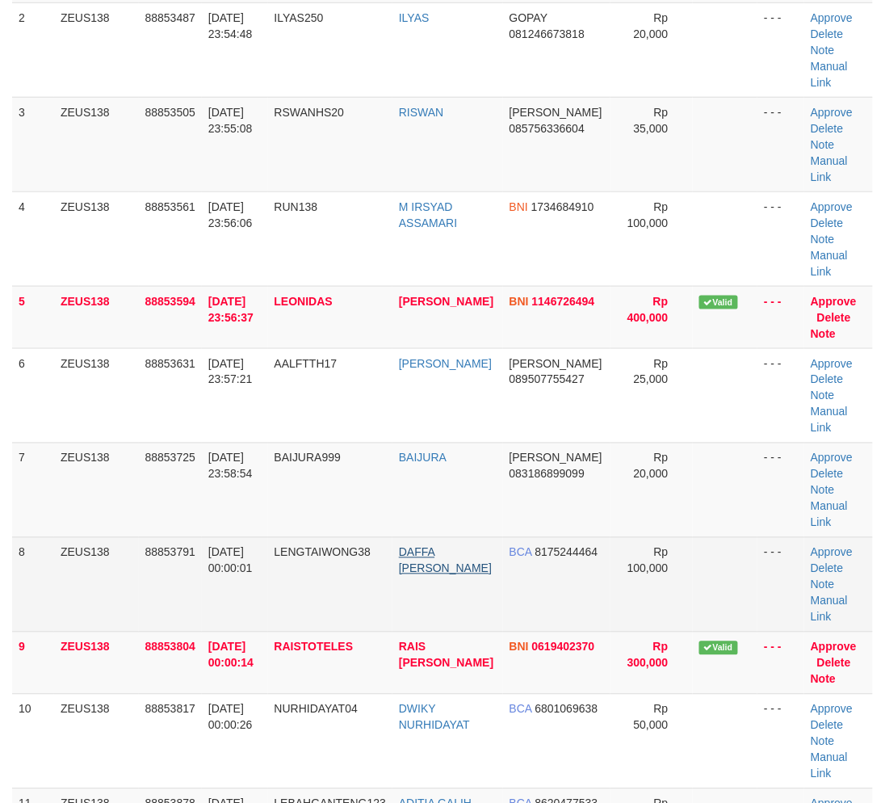
drag, startPoint x: 445, startPoint y: 543, endPoint x: 457, endPoint y: 543, distance: 12.1
click at [457, 543] on tr "8 ZEUS138 88853791 [DATE] 00:00:01 [GEOGRAPHIC_DATA] DAFFA [PERSON_NAME] BCA 81…" at bounding box center [442, 584] width 861 height 94
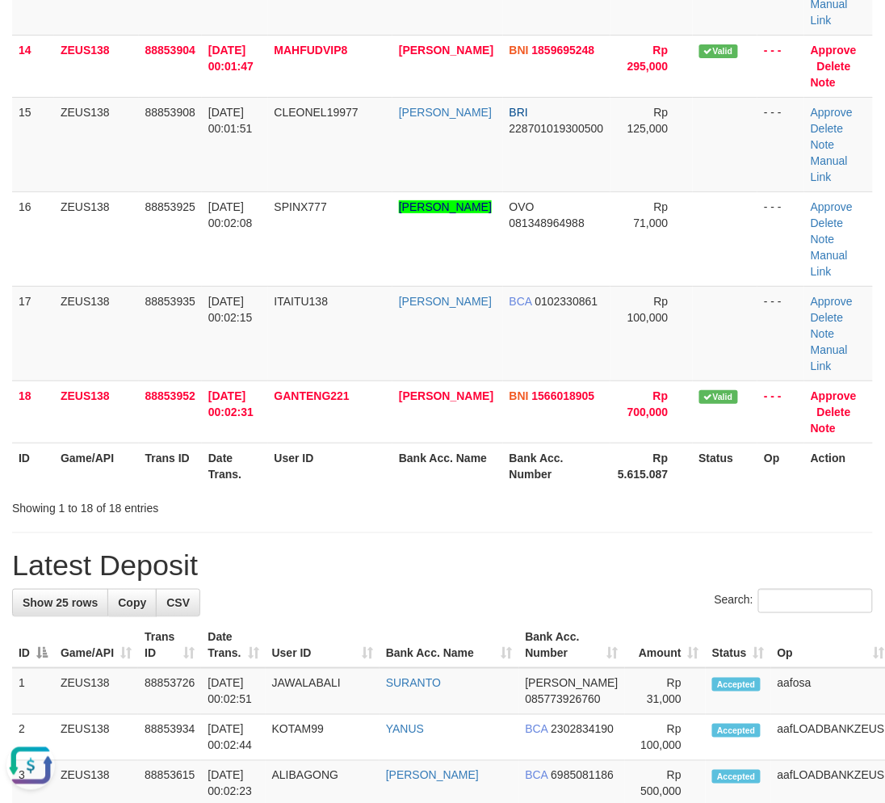
drag, startPoint x: 504, startPoint y: 550, endPoint x: 533, endPoint y: 555, distance: 29.5
click at [533, 555] on h1 "Latest Deposit" at bounding box center [442, 565] width 861 height 32
click at [486, 504] on div "Showing 1 to 18 of 18 entries" at bounding box center [442, 504] width 885 height 23
click at [480, 506] on div "Showing 1 to 18 of 18 entries" at bounding box center [442, 504] width 885 height 23
drag, startPoint x: 488, startPoint y: 514, endPoint x: 230, endPoint y: 553, distance: 260.5
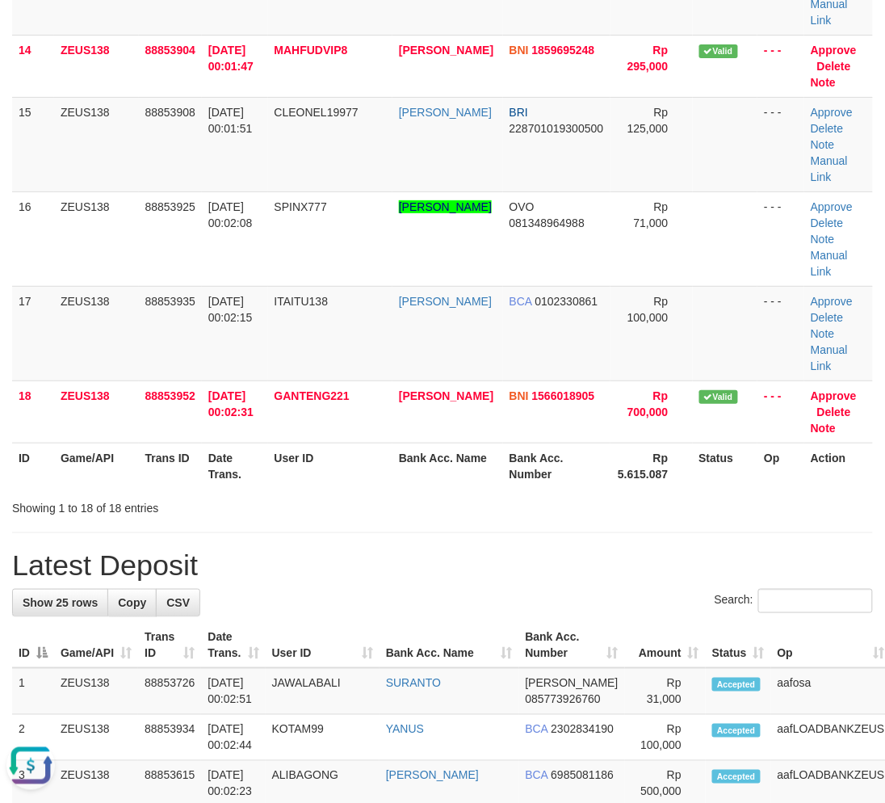
click at [471, 517] on div "**********" at bounding box center [442, 19] width 885 height 2617
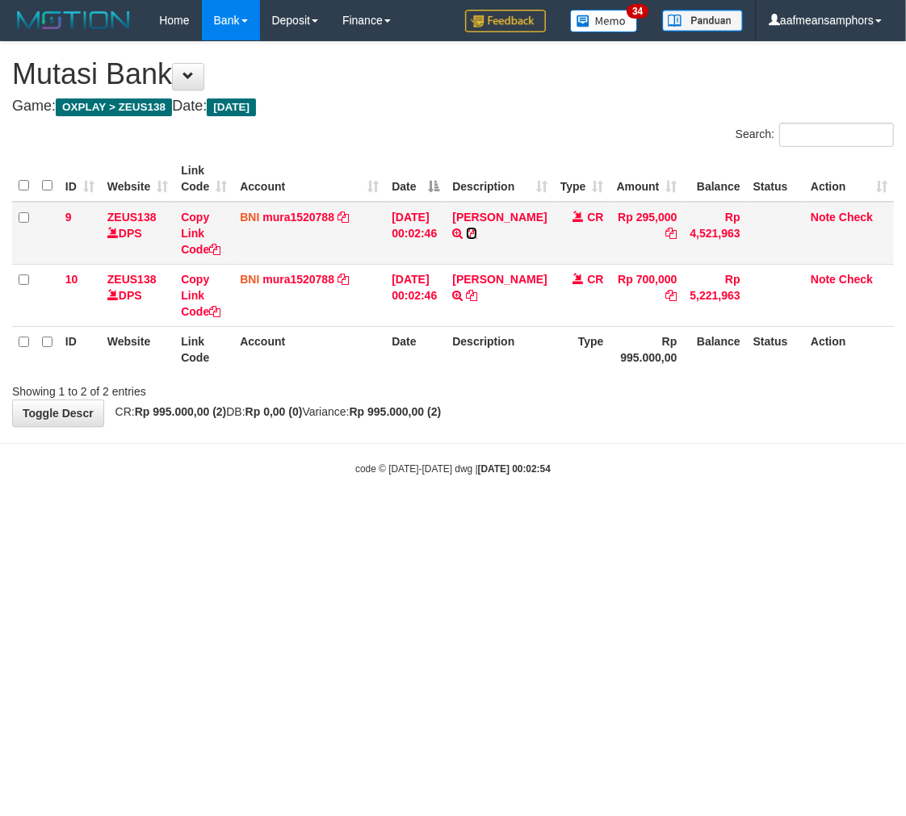
click at [477, 229] on icon at bounding box center [471, 233] width 11 height 11
click at [552, 517] on html "Toggle navigation Home Bank Account List Load By Website Group [OXPLAY] ZEUS138…" at bounding box center [453, 258] width 906 height 517
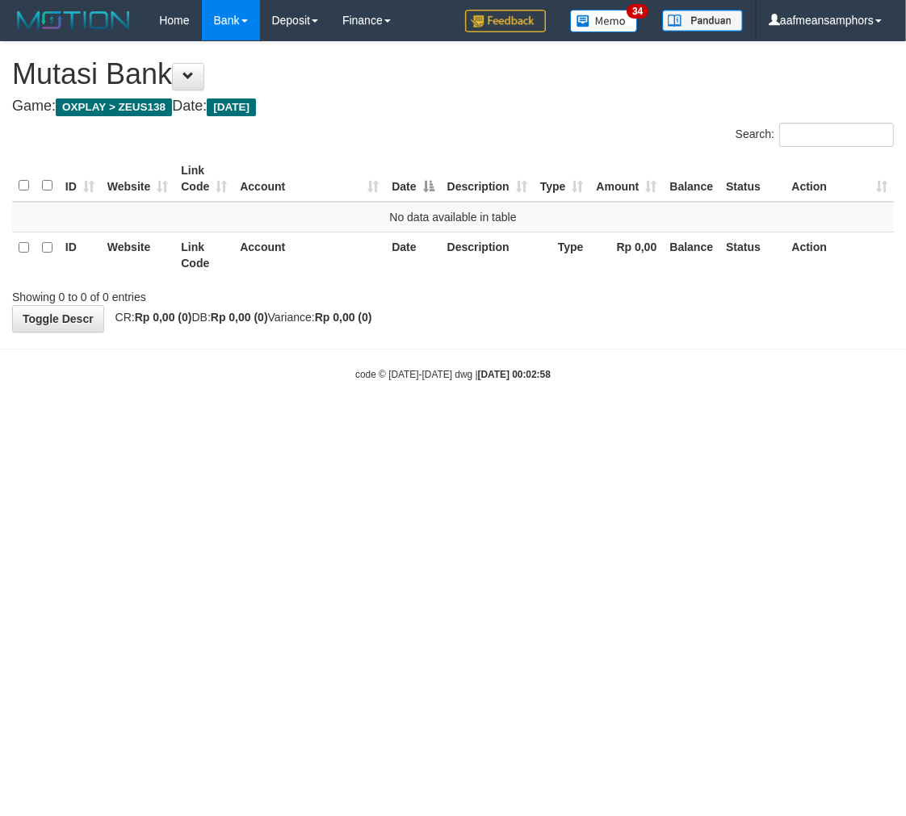
click at [567, 422] on html "Toggle navigation Home Bank Account List Load By Website Group [OXPLAY] ZEUS138…" at bounding box center [453, 211] width 906 height 422
click at [644, 422] on html "Toggle navigation Home Bank Account List Load By Website Group [OXPLAY] ZEUS138…" at bounding box center [453, 211] width 906 height 422
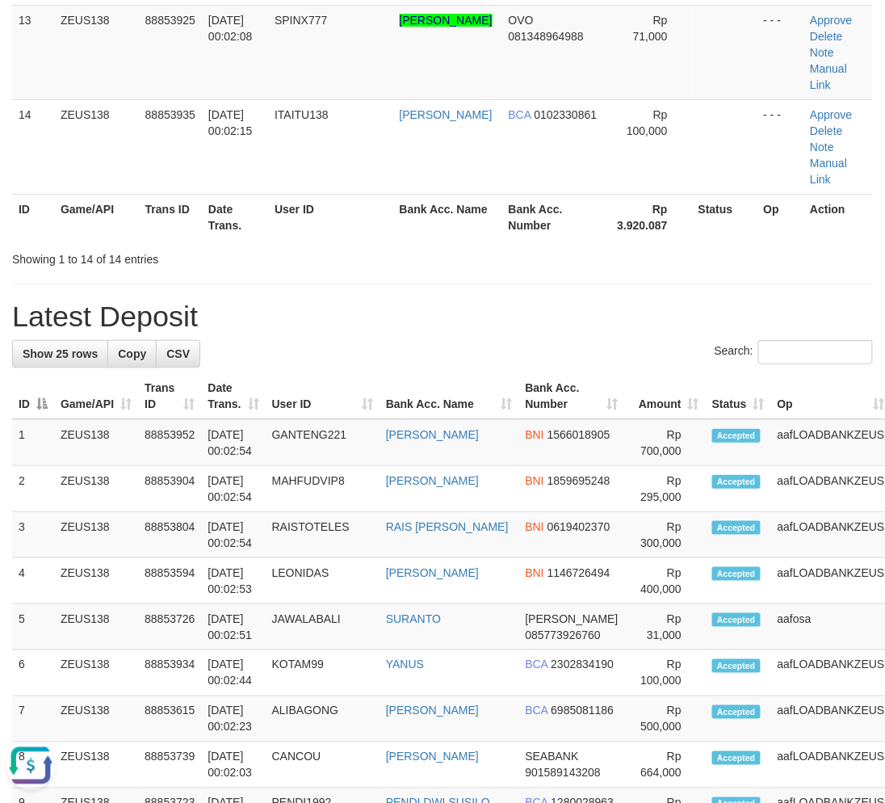
drag, startPoint x: 502, startPoint y: 284, endPoint x: 456, endPoint y: 294, distance: 46.3
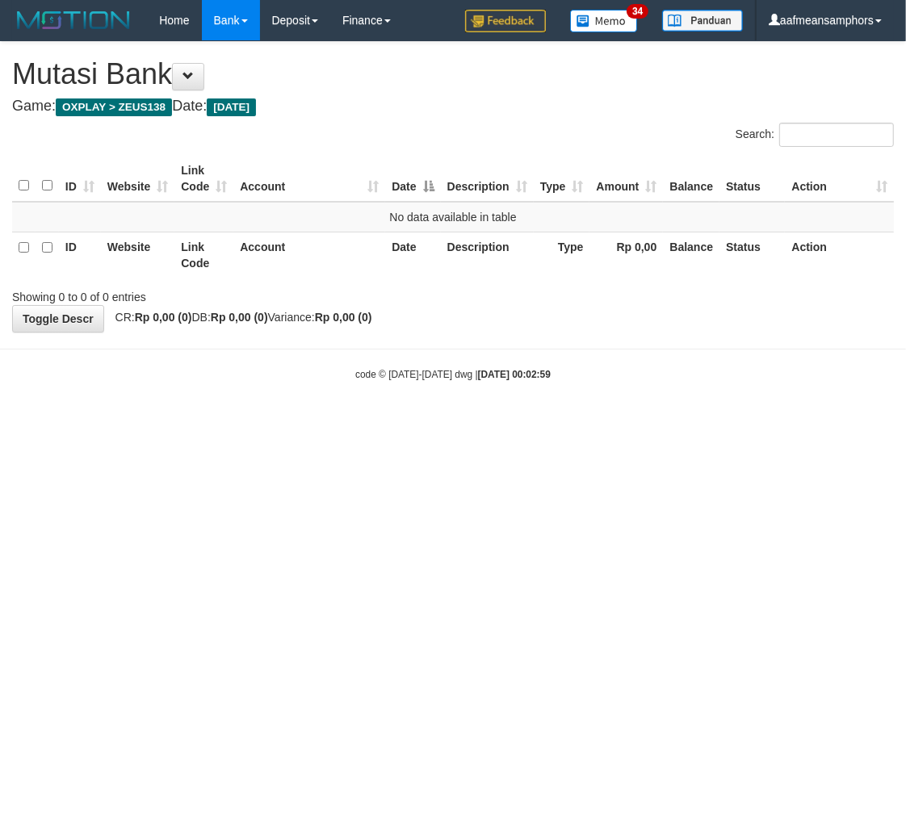
click at [769, 313] on div "**********" at bounding box center [453, 187] width 906 height 290
drag, startPoint x: 623, startPoint y: 466, endPoint x: 619, endPoint y: 473, distance: 8.3
click at [619, 422] on html "Toggle navigation Home Bank Account List Load By Website Group [OXPLAY] ZEUS138…" at bounding box center [453, 211] width 906 height 422
drag, startPoint x: 657, startPoint y: 428, endPoint x: 647, endPoint y: 450, distance: 24.2
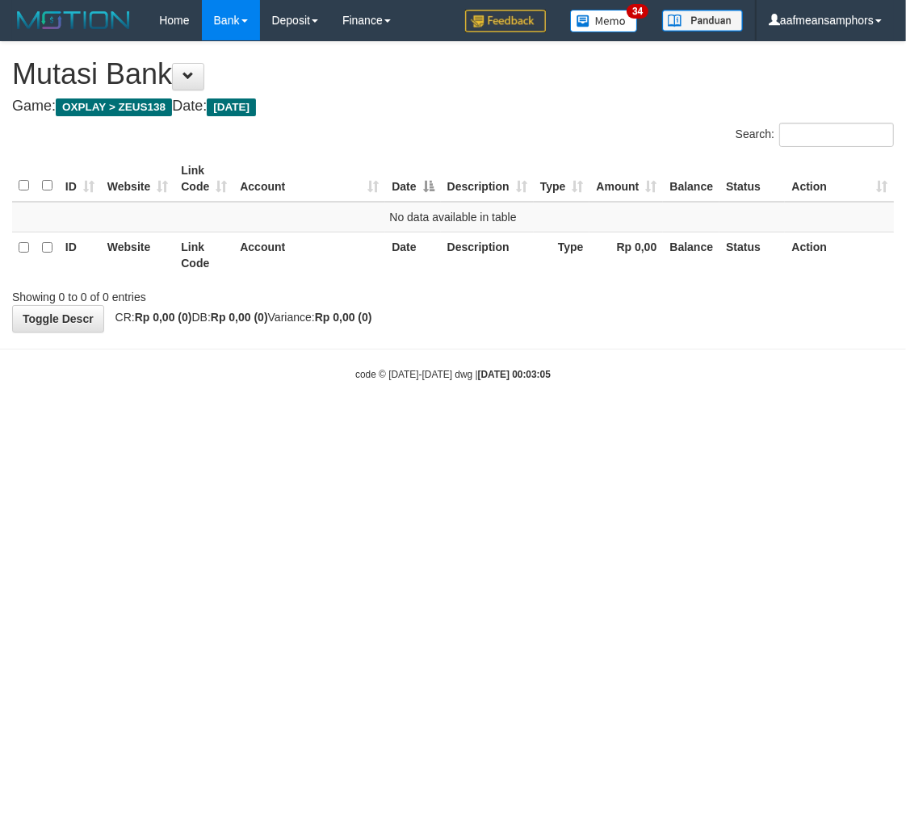
click at [640, 422] on html "Toggle navigation Home Bank Account List Load By Website Group [OXPLAY] ZEUS138…" at bounding box center [453, 211] width 906 height 422
click at [627, 422] on html "Toggle navigation Home Bank Account List Load By Website Group [OXPLAY] ZEUS138…" at bounding box center [453, 211] width 906 height 422
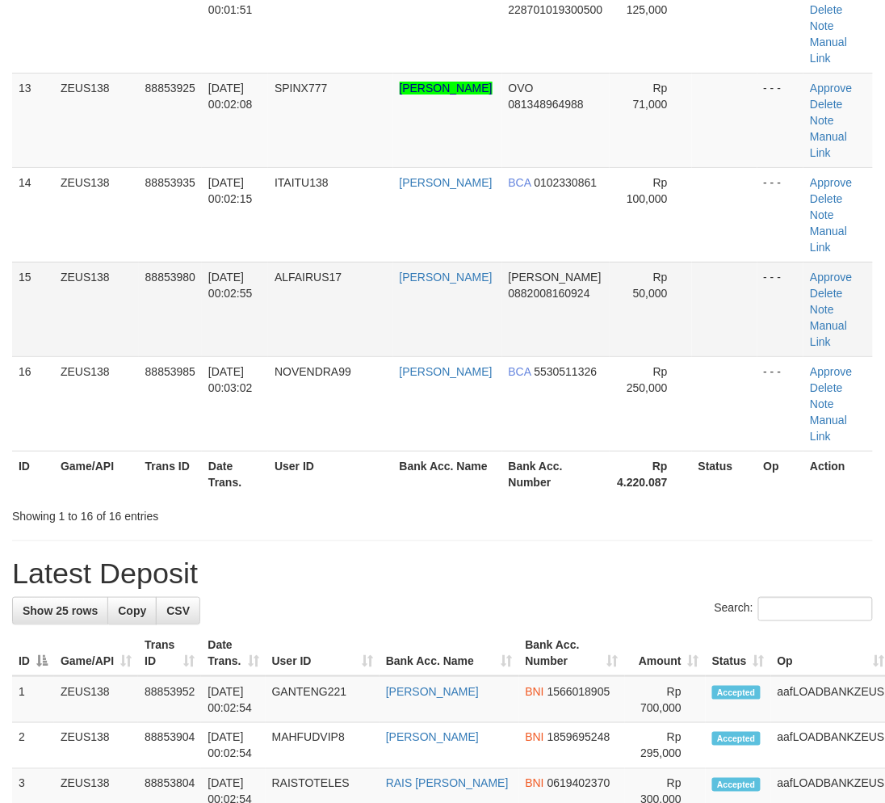
scroll to position [1109, 0]
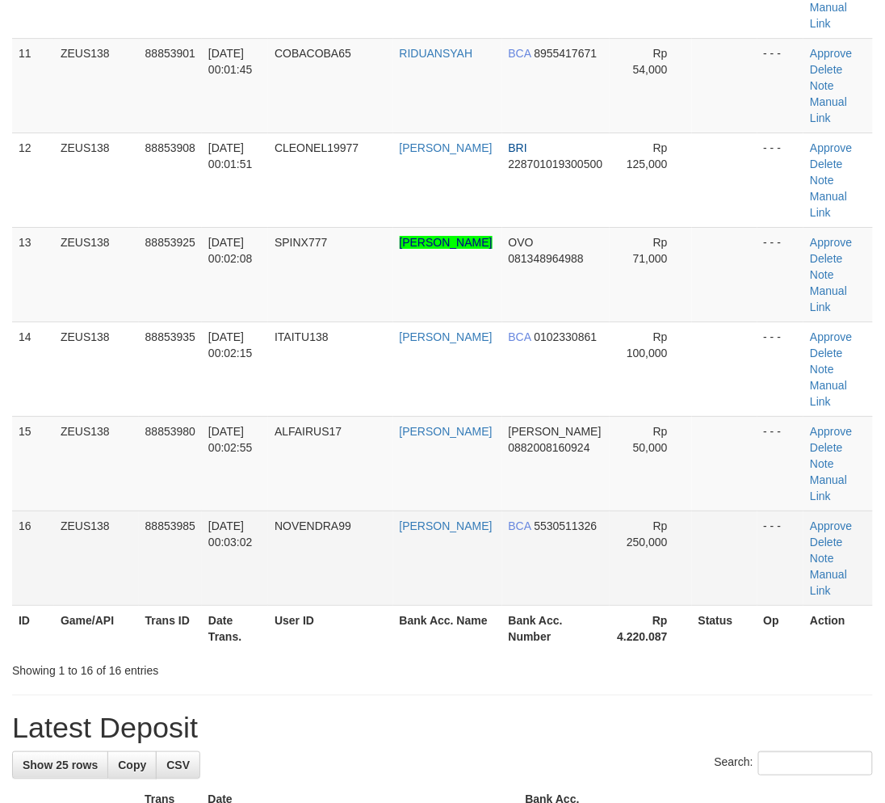
click at [307, 546] on td "NOVENDRA99" at bounding box center [330, 557] width 125 height 94
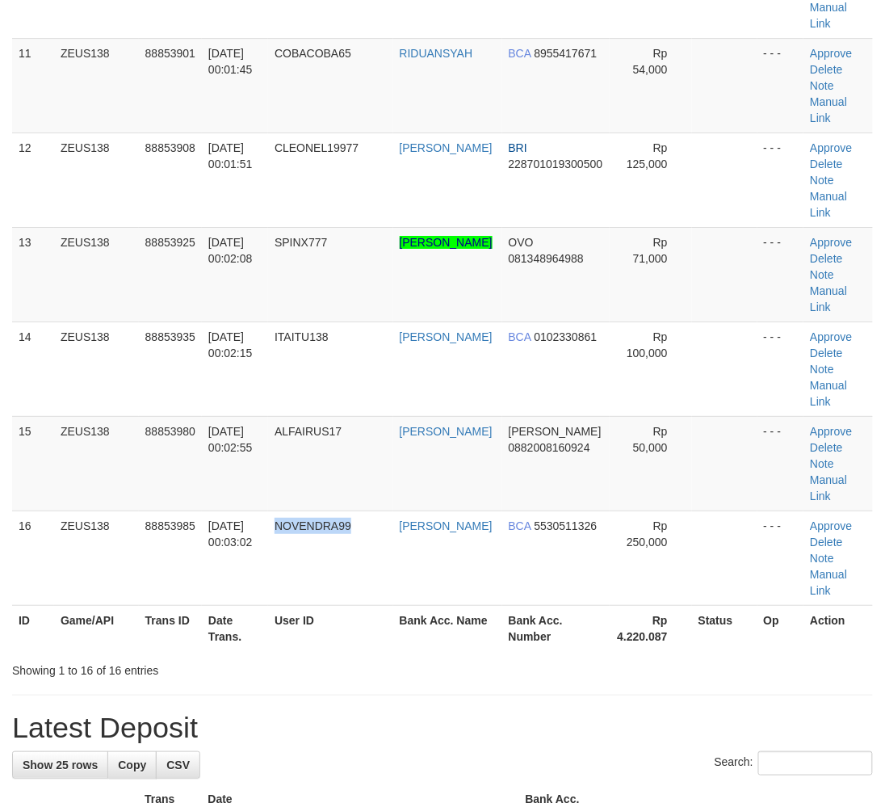
drag, startPoint x: 307, startPoint y: 546, endPoint x: 4, endPoint y: 539, distance: 302.9
click at [296, 544] on td "NOVENDRA99" at bounding box center [330, 557] width 125 height 94
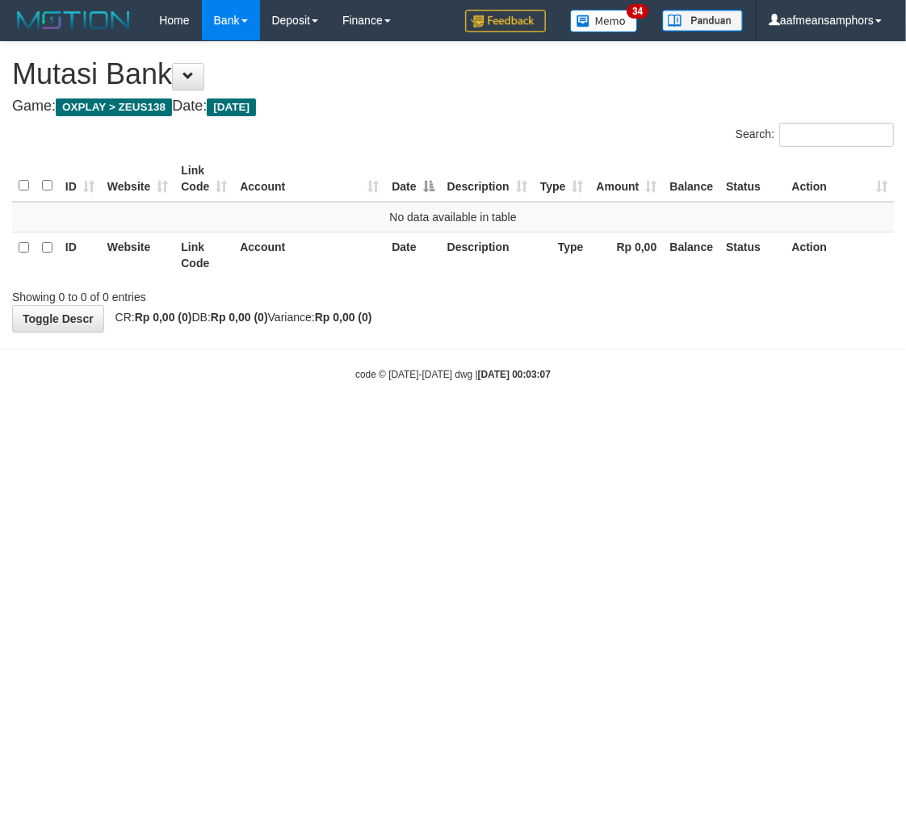
click at [566, 422] on html "Toggle navigation Home Bank Account List Load By Website Group [OXPLAY] ZEUS138…" at bounding box center [453, 211] width 906 height 422
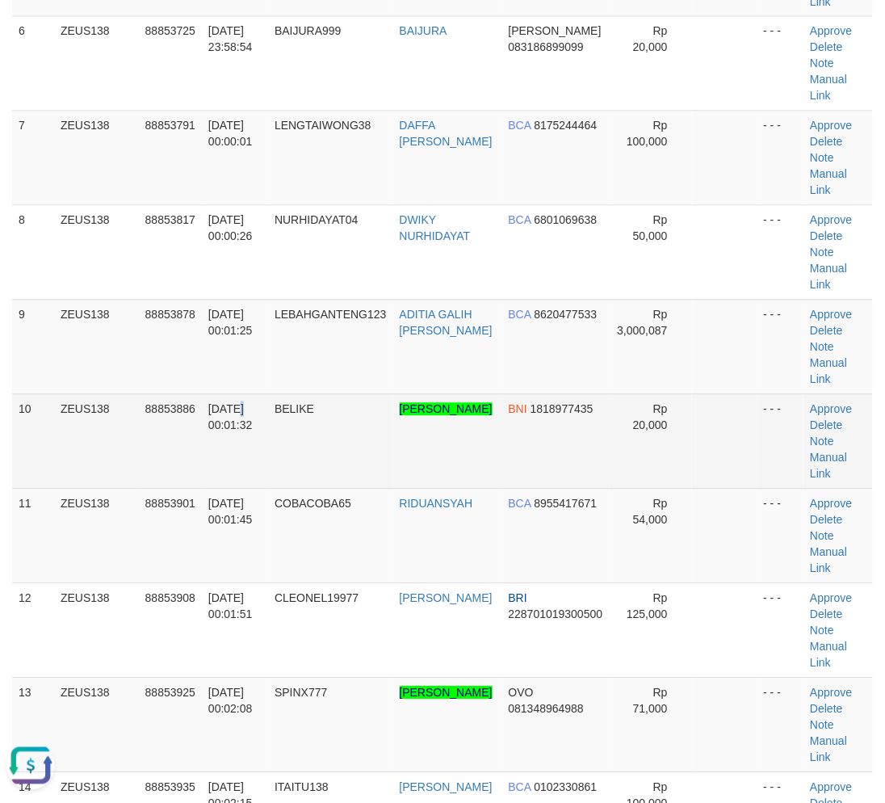
click at [245, 413] on td "01/10/2025 00:01:32" at bounding box center [235, 441] width 66 height 94
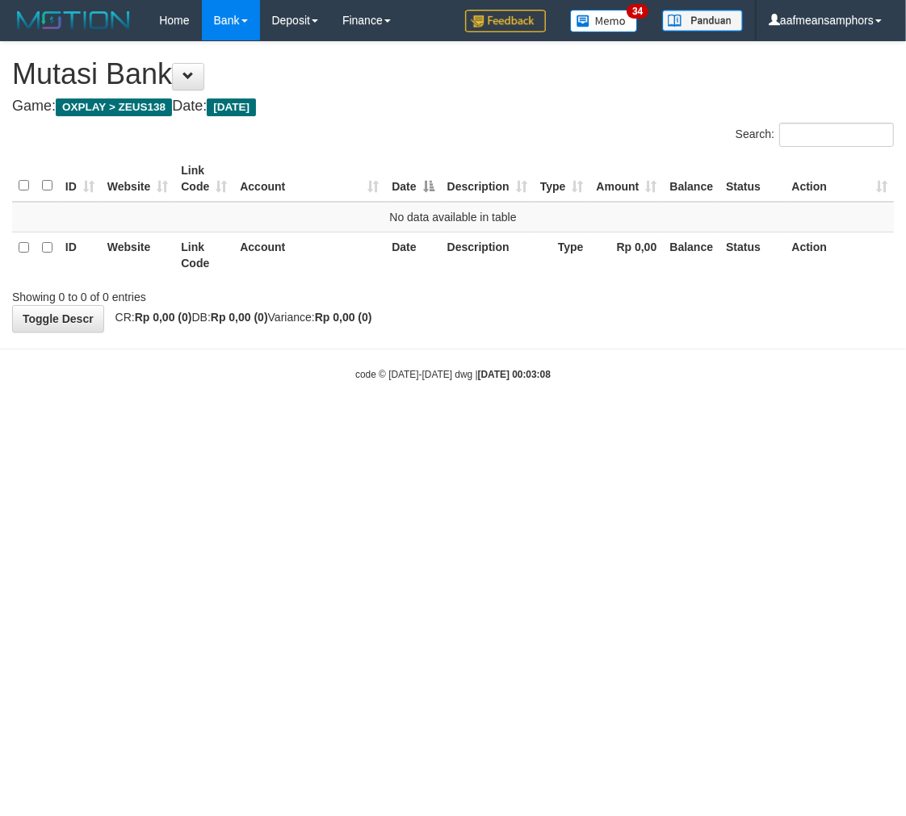
click at [594, 422] on html "Toggle navigation Home Bank Account List Load By Website Group [OXPLAY] ZEUS138…" at bounding box center [453, 211] width 906 height 422
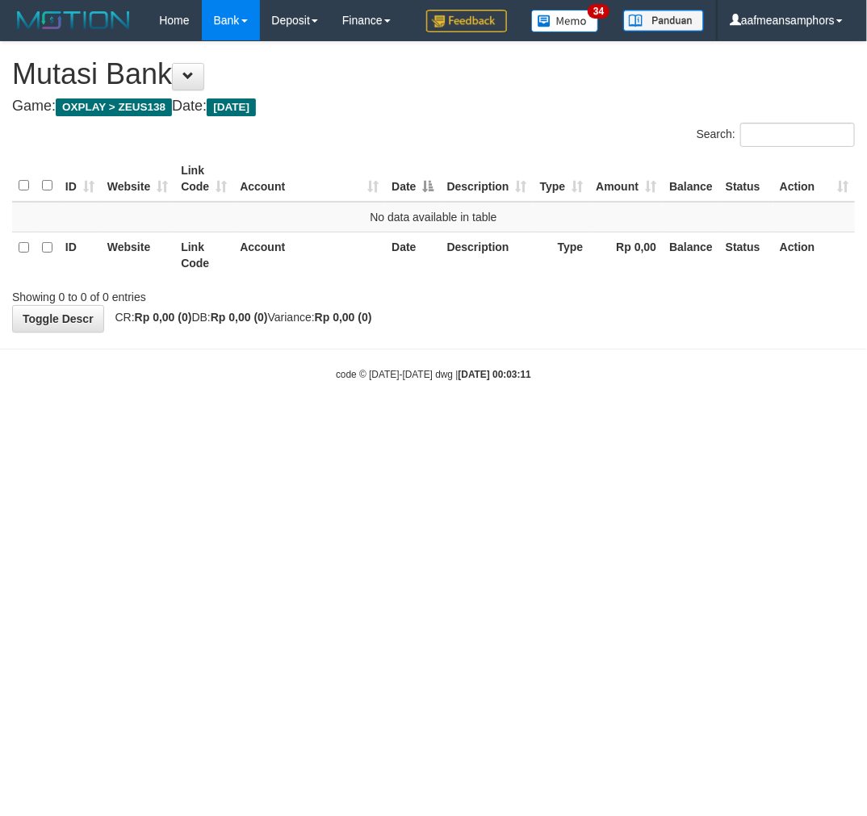
click at [594, 422] on html "Toggle navigation Home Bank Account List Load By Website Group [OXPLAY] ZEUS138…" at bounding box center [433, 211] width 867 height 422
click at [577, 422] on html "Toggle navigation Home Bank Account List Load By Website Group [OXPLAY] ZEUS138…" at bounding box center [433, 211] width 867 height 422
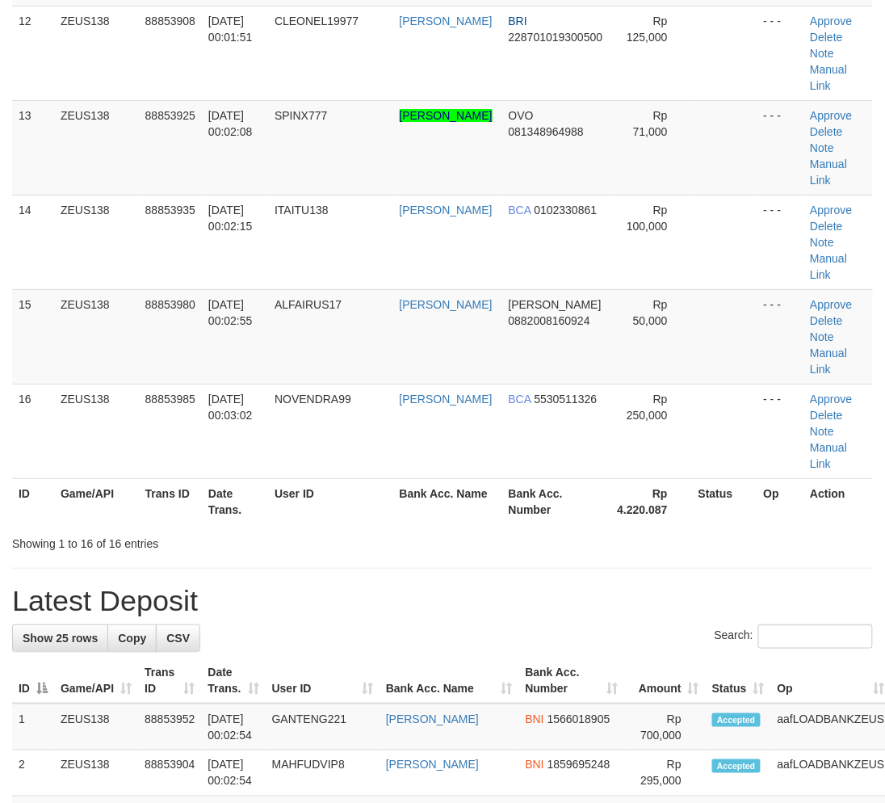
scroll to position [739, 0]
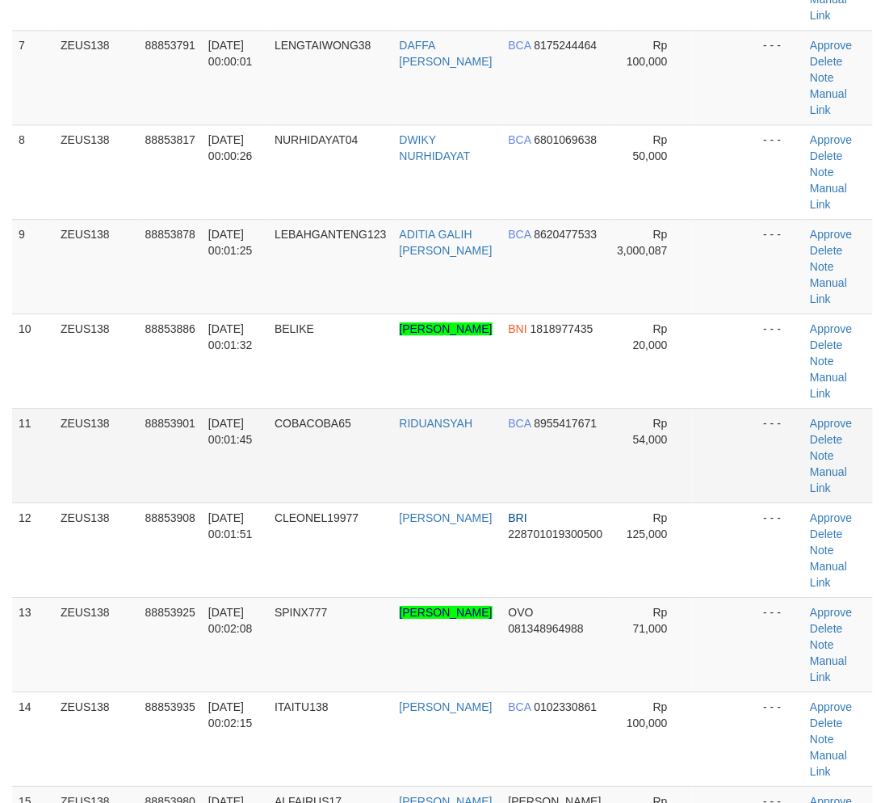
drag, startPoint x: 317, startPoint y: 446, endPoint x: 326, endPoint y: 447, distance: 9.7
click at [325, 447] on td "COBACOBA65" at bounding box center [330, 455] width 125 height 94
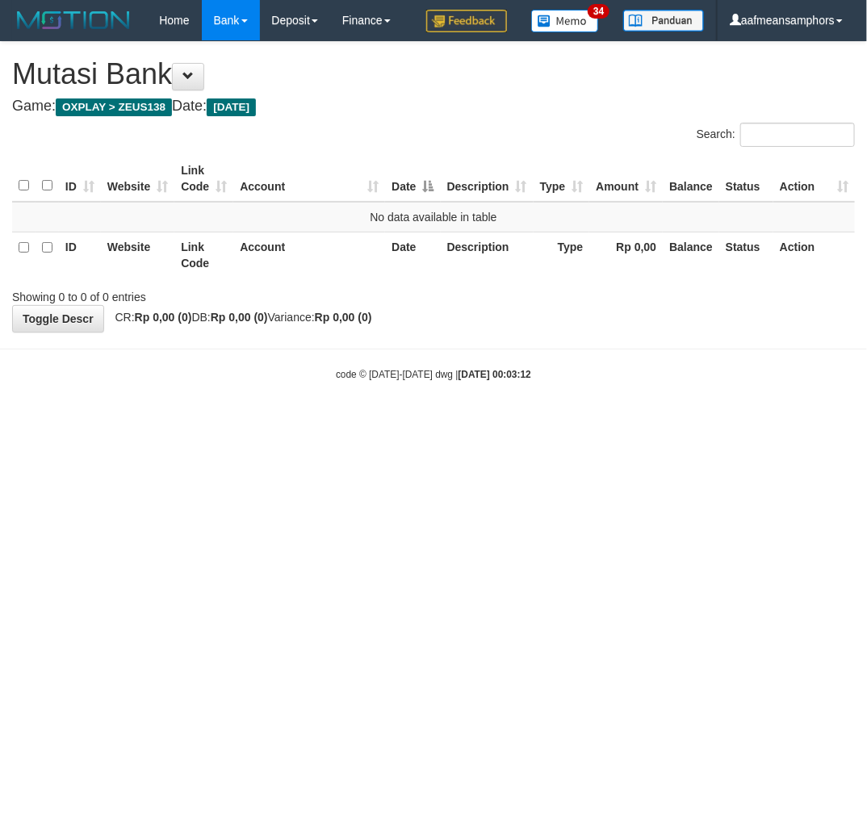
click at [545, 422] on html "Toggle navigation Home Bank Account List Load By Website Group [OXPLAY] ZEUS138…" at bounding box center [433, 211] width 867 height 422
drag, startPoint x: 569, startPoint y: 465, endPoint x: 590, endPoint y: 470, distance: 21.5
click at [587, 422] on html "Toggle navigation Home Bank Account List Load By Website Group [OXPLAY] ZEUS138…" at bounding box center [433, 211] width 867 height 422
click at [618, 422] on html "Toggle navigation Home Bank Account List Load By Website Group [OXPLAY] ZEUS138…" at bounding box center [433, 211] width 867 height 422
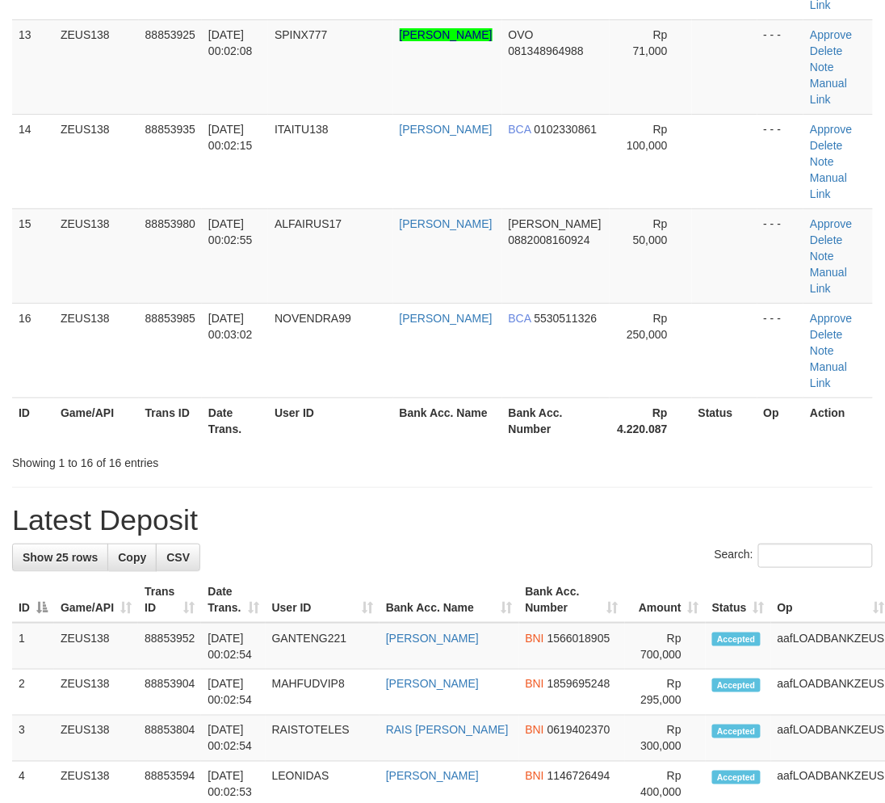
click at [342, 457] on div "Showing 1 to 16 of 16 entries" at bounding box center [184, 459] width 345 height 23
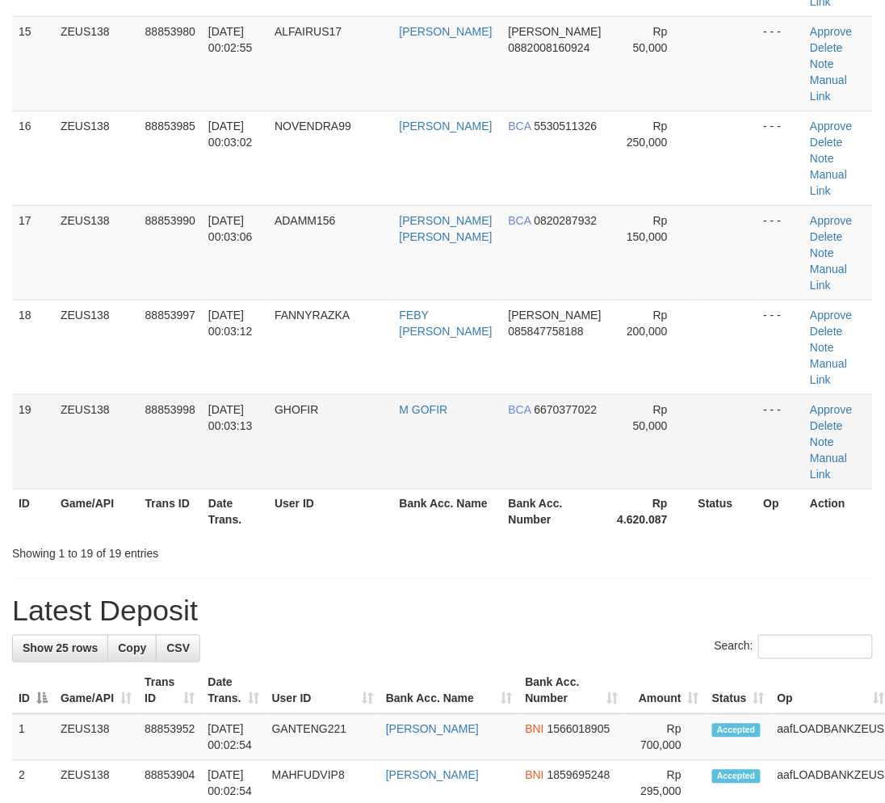
click at [393, 430] on td "GHOFIR" at bounding box center [330, 441] width 125 height 94
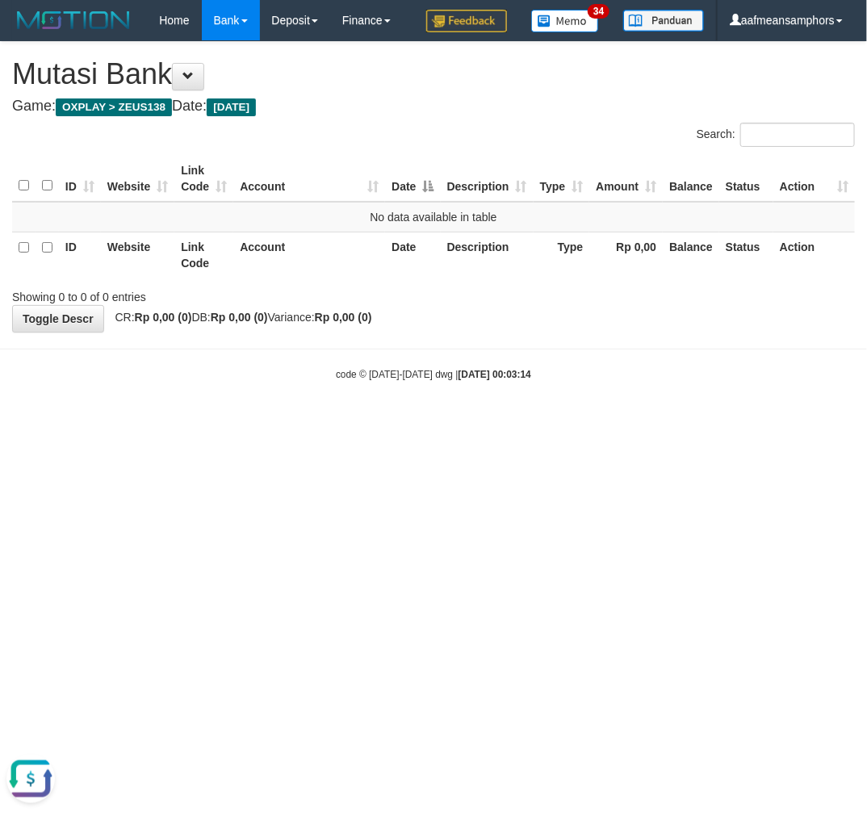
click at [102, 422] on html "Toggle navigation Home Bank Account List Load By Website Group [OXPLAY] ZEUS138…" at bounding box center [433, 211] width 867 height 422
click at [300, 422] on html "Toggle navigation Home Bank Account List Load By Website Group [OXPLAY] ZEUS138…" at bounding box center [433, 211] width 867 height 422
click at [413, 422] on html "Toggle navigation Home Bank Account List Load By Website Group [OXPLAY] ZEUS138…" at bounding box center [433, 211] width 867 height 422
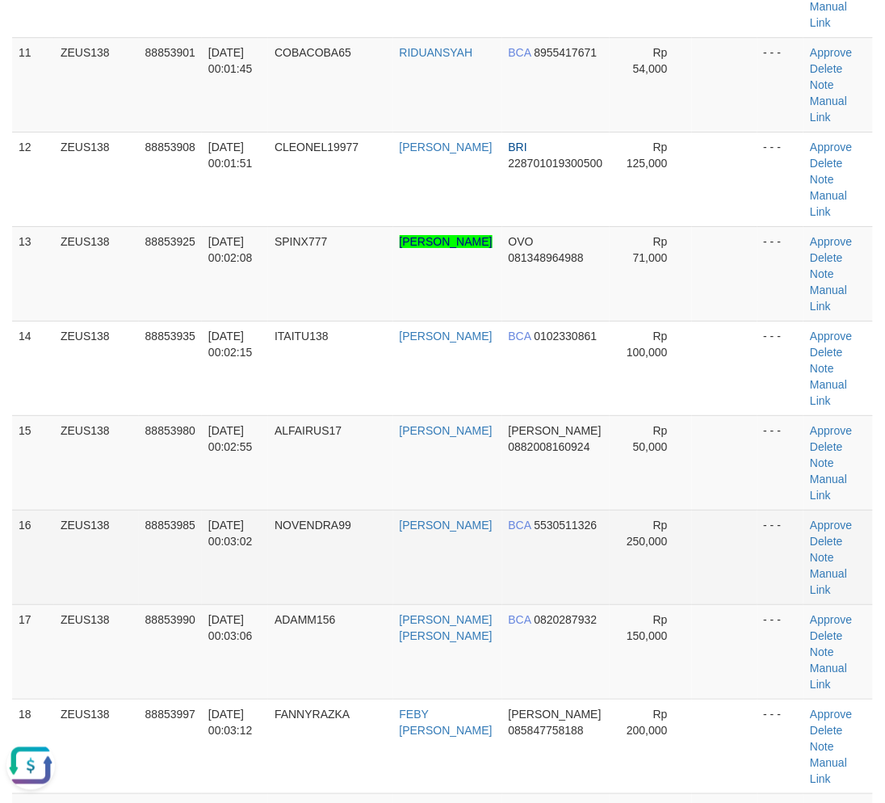
click at [284, 534] on td "NOVENDRA99" at bounding box center [330, 557] width 125 height 94
click at [271, 542] on tr "16 ZEUS138 88853985 01/10/2025 00:03:02 NOVENDRA99 BONG KARMAN WONGSO BCA 55305…" at bounding box center [442, 557] width 861 height 94
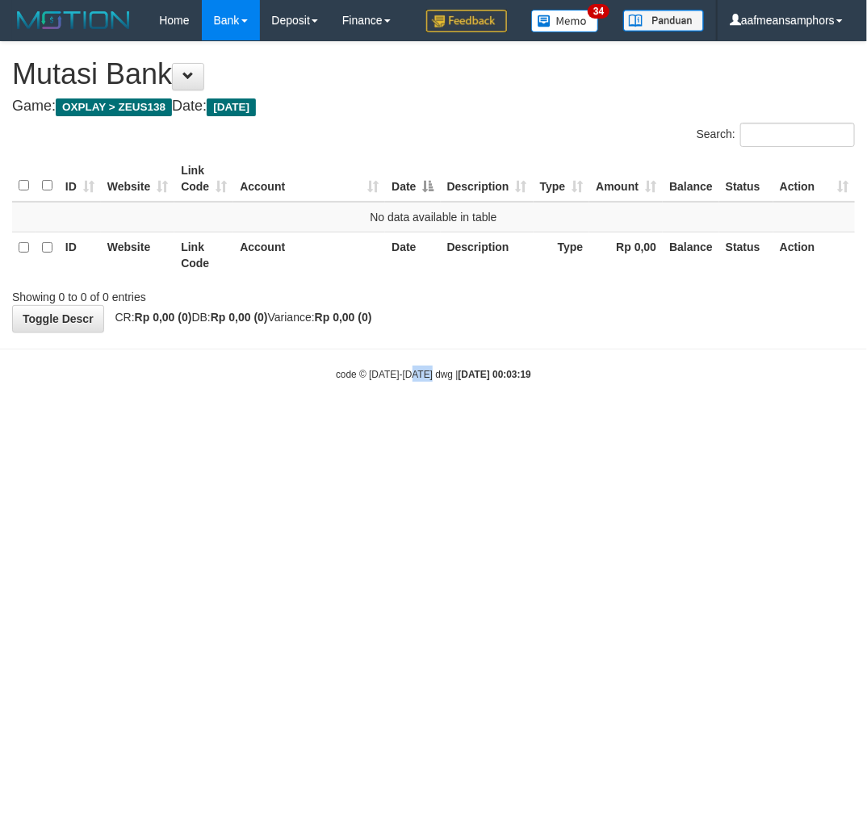
click at [417, 422] on html "Toggle navigation Home Bank Account List Load By Website Group [OXPLAY] ZEUS138…" at bounding box center [433, 211] width 867 height 422
click at [522, 422] on html "Toggle navigation Home Bank Account List Load By Website Group [OXPLAY] ZEUS138…" at bounding box center [433, 211] width 867 height 422
click at [519, 422] on html "Toggle navigation Home Bank Account List Load By Website Group [OXPLAY] ZEUS138…" at bounding box center [433, 211] width 867 height 422
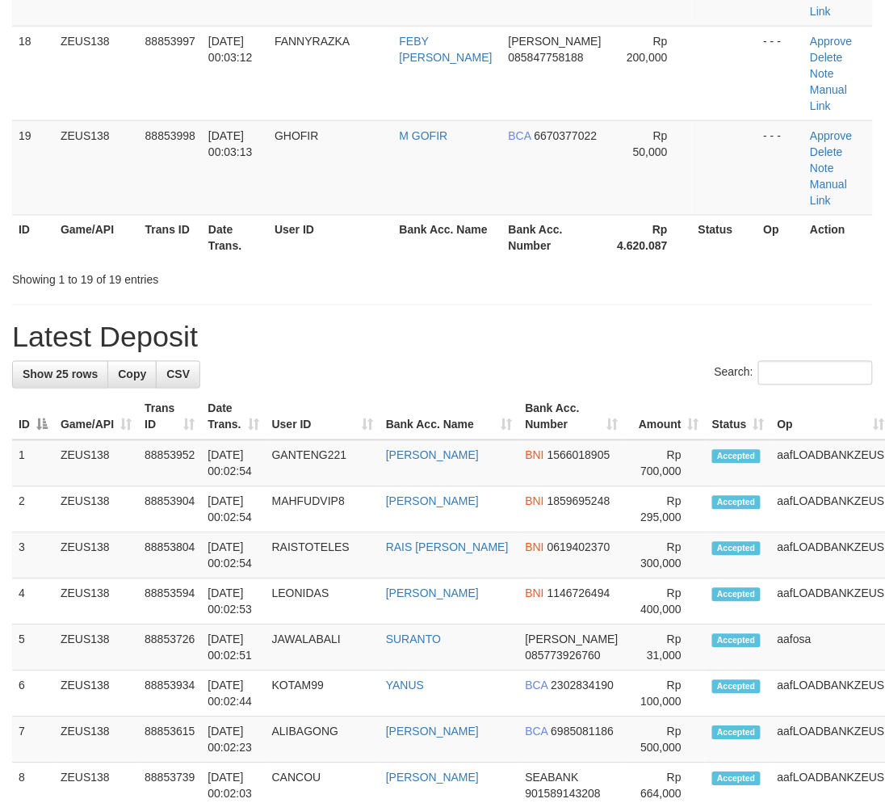
scroll to position [1287, 0]
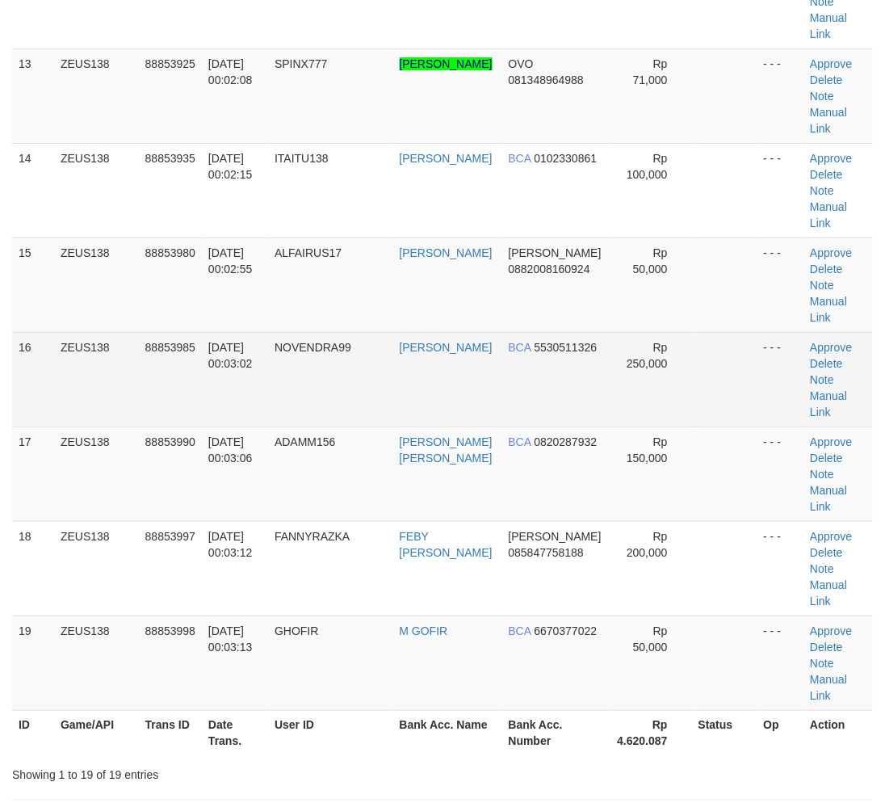
click at [268, 417] on td "[DATE] 00:03:02" at bounding box center [235, 379] width 66 height 94
drag, startPoint x: 334, startPoint y: 396, endPoint x: 328, endPoint y: 390, distance: 8.6
click at [334, 393] on td "NOVENDRA99" at bounding box center [330, 379] width 125 height 94
click at [328, 390] on td "NOVENDRA99" at bounding box center [330, 379] width 125 height 94
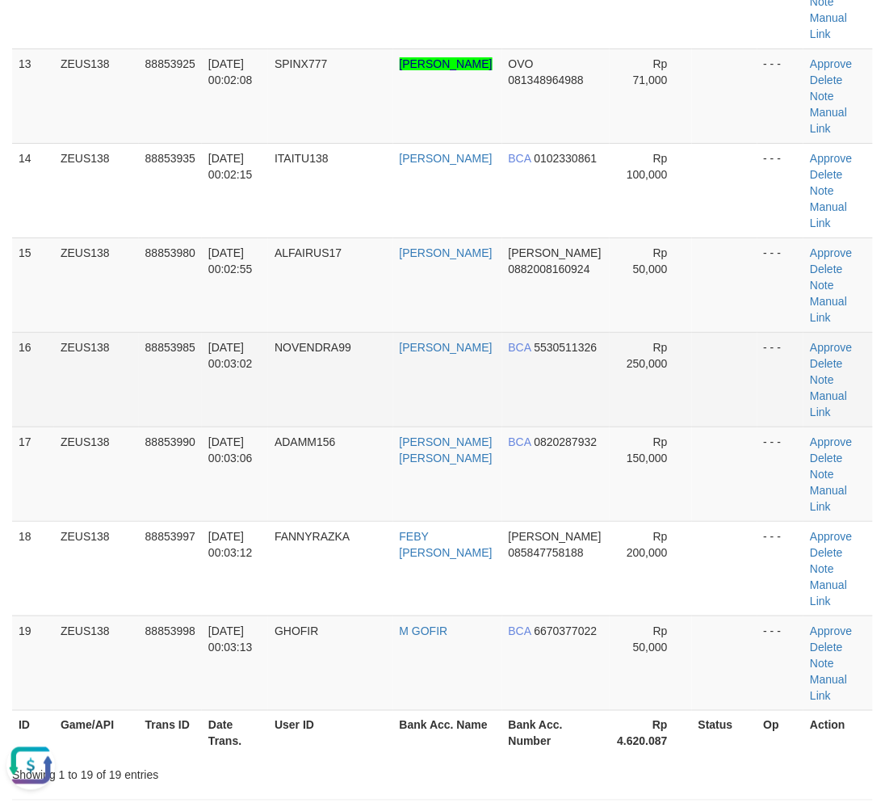
click at [334, 401] on td "NOVENDRA99" at bounding box center [330, 379] width 125 height 94
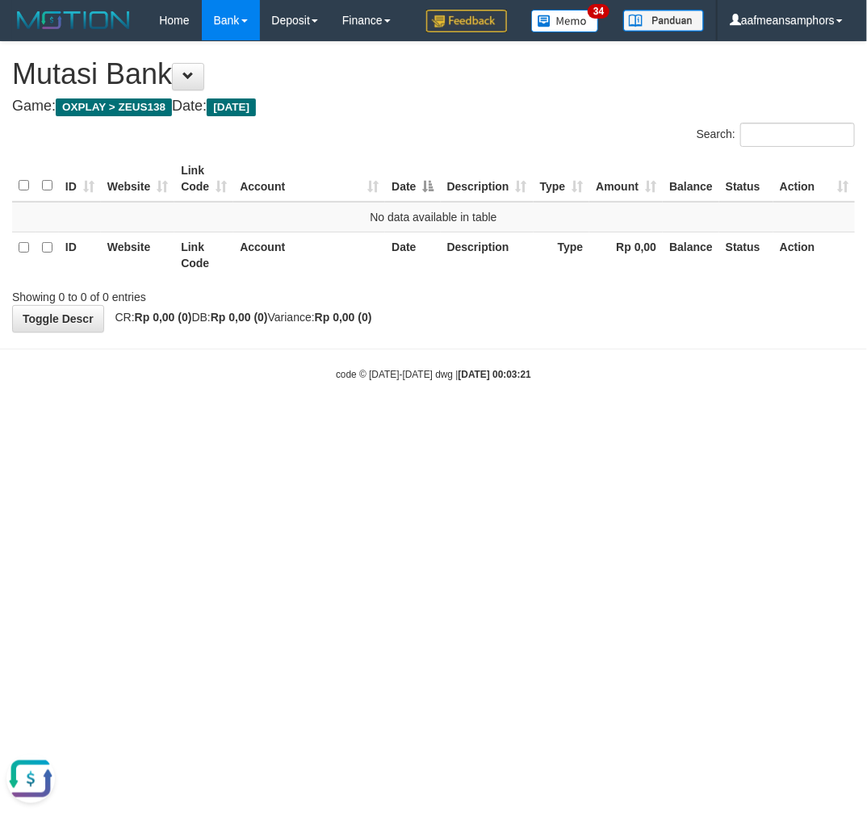
click at [531, 422] on html "Toggle navigation Home Bank Account List Load By Website Group [OXPLAY] ZEUS138…" at bounding box center [433, 211] width 867 height 422
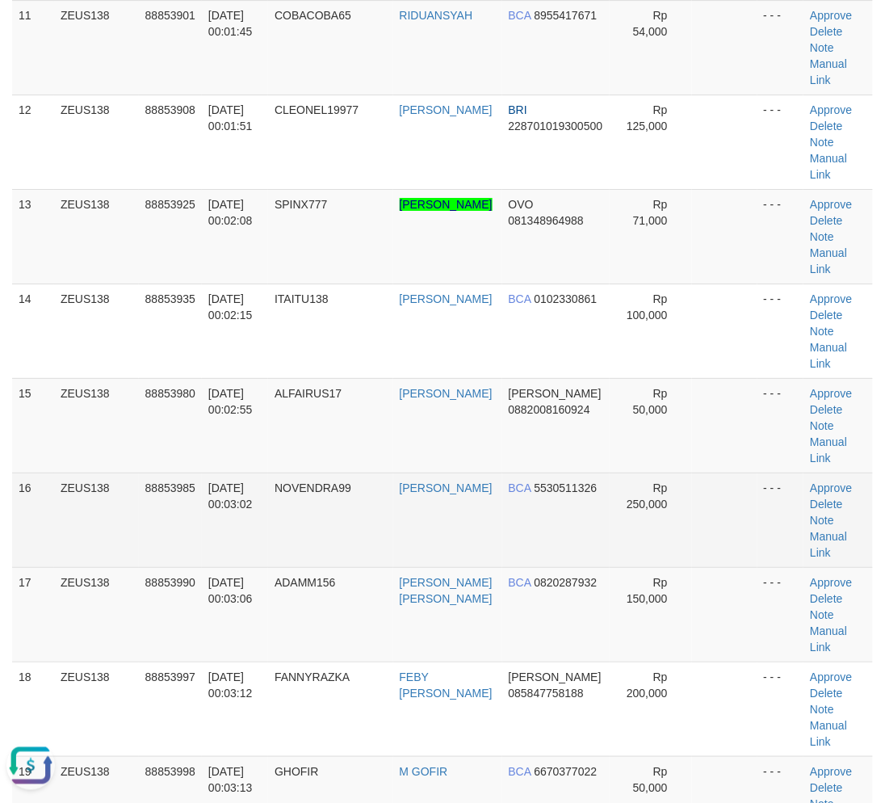
scroll to position [1318, 0]
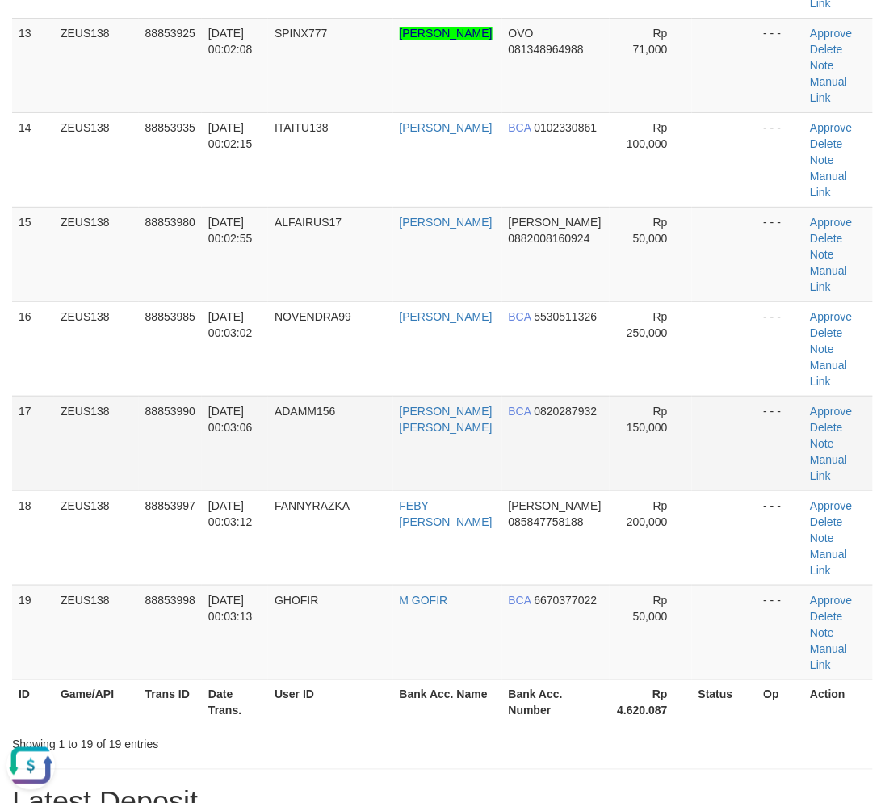
click at [305, 438] on td "ADAMM156" at bounding box center [330, 443] width 125 height 94
drag, startPoint x: 305, startPoint y: 438, endPoint x: 1, endPoint y: 453, distance: 304.8
click at [310, 439] on td "ADAMM156" at bounding box center [330, 443] width 125 height 94
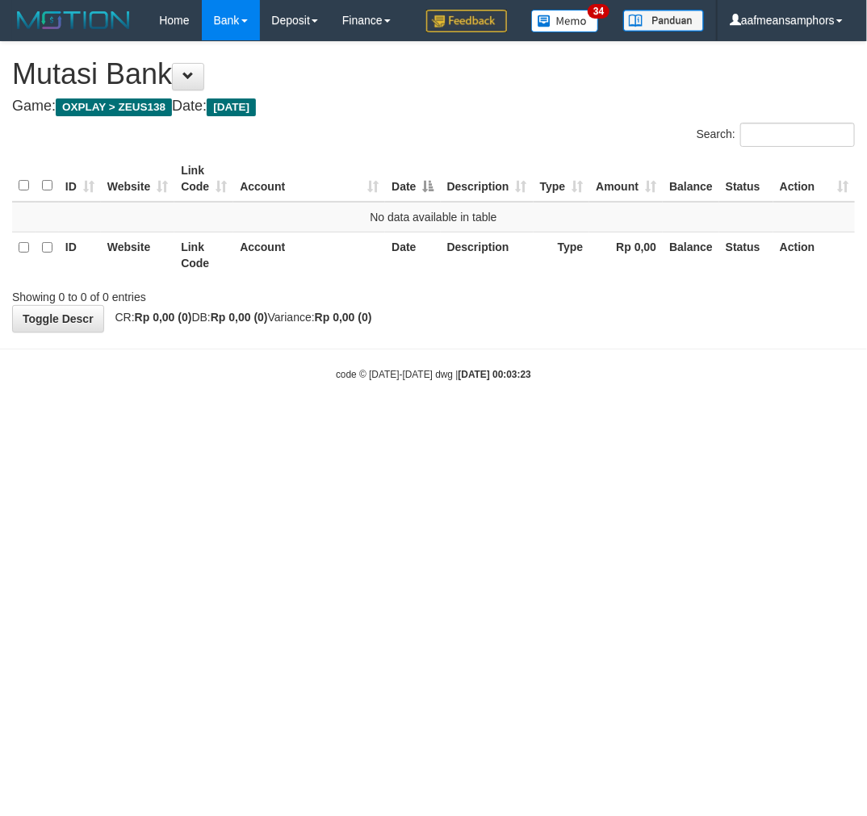
click at [595, 422] on html "Toggle navigation Home Bank Account List Load By Website Group [OXPLAY] ZEUS138…" at bounding box center [433, 211] width 867 height 422
click at [502, 422] on html "Toggle navigation Home Bank Account List Load By Website Group [OXPLAY] ZEUS138…" at bounding box center [433, 211] width 867 height 422
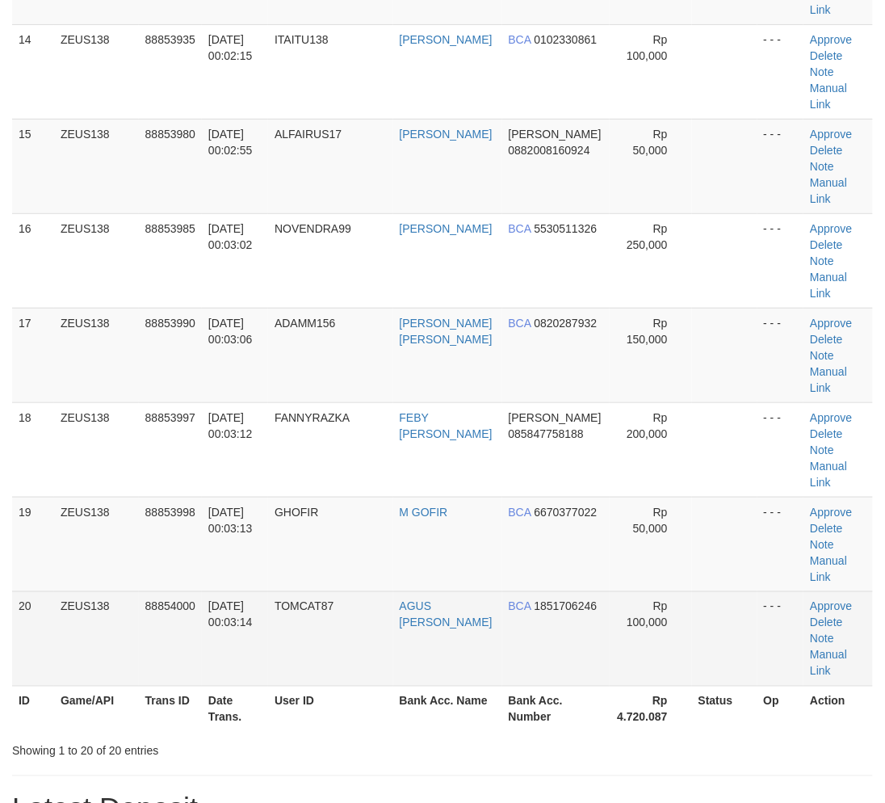
scroll to position [1185, 0]
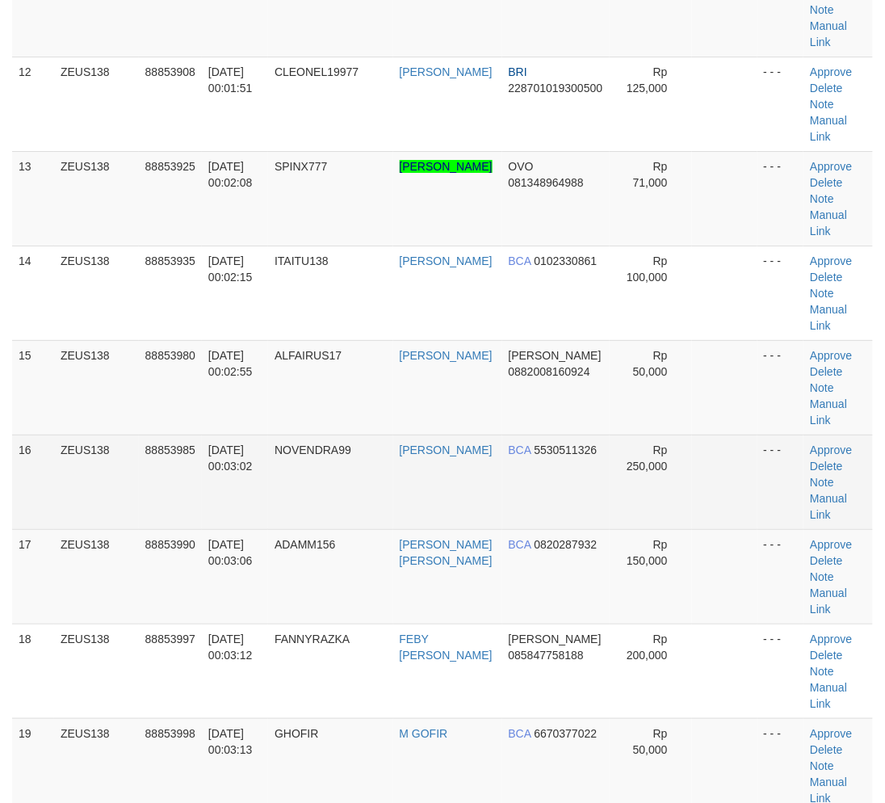
click at [312, 483] on td "NOVENDRA99" at bounding box center [330, 481] width 125 height 94
click at [311, 485] on td "NOVENDRA99" at bounding box center [330, 481] width 125 height 94
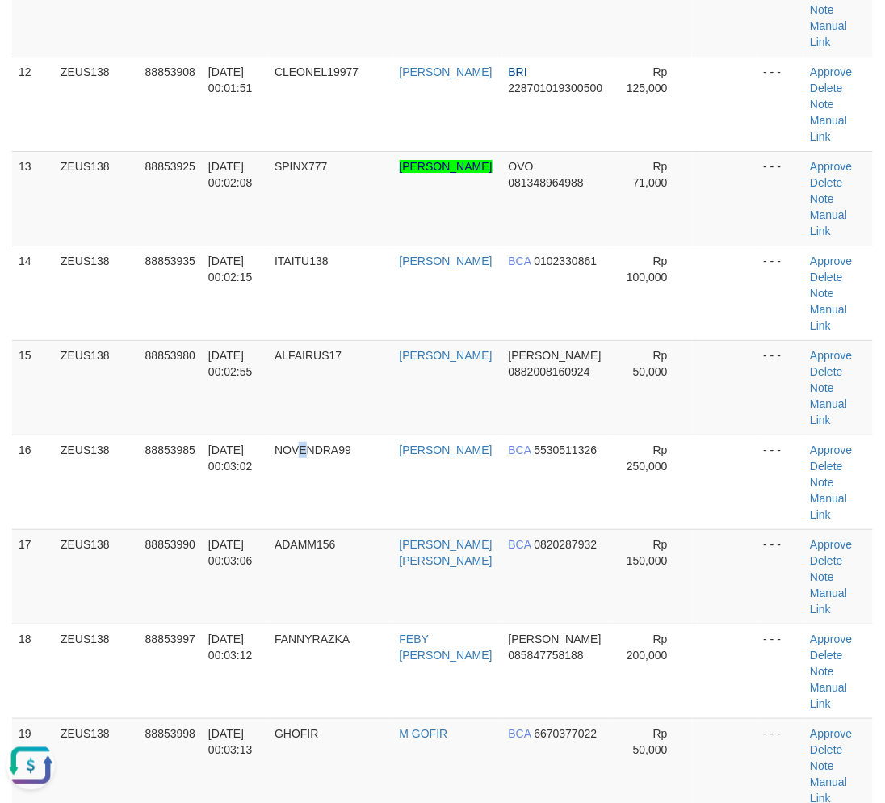
scroll to position [0, 0]
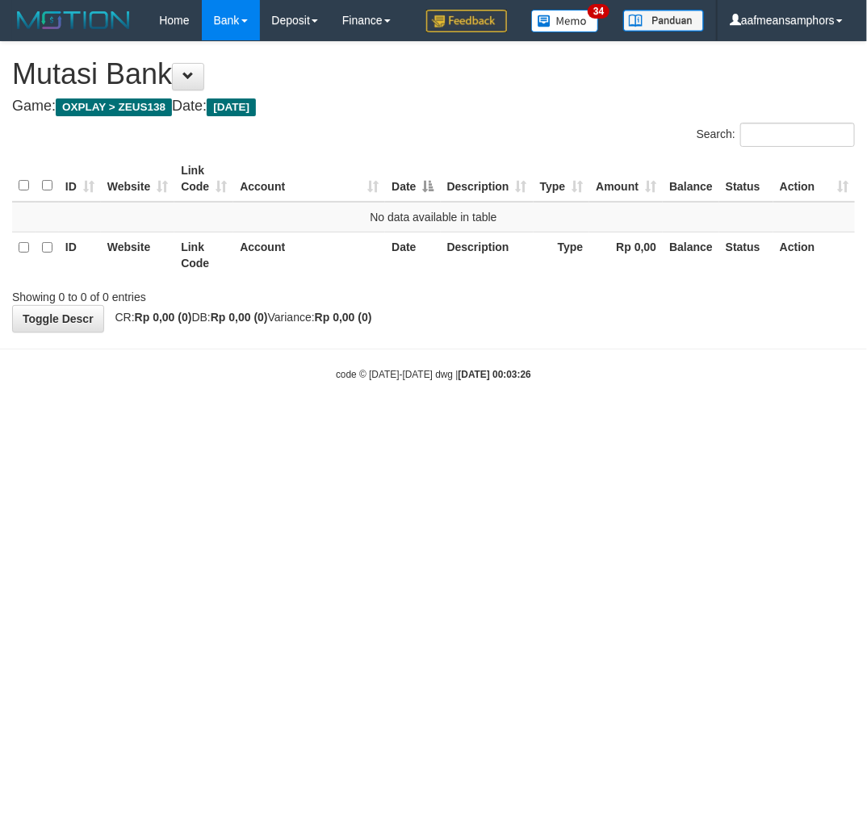
click at [505, 422] on html "Toggle navigation Home Bank Account List Load By Website Group [OXPLAY] ZEUS138…" at bounding box center [433, 211] width 867 height 422
click at [489, 422] on html "Toggle navigation Home Bank Account List Load By Website Group [OXPLAY] ZEUS138…" at bounding box center [433, 211] width 867 height 422
click at [488, 422] on html "Toggle navigation Home Bank Account List Load By Website Group [OXPLAY] ZEUS138…" at bounding box center [433, 211] width 867 height 422
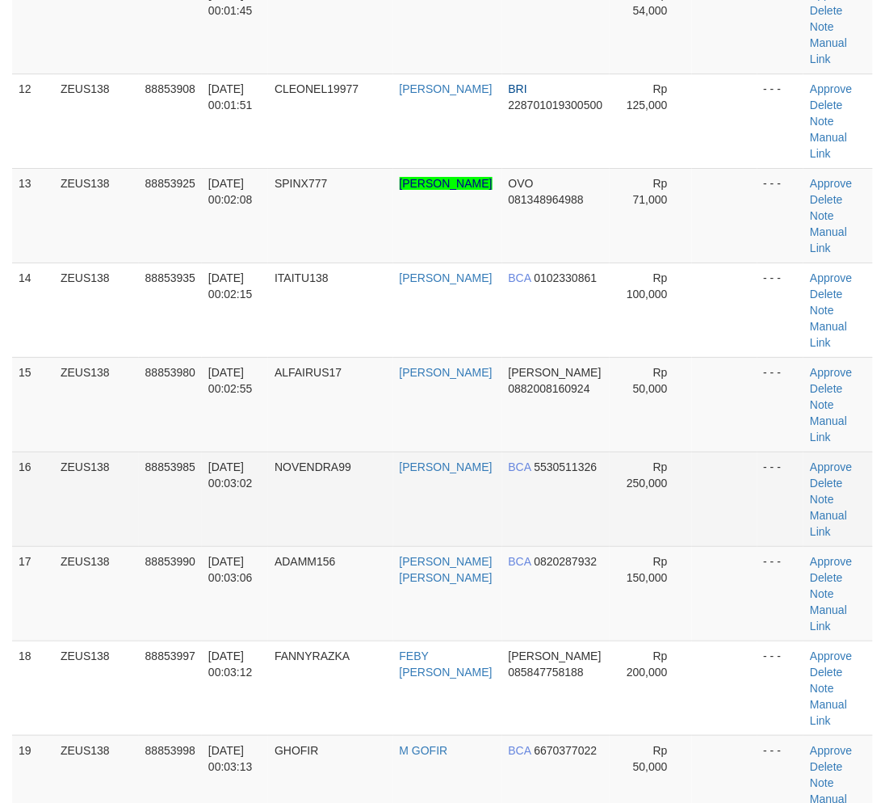
scroll to position [1020, 0]
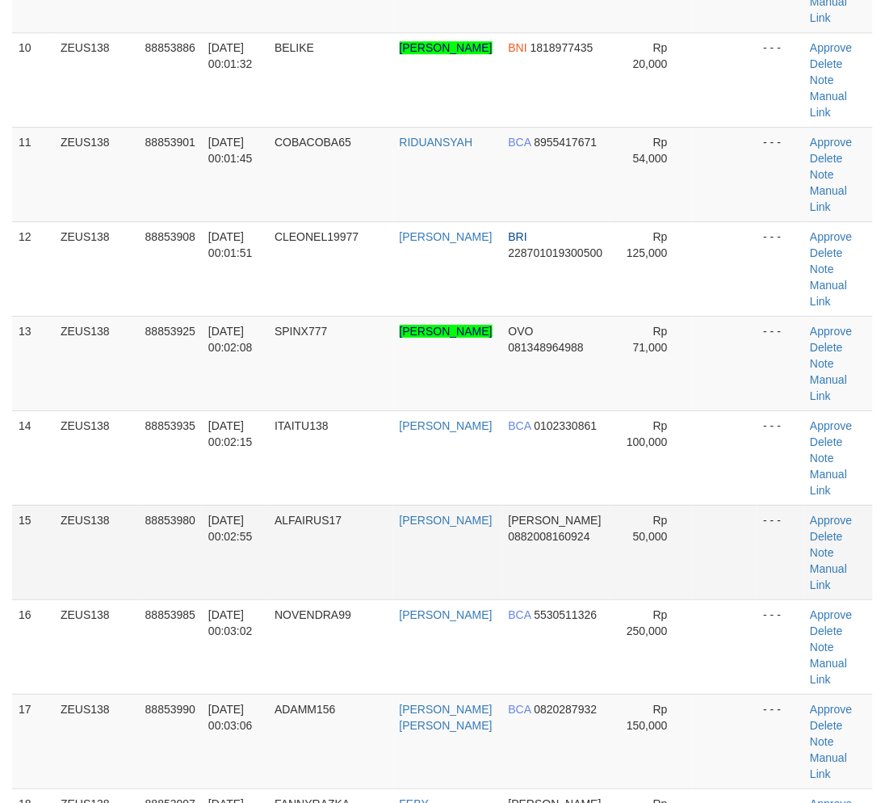
click at [318, 560] on td "ALFAIRUS17" at bounding box center [330, 552] width 125 height 94
drag, startPoint x: 316, startPoint y: 556, endPoint x: 174, endPoint y: 563, distance: 141.5
click at [316, 555] on td "ALFAIRUS17" at bounding box center [330, 552] width 125 height 94
